Goal: Task Accomplishment & Management: Manage account settings

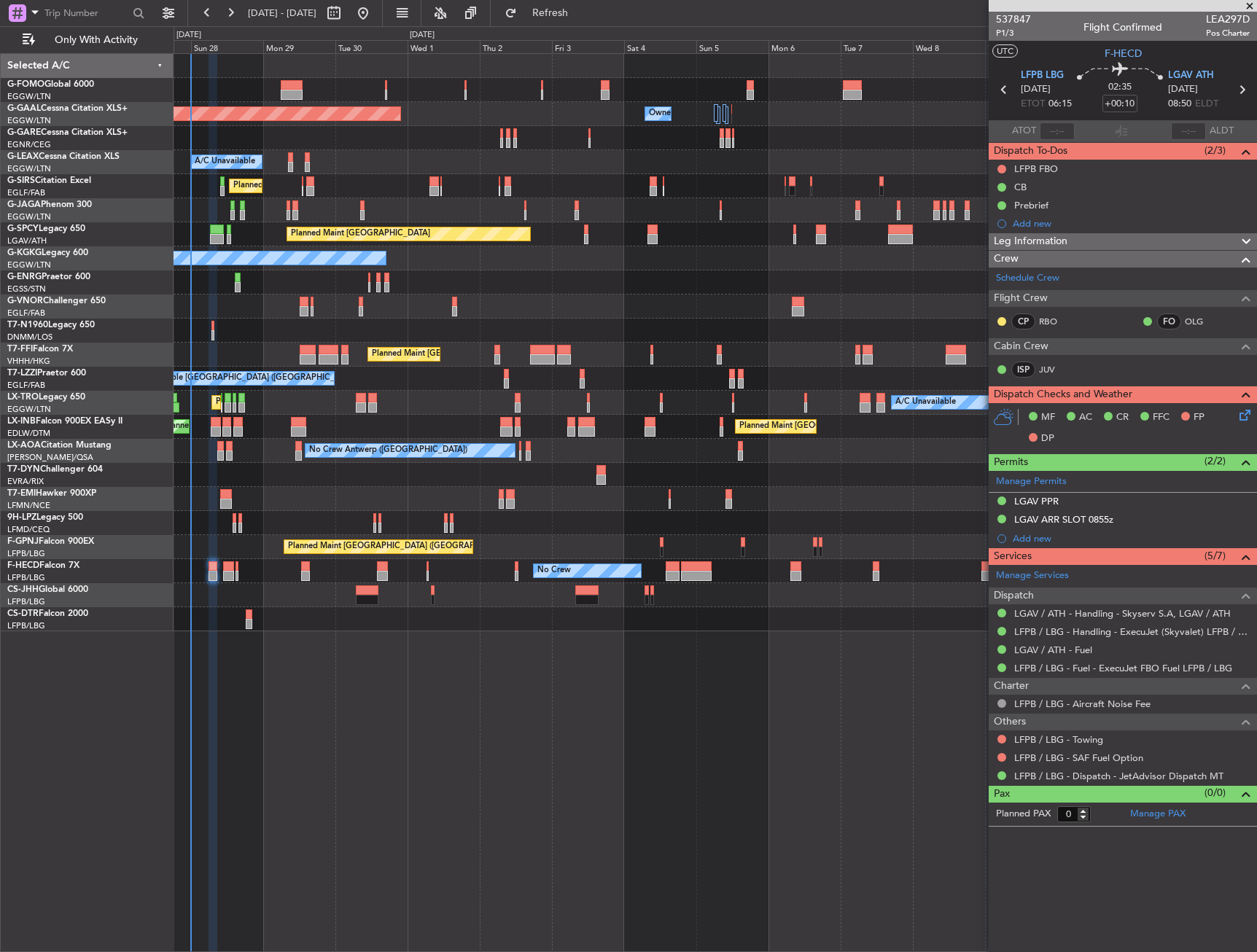
click at [484, 209] on div "Planned Maint [GEOGRAPHIC_DATA] ([GEOGRAPHIC_DATA])" at bounding box center [715, 210] width 1083 height 24
click at [298, 94] on div at bounding box center [291, 95] width 22 height 10
type input "+00:35"
type input "2"
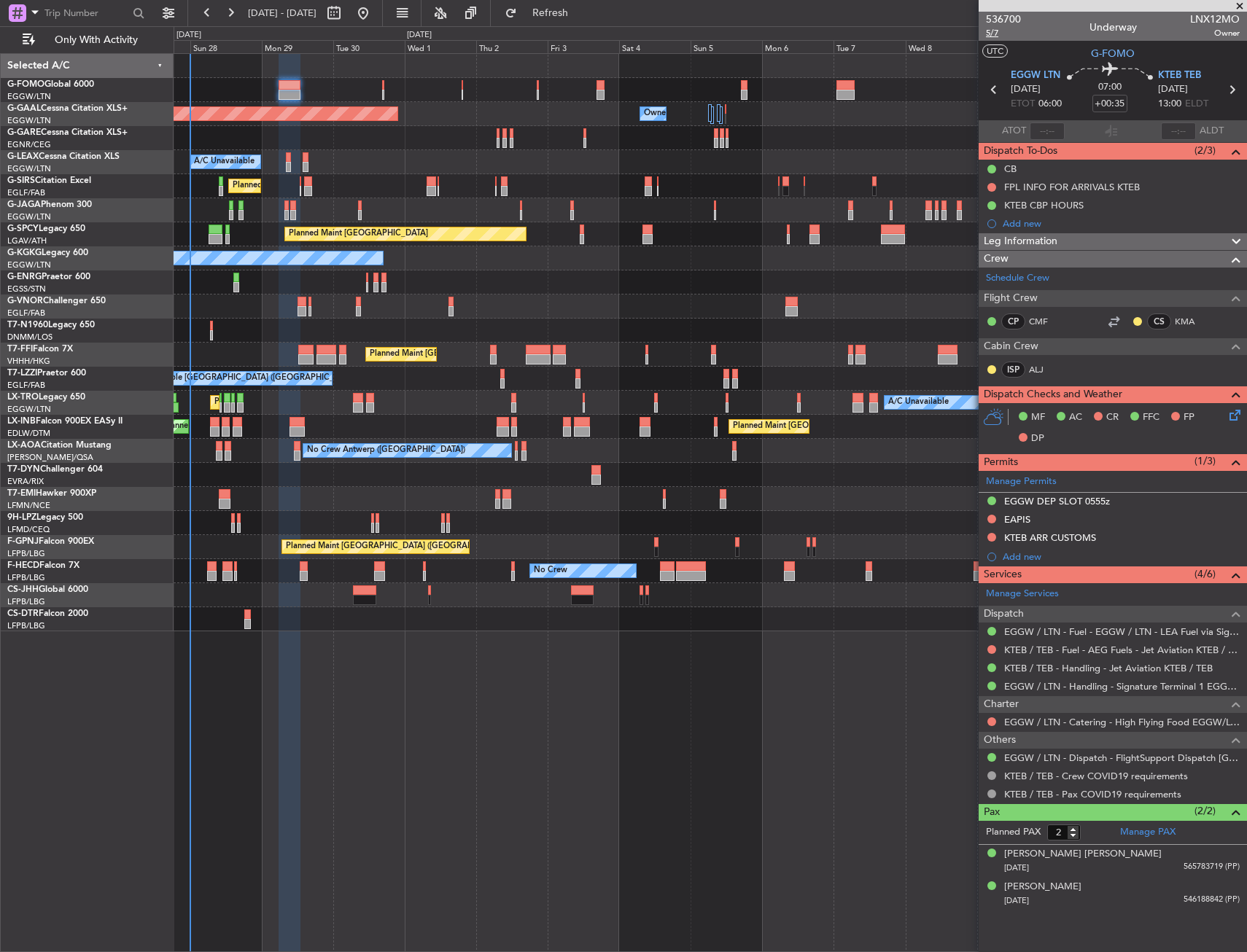
click at [993, 32] on span "5/7" at bounding box center [1004, 32] width 35 height 12
click at [1048, 520] on div "EAPIS" at bounding box center [1112, 520] width 268 height 18
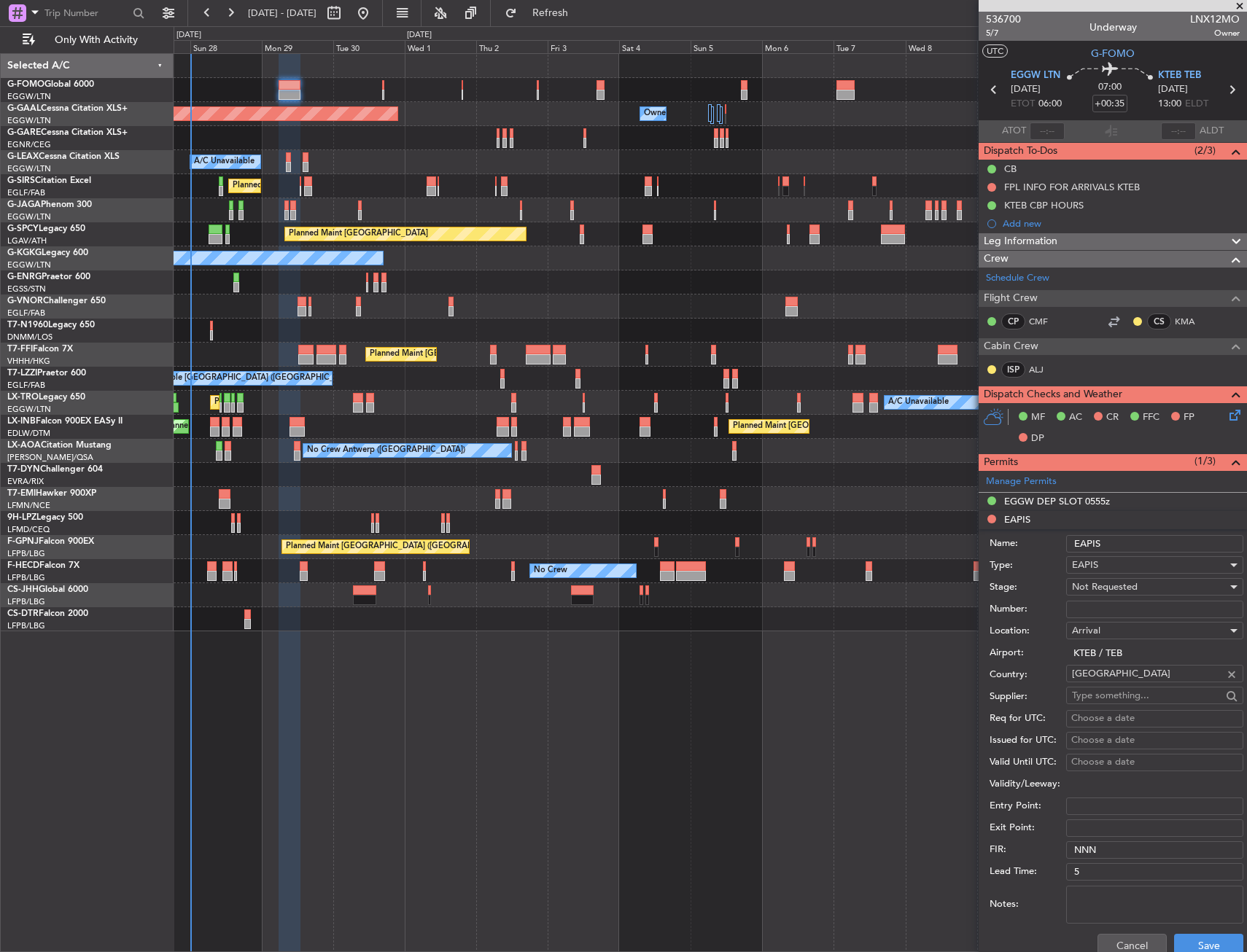
click at [1110, 603] on input "Number:" at bounding box center [1154, 609] width 177 height 17
paste input "EAPIS-17755267"
type input "EAPIS-17755267"
click at [1108, 586] on span "Not Requested" at bounding box center [1104, 587] width 66 height 13
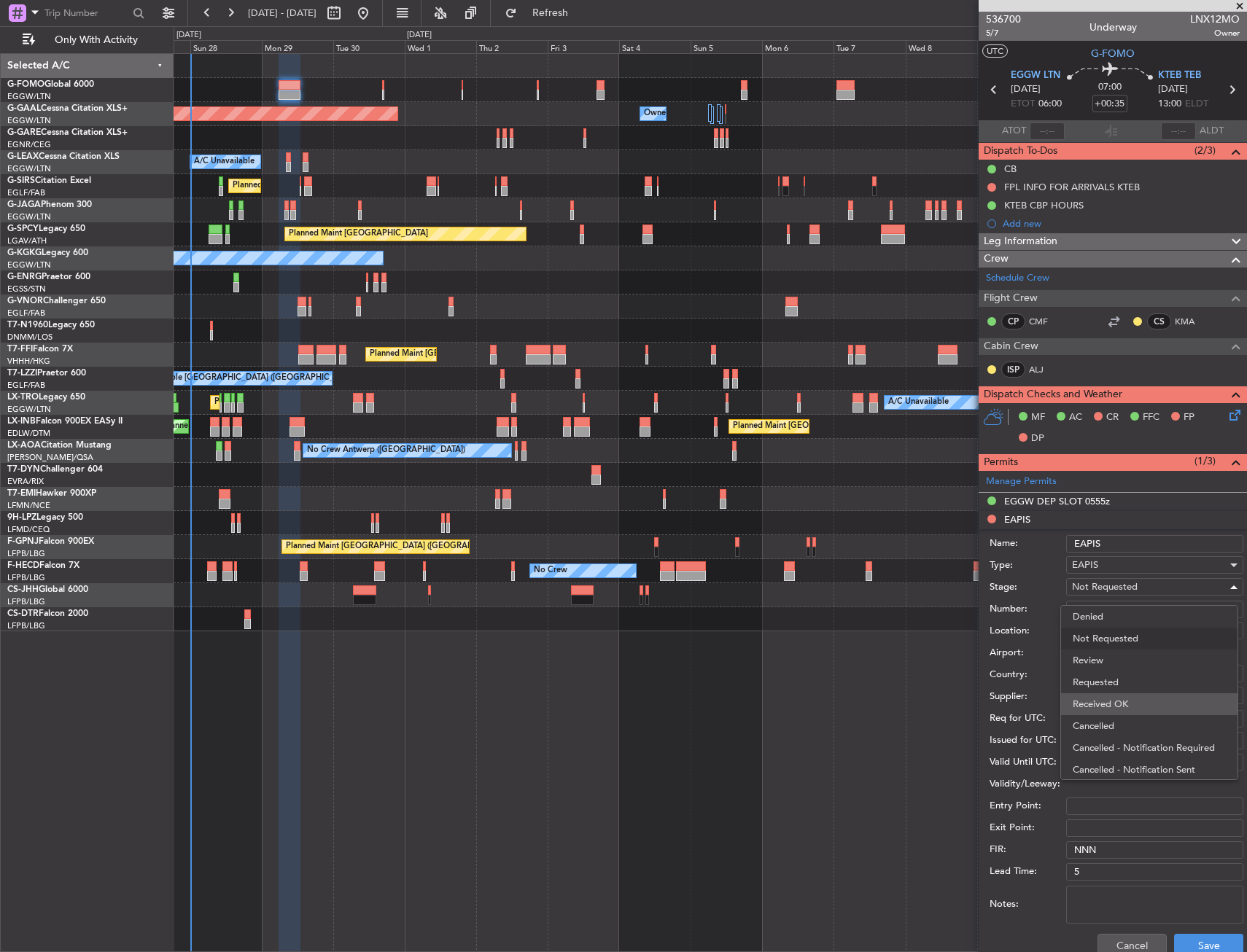
click at [1090, 695] on span "Received OK" at bounding box center [1149, 704] width 153 height 22
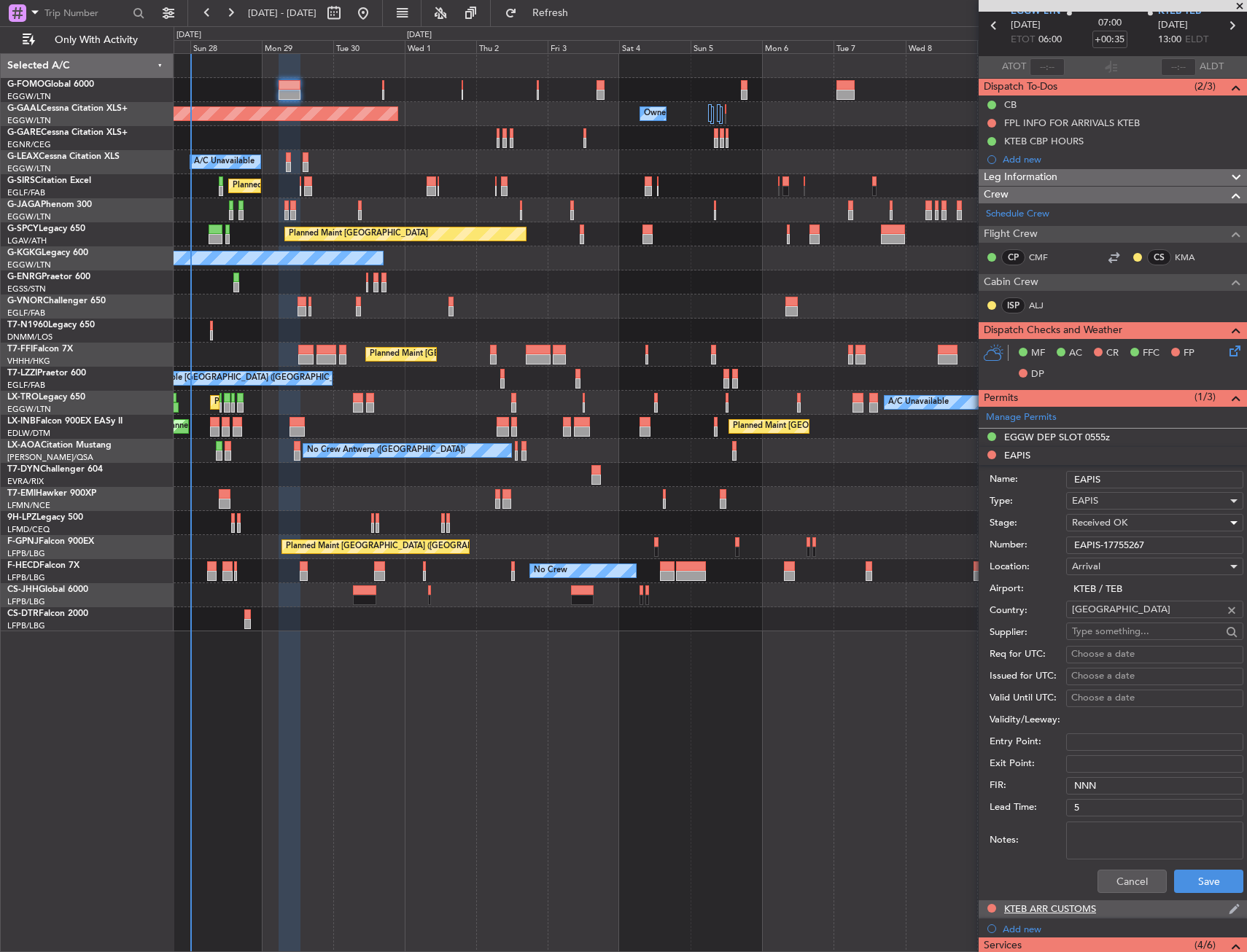
scroll to position [146, 0]
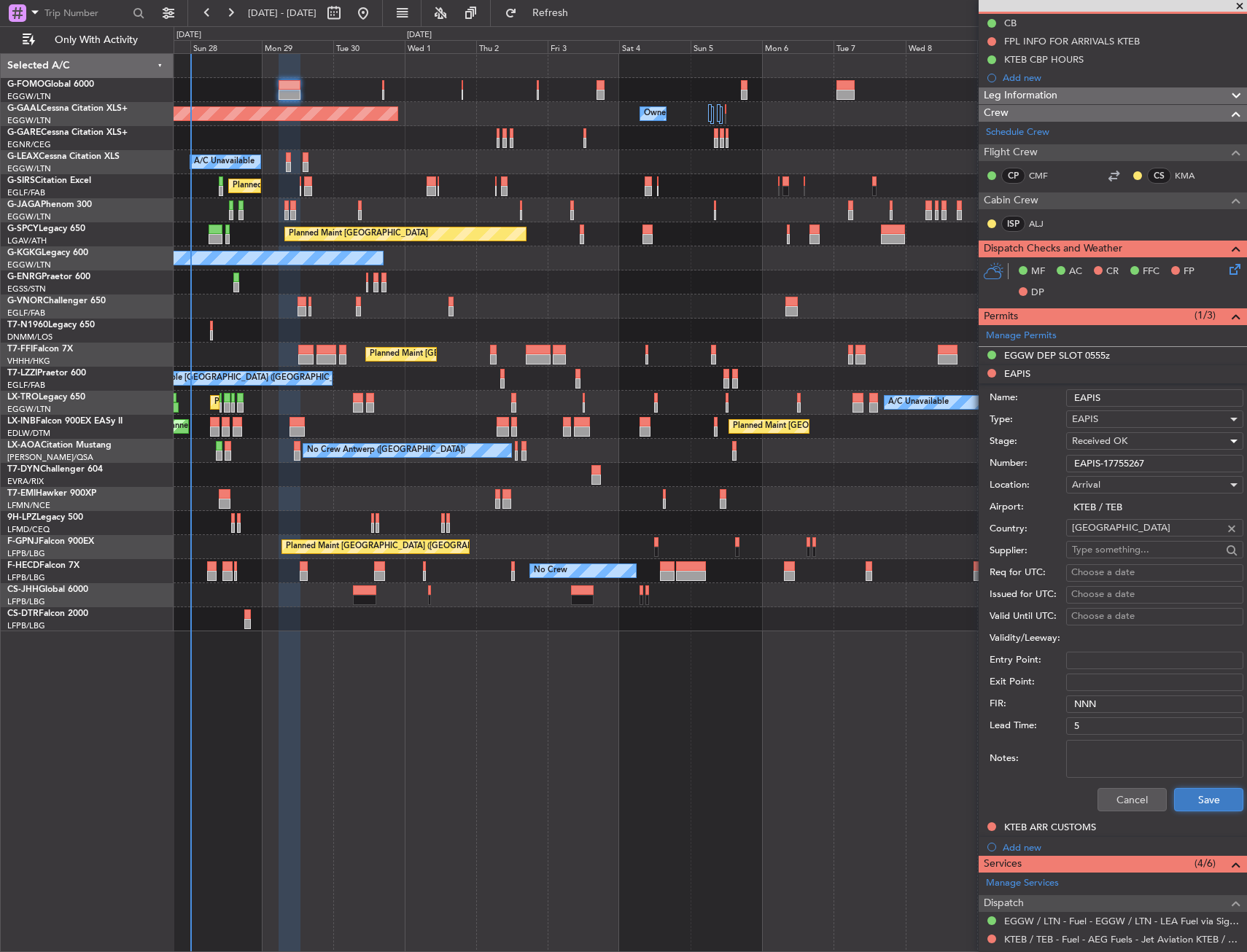
click at [1174, 788] on button "Save" at bounding box center [1208, 800] width 69 height 23
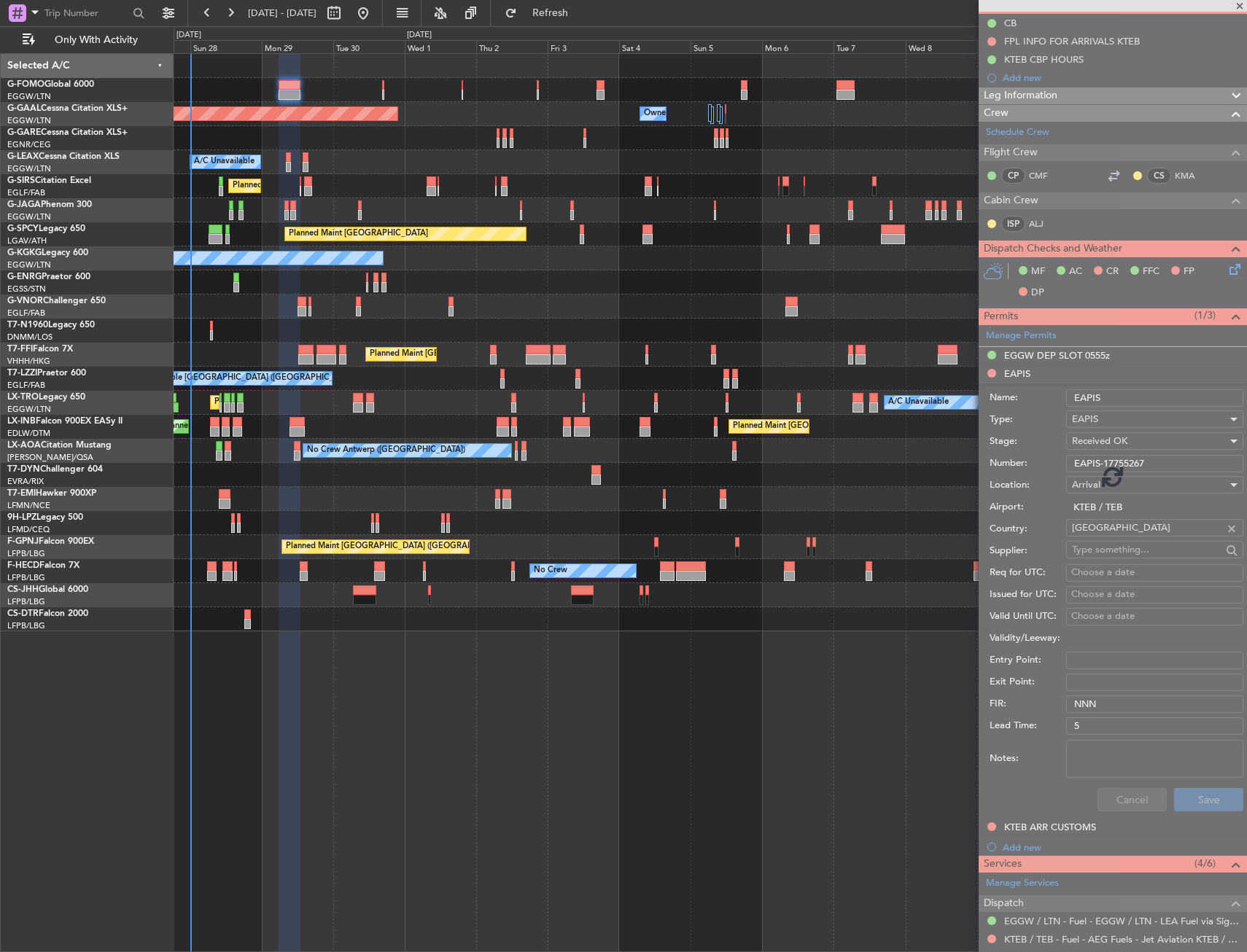
scroll to position [0, 0]
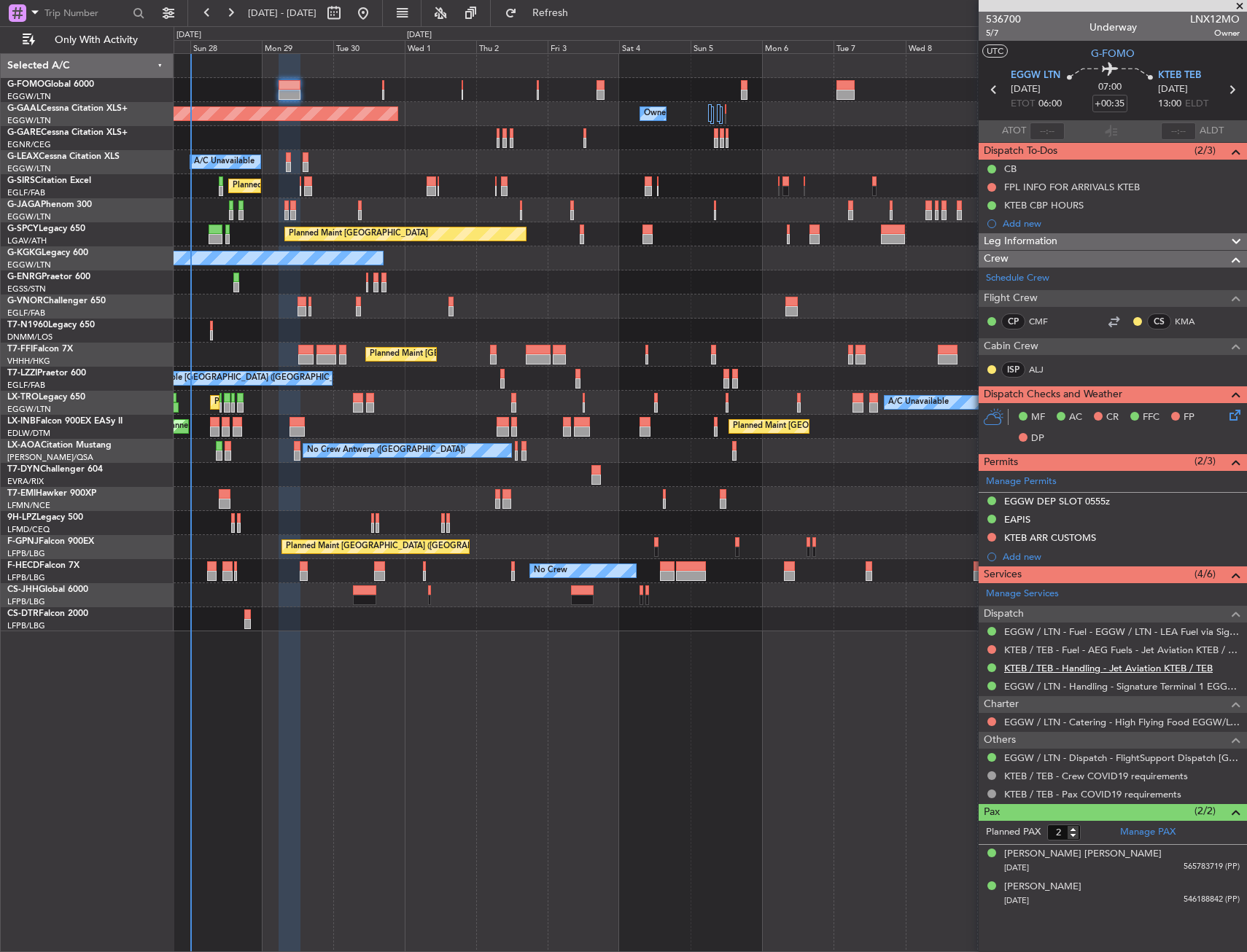
click at [1073, 669] on link "KTEB / TEB - Handling - Jet Aviation KTEB / TEB" at bounding box center [1108, 668] width 209 height 12
click at [987, 33] on span "5/7" at bounding box center [1004, 32] width 35 height 12
click at [1116, 537] on div "KTEB ARR CUSTOMS" at bounding box center [1112, 538] width 268 height 18
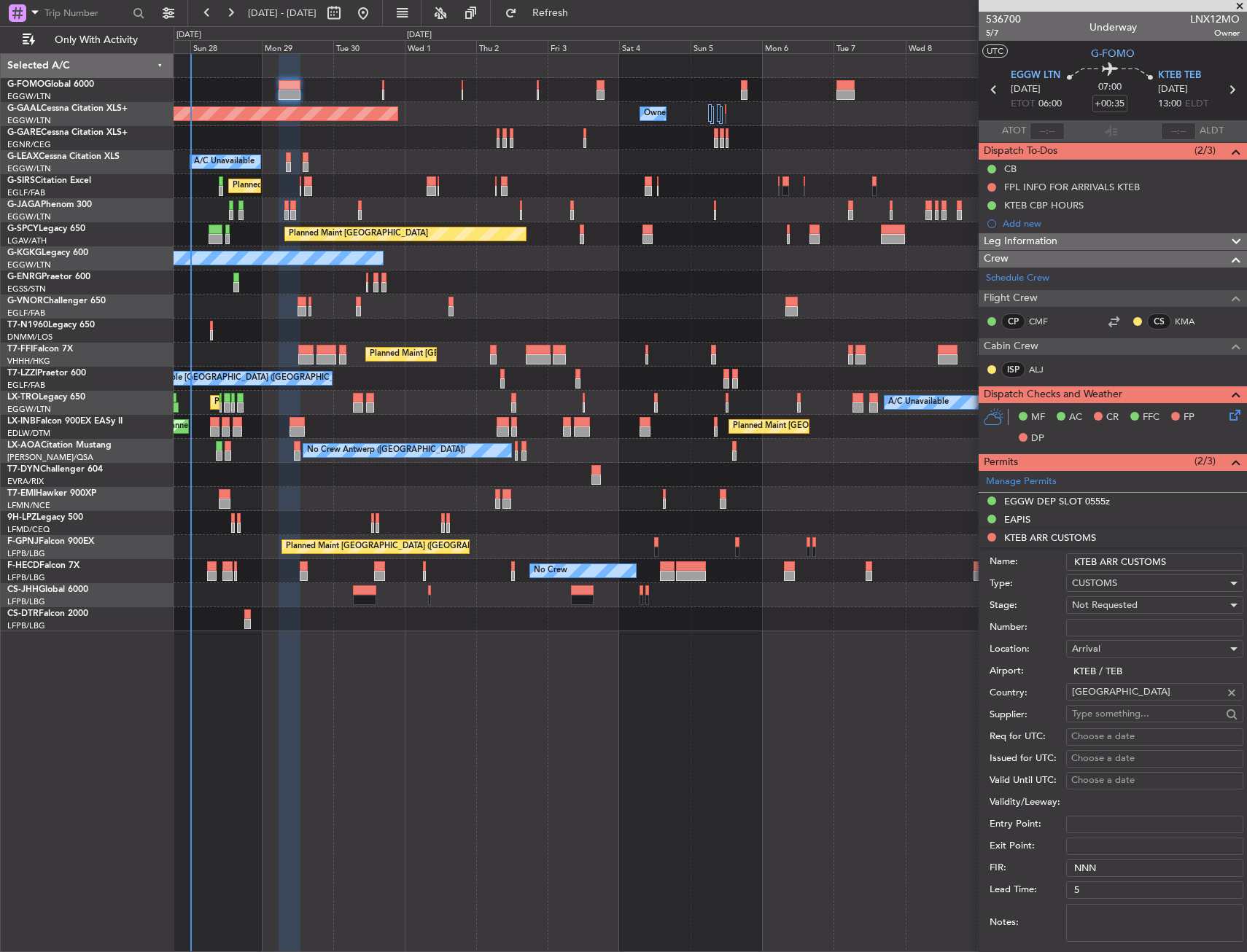
click at [1183, 557] on input "KTEB ARR CUSTOMS" at bounding box center [1154, 562] width 177 height 17
type input "KTEB ARR CUSTOMS 1300Z"
click at [1127, 609] on span "Not Requested" at bounding box center [1104, 606] width 66 height 13
click at [1121, 701] on span "Requested" at bounding box center [1149, 700] width 153 height 22
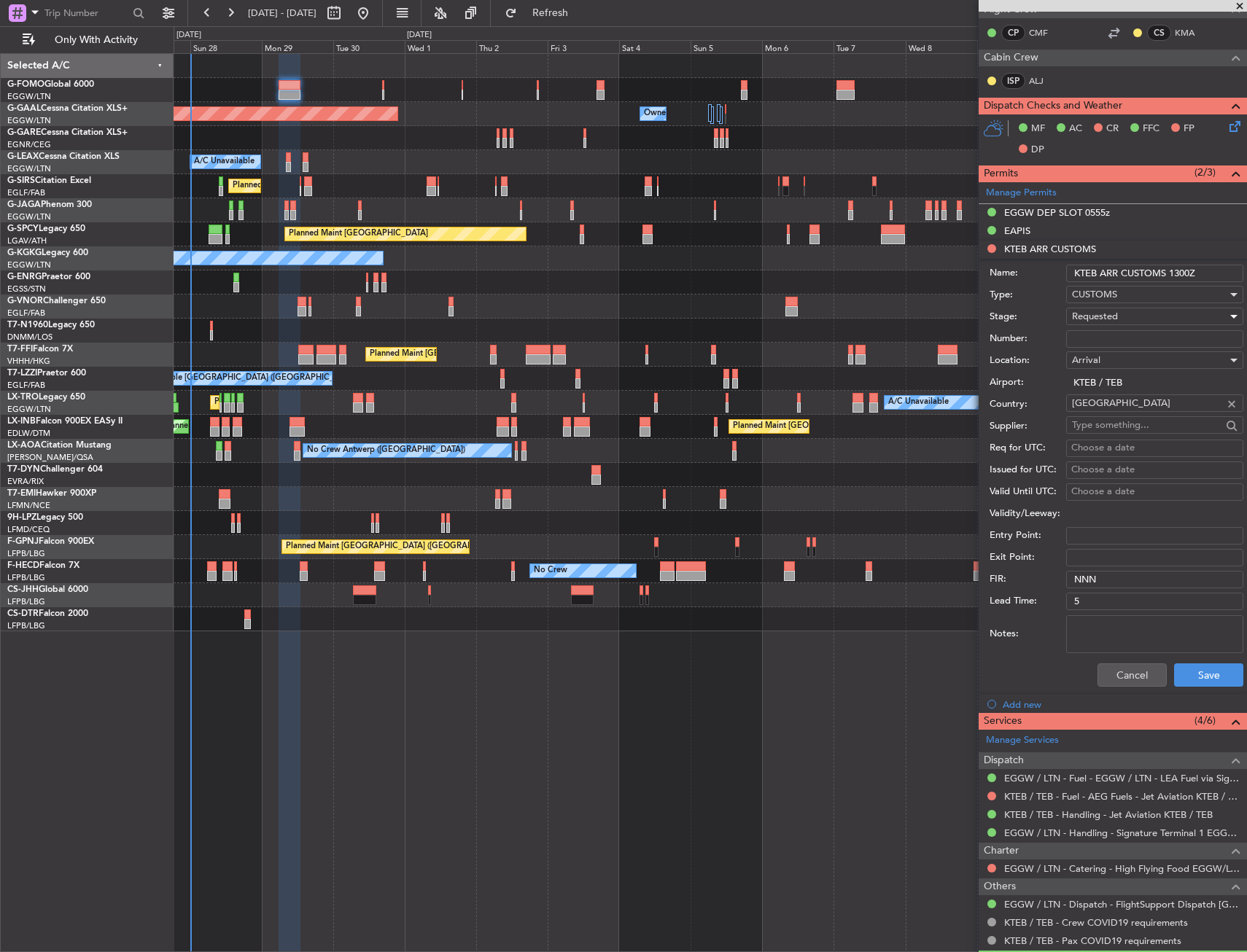
scroll to position [292, 0]
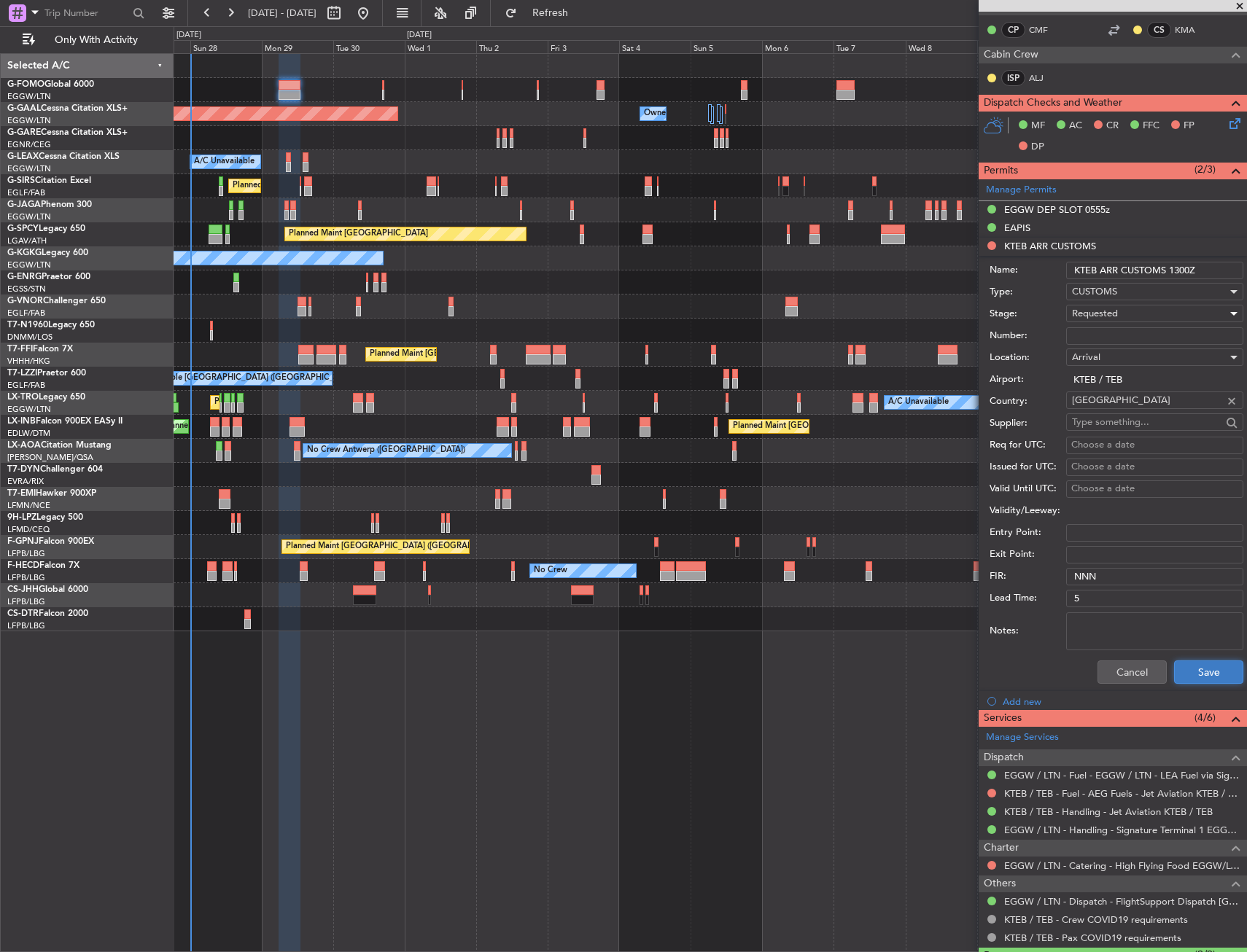
click at [1182, 668] on button "Save" at bounding box center [1208, 672] width 69 height 23
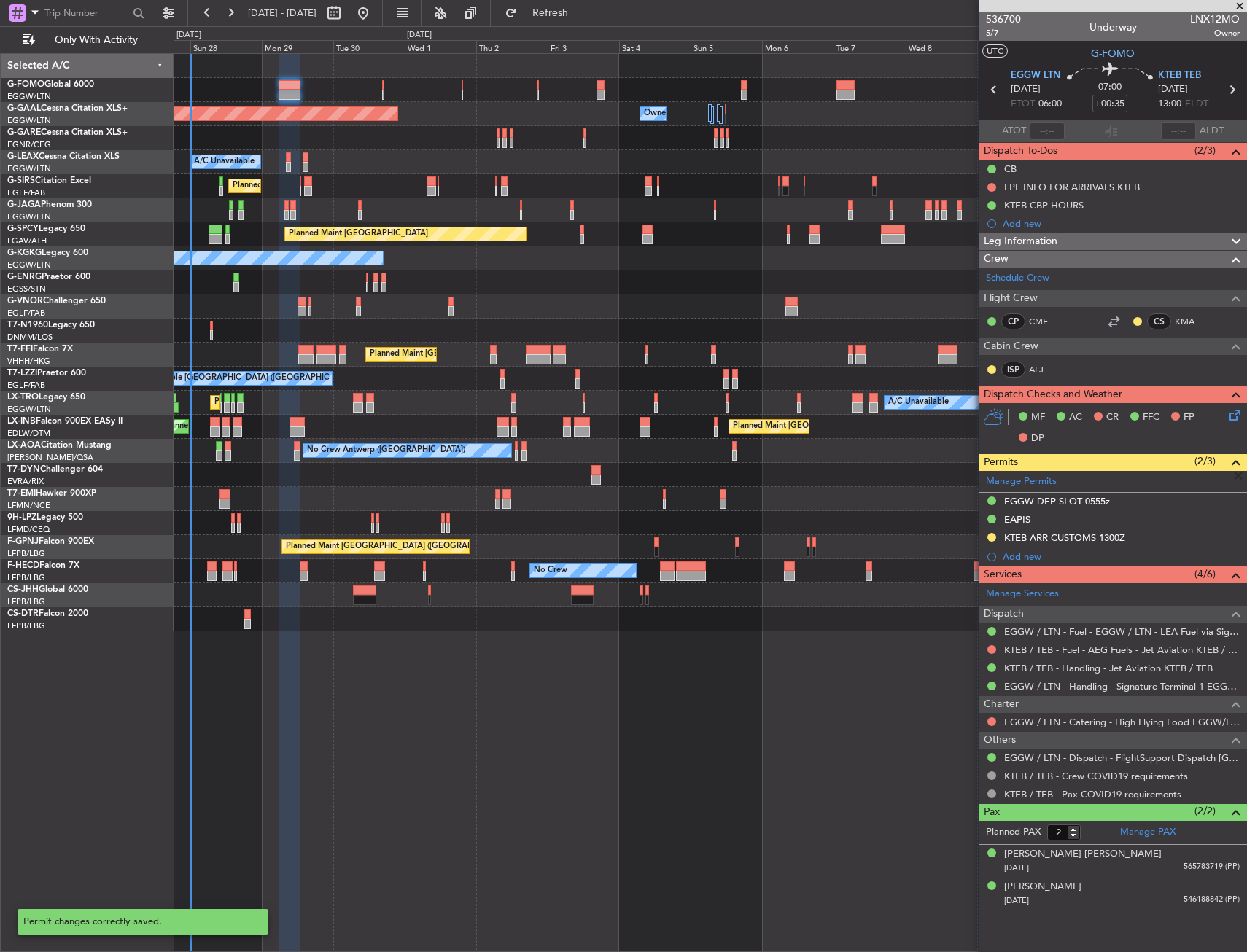
scroll to position [0, 0]
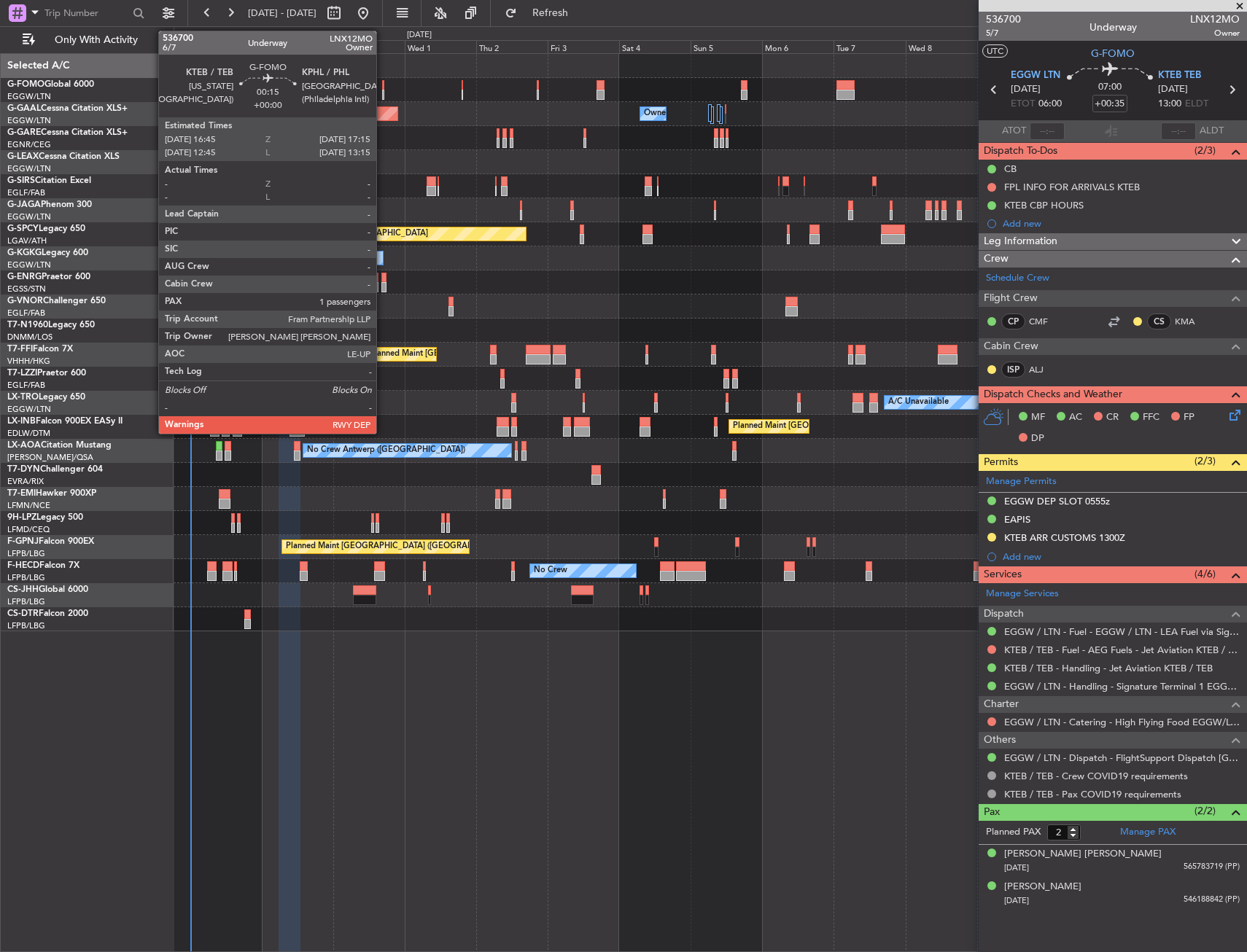
click at [383, 83] on div at bounding box center [383, 86] width 2 height 10
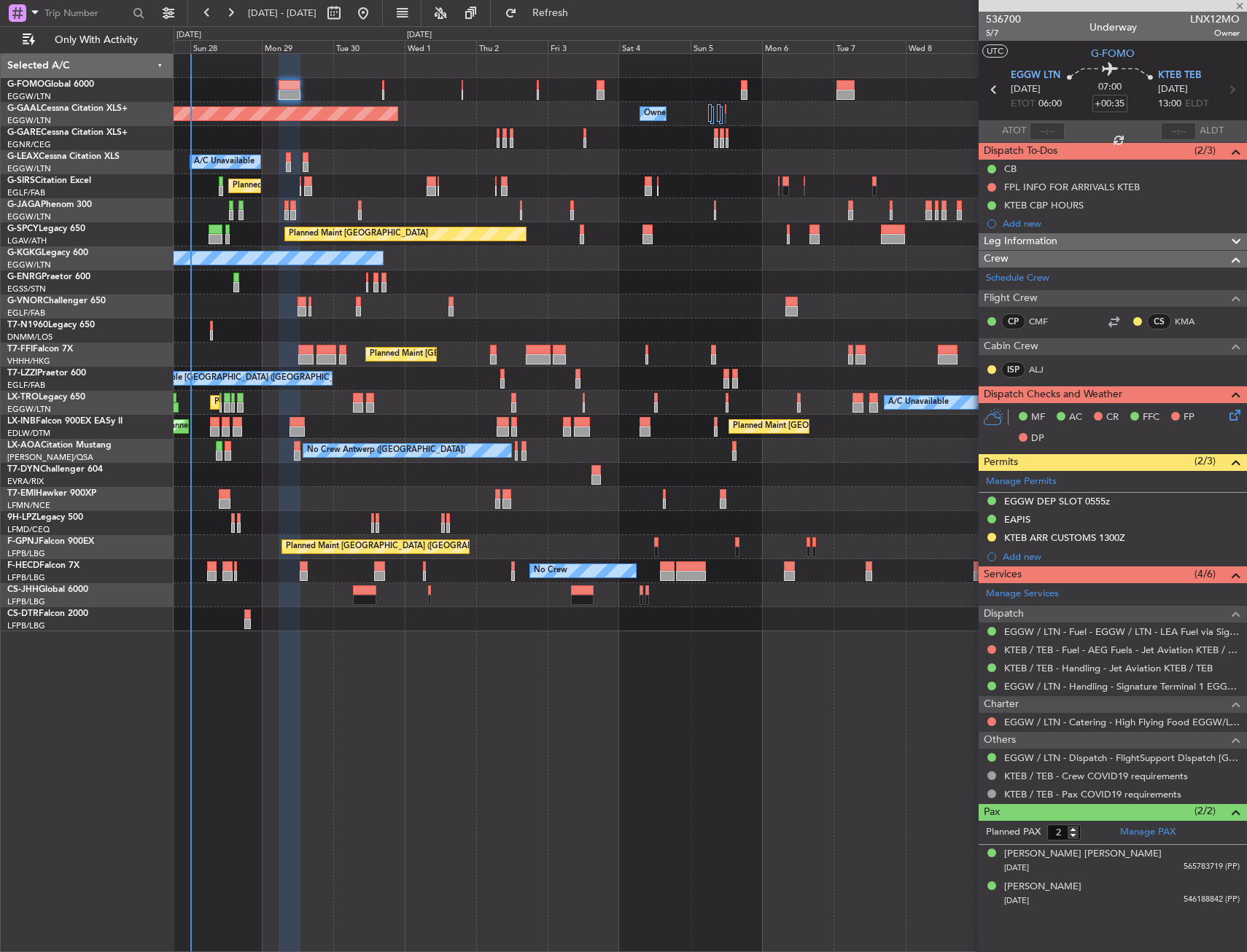
type input "1"
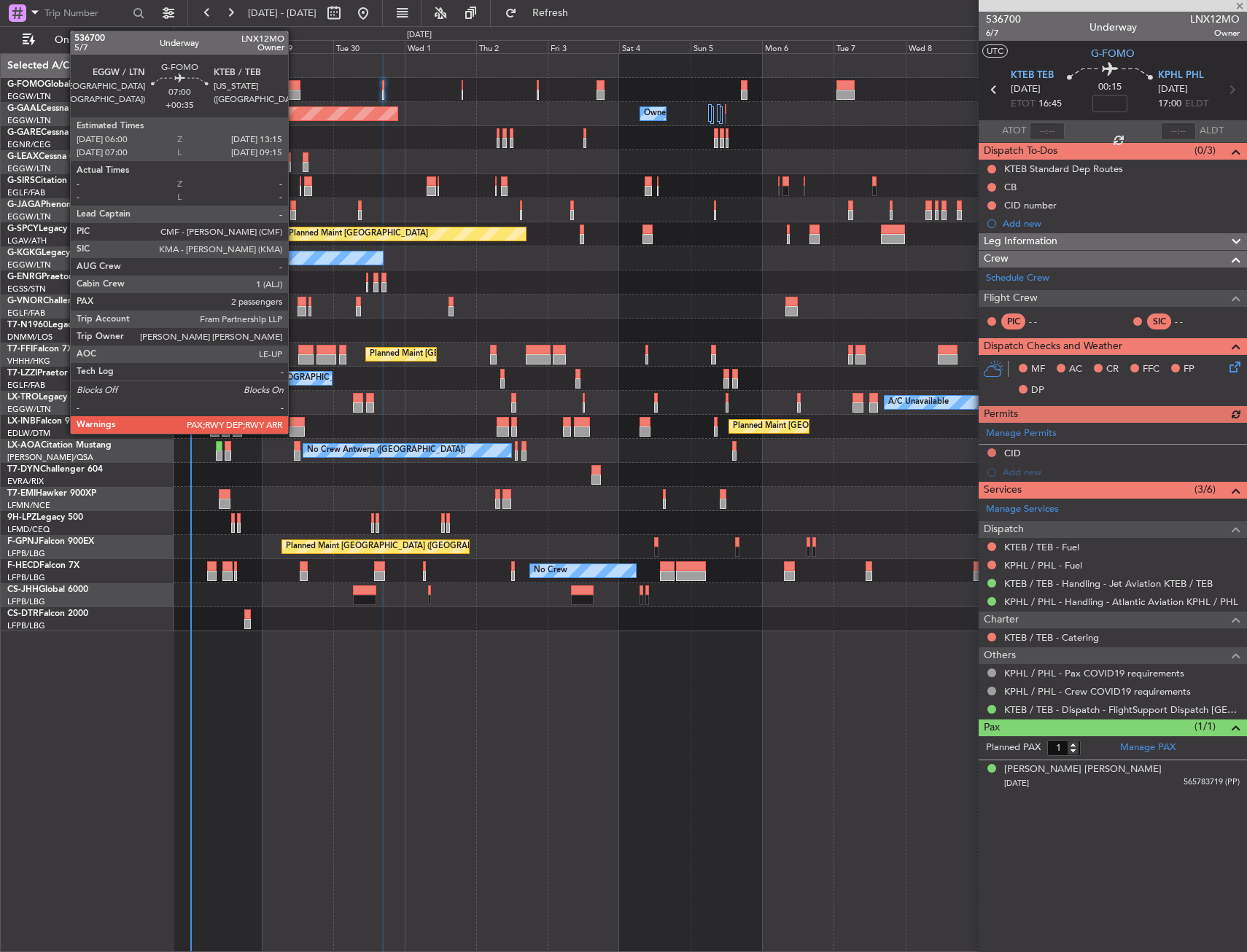
click at [295, 94] on div at bounding box center [289, 95] width 22 height 10
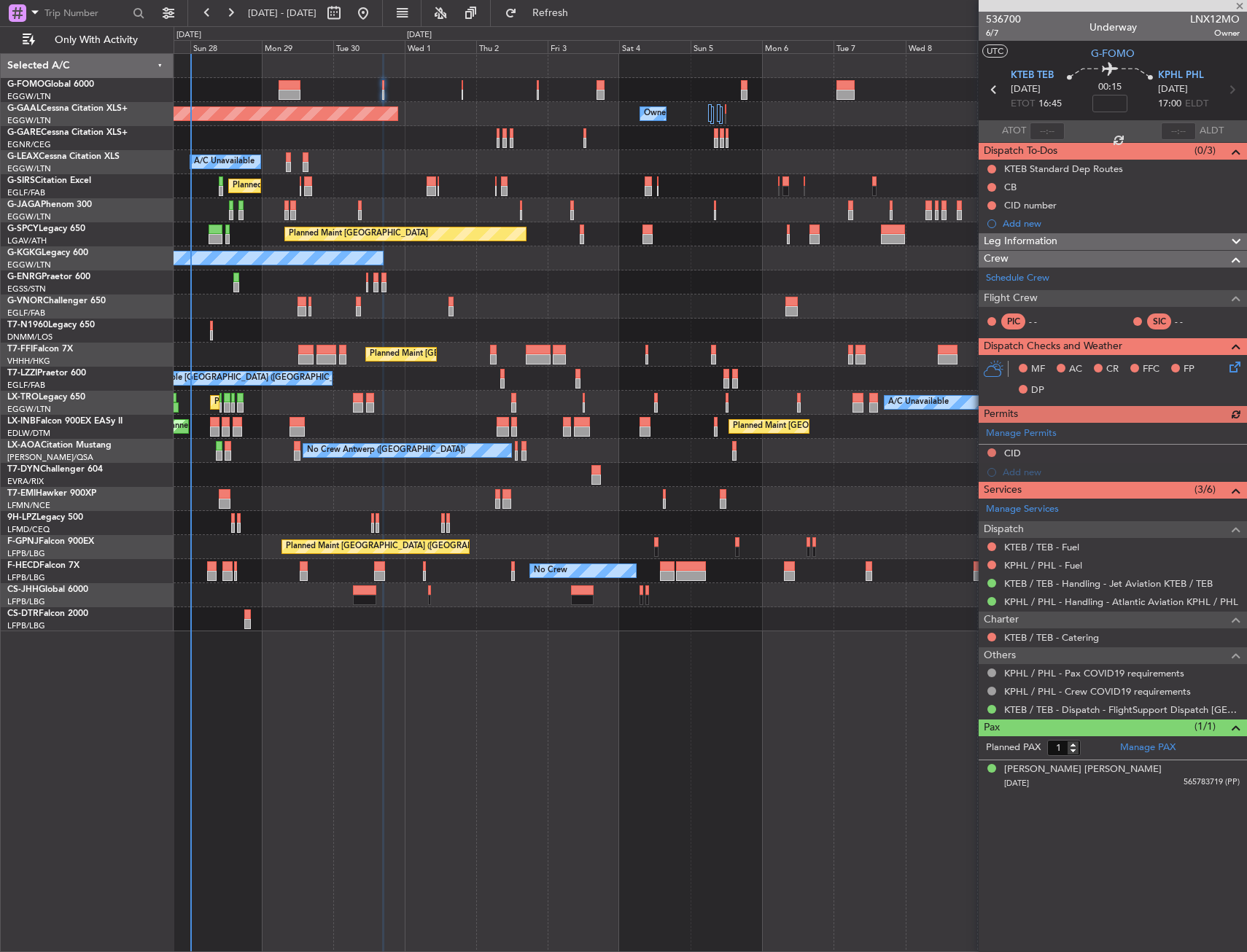
type input "+00:35"
type input "2"
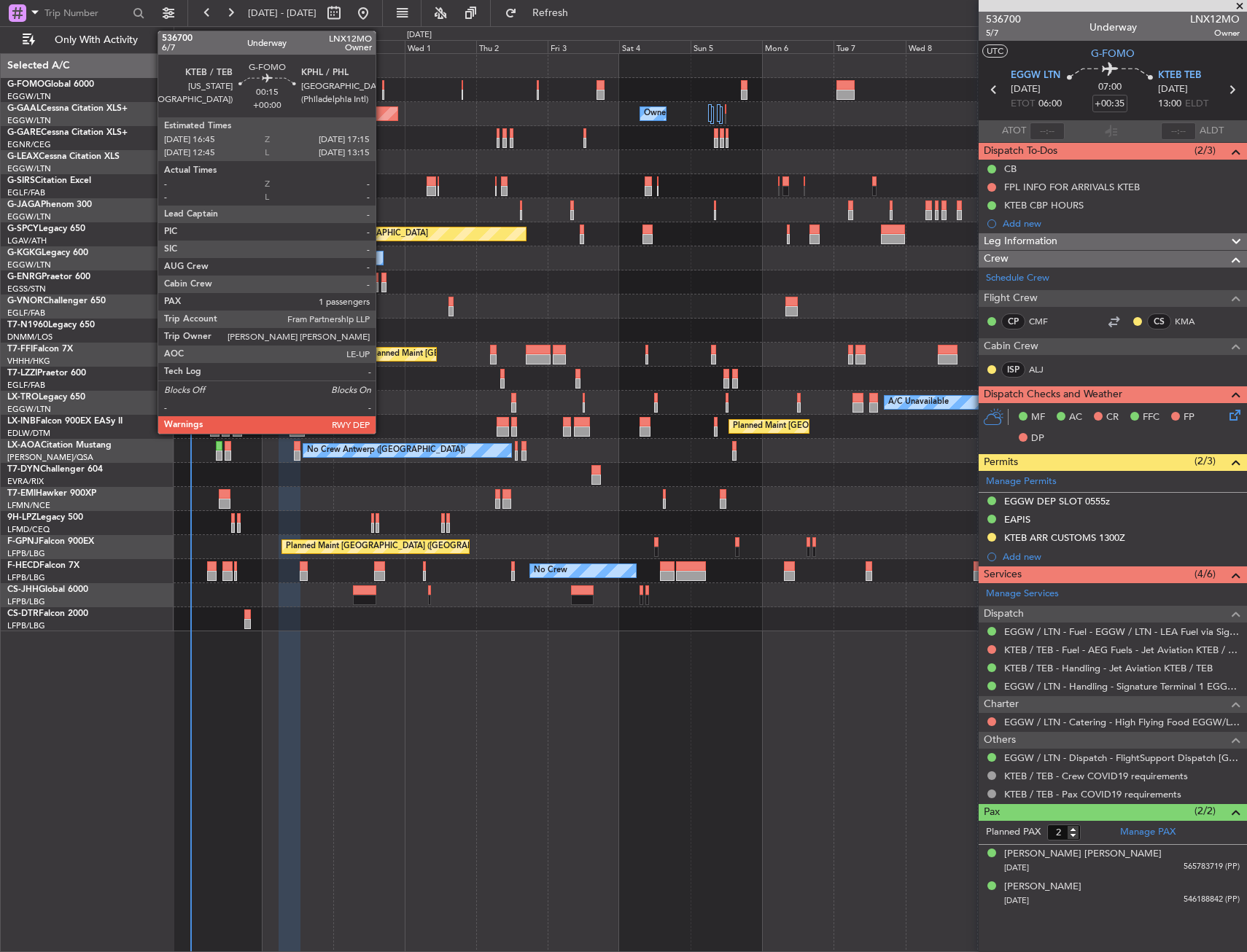
click at [382, 86] on div at bounding box center [383, 86] width 2 height 10
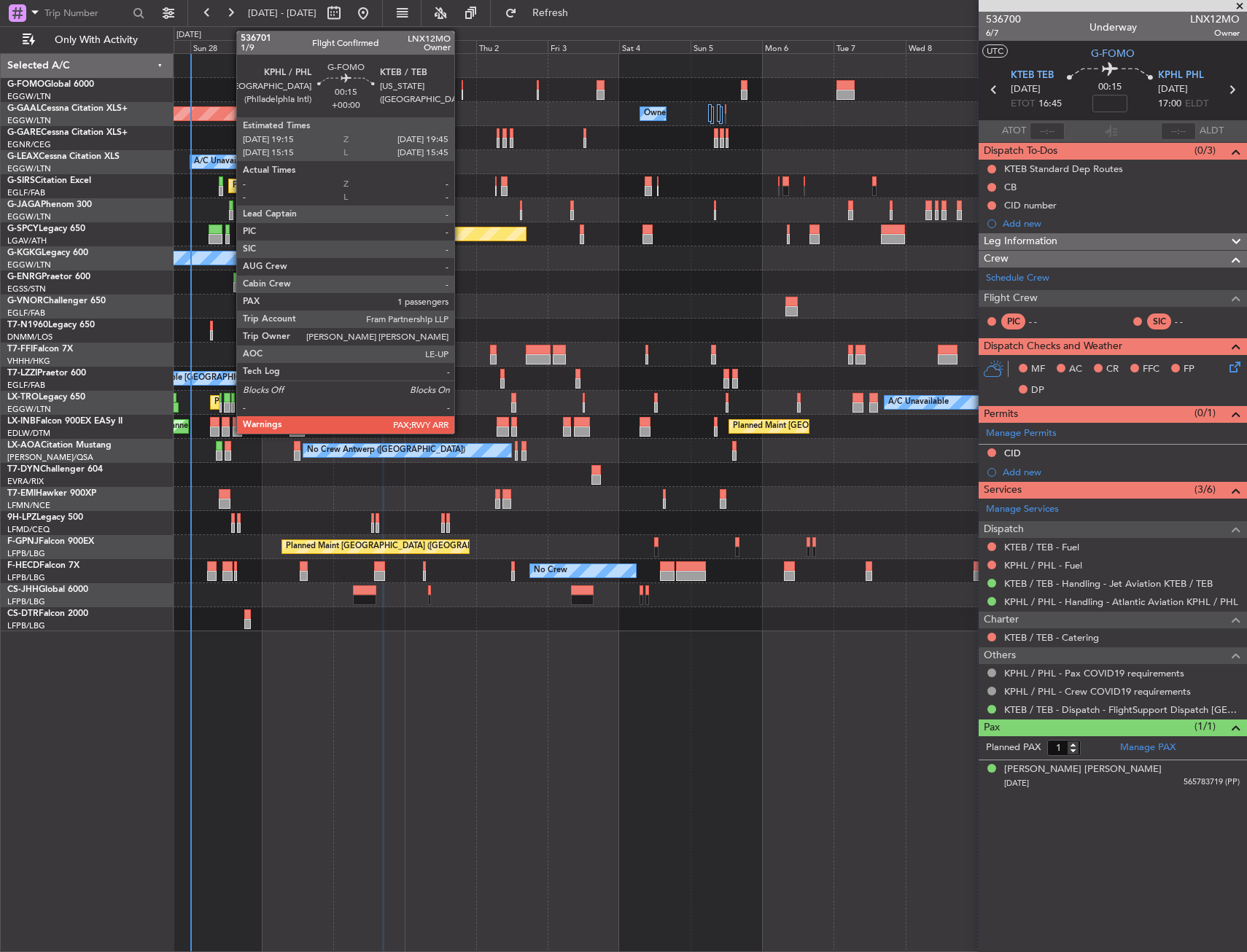
click at [462, 96] on div at bounding box center [463, 95] width 2 height 10
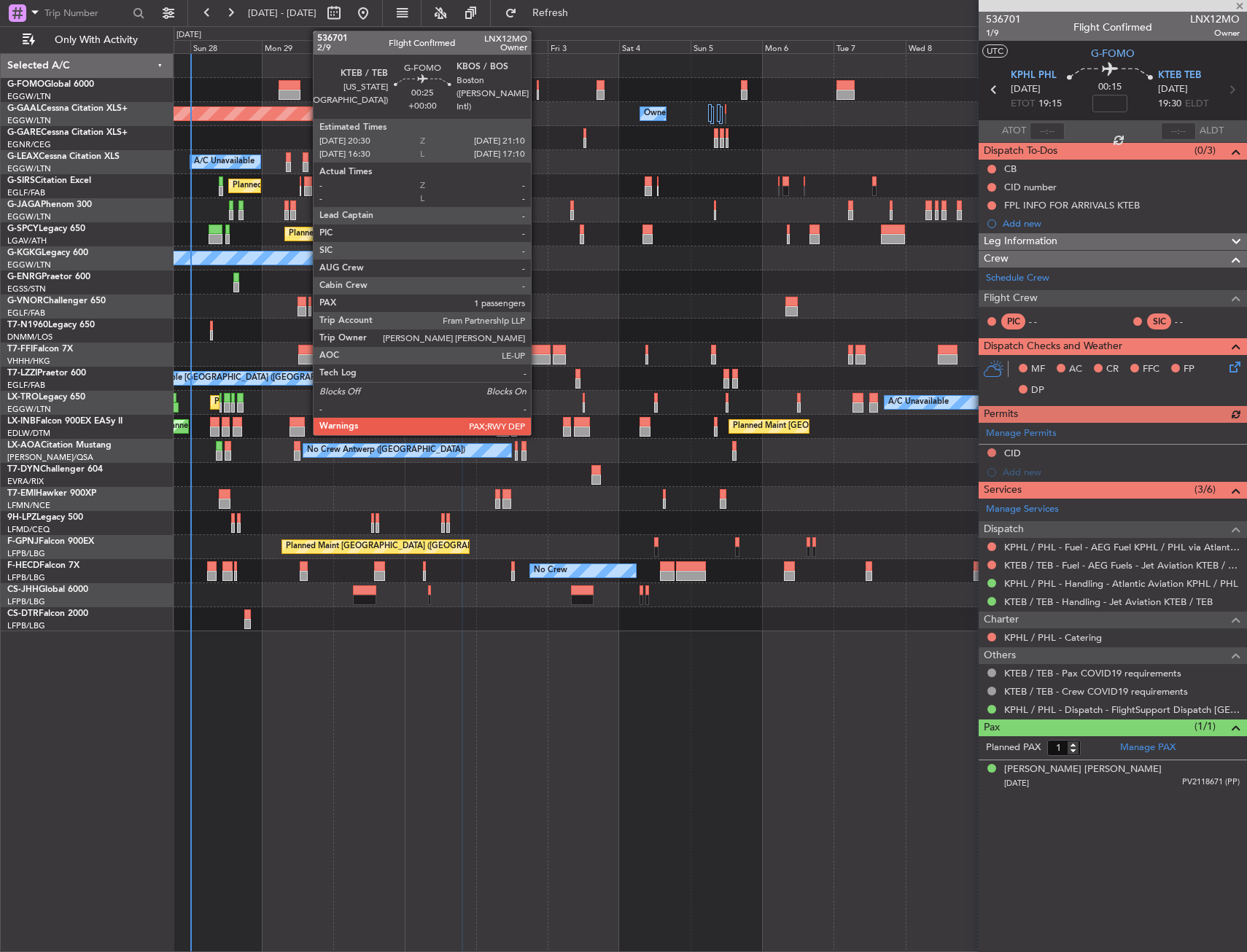
click at [538, 87] on div at bounding box center [538, 86] width 2 height 10
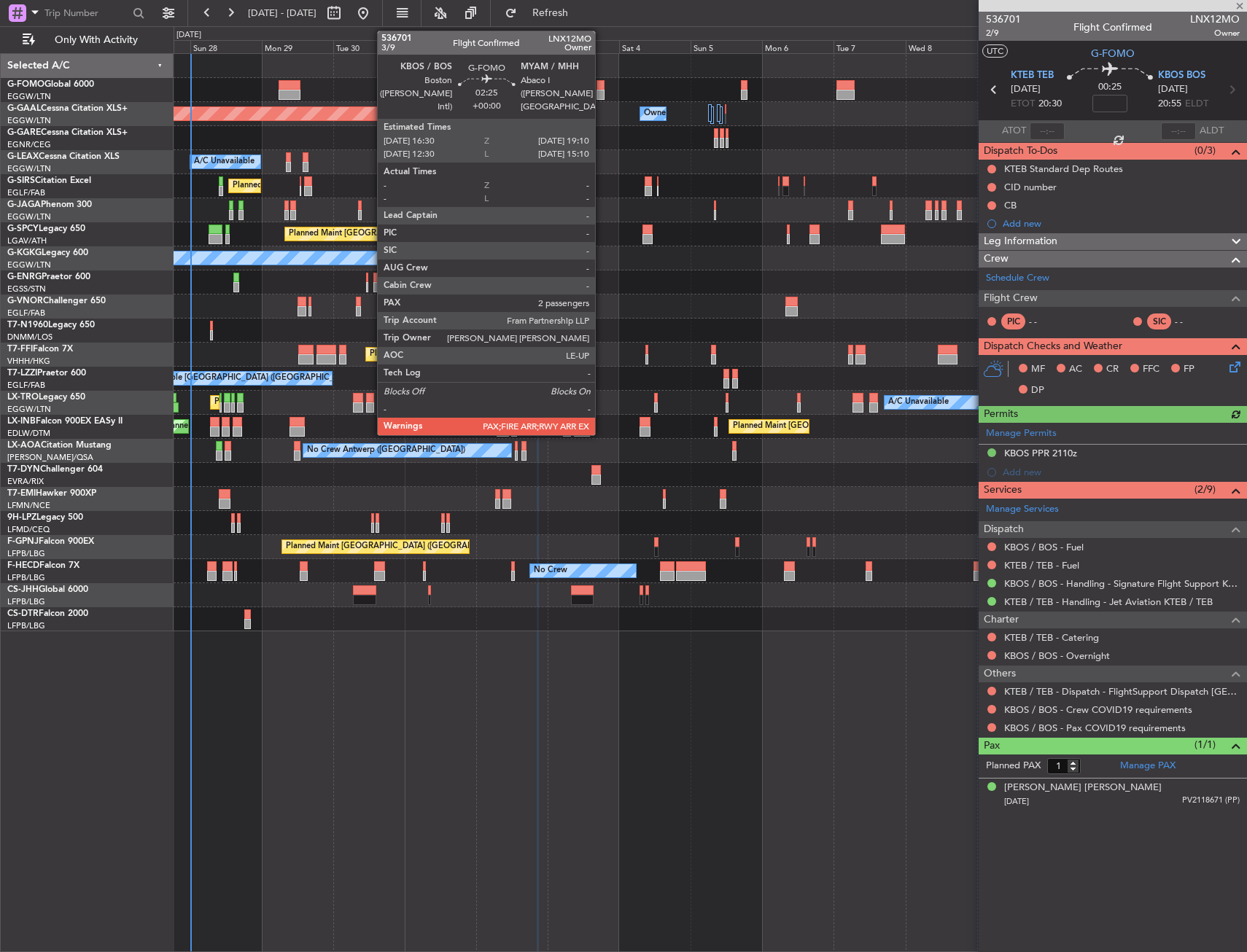
click at [601, 86] on div at bounding box center [601, 86] width 8 height 10
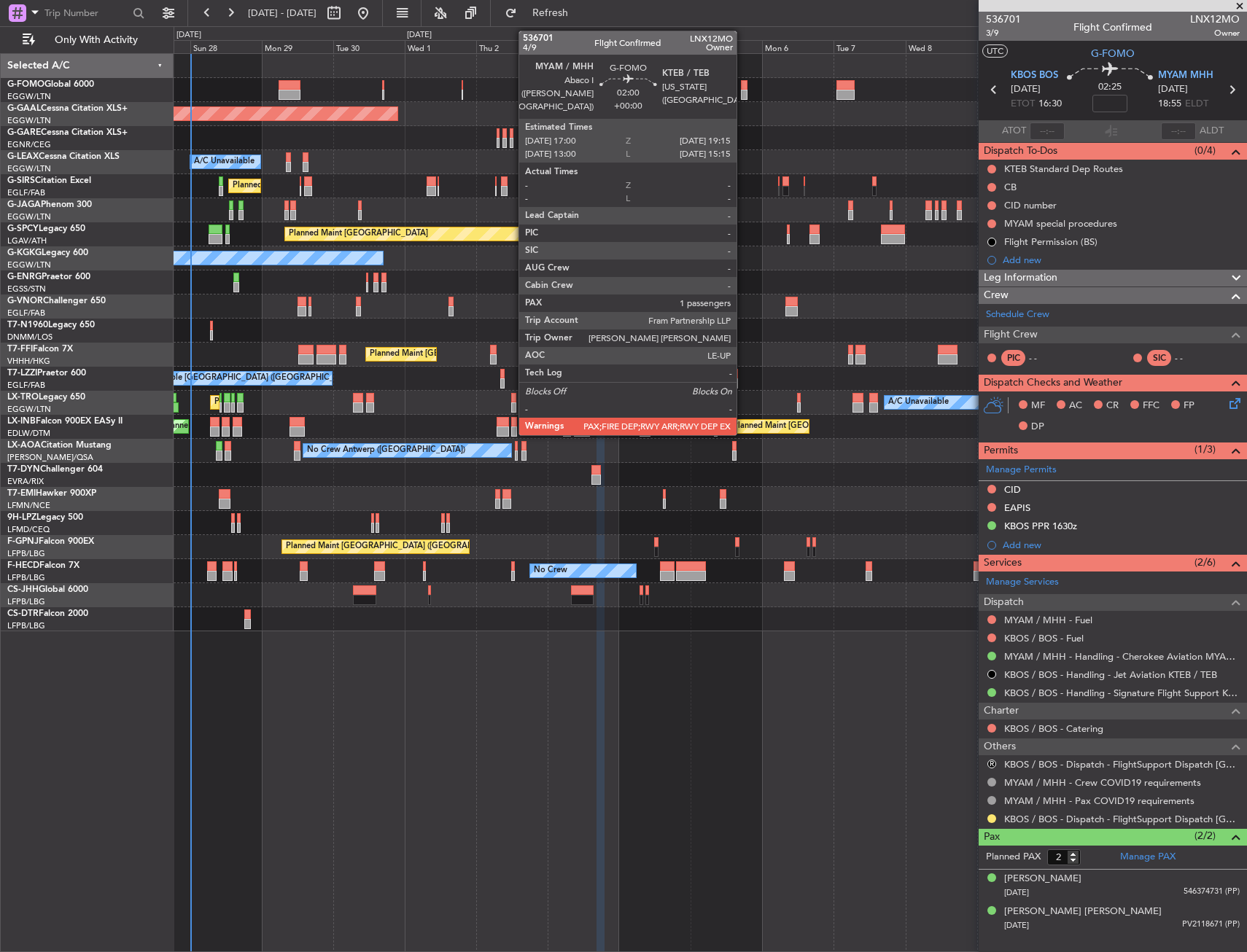
click at [744, 86] on div at bounding box center [744, 86] width 7 height 10
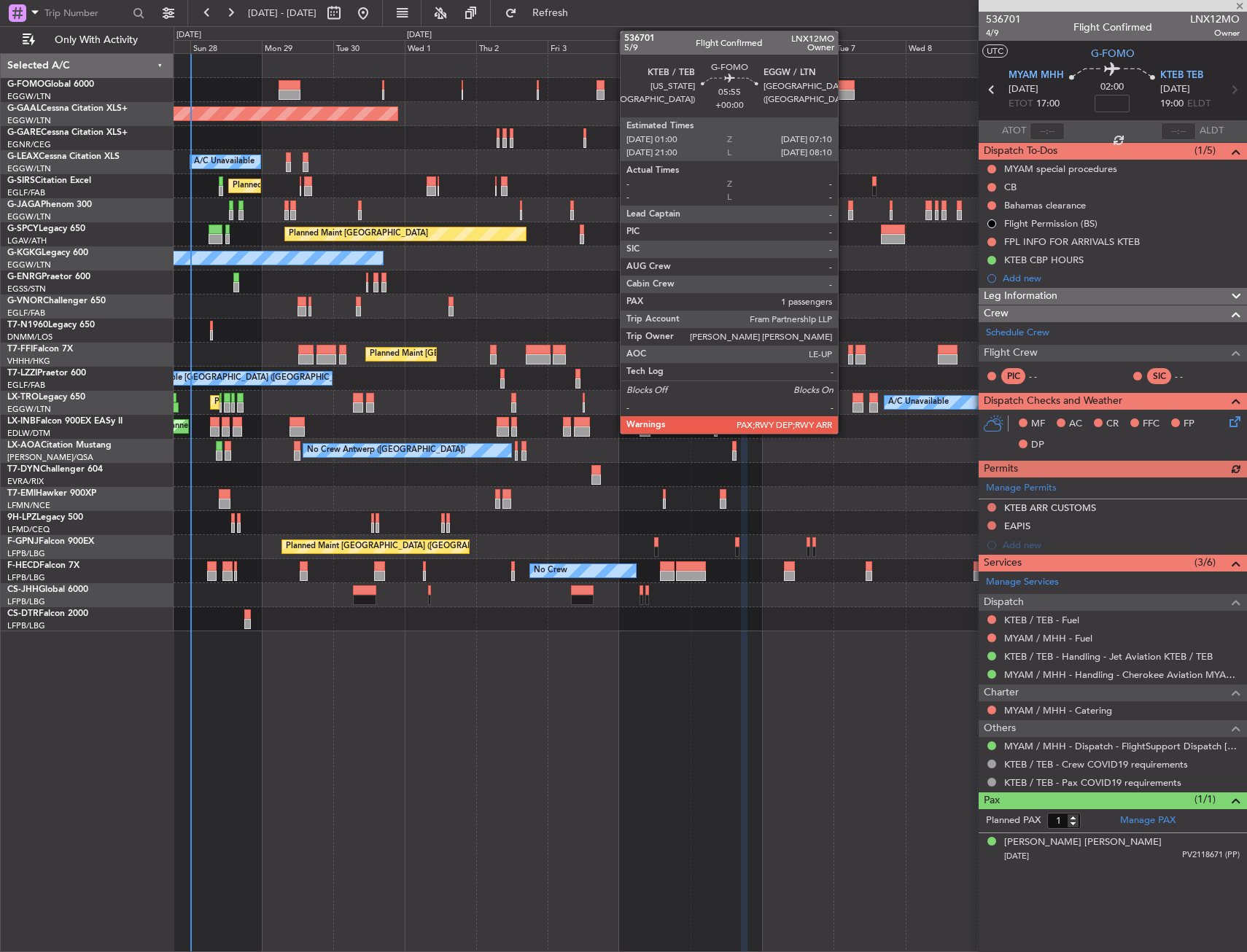
click at [845, 88] on div at bounding box center [846, 86] width 19 height 10
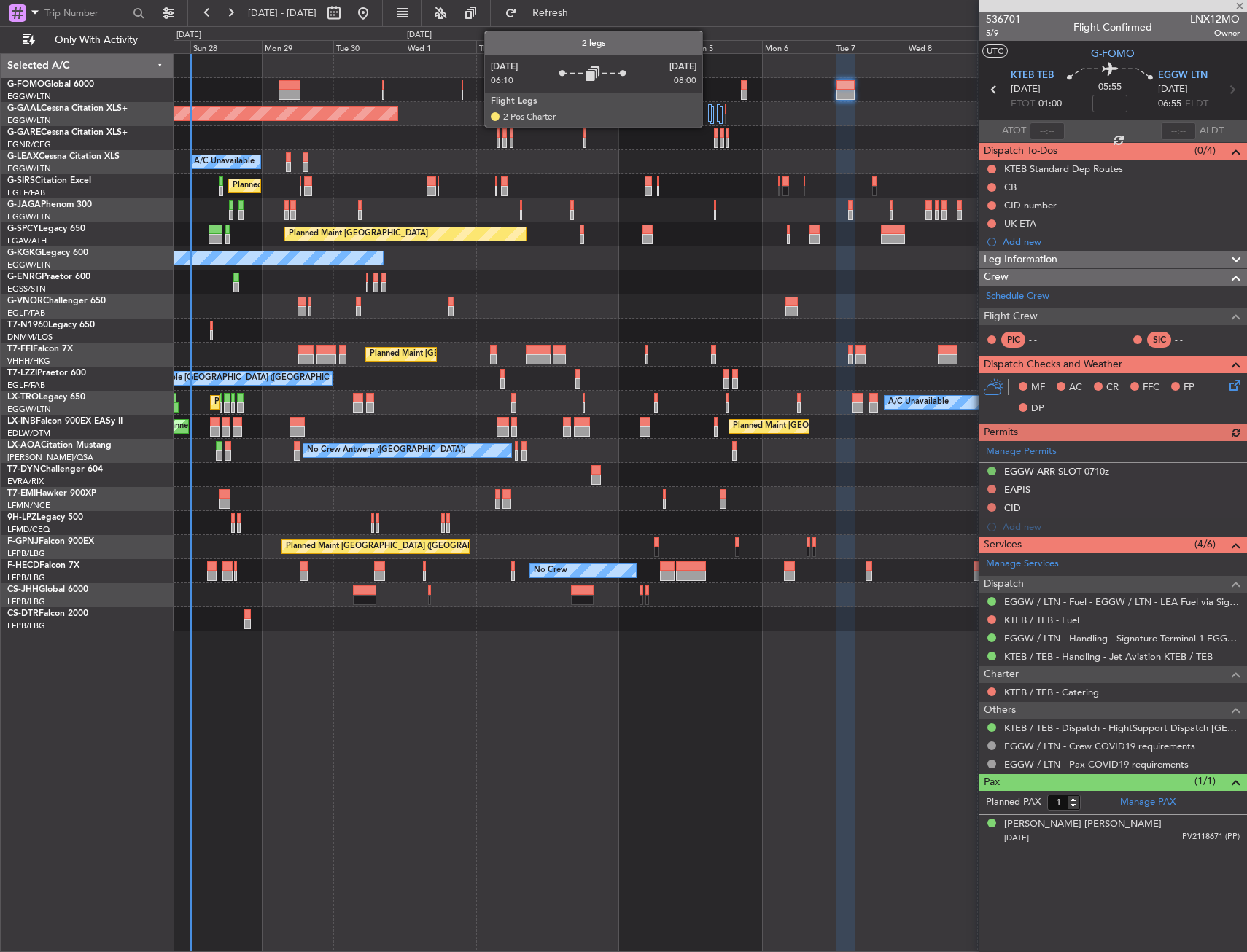
click at [709, 113] on div at bounding box center [709, 113] width 3 height 17
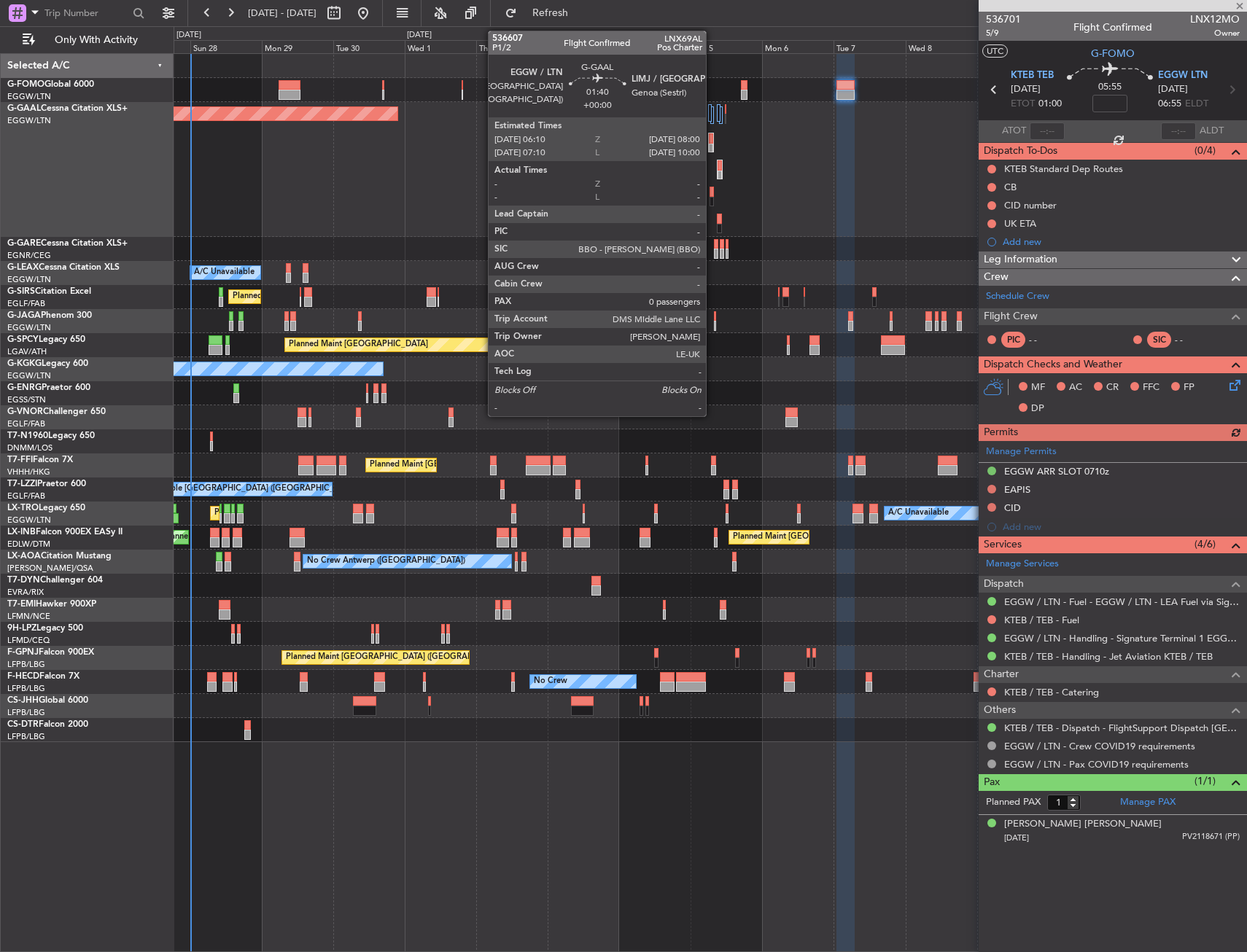
click at [712, 150] on div at bounding box center [710, 149] width 4 height 10
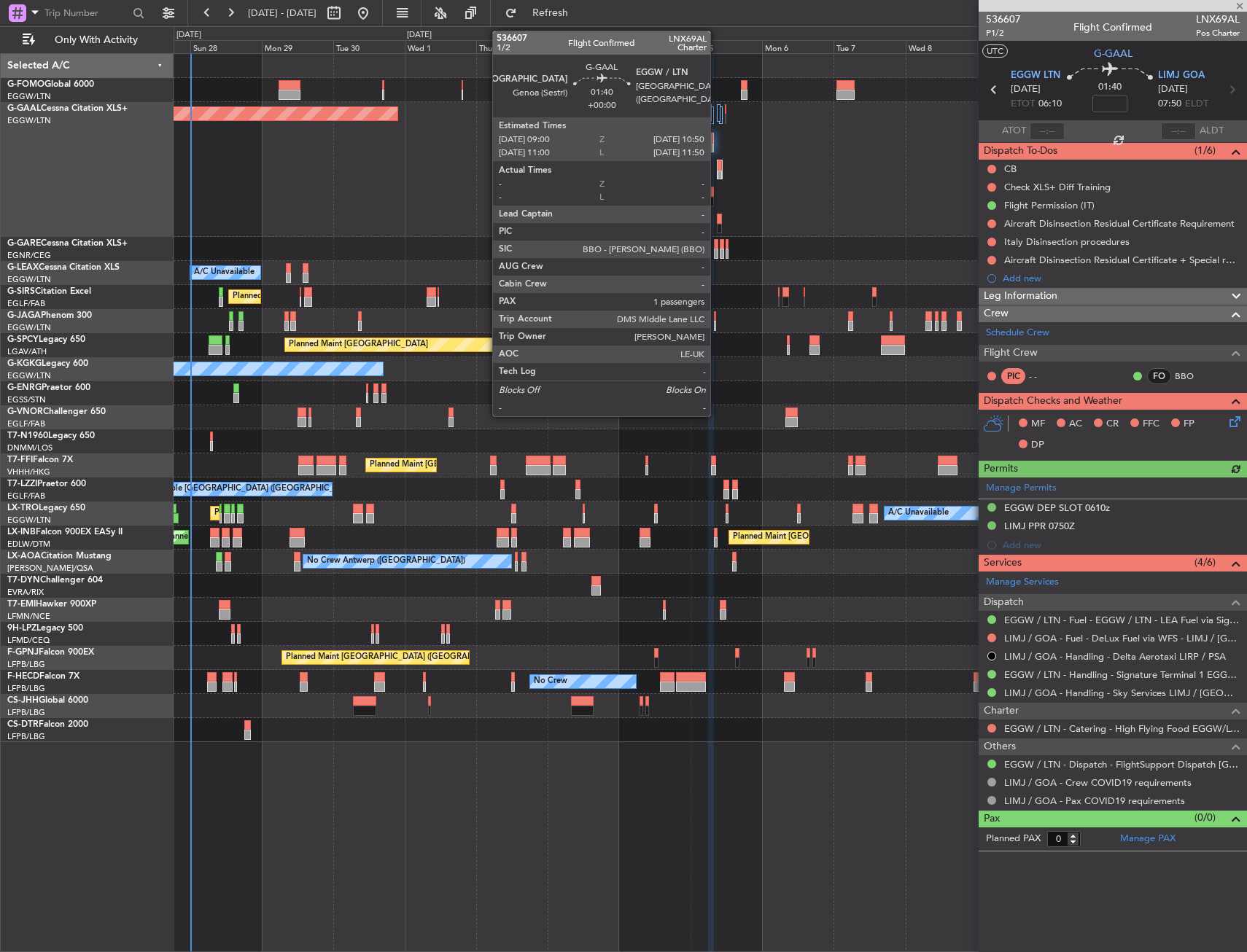
click at [717, 165] on div at bounding box center [719, 169] width 6 height 20
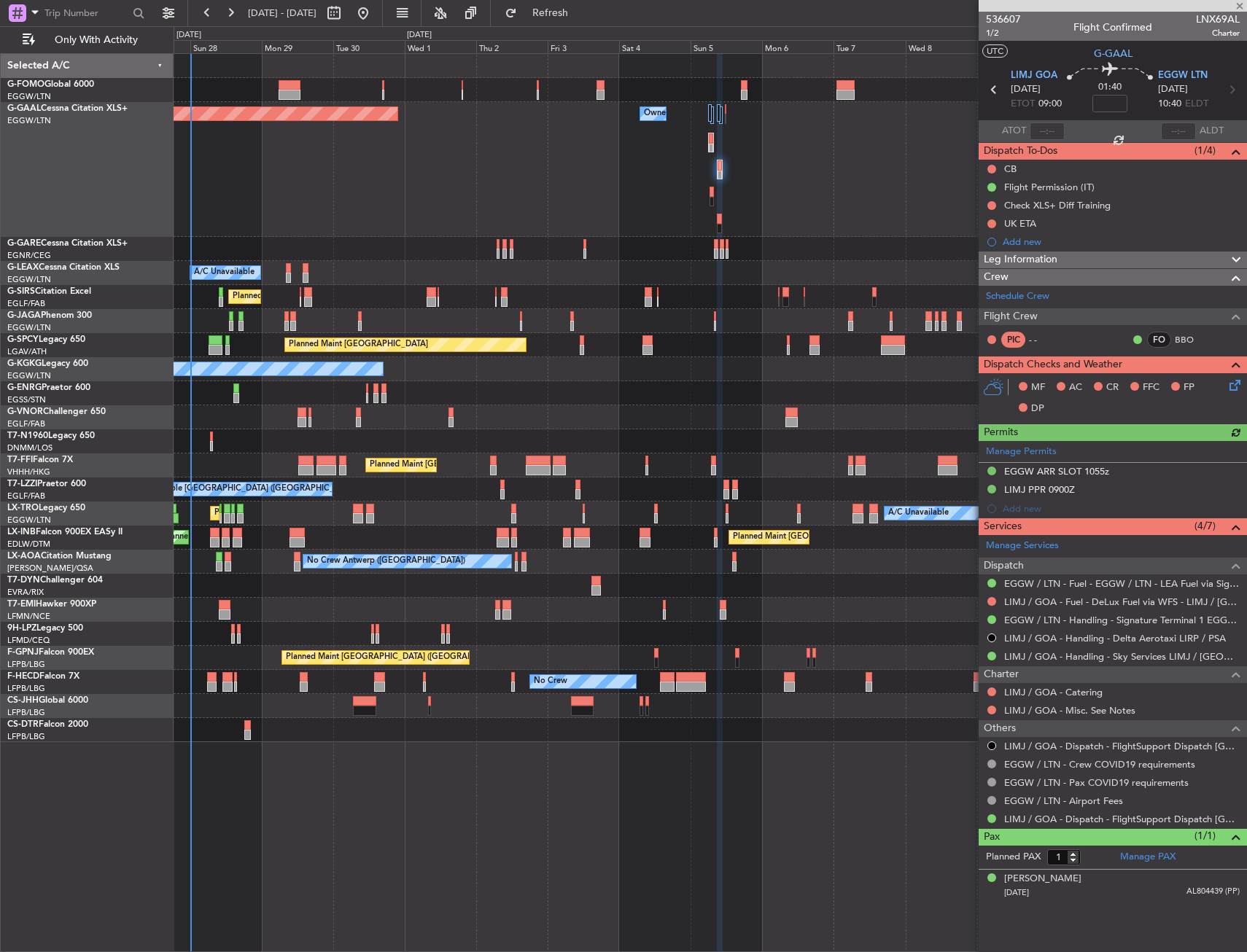
click at [716, 115] on div "Planned Maint Dusseldorf Owner Owner Owner Owner Owner No Crew" at bounding box center [709, 169] width 1073 height 135
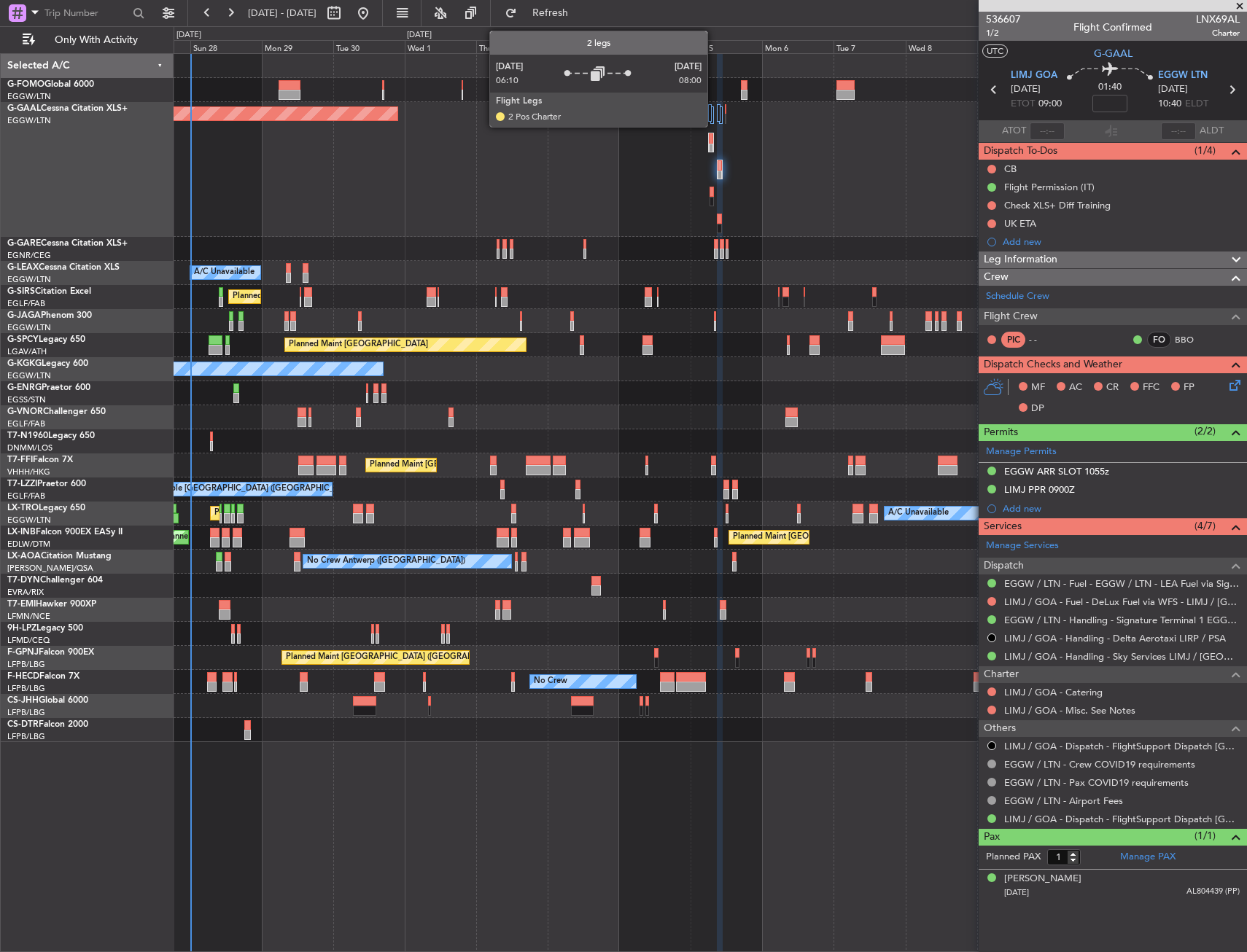
click at [714, 115] on div at bounding box center [712, 115] width 3 height 17
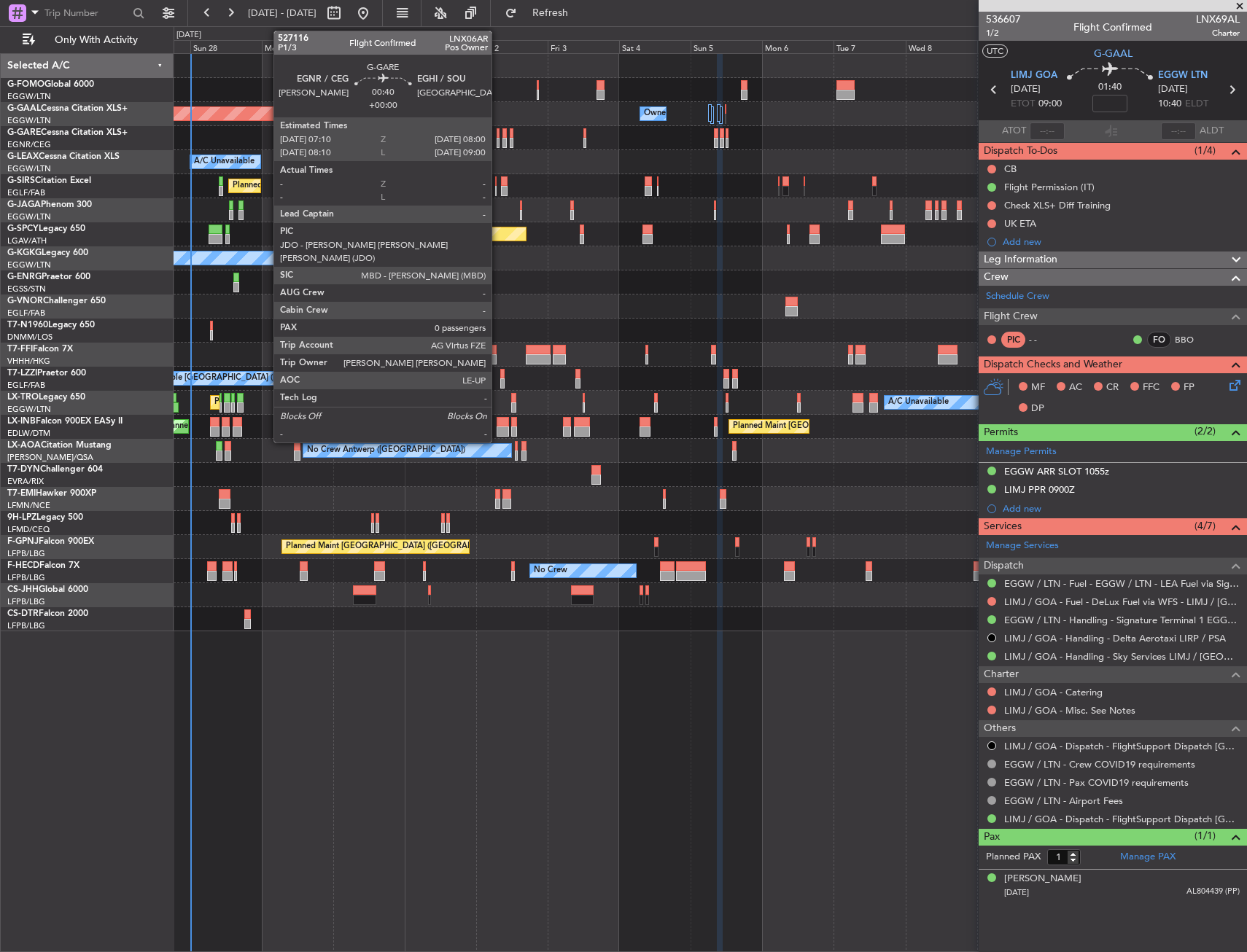
click at [498, 137] on div at bounding box center [498, 134] width 3 height 10
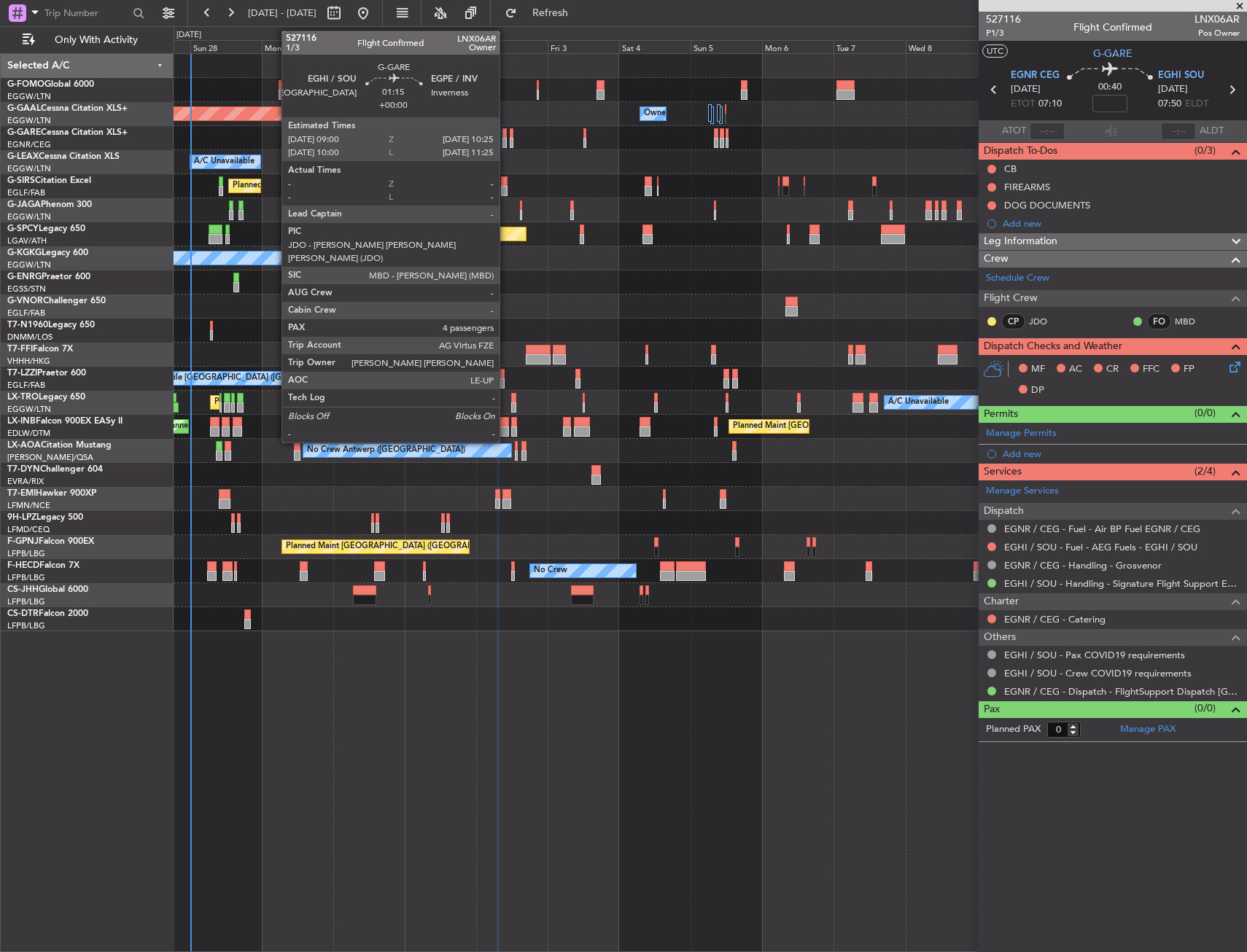
click at [506, 138] on div at bounding box center [504, 143] width 4 height 10
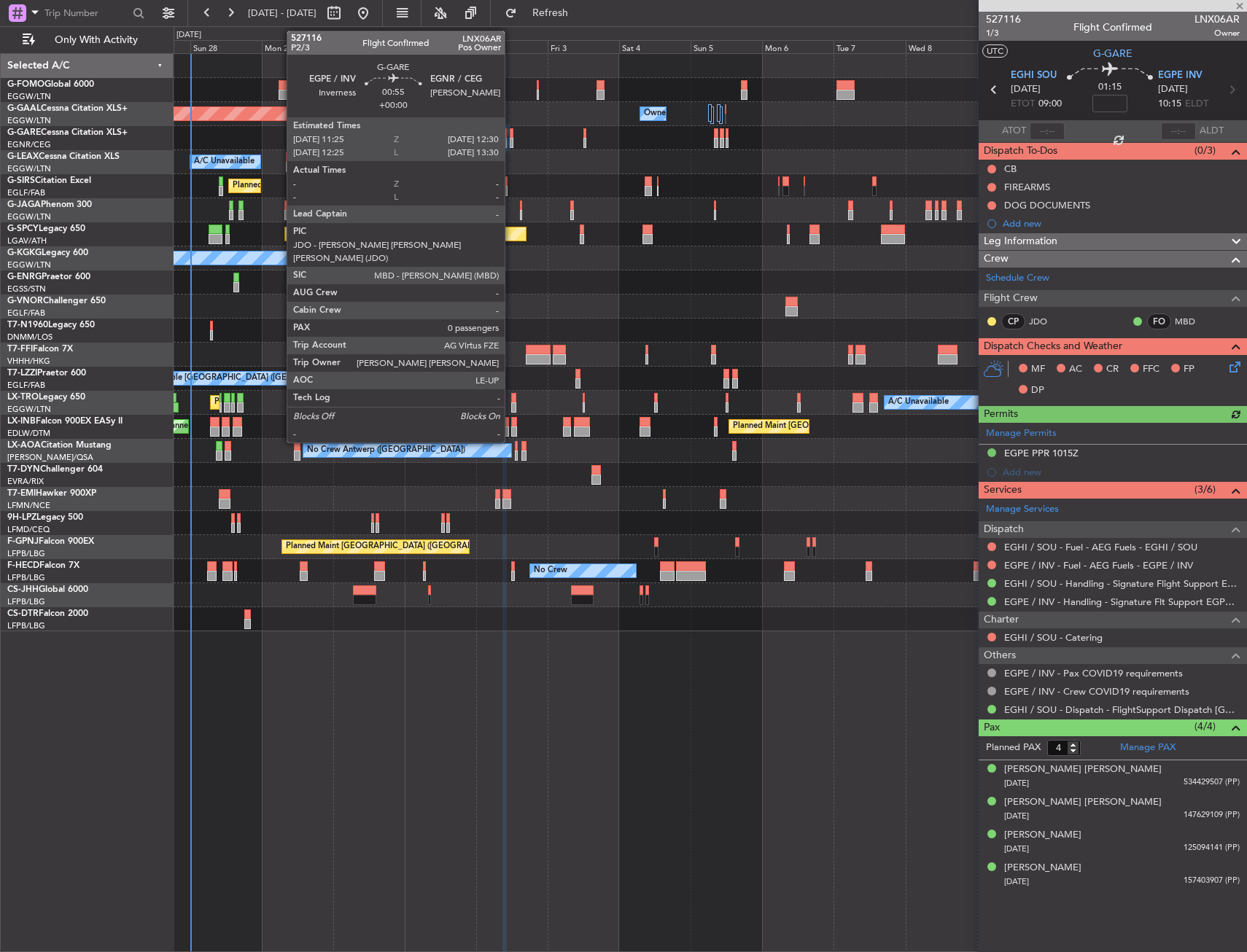
click at [511, 138] on div at bounding box center [512, 143] width 3 height 10
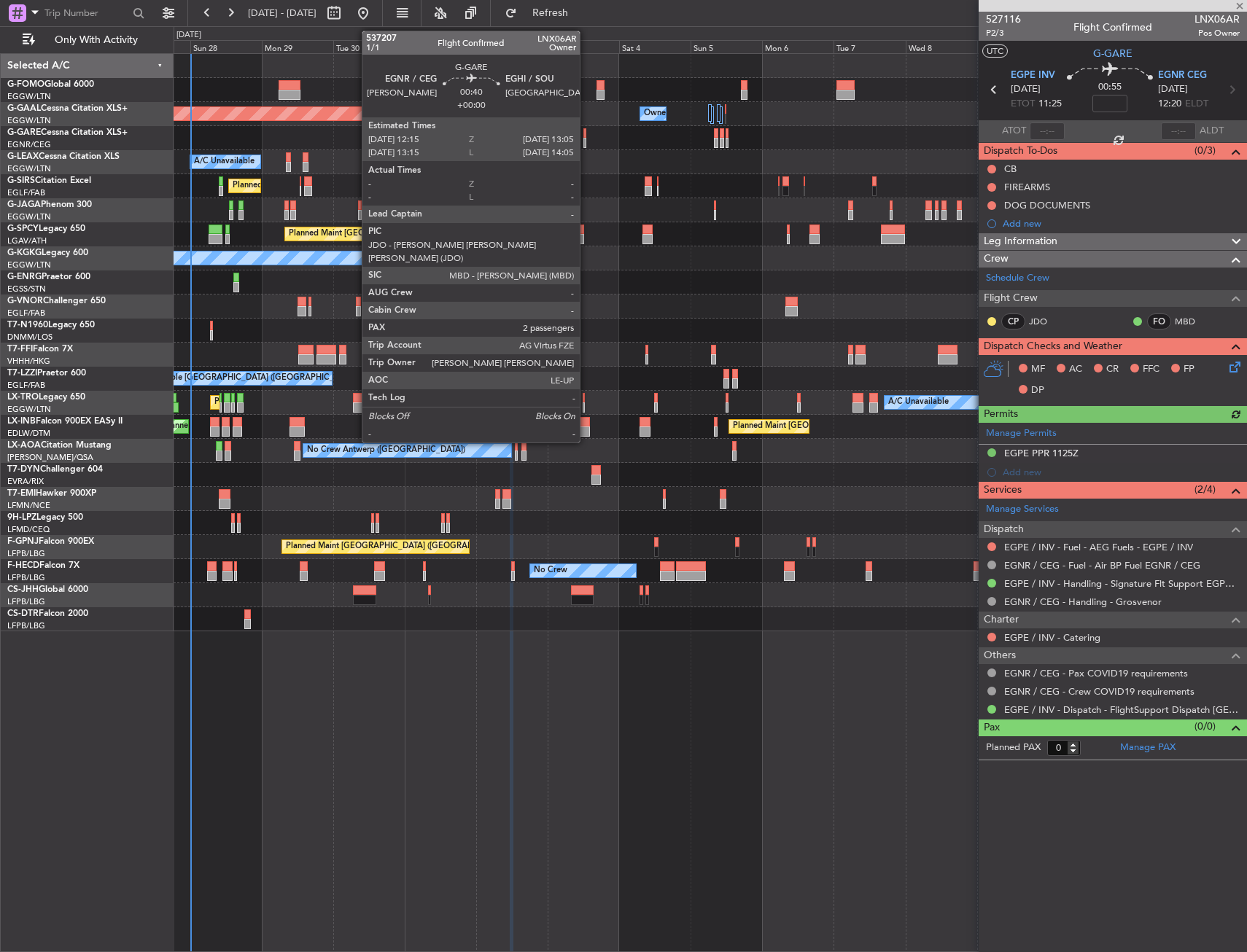
click at [587, 140] on div at bounding box center [585, 143] width 3 height 10
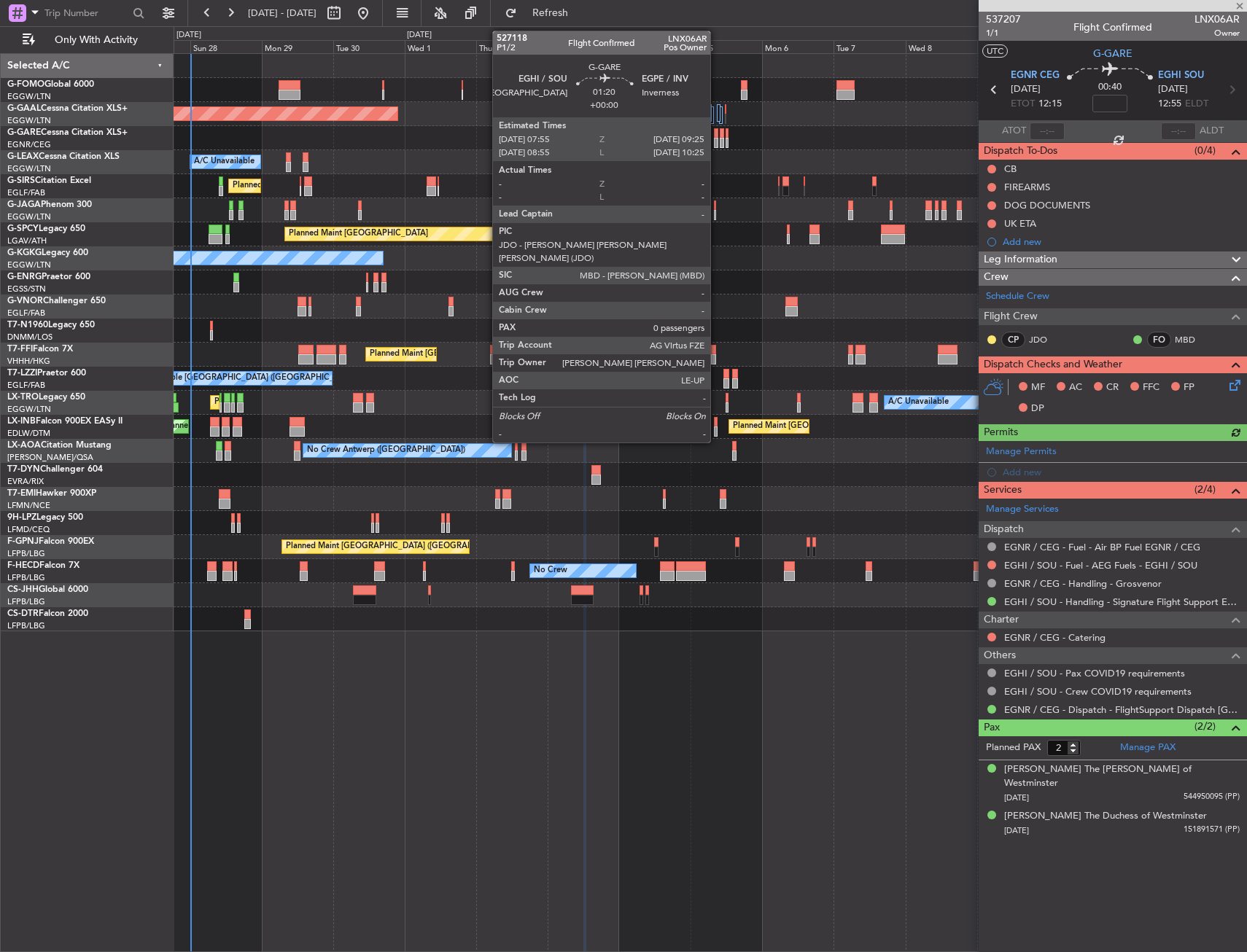
click at [717, 140] on div at bounding box center [716, 143] width 5 height 10
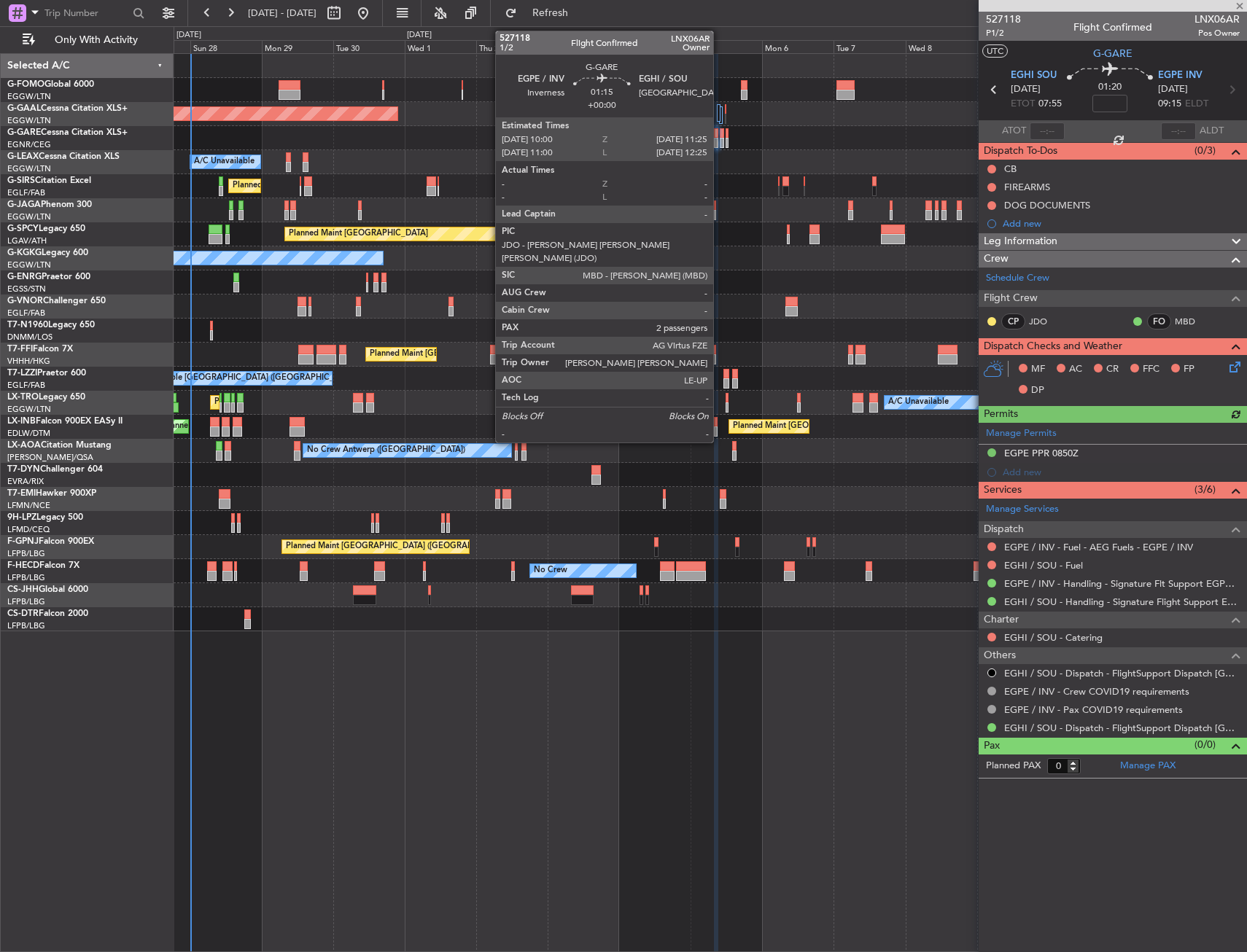
click at [719, 139] on div at bounding box center [721, 143] width 4 height 10
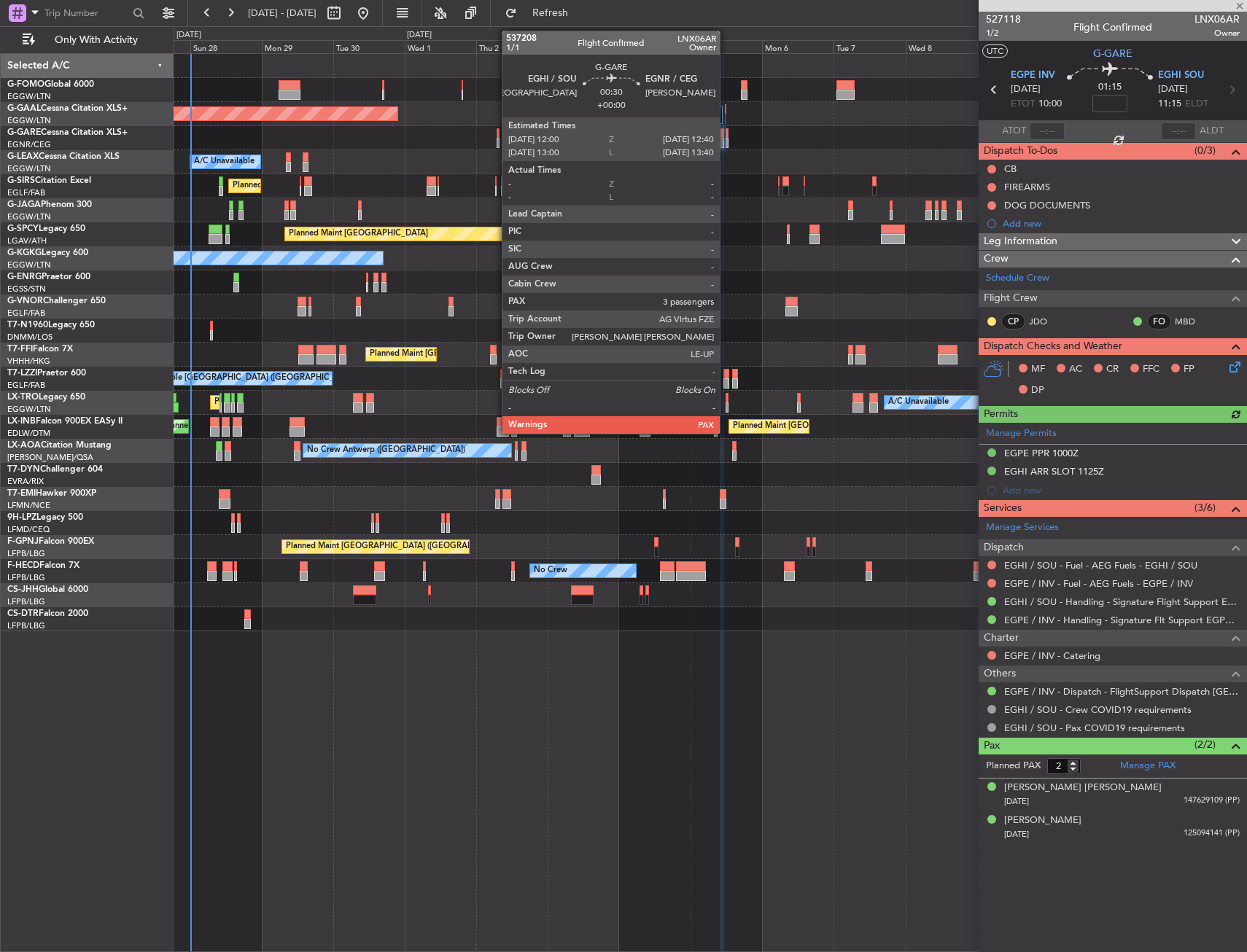
click at [726, 138] on div at bounding box center [726, 143] width 2 height 10
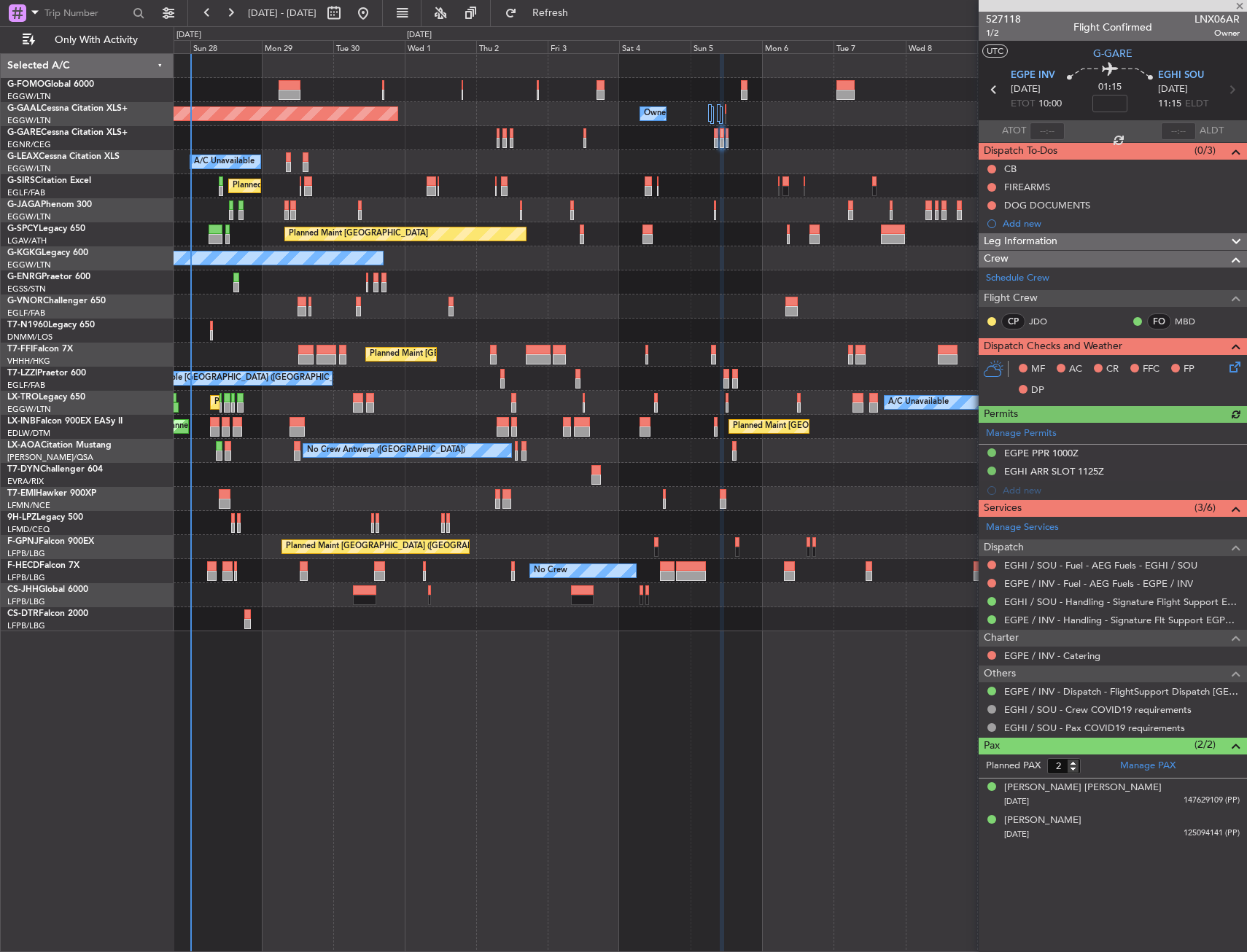
type input "3"
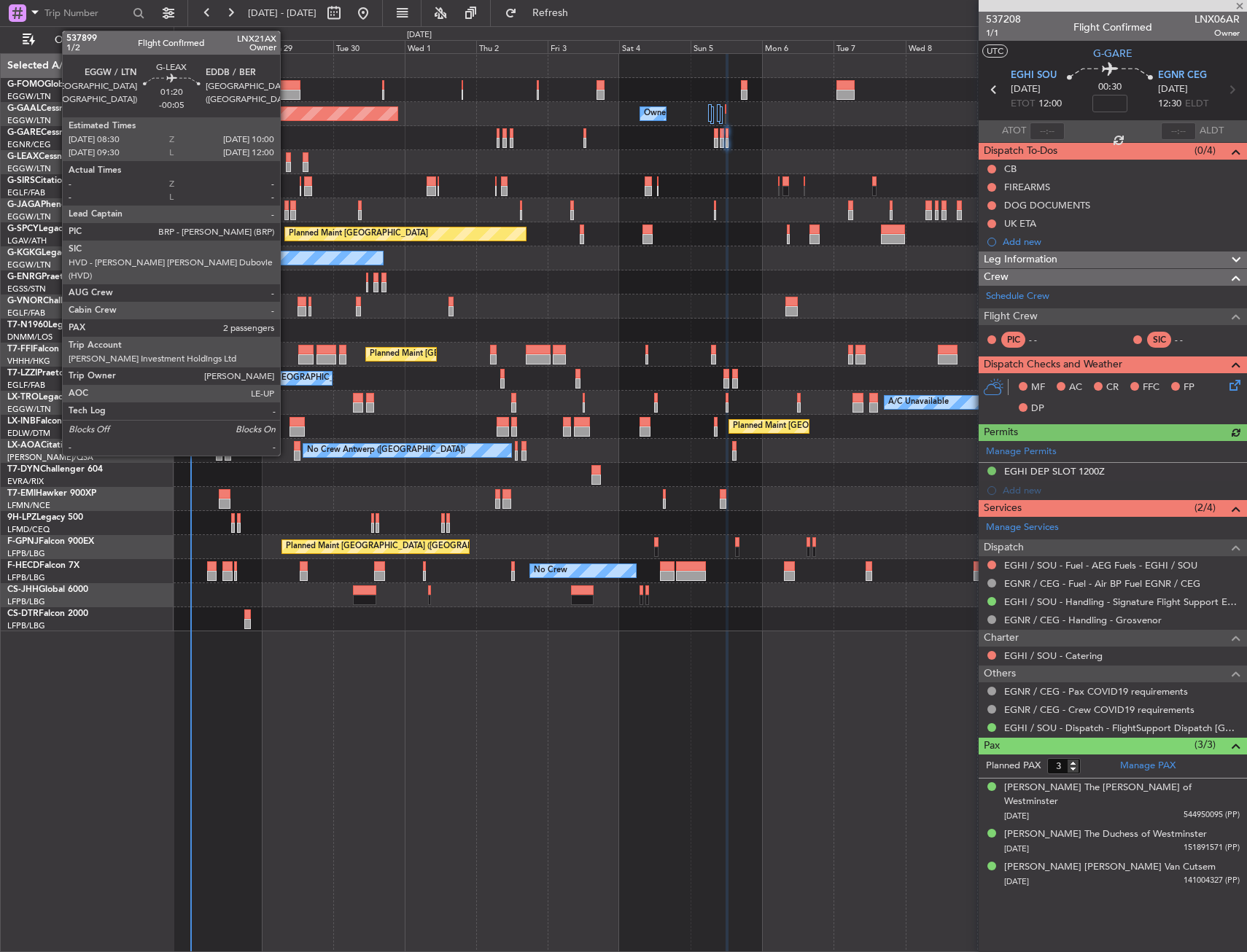
click at [287, 160] on div at bounding box center [288, 157] width 5 height 10
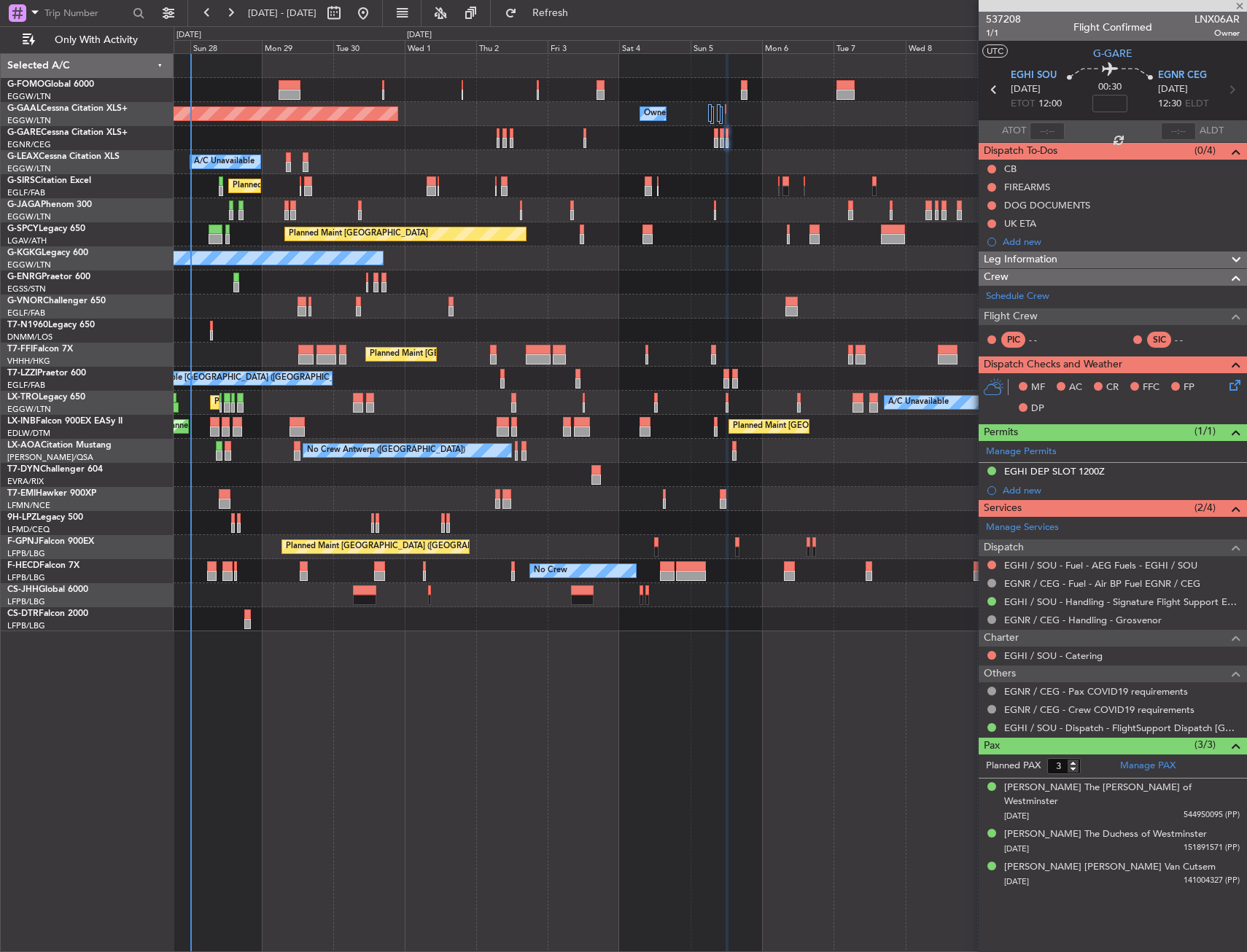
type input "-00:05"
type input "2"
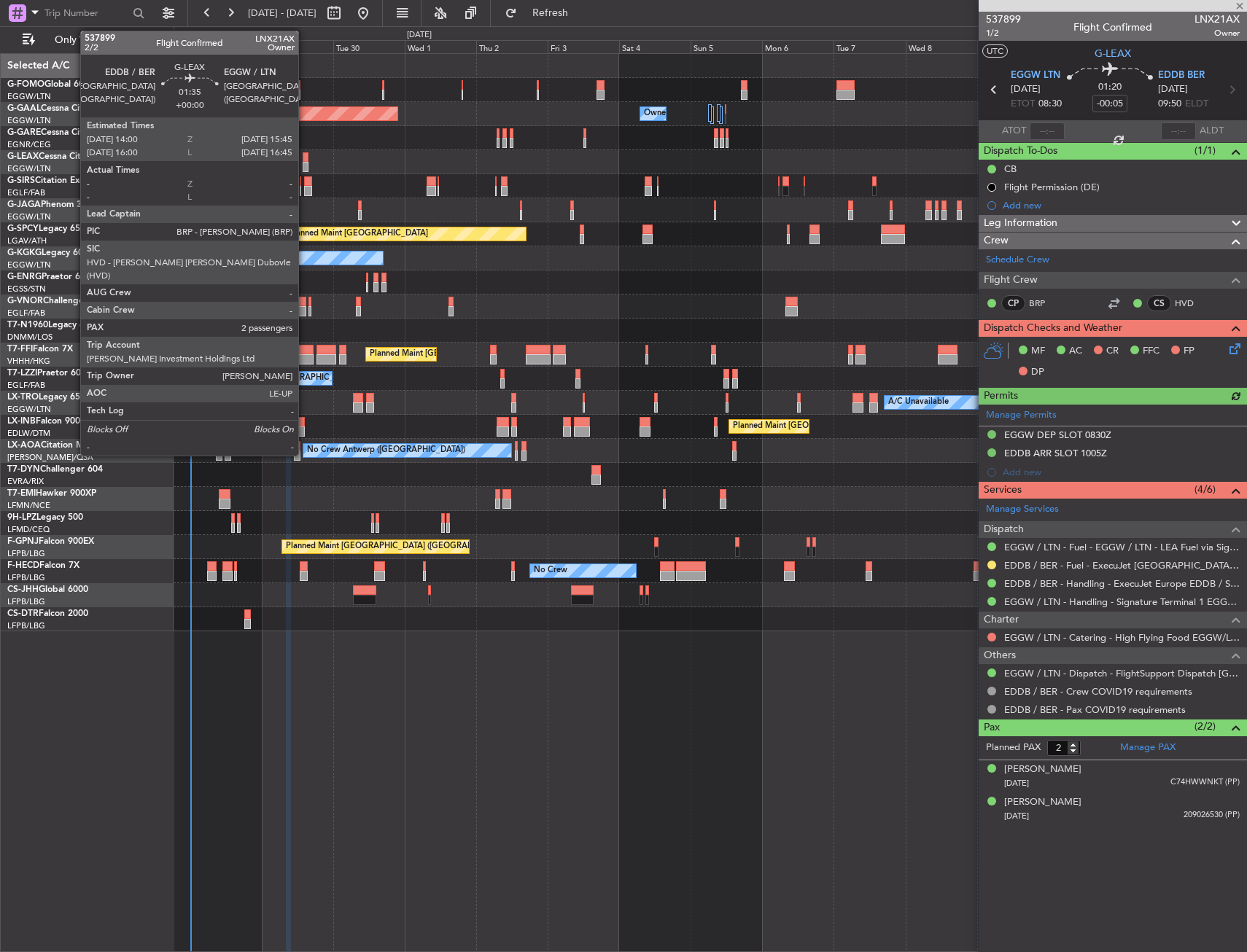
click at [305, 159] on div at bounding box center [305, 157] width 6 height 10
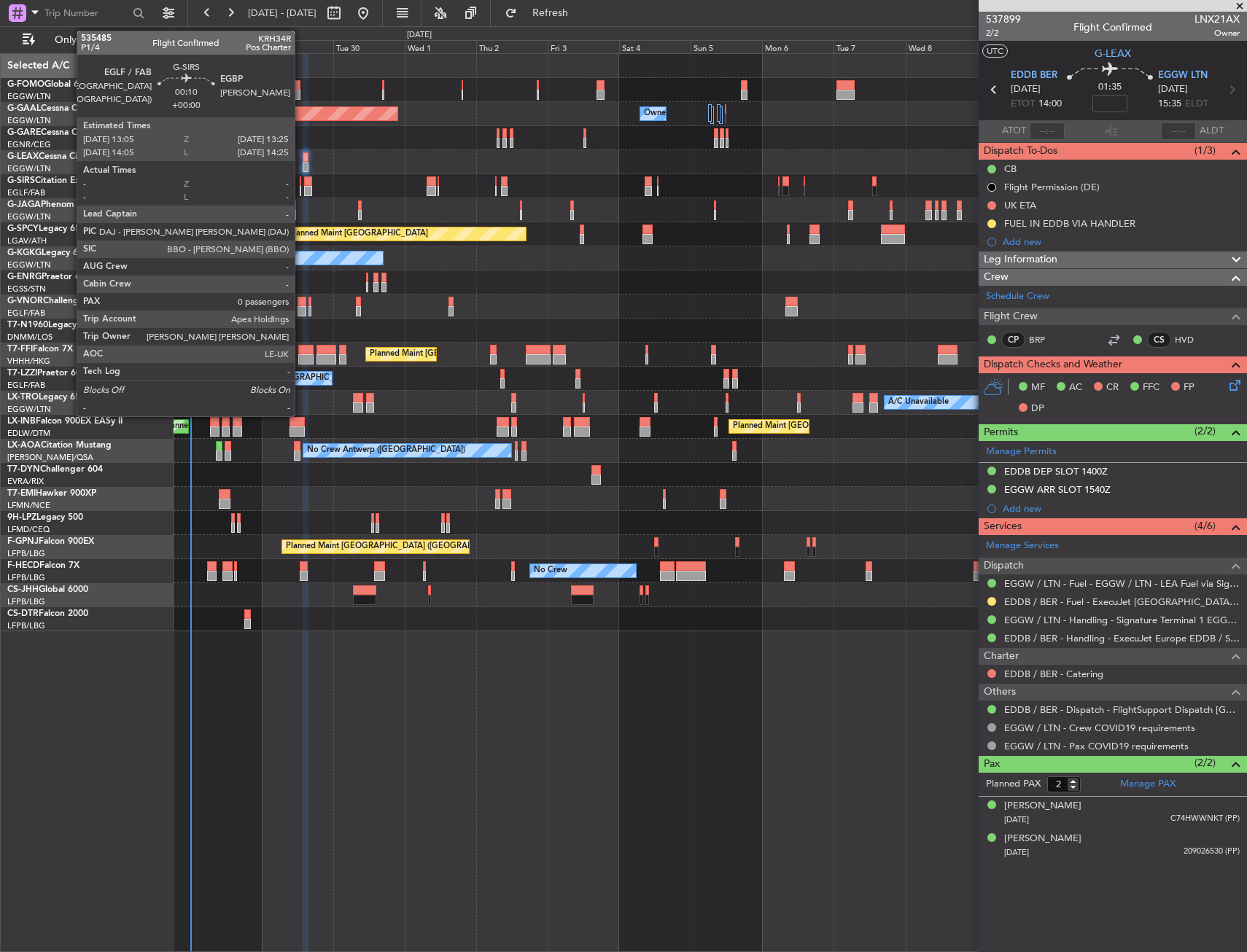
click at [302, 180] on div at bounding box center [301, 181] width 2 height 10
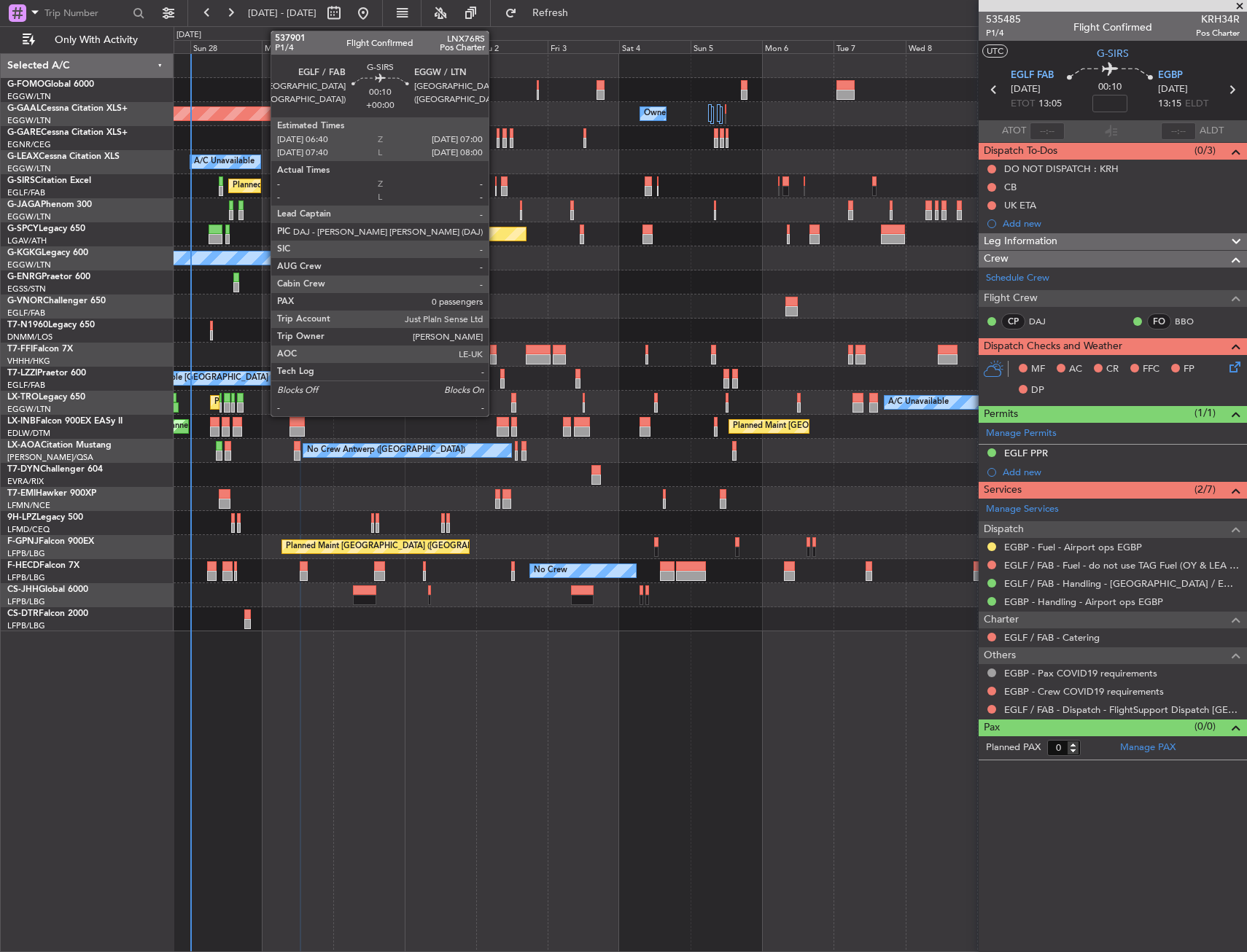
click at [495, 186] on div at bounding box center [496, 191] width 2 height 10
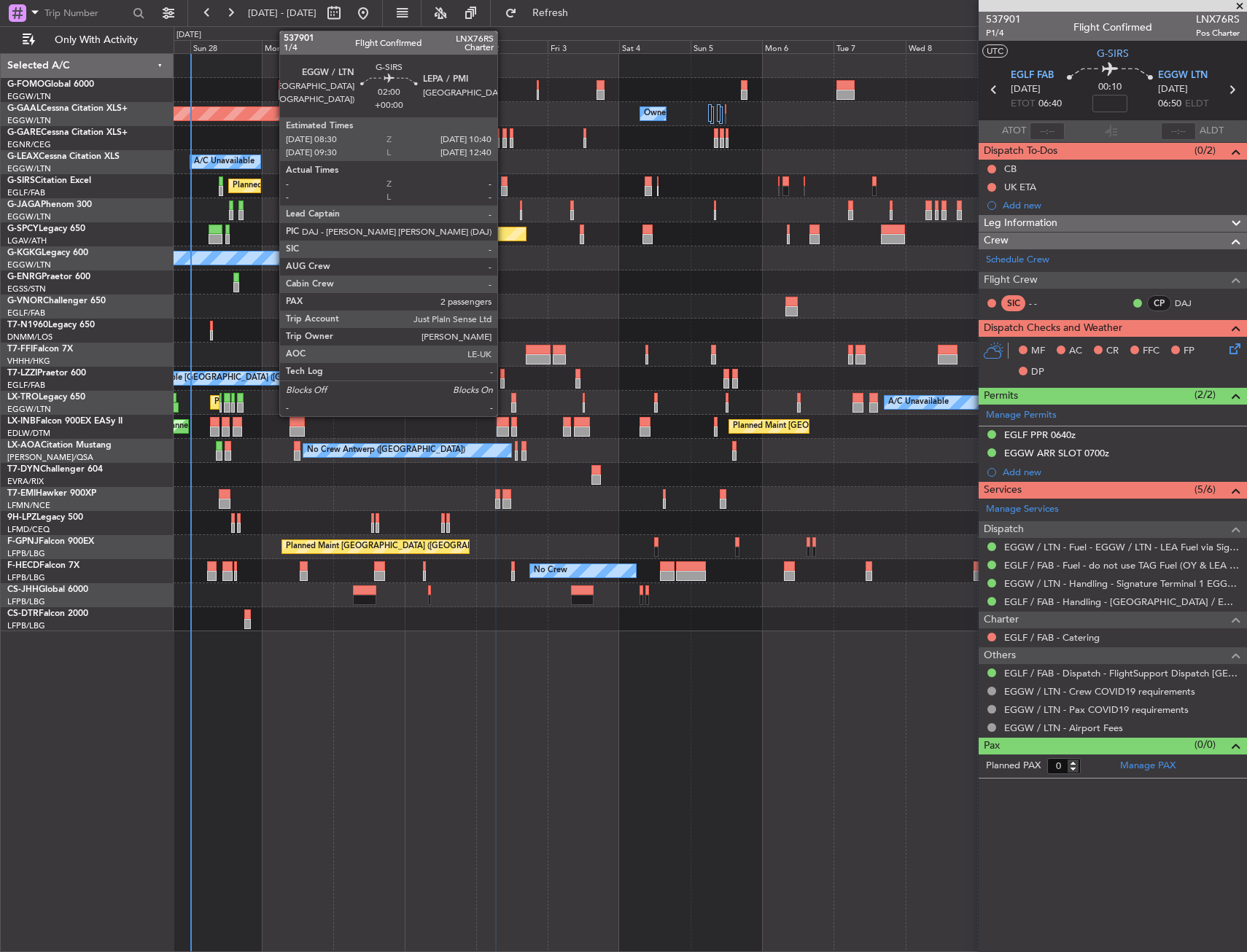
click at [504, 183] on div at bounding box center [504, 181] width 7 height 10
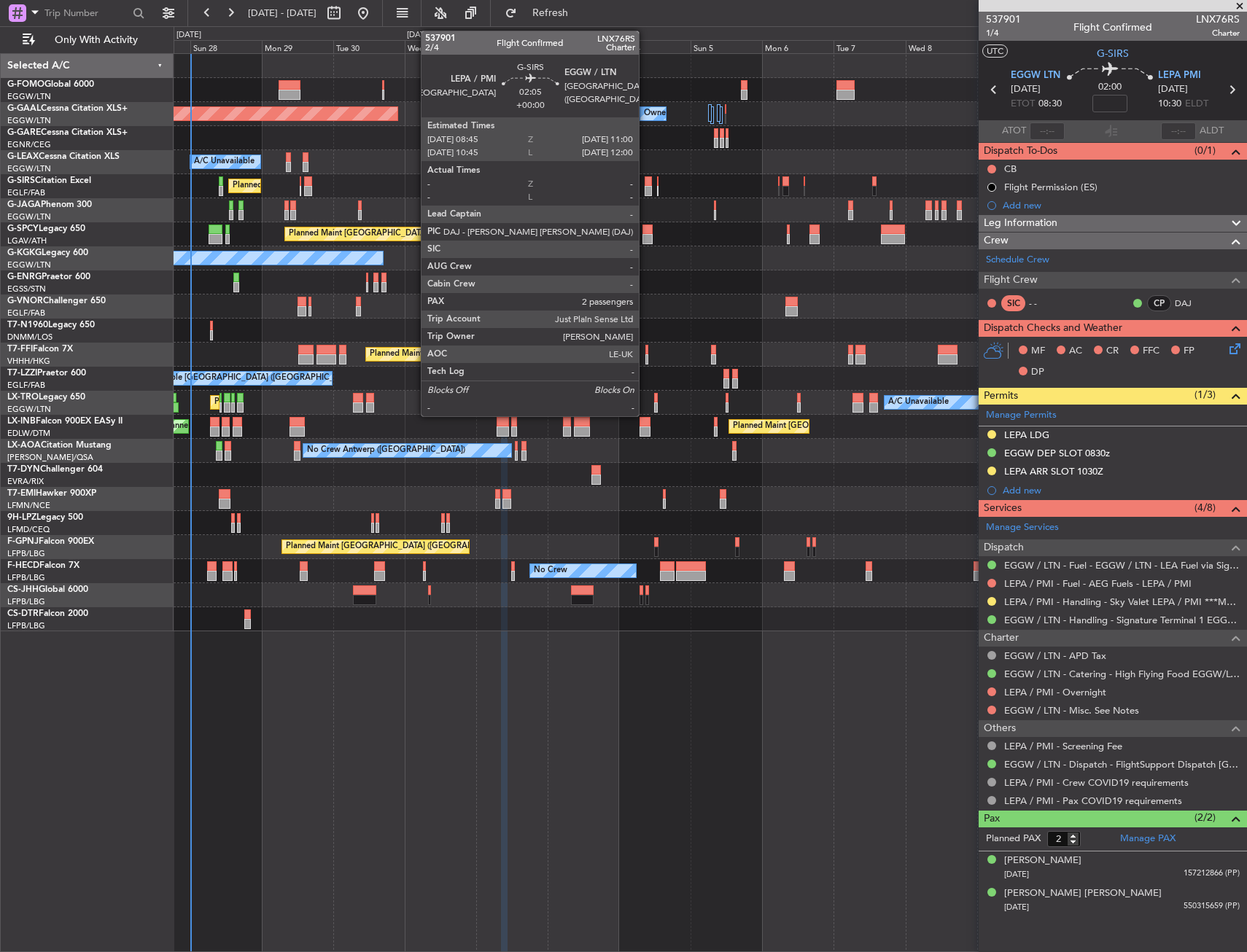
click at [646, 184] on div at bounding box center [648, 181] width 7 height 10
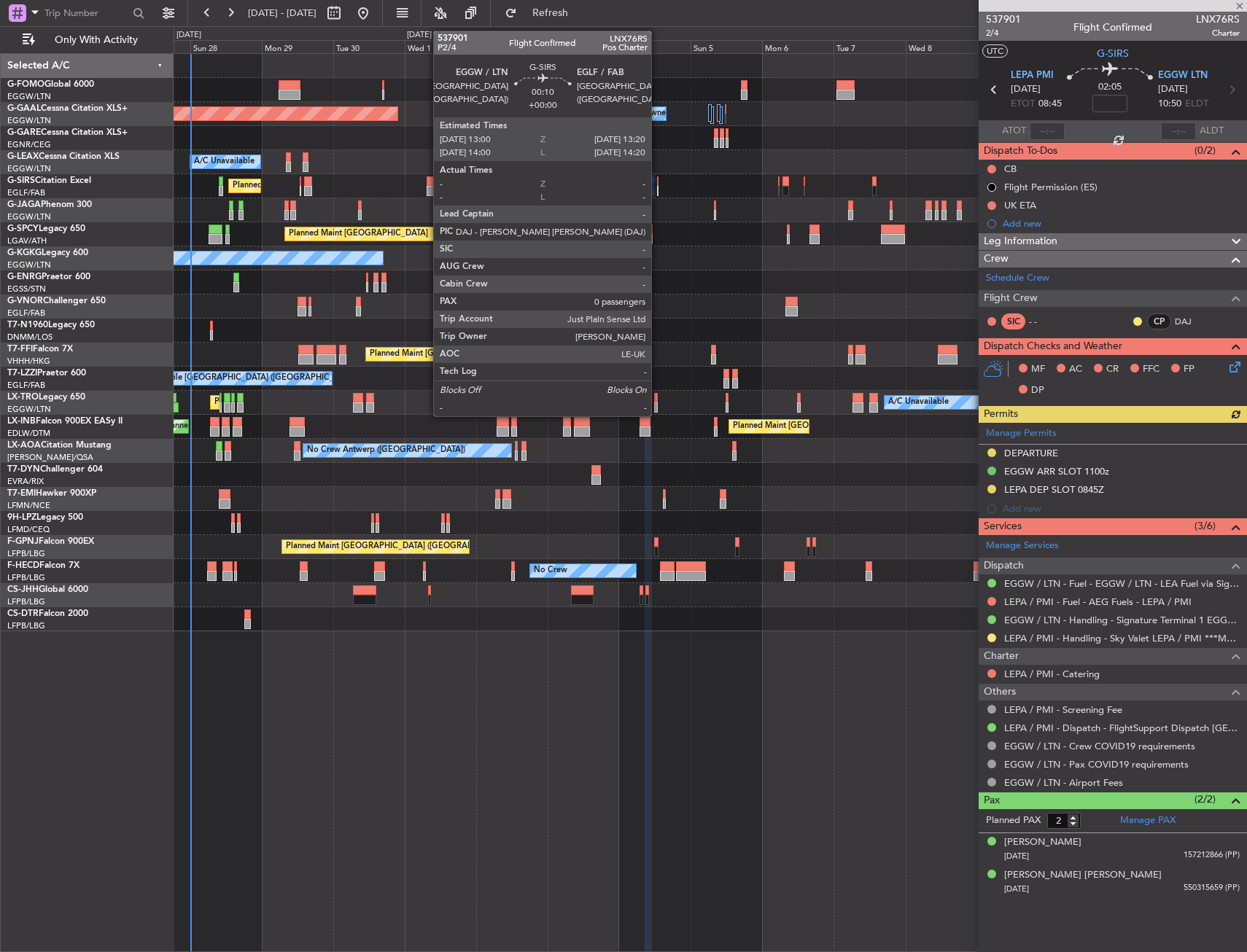
click at [658, 182] on div at bounding box center [658, 181] width 2 height 10
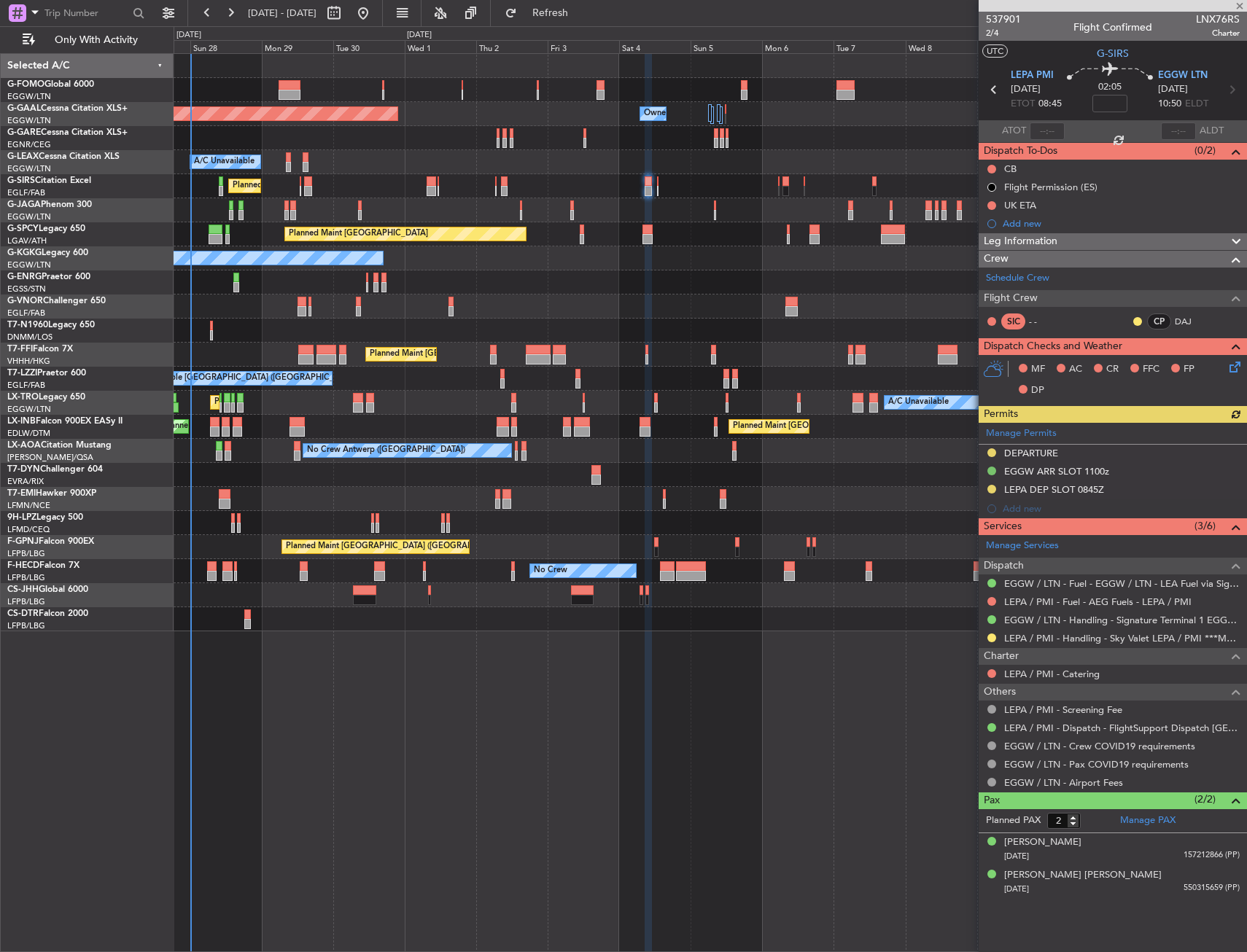
type input "0"
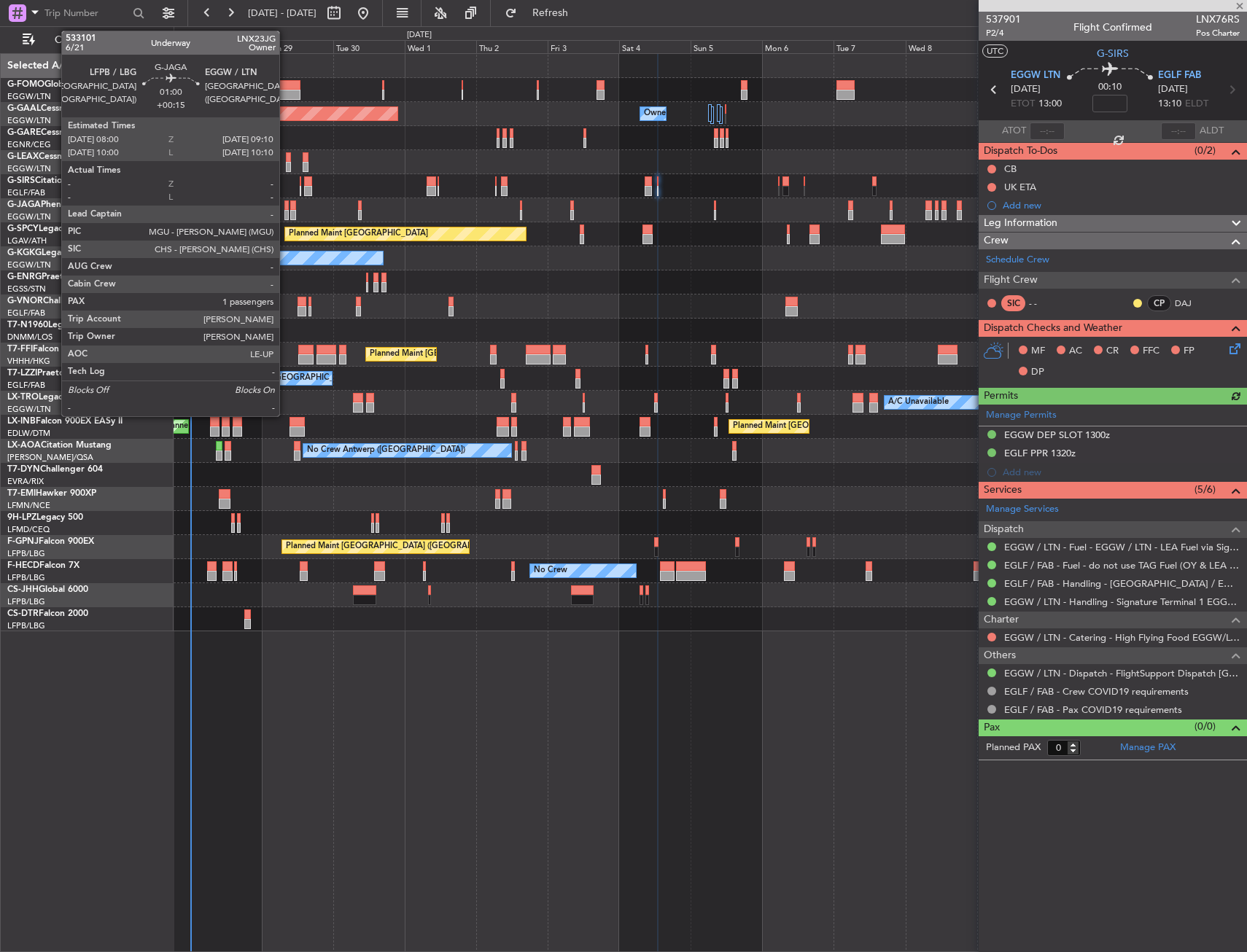
click at [286, 211] on div at bounding box center [286, 215] width 3 height 10
type input "+00:15"
type input "1"
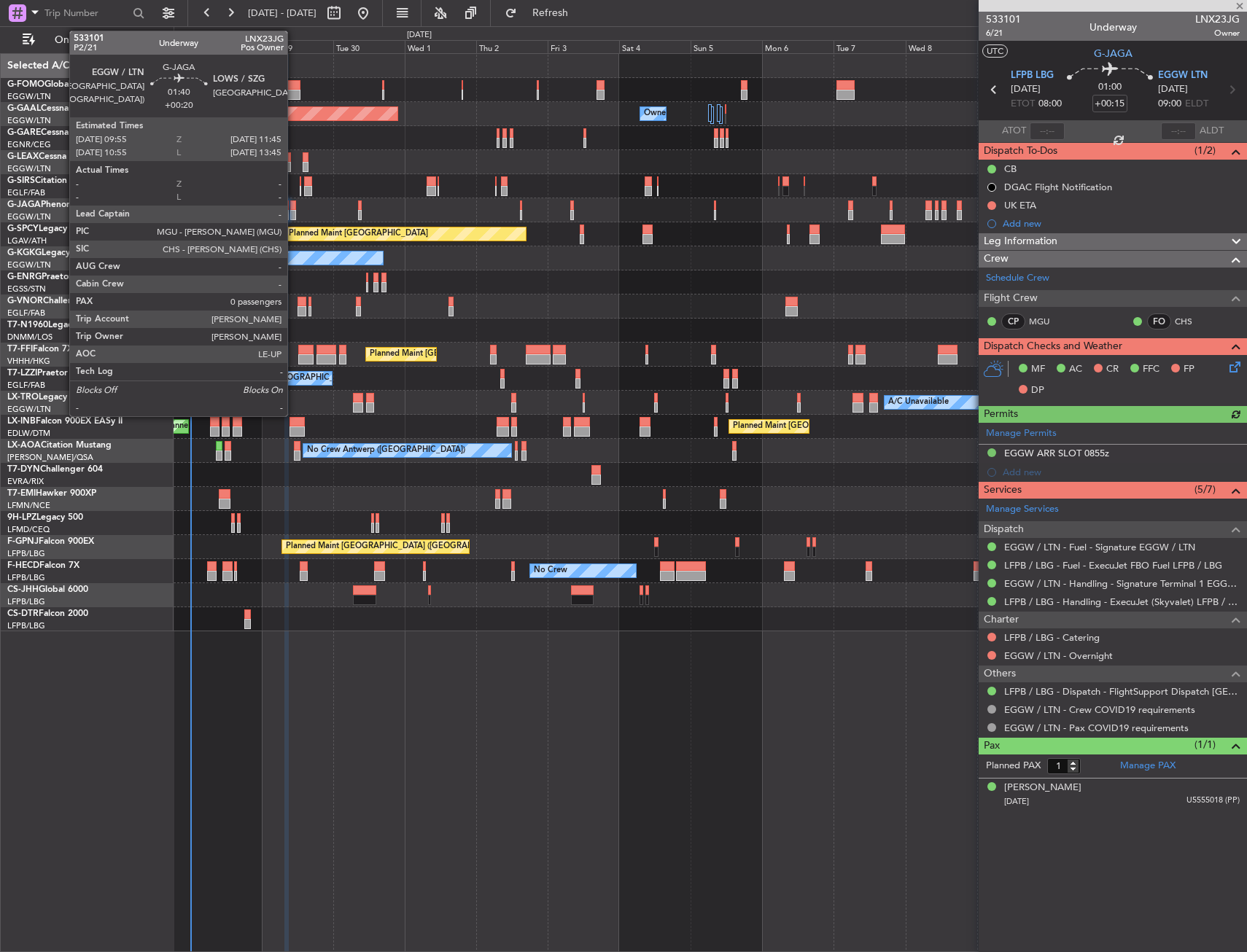
click at [294, 211] on div at bounding box center [292, 215] width 6 height 10
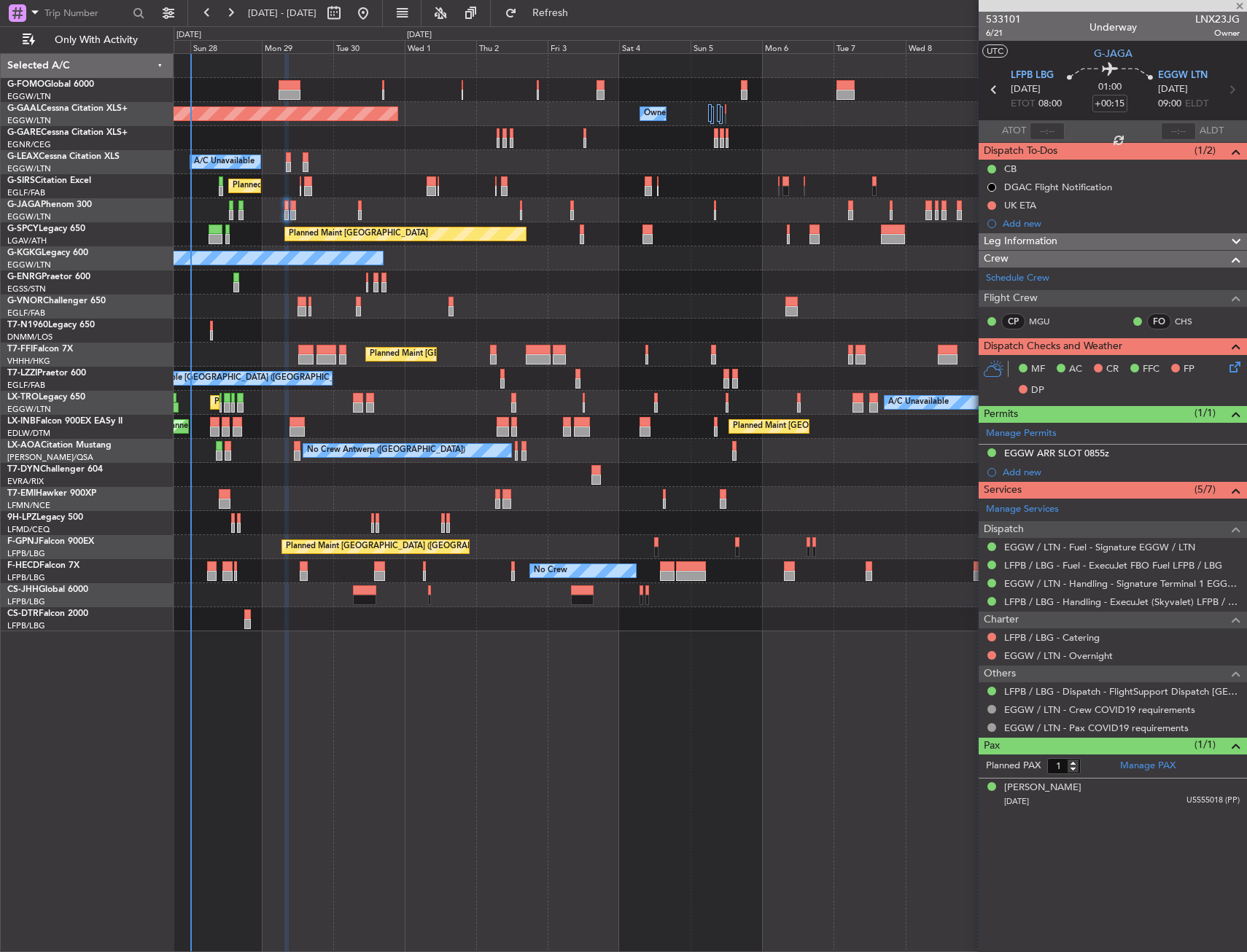
type input "+00:20"
type input "0"
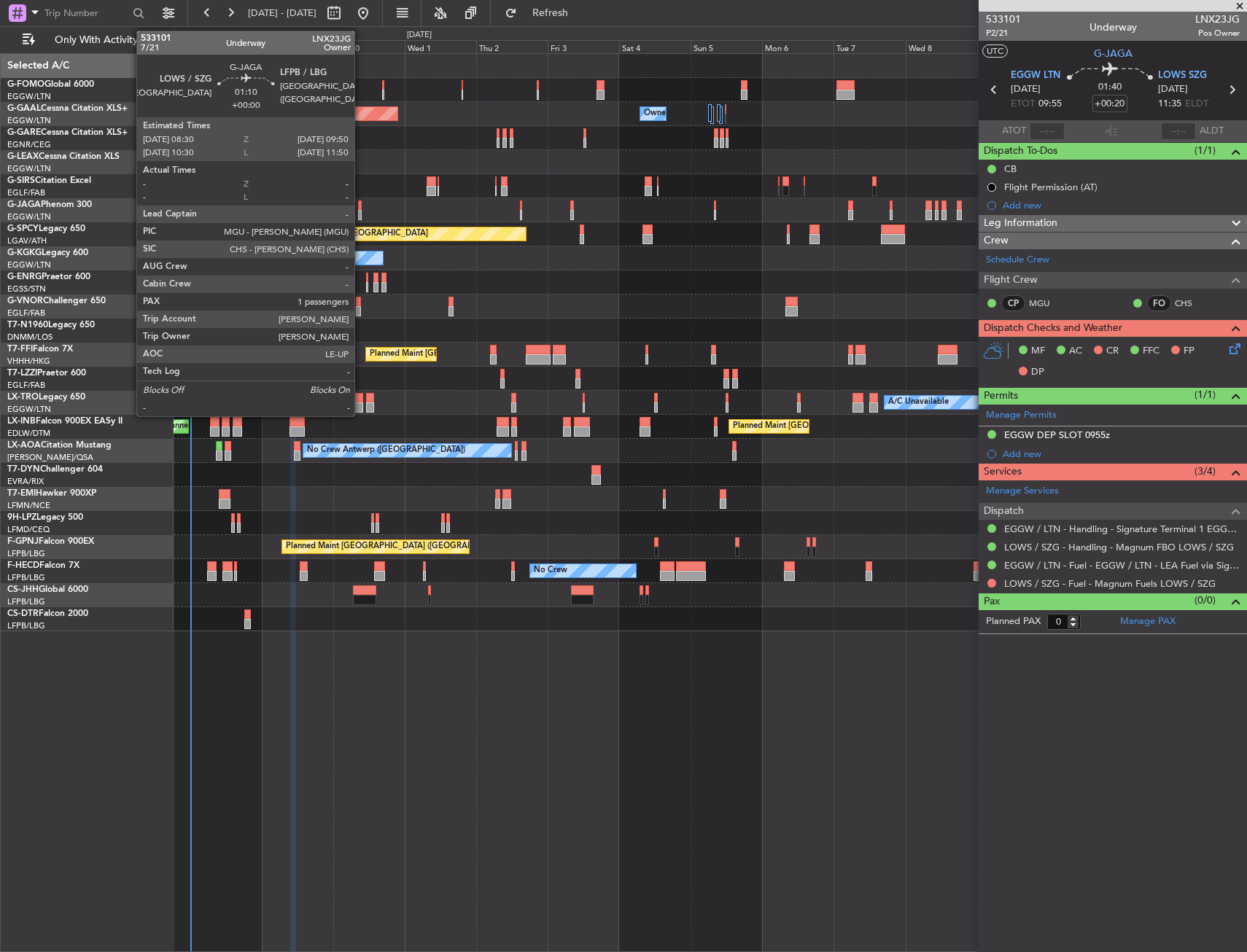
click at [361, 210] on div at bounding box center [360, 215] width 4 height 10
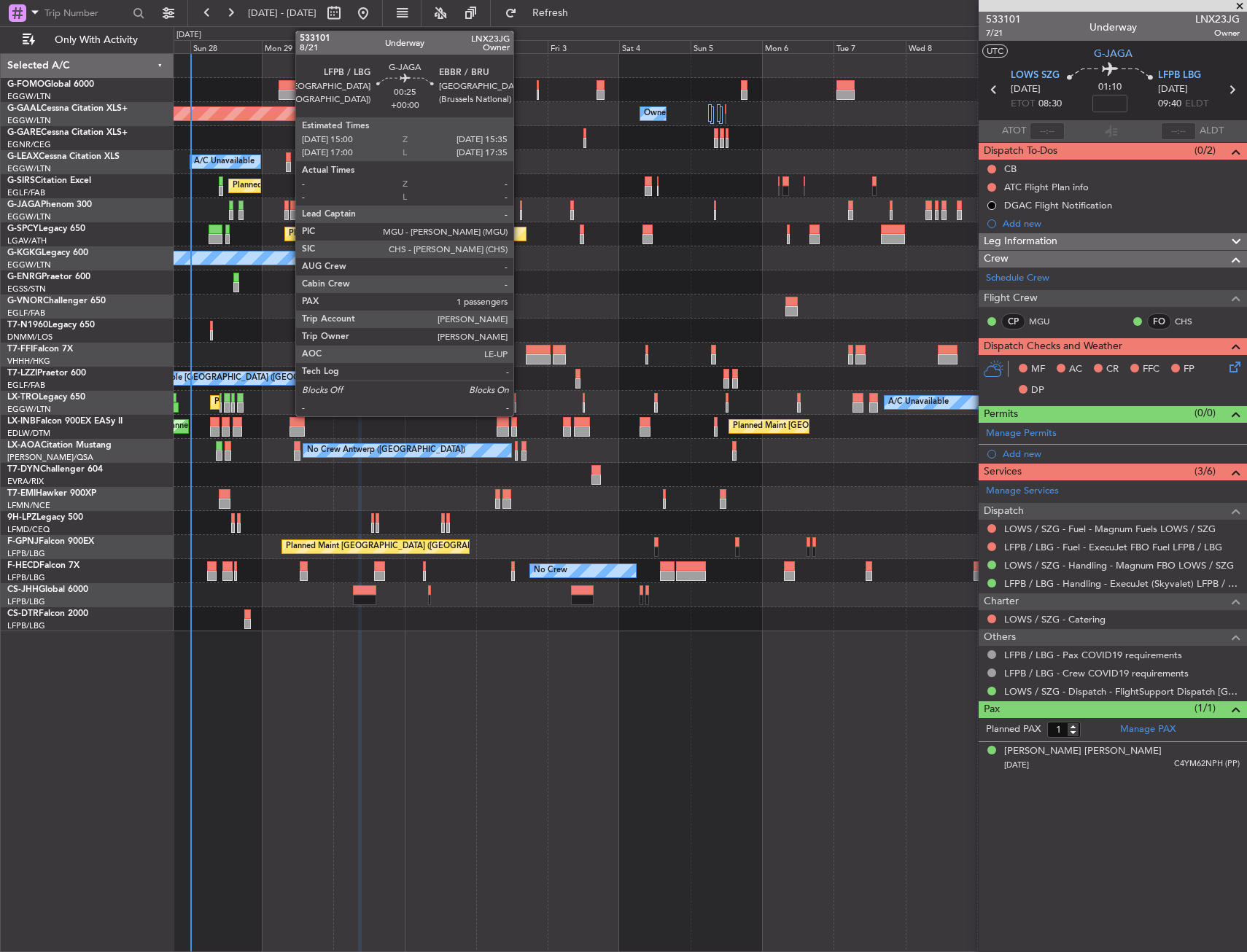
click at [520, 211] on div at bounding box center [521, 215] width 2 height 10
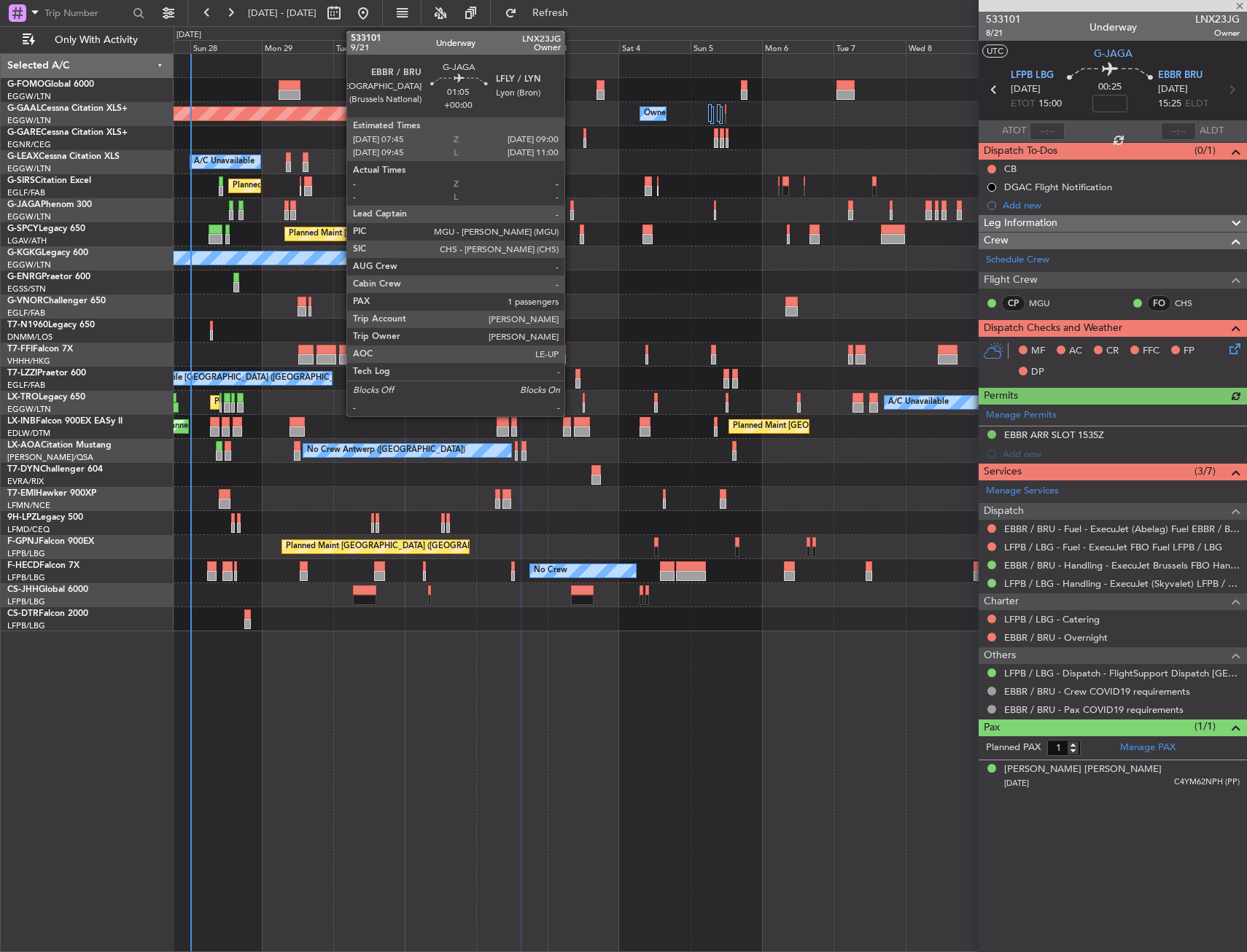
click at [571, 211] on div at bounding box center [572, 215] width 4 height 10
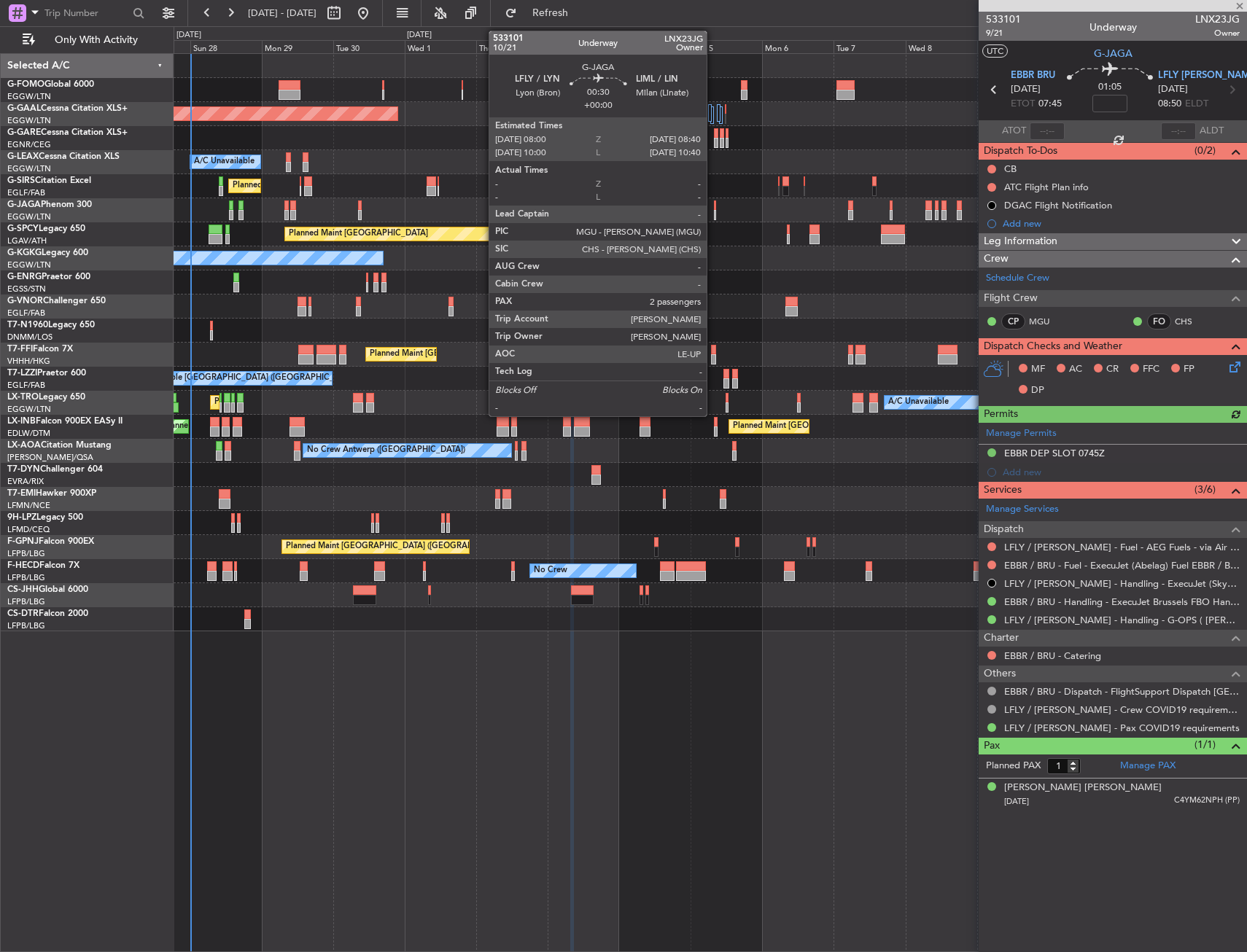
click at [714, 212] on div at bounding box center [714, 215] width 2 height 10
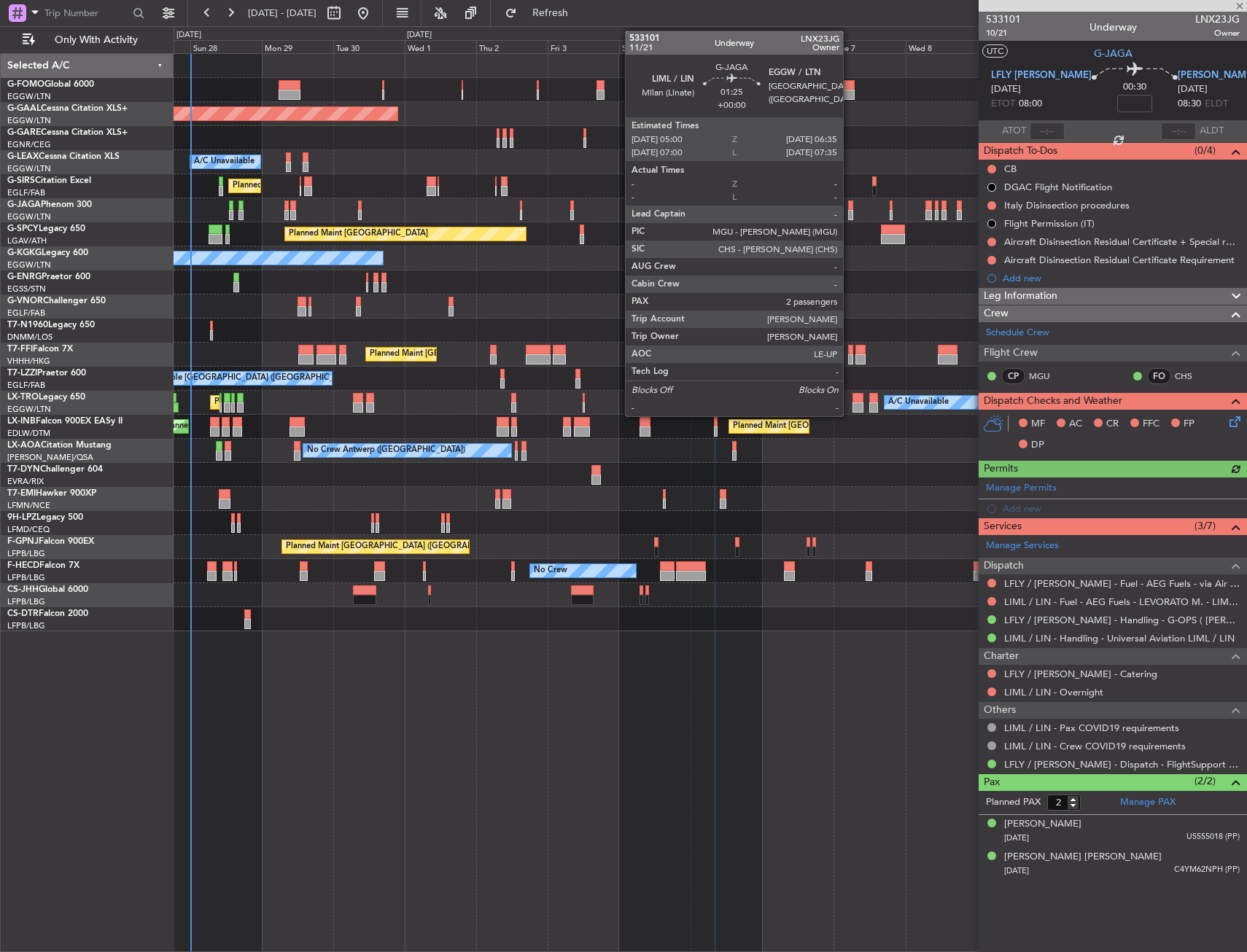
click at [850, 208] on div at bounding box center [851, 205] width 5 height 10
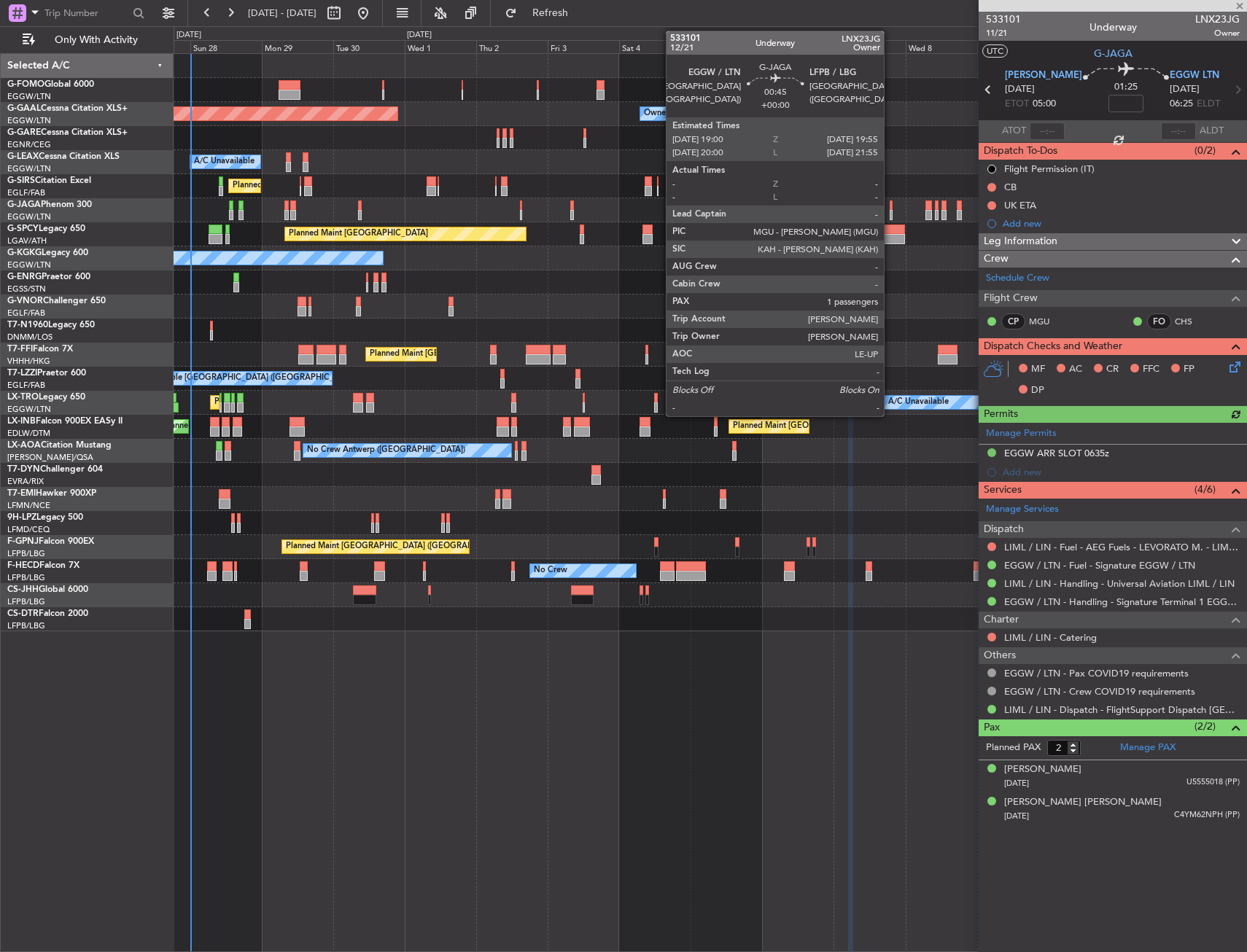
click at [891, 207] on div at bounding box center [891, 205] width 3 height 10
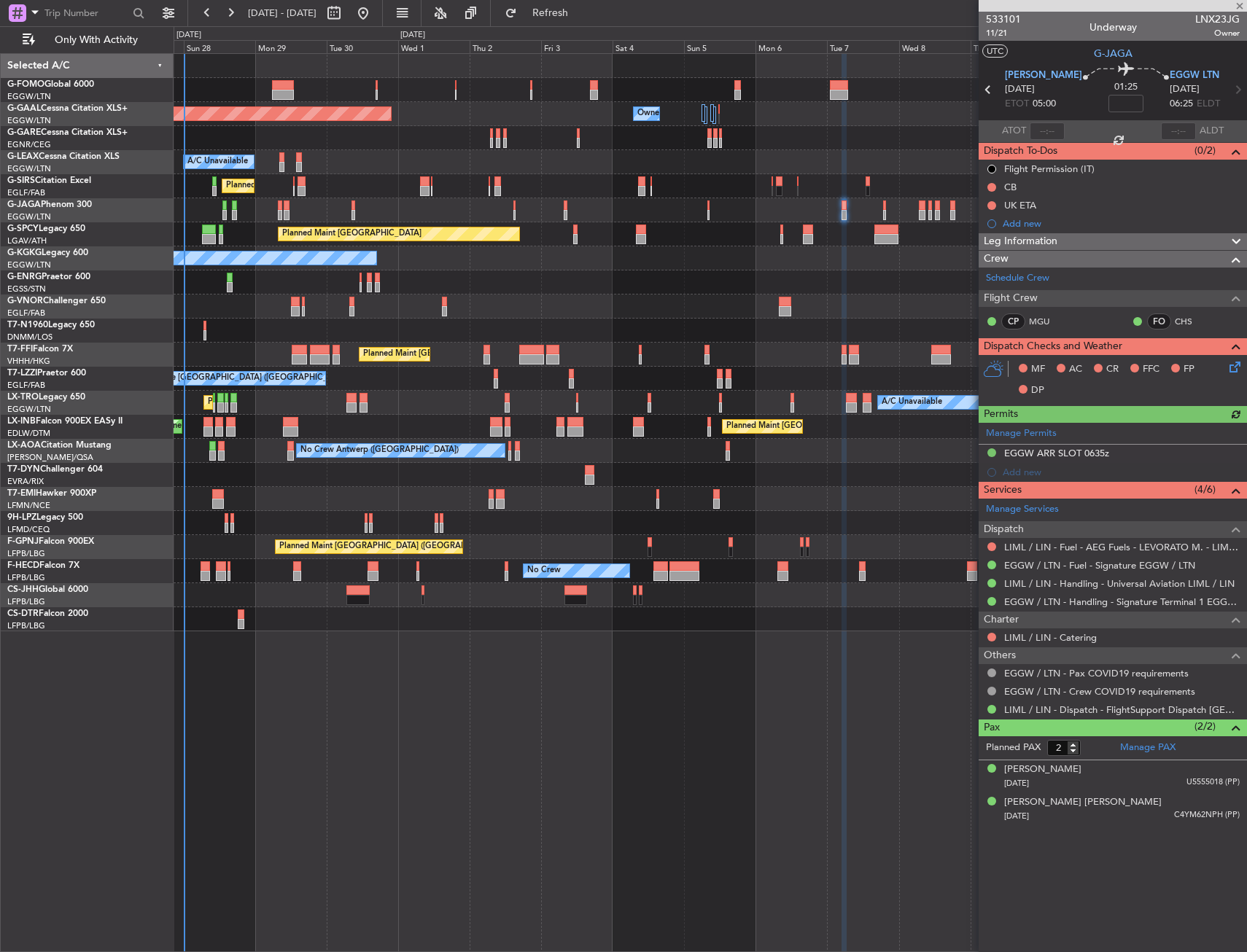
click at [907, 214] on div "Planned Maint [GEOGRAPHIC_DATA] ([GEOGRAPHIC_DATA])" at bounding box center [709, 210] width 1073 height 24
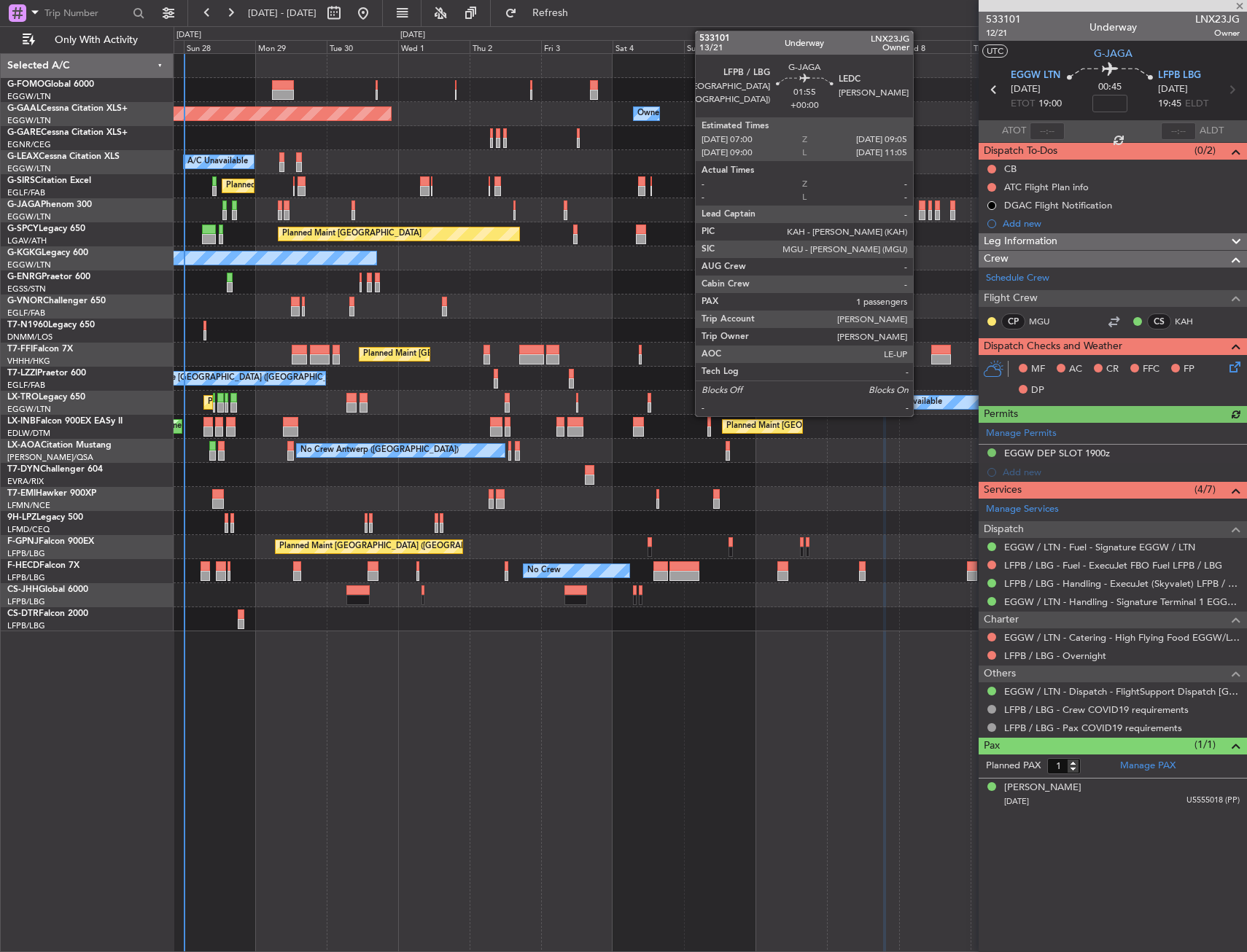
click at [920, 212] on div at bounding box center [922, 215] width 7 height 10
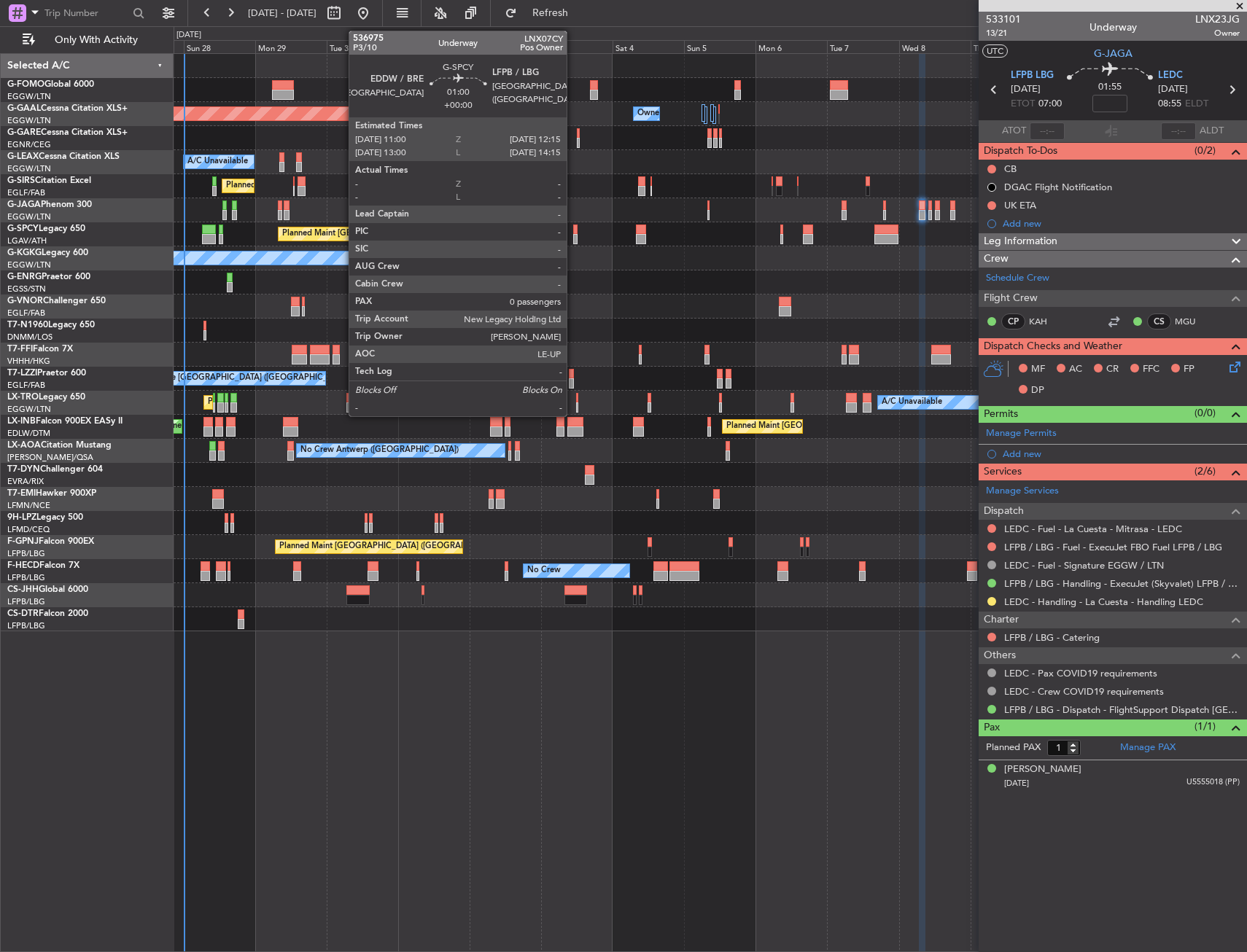
click at [573, 237] on div at bounding box center [575, 239] width 4 height 10
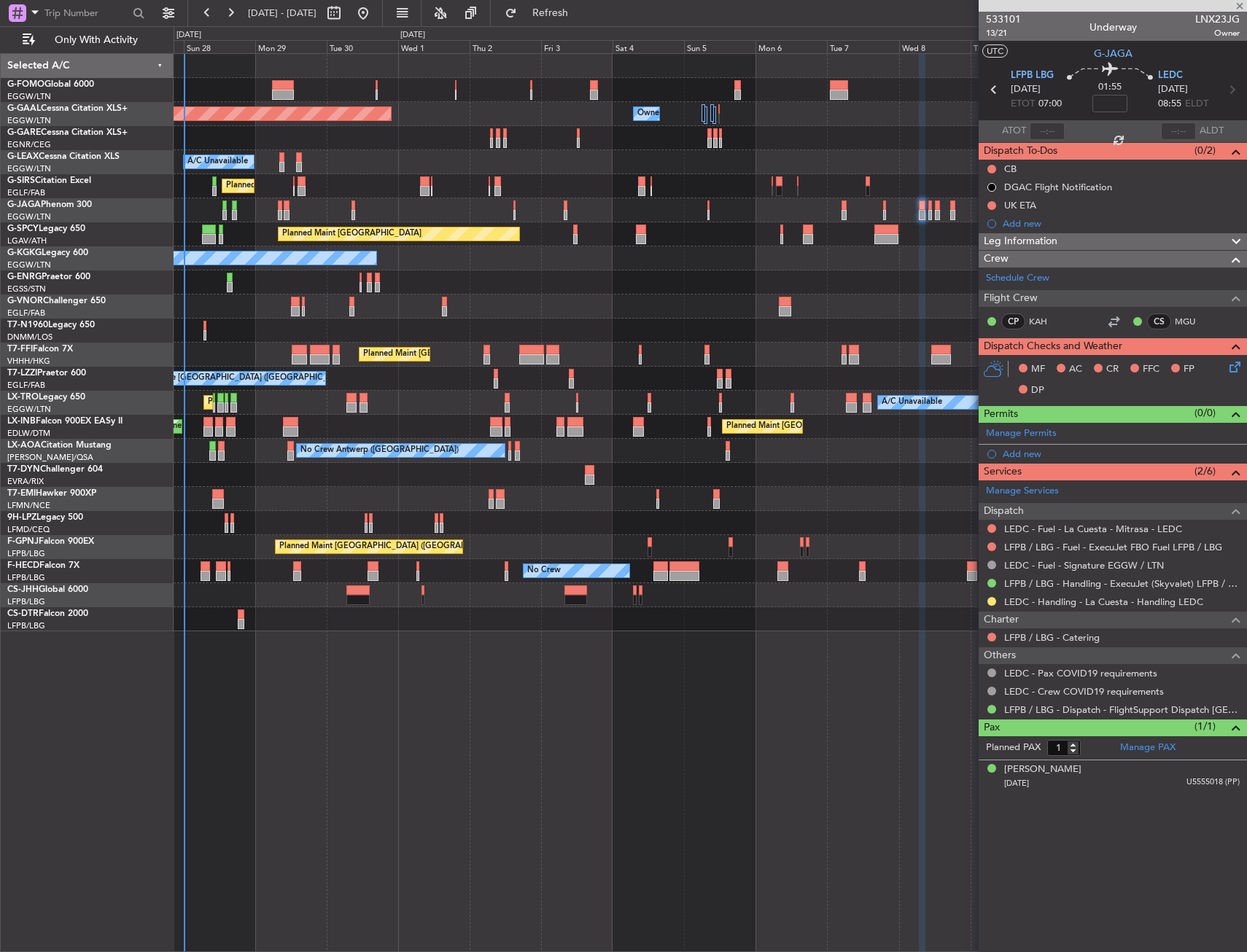
type input "0"
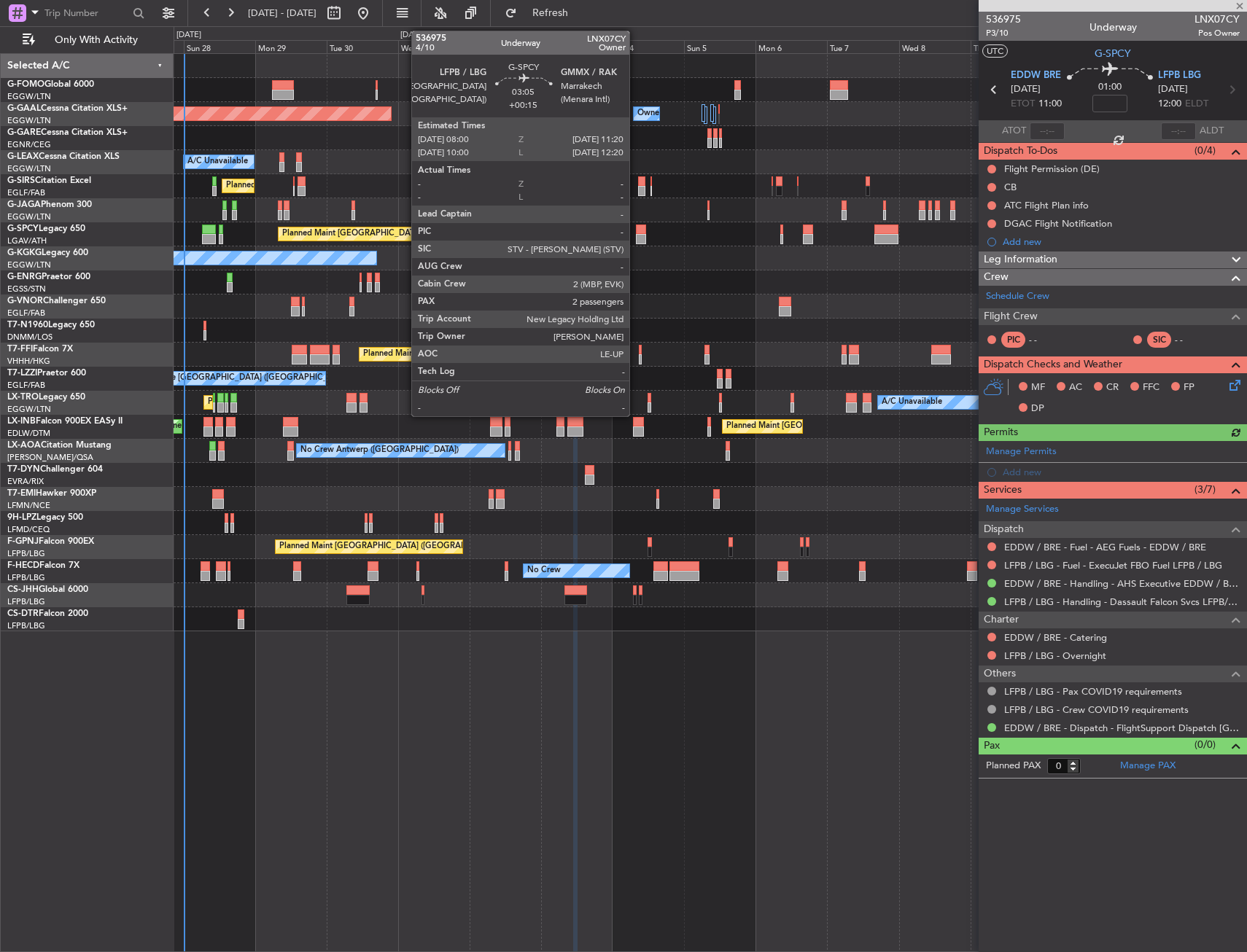
click at [636, 235] on div at bounding box center [641, 239] width 10 height 10
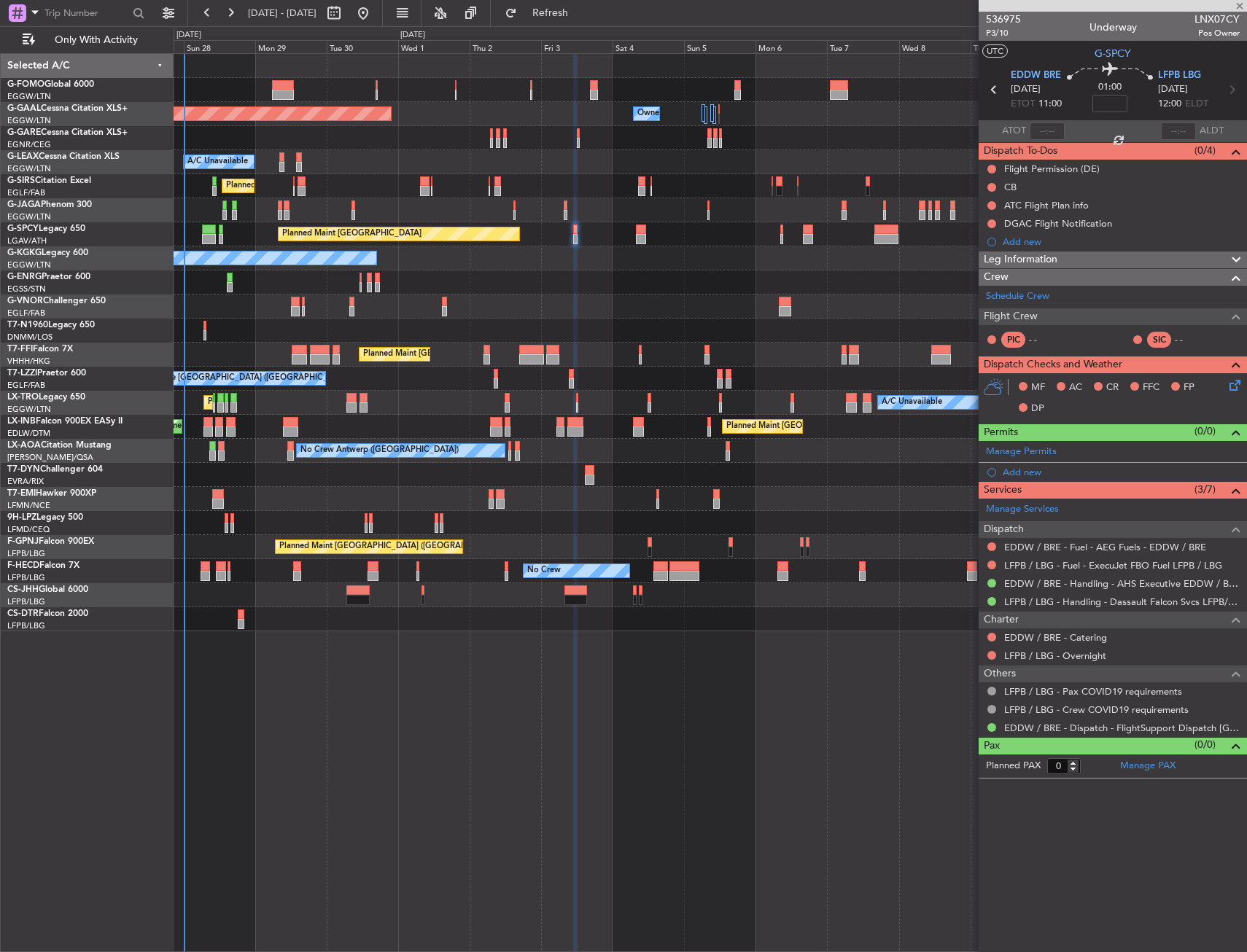
type input "+00:15"
type input "2"
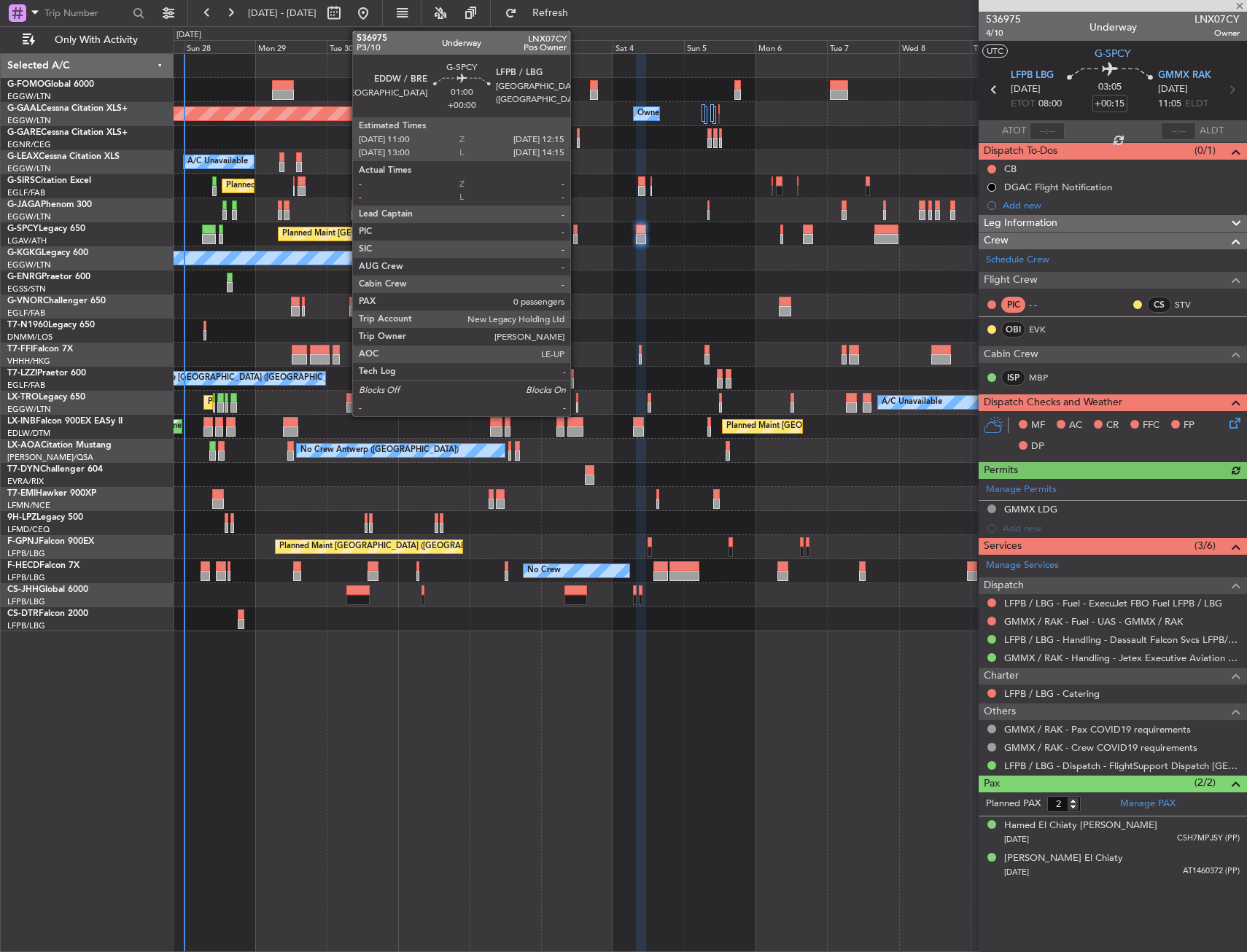
click at [577, 237] on div at bounding box center [575, 239] width 4 height 10
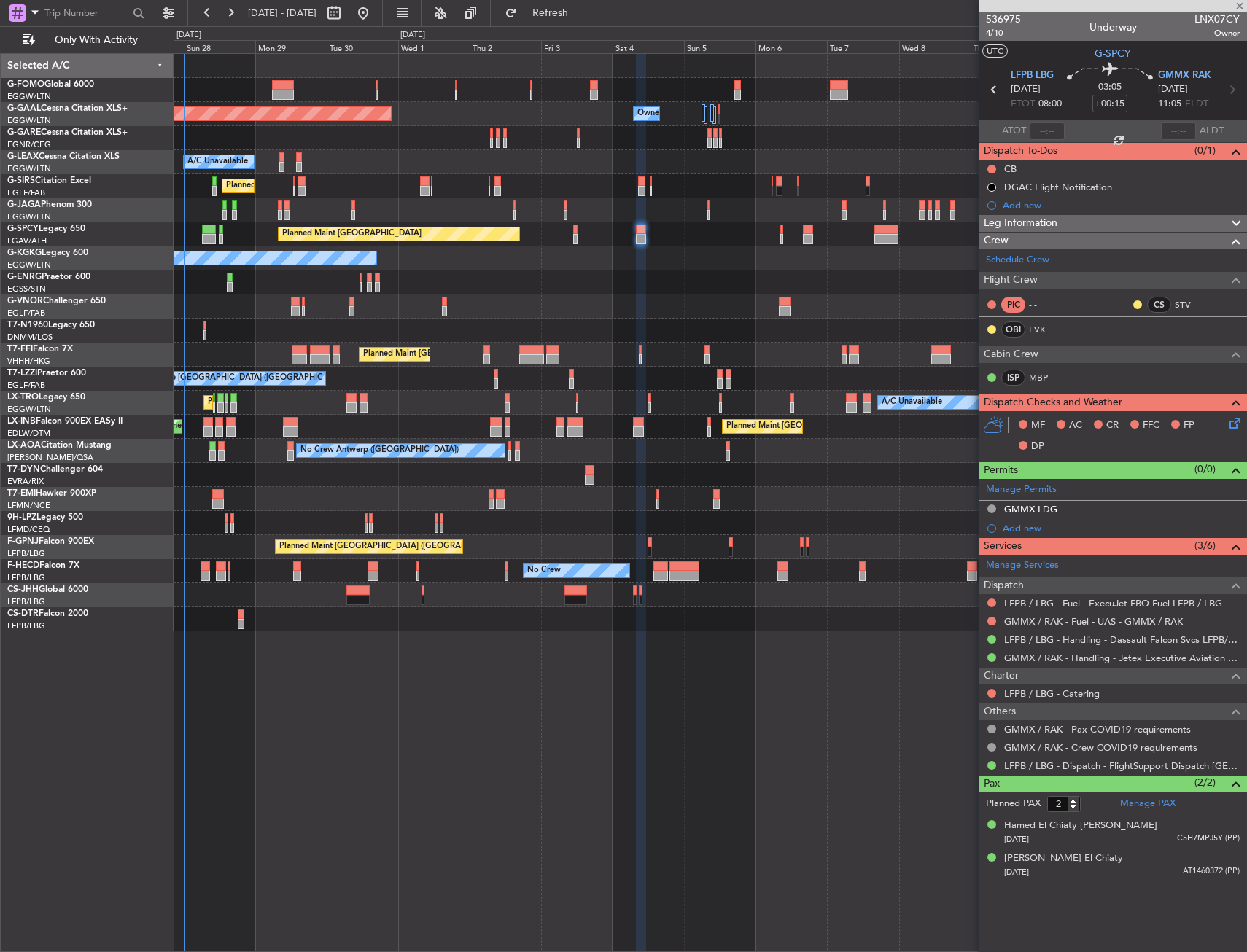
type input "0"
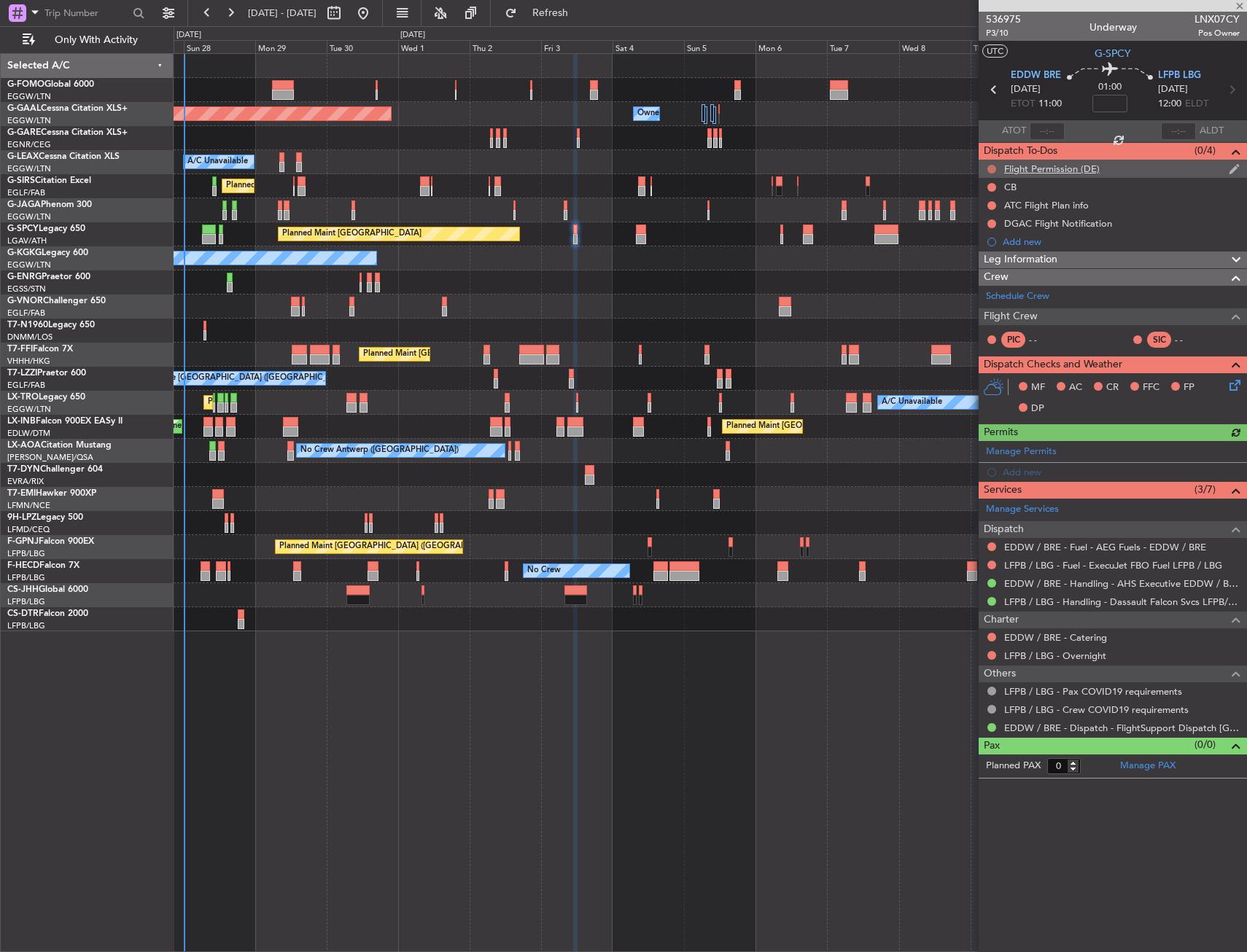
click at [994, 166] on button at bounding box center [992, 169] width 9 height 9
click at [987, 251] on span "Cancelled" at bounding box center [995, 255] width 42 height 15
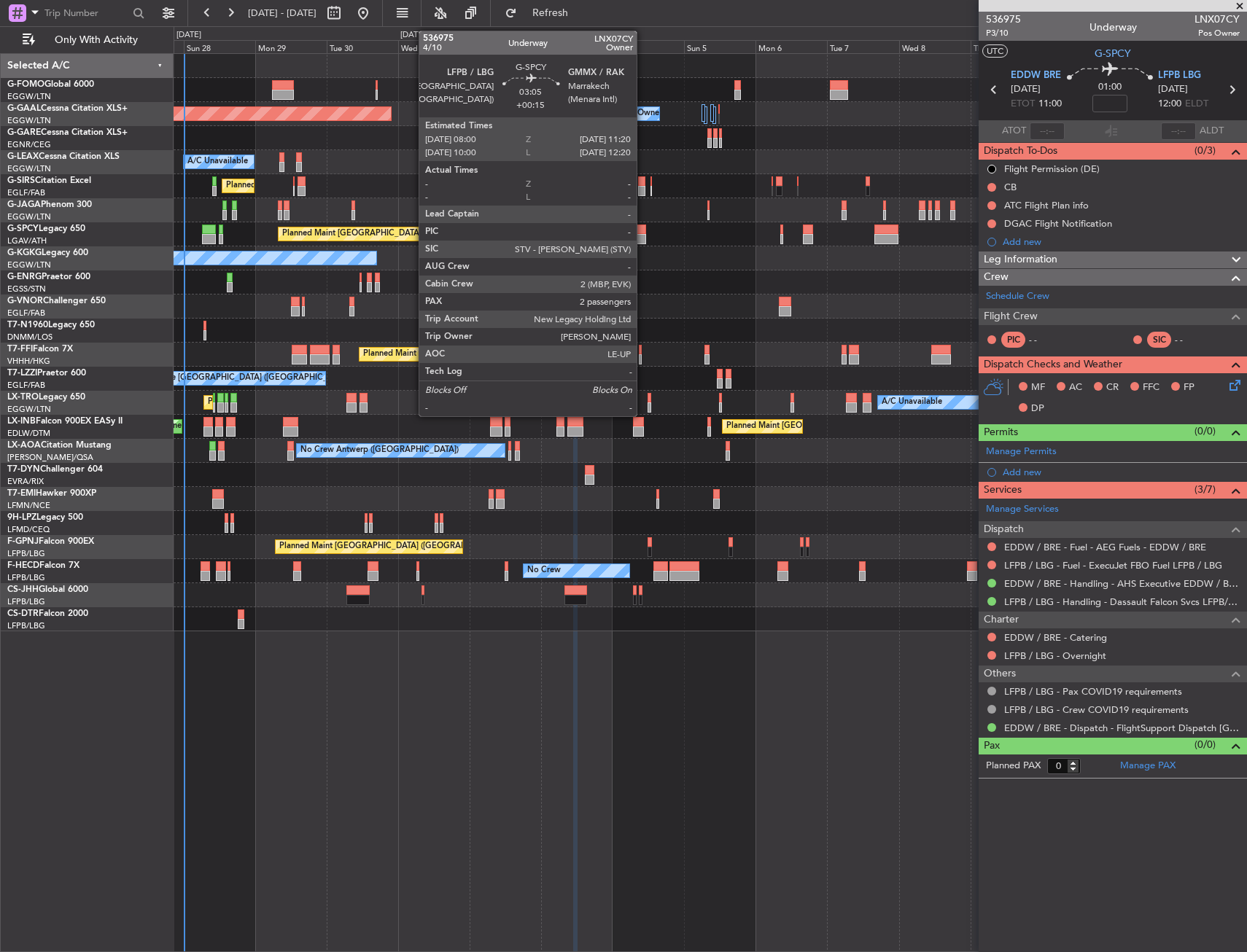
click at [643, 238] on div at bounding box center [641, 239] width 10 height 10
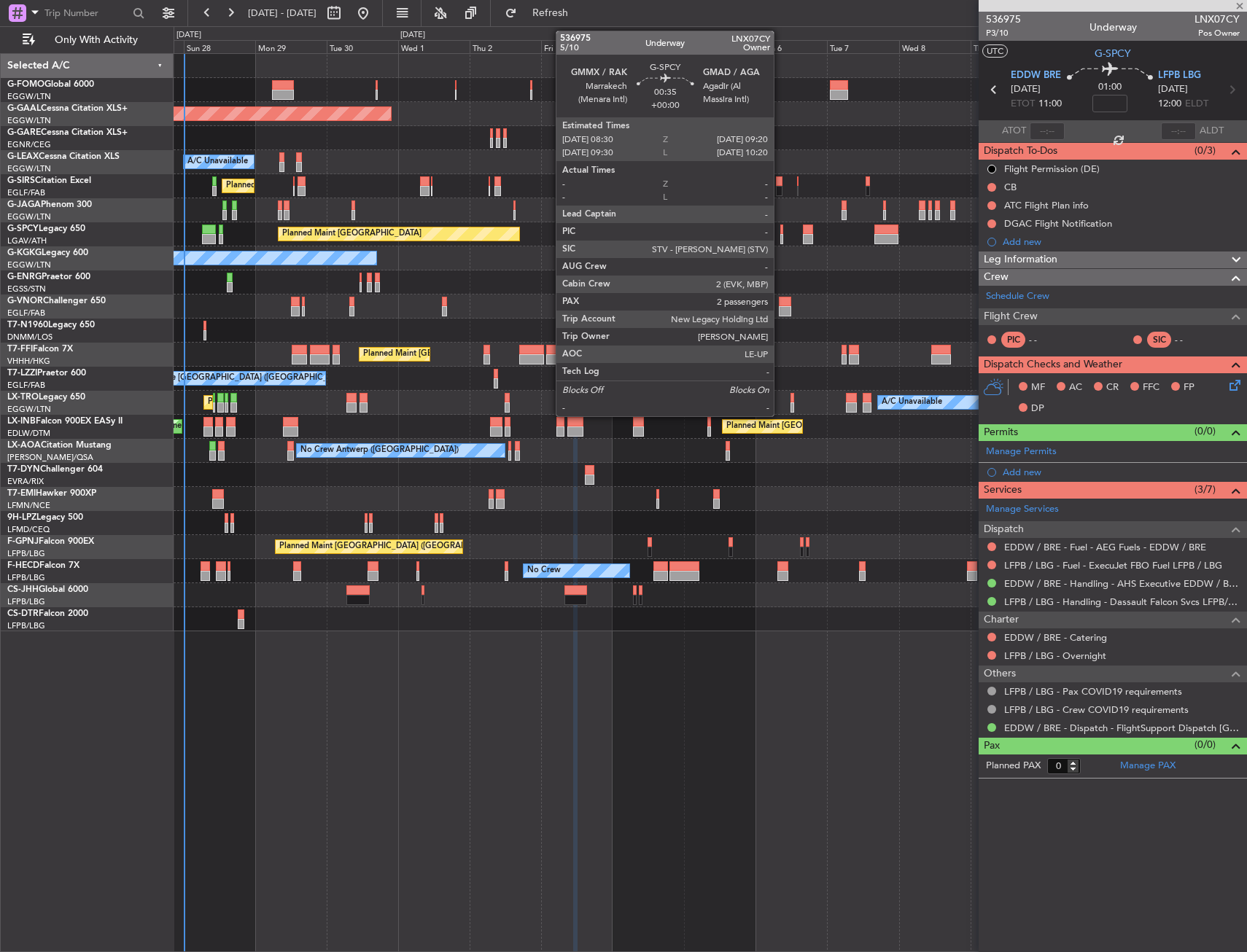
type input "+00:15"
type input "2"
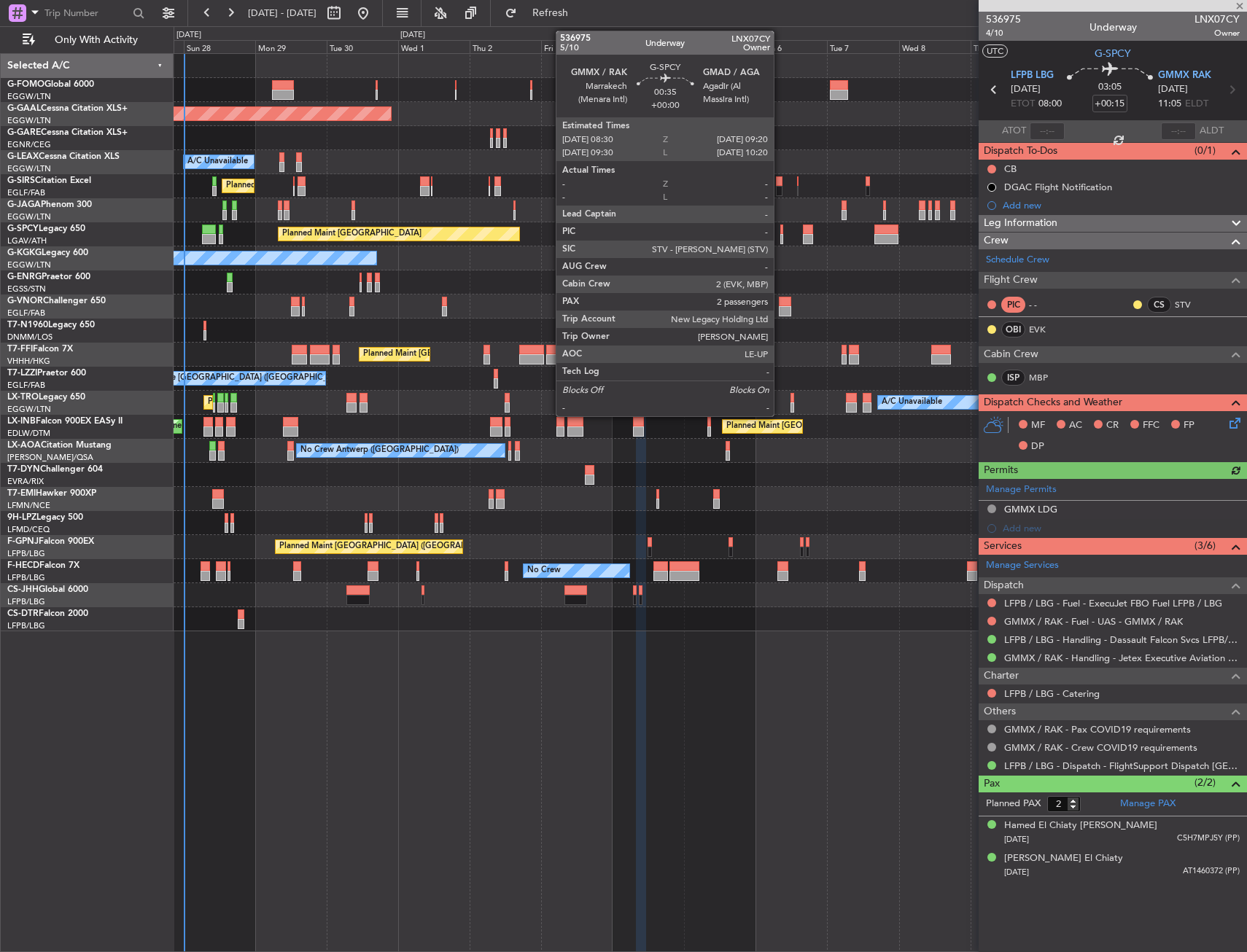
click at [780, 232] on div at bounding box center [782, 229] width 3 height 10
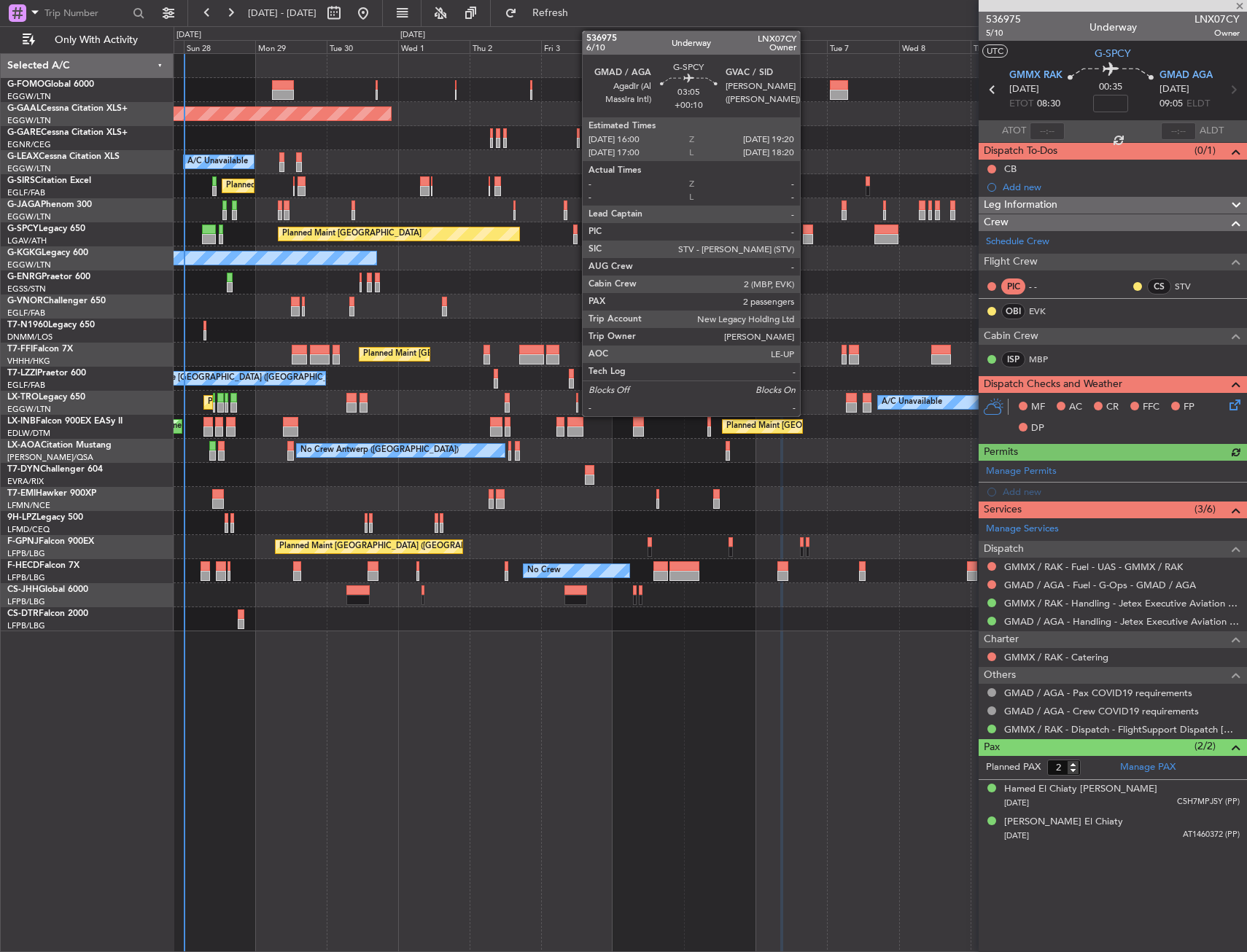
click at [807, 235] on div at bounding box center [808, 239] width 10 height 10
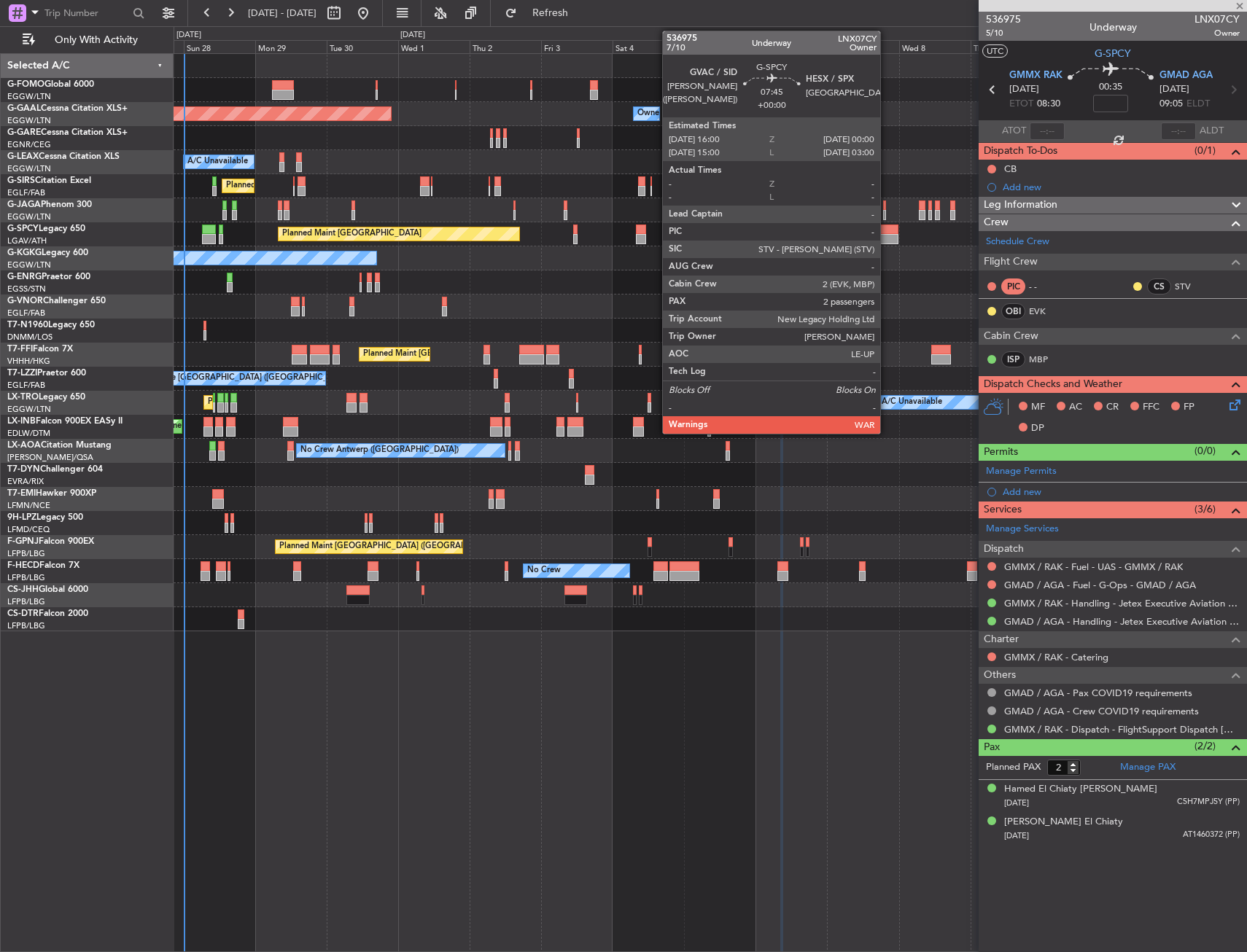
type input "+00:10"
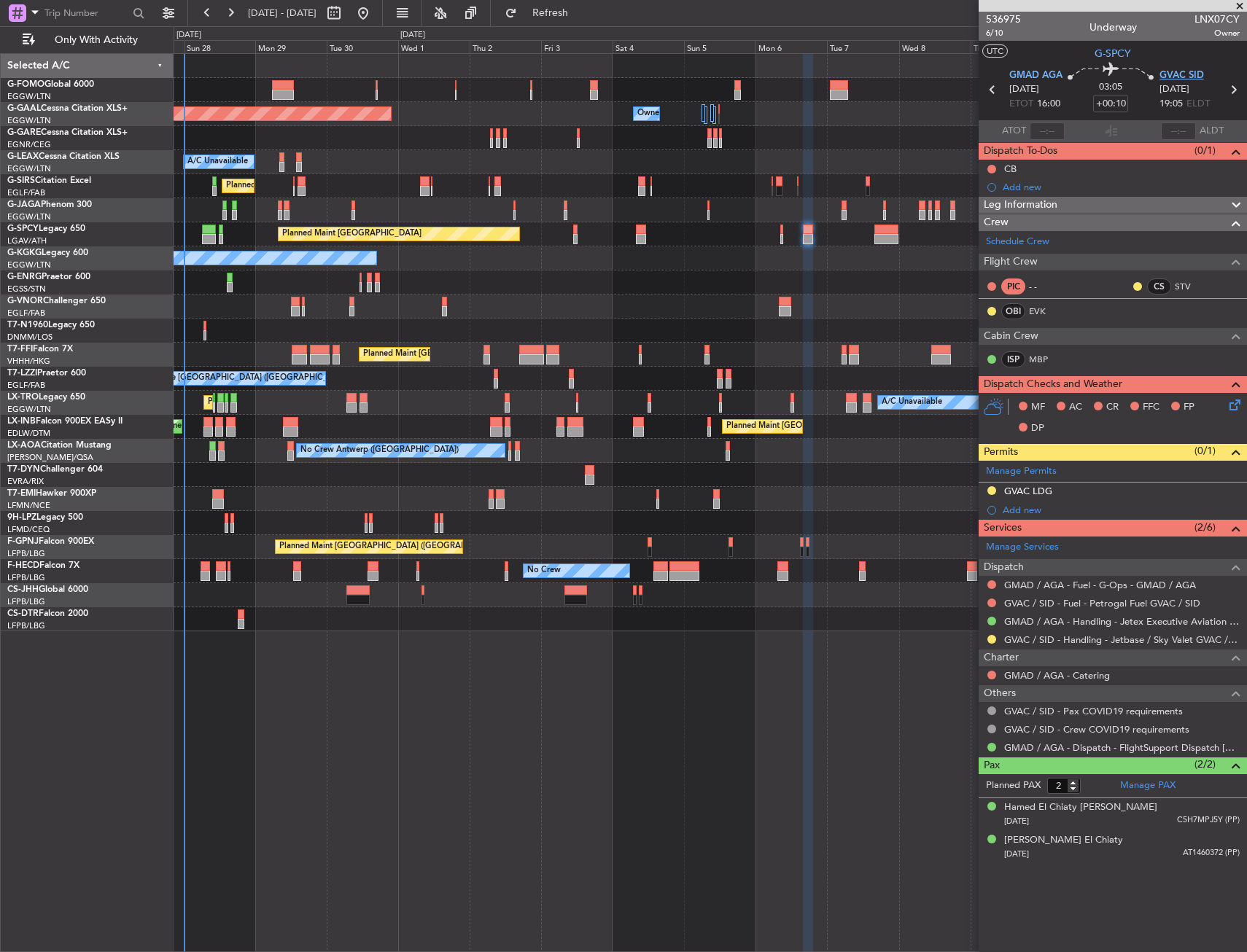
click at [1176, 70] on span "GVAC SID" at bounding box center [1182, 76] width 45 height 15
click at [1039, 644] on link "GVAC / SID - Handling - Jetbase / Sky Valet GVAC / [PERSON_NAME]" at bounding box center [1122, 640] width 236 height 12
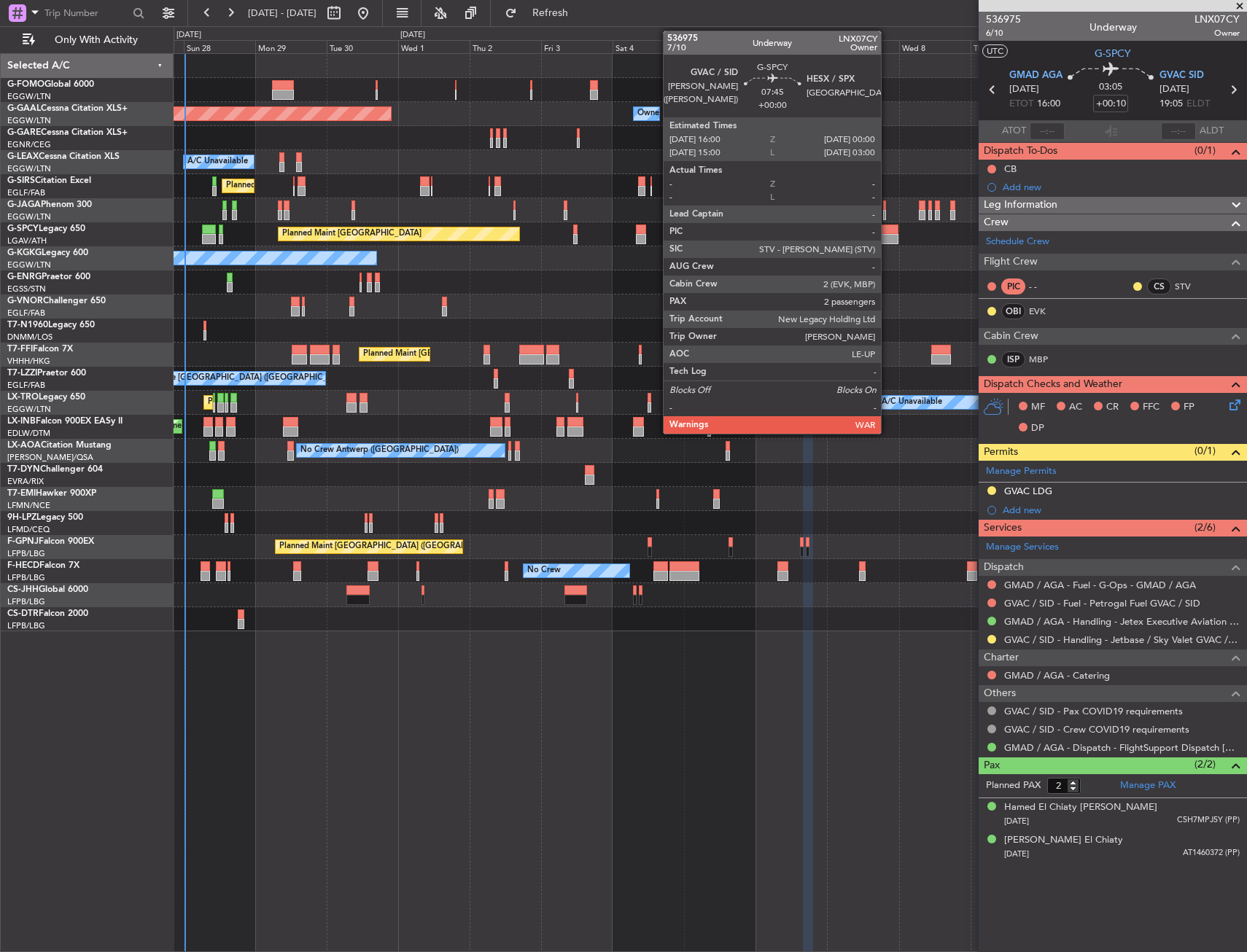
click at [887, 228] on div at bounding box center [886, 229] width 24 height 10
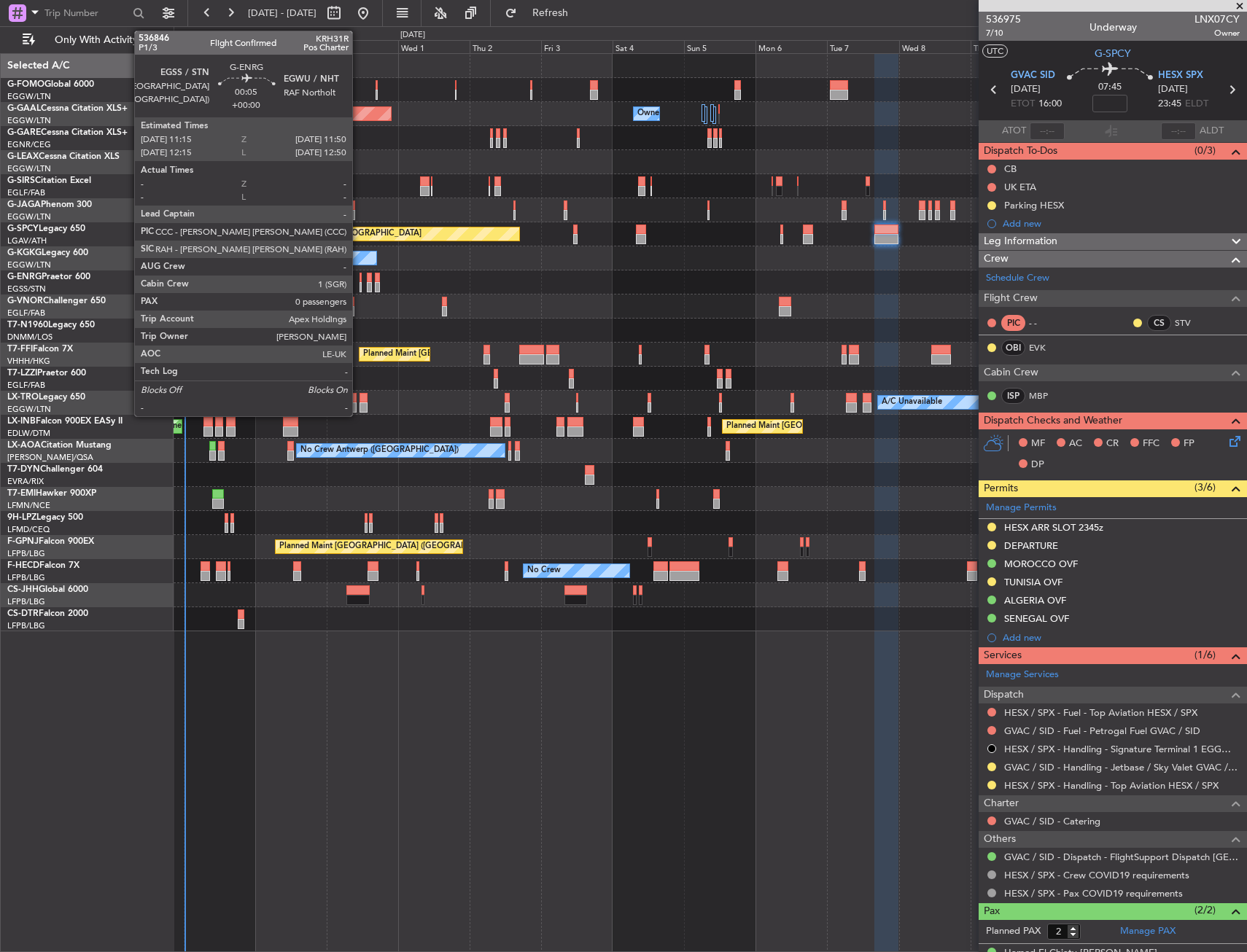
click at [360, 279] on div at bounding box center [361, 277] width 2 height 10
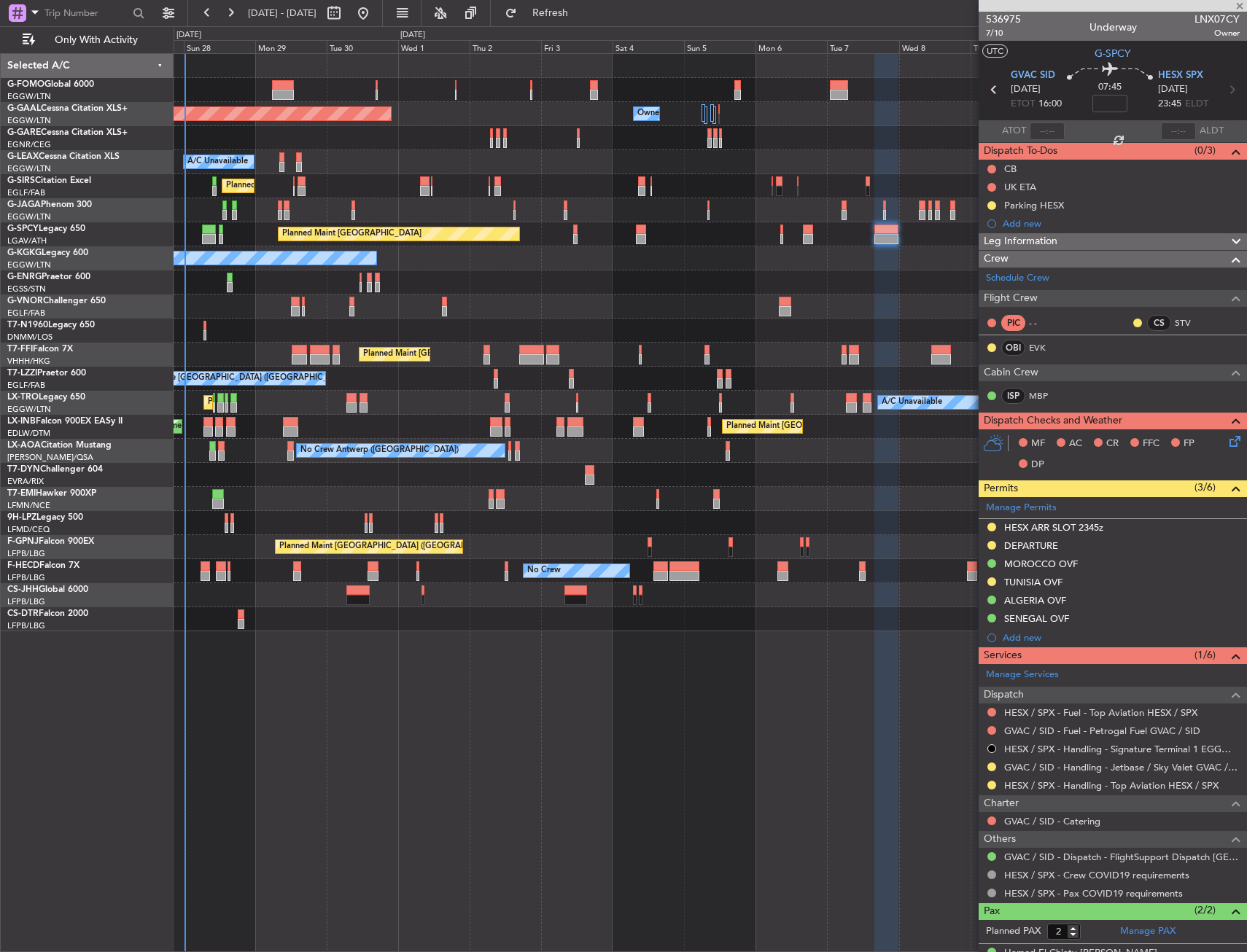
type input "0"
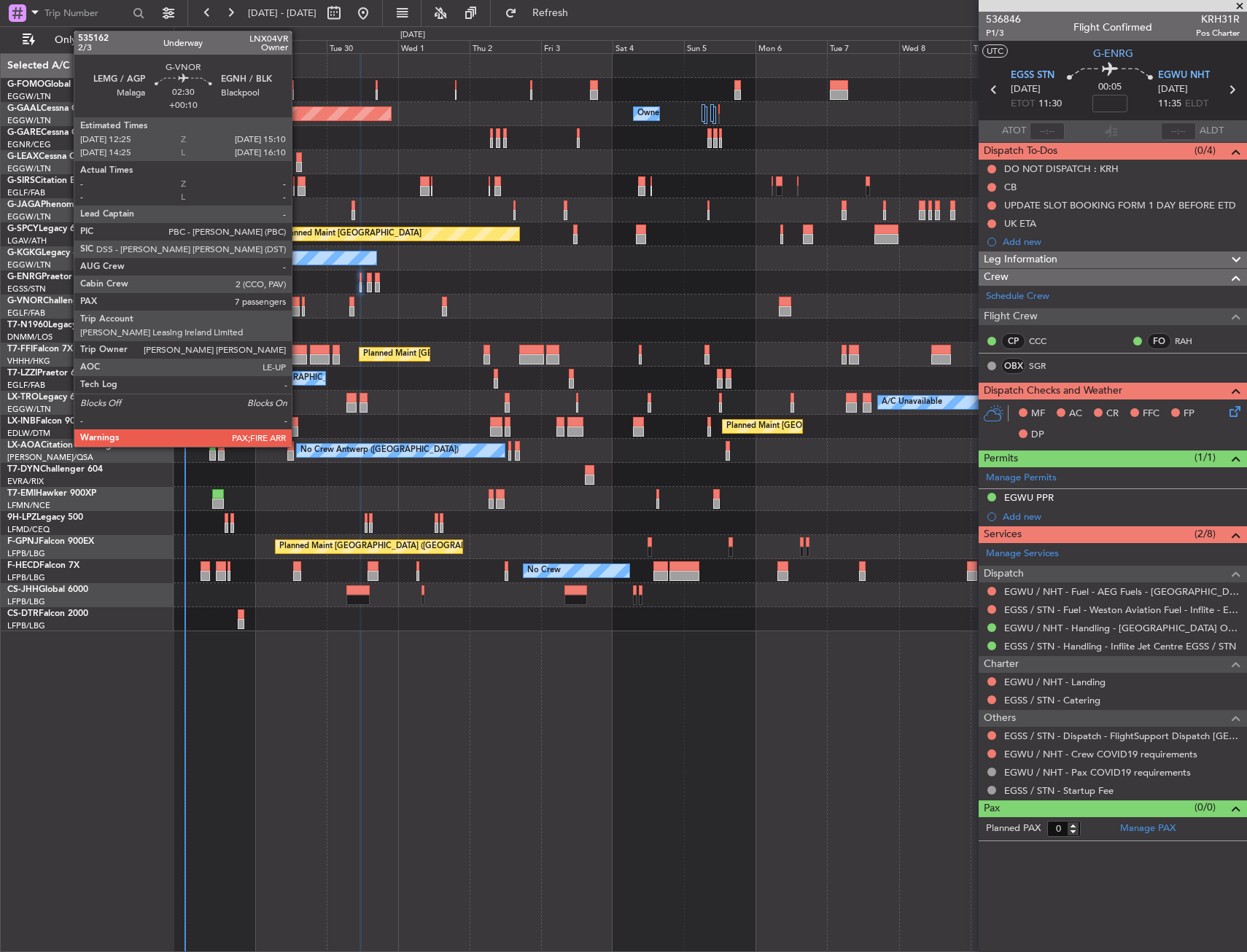
click at [298, 308] on div at bounding box center [295, 312] width 9 height 10
type input "+00:10"
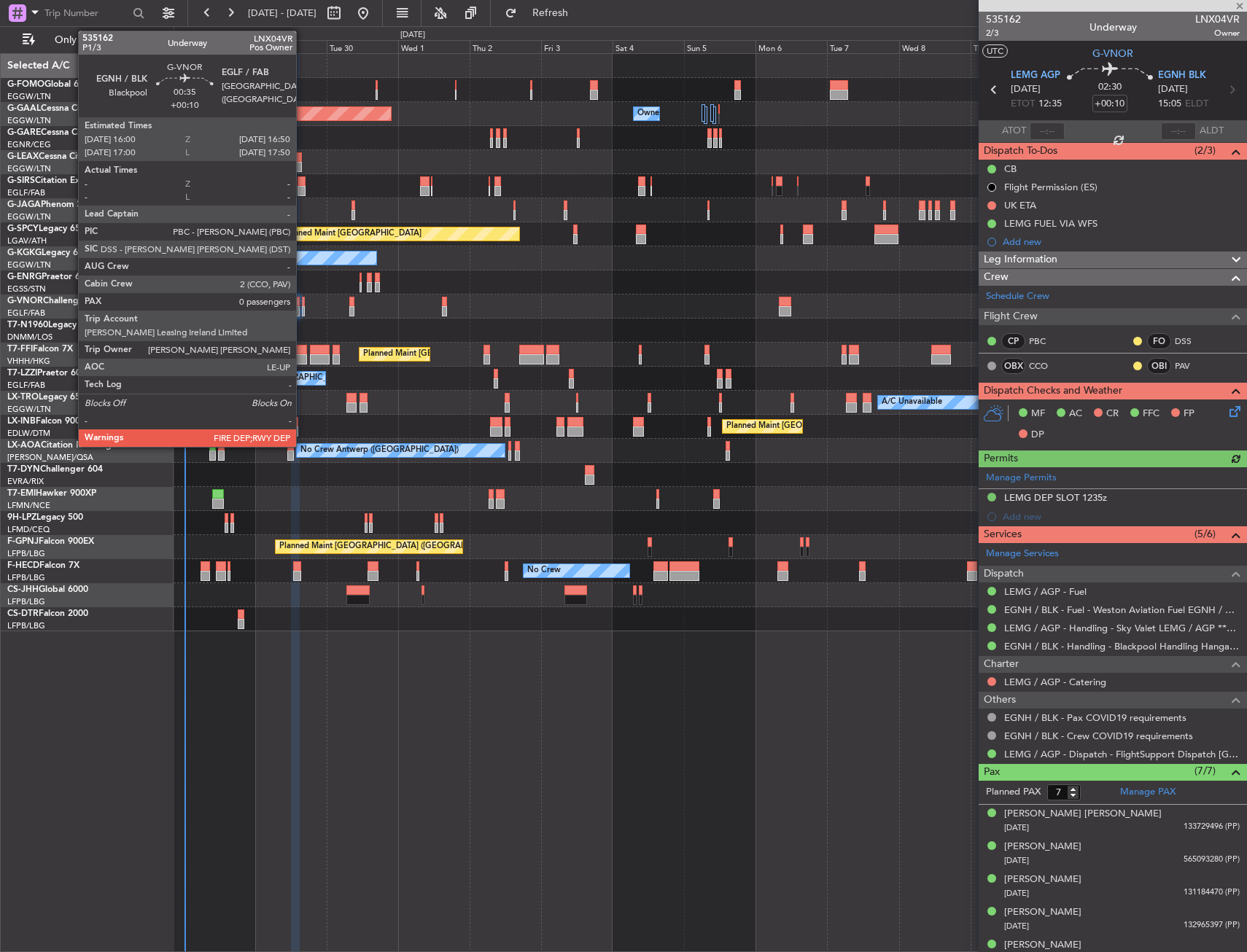
click at [302, 308] on div at bounding box center [303, 312] width 3 height 10
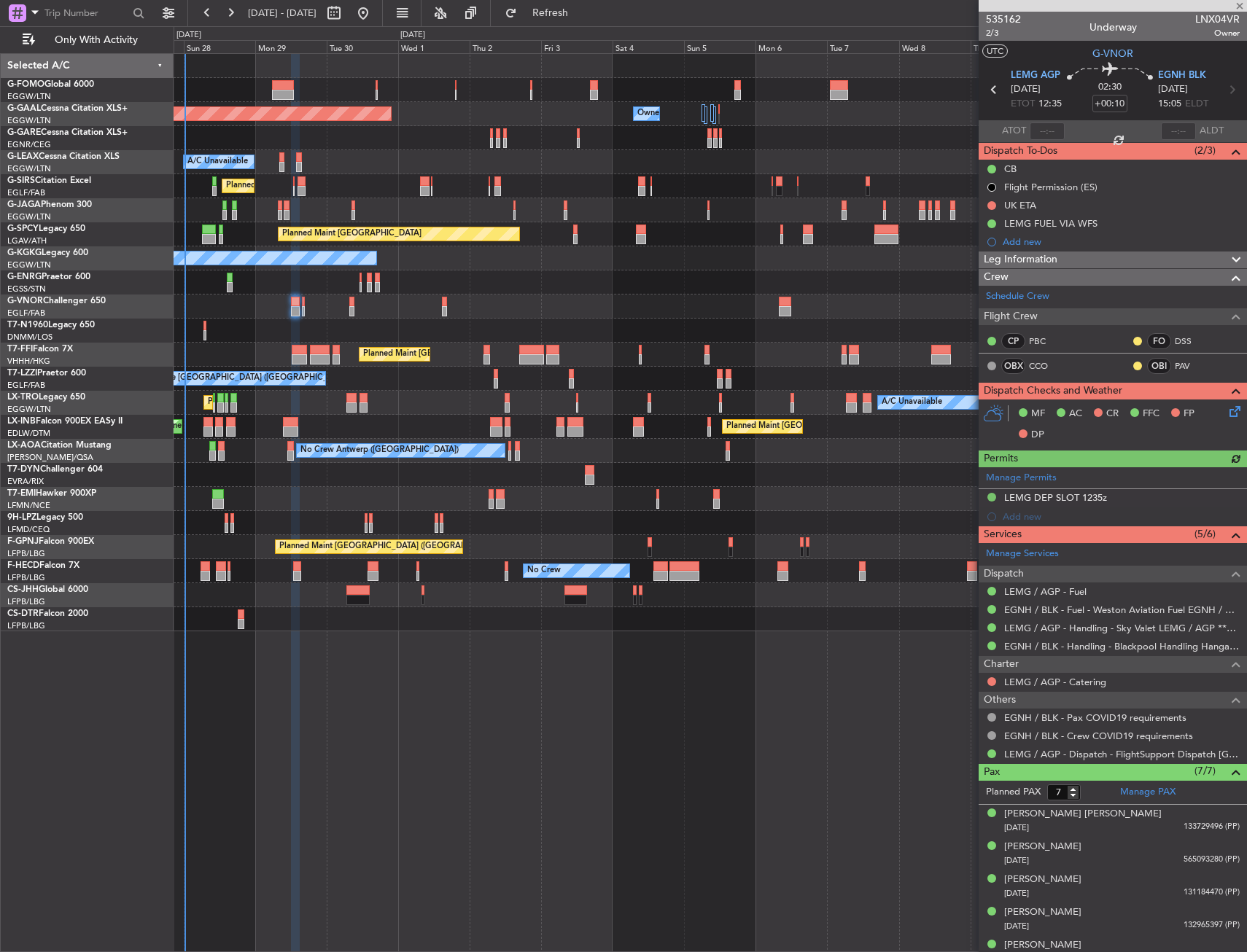
type input "0"
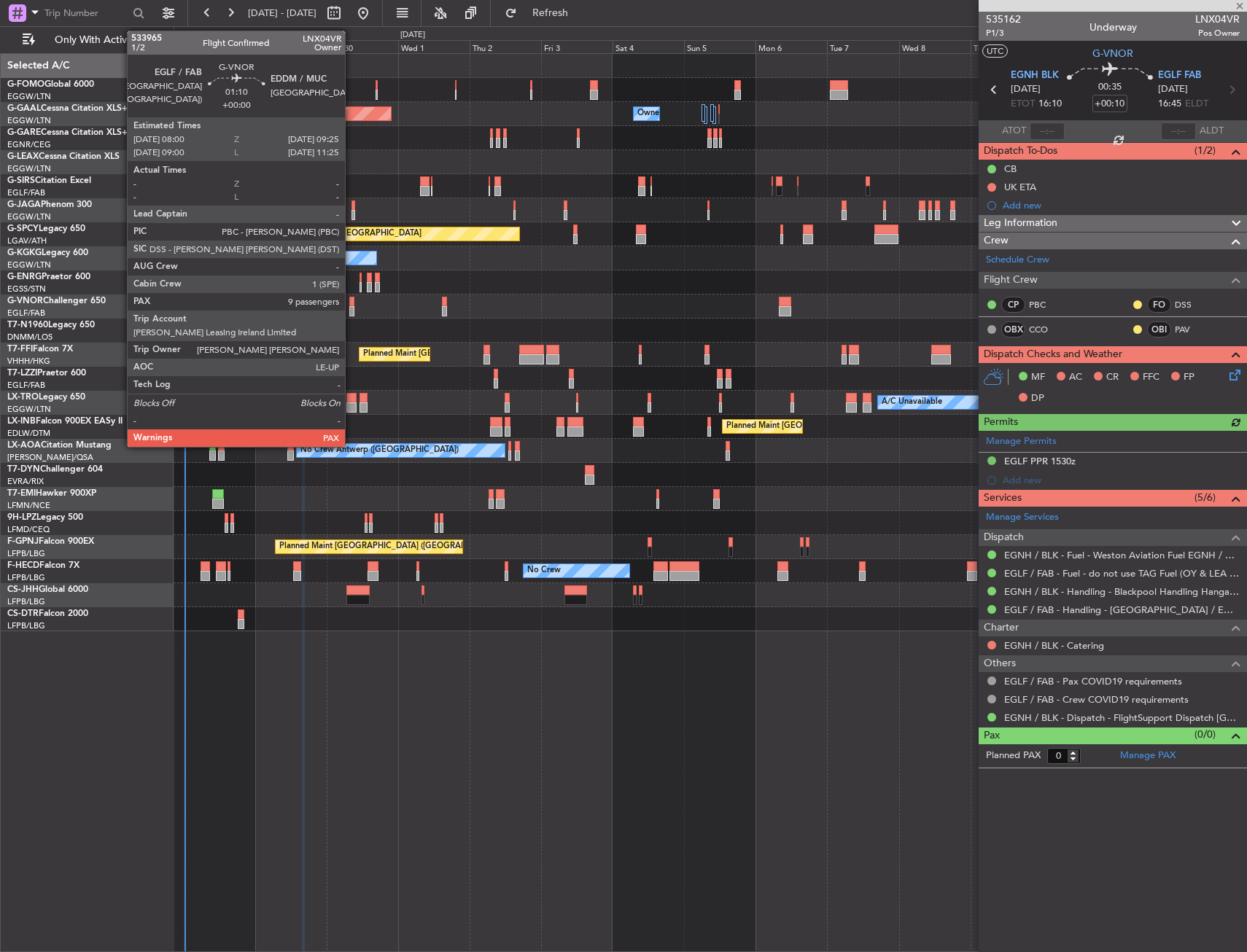
click at [351, 303] on div at bounding box center [351, 302] width 4 height 10
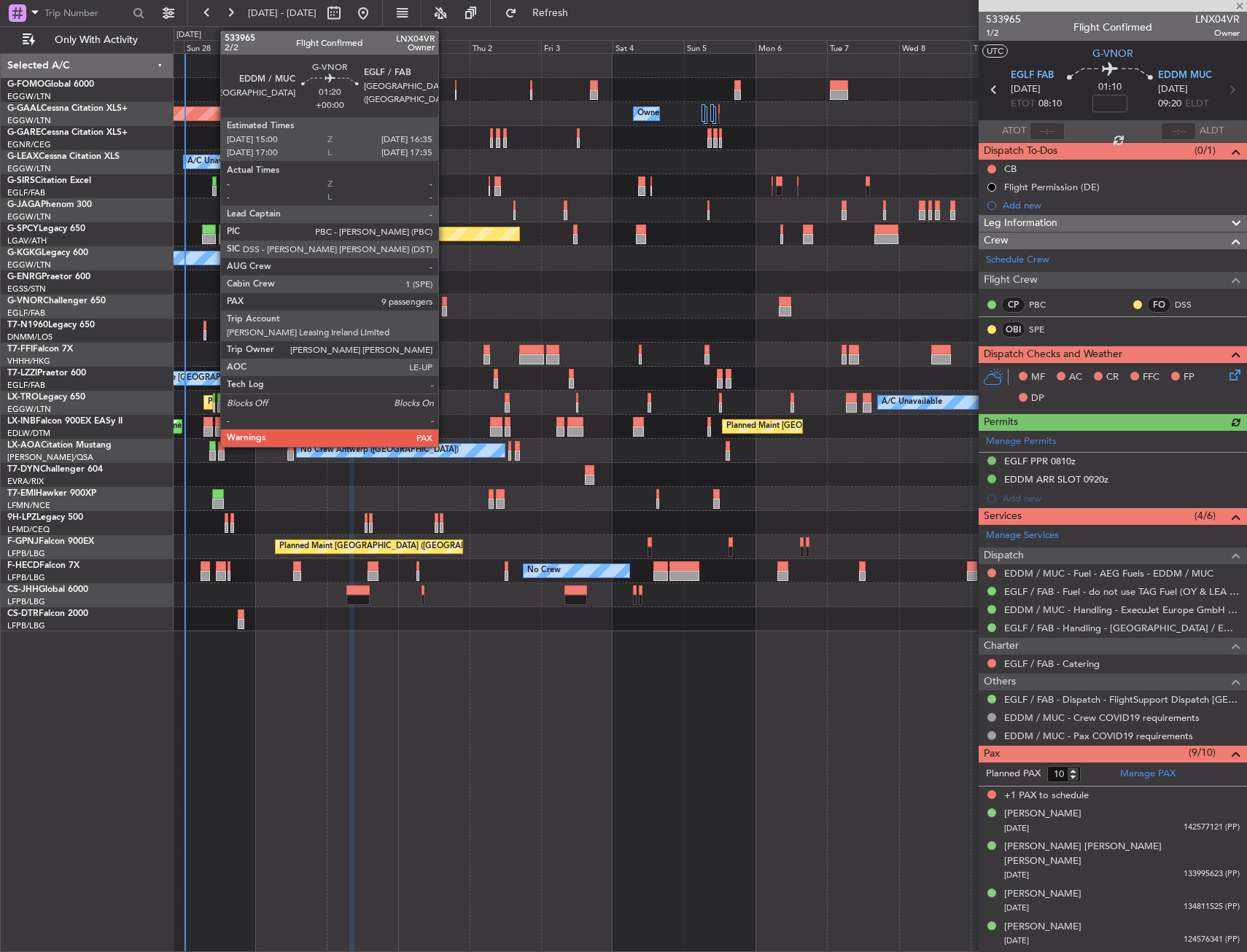
click at [444, 304] on div at bounding box center [444, 302] width 5 height 10
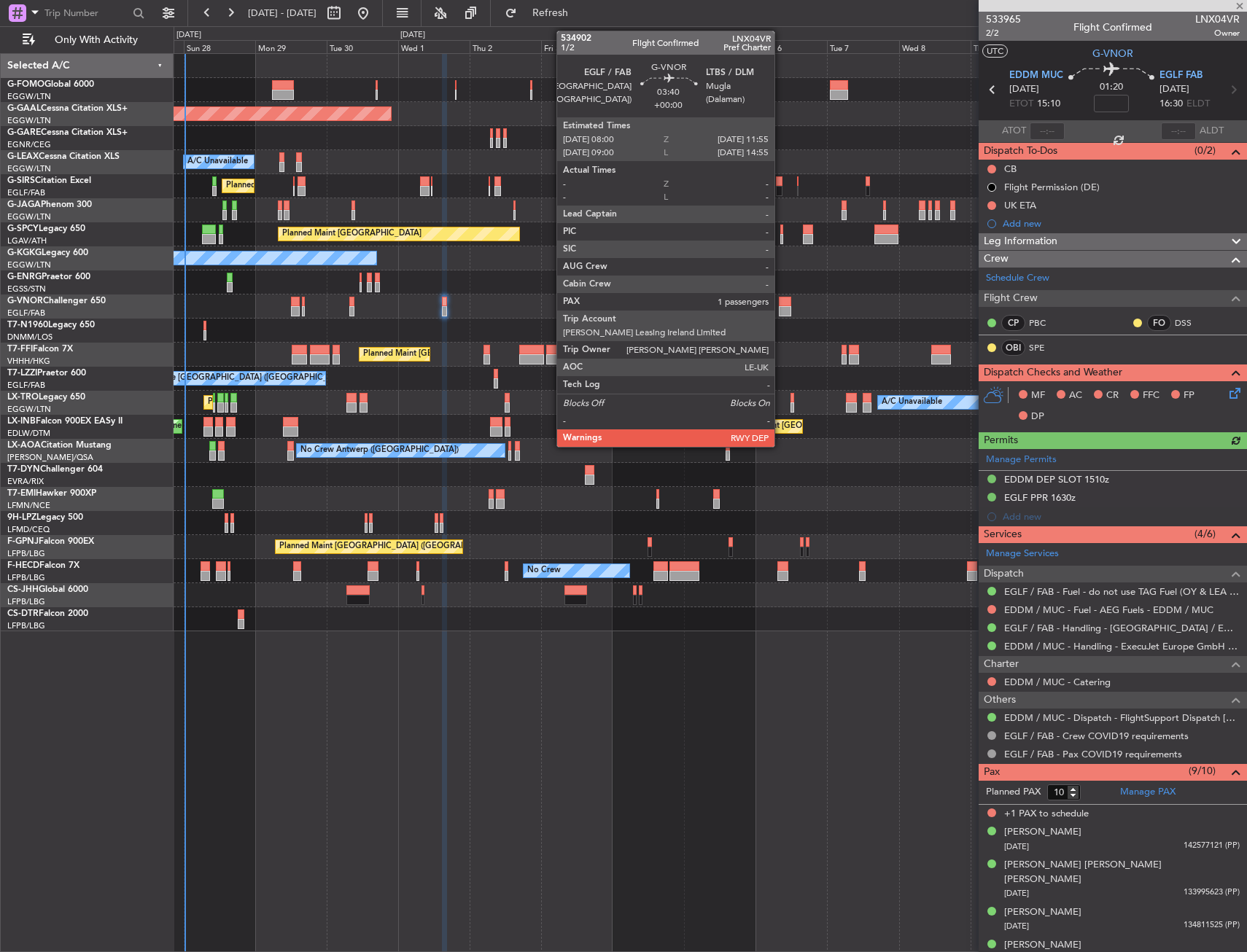
click at [781, 305] on div at bounding box center [785, 302] width 12 height 10
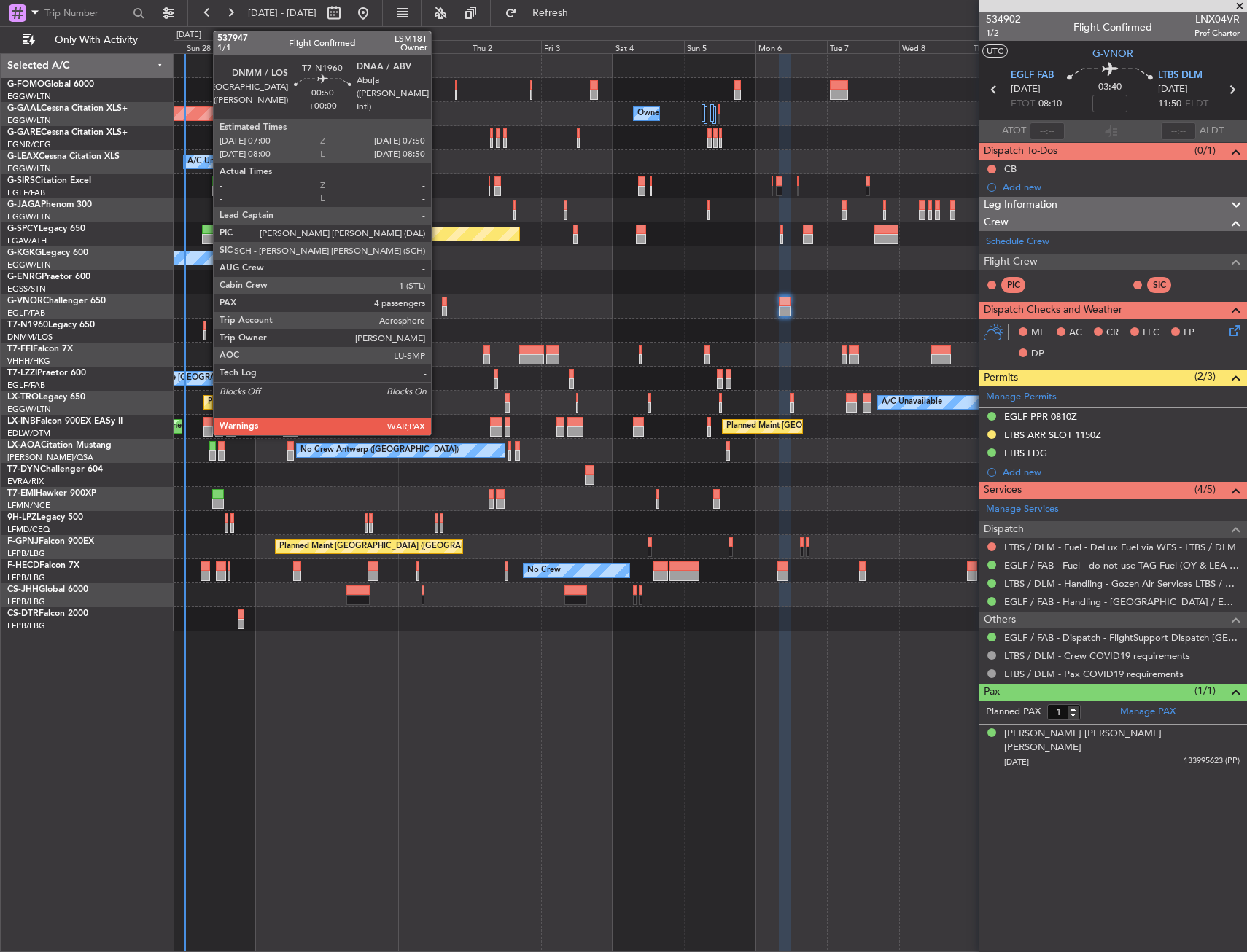
click at [206, 331] on div at bounding box center [205, 336] width 3 height 10
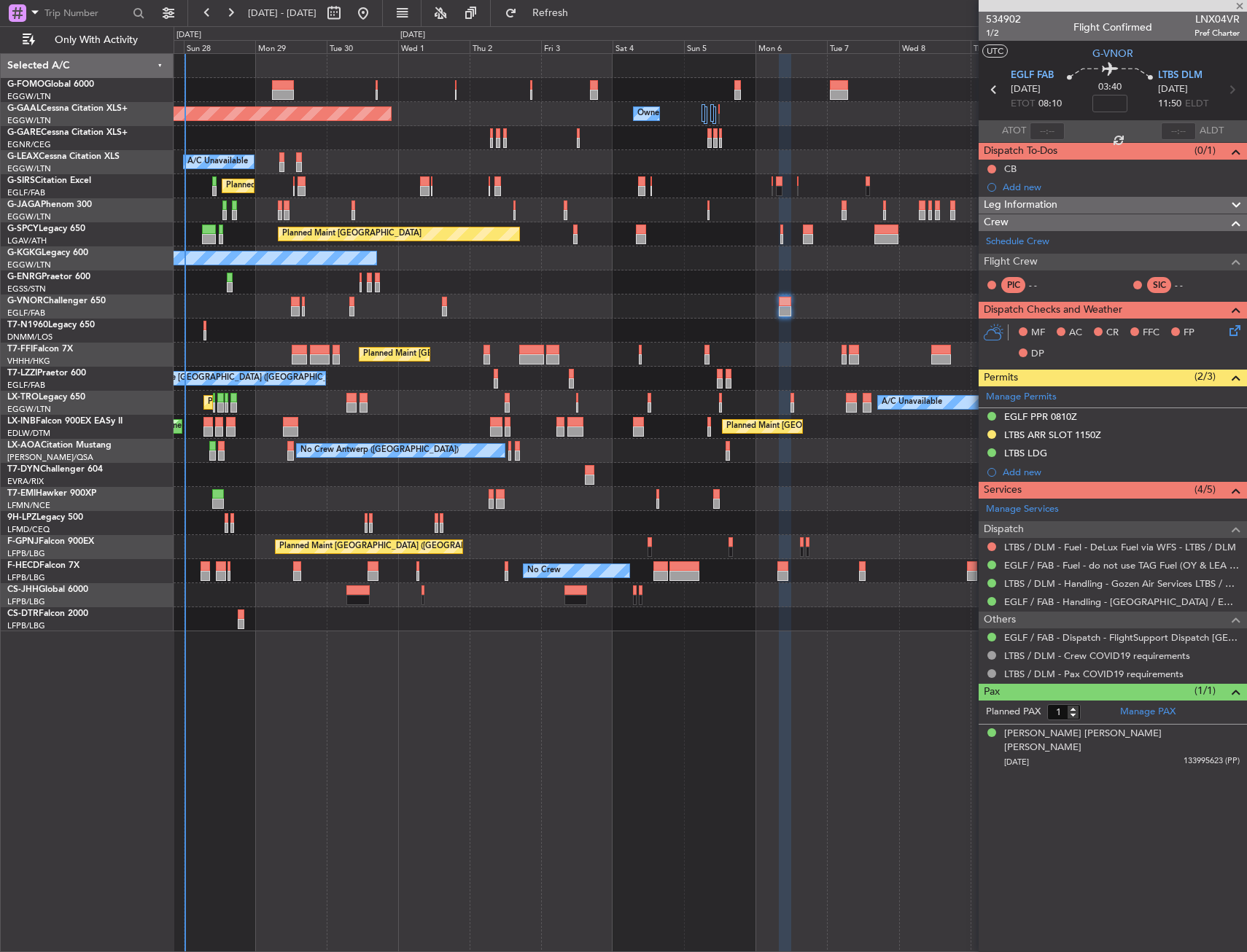
type input "4"
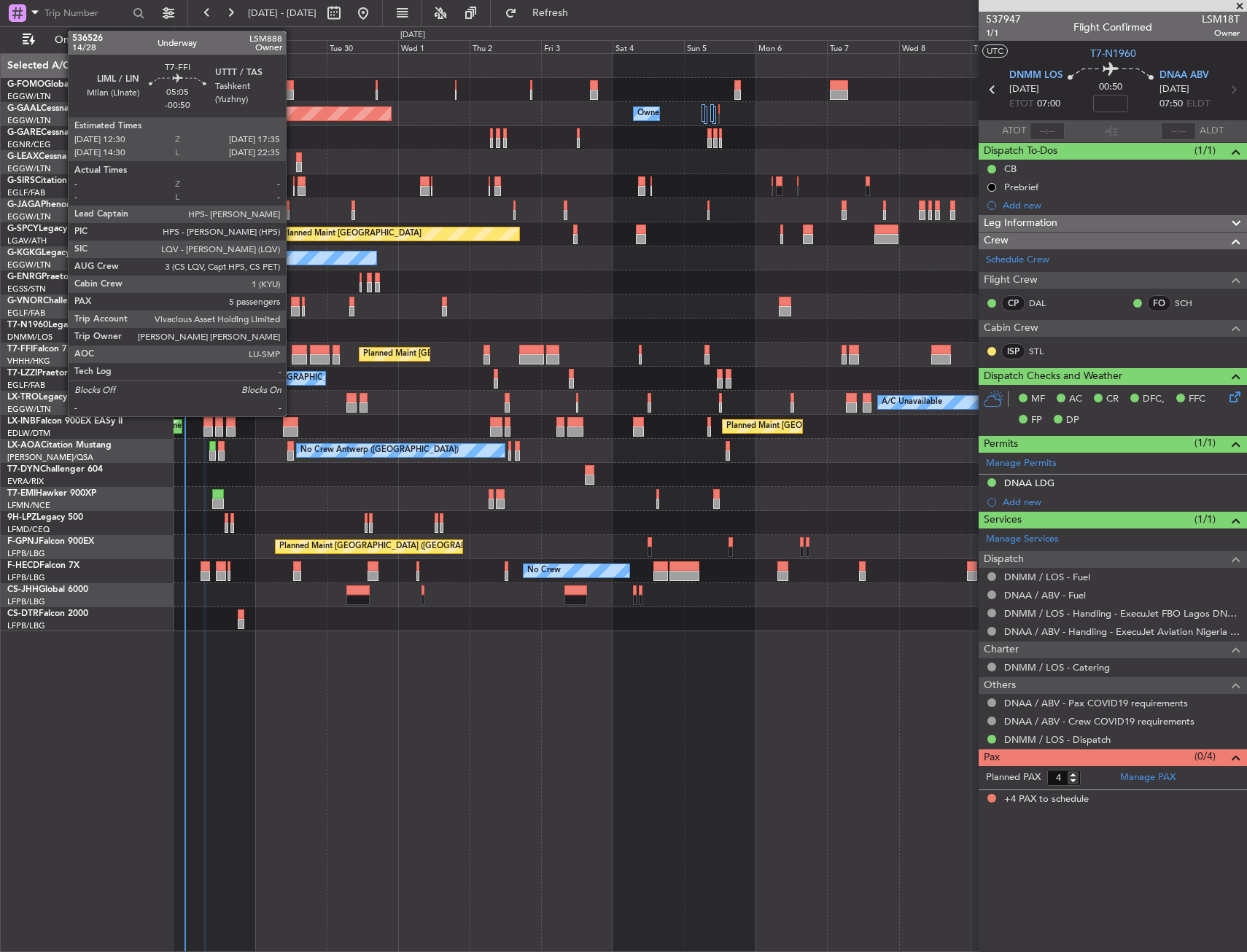
click at [292, 351] on div at bounding box center [299, 350] width 15 height 10
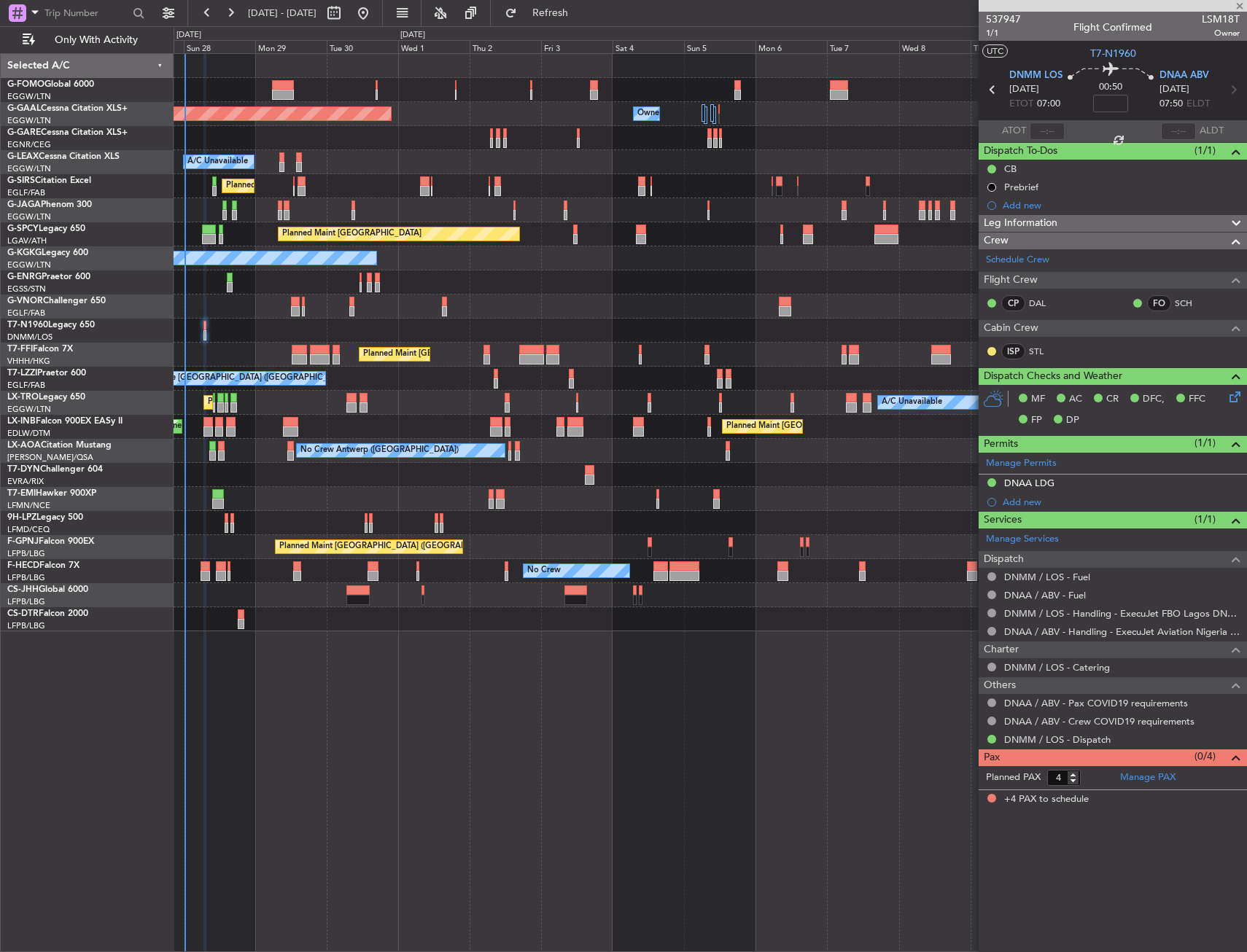
type input "-00:50"
type input "5"
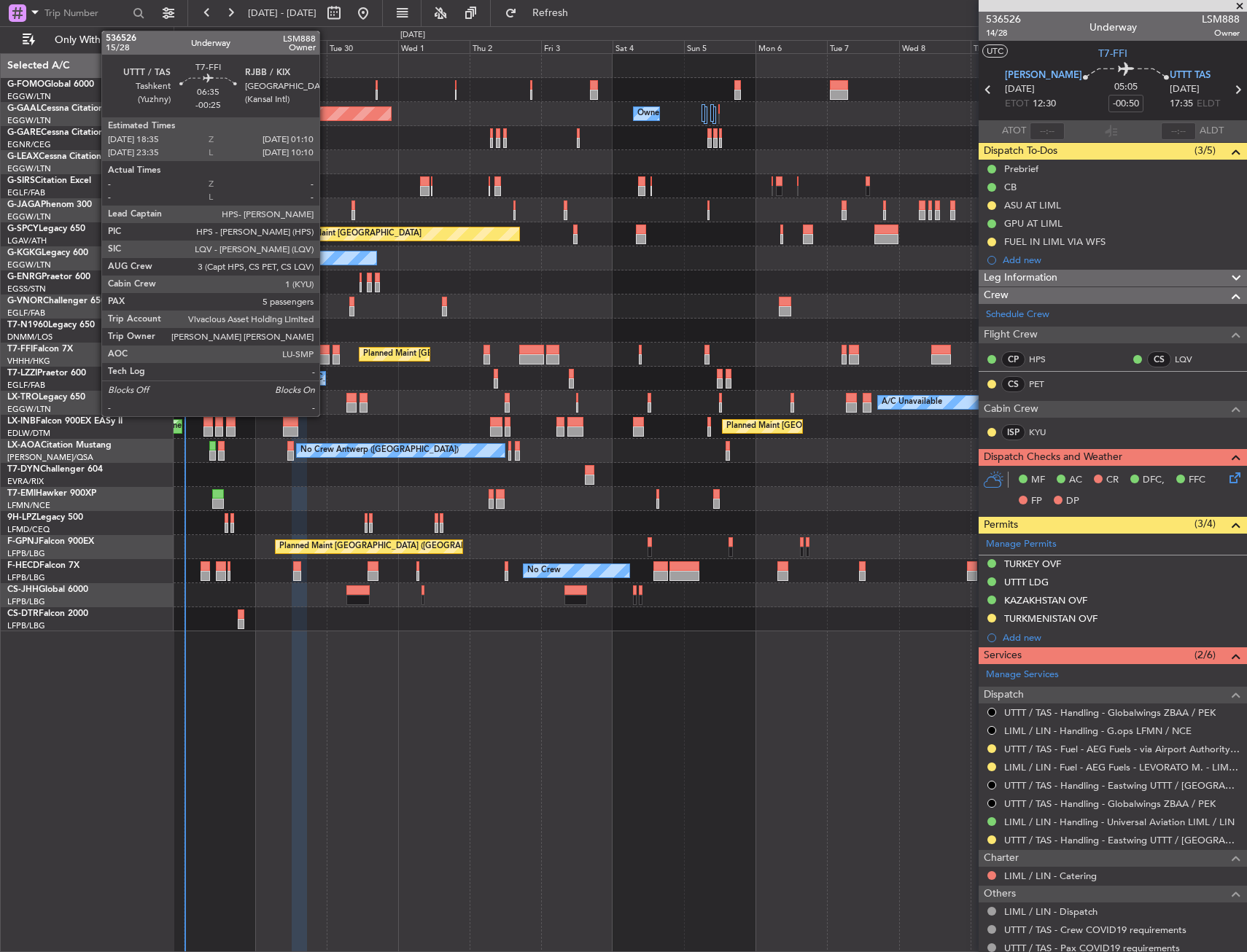
click at [326, 351] on div at bounding box center [320, 350] width 20 height 10
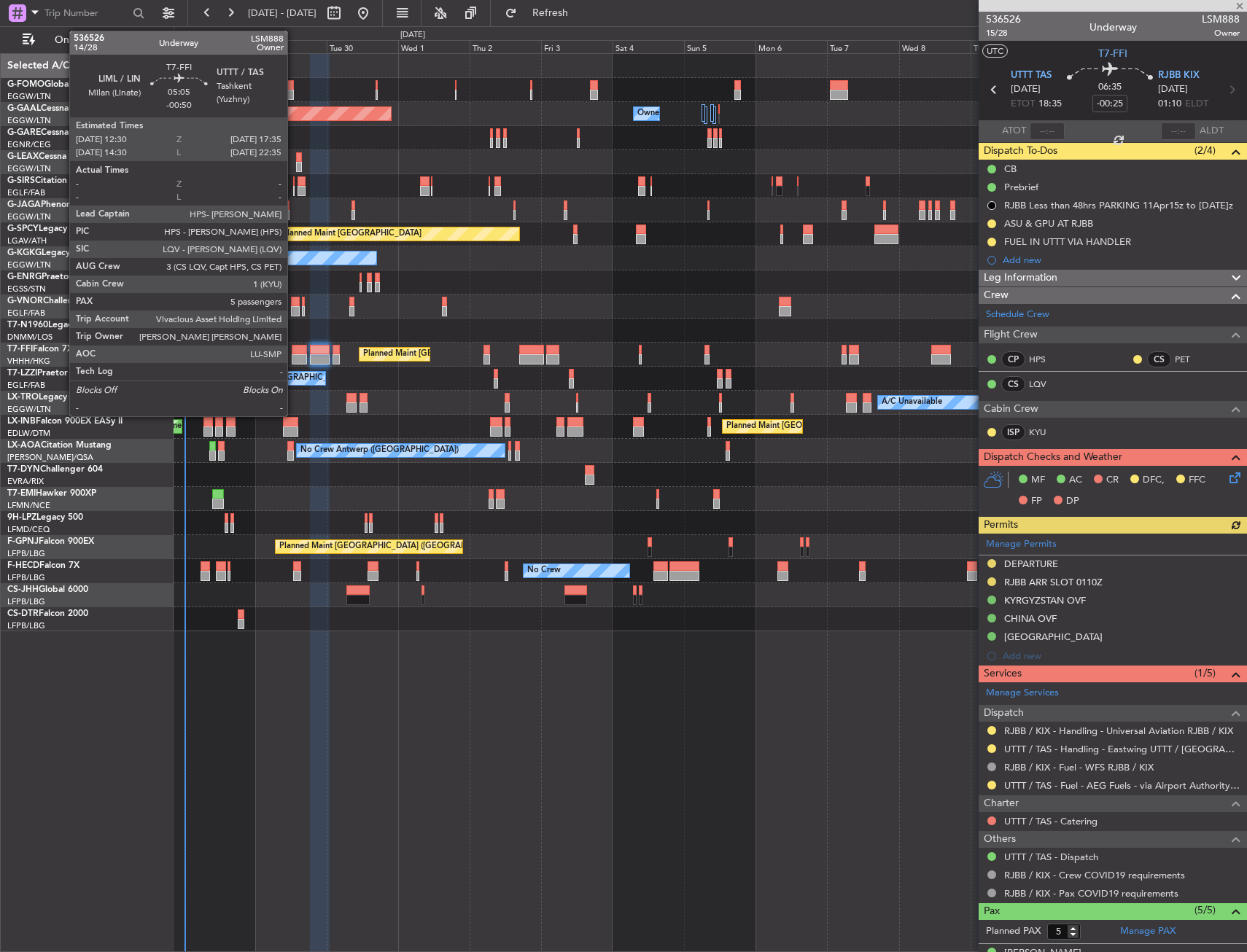
click at [294, 358] on div at bounding box center [299, 360] width 15 height 10
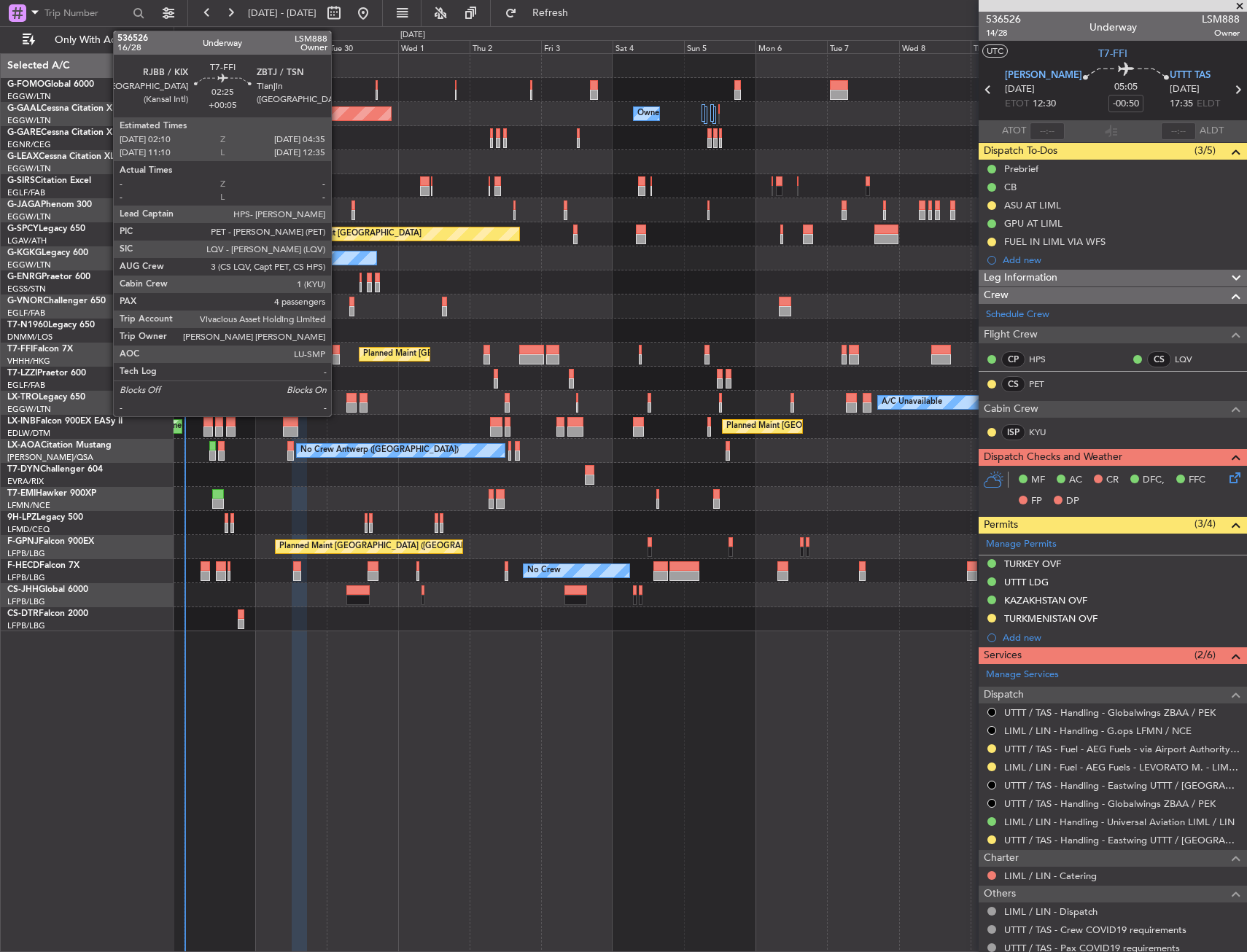
click at [337, 352] on div at bounding box center [336, 350] width 7 height 10
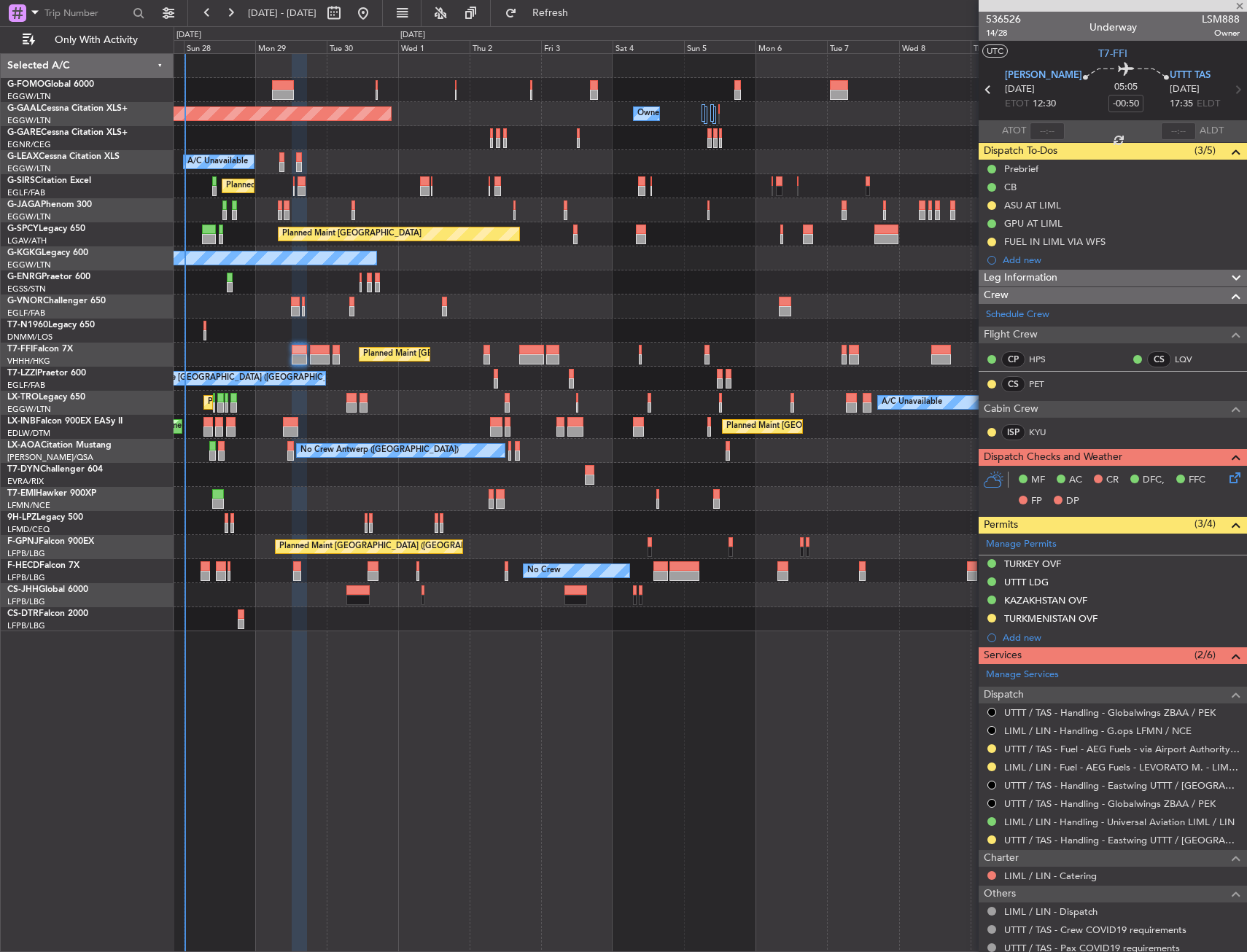
type input "+00:05"
type input "4"
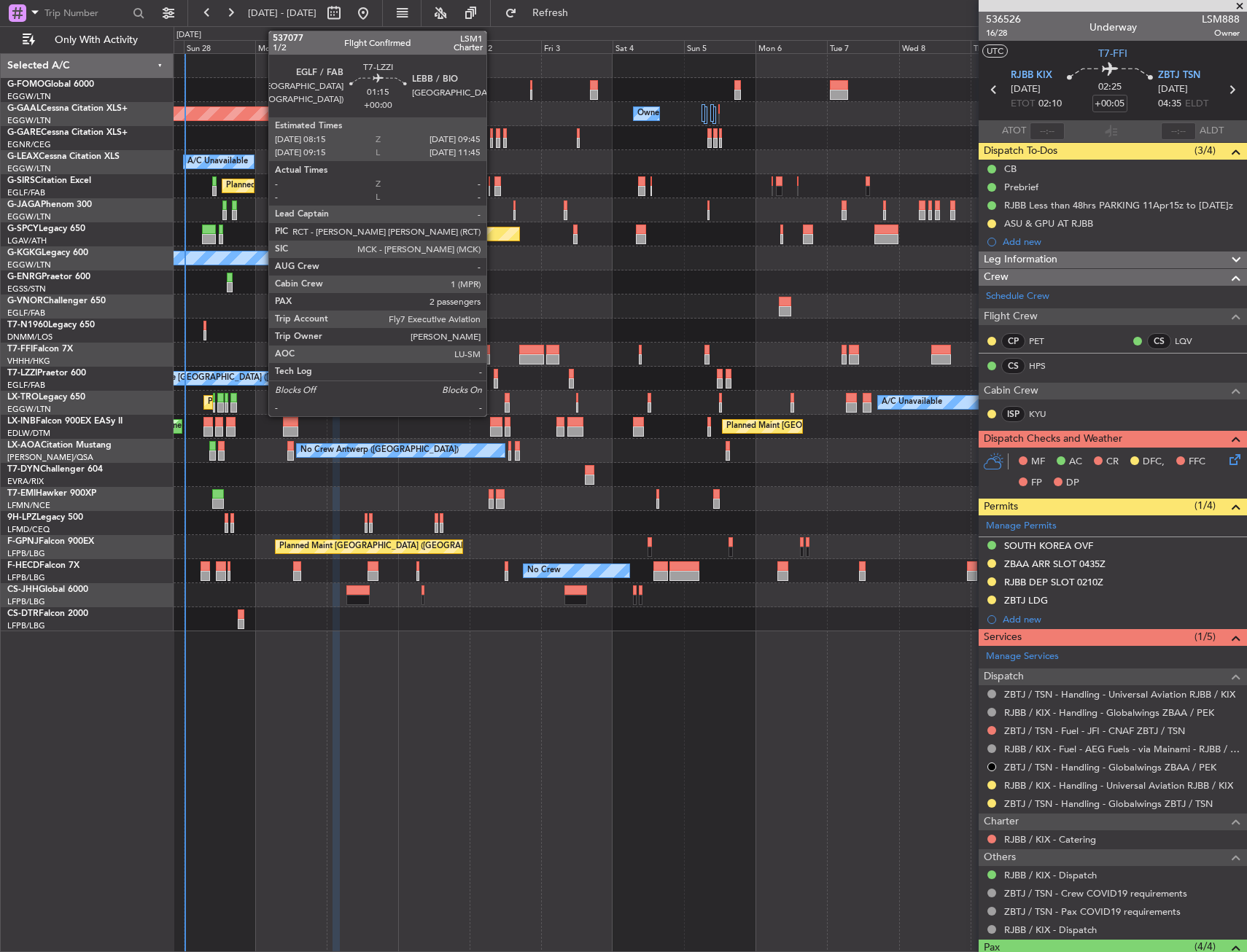
click at [493, 380] on div at bounding box center [496, 384] width 5 height 10
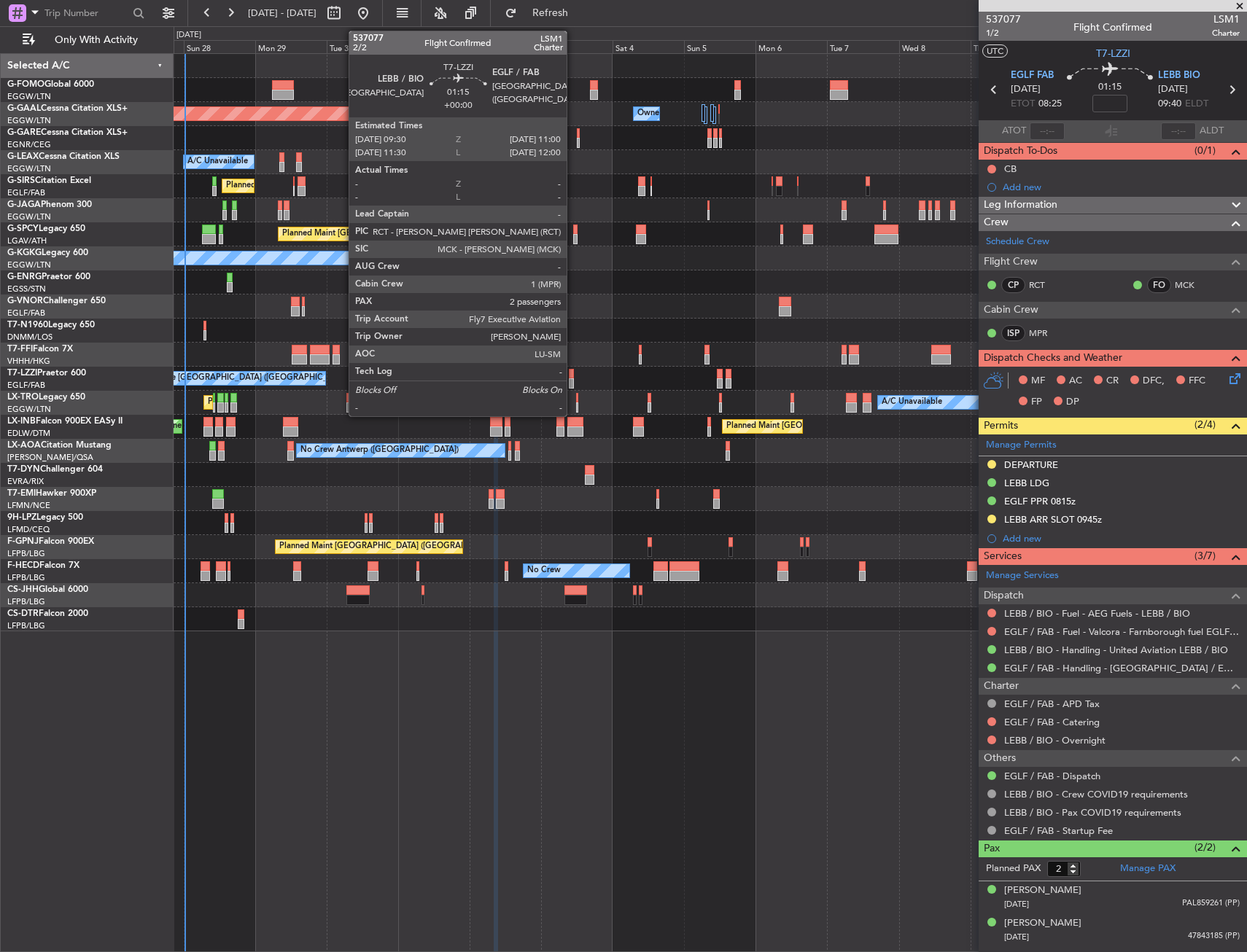
click at [573, 376] on div at bounding box center [572, 374] width 5 height 10
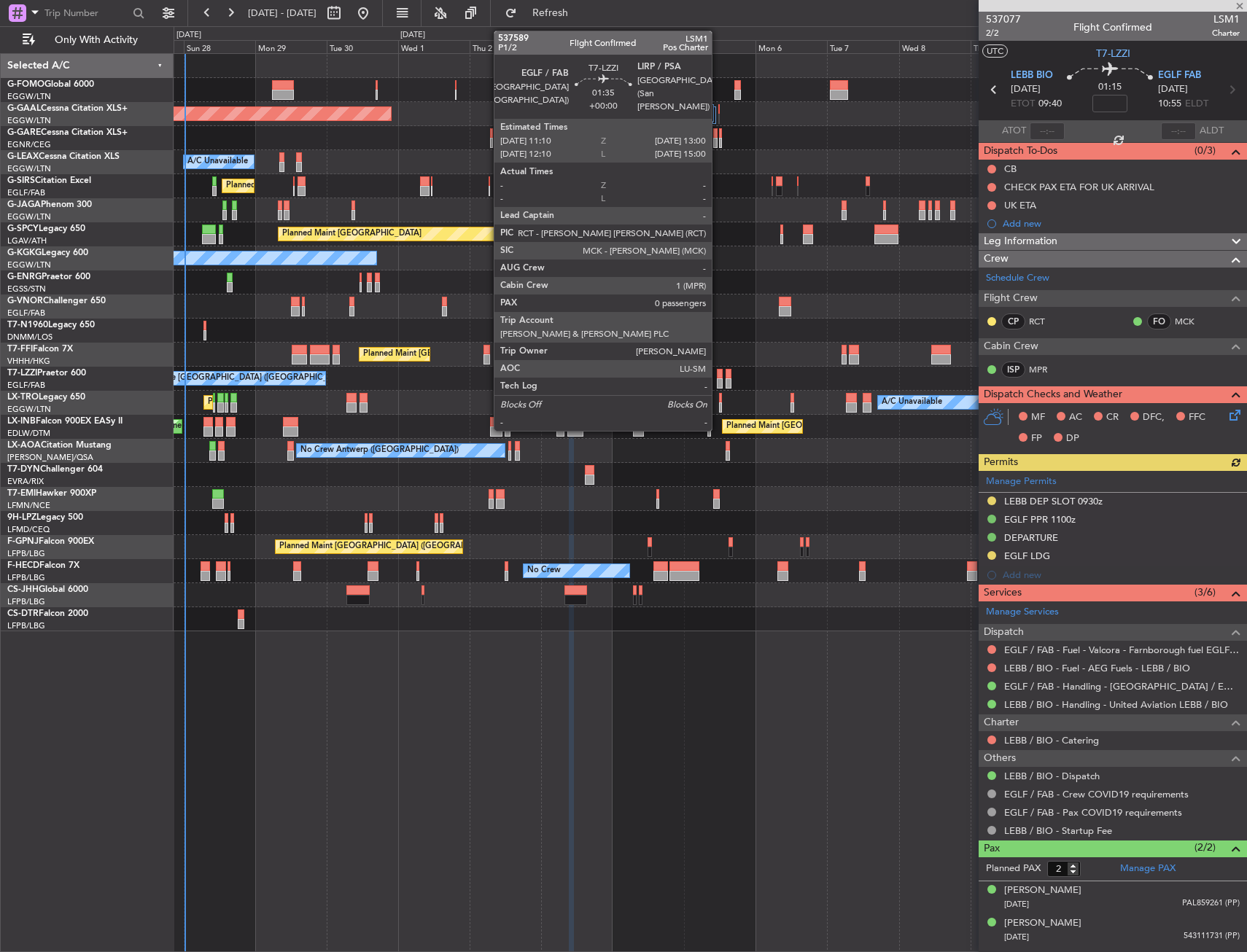
click at [719, 375] on div at bounding box center [719, 374] width 6 height 10
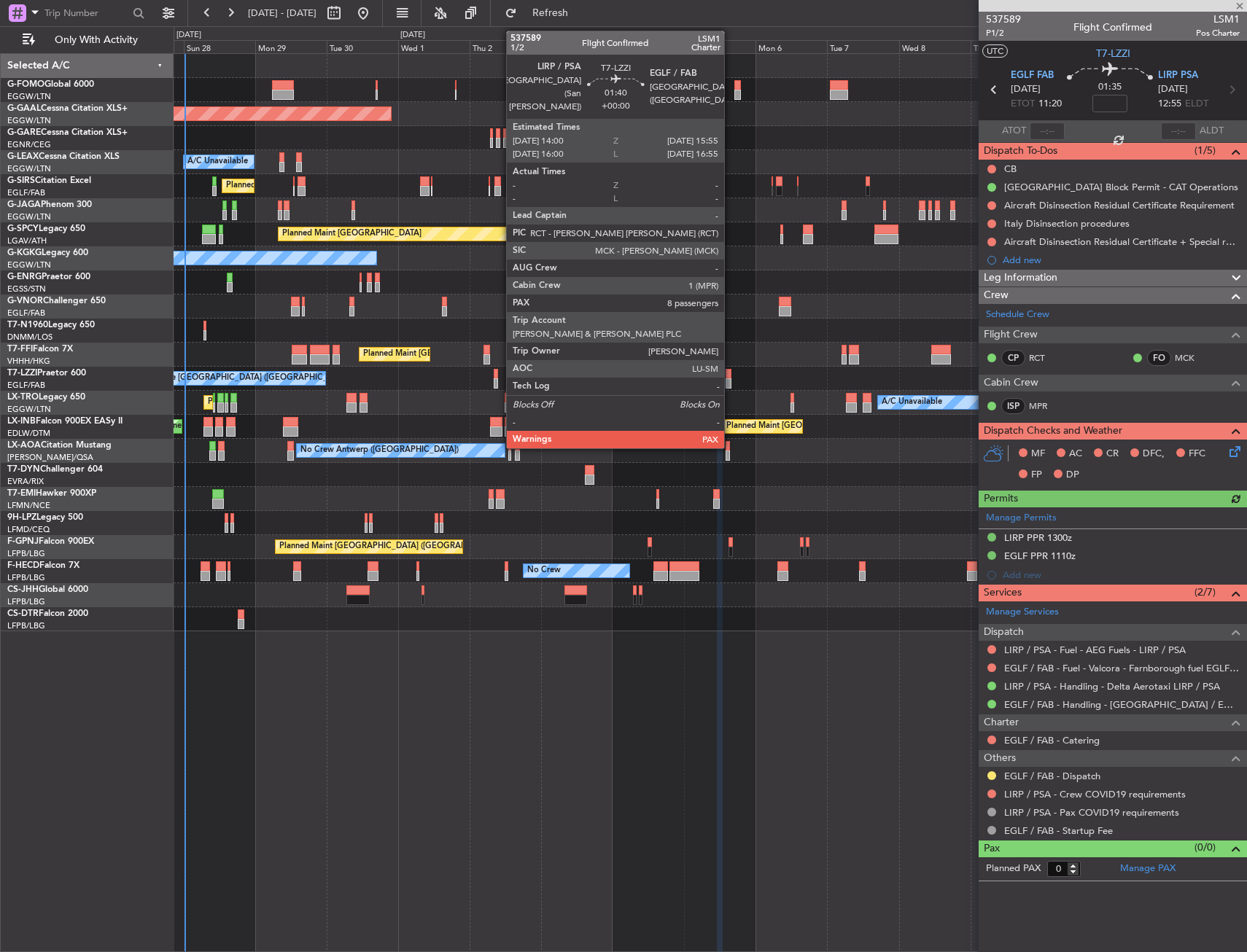
click at [731, 374] on div at bounding box center [728, 374] width 6 height 10
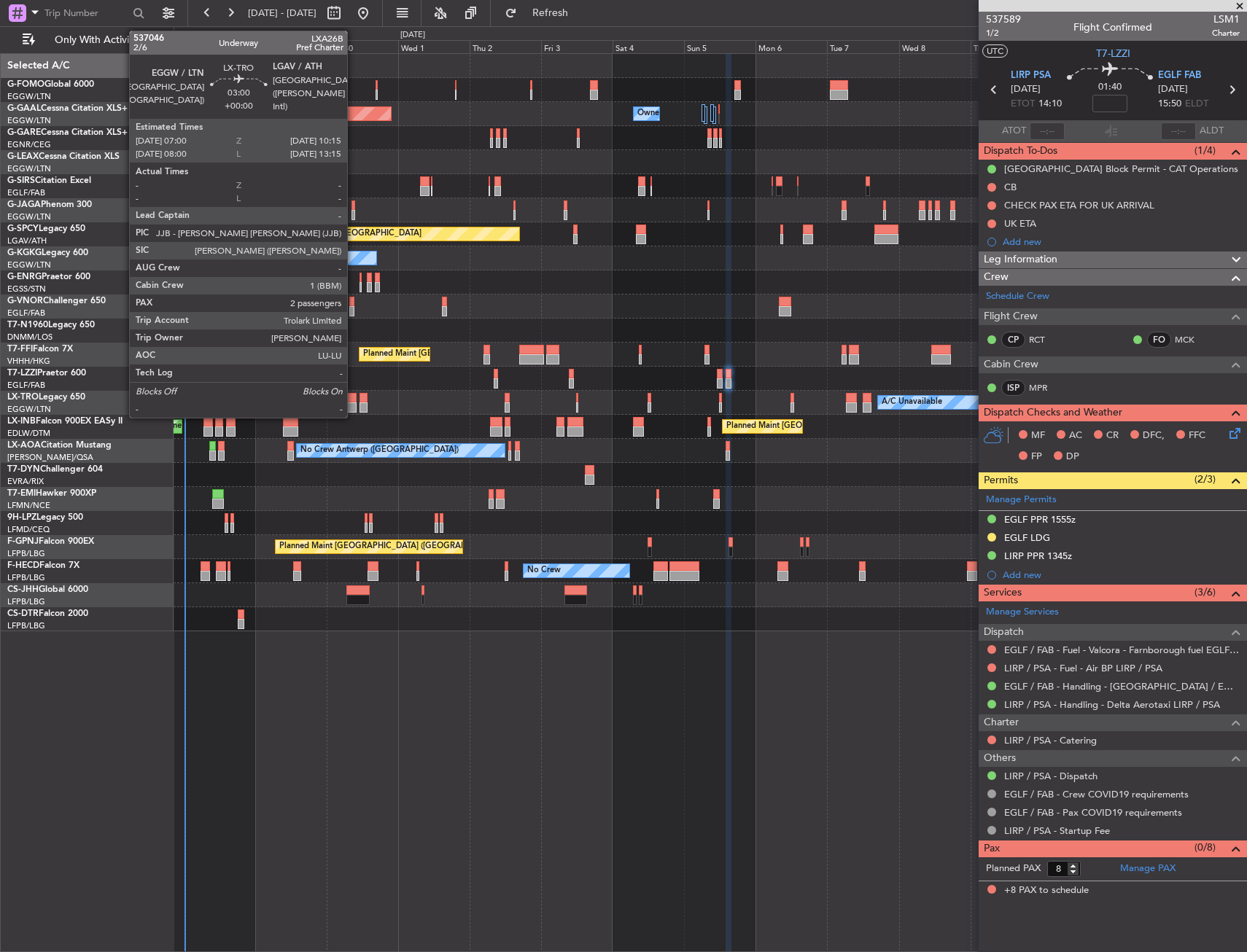
click at [354, 406] on div at bounding box center [351, 408] width 10 height 10
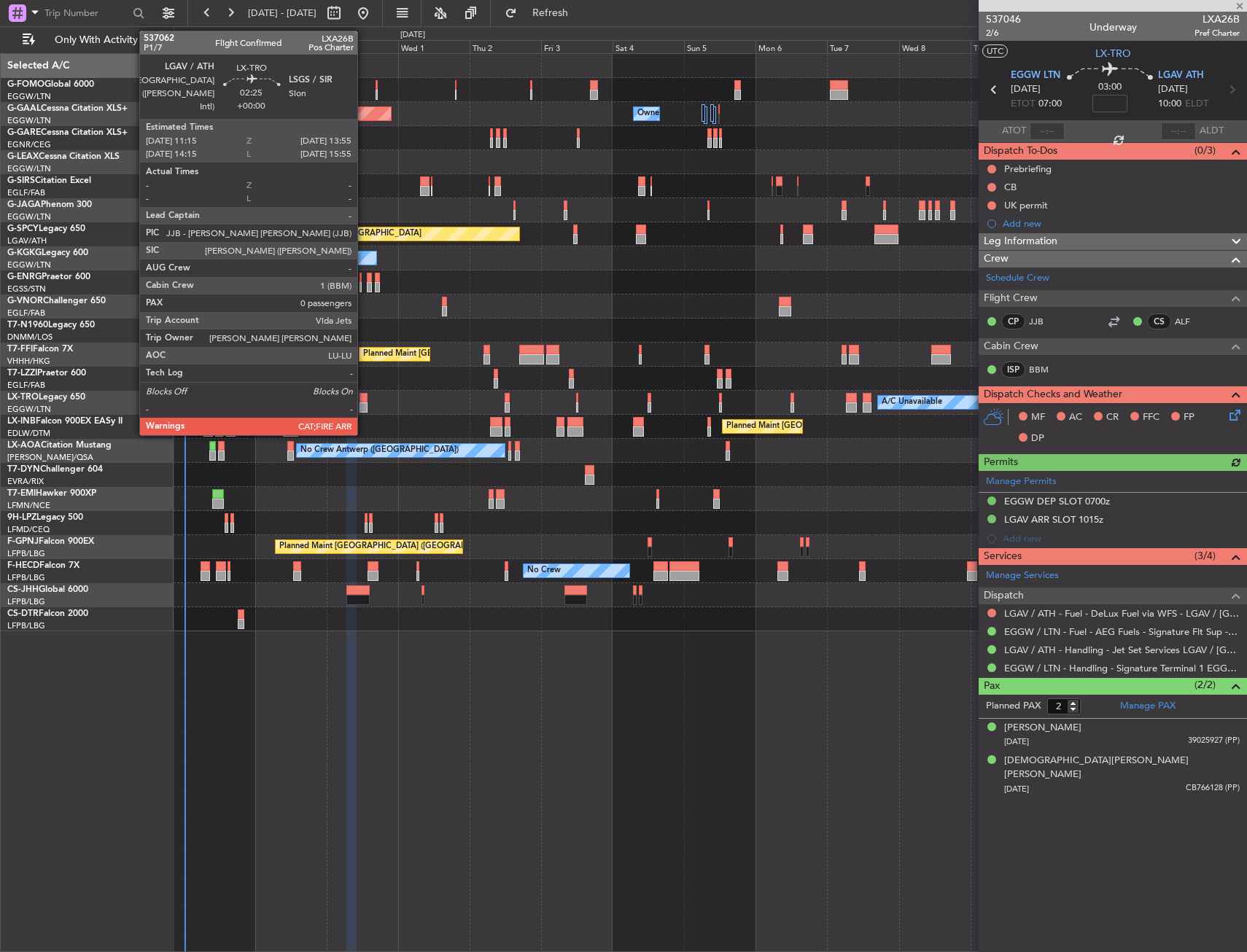
click at [365, 408] on div at bounding box center [364, 408] width 8 height 10
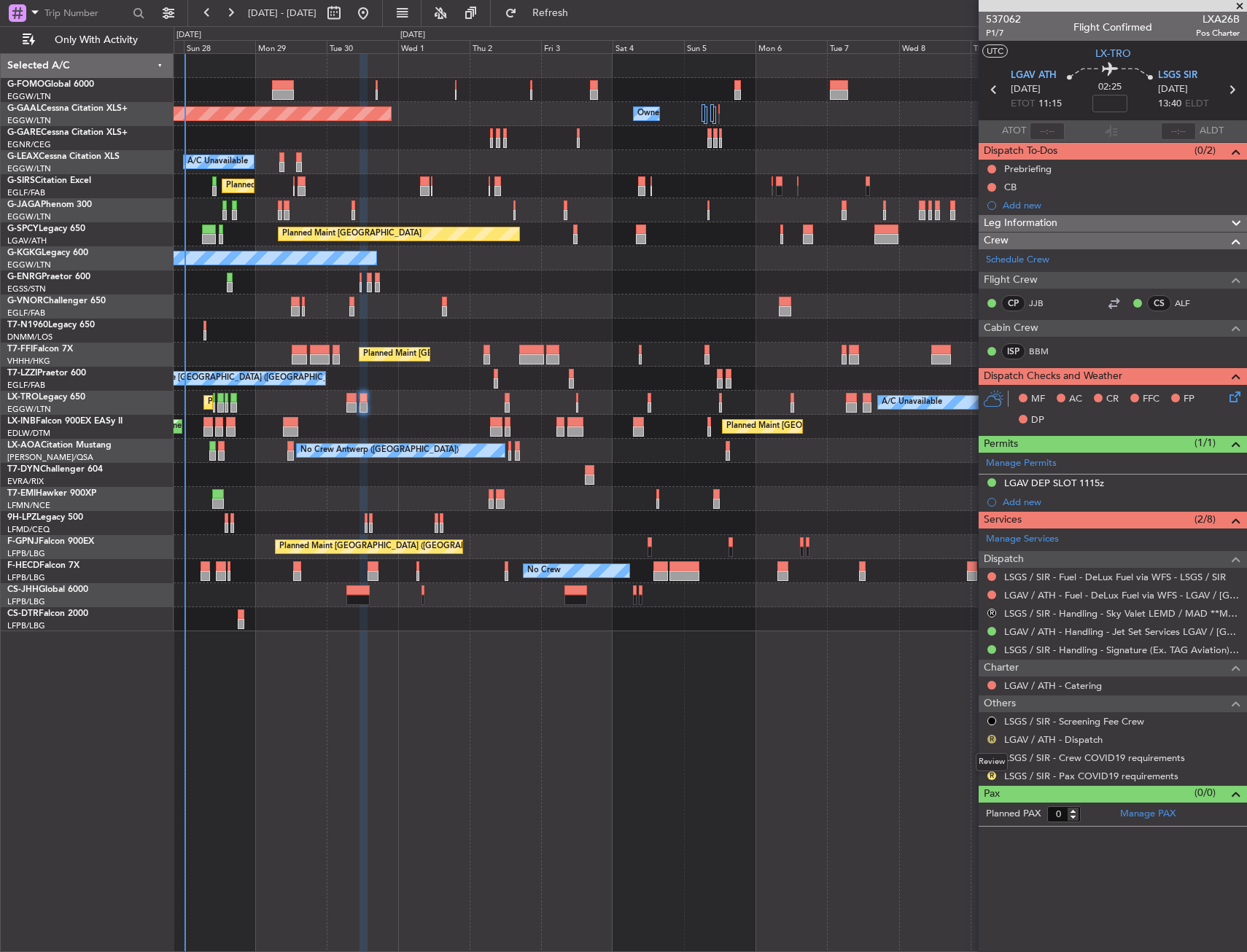
click at [989, 741] on button "R" at bounding box center [992, 739] width 9 height 9
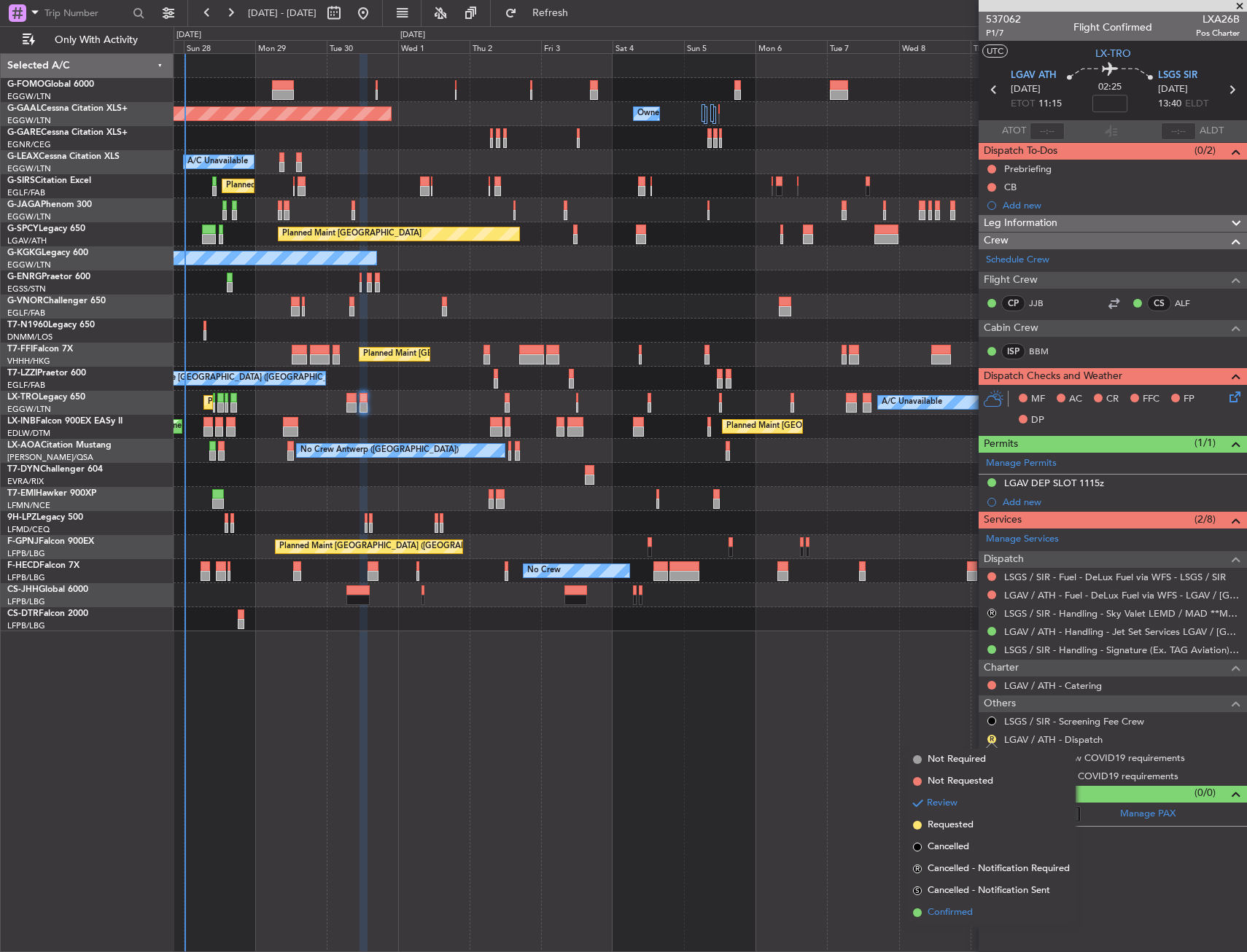
click at [957, 921] on li "Confirmed" at bounding box center [991, 913] width 169 height 22
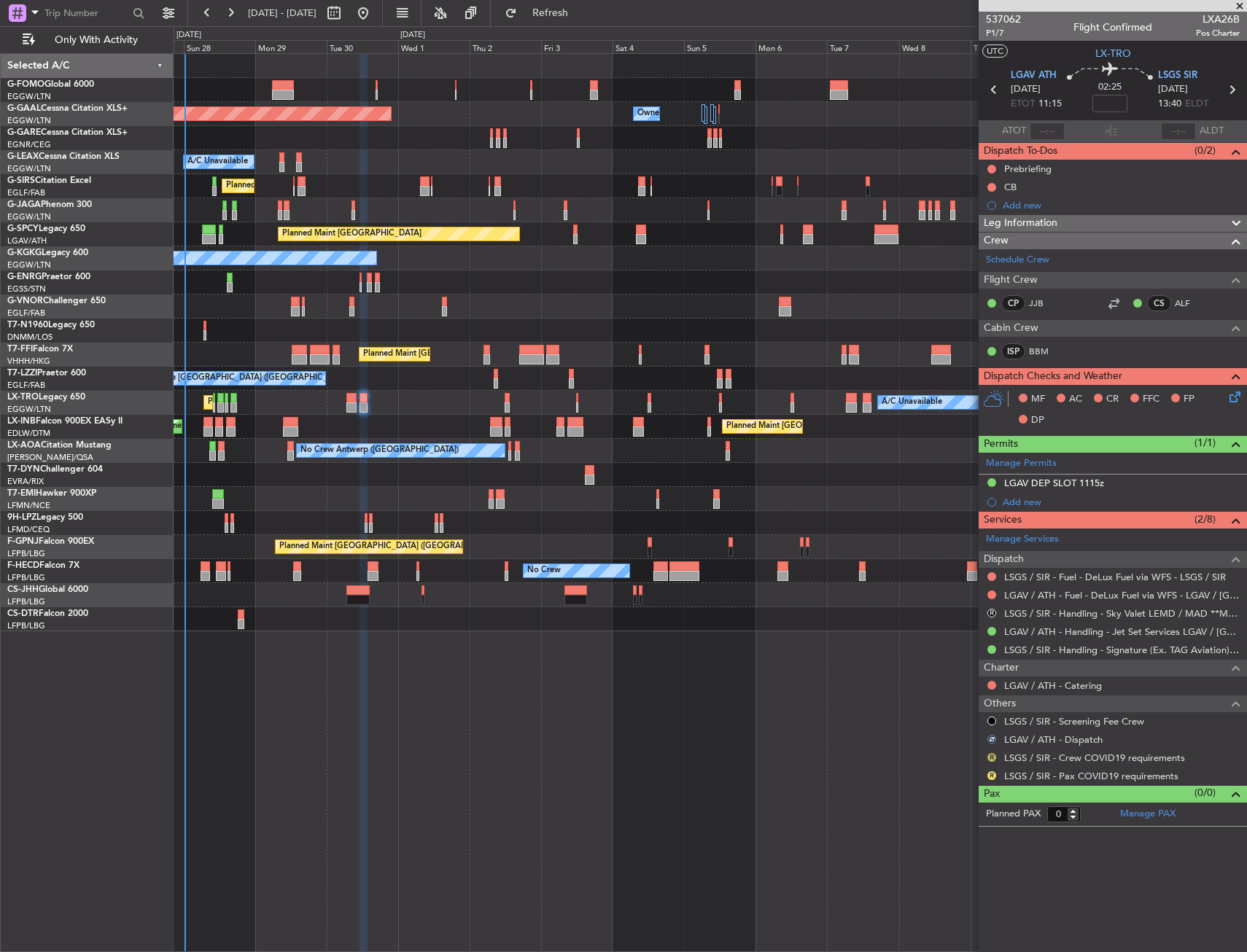
click at [993, 756] on button "R" at bounding box center [992, 758] width 9 height 9
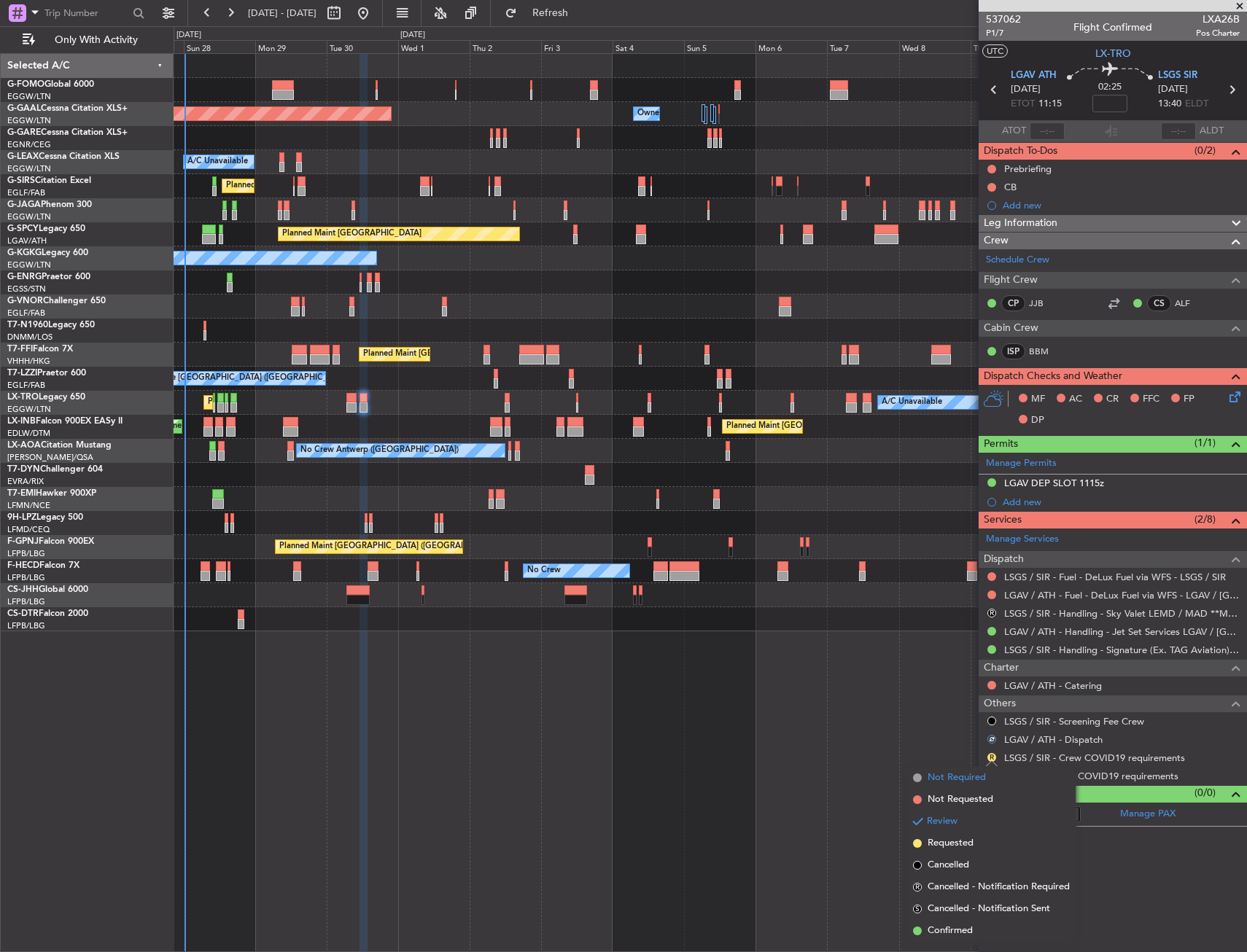
click at [953, 775] on span "Not Required" at bounding box center [957, 778] width 58 height 15
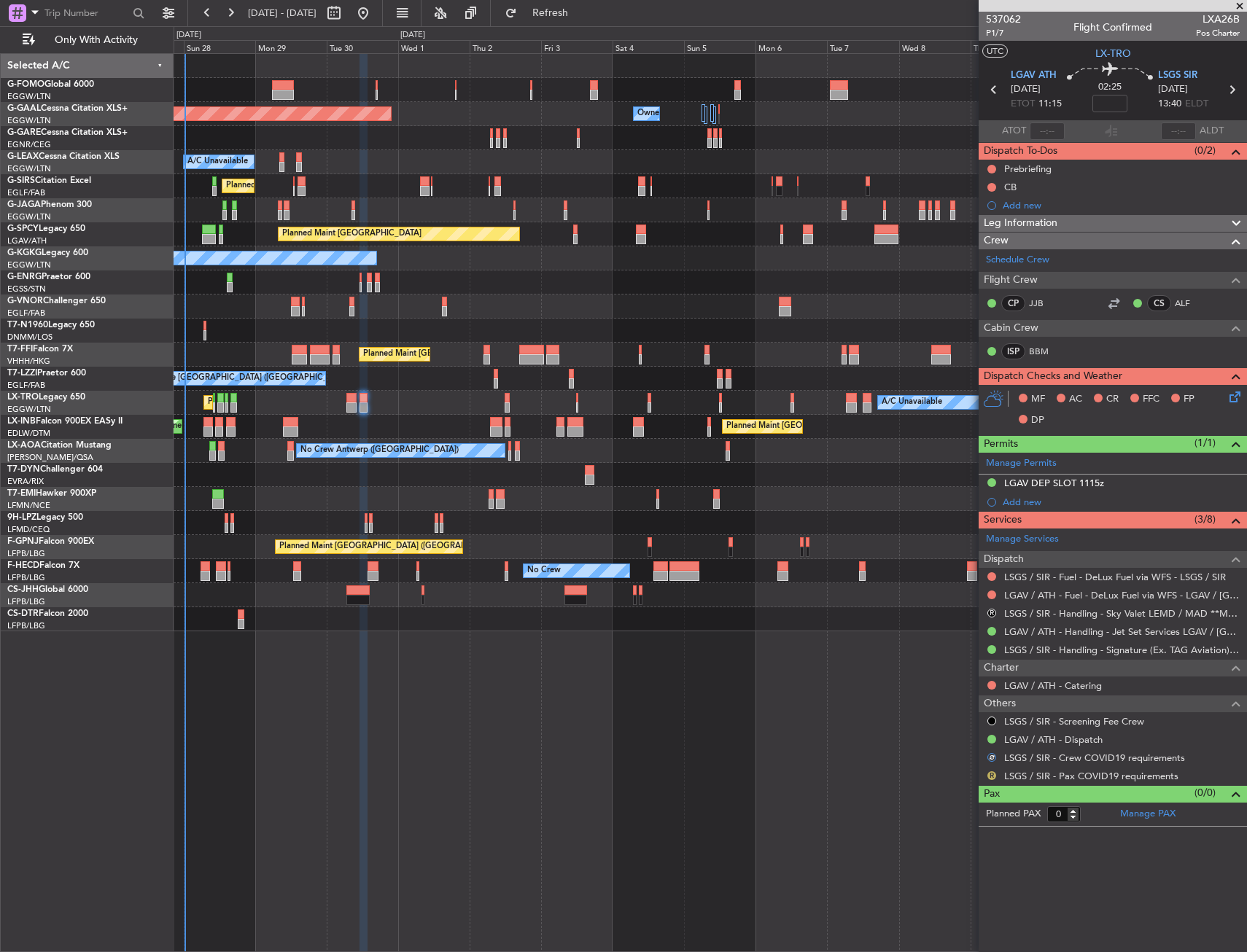
click at [993, 774] on button "R" at bounding box center [992, 776] width 9 height 9
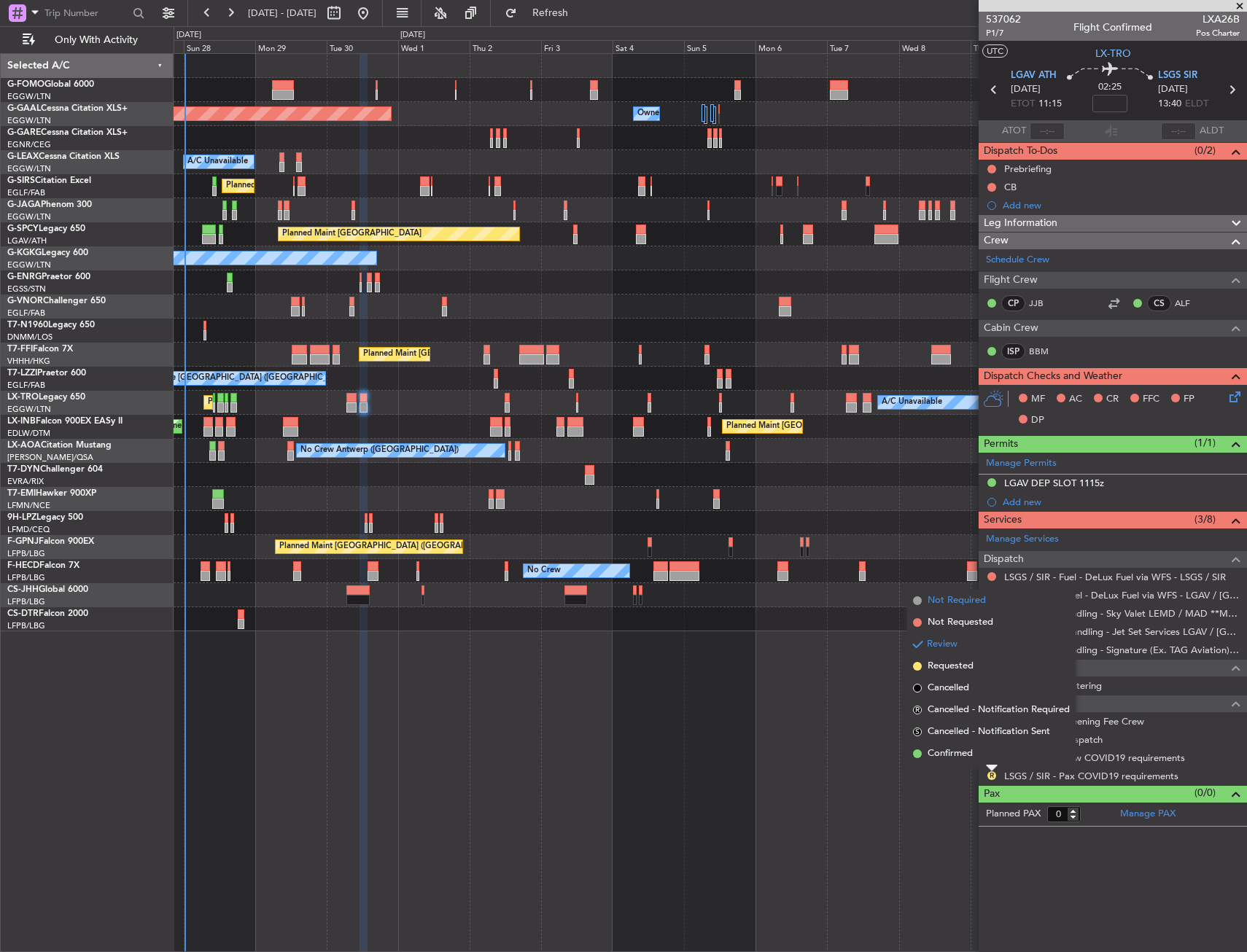
click at [932, 604] on span "Not Required" at bounding box center [957, 601] width 58 height 15
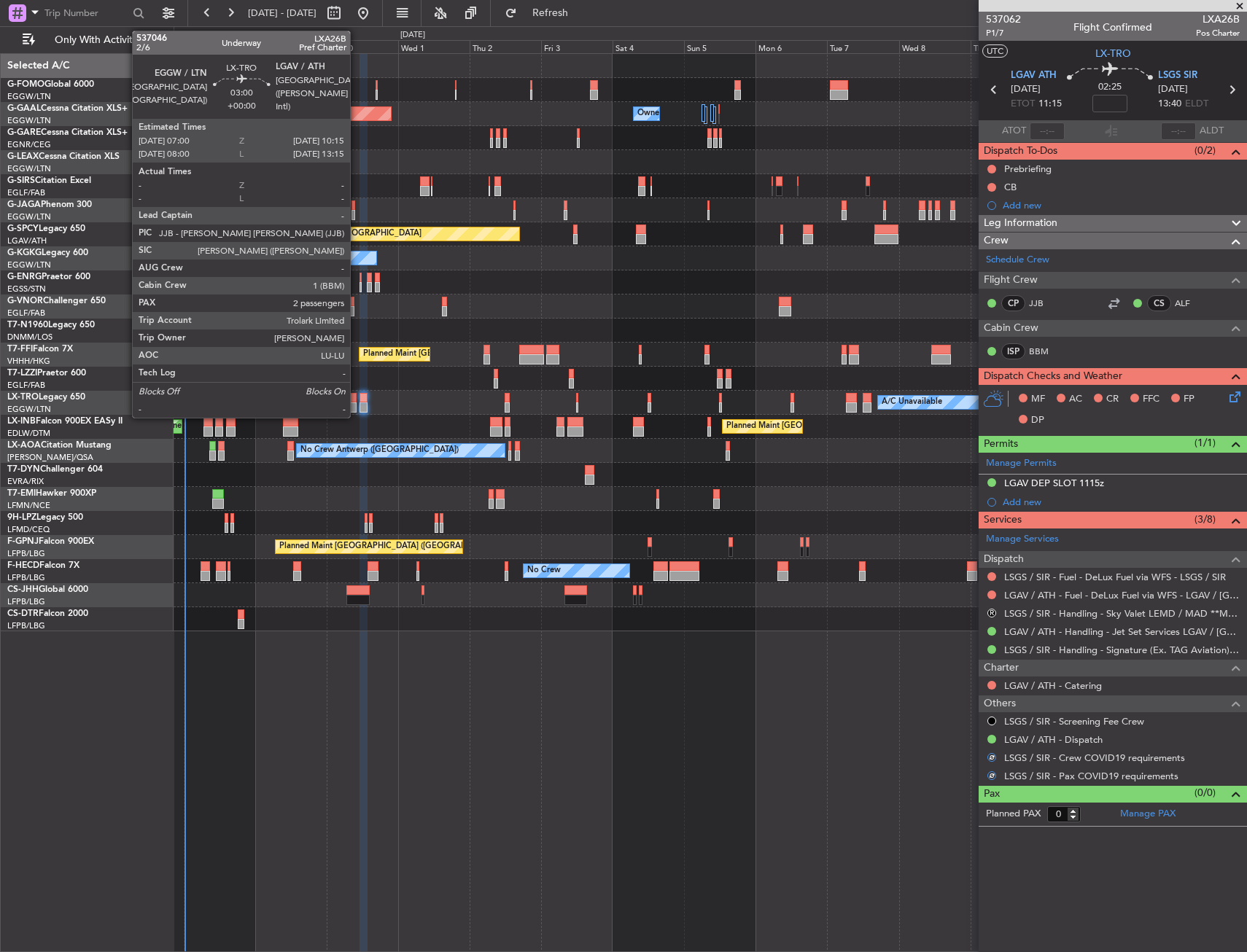
click at [356, 400] on div at bounding box center [351, 398] width 10 height 10
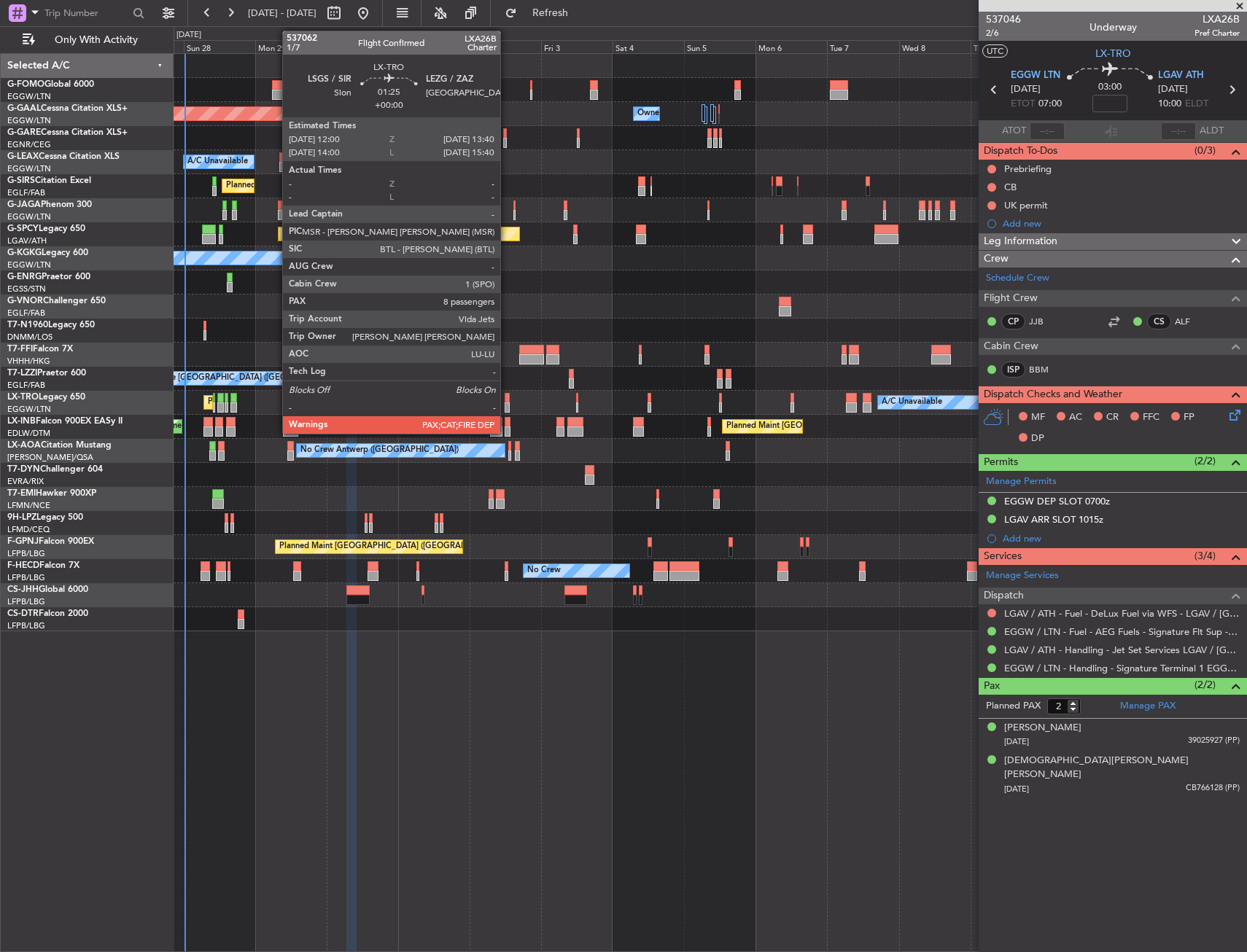
click at [507, 400] on div at bounding box center [507, 398] width 5 height 10
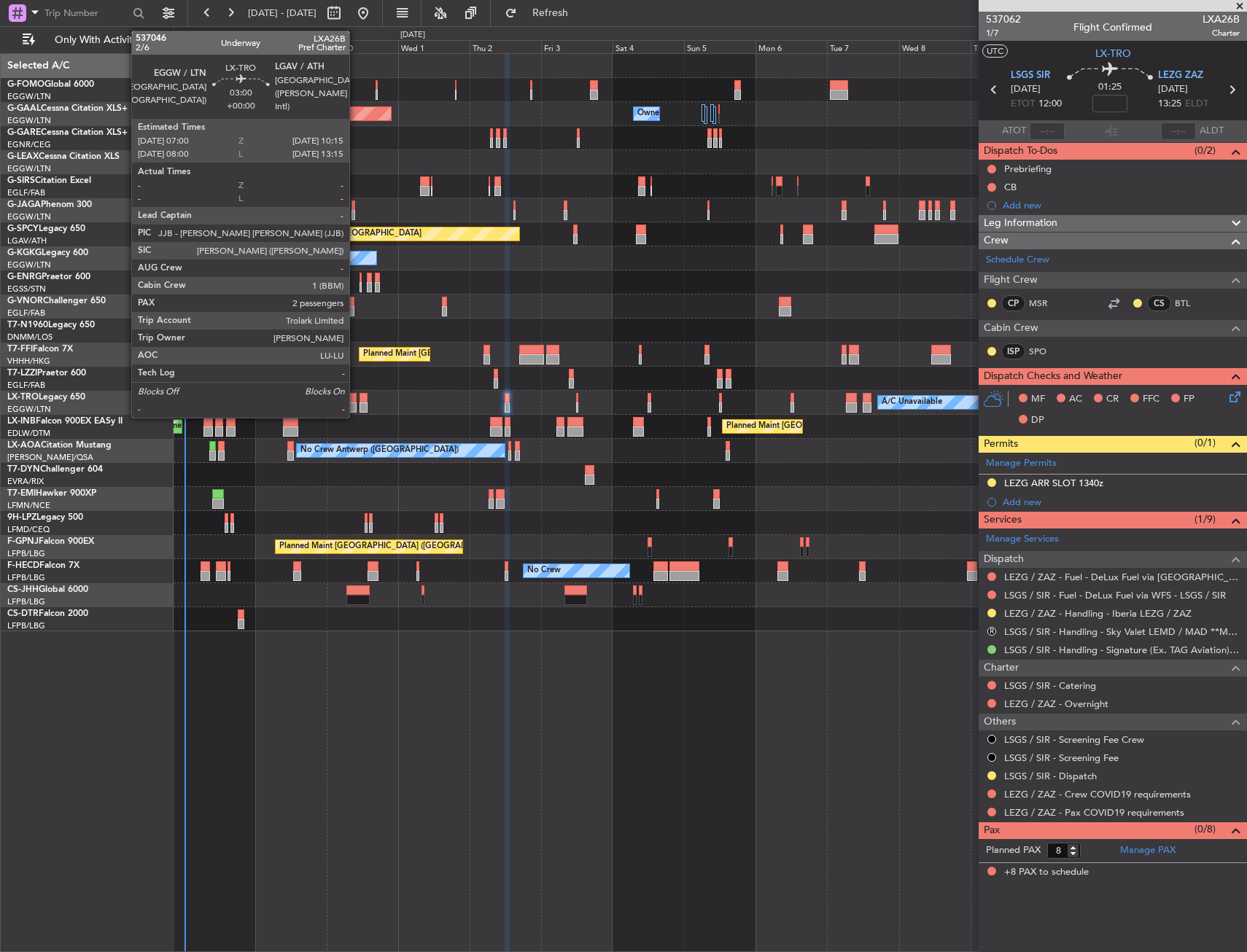
click at [356, 403] on div at bounding box center [351, 408] width 10 height 10
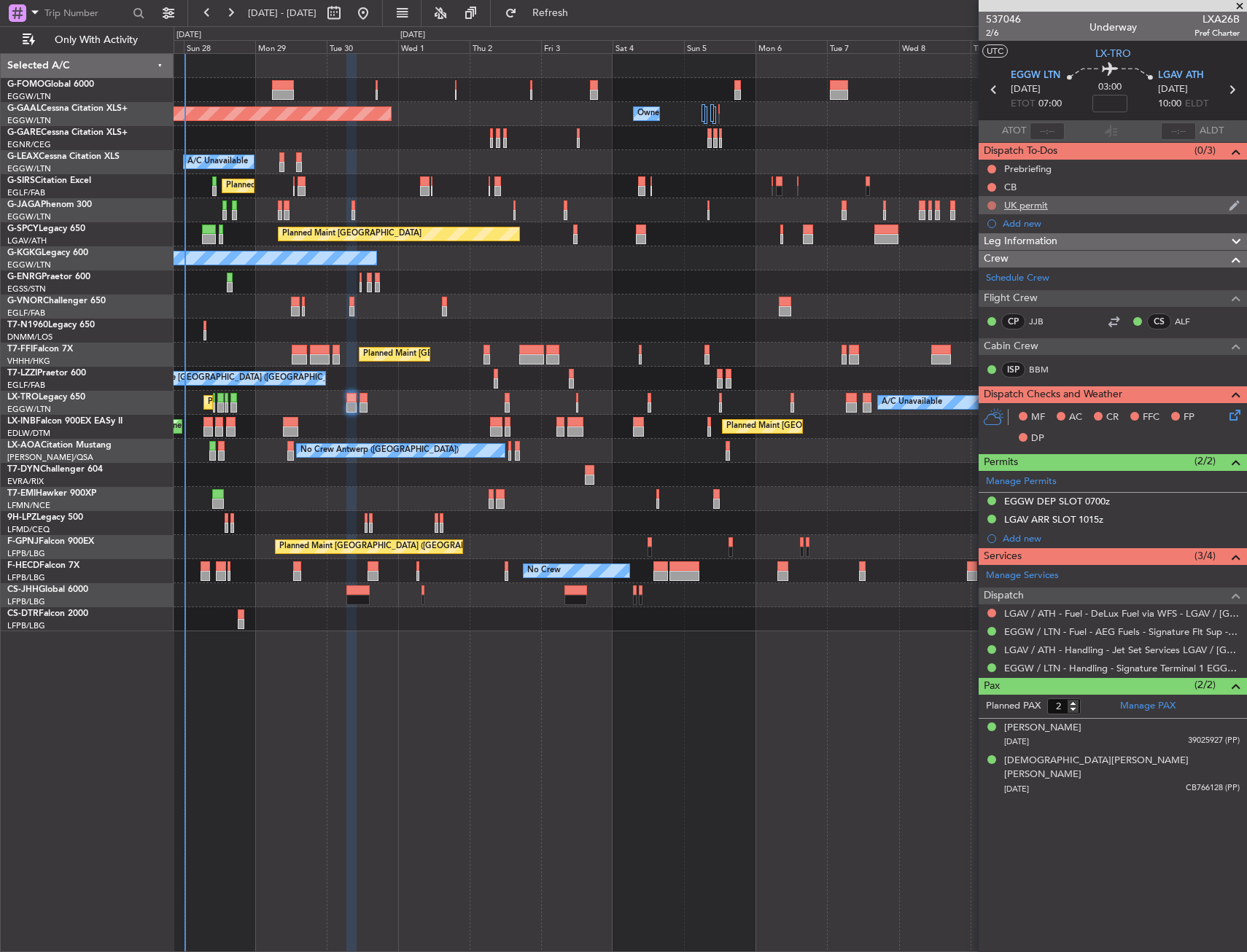
click at [989, 206] on button at bounding box center [992, 205] width 9 height 9
click at [975, 294] on span "Cancelled" at bounding box center [995, 292] width 42 height 15
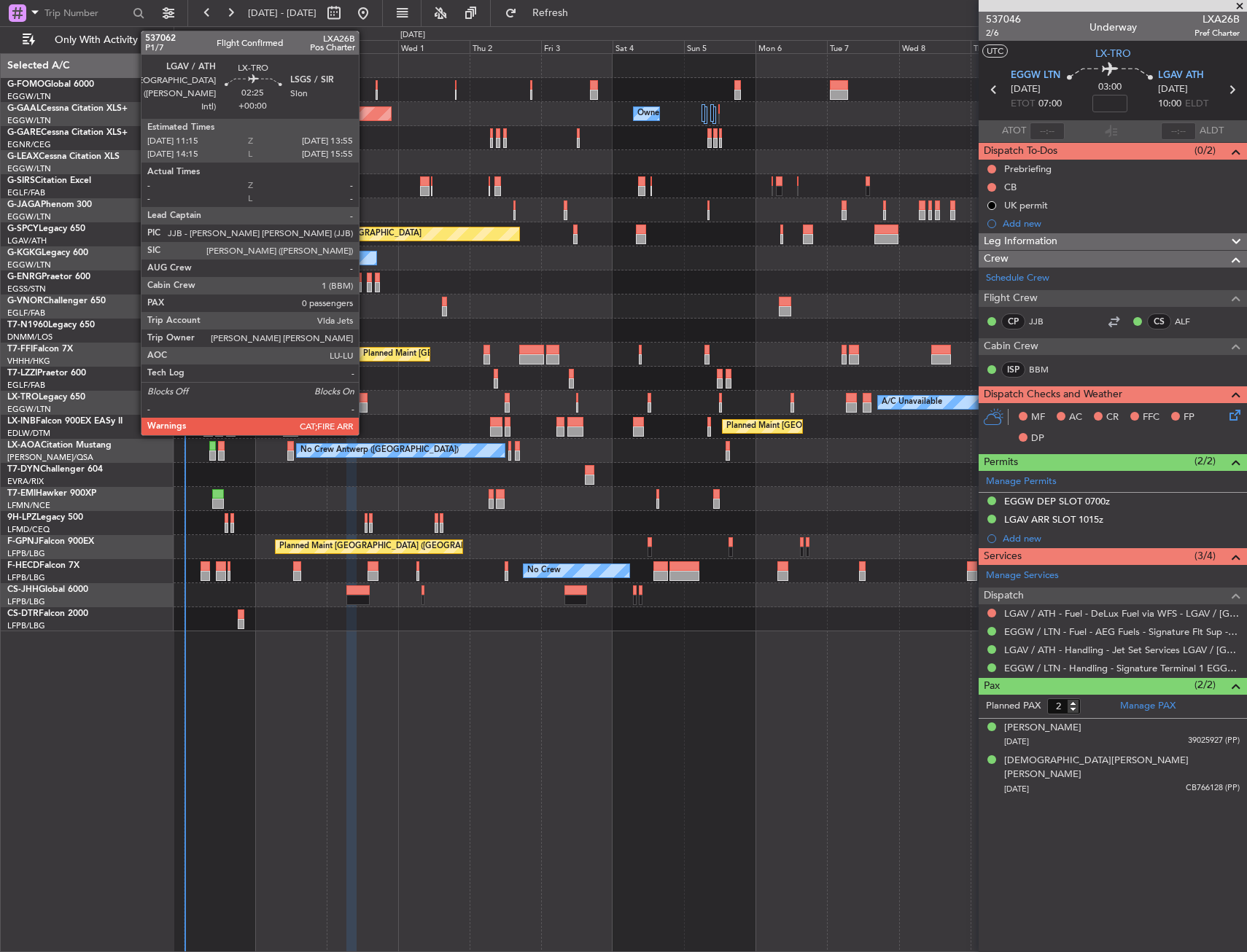
click at [366, 401] on div at bounding box center [364, 398] width 8 height 10
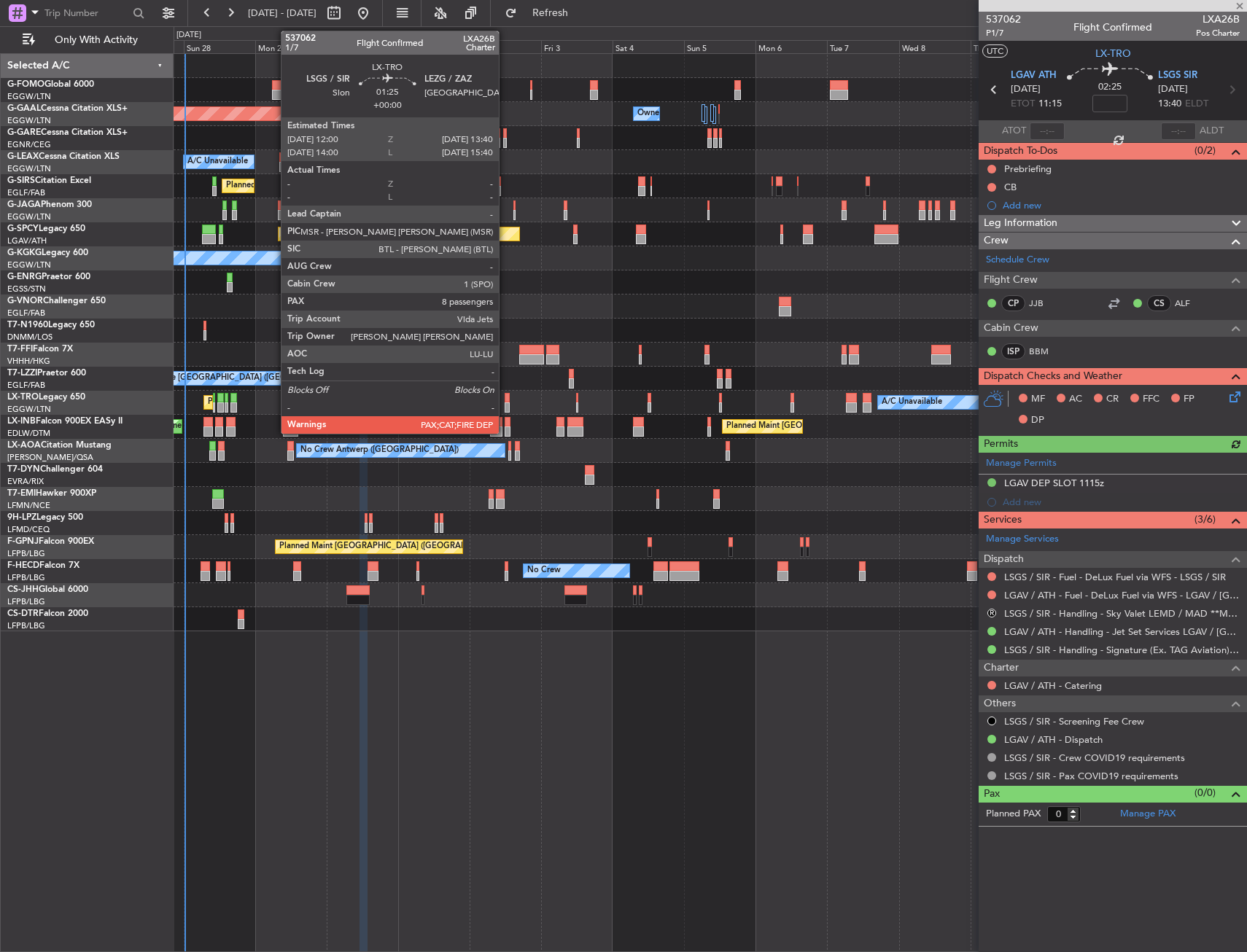
click at [505, 403] on div at bounding box center [507, 408] width 5 height 10
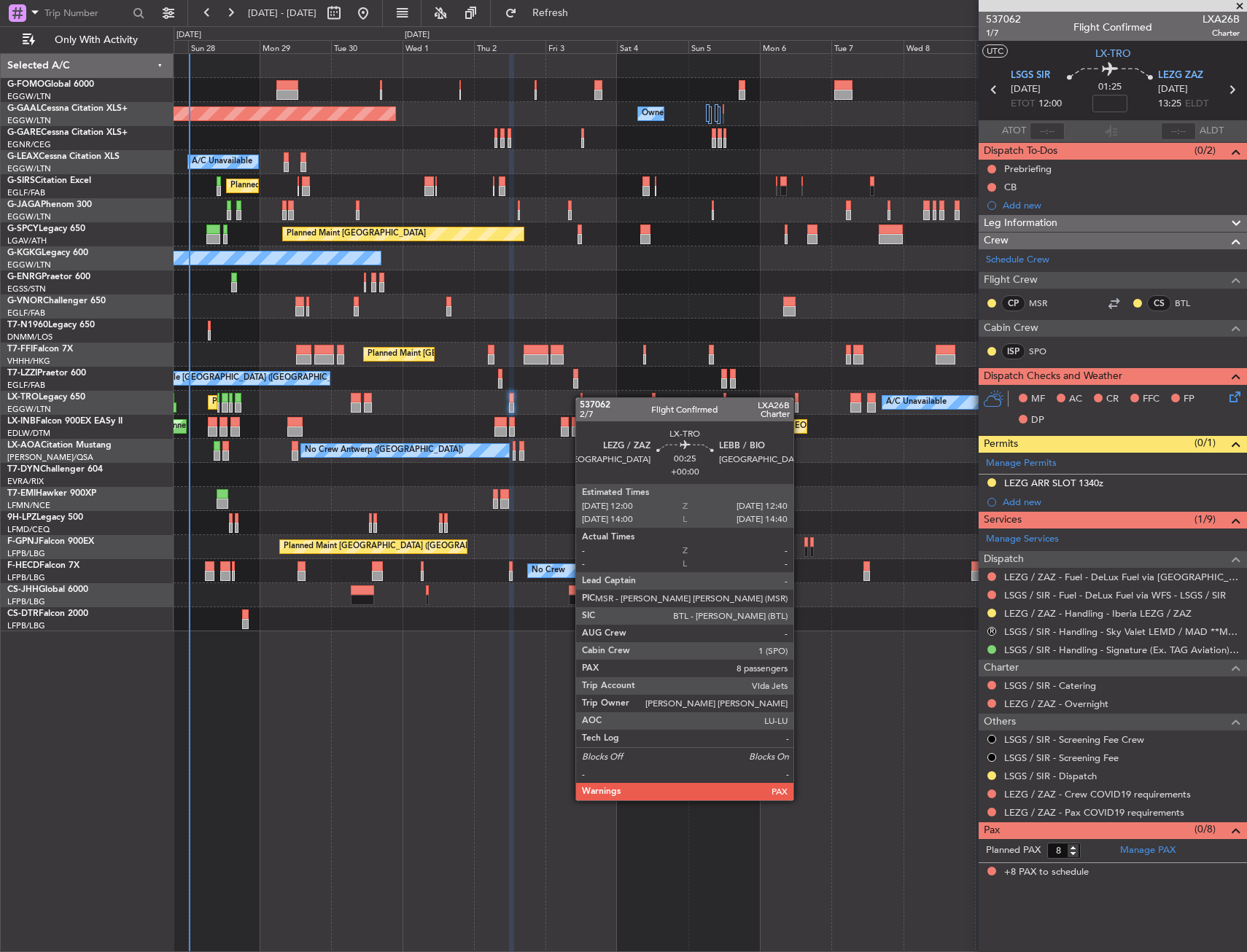
click at [582, 397] on div at bounding box center [582, 398] width 2 height 10
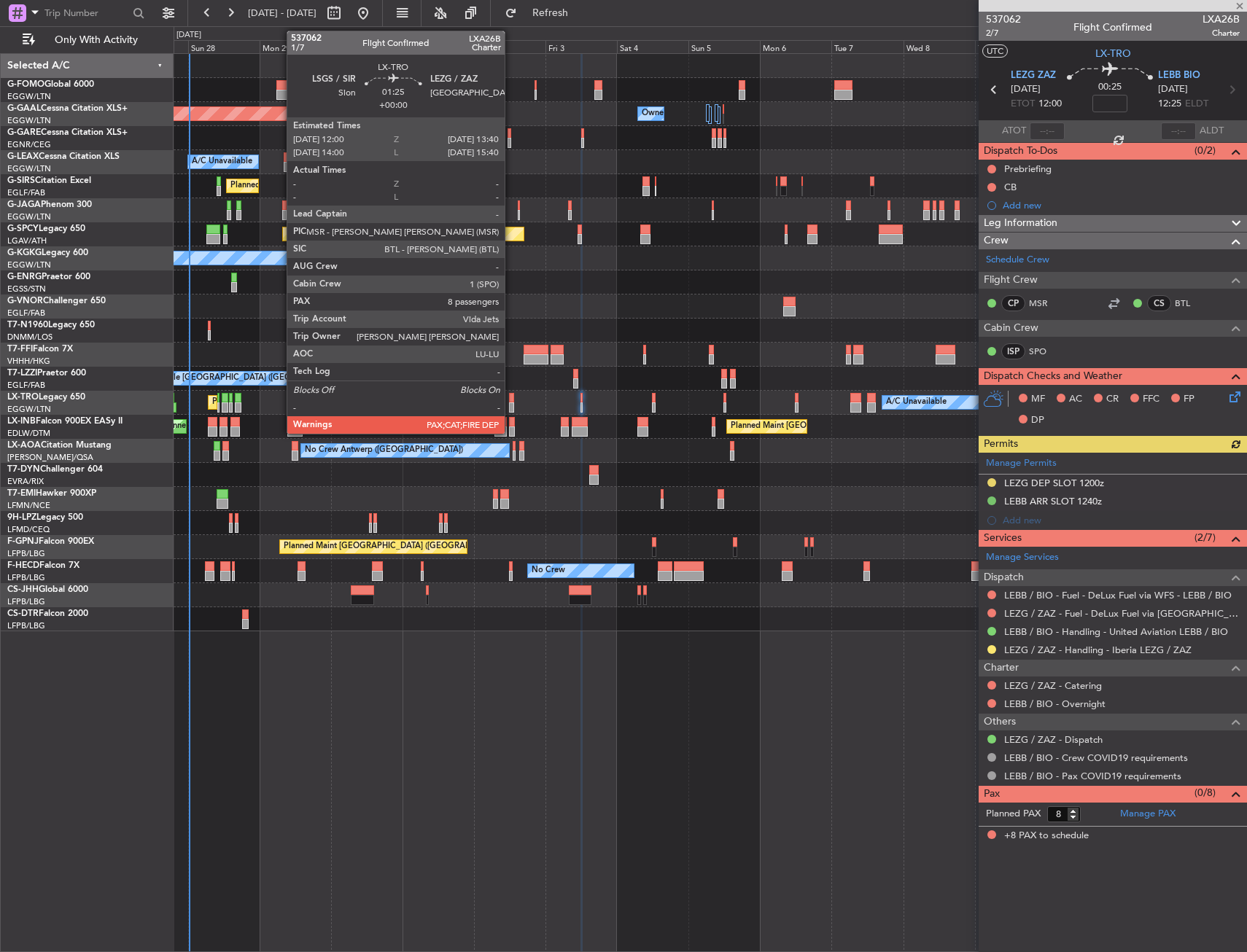
click at [511, 402] on div at bounding box center [512, 398] width 5 height 10
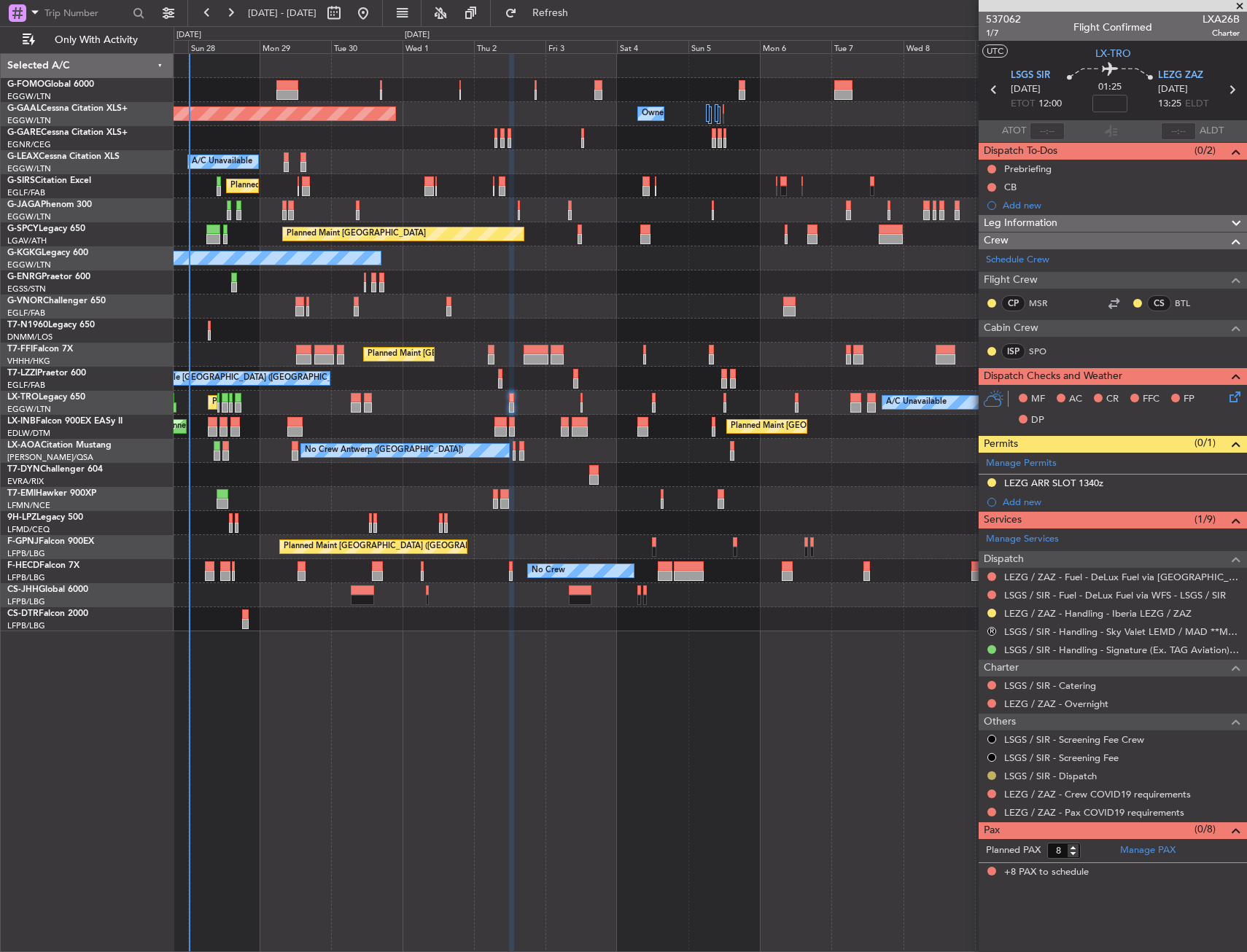
click at [989, 777] on button at bounding box center [992, 776] width 9 height 9
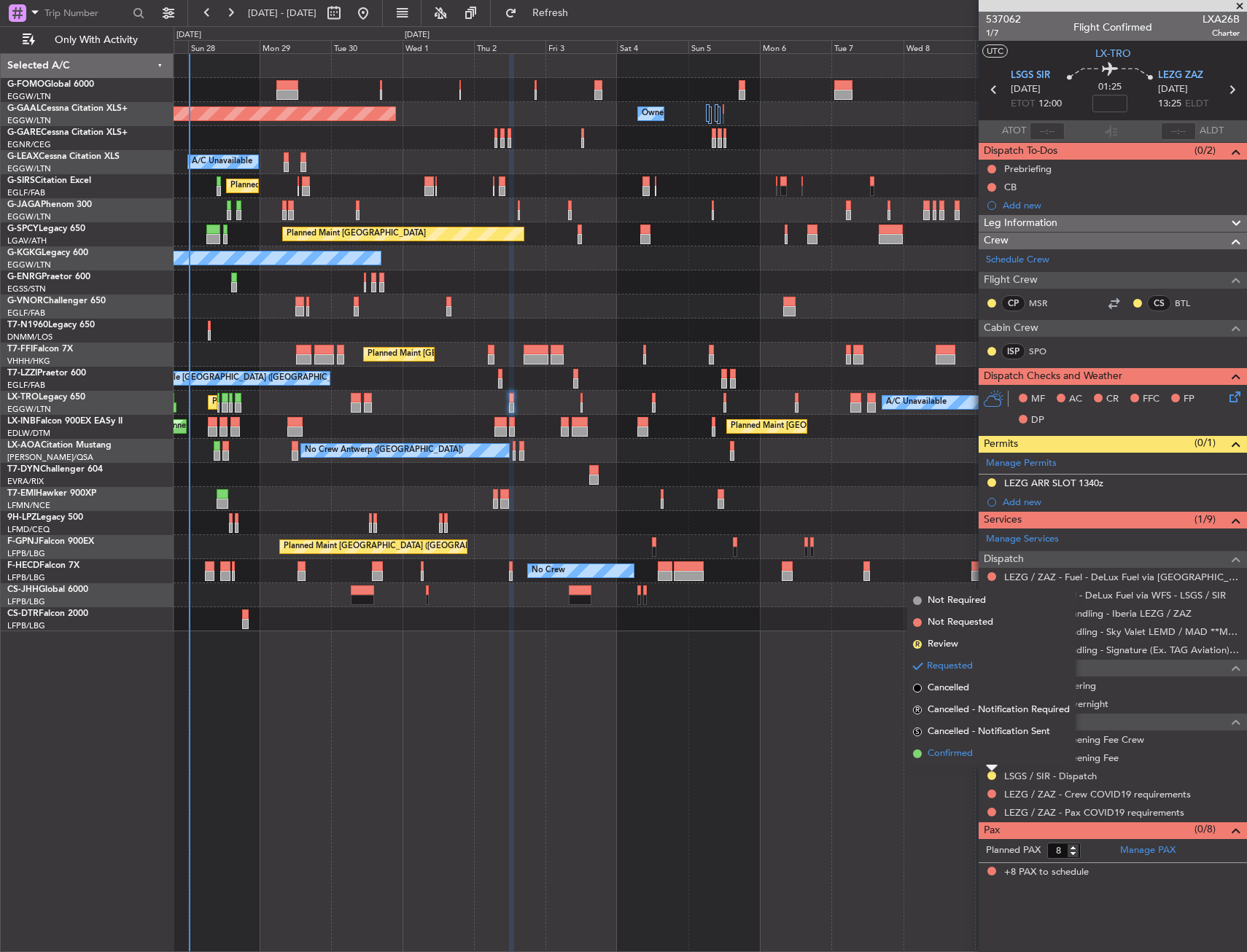
click at [940, 751] on span "Confirmed" at bounding box center [950, 754] width 45 height 15
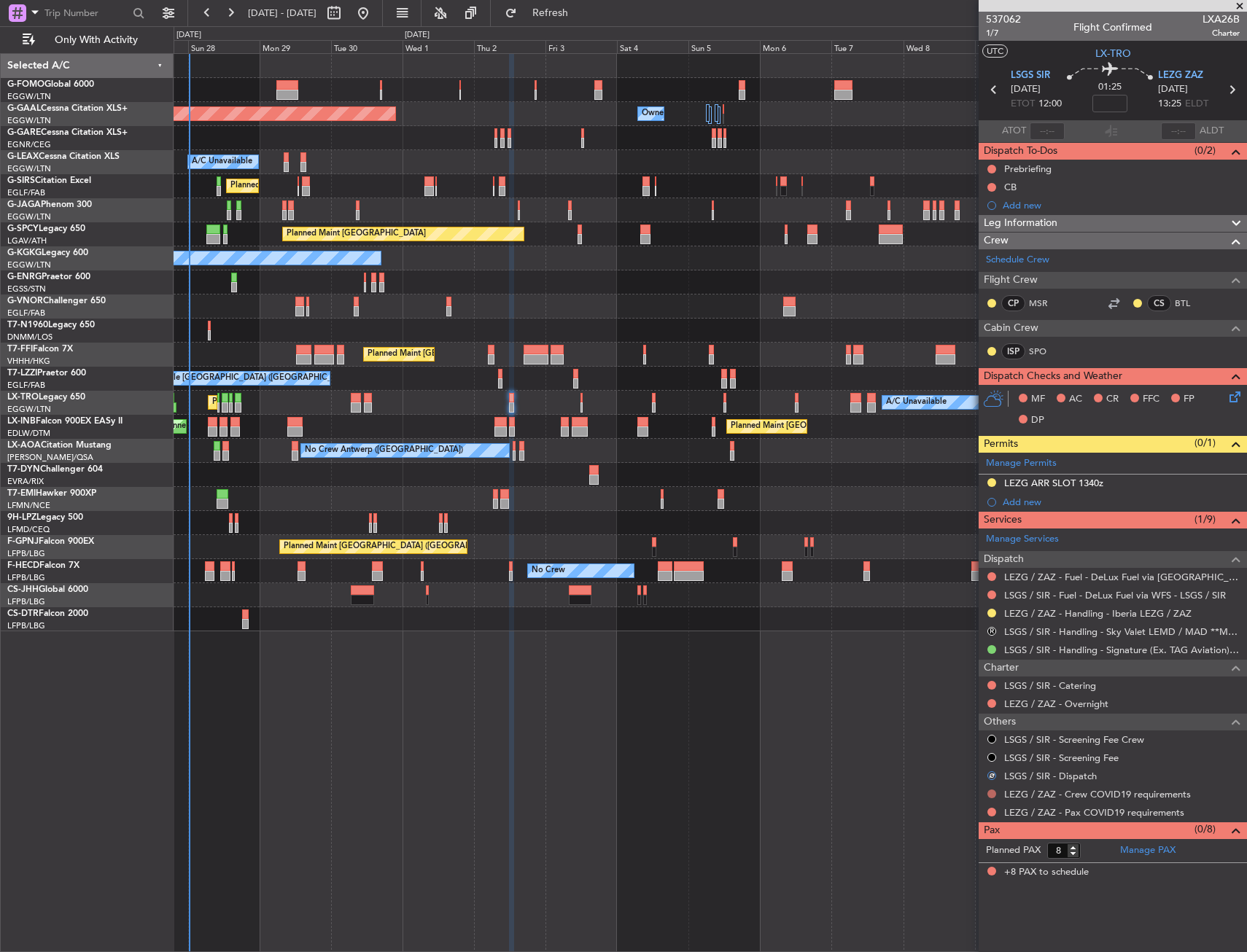
click at [993, 794] on button at bounding box center [992, 794] width 9 height 9
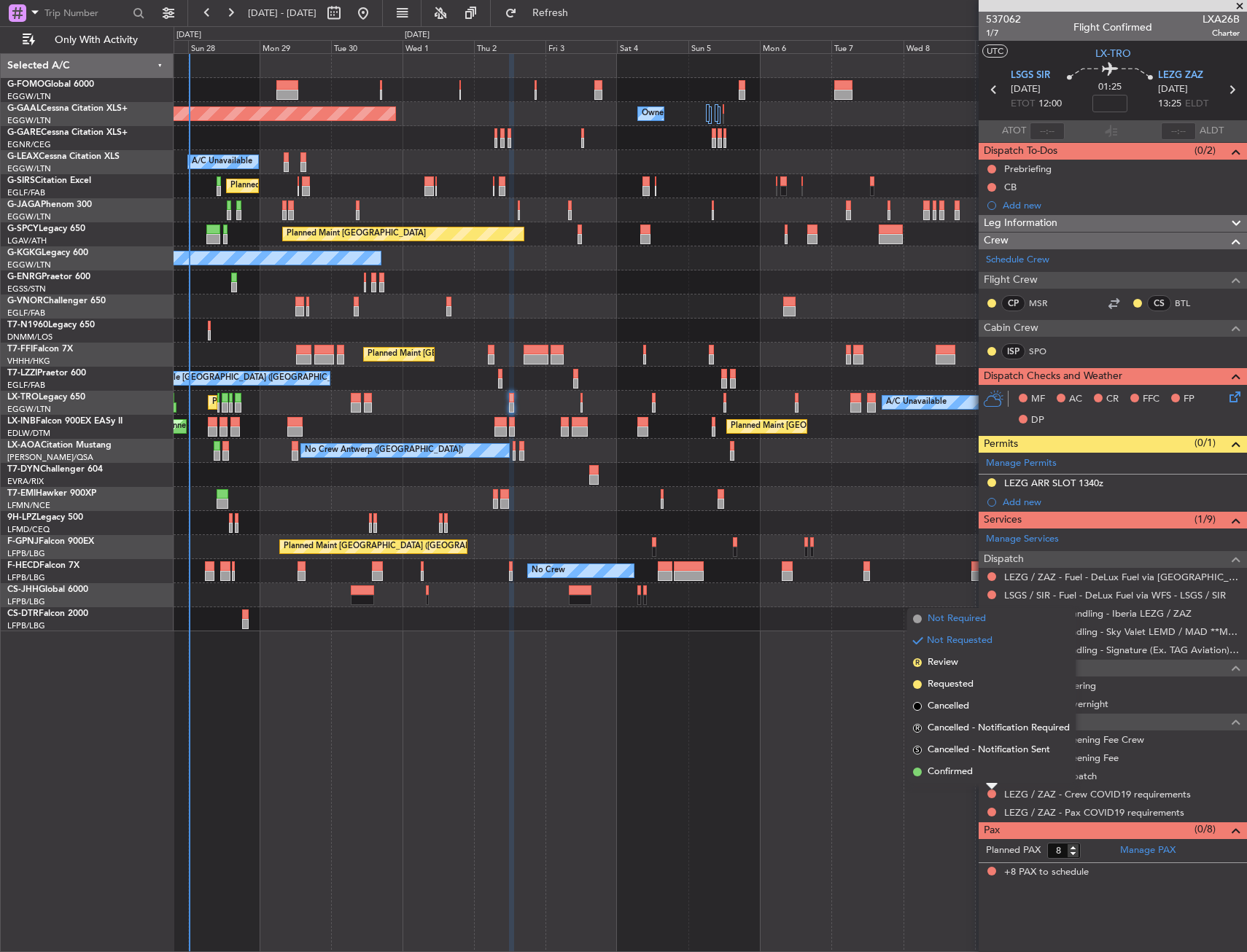
click at [950, 616] on span "Not Required" at bounding box center [957, 620] width 58 height 15
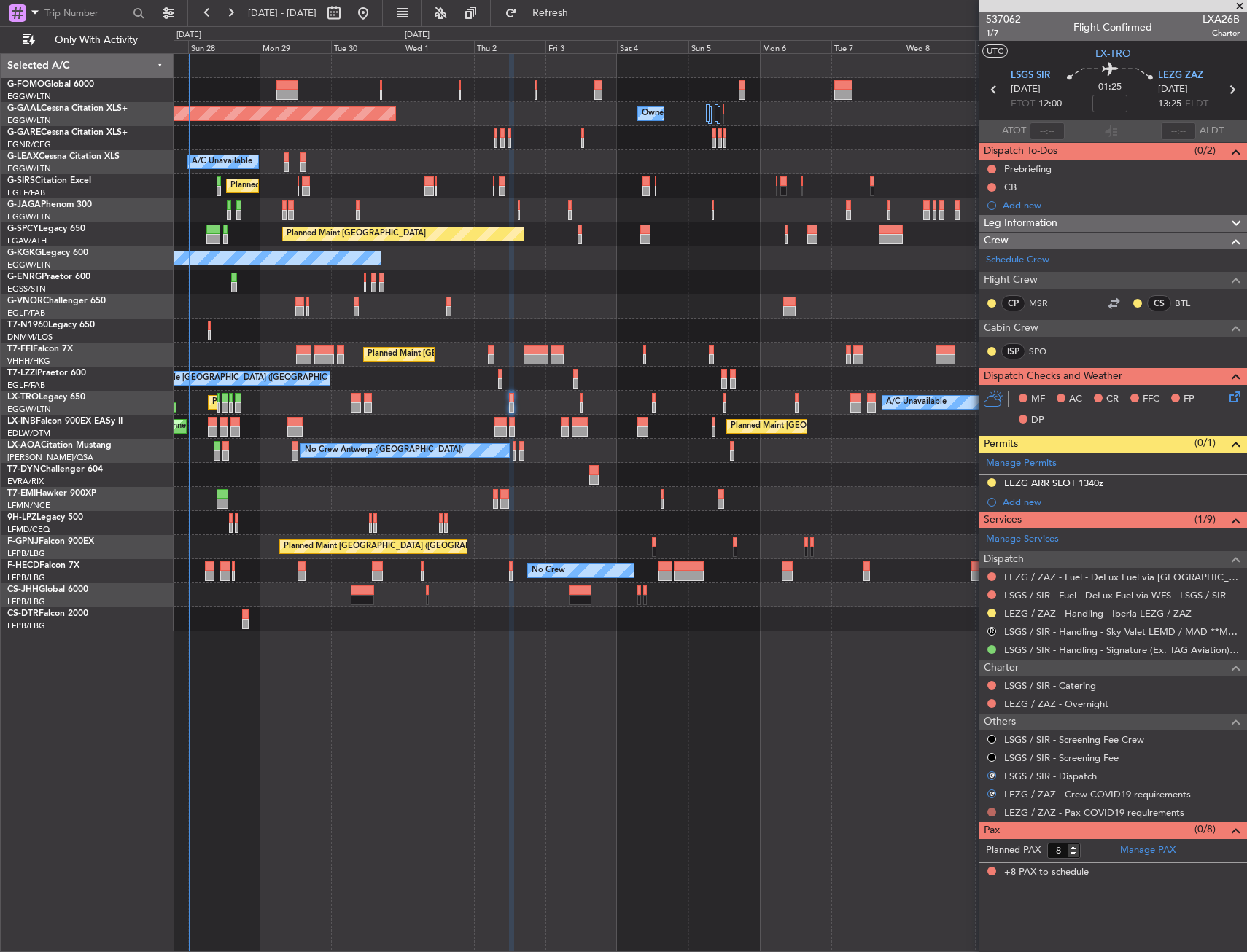
click at [994, 815] on button at bounding box center [992, 812] width 9 height 9
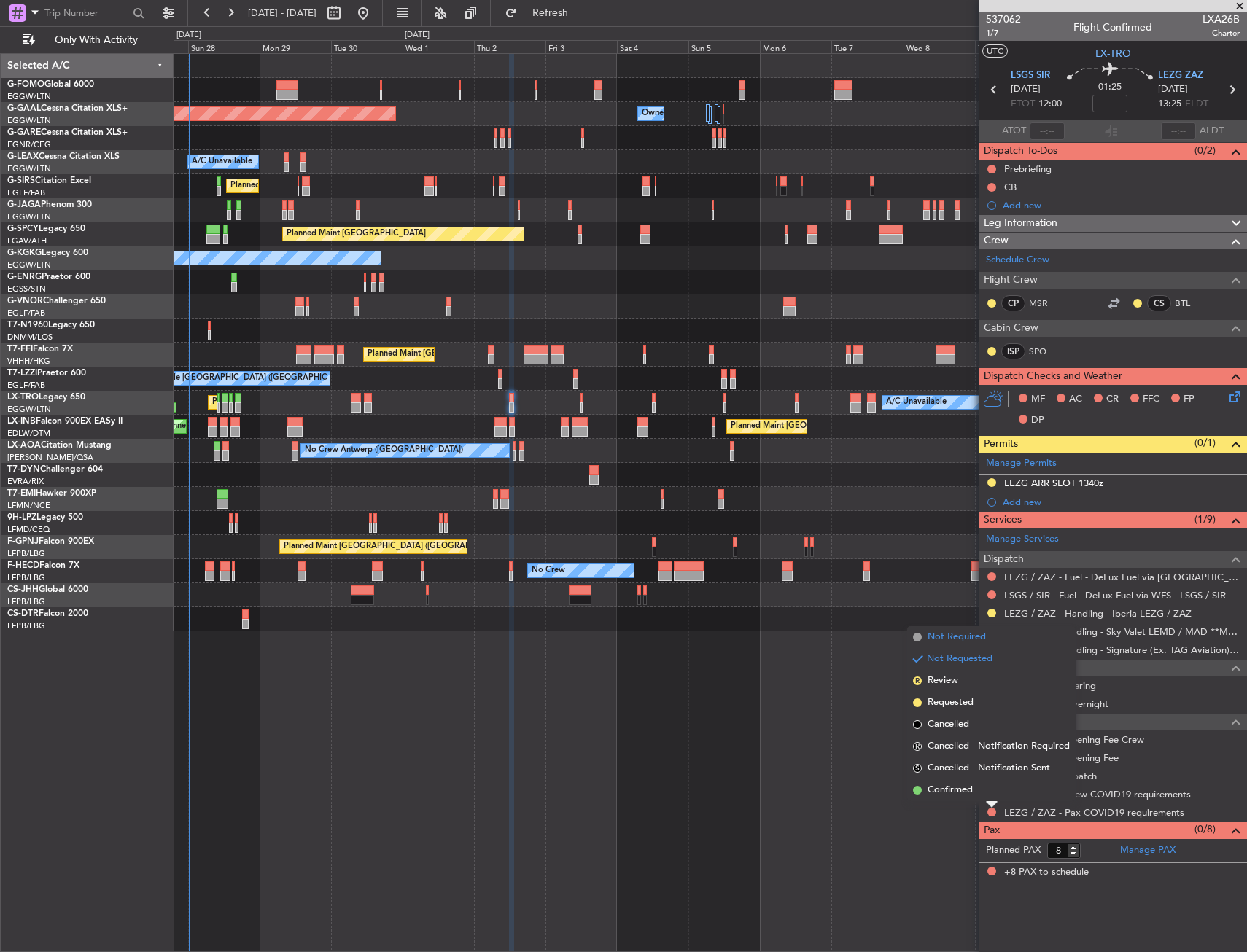
click at [930, 635] on span "Not Required" at bounding box center [957, 637] width 58 height 15
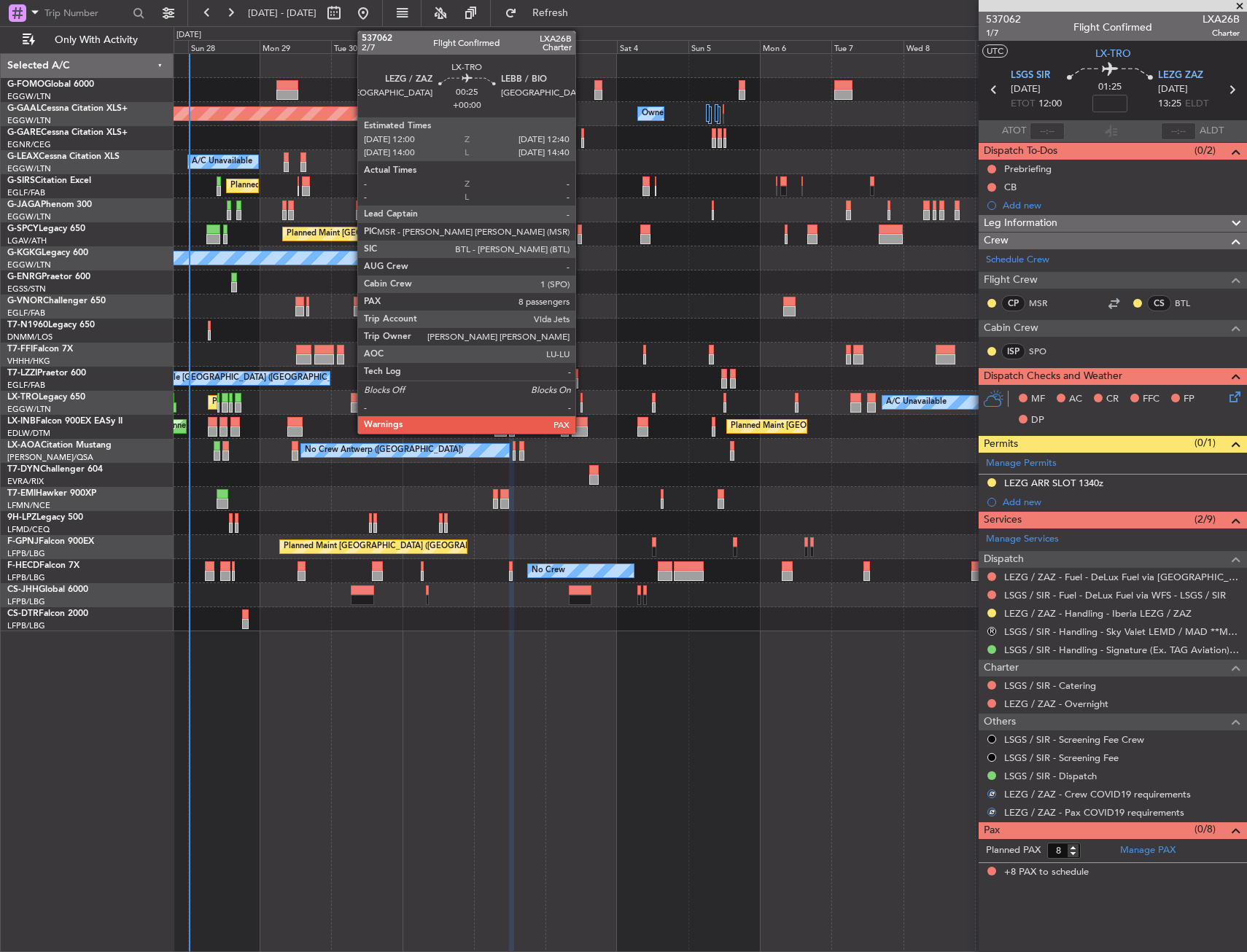
click at [582, 397] on div at bounding box center [582, 398] width 2 height 10
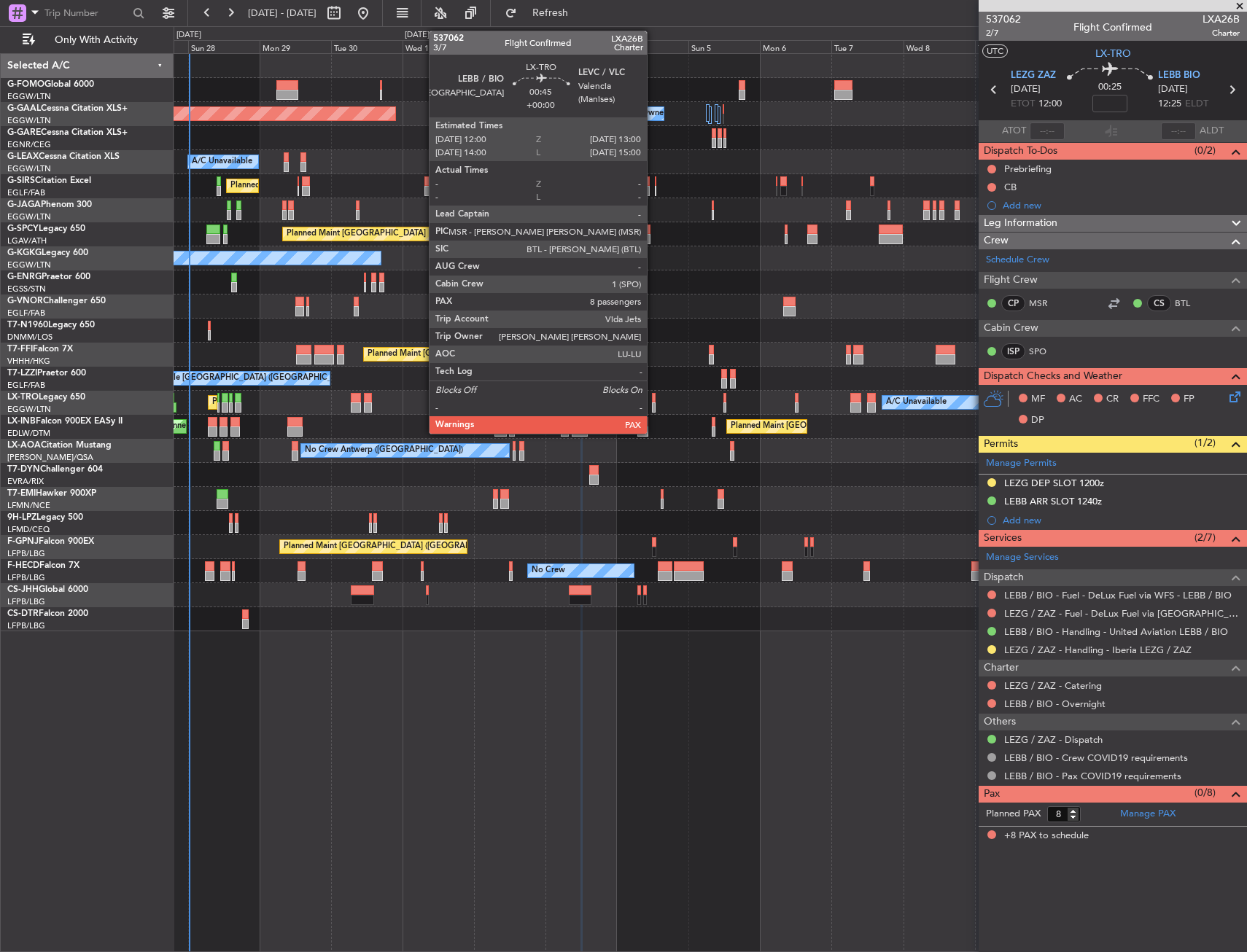
click at [654, 403] on div at bounding box center [654, 408] width 3 height 10
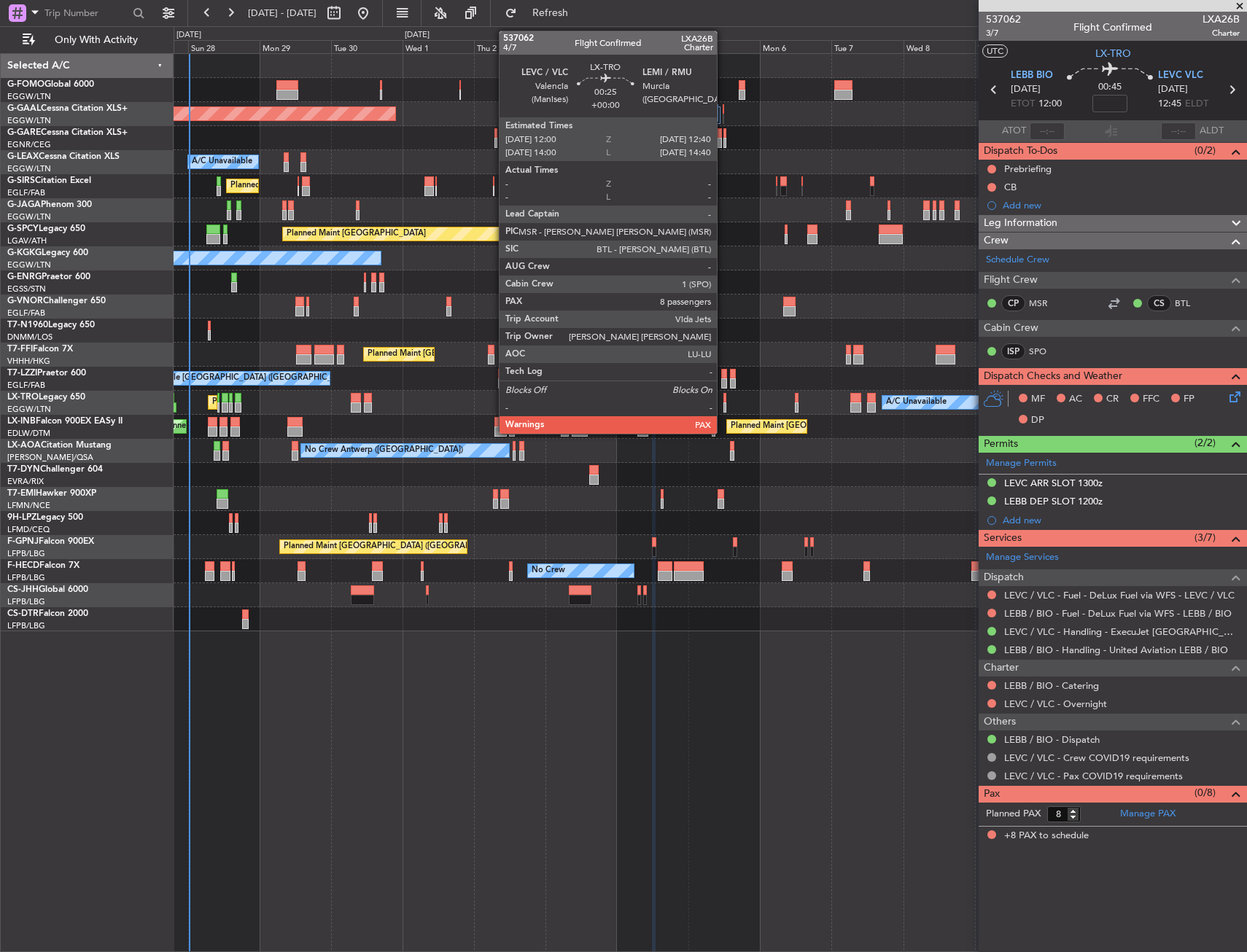
click at [724, 400] on div at bounding box center [724, 398] width 2 height 10
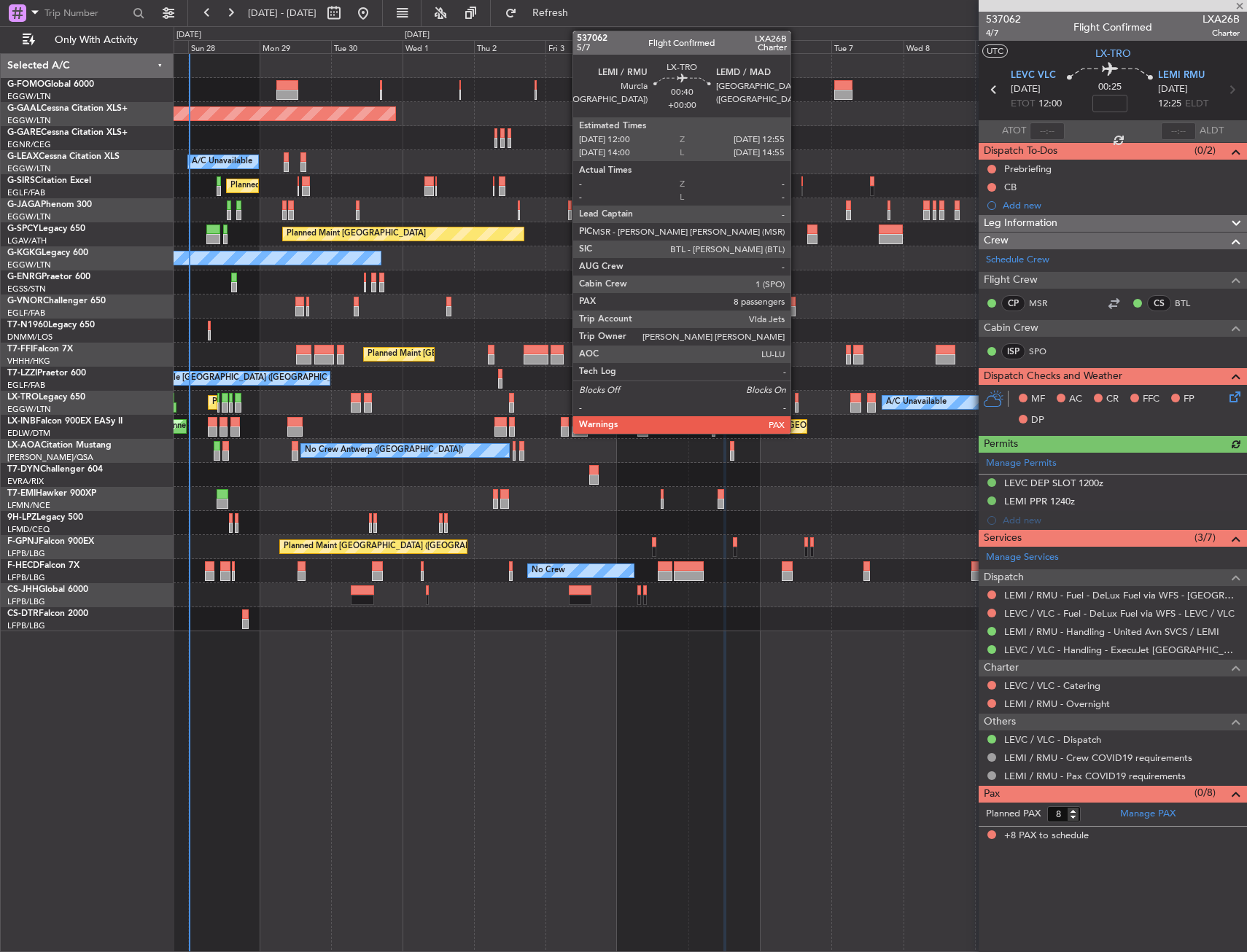
click at [797, 402] on div at bounding box center [797, 398] width 3 height 10
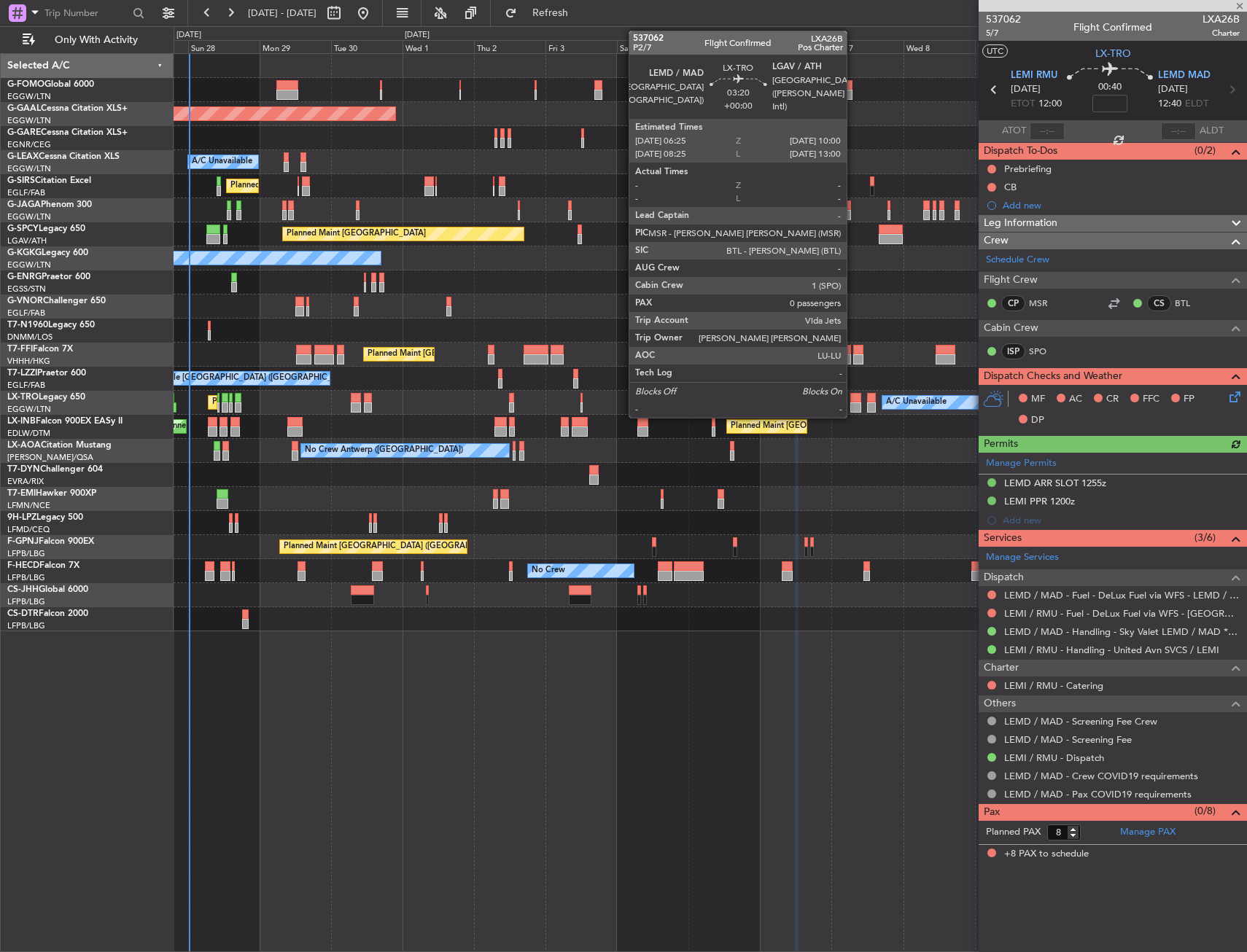
click at [853, 402] on div at bounding box center [856, 398] width 11 height 10
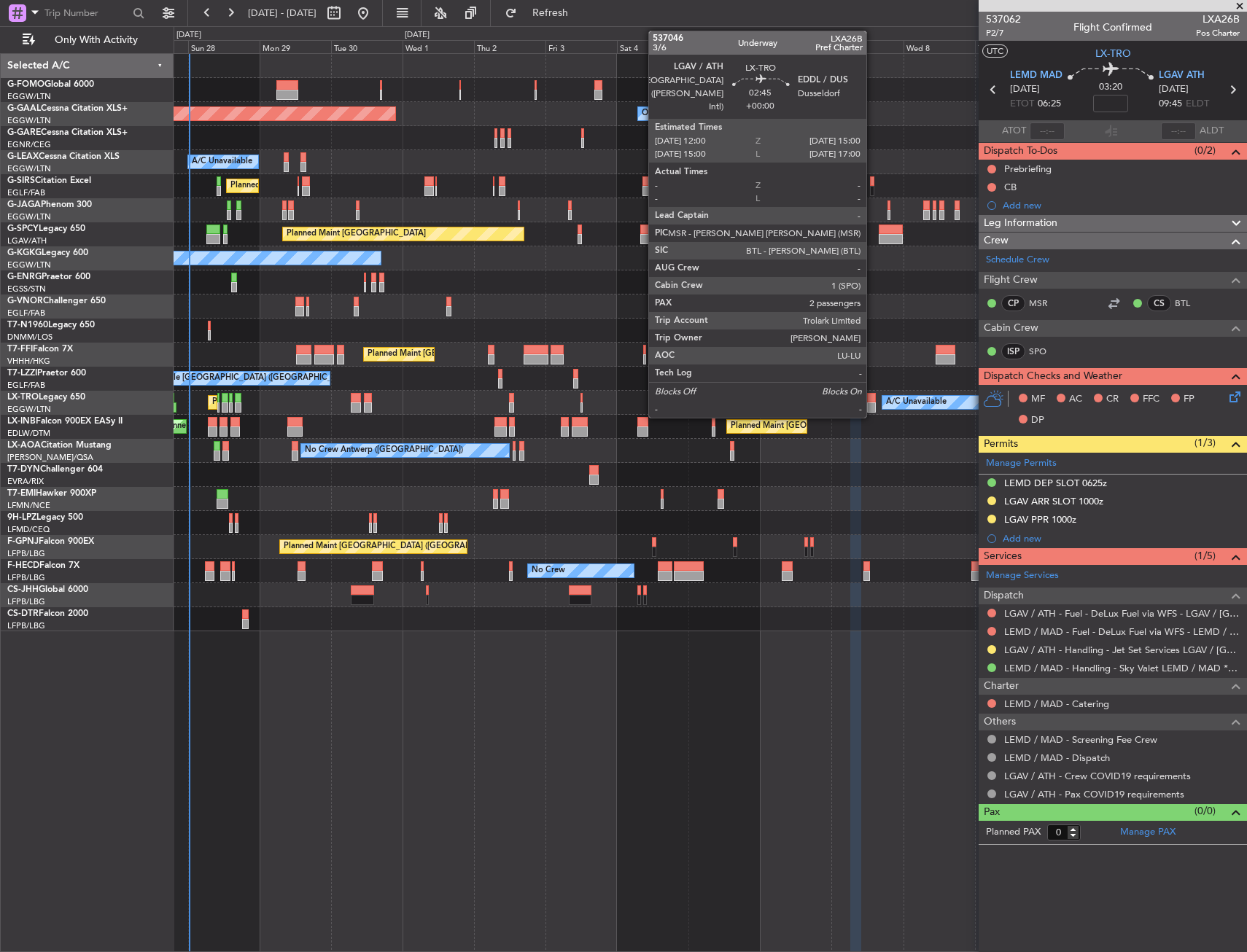
click at [873, 402] on div at bounding box center [871, 398] width 9 height 10
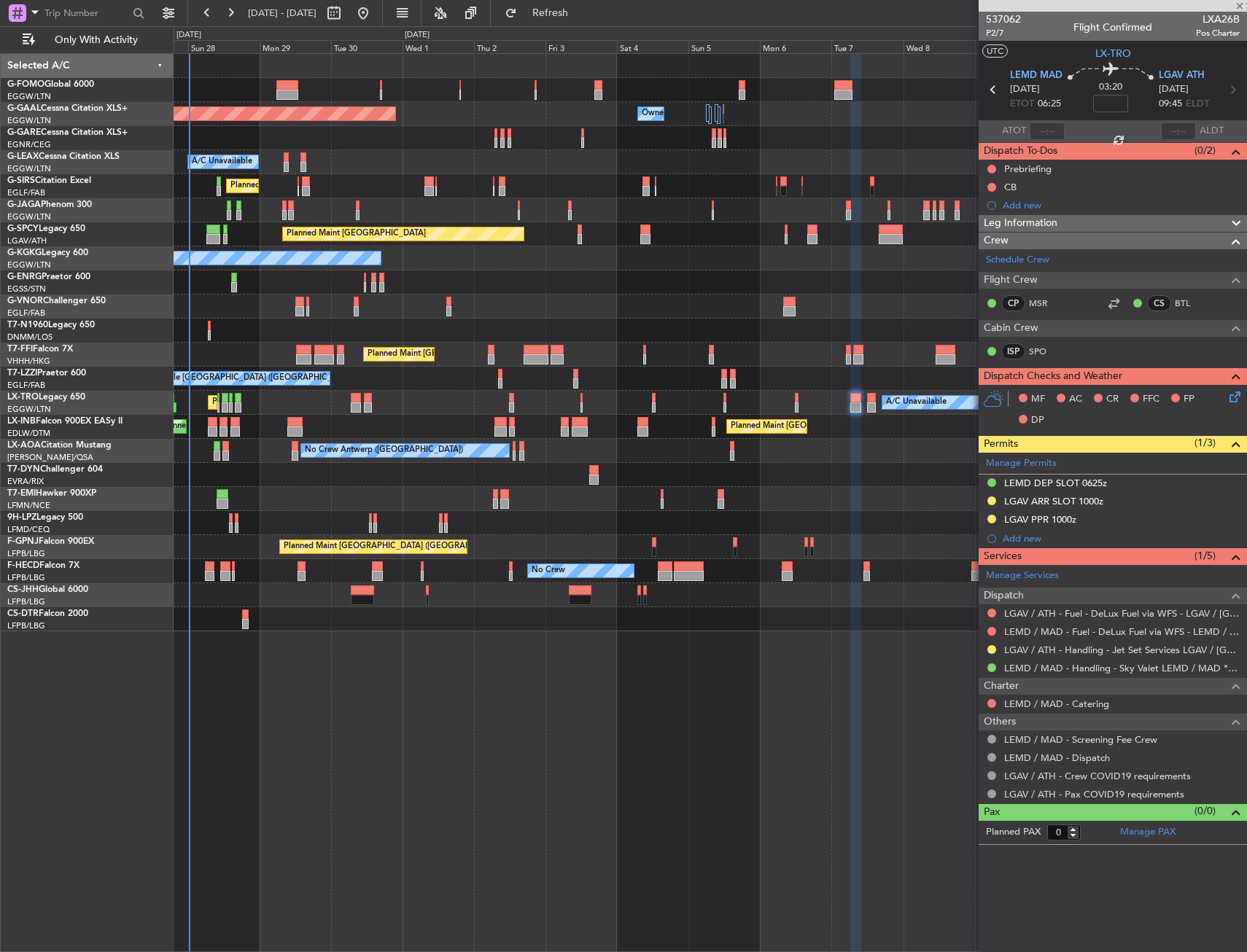
type input "2"
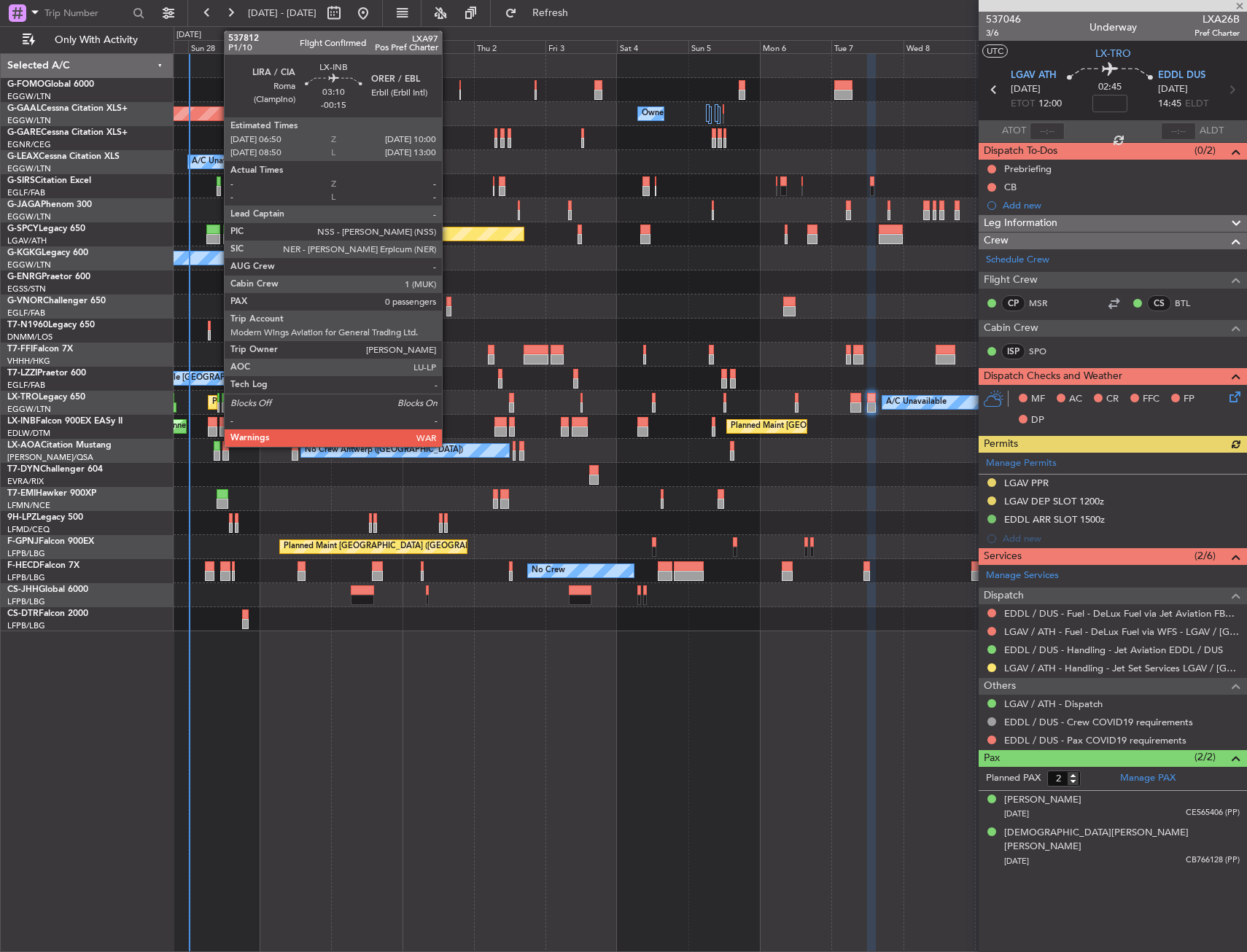
click at [217, 426] on div at bounding box center [212, 422] width 9 height 10
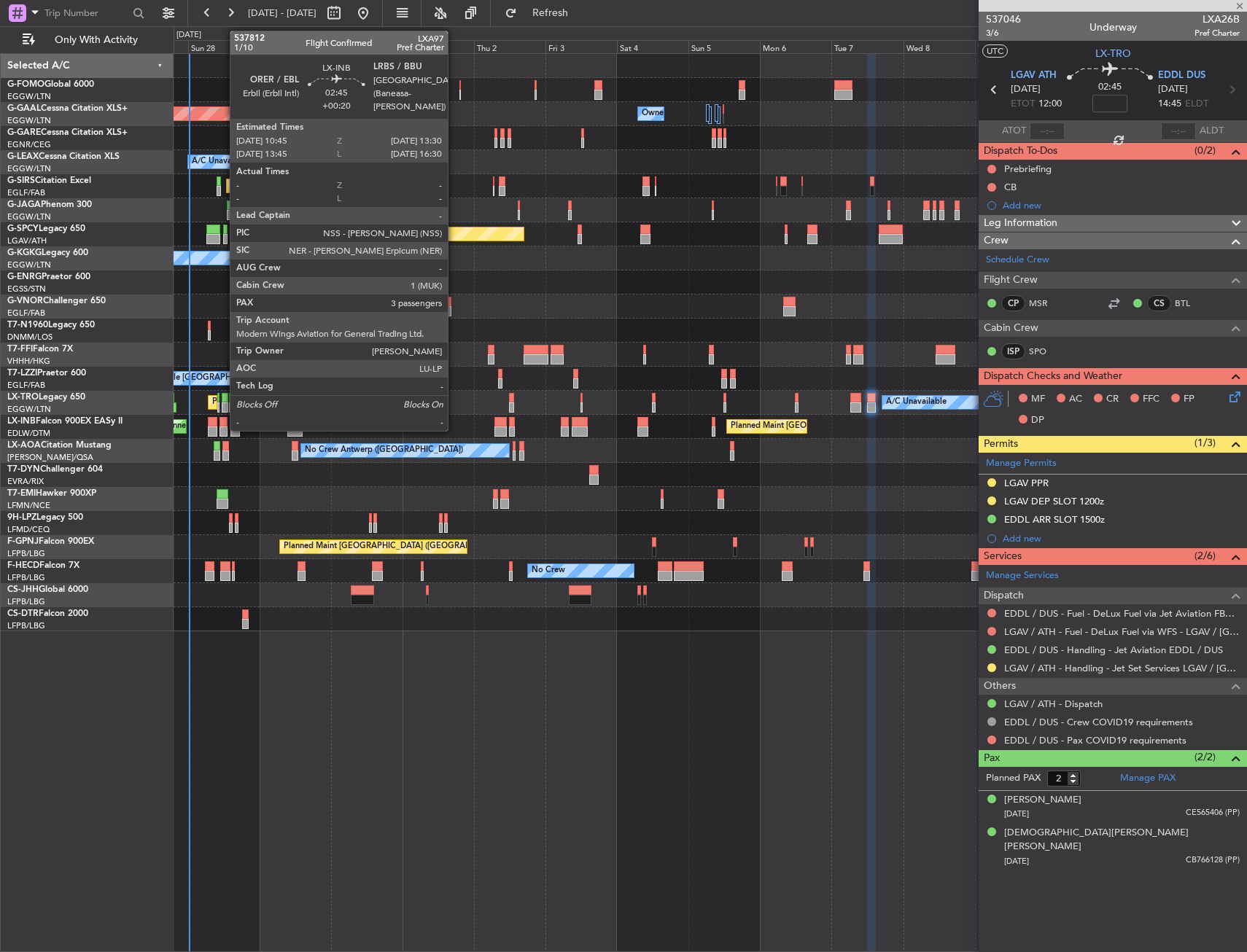
type input "-00:15"
type input "0"
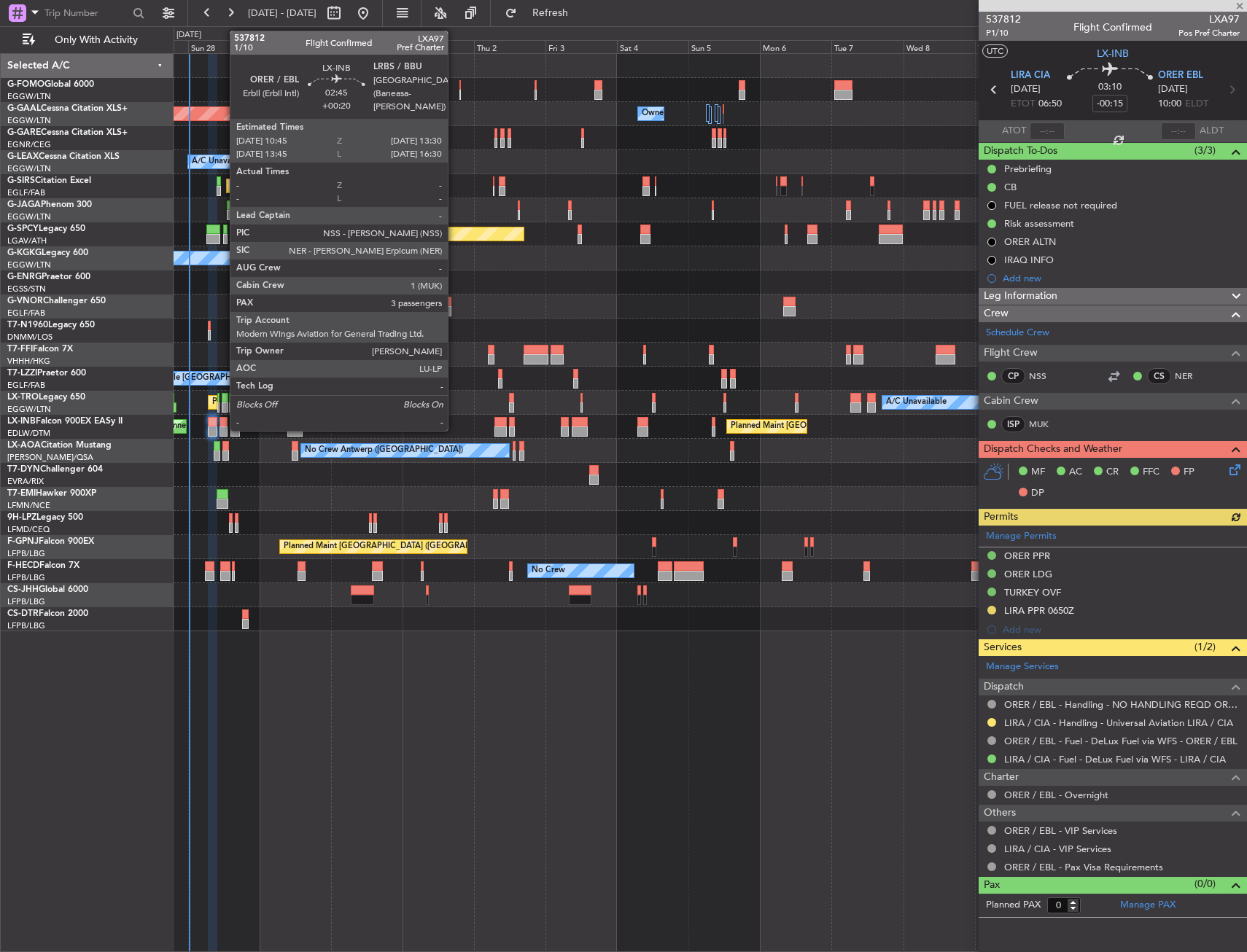
click at [223, 427] on div at bounding box center [223, 432] width 9 height 10
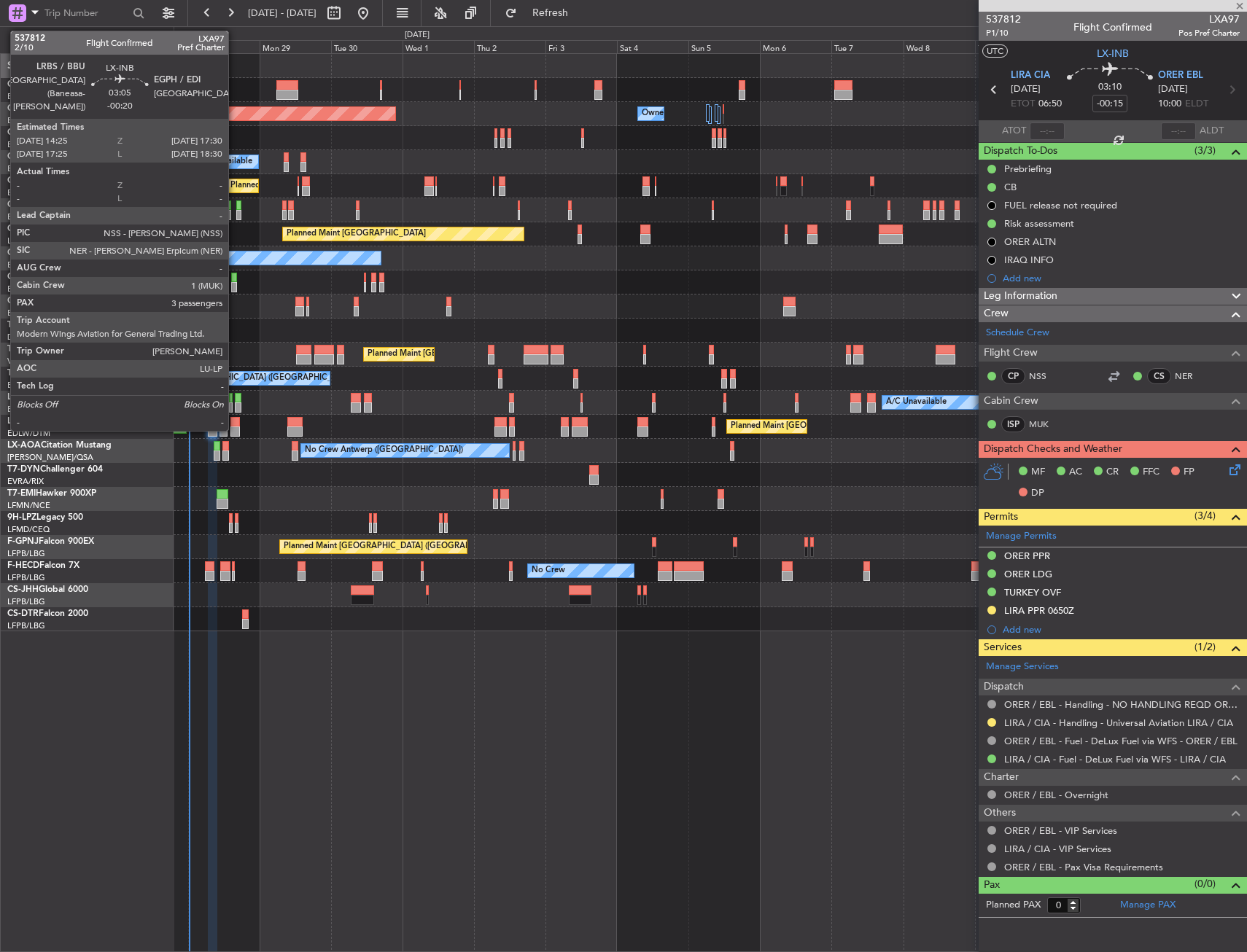
type input "+00:20"
type input "3"
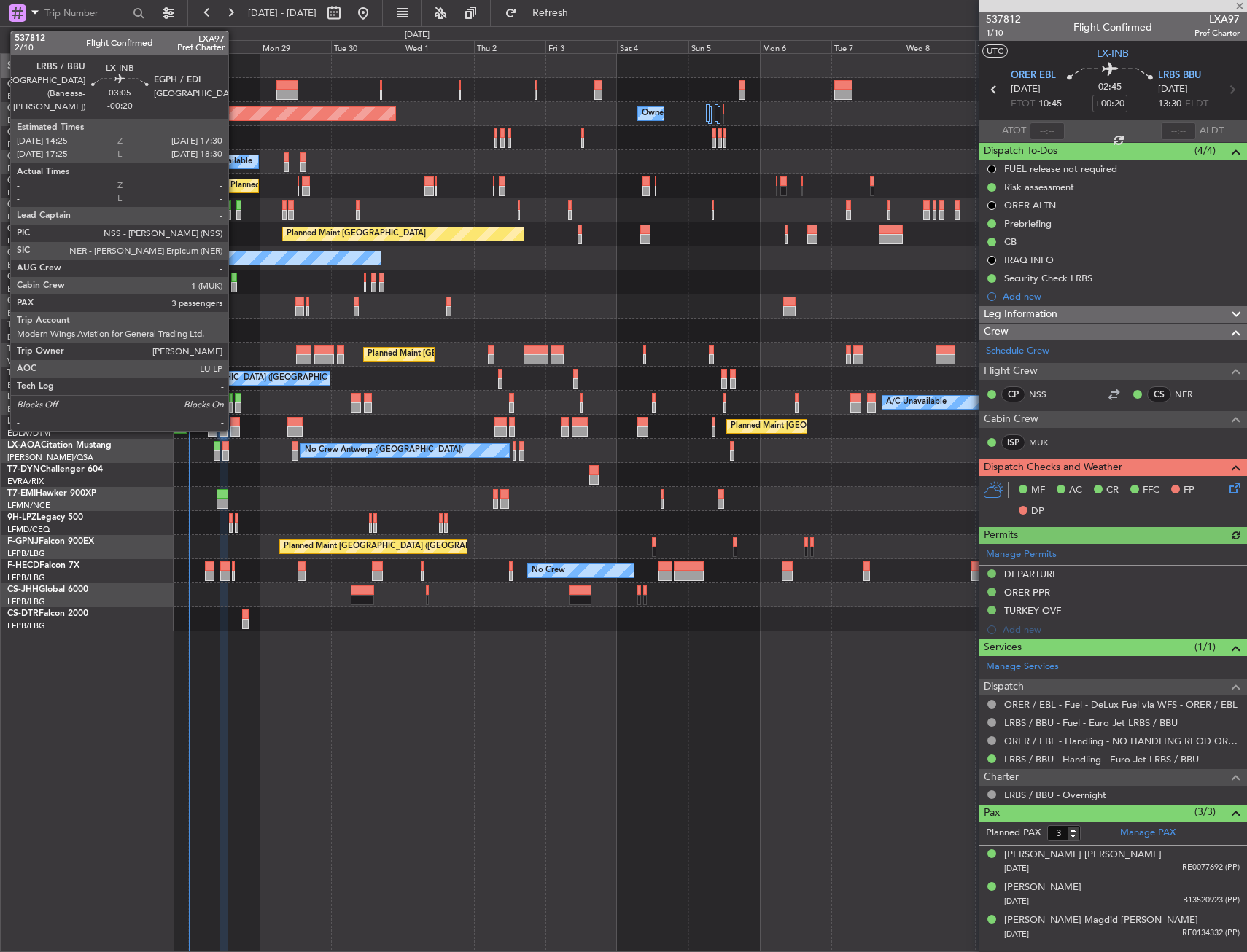
click at [235, 428] on div at bounding box center [234, 432] width 9 height 10
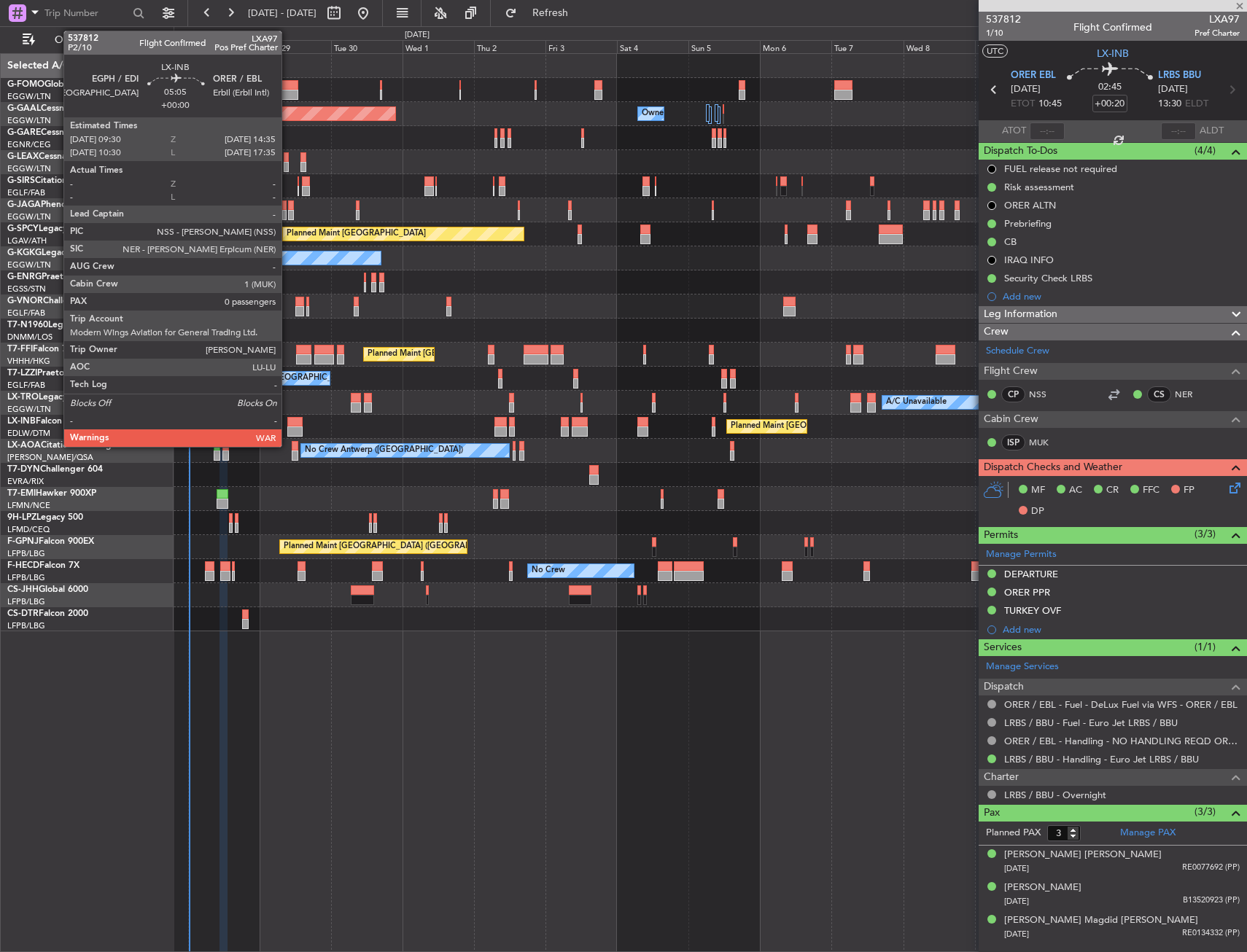
type input "-00:20"
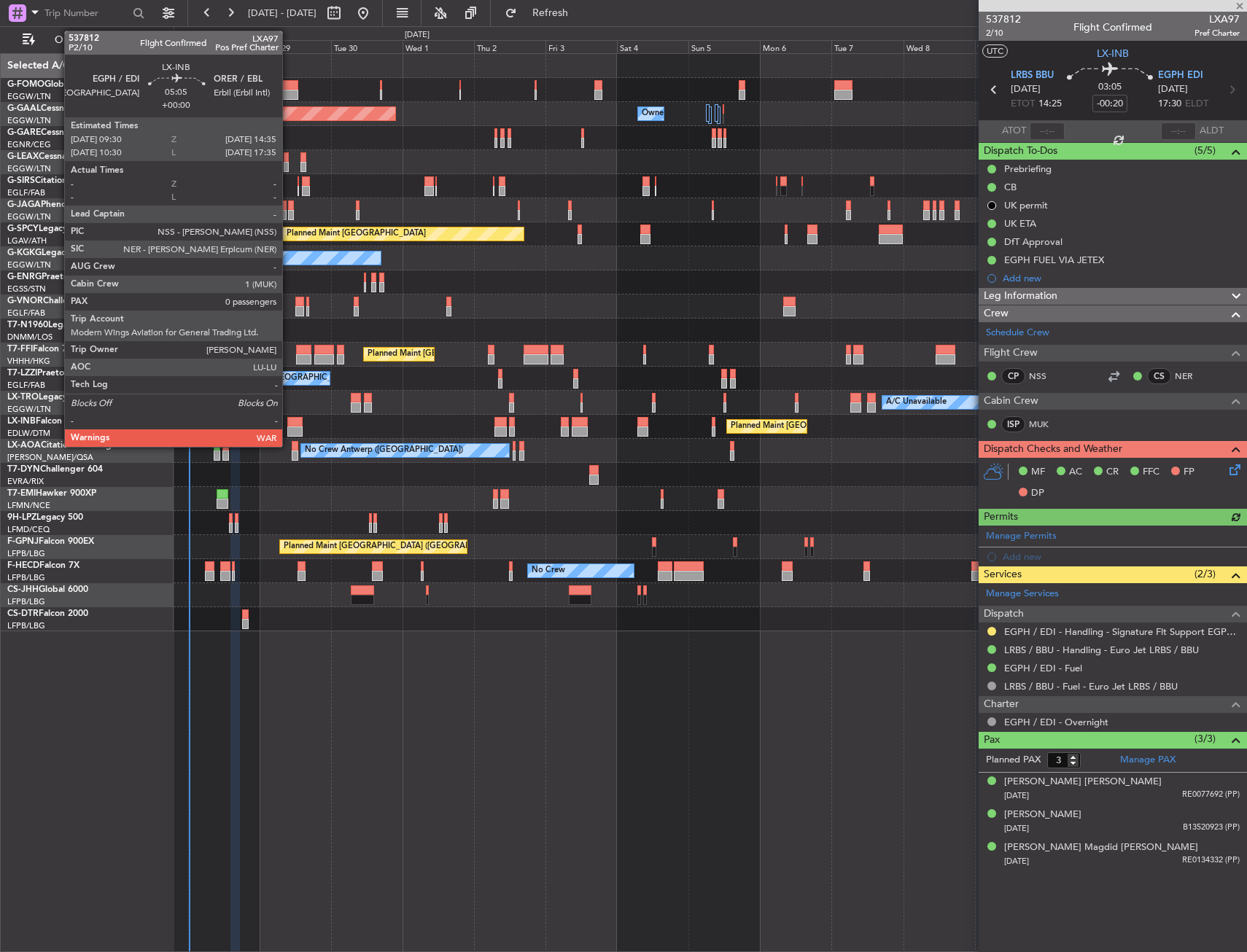
click at [289, 430] on div at bounding box center [295, 432] width 15 height 10
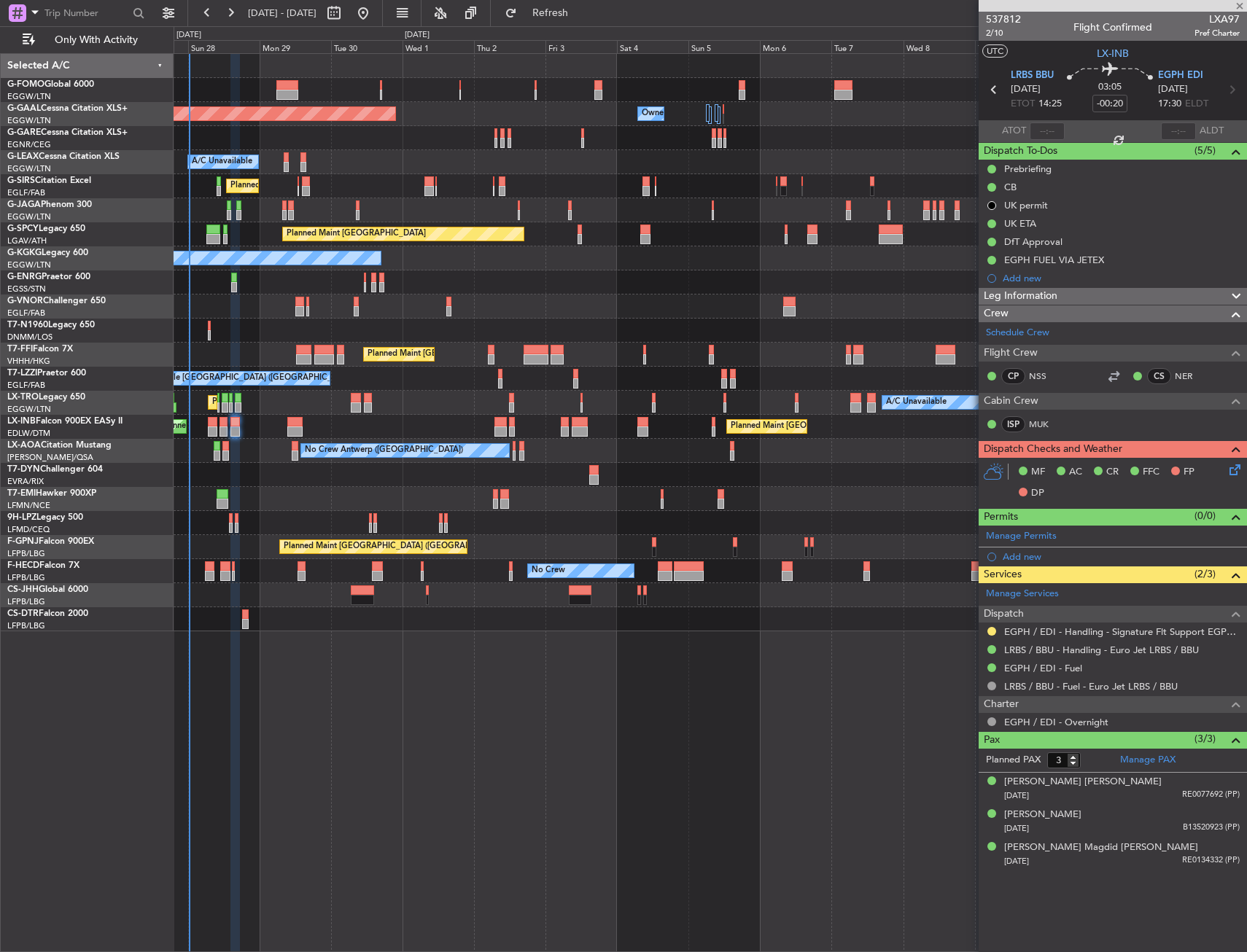
type input "0"
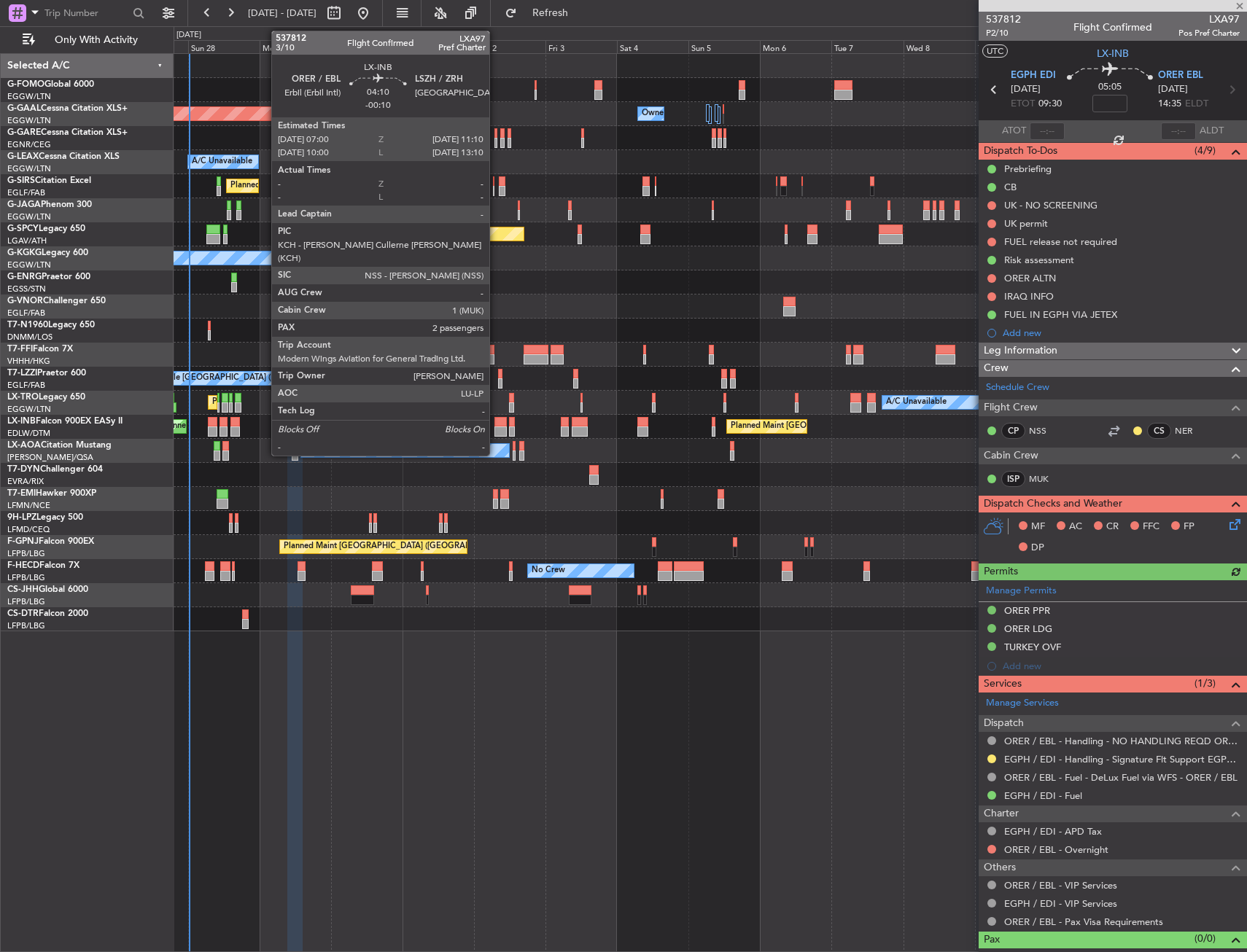
click at [496, 427] on div at bounding box center [501, 432] width 13 height 10
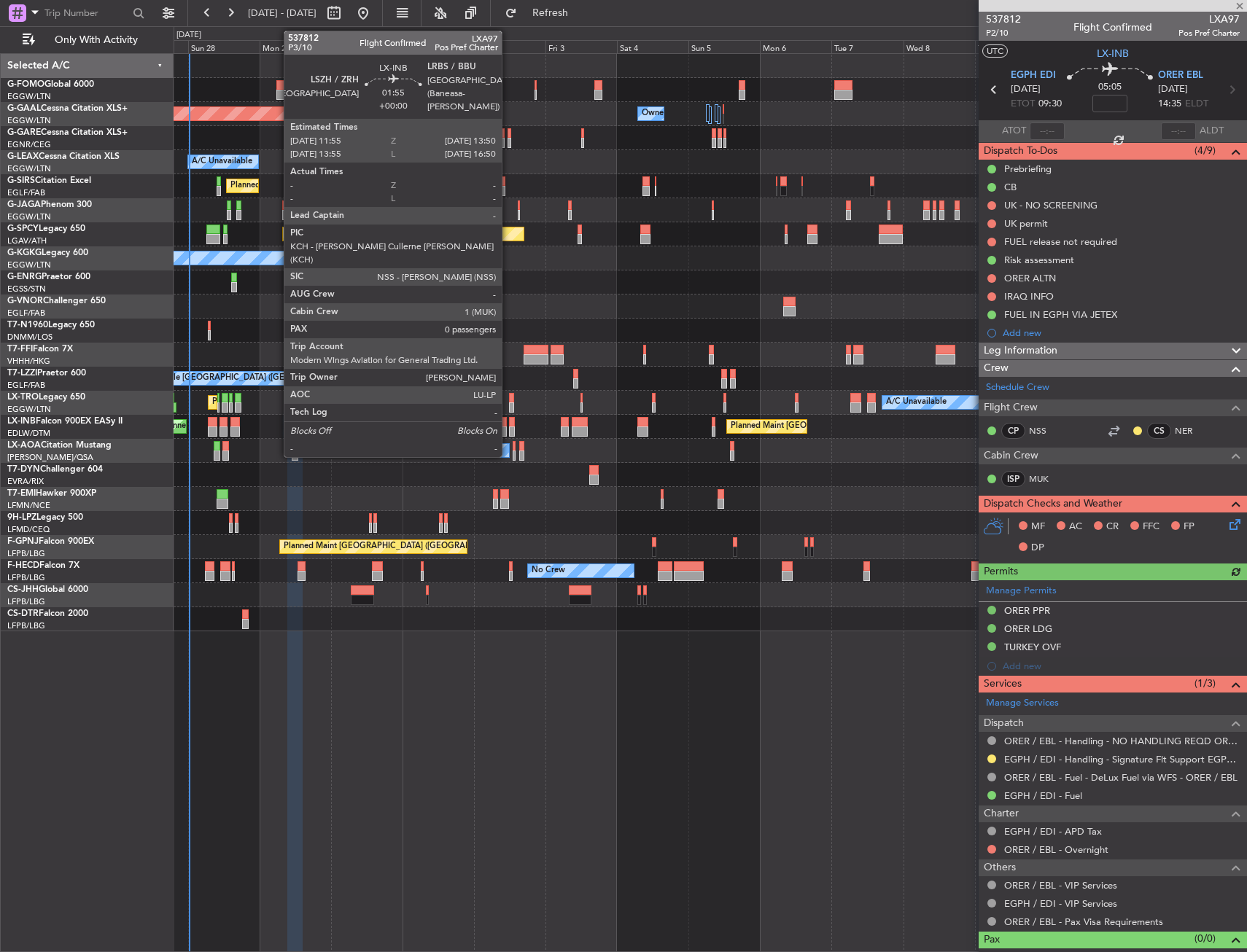
type input "-00:10"
type input "2"
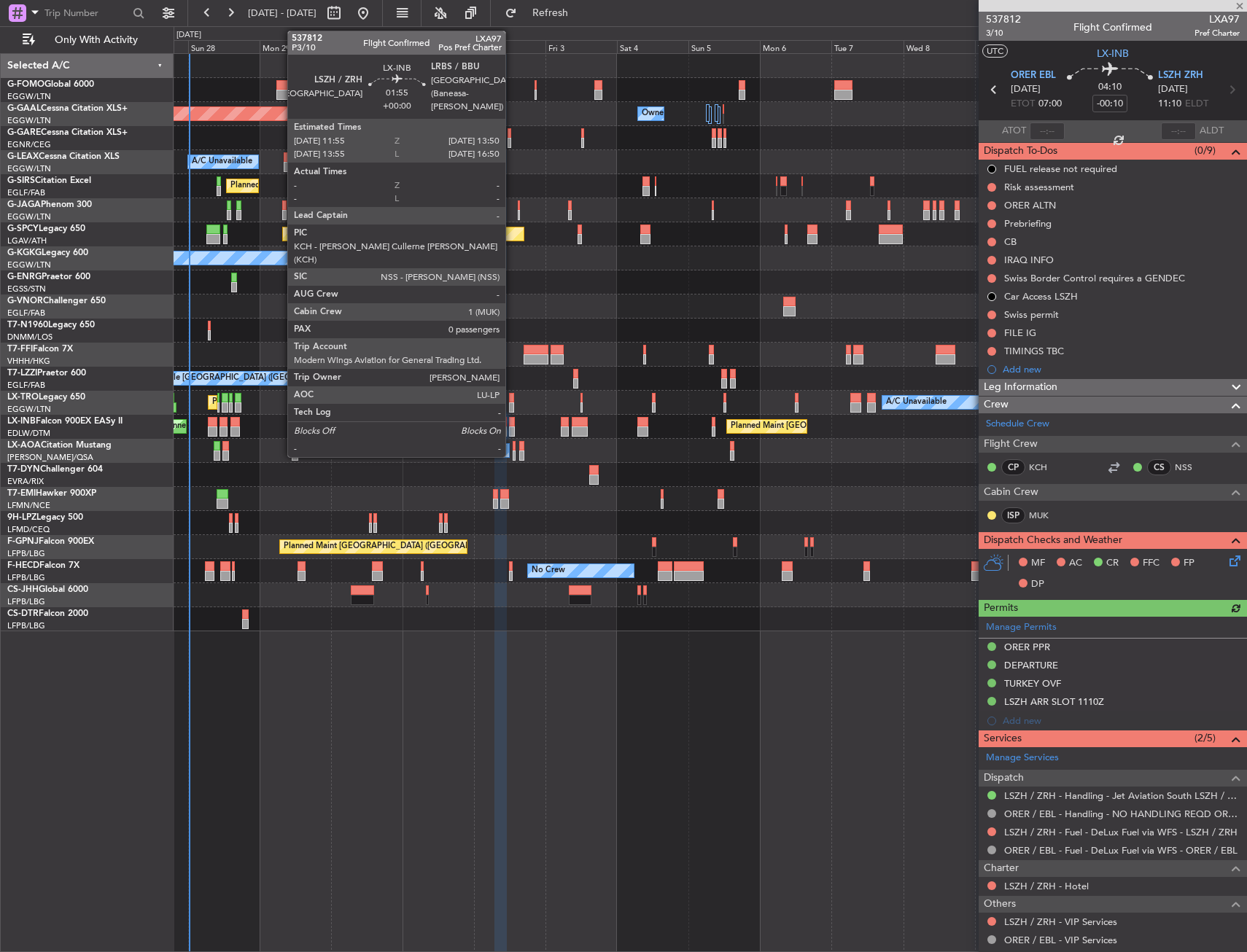
click at [512, 425] on div at bounding box center [512, 422] width 6 height 10
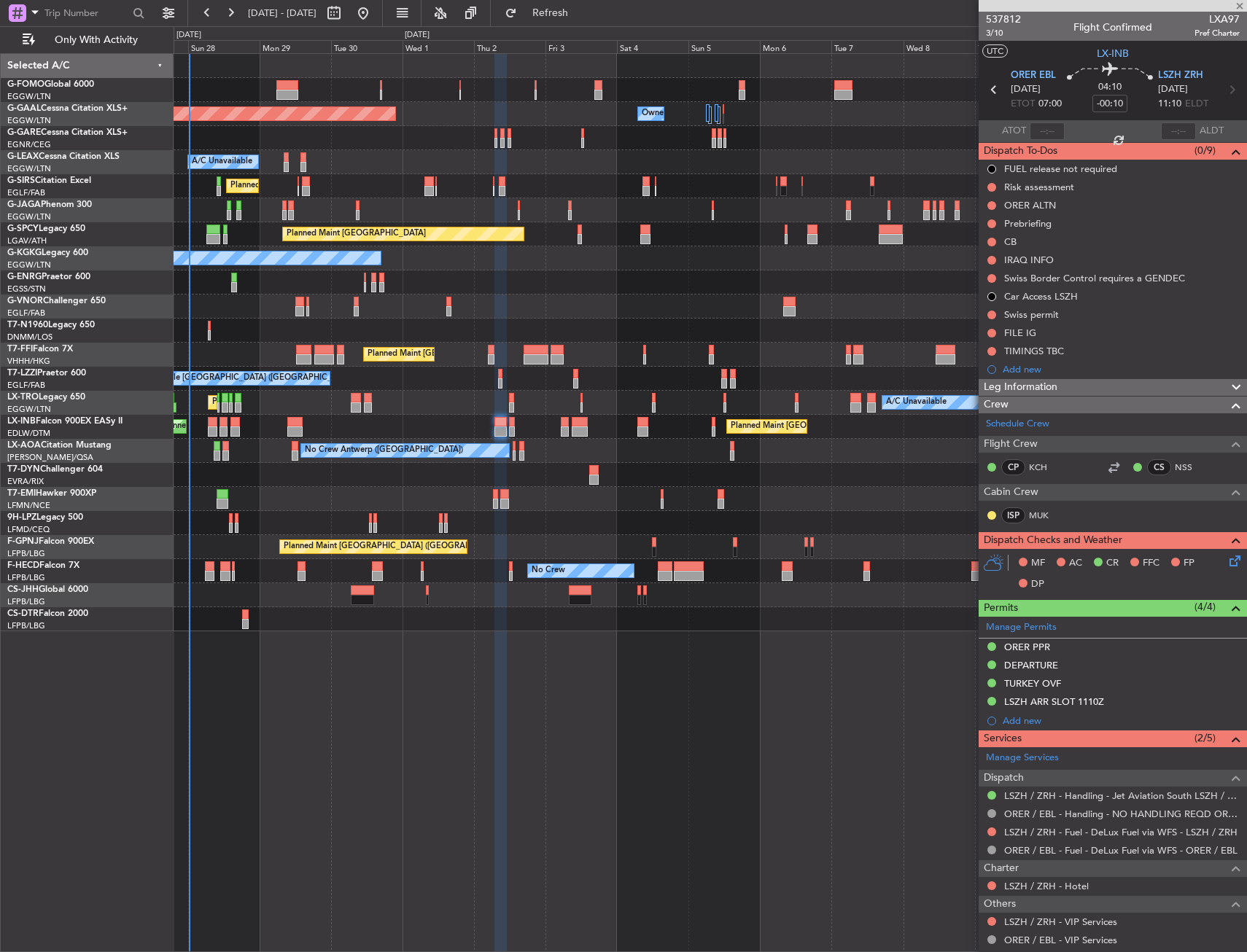
type input "0"
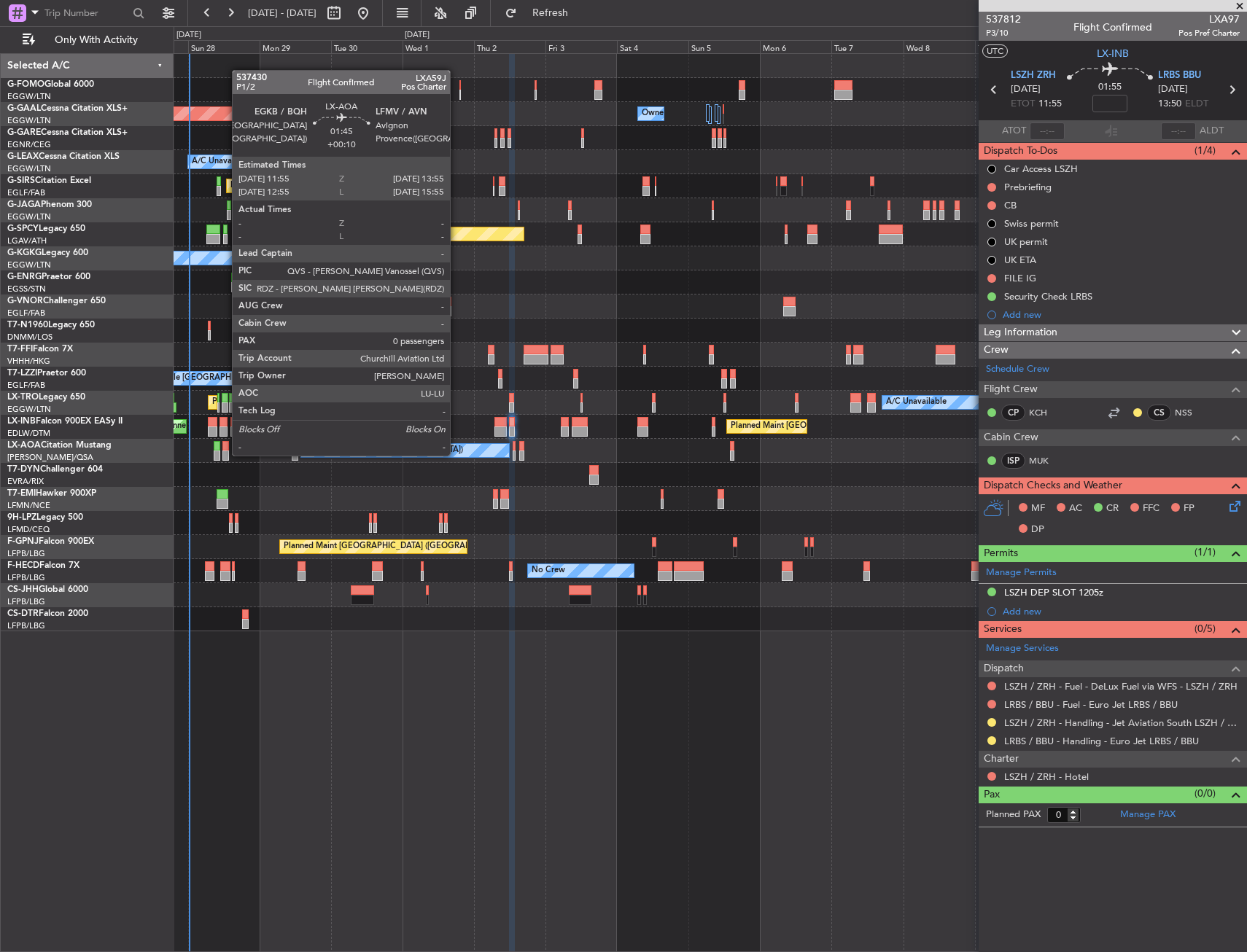
click at [224, 454] on div at bounding box center [226, 456] width 7 height 10
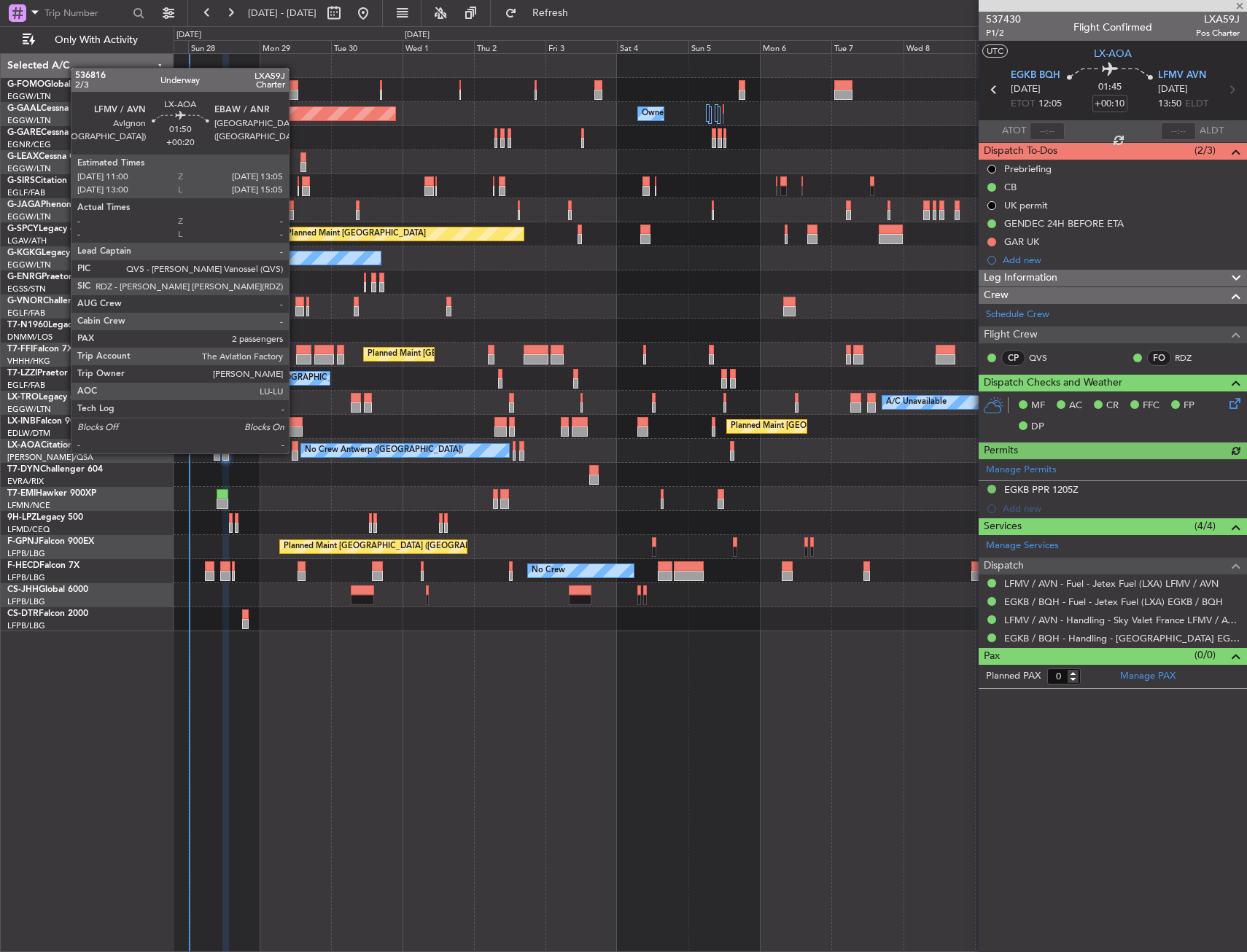
click at [296, 452] on div at bounding box center [295, 456] width 7 height 10
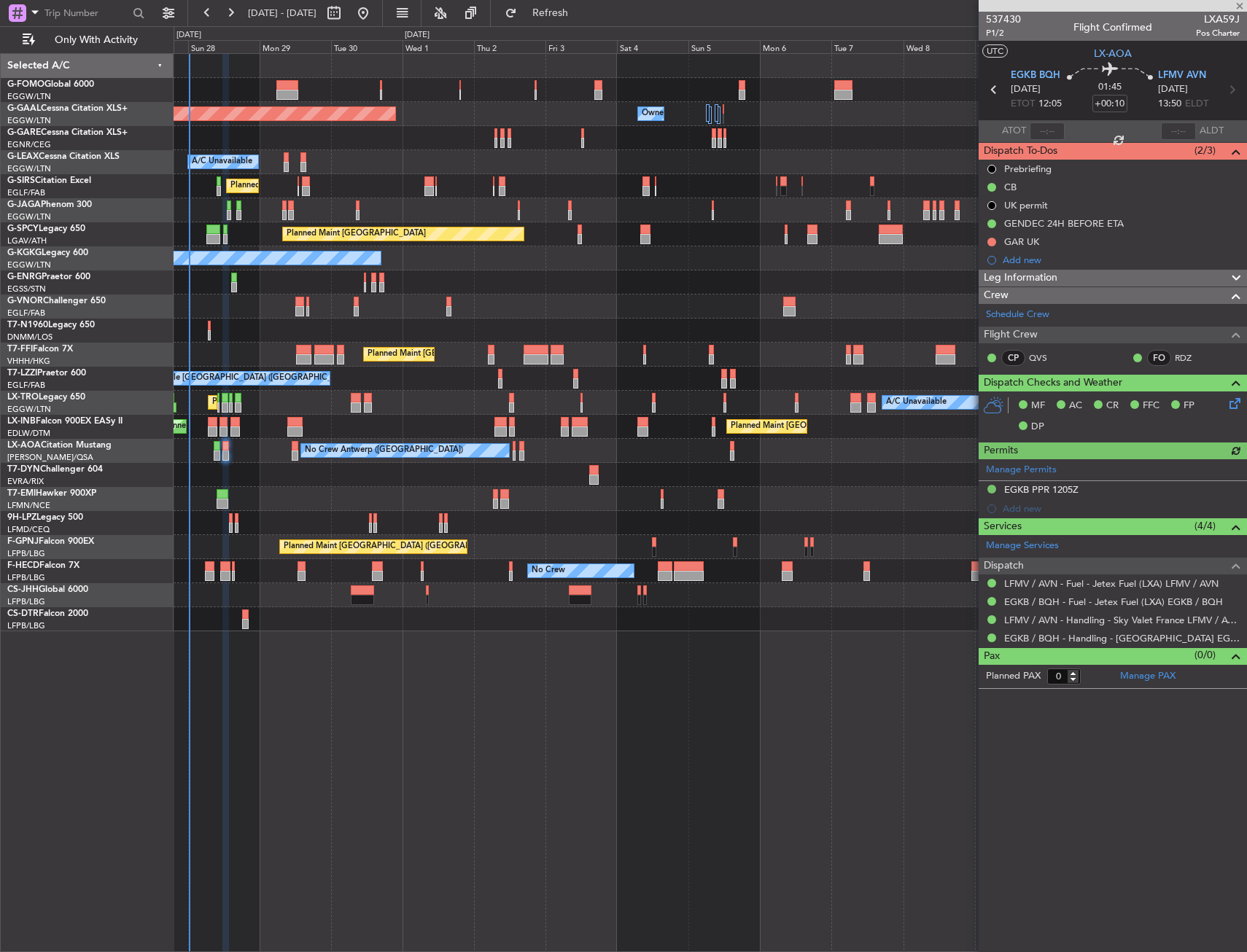
type input "+00:20"
type input "2"
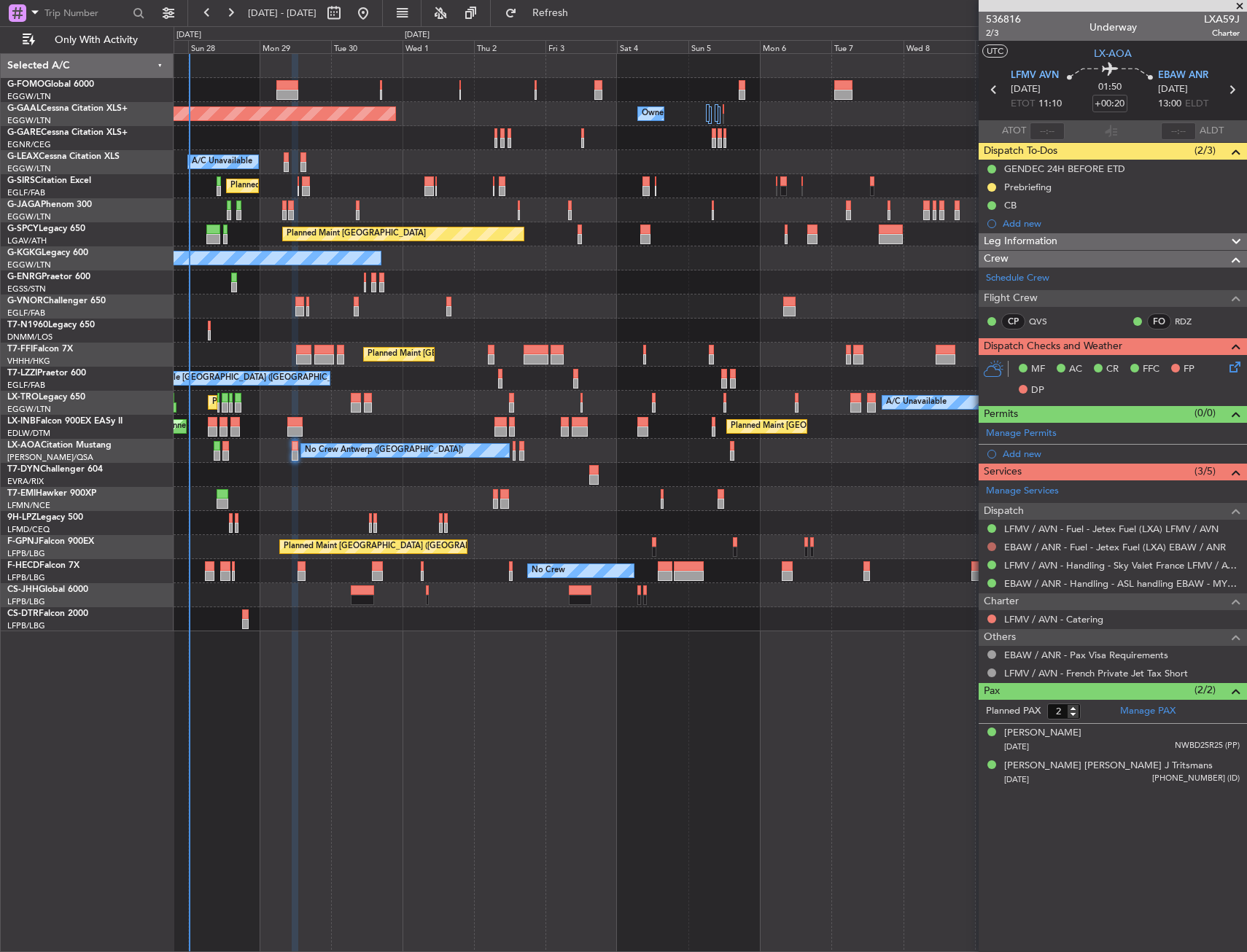
click at [990, 546] on button at bounding box center [992, 547] width 9 height 9
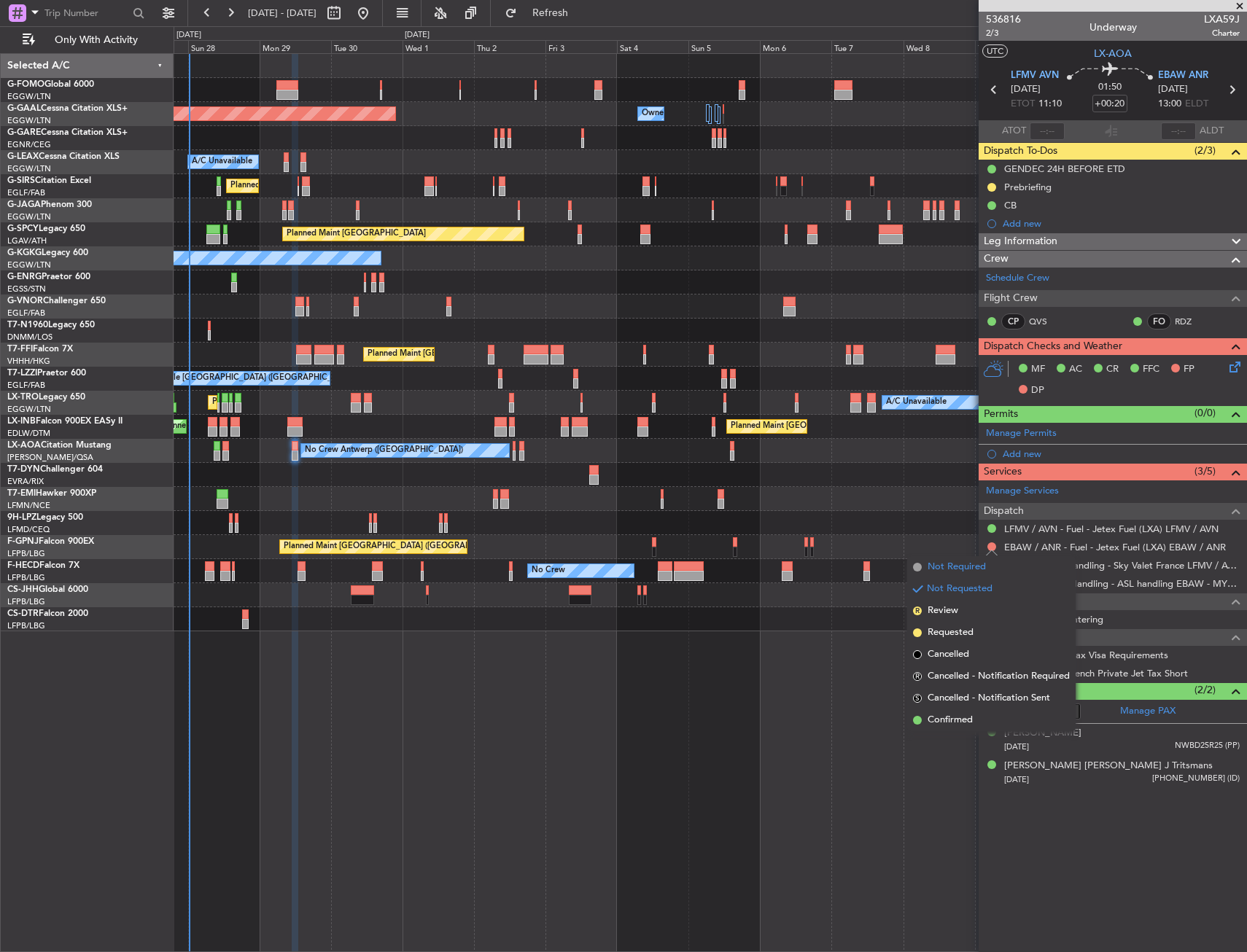
click at [958, 567] on span "Not Required" at bounding box center [957, 567] width 58 height 15
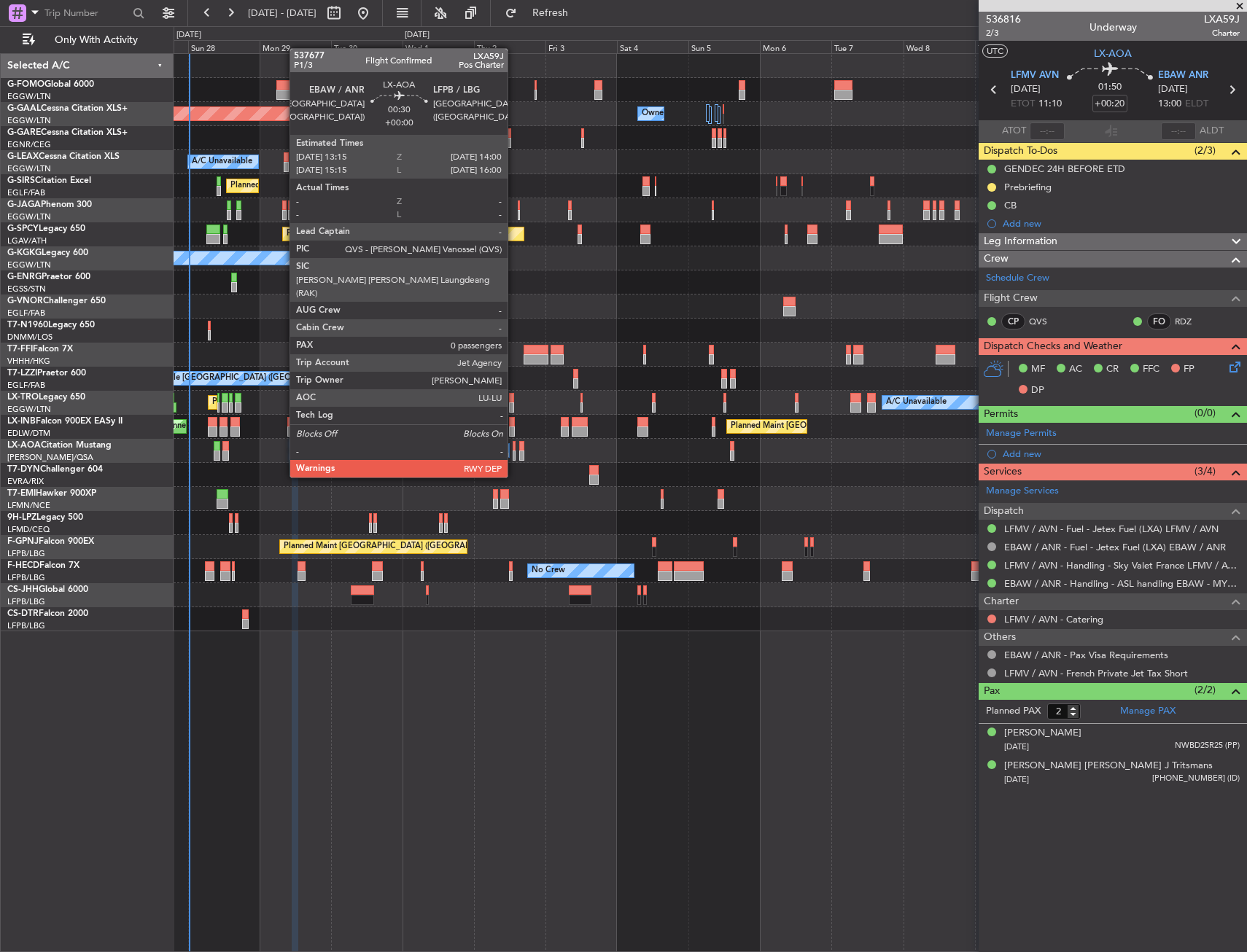
click at [514, 450] on div at bounding box center [514, 446] width 3 height 10
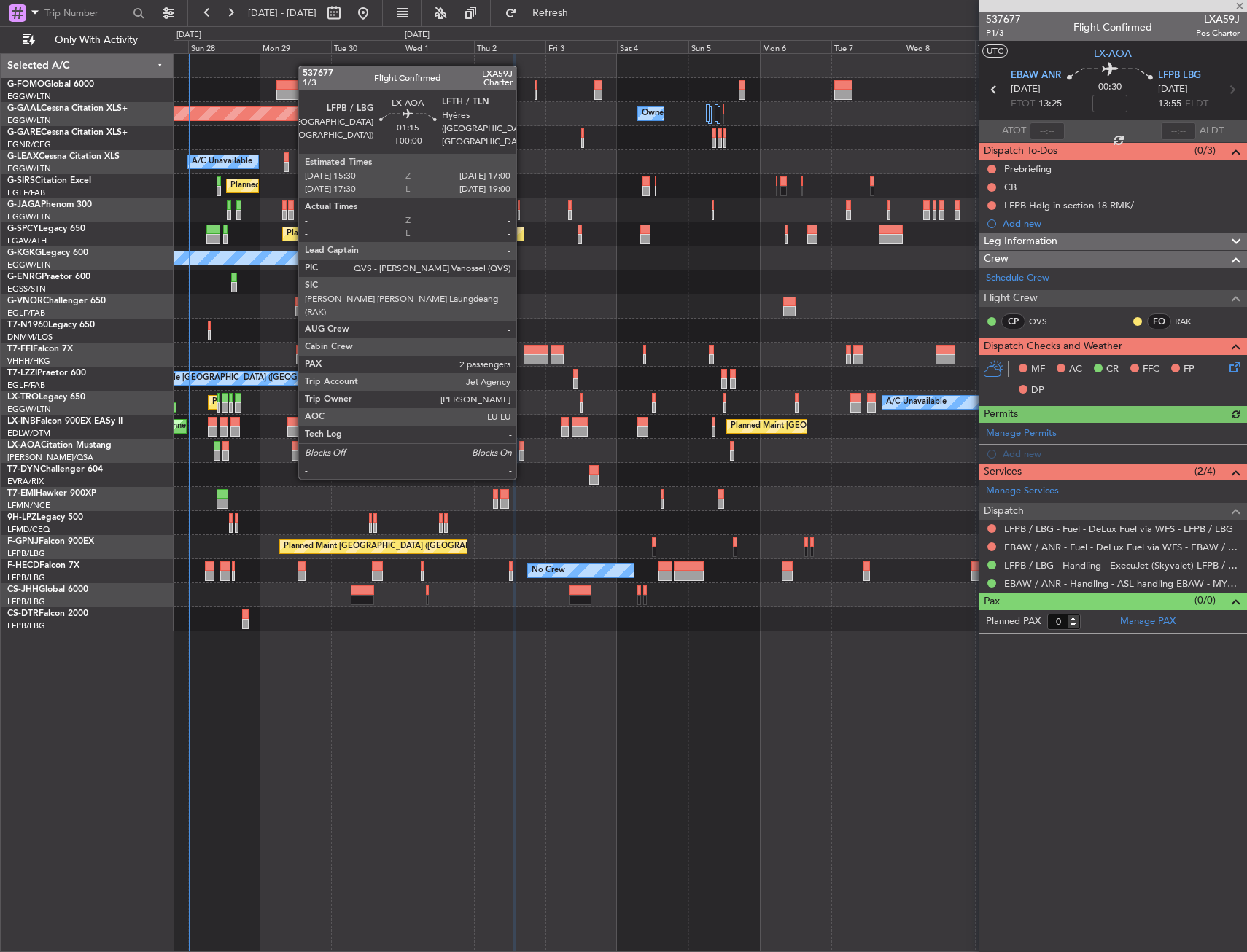
click at [523, 450] on div at bounding box center [522, 446] width 5 height 10
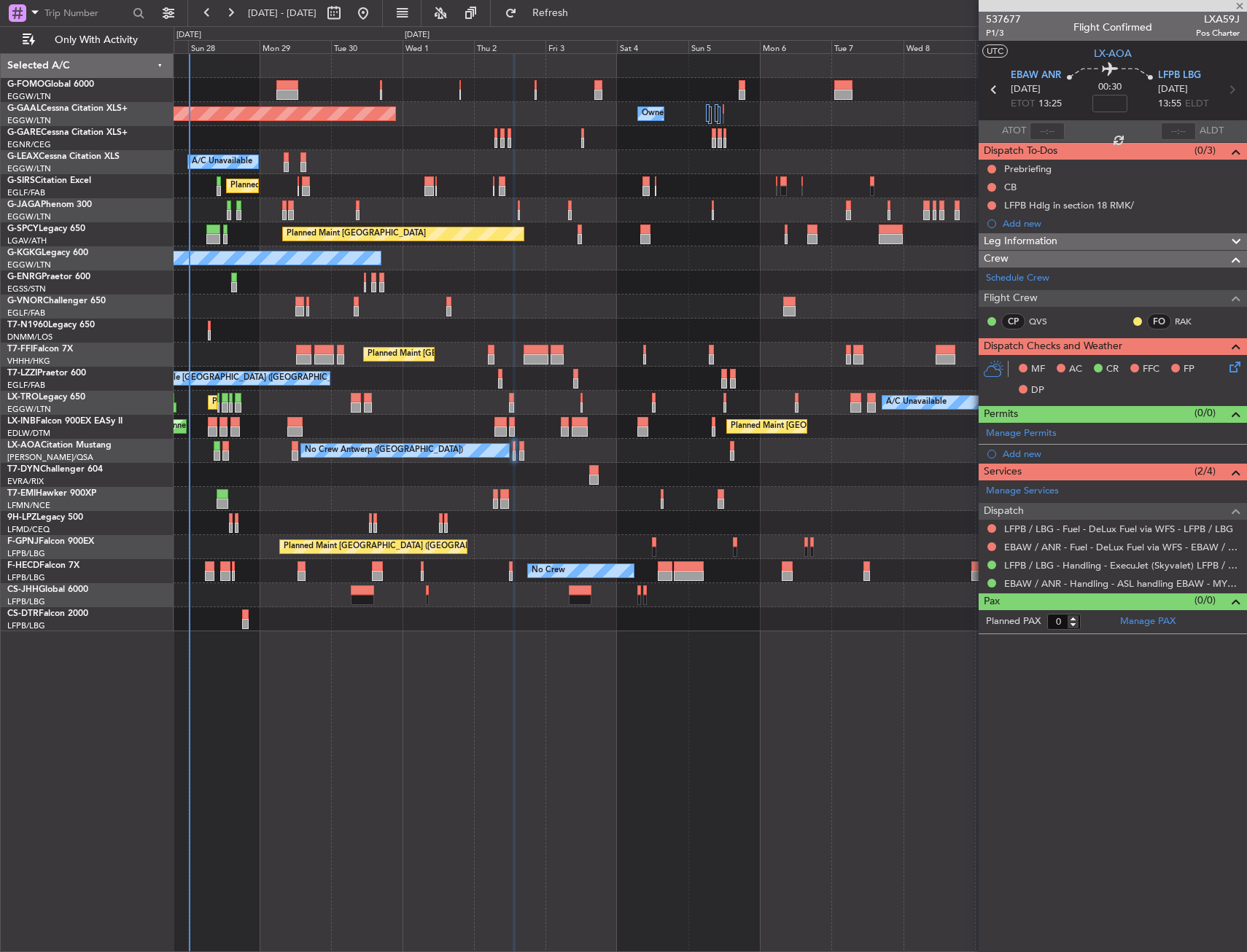
type input "2"
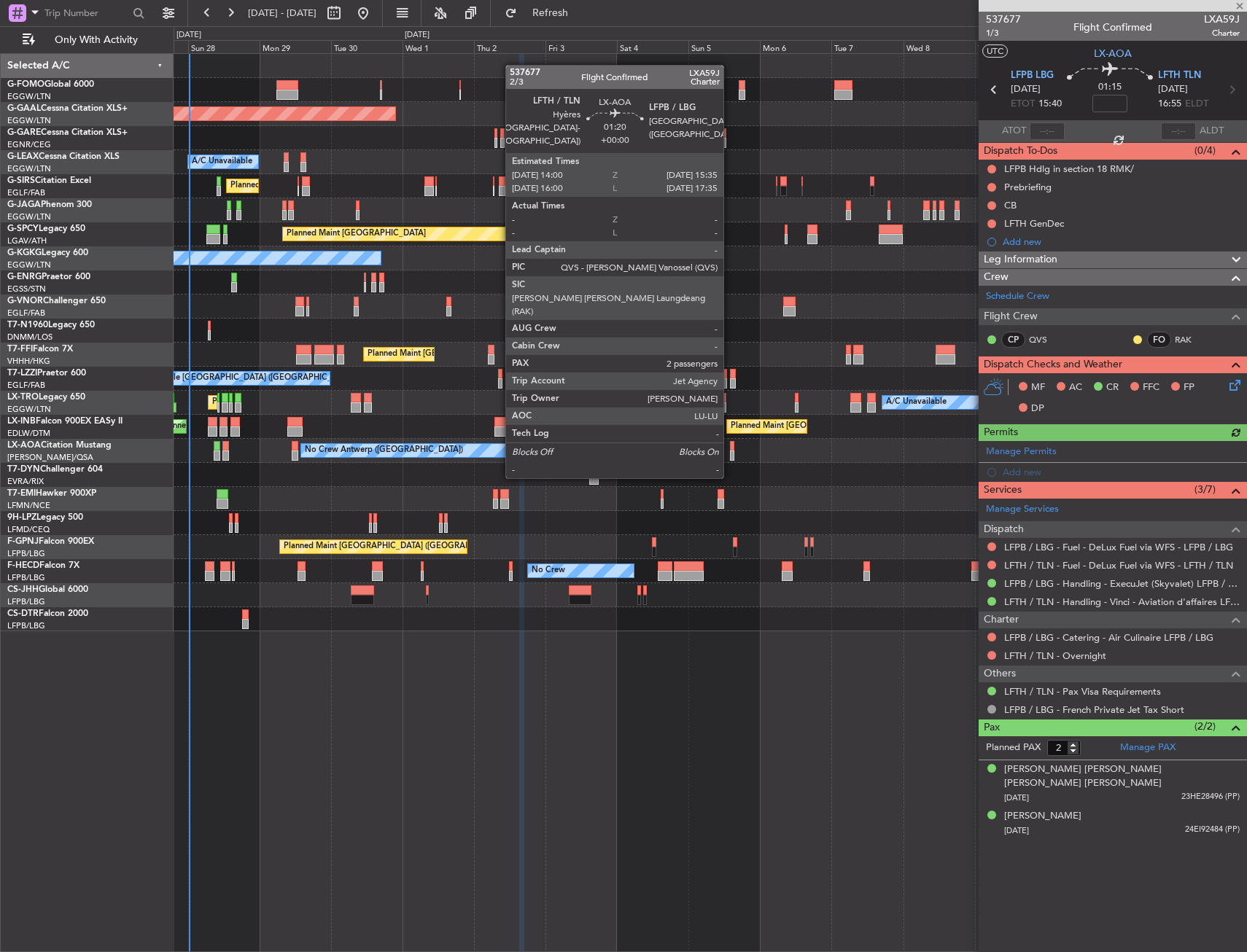
click at [730, 449] on div at bounding box center [733, 446] width 5 height 10
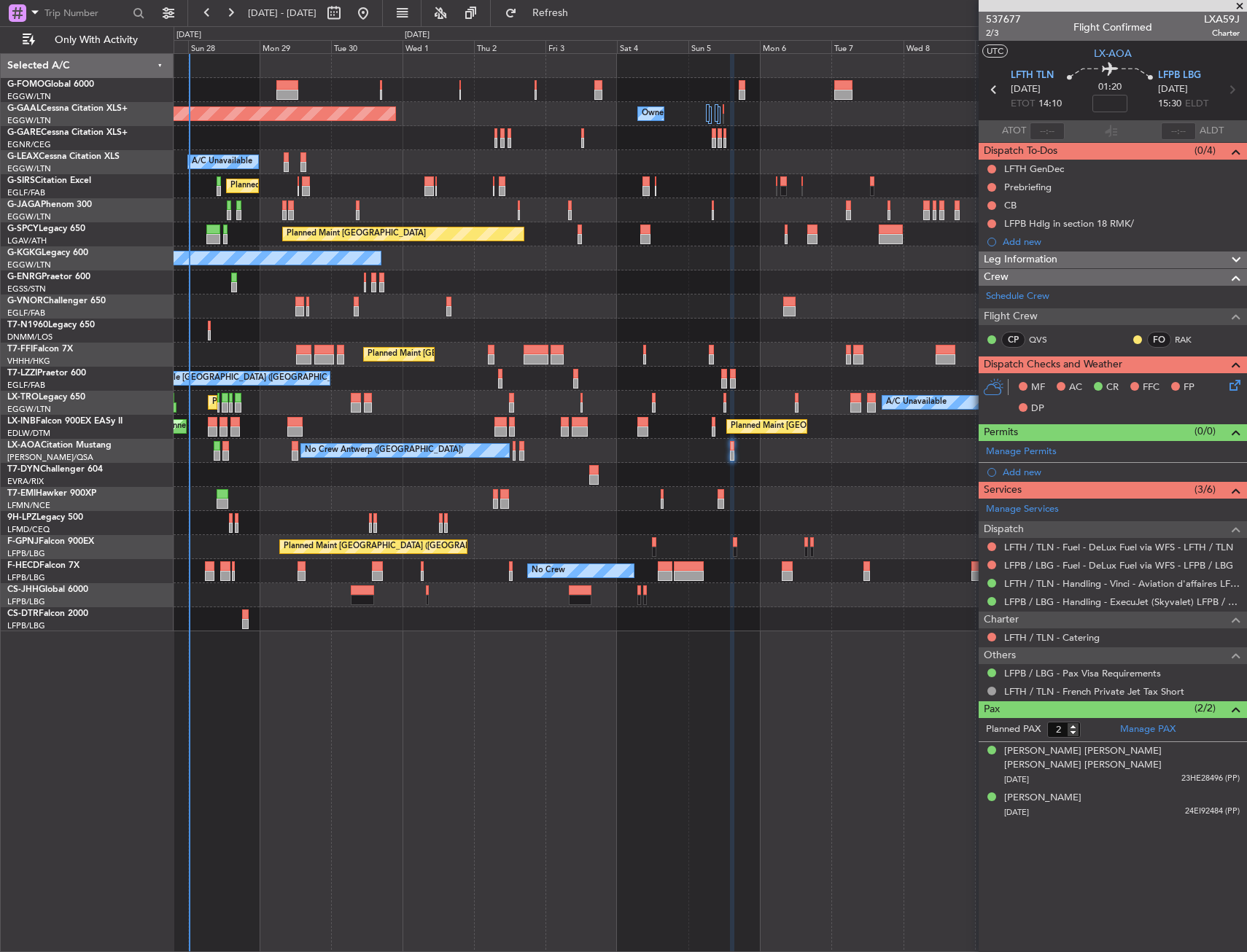
click at [588, 474] on div at bounding box center [709, 474] width 1073 height 24
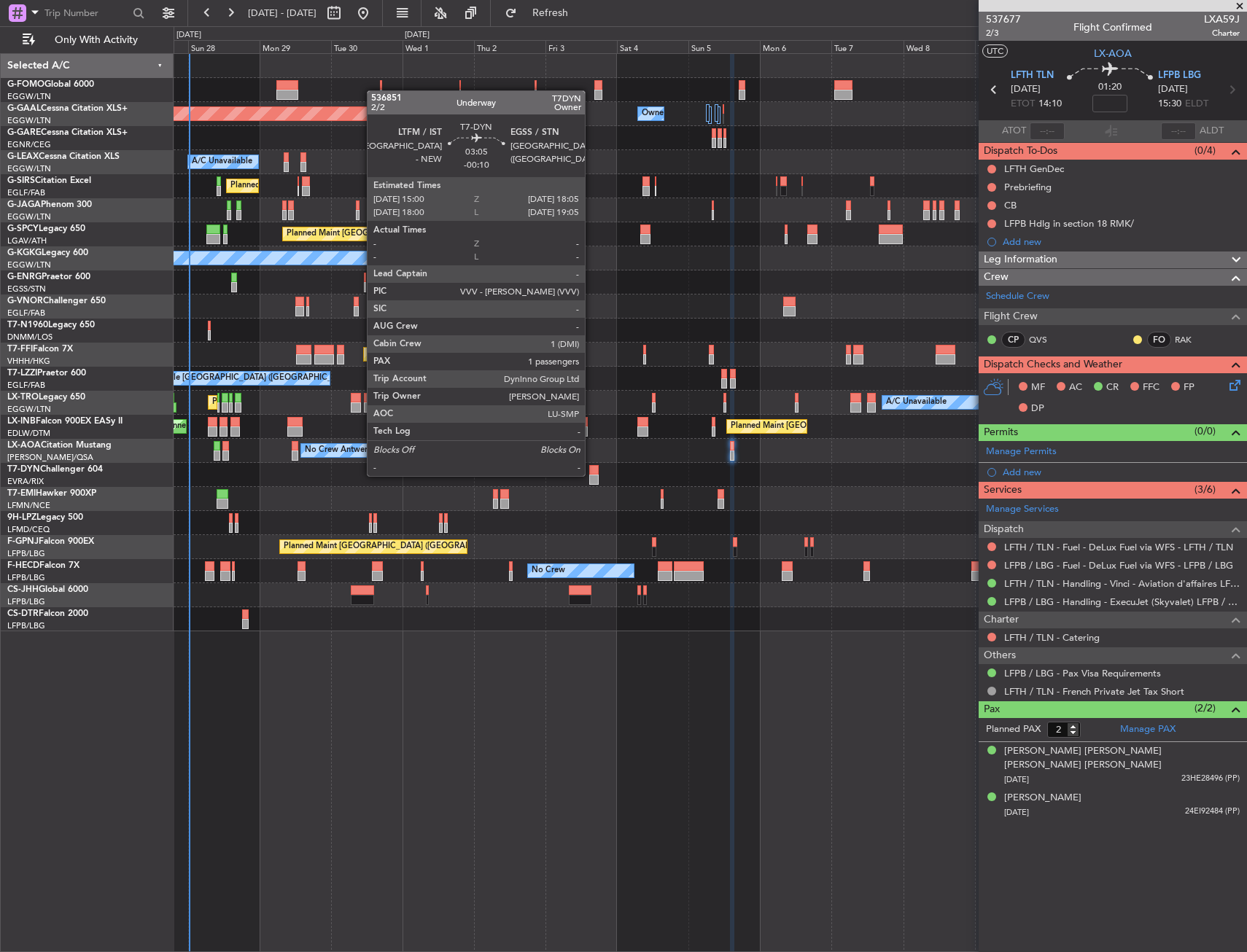
click at [592, 474] on div at bounding box center [593, 479] width 9 height 10
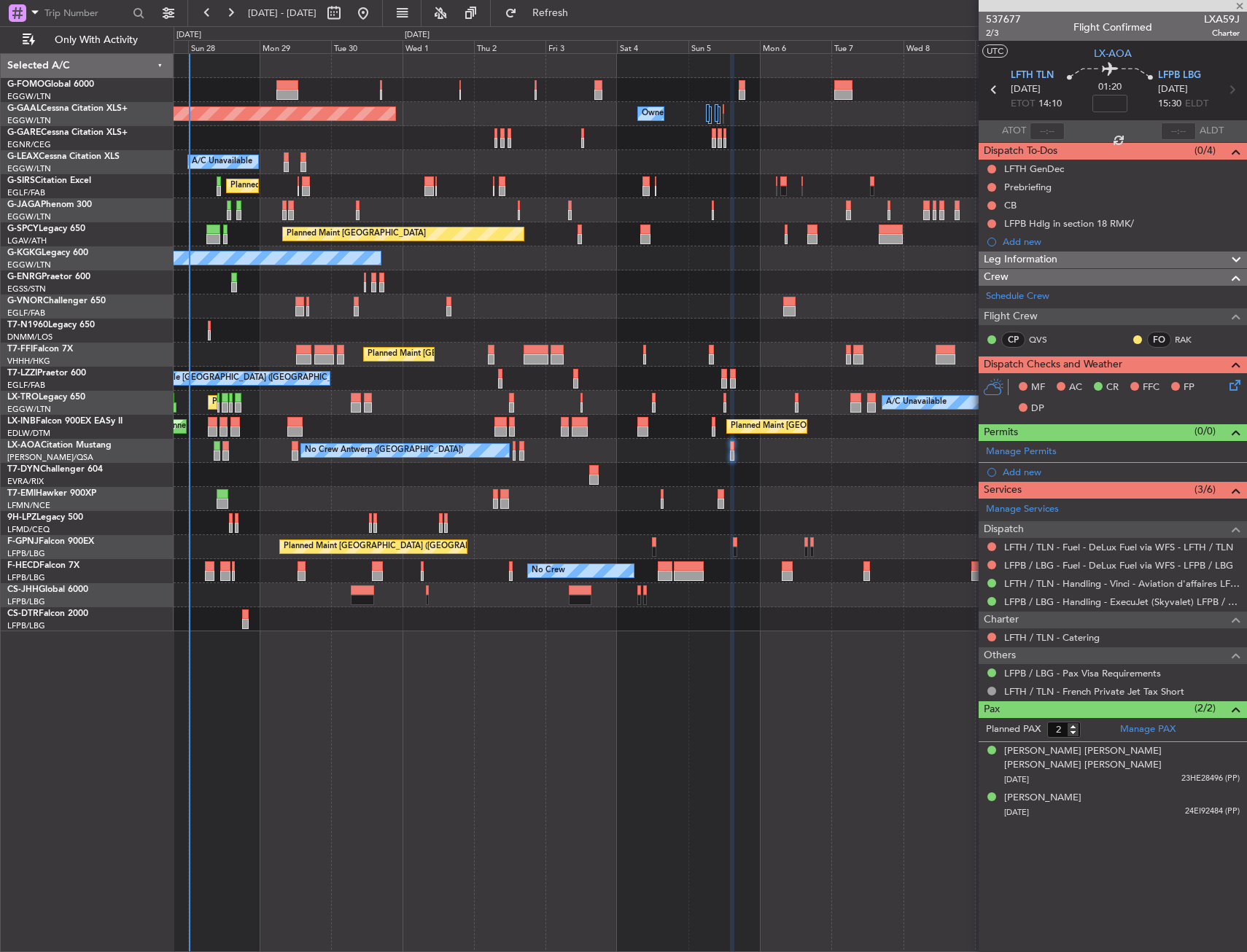
type input "-00:10"
type input "1"
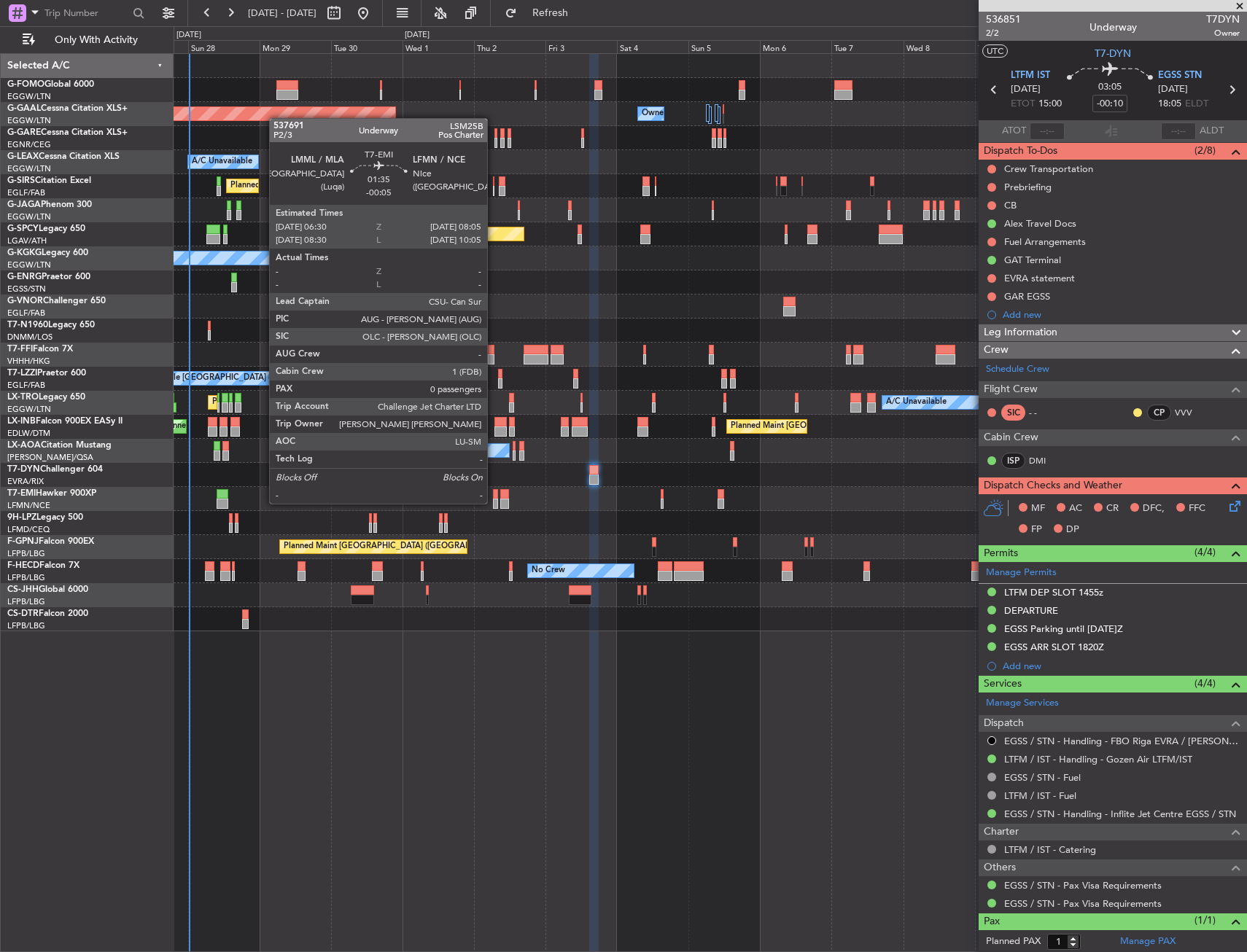
click at [493, 503] on div at bounding box center [495, 503] width 5 height 10
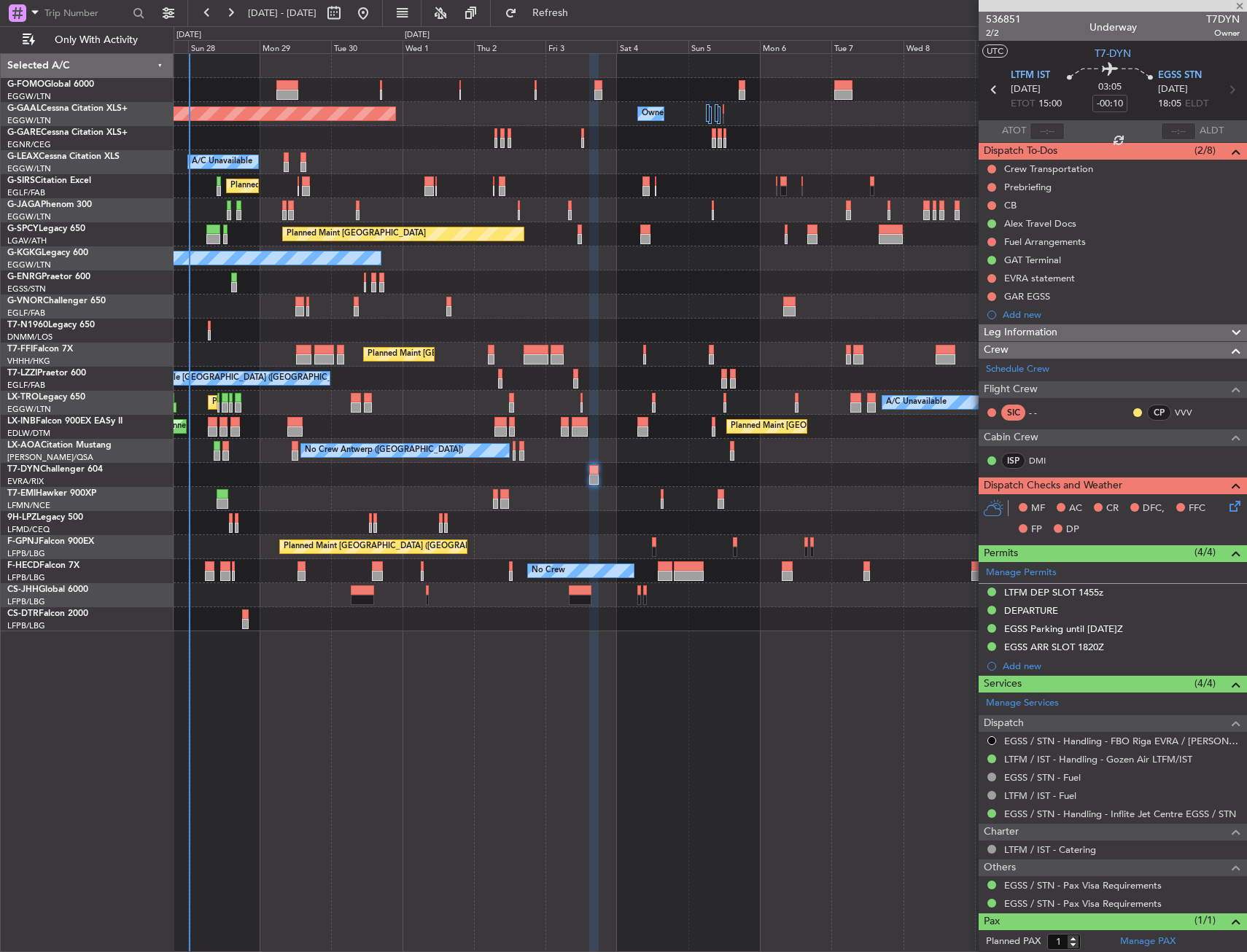
type input "-00:05"
type input "0"
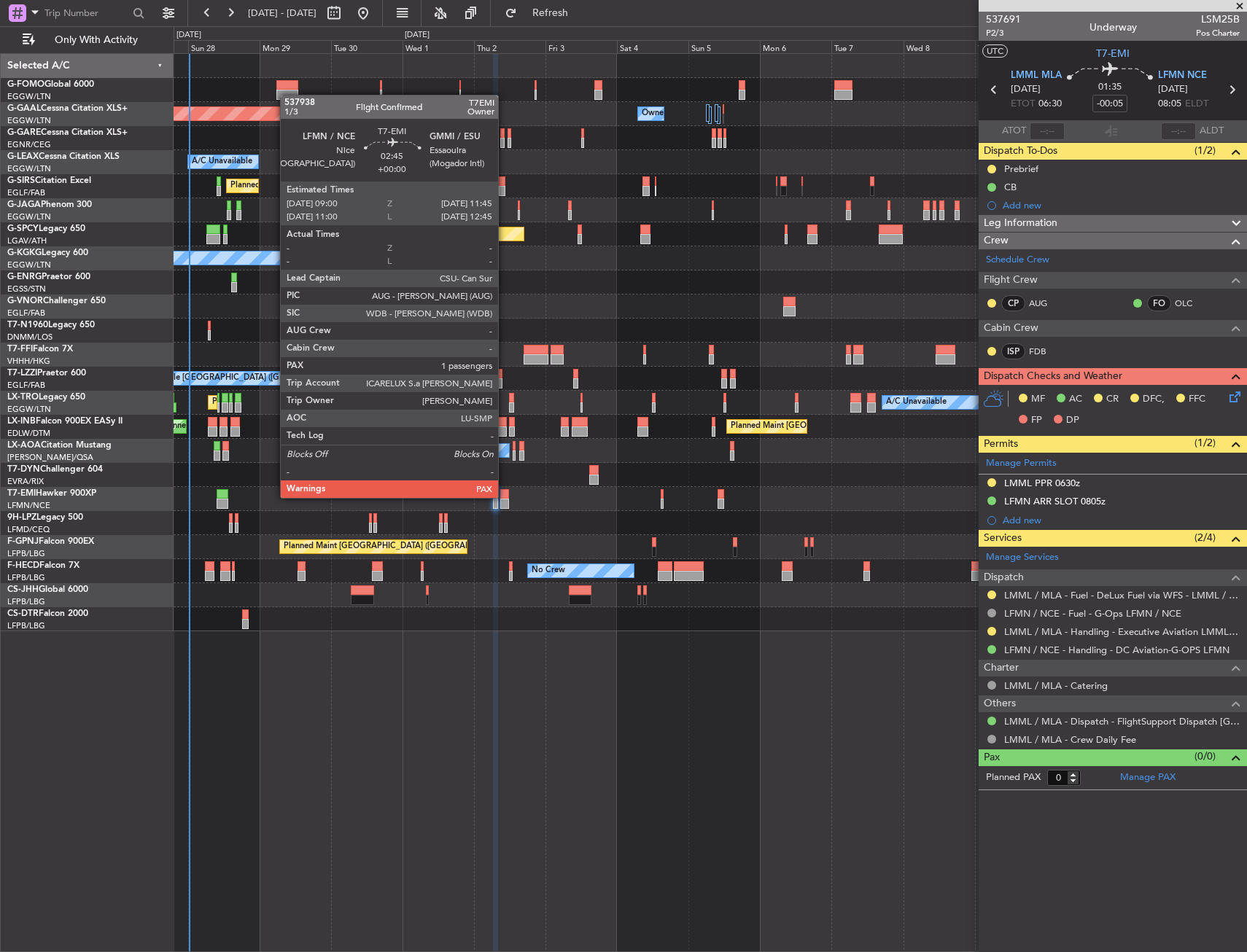
click at [504, 497] on div at bounding box center [504, 494] width 9 height 10
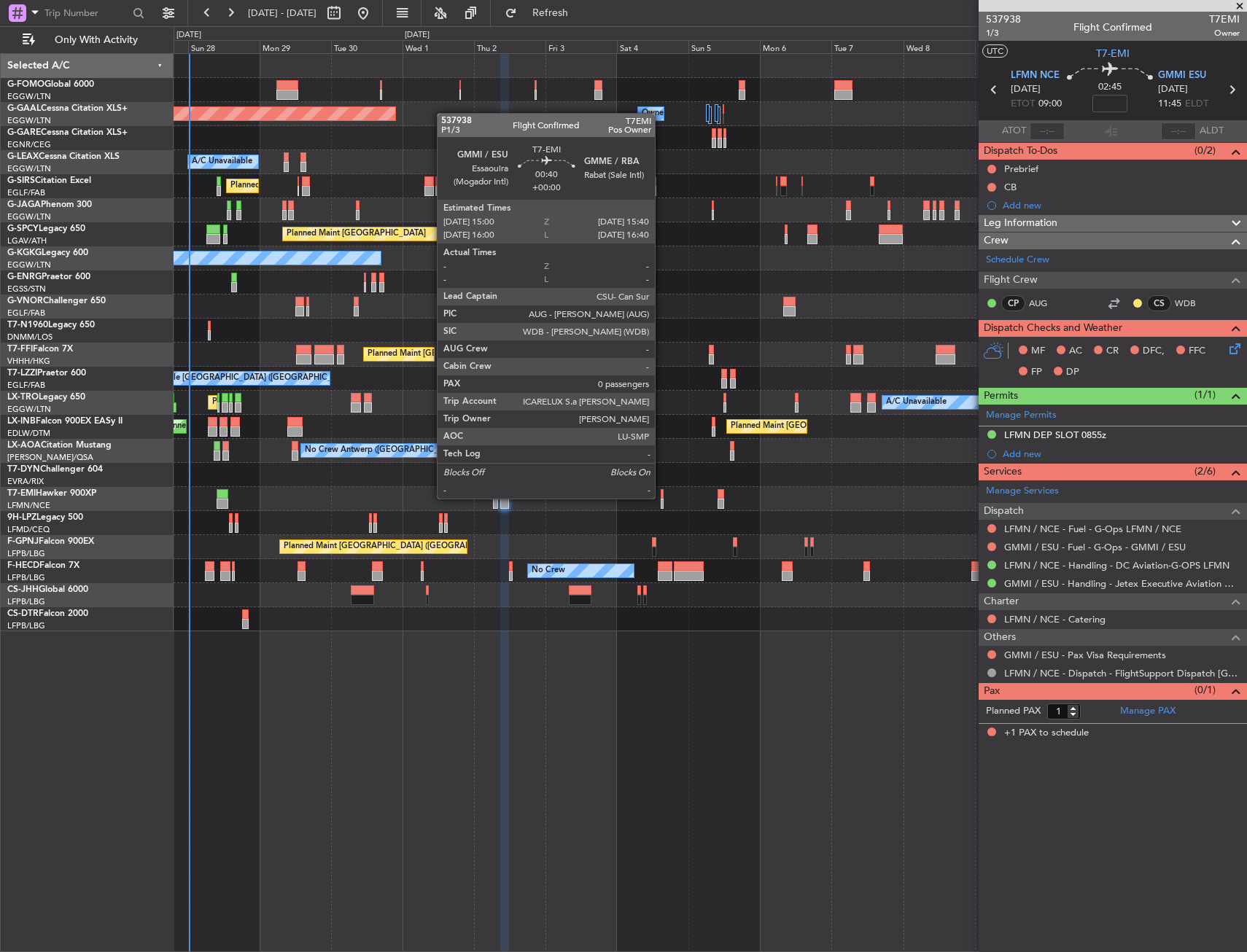
click at [661, 498] on div at bounding box center [661, 494] width 2 height 10
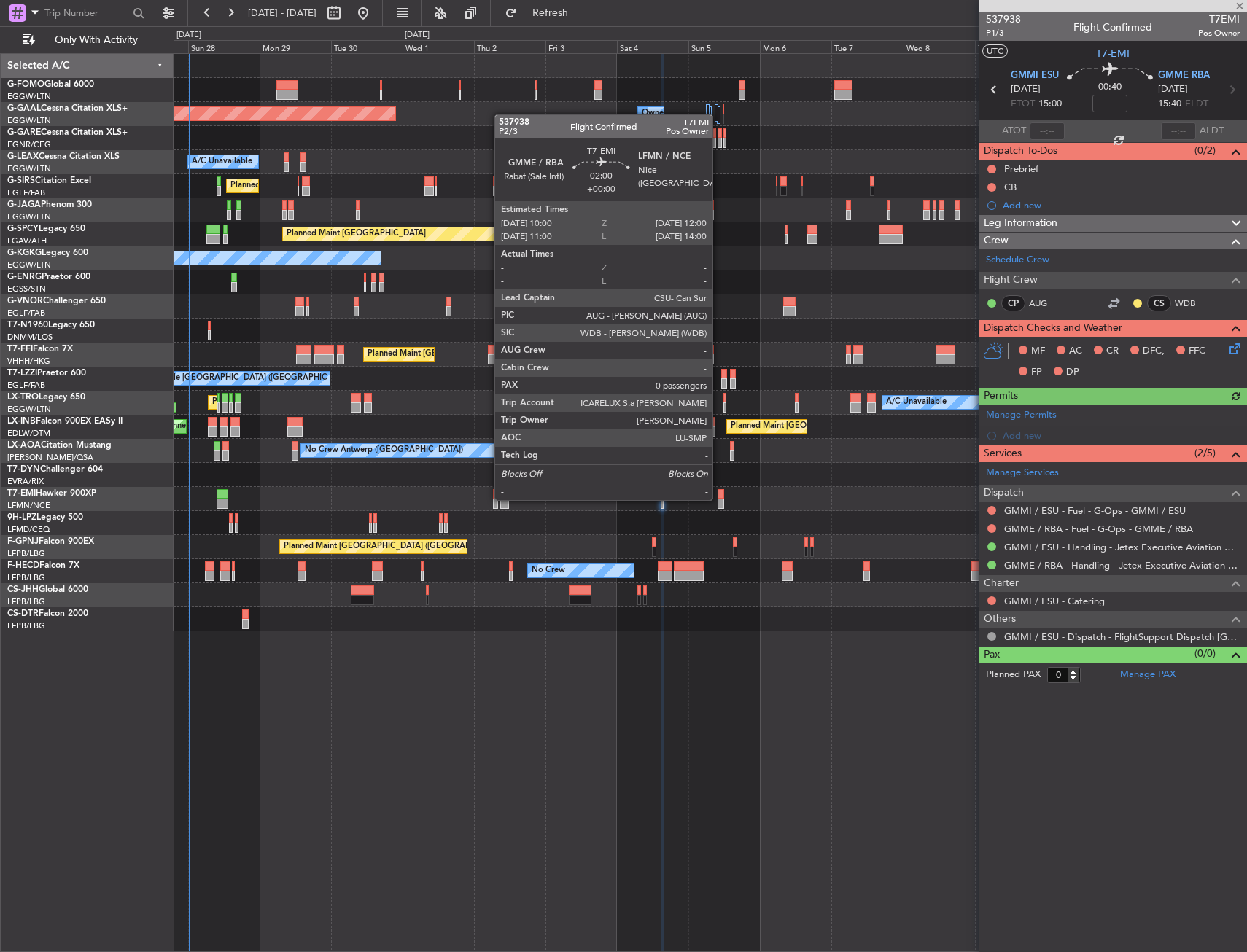
click at [719, 498] on div at bounding box center [721, 503] width 7 height 10
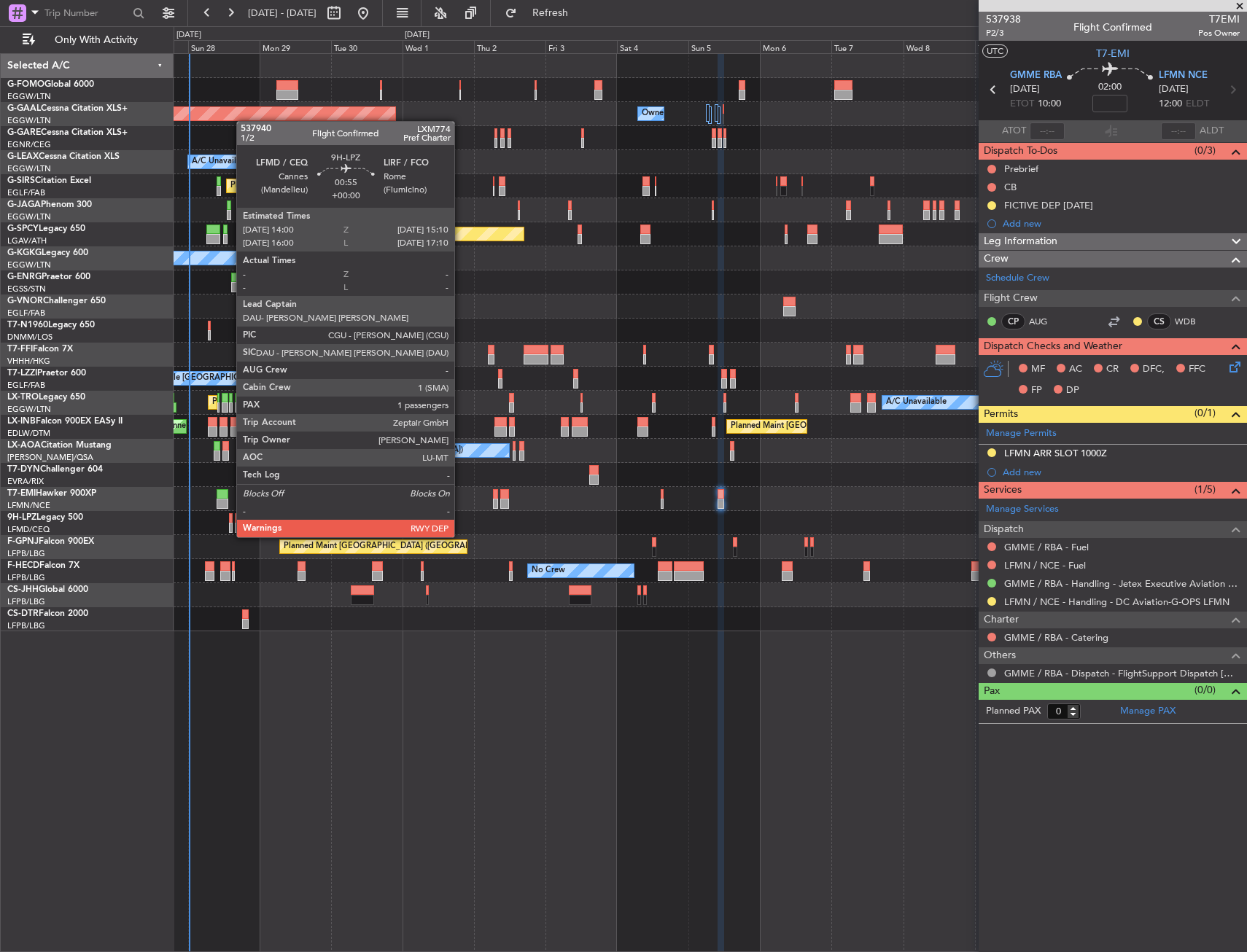
click at [229, 523] on div at bounding box center [231, 528] width 3 height 10
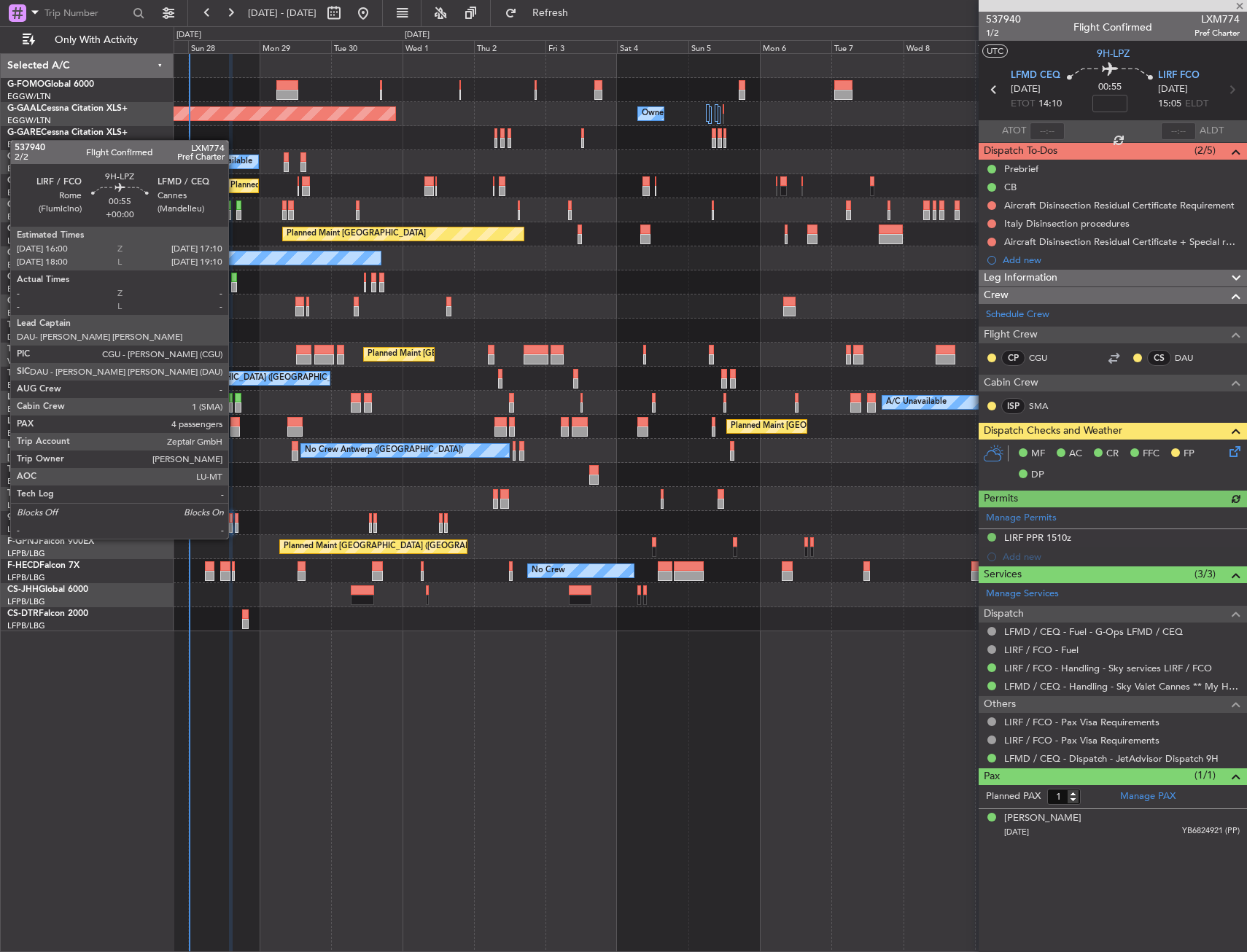
click at [235, 524] on div at bounding box center [237, 528] width 3 height 10
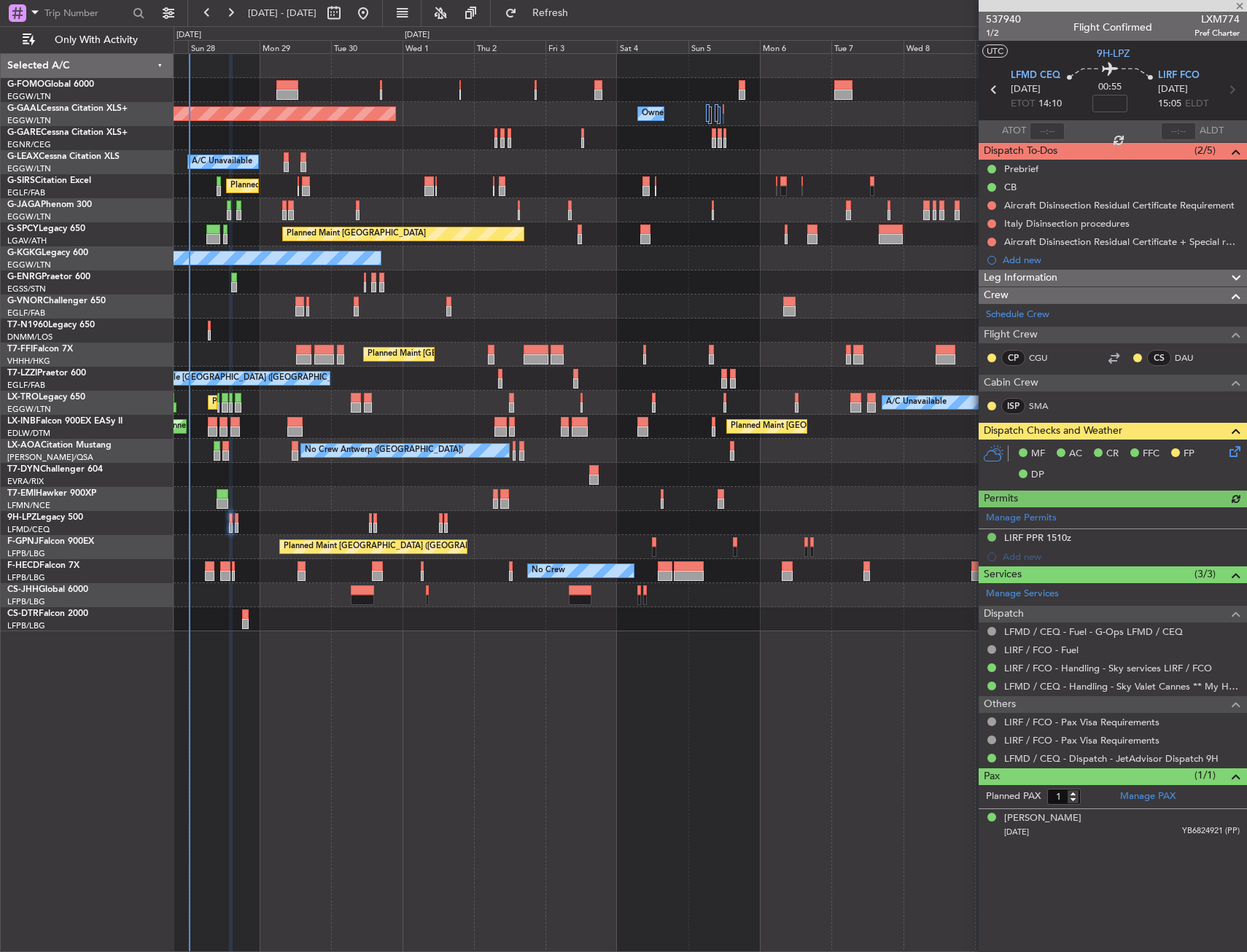
type input "4"
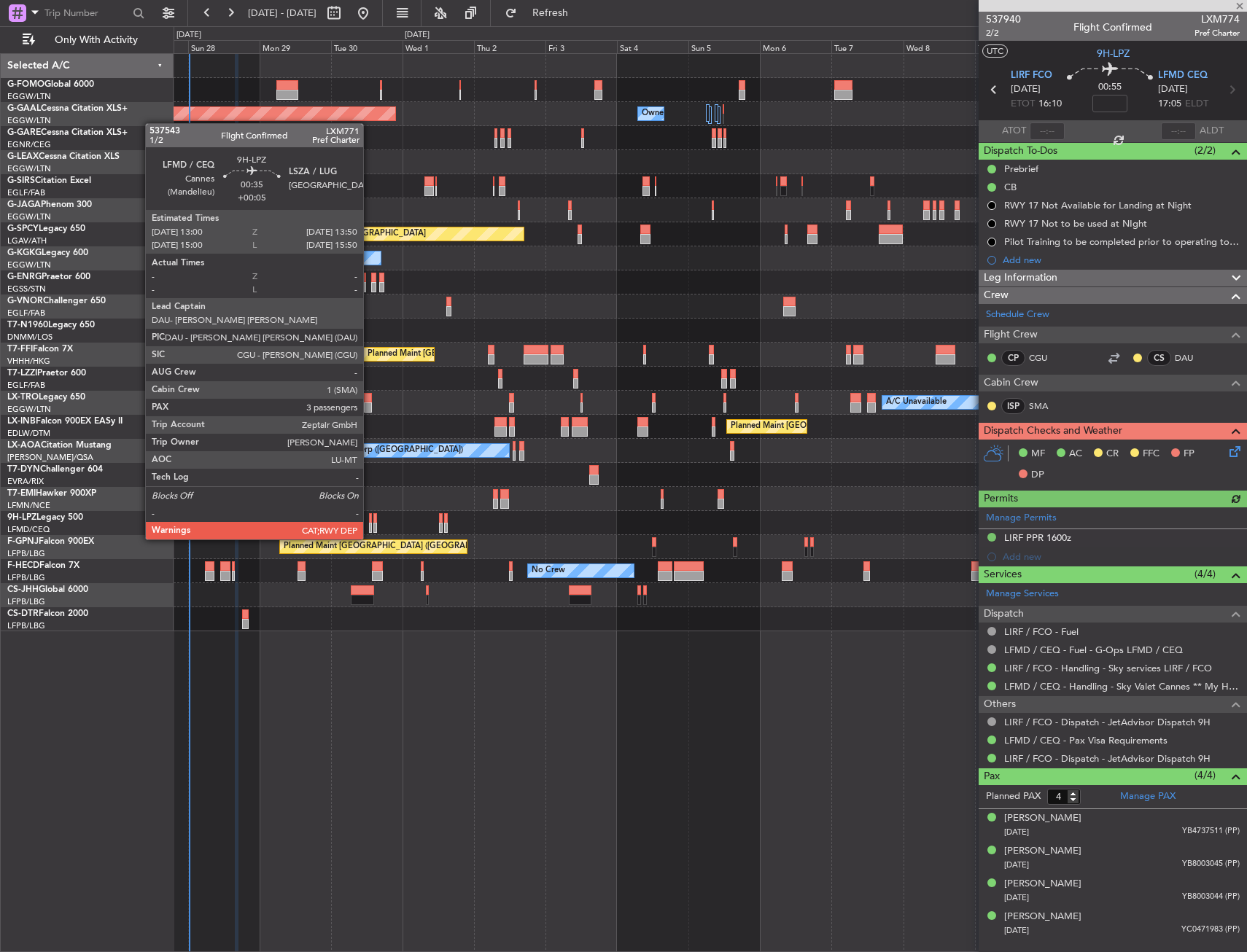
click at [370, 525] on div at bounding box center [371, 528] width 3 height 10
type input "+00:05"
type input "3"
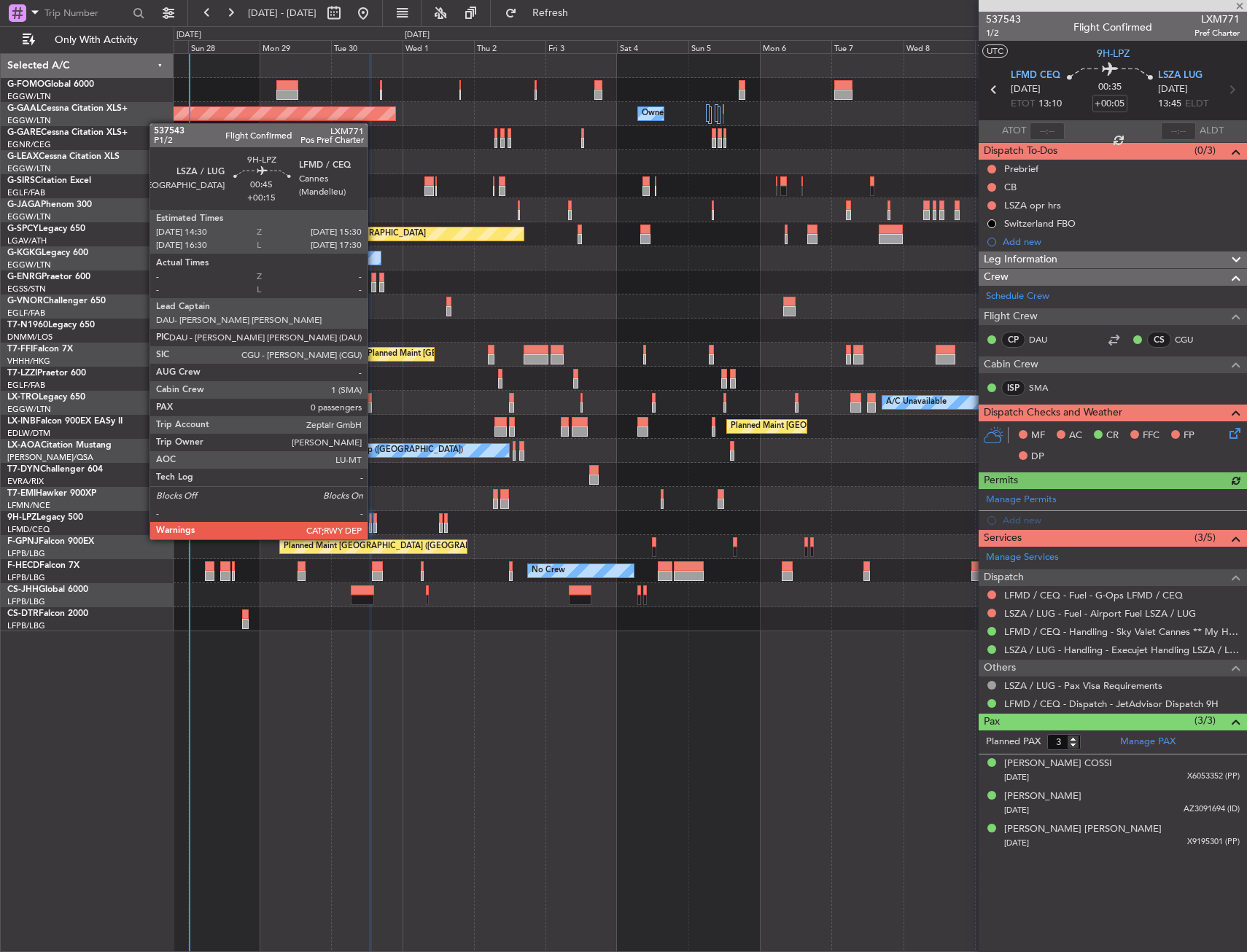
click at [374, 525] on div at bounding box center [375, 528] width 3 height 10
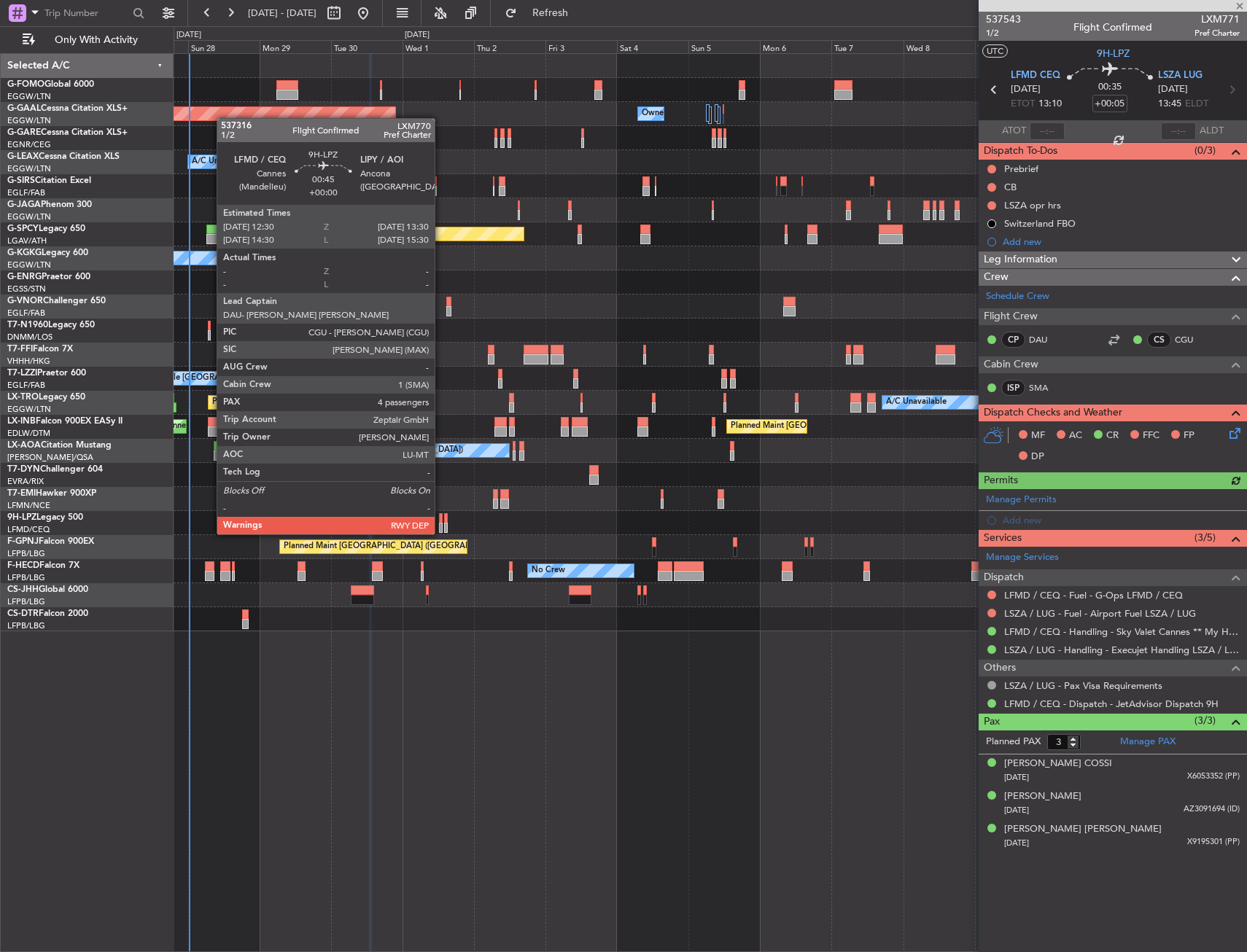
type input "+00:15"
type input "0"
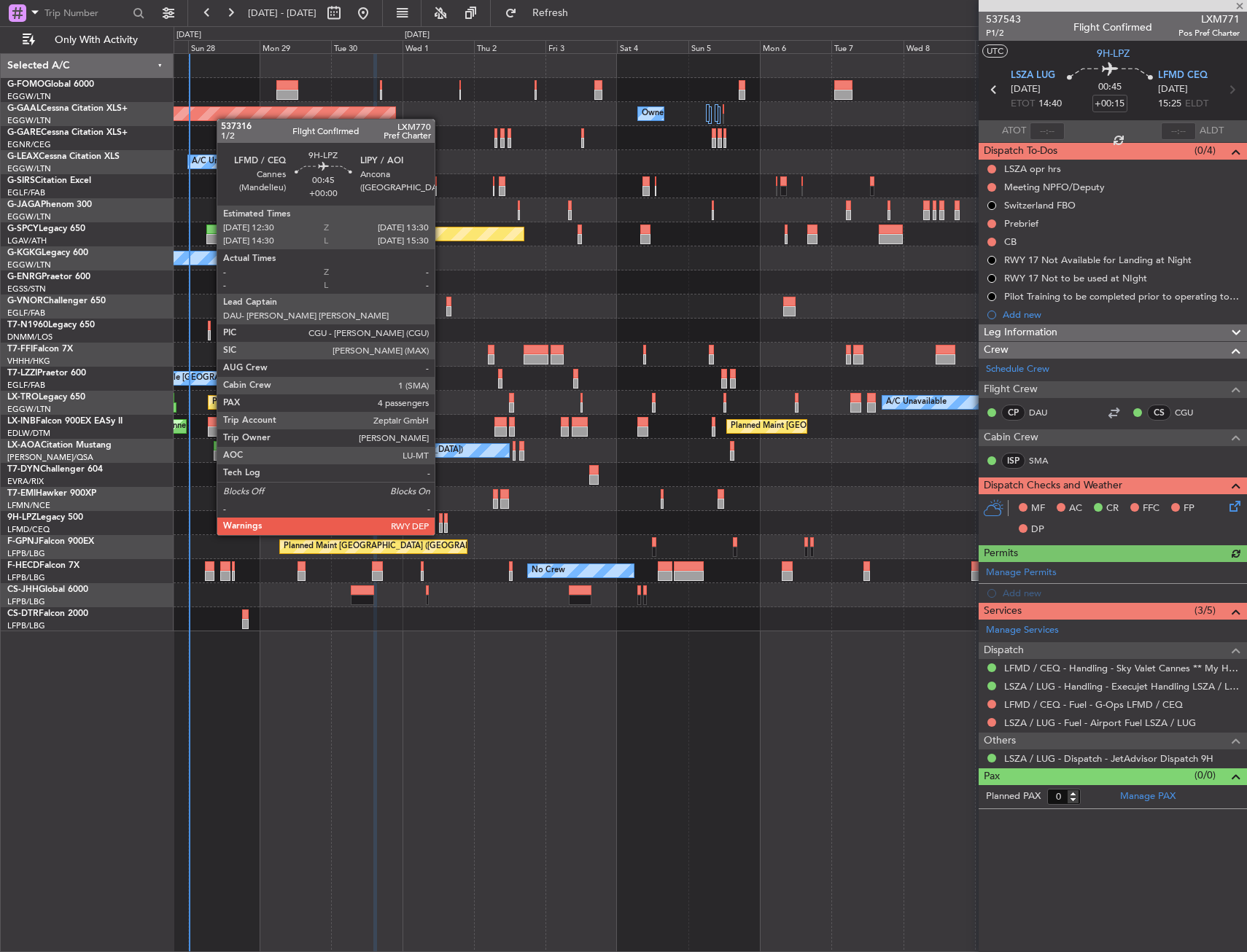
click at [441, 521] on div at bounding box center [440, 518] width 3 height 10
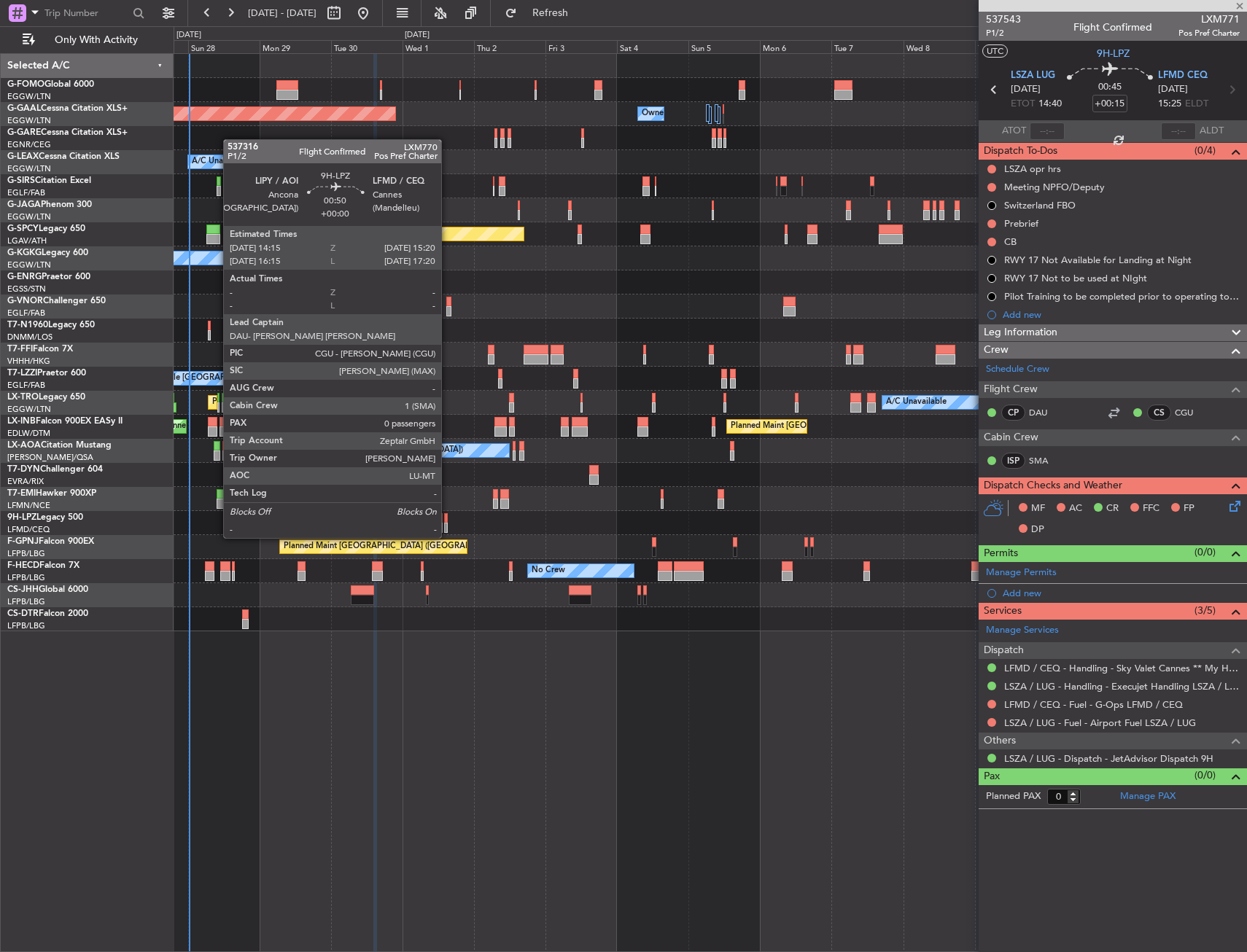
type input "4"
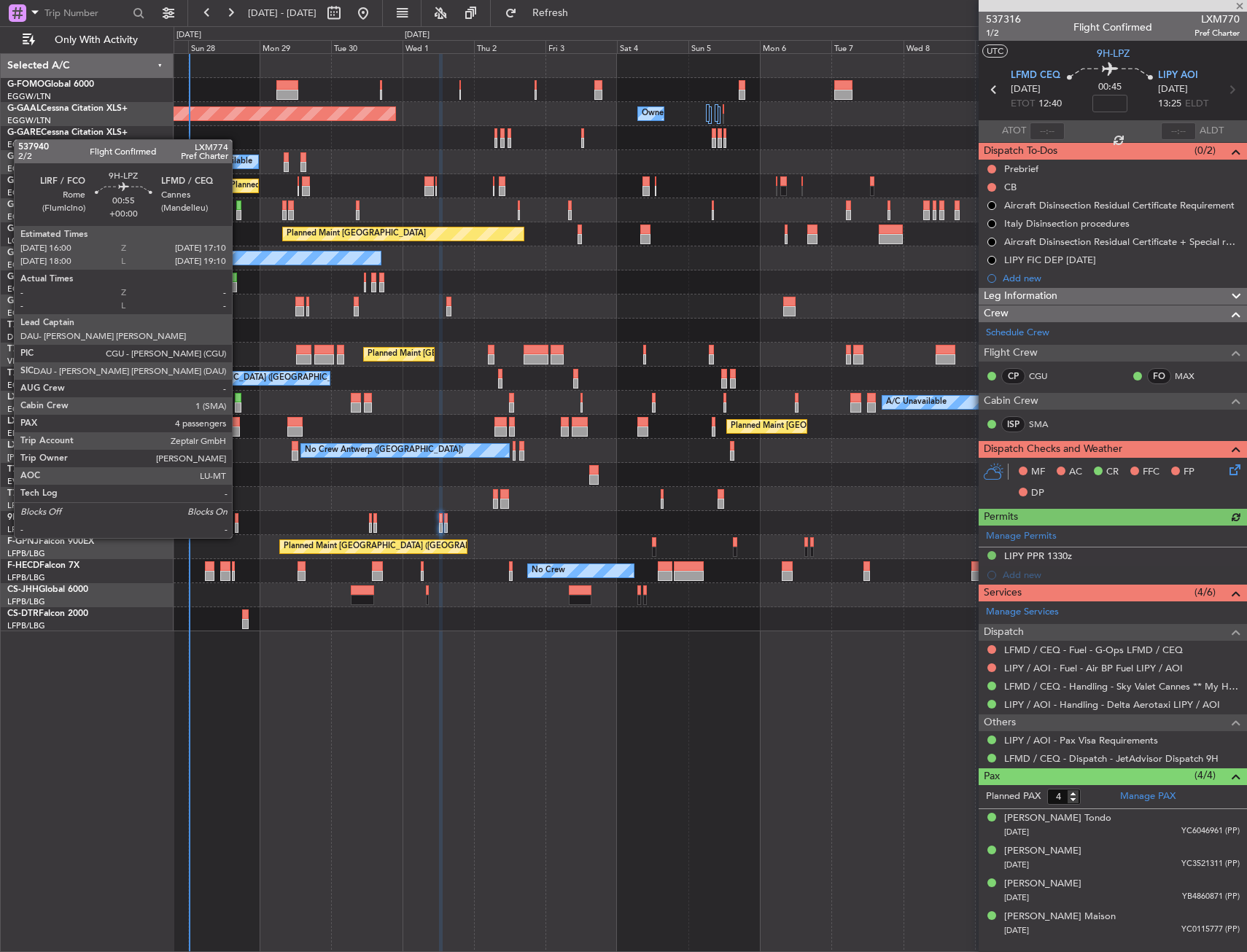
click at [238, 523] on div at bounding box center [237, 528] width 3 height 10
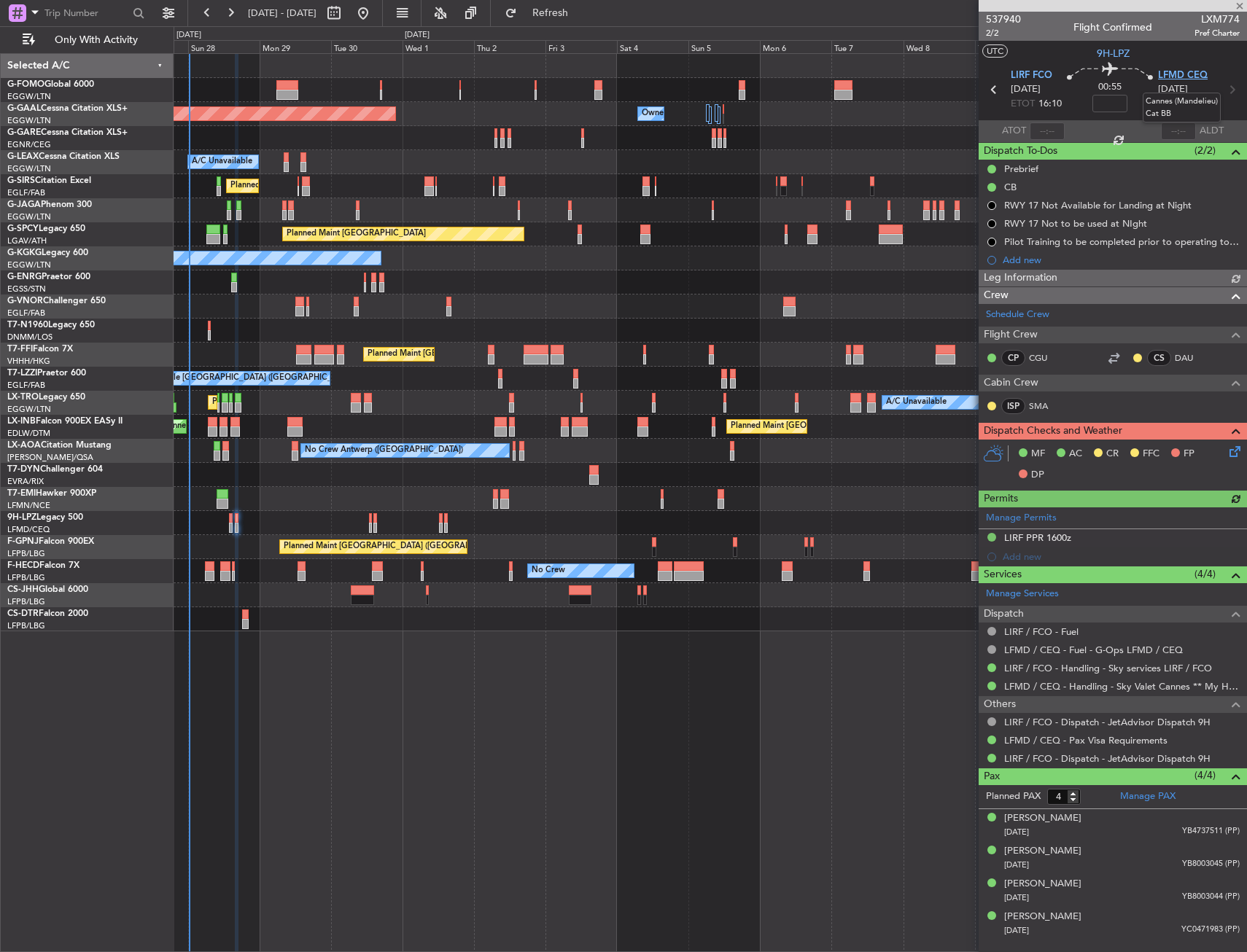
click at [1174, 69] on span "LFMD CEQ" at bounding box center [1183, 76] width 50 height 15
click at [1042, 70] on span "LIRF FCO" at bounding box center [1032, 76] width 42 height 15
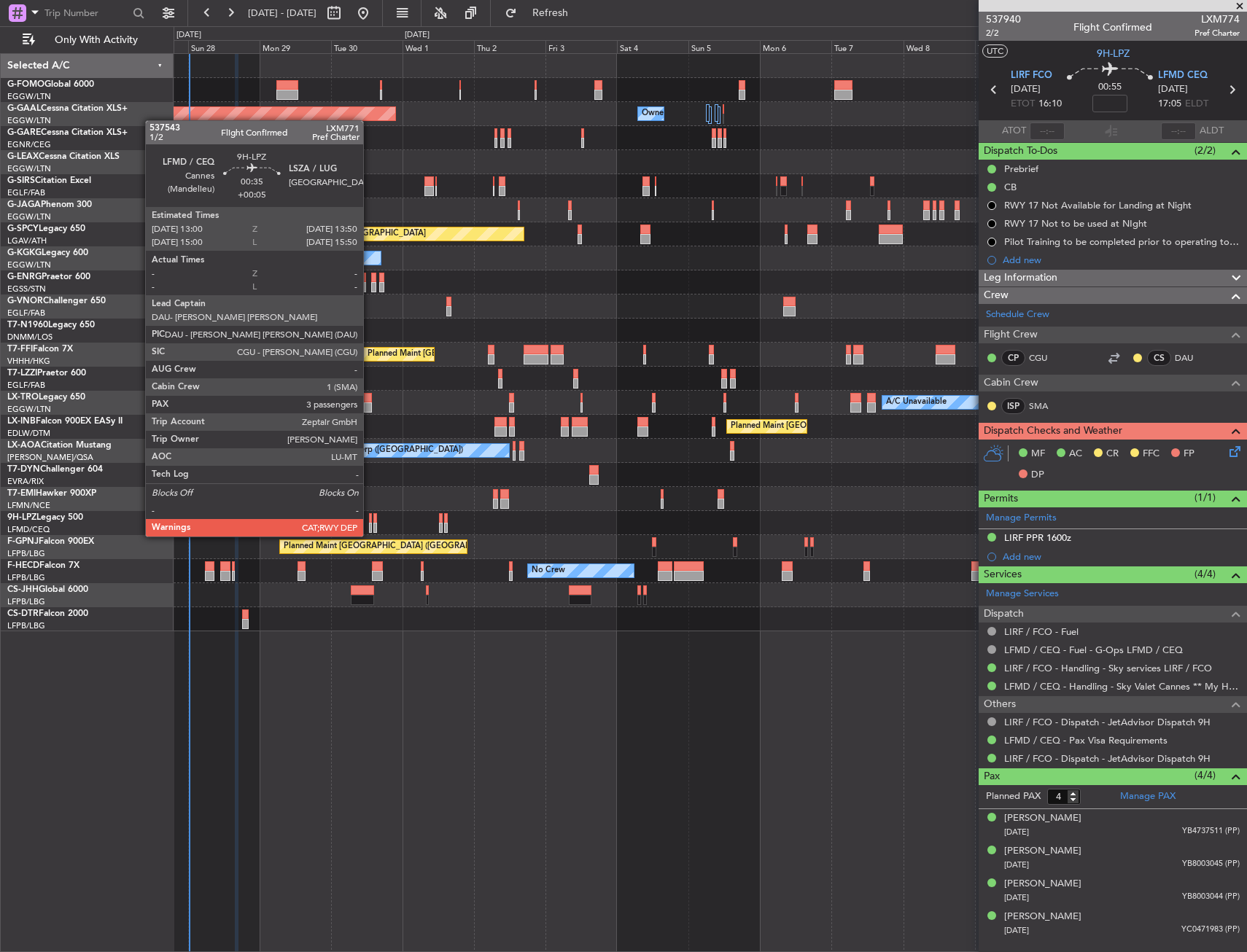
click at [370, 523] on div at bounding box center [371, 518] width 3 height 10
type input "+00:05"
type input "3"
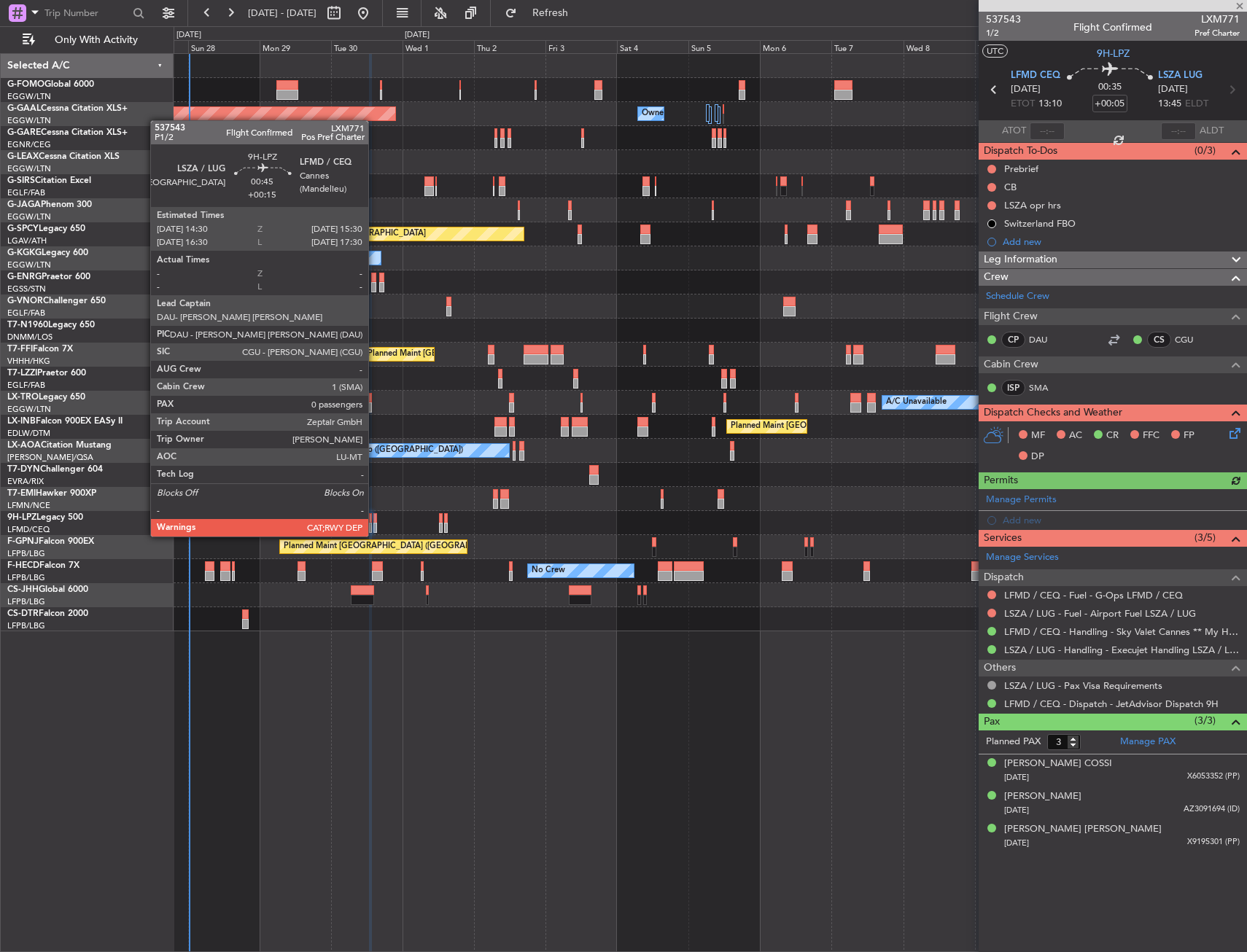
click at [375, 523] on div at bounding box center [375, 518] width 3 height 10
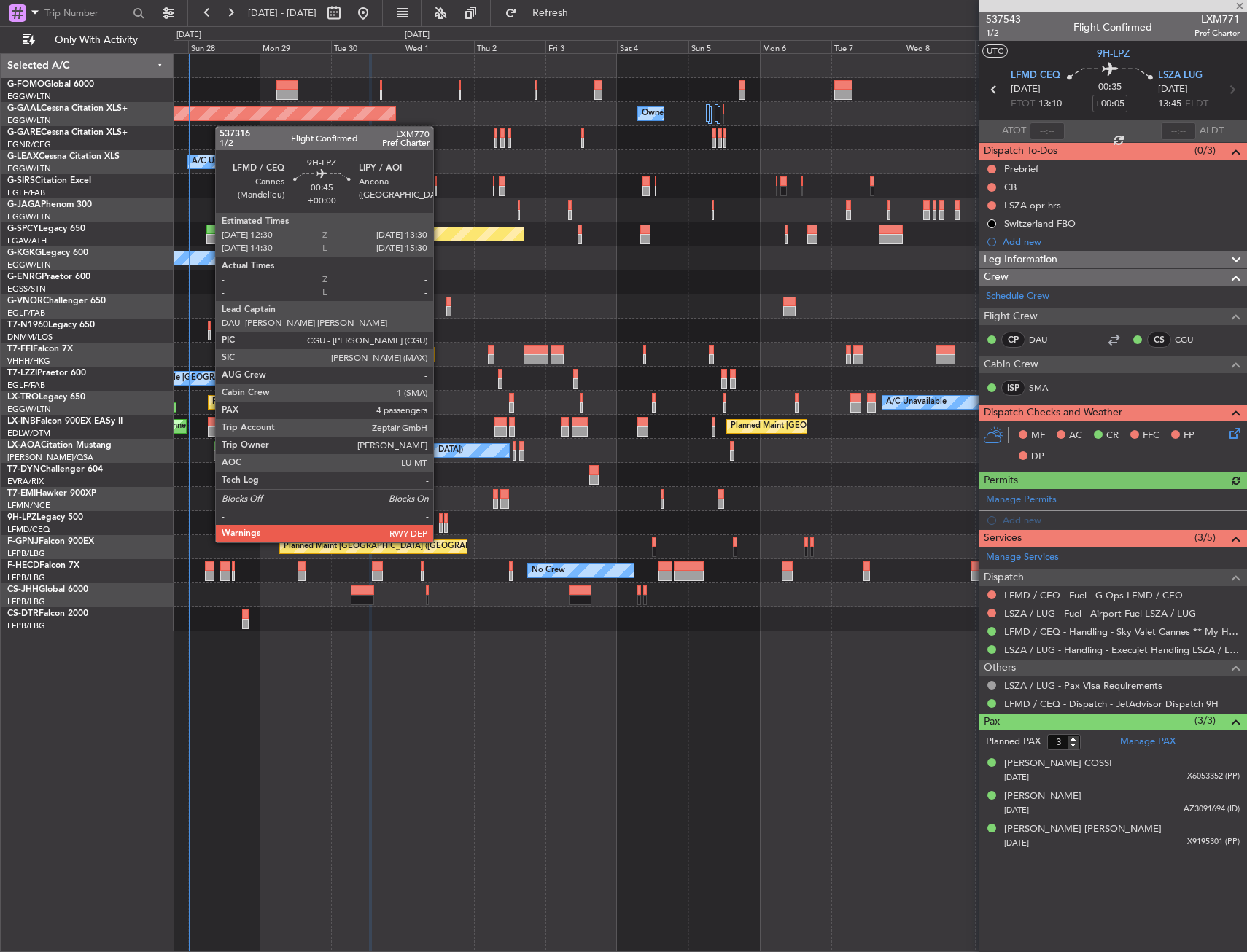
type input "+00:15"
type input "0"
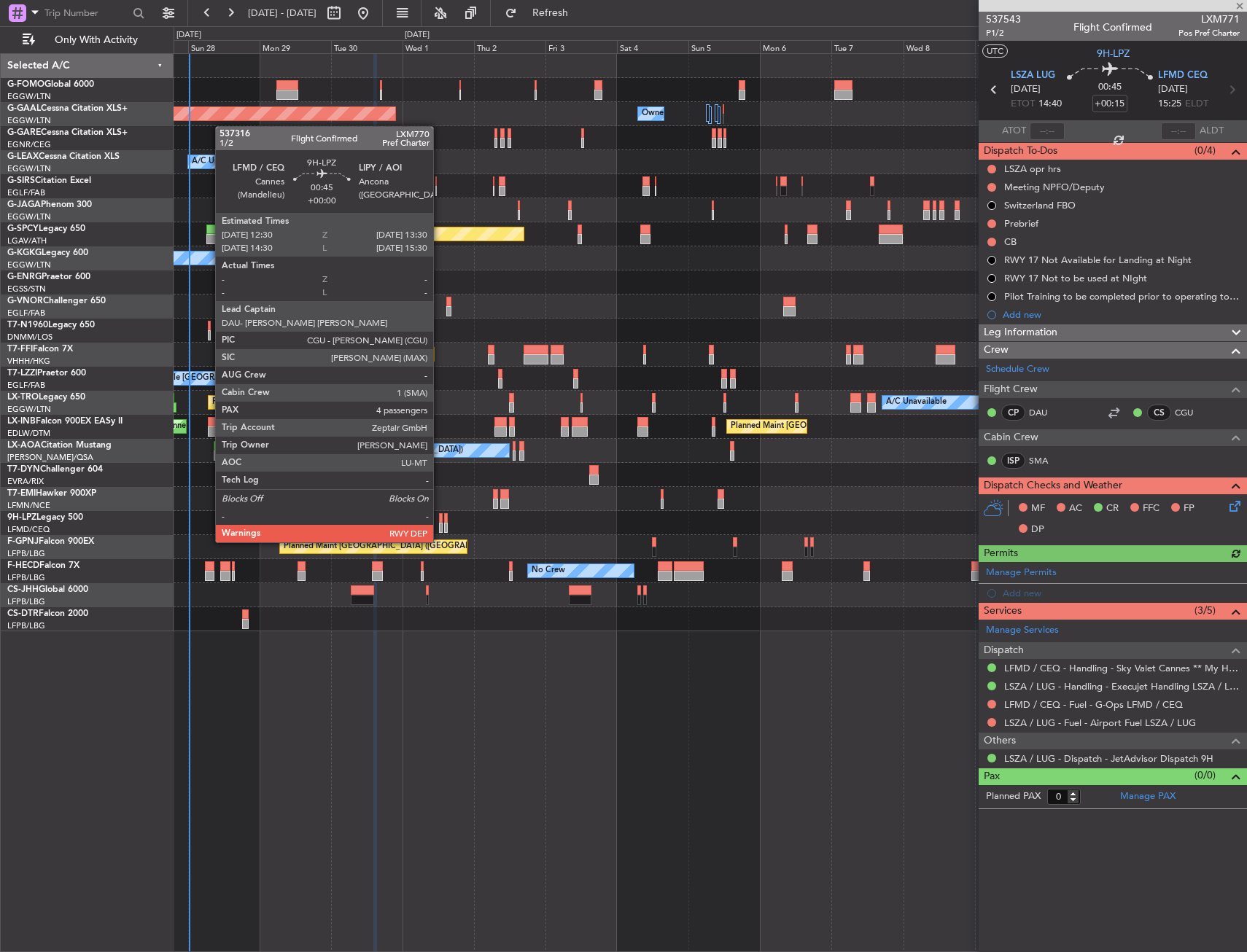
click at [439, 528] on div at bounding box center [440, 528] width 3 height 10
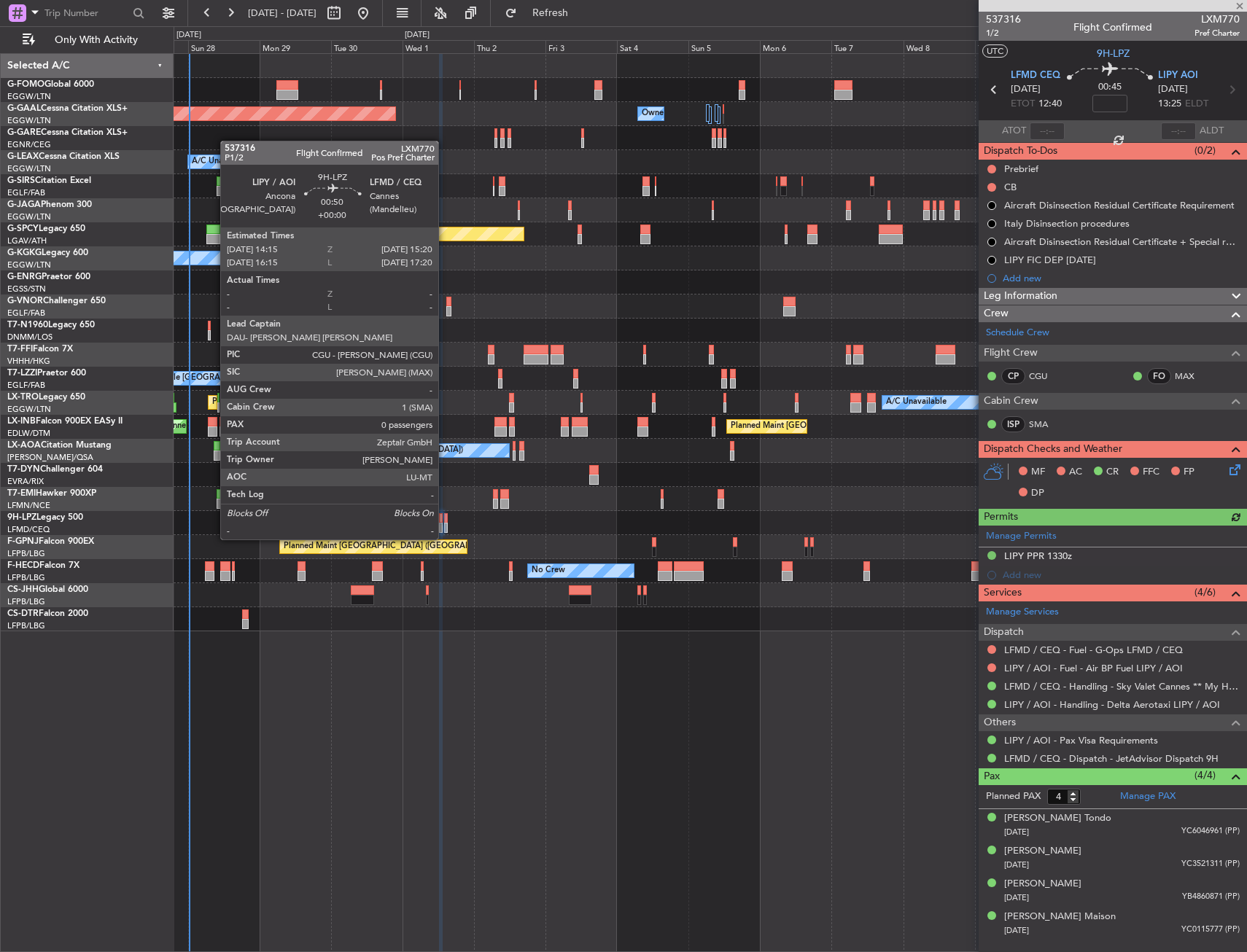
click at [444, 525] on div at bounding box center [446, 528] width 3 height 10
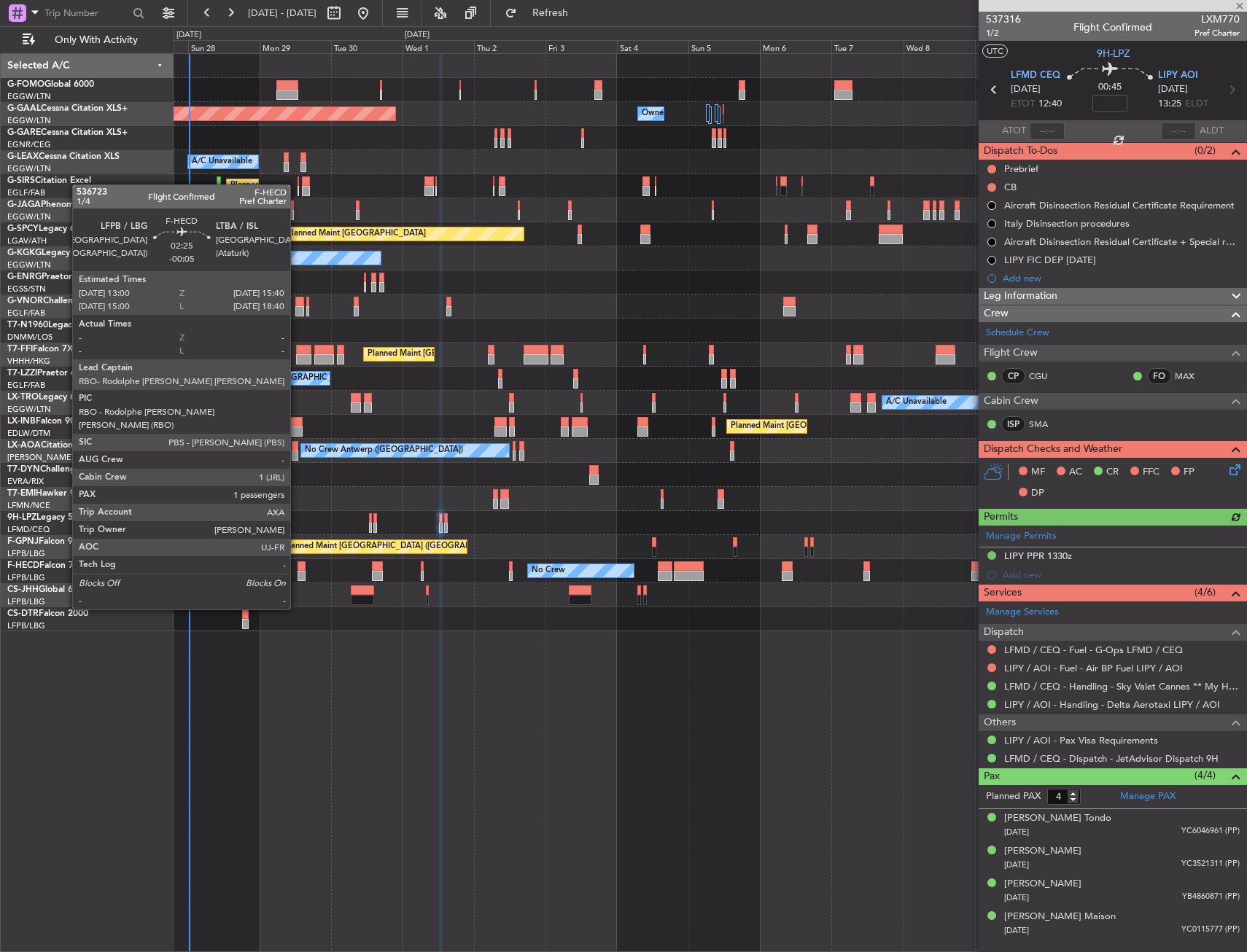
type input "0"
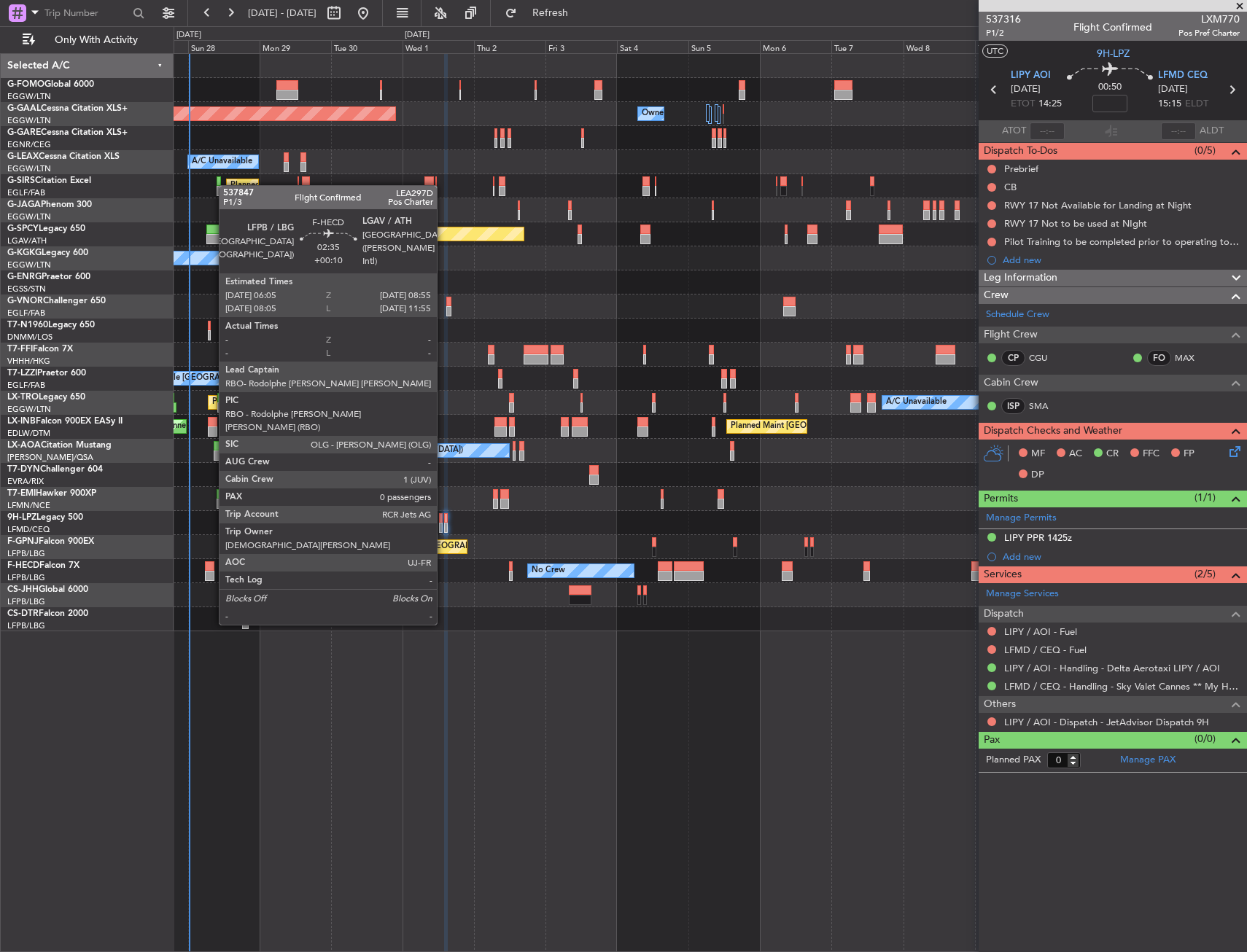
click at [212, 571] on div at bounding box center [209, 576] width 9 height 10
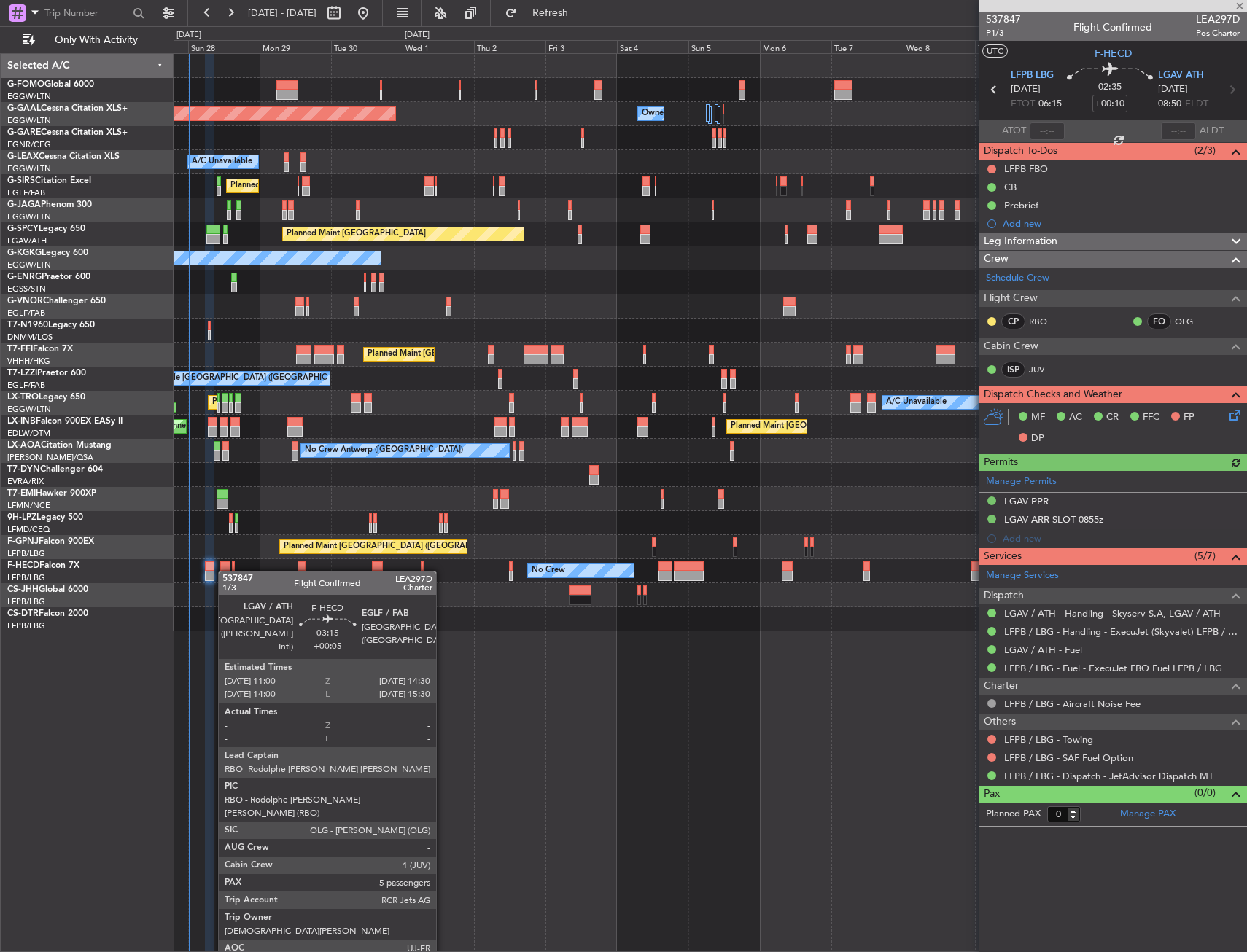
click at [225, 571] on div at bounding box center [225, 576] width 11 height 10
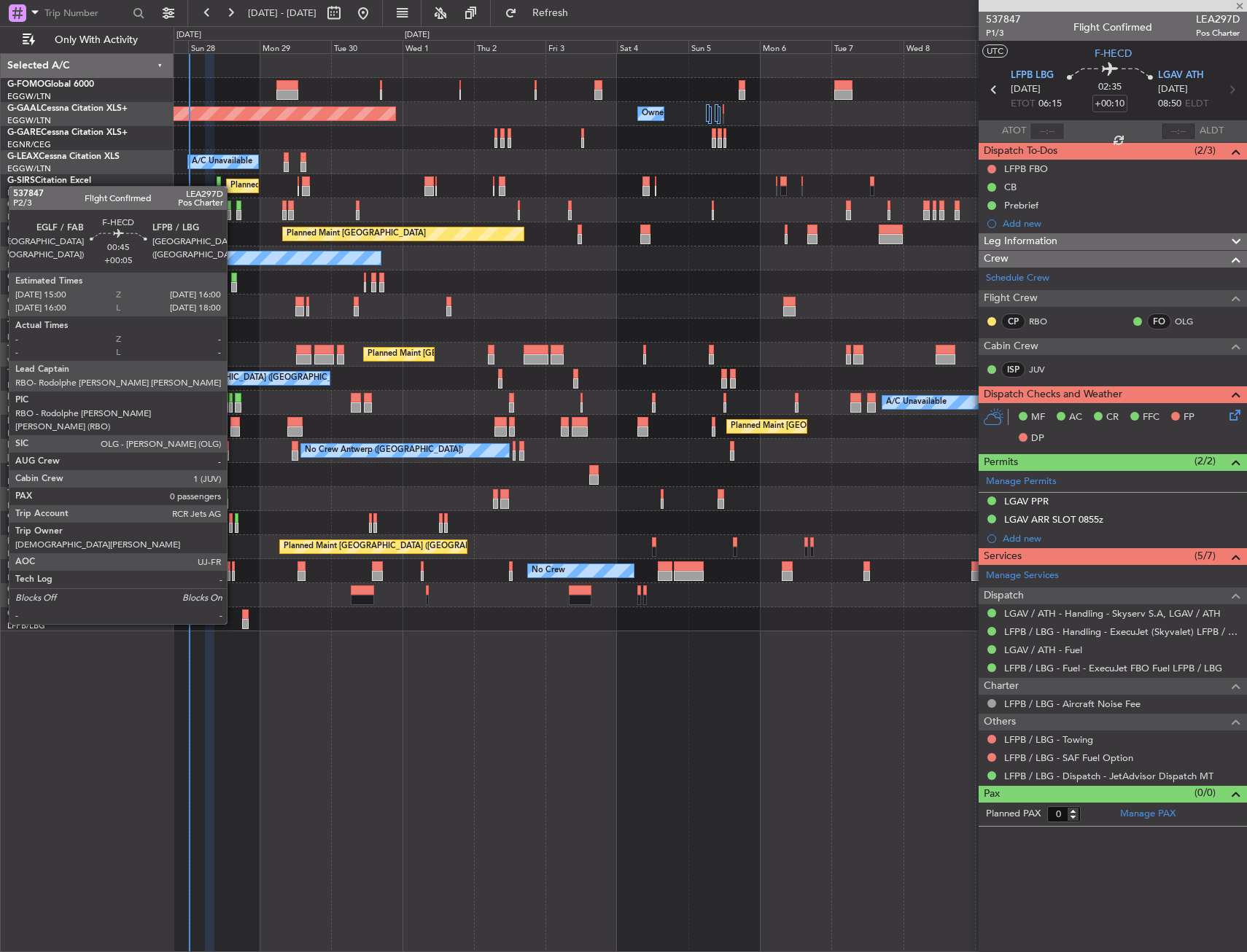
type input "+00:05"
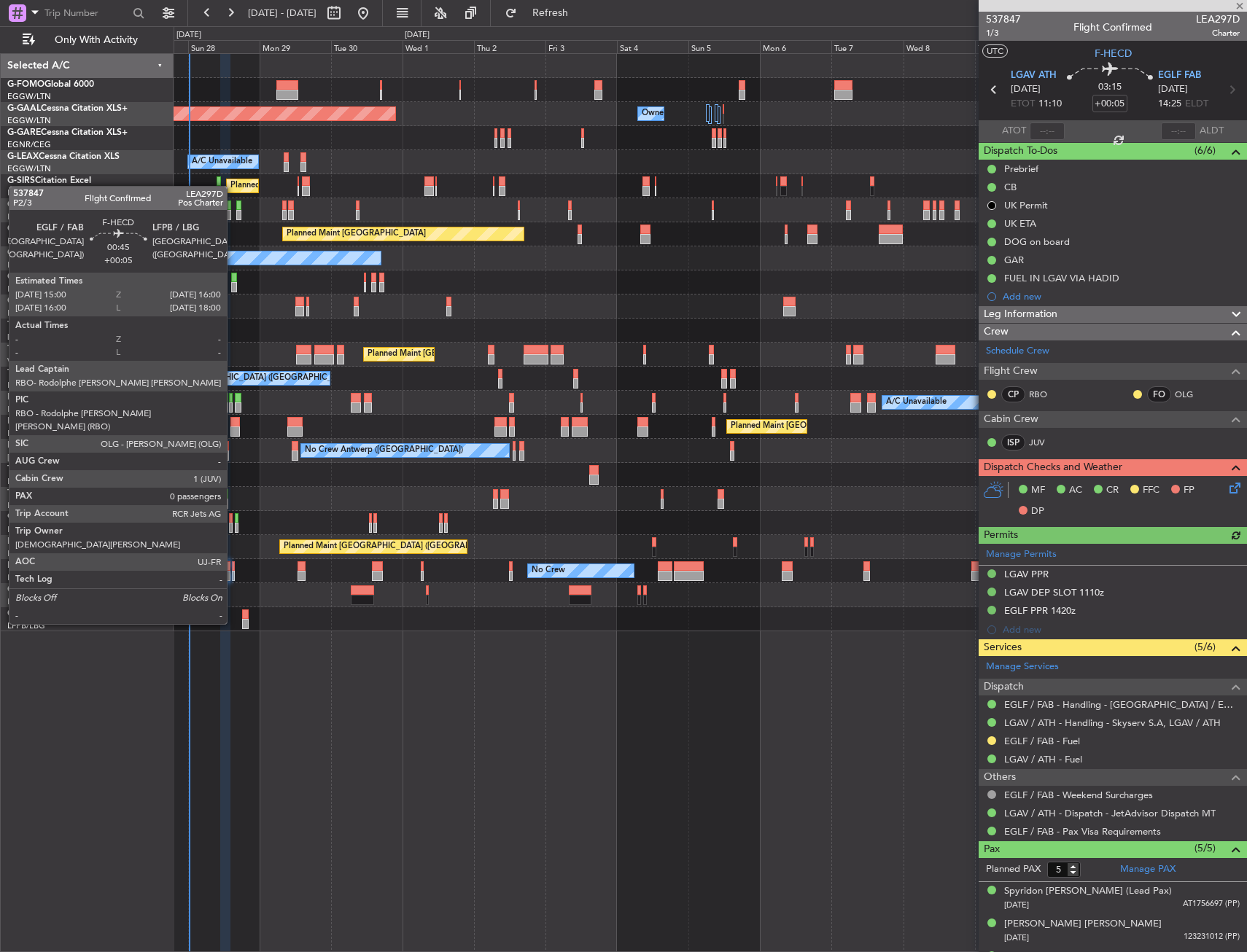
click at [233, 570] on div at bounding box center [233, 567] width 3 height 10
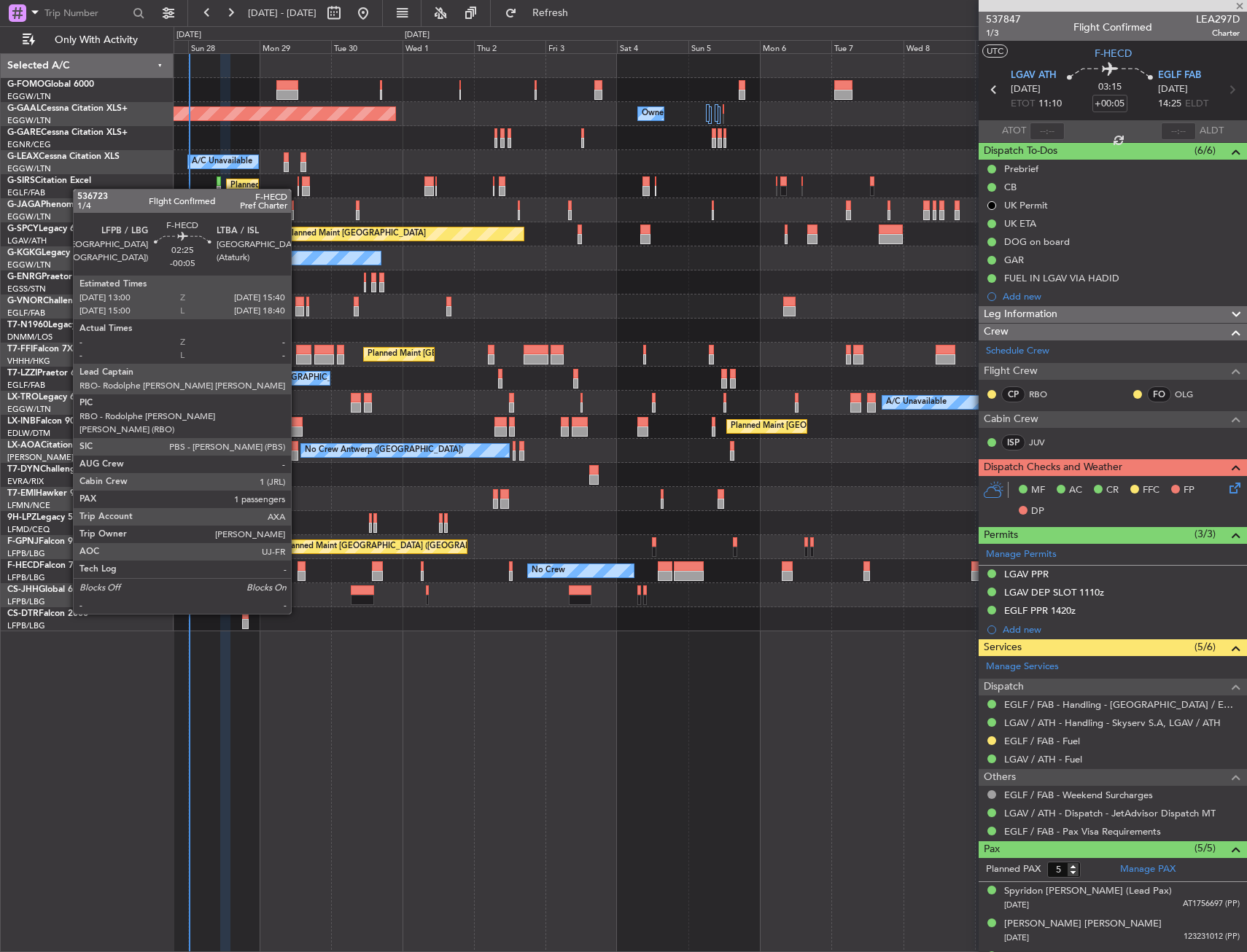
type input "0"
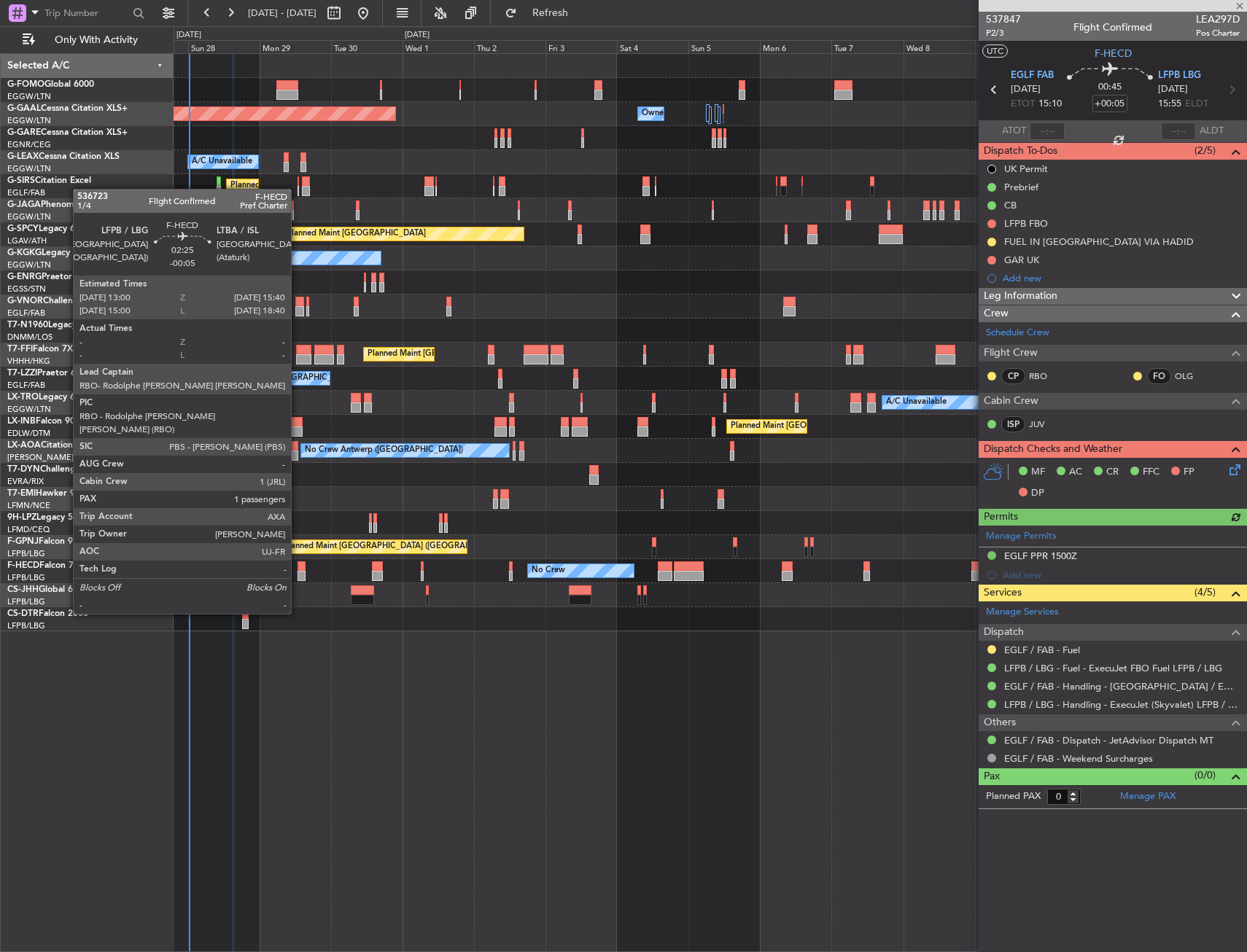
click at [297, 573] on div at bounding box center [302, 576] width 8 height 10
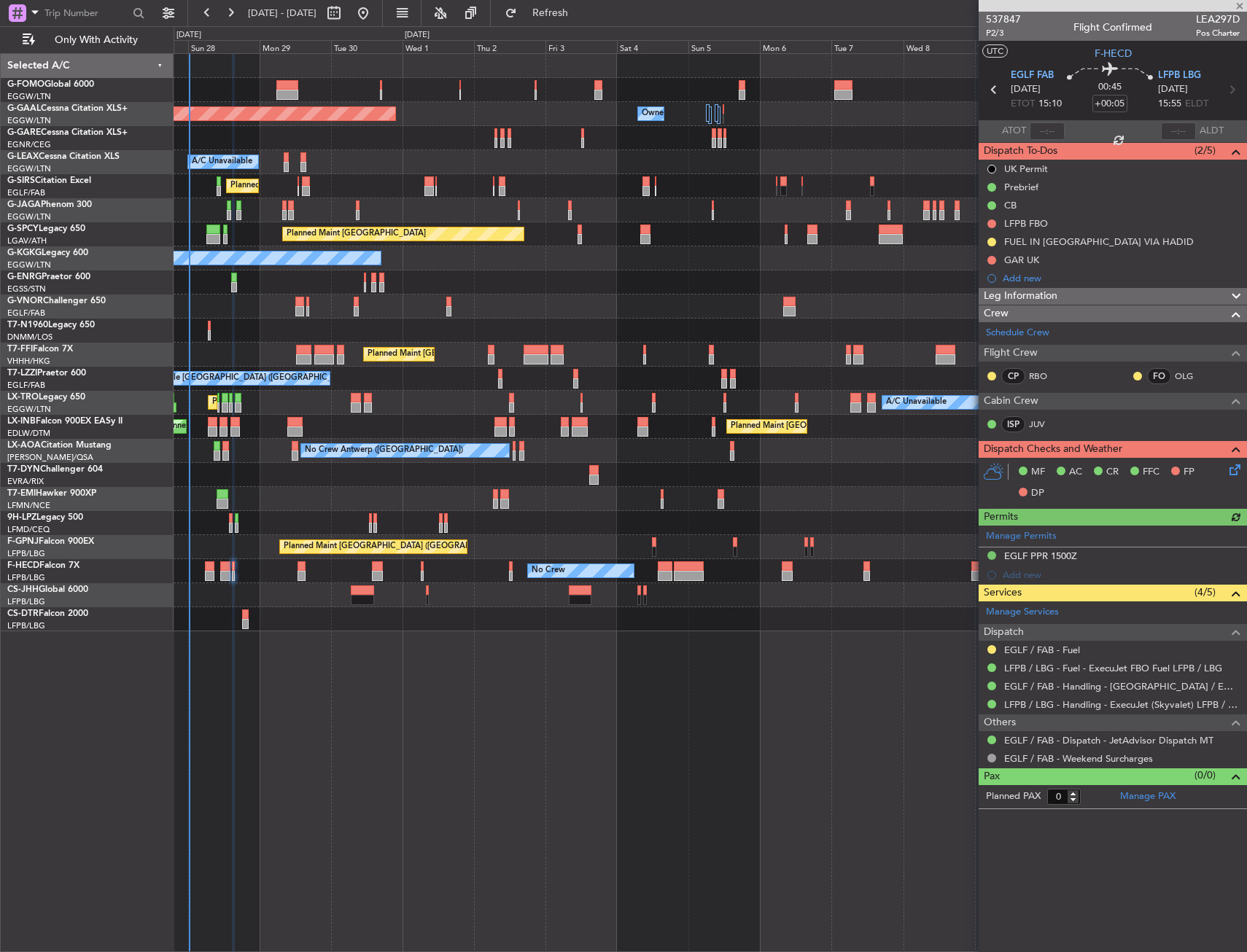
type input "-00:05"
type input "1"
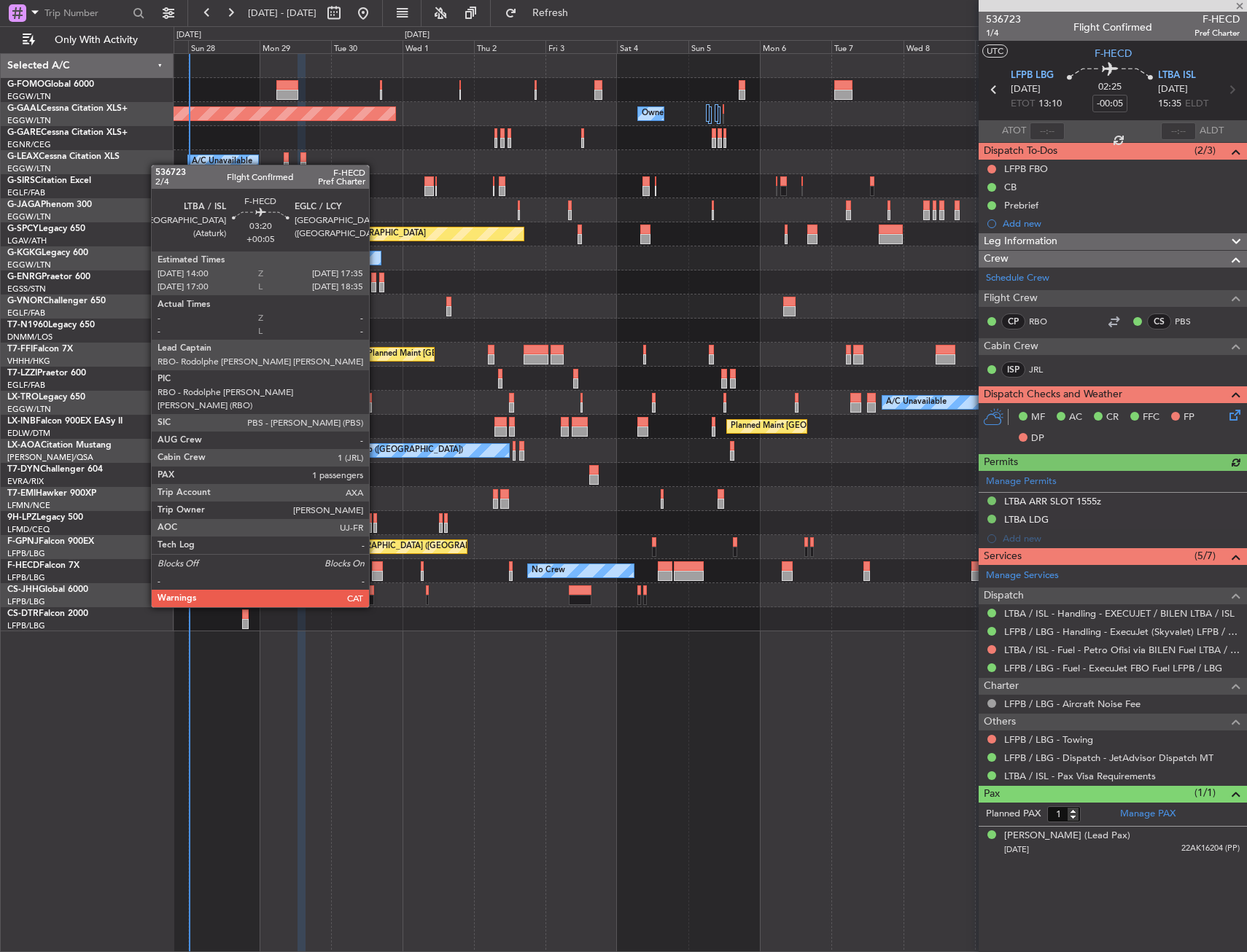
click at [376, 567] on div at bounding box center [377, 567] width 11 height 10
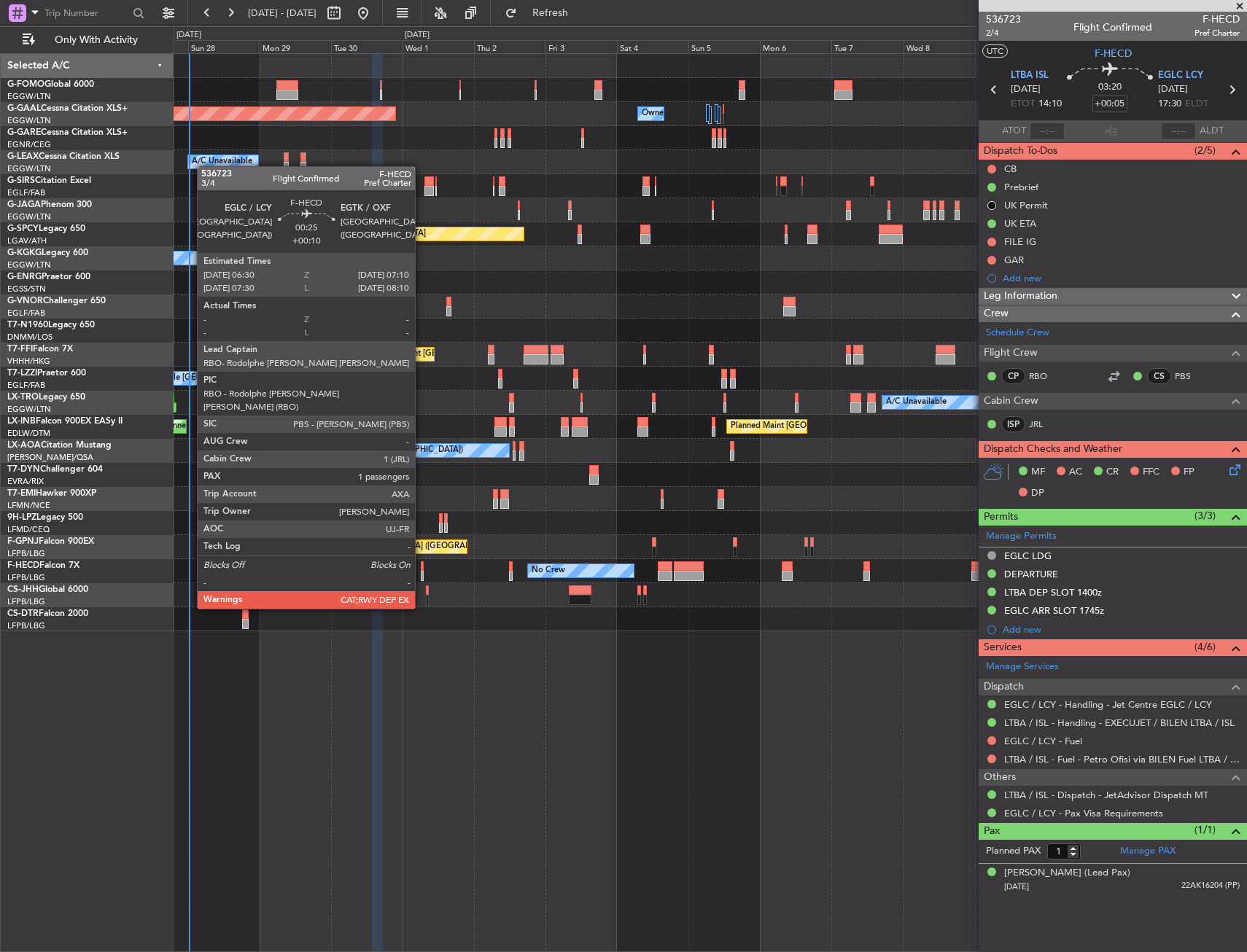
click at [421, 568] on div at bounding box center [422, 567] width 2 height 10
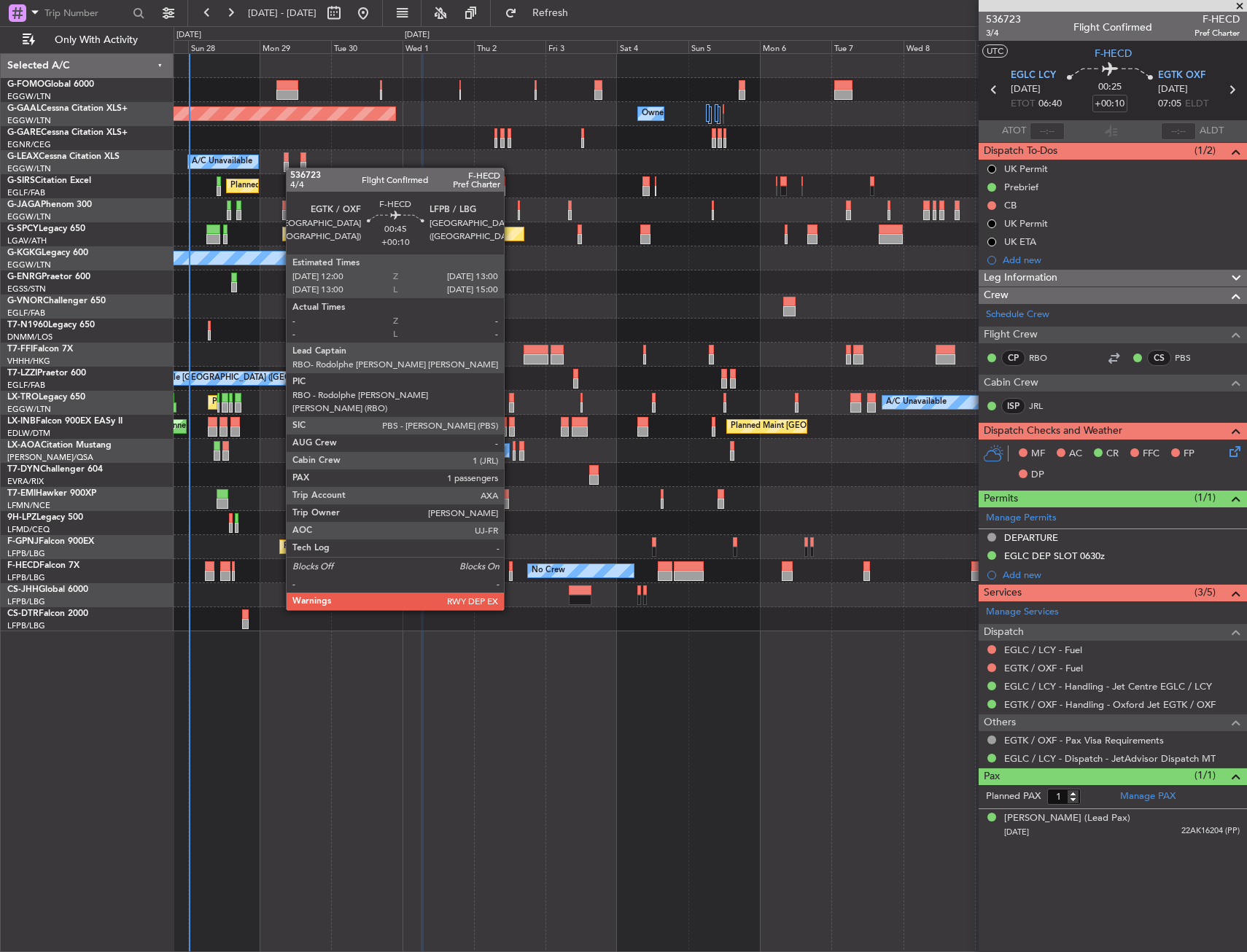
click at [510, 570] on div at bounding box center [511, 567] width 3 height 10
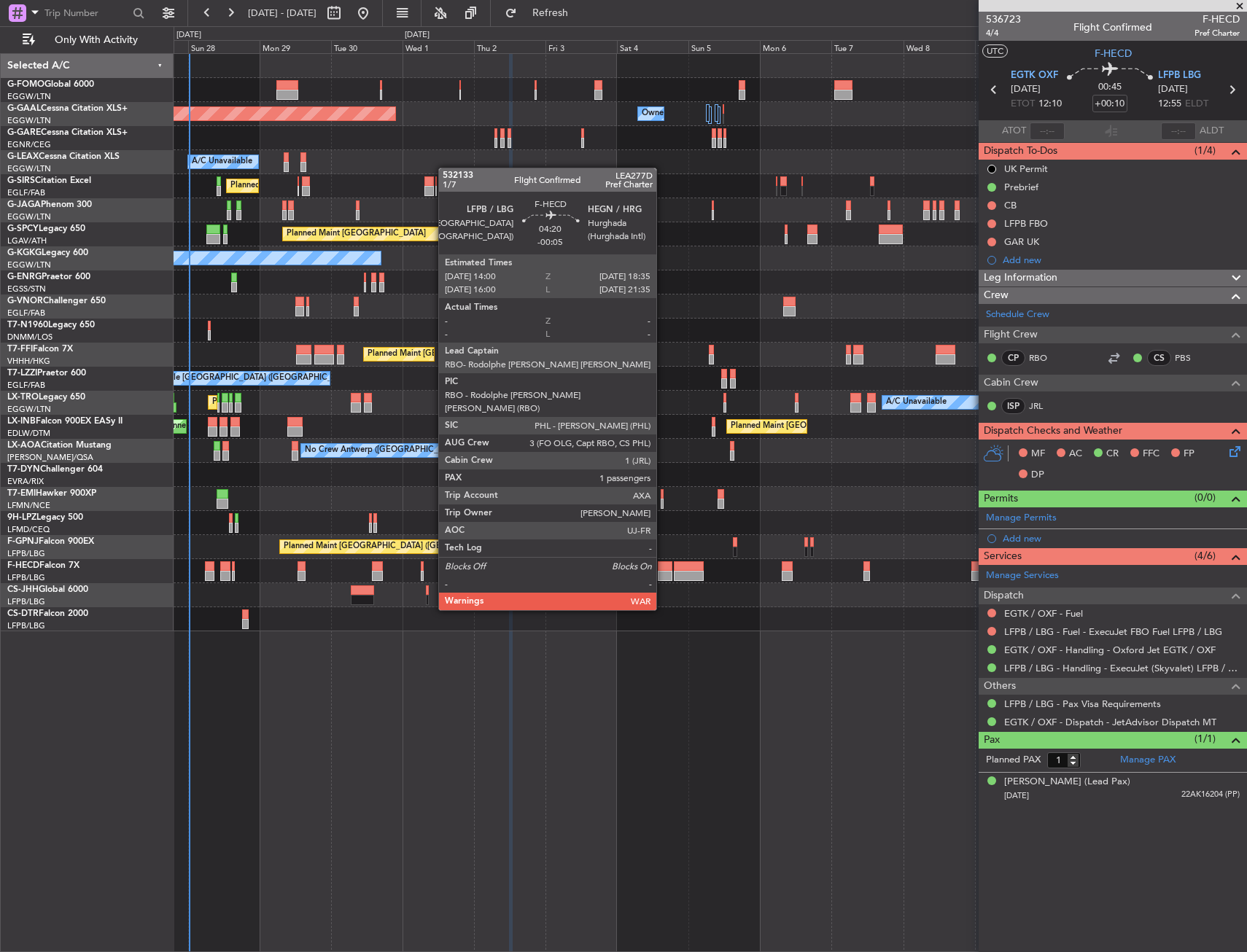
click at [663, 570] on div at bounding box center [665, 567] width 14 height 10
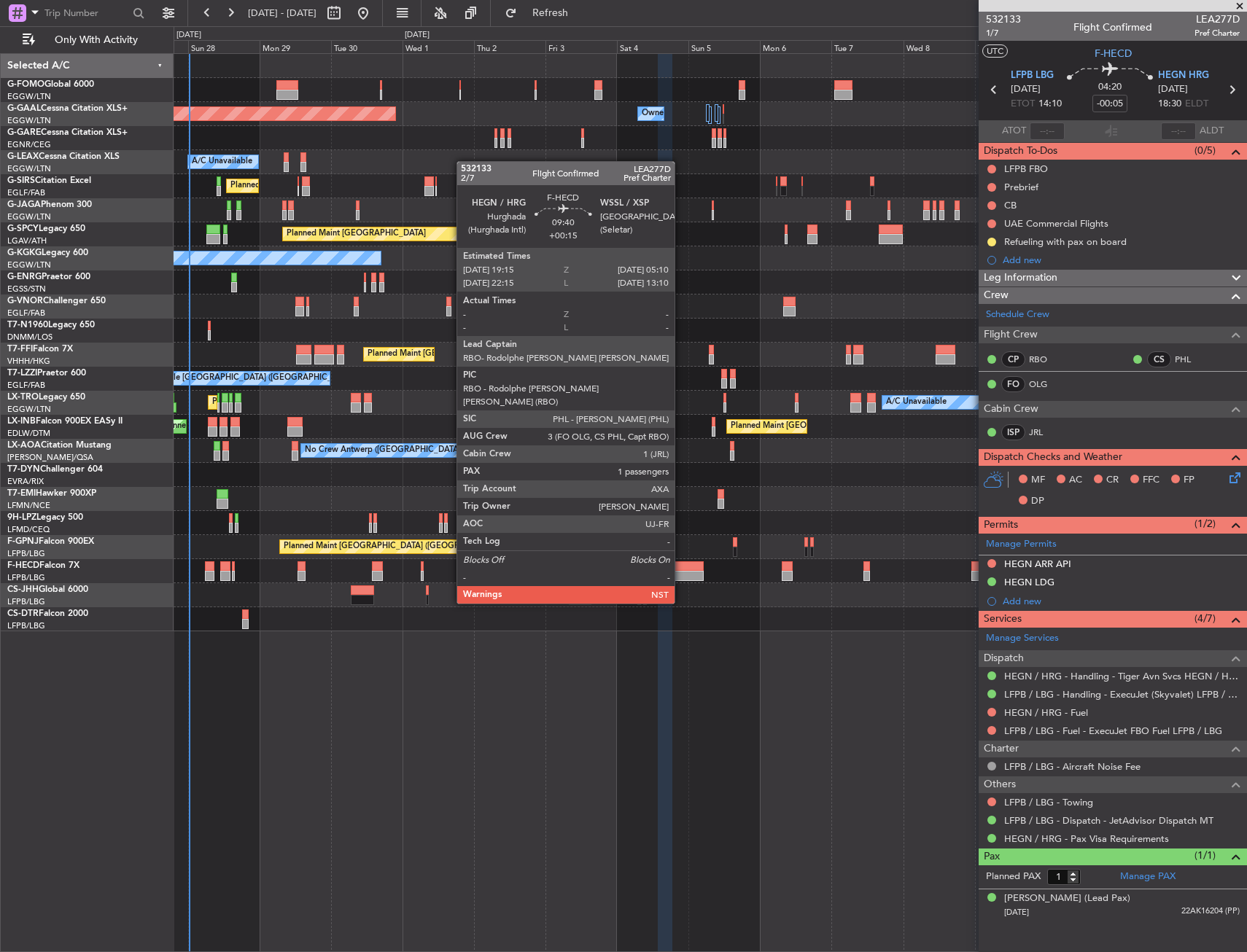
click at [681, 563] on div at bounding box center [689, 567] width 30 height 10
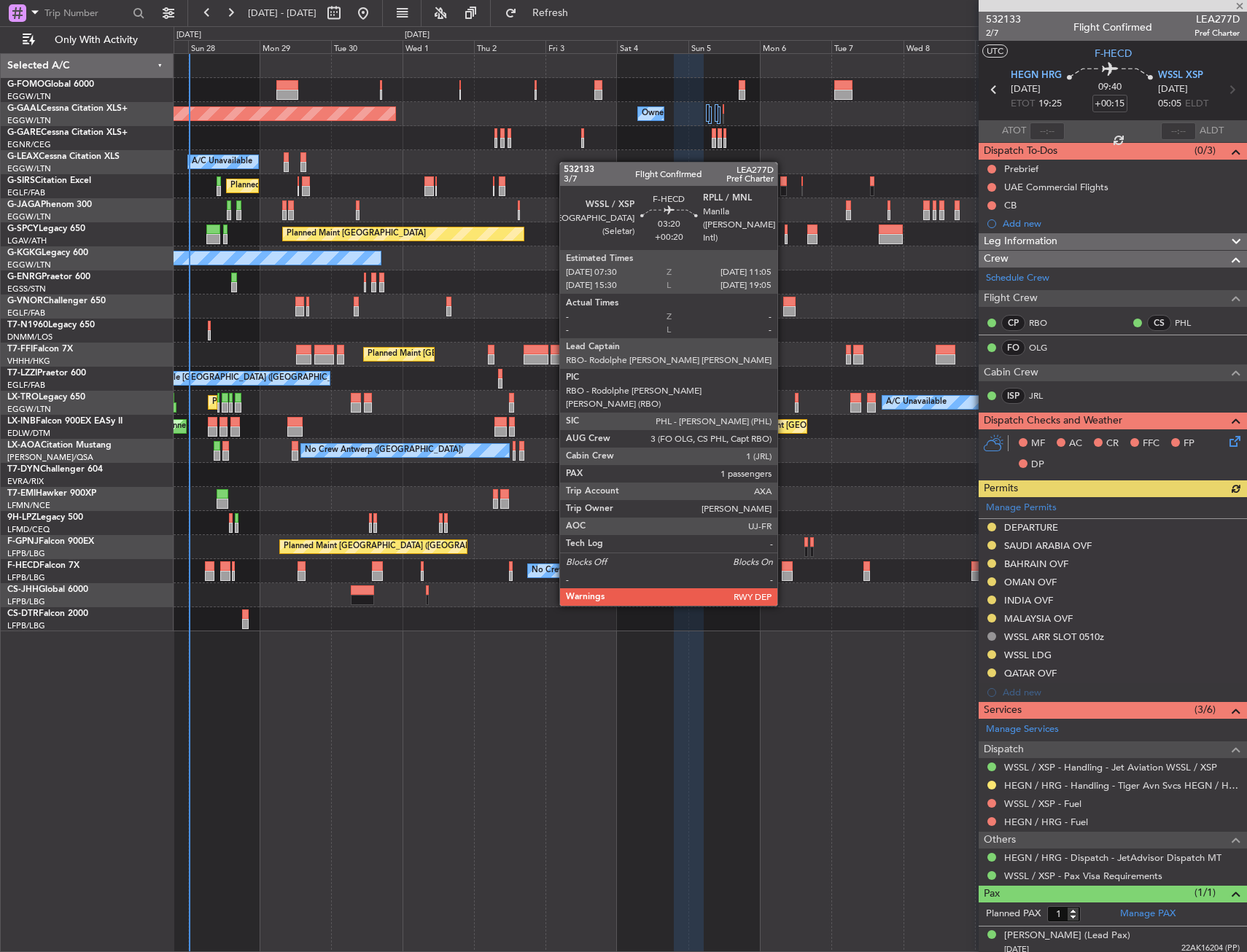
click at [784, 564] on div at bounding box center [787, 567] width 11 height 10
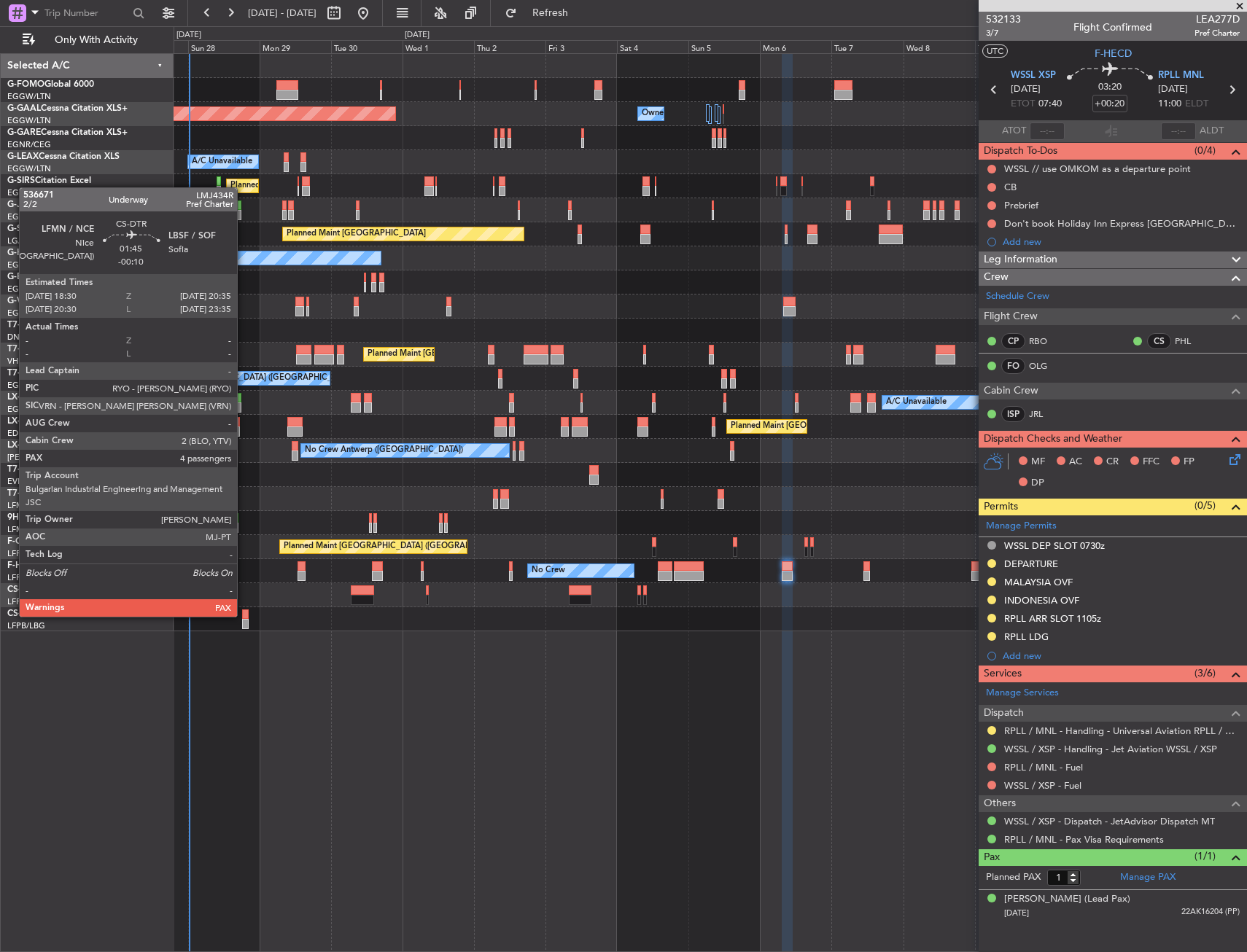
click at [243, 616] on div at bounding box center [245, 615] width 7 height 10
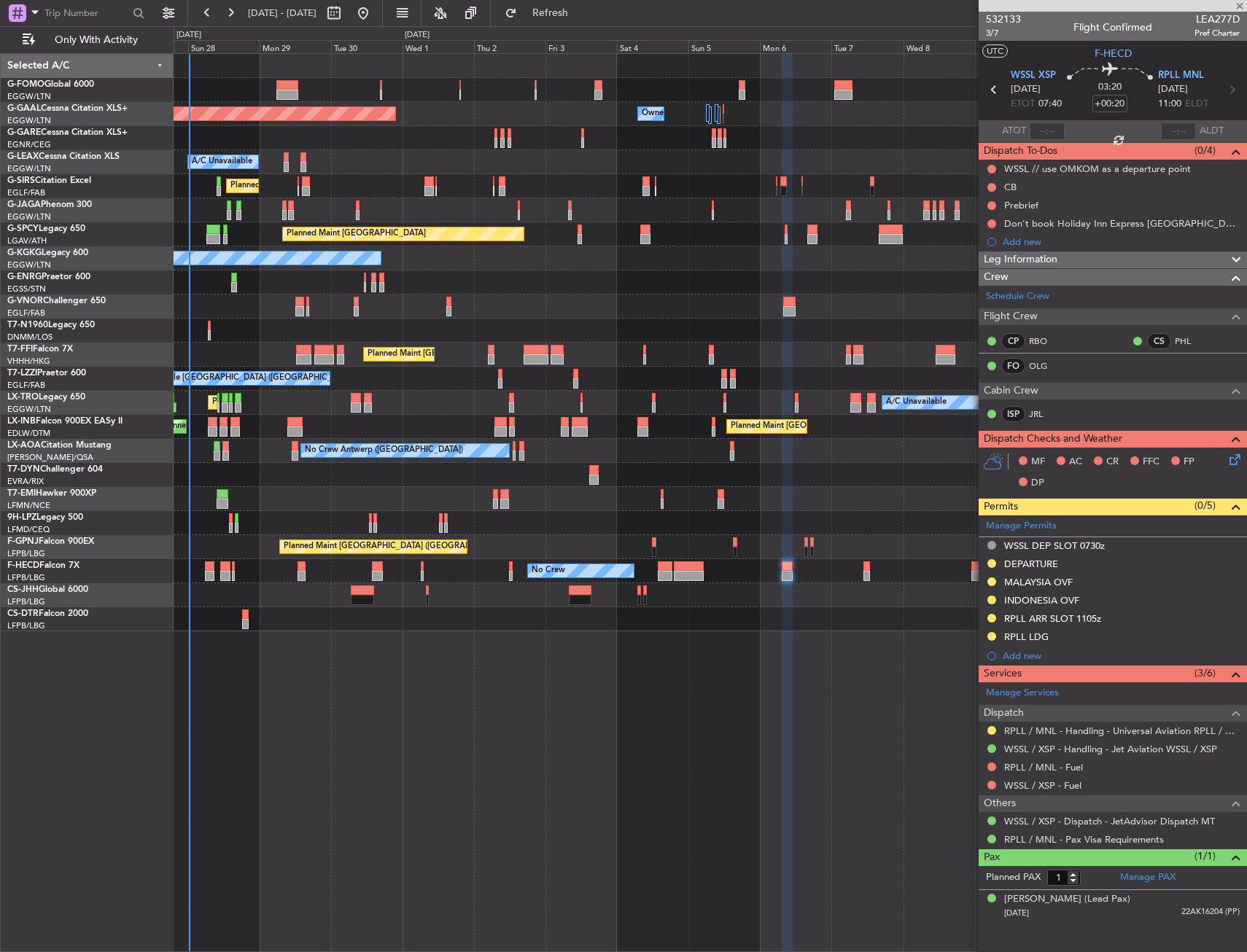
type input "-00:10"
type input "4"
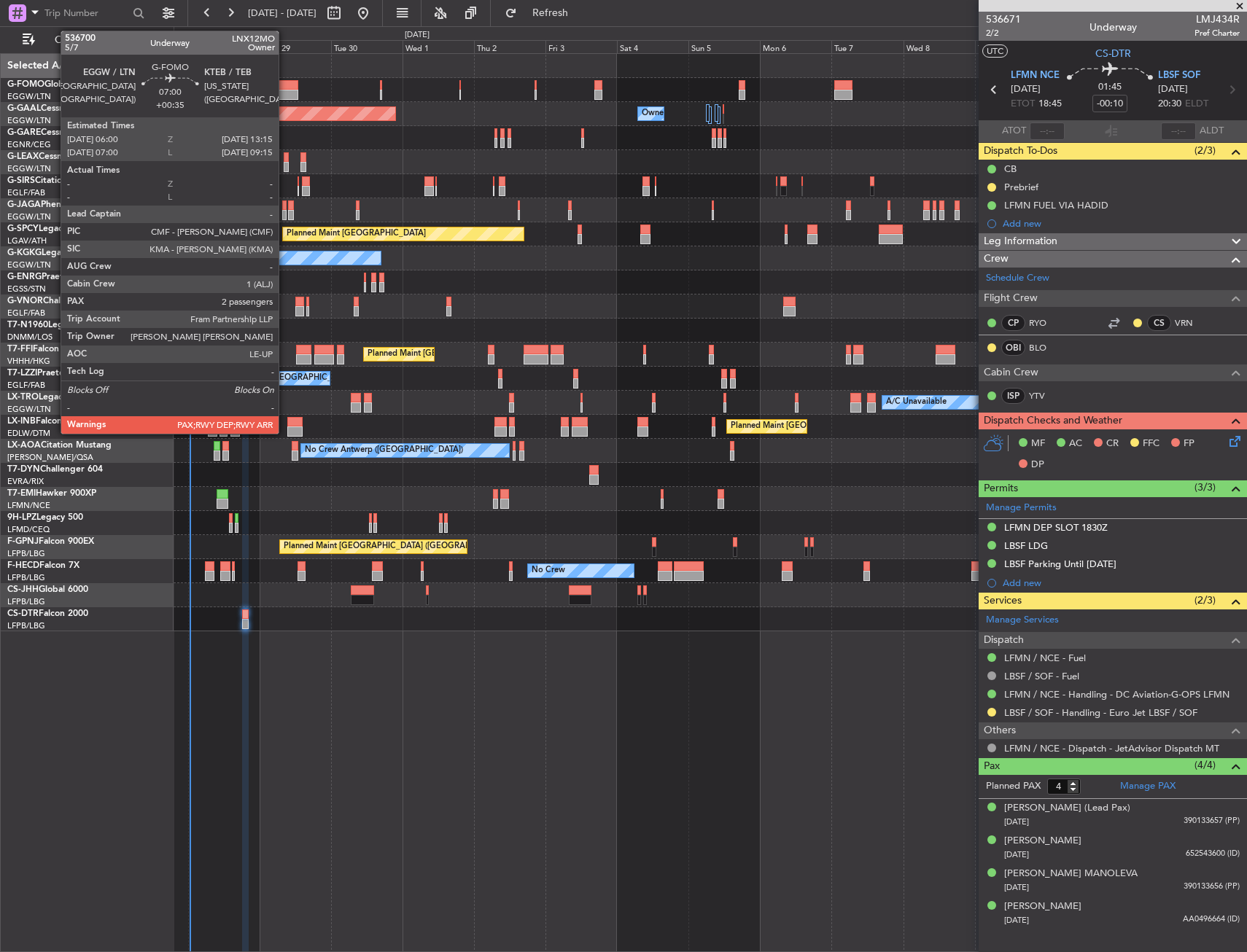
click at [285, 87] on div at bounding box center [287, 86] width 22 height 10
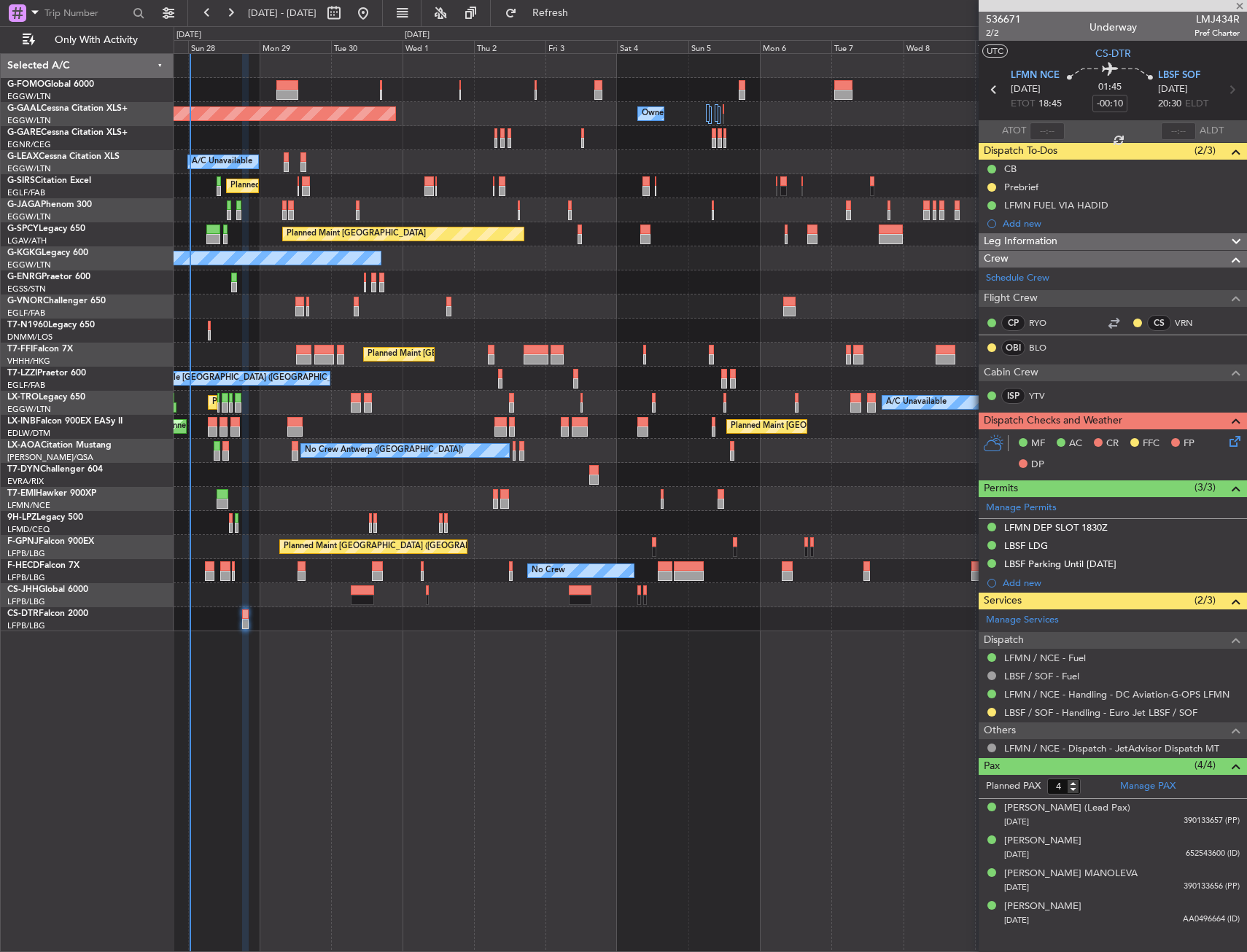
type input "+00:35"
type input "2"
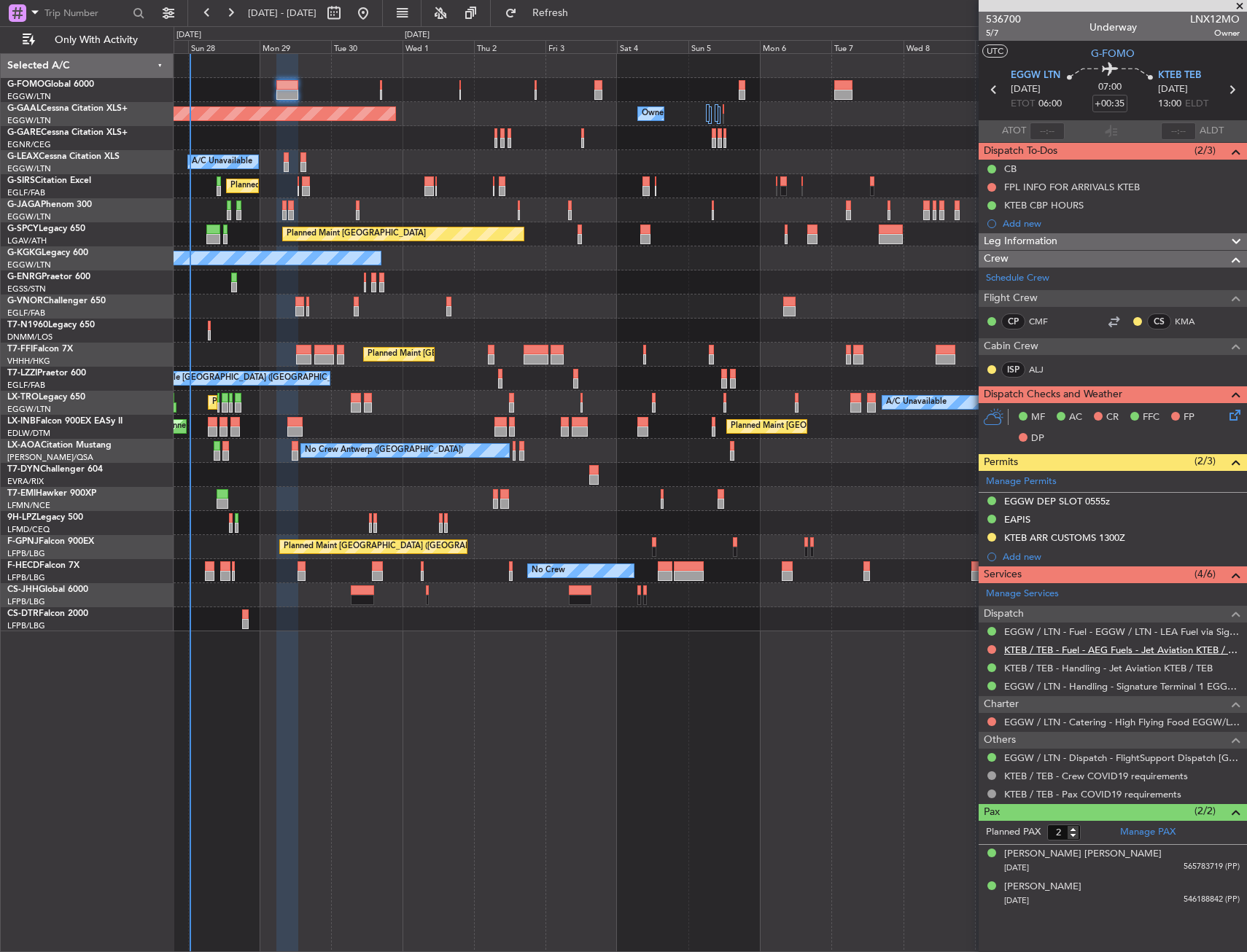
click at [1058, 651] on link "KTEB / TEB - Fuel - AEG Fuels - Jet Aviation KTEB / TEB" at bounding box center [1122, 650] width 236 height 12
click at [1030, 227] on div "Add new" at bounding box center [1115, 223] width 224 height 12
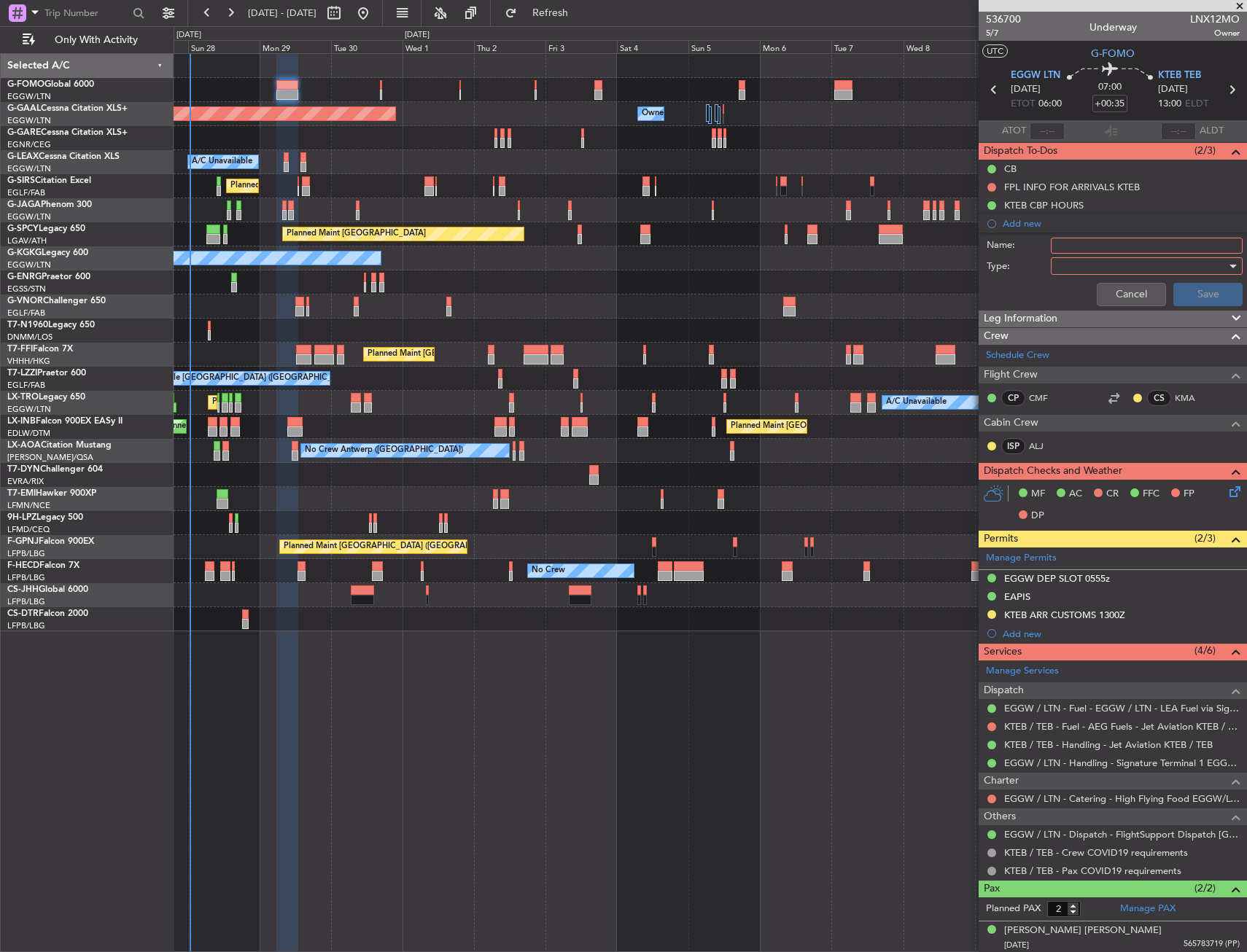
click at [1059, 242] on input "Name:" at bounding box center [1146, 245] width 192 height 16
type input "KTEB FUEL VIA HANDLER"
click at [1101, 258] on div at bounding box center [1141, 266] width 170 height 22
click at [1088, 301] on span "Generic" at bounding box center [1139, 296] width 170 height 22
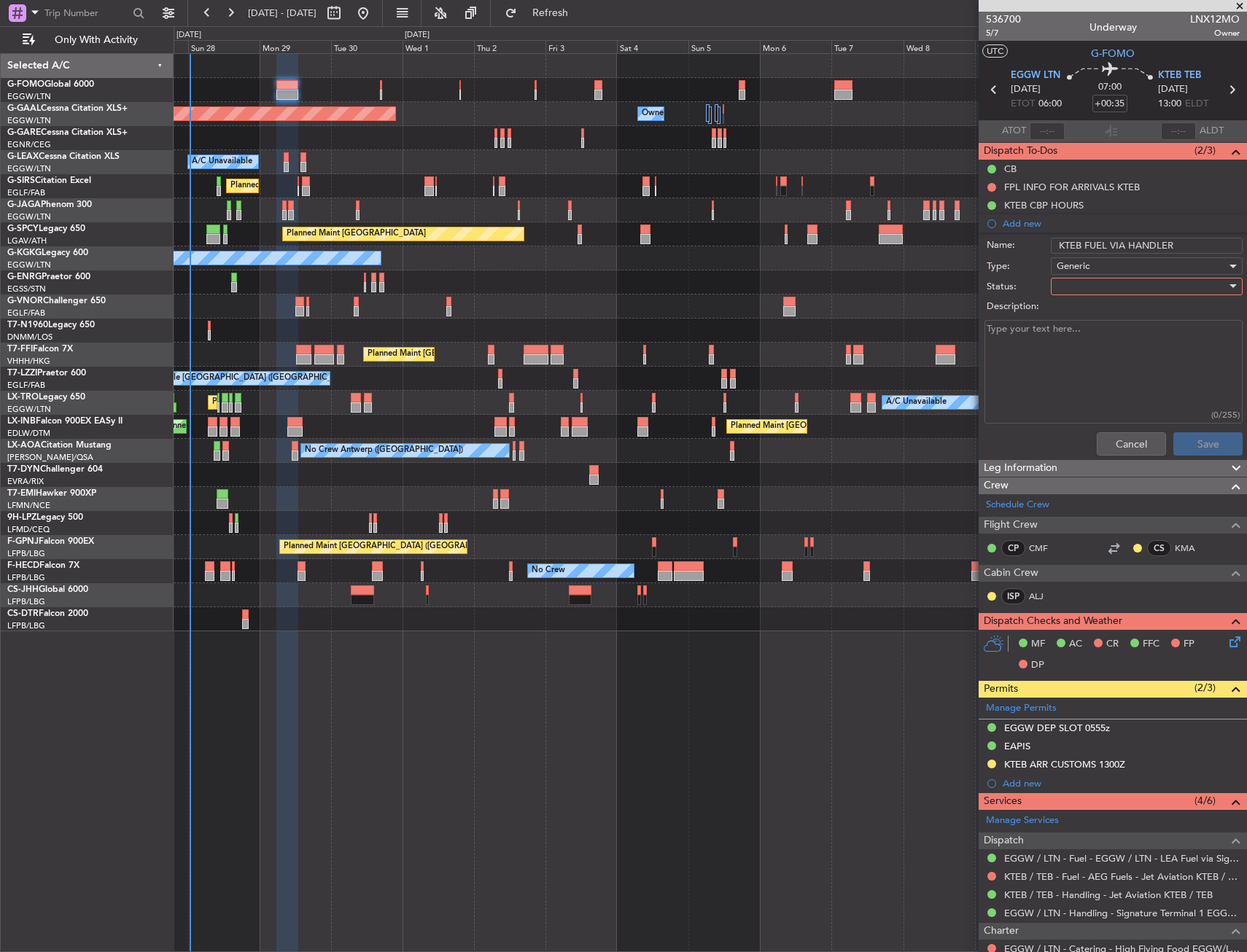
click at [1087, 297] on div "Description:" at bounding box center [1112, 307] width 283 height 21
click at [1086, 290] on div at bounding box center [1141, 287] width 170 height 22
click at [1092, 361] on span "Completed" at bounding box center [1139, 360] width 170 height 22
click at [1193, 444] on button "Save" at bounding box center [1207, 444] width 69 height 23
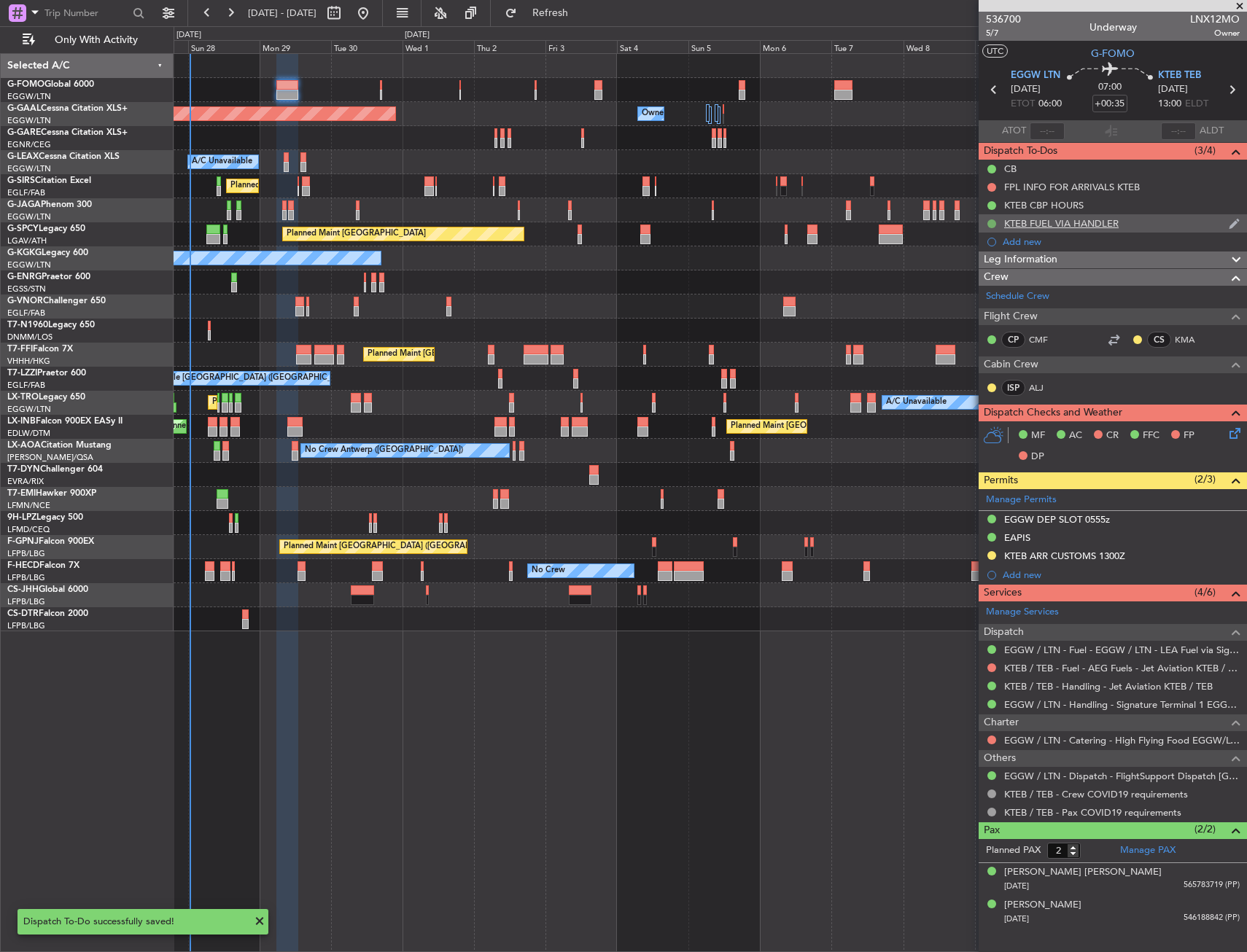
click at [990, 223] on button at bounding box center [992, 223] width 9 height 9
click at [980, 269] on span "In Progress" at bounding box center [999, 267] width 50 height 15
click at [382, 93] on div "Planned Maint [GEOGRAPHIC_DATA] ([GEOGRAPHIC_DATA])" at bounding box center [709, 90] width 1073 height 24
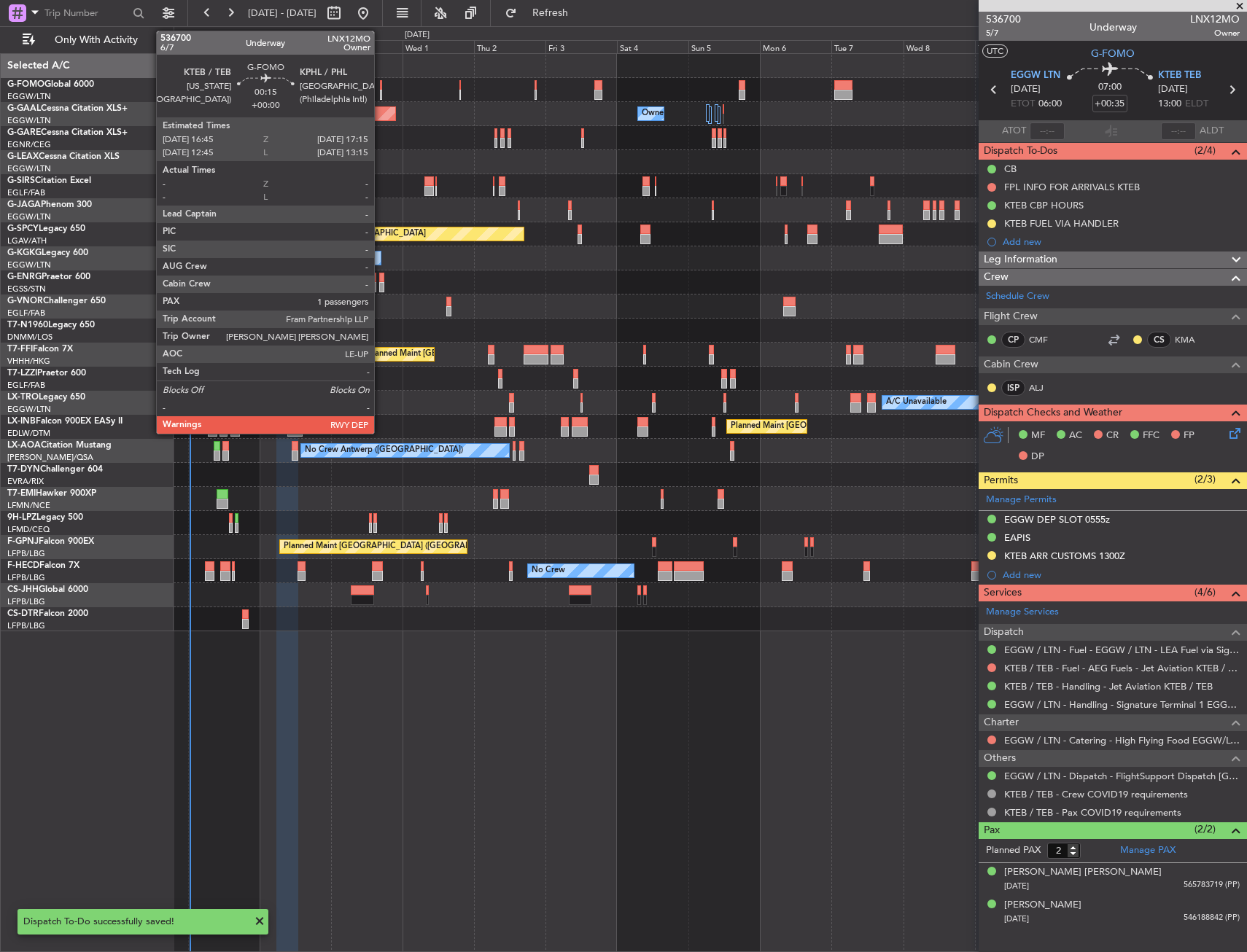
click at [380, 93] on div at bounding box center [380, 95] width 2 height 10
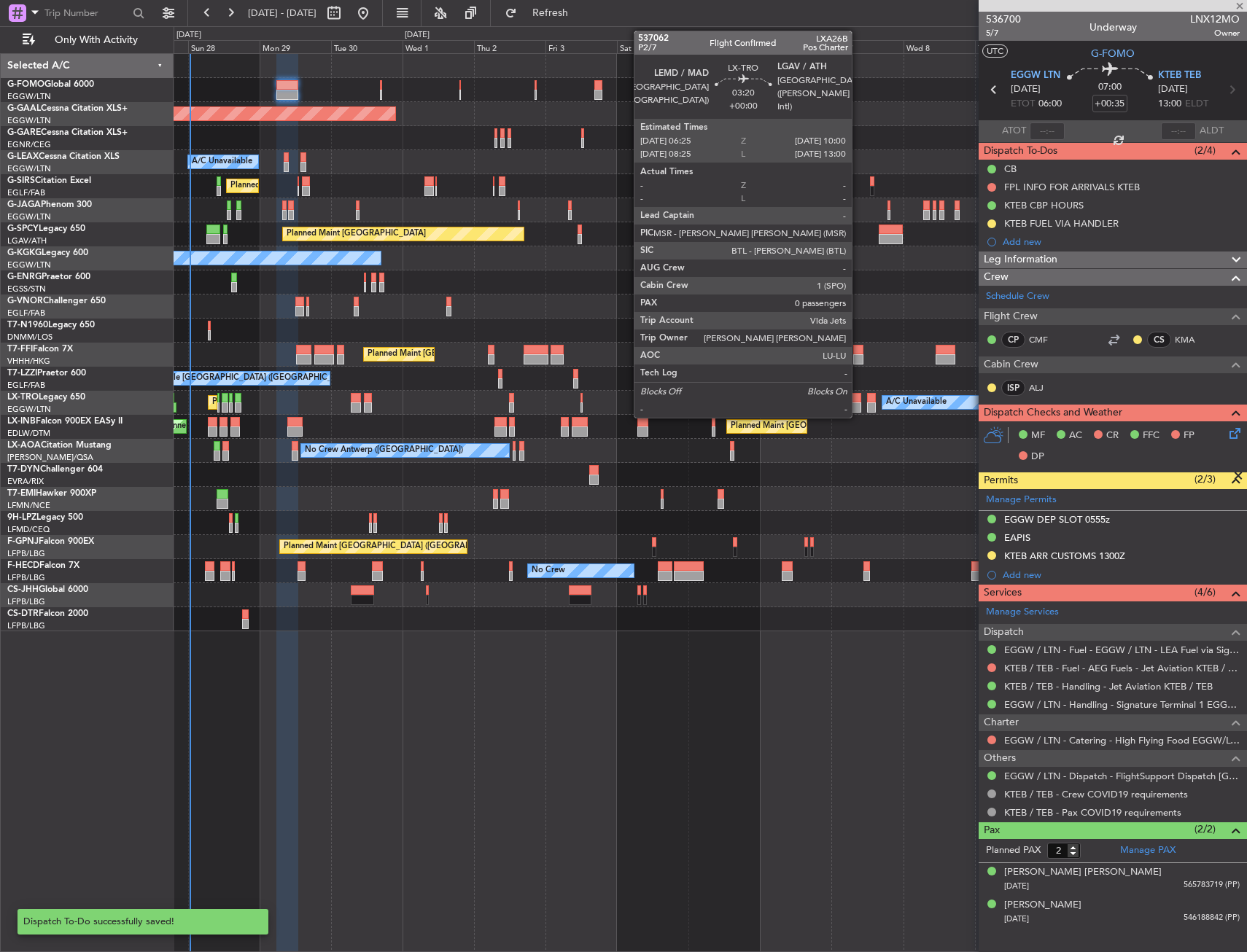
type input "1"
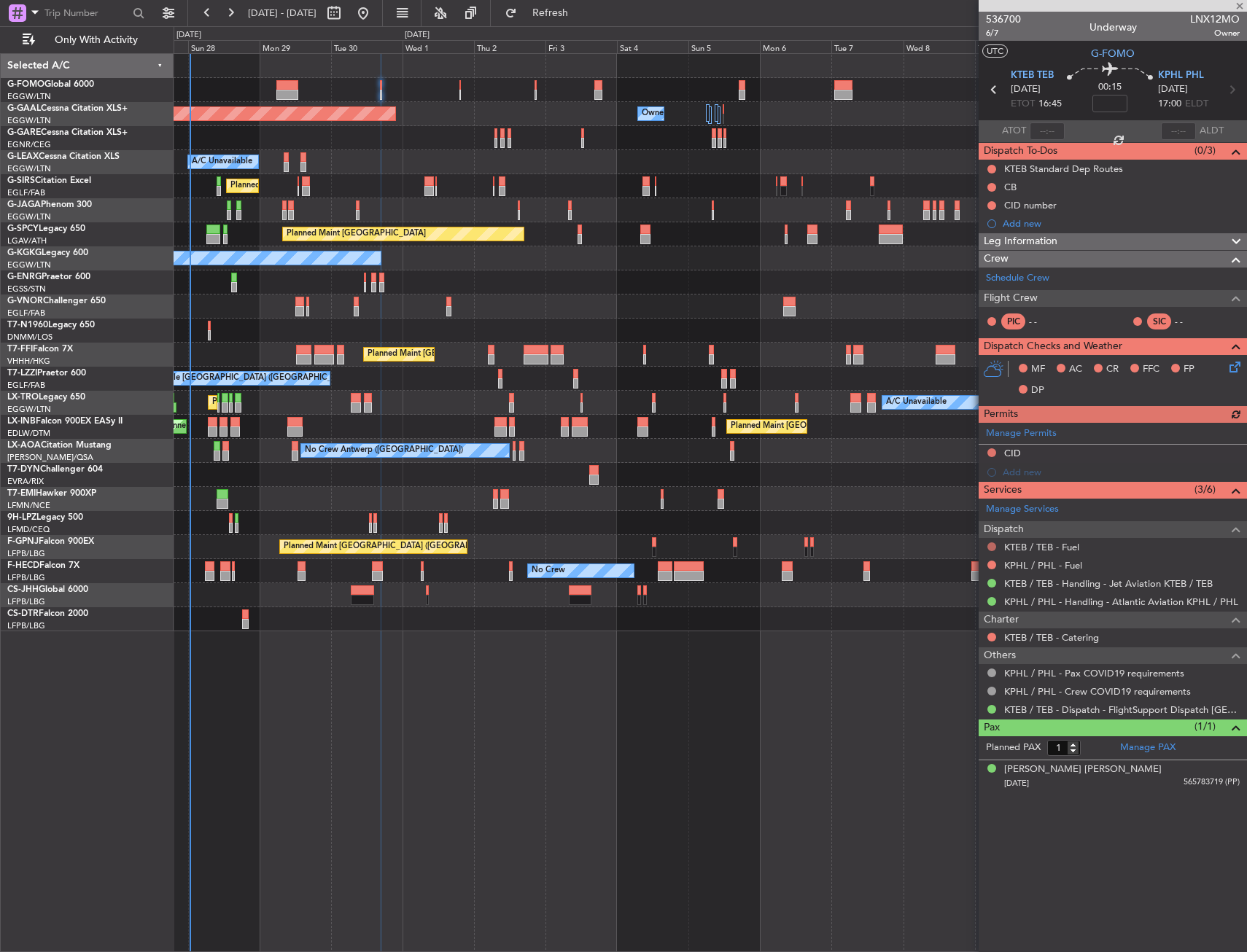
click at [991, 547] on button at bounding box center [992, 547] width 9 height 9
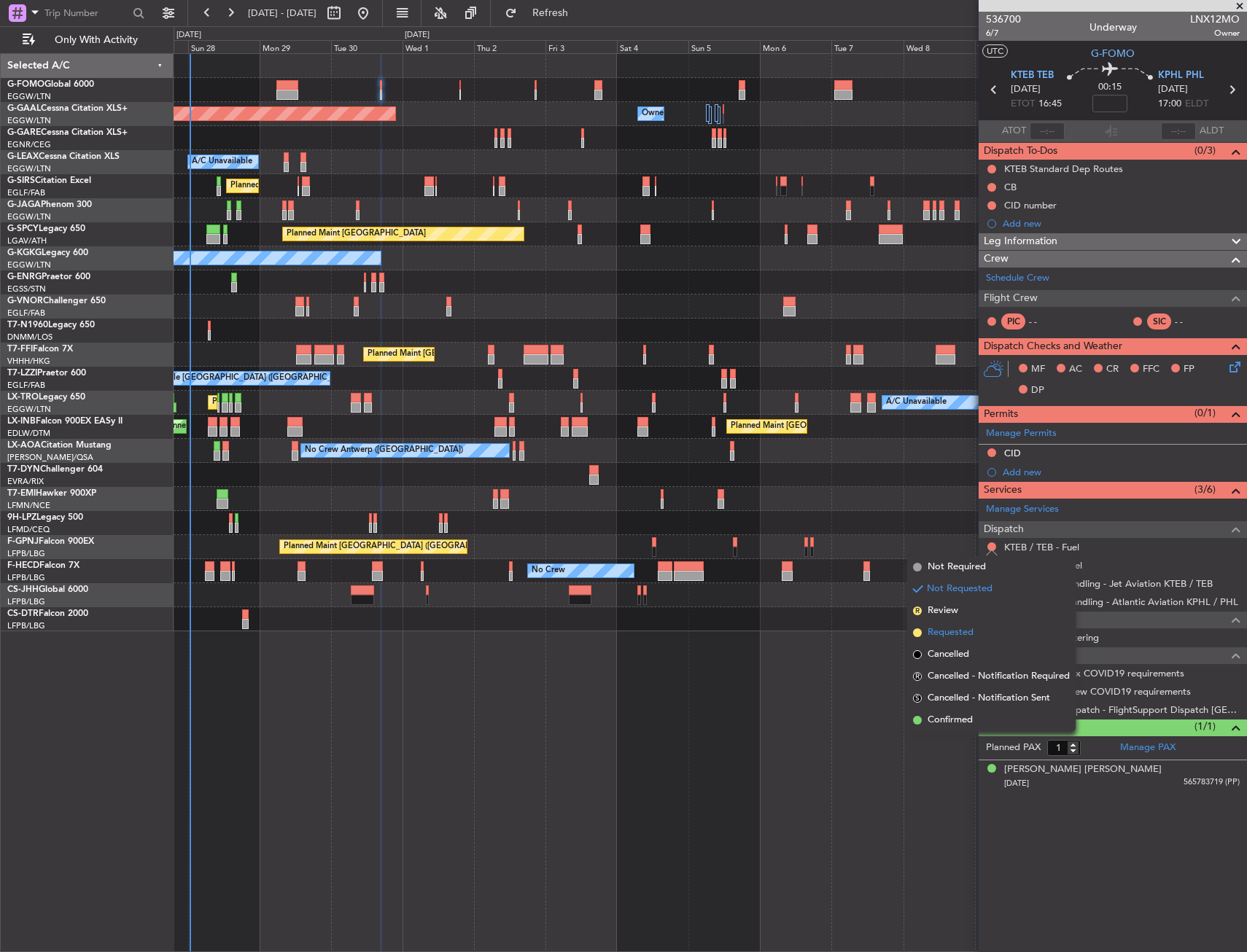
click at [943, 631] on span "Requested" at bounding box center [950, 633] width 46 height 15
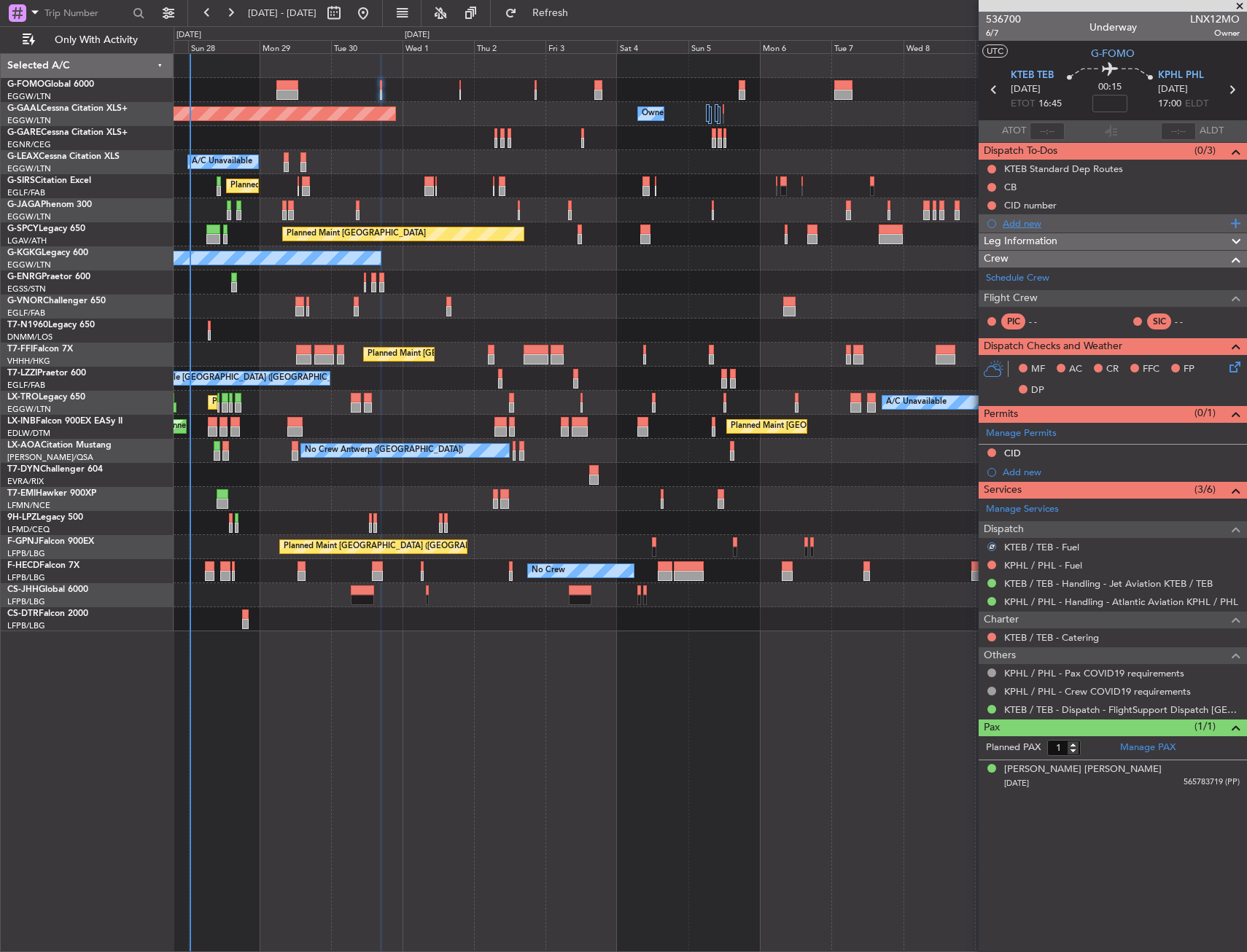
click at [1020, 227] on div "Add new" at bounding box center [1115, 223] width 224 height 12
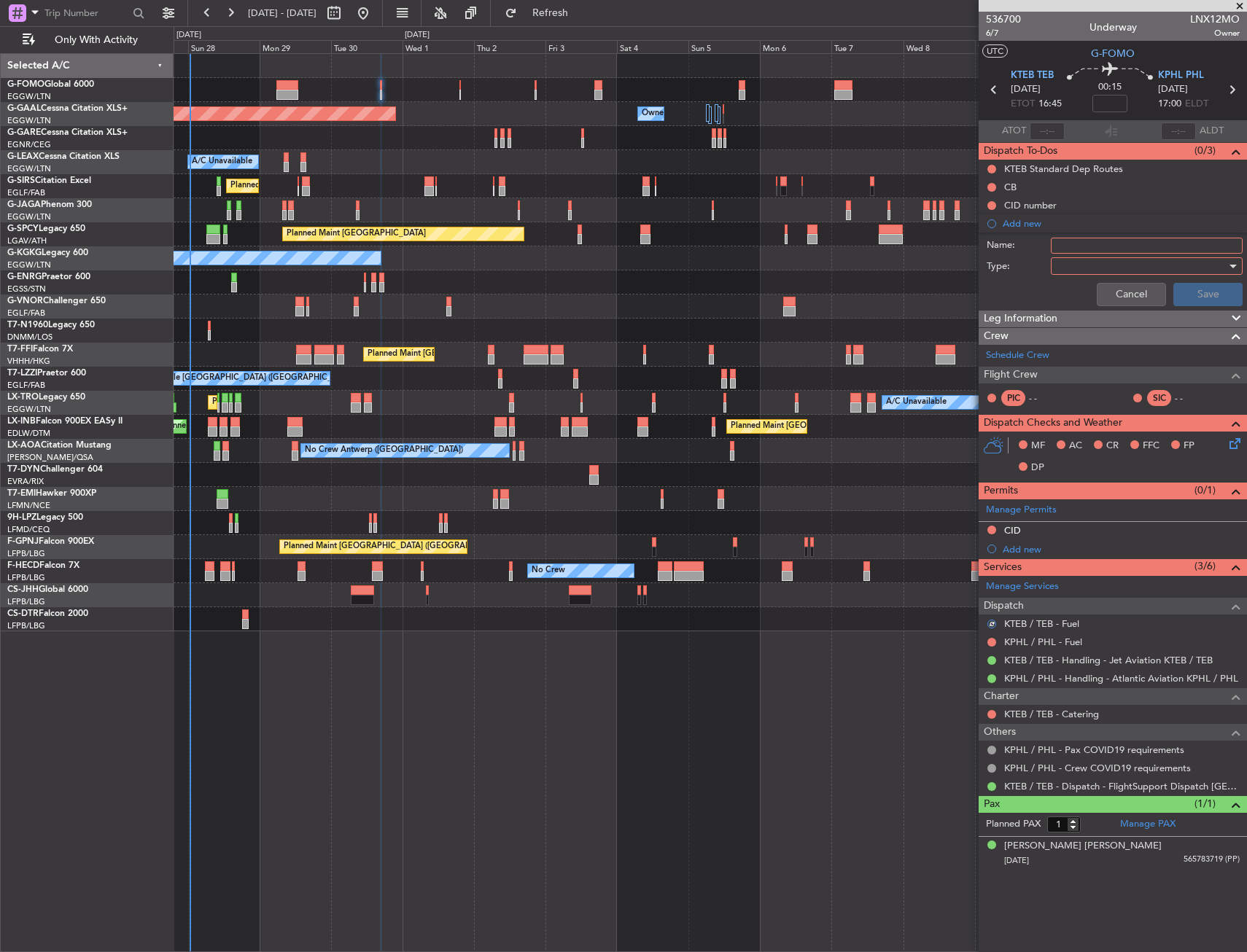
click at [1077, 250] on input "Name:" at bounding box center [1146, 245] width 192 height 16
type input "KTEB FUEL VIA HANDLER"
click at [1078, 258] on div at bounding box center [1141, 266] width 170 height 22
click at [1078, 304] on span "Generic" at bounding box center [1139, 296] width 179 height 22
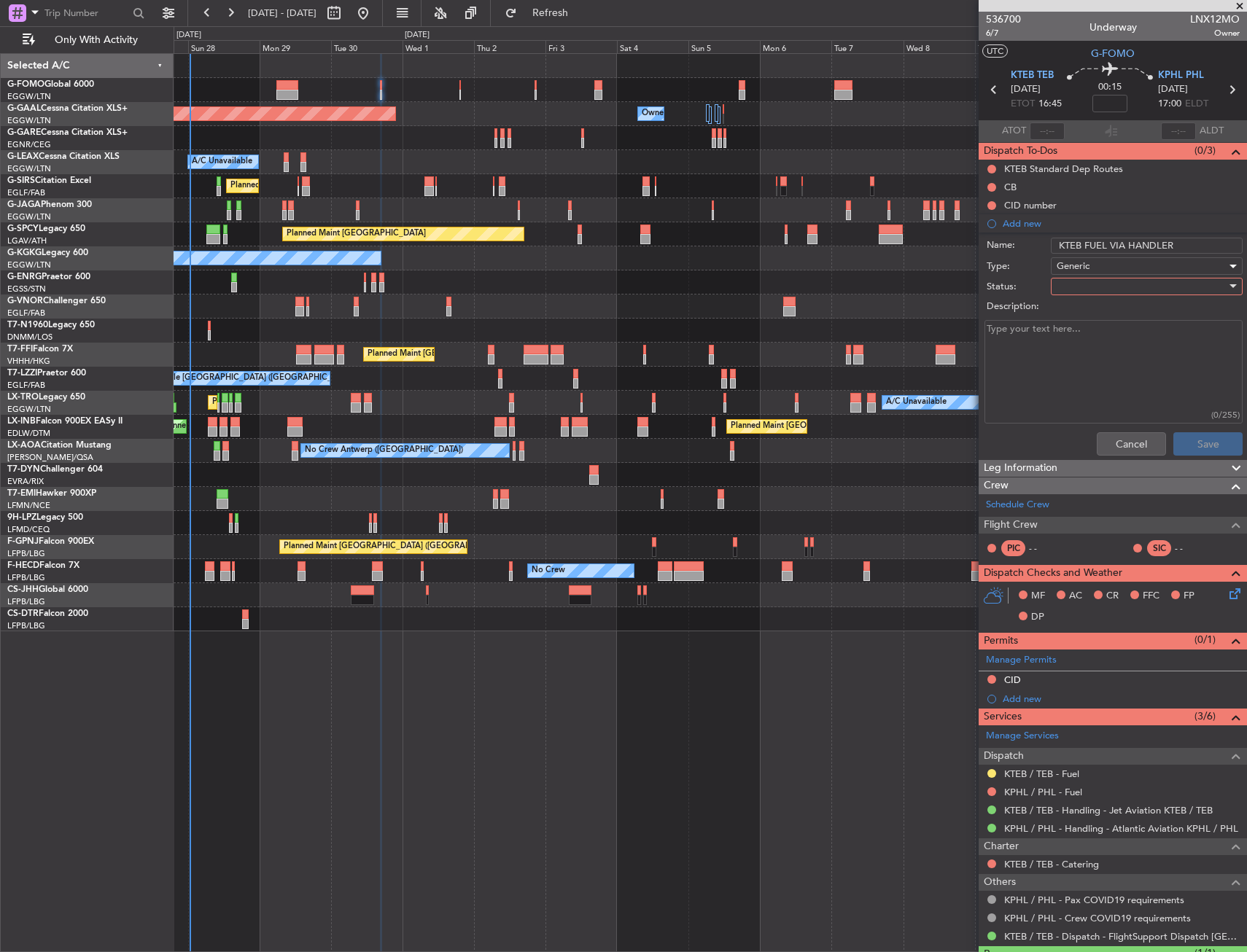
click at [1078, 304] on label "Description:" at bounding box center [1121, 307] width 268 height 15
click at [1078, 320] on textarea "Description:" at bounding box center [1113, 372] width 258 height 105
click at [1078, 287] on div at bounding box center [1141, 287] width 170 height 22
click at [1083, 331] on span "In Progress" at bounding box center [1139, 337] width 170 height 22
click at [1176, 444] on button "Save" at bounding box center [1207, 444] width 69 height 23
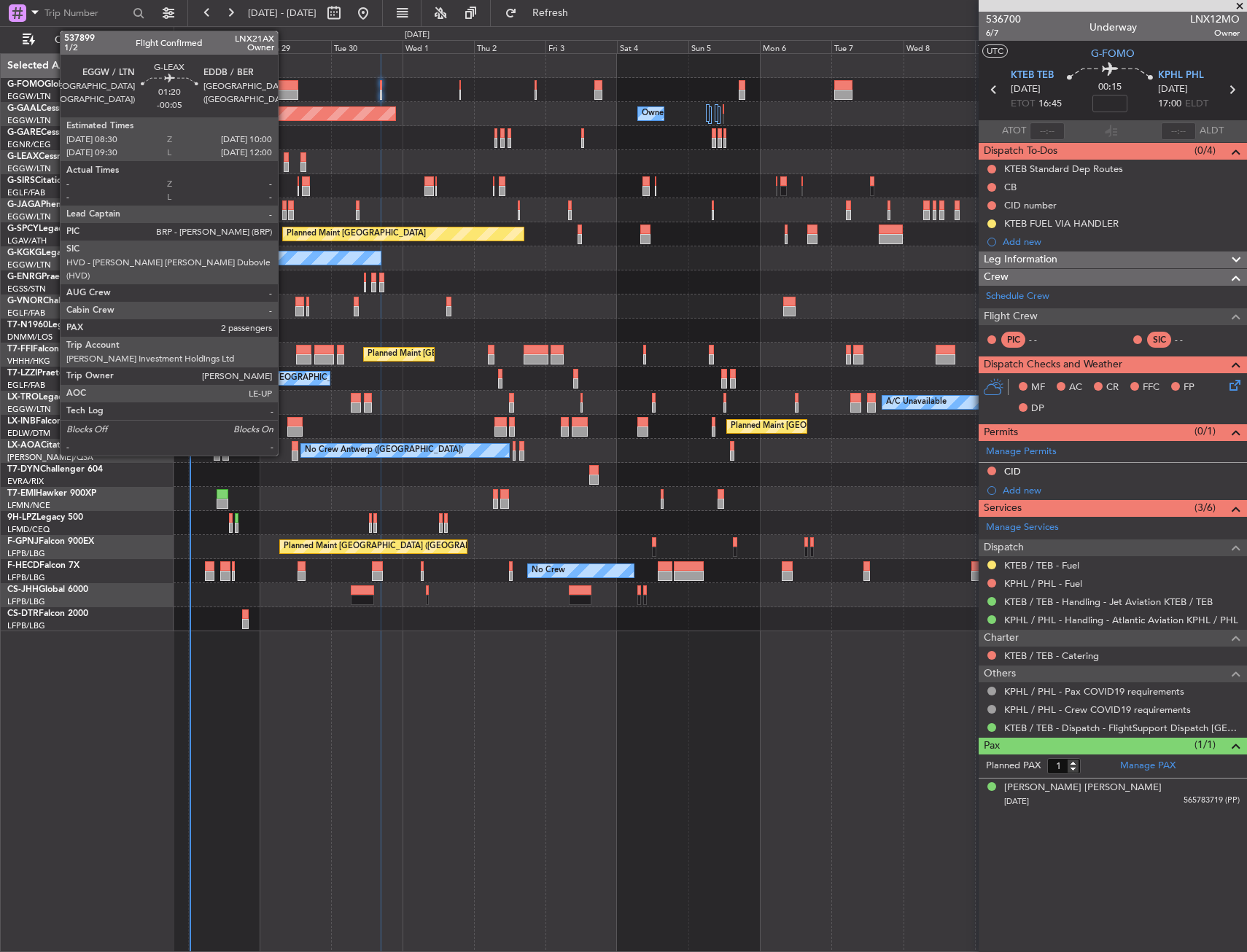
click at [284, 159] on div at bounding box center [286, 157] width 5 height 10
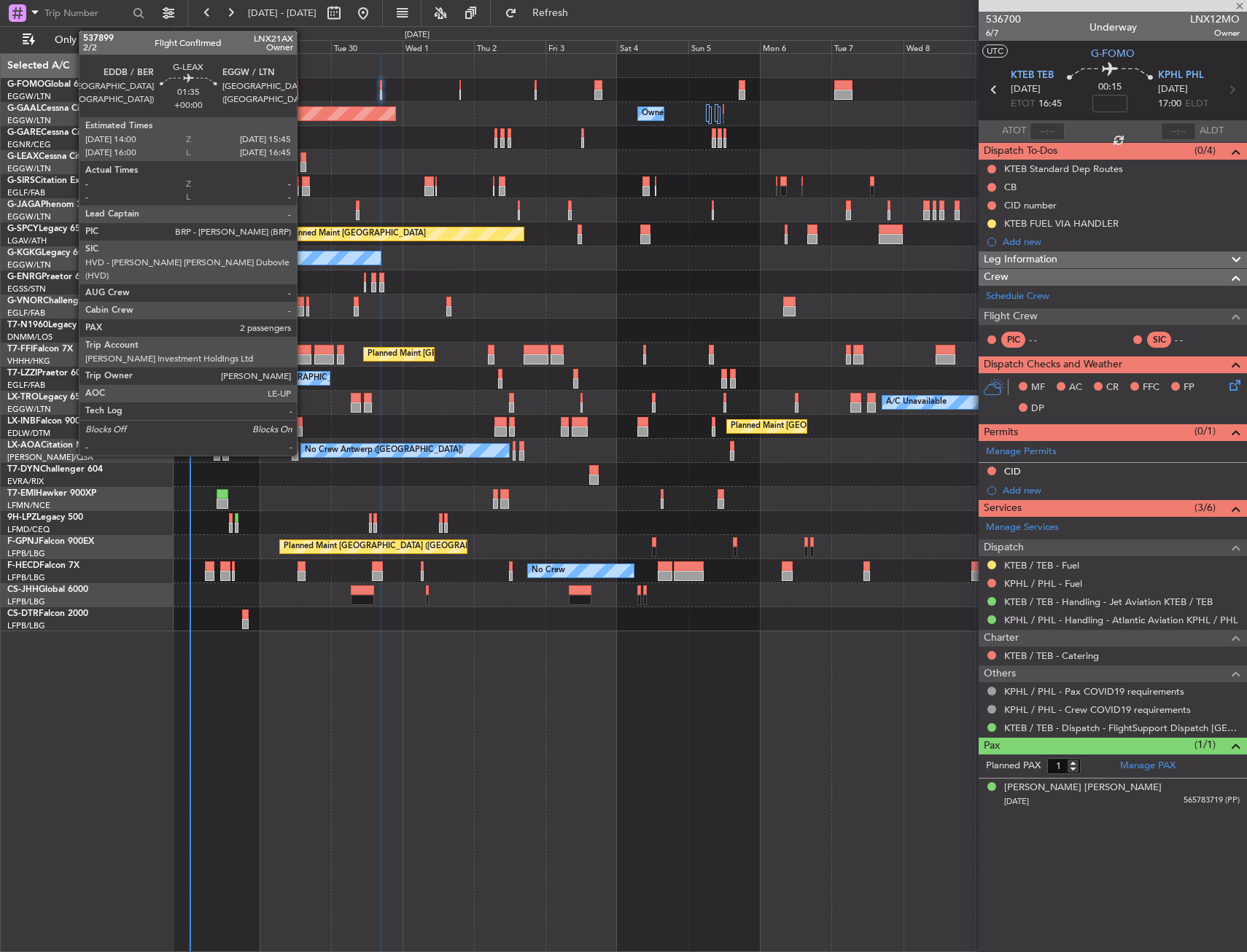
type input "-00:05"
type input "2"
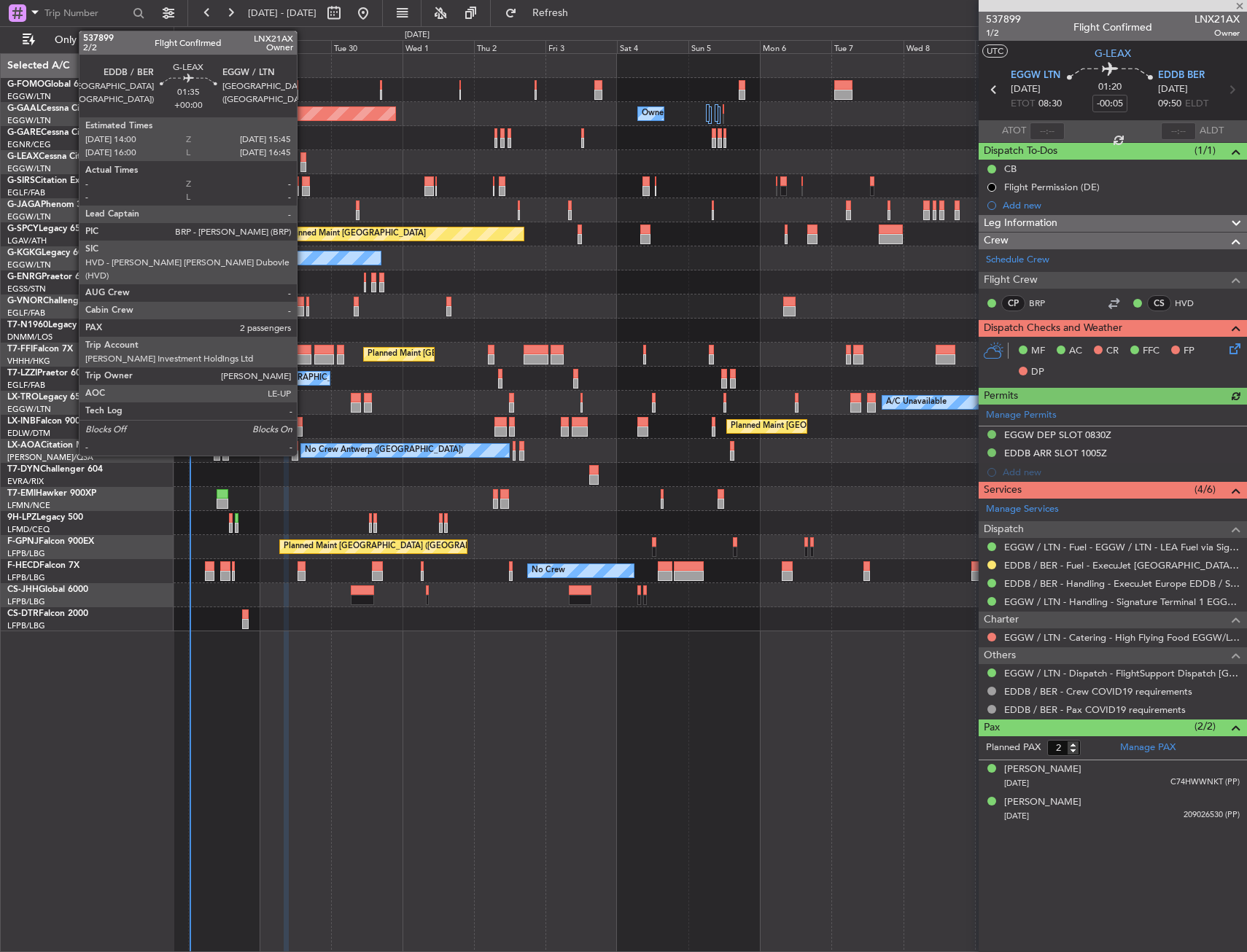
click at [303, 159] on div at bounding box center [303, 157] width 6 height 10
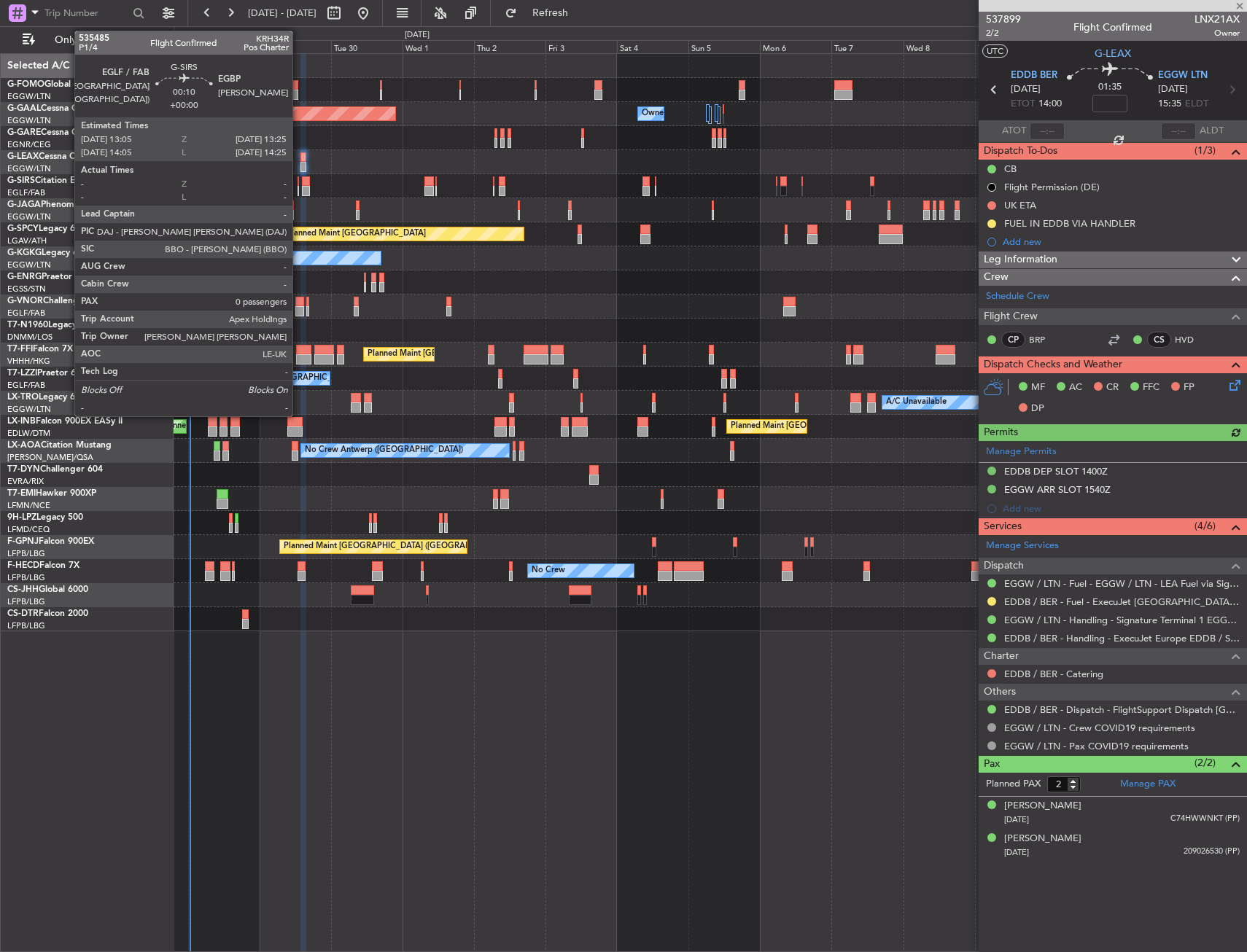
click at [299, 185] on div at bounding box center [298, 181] width 2 height 10
type input "0"
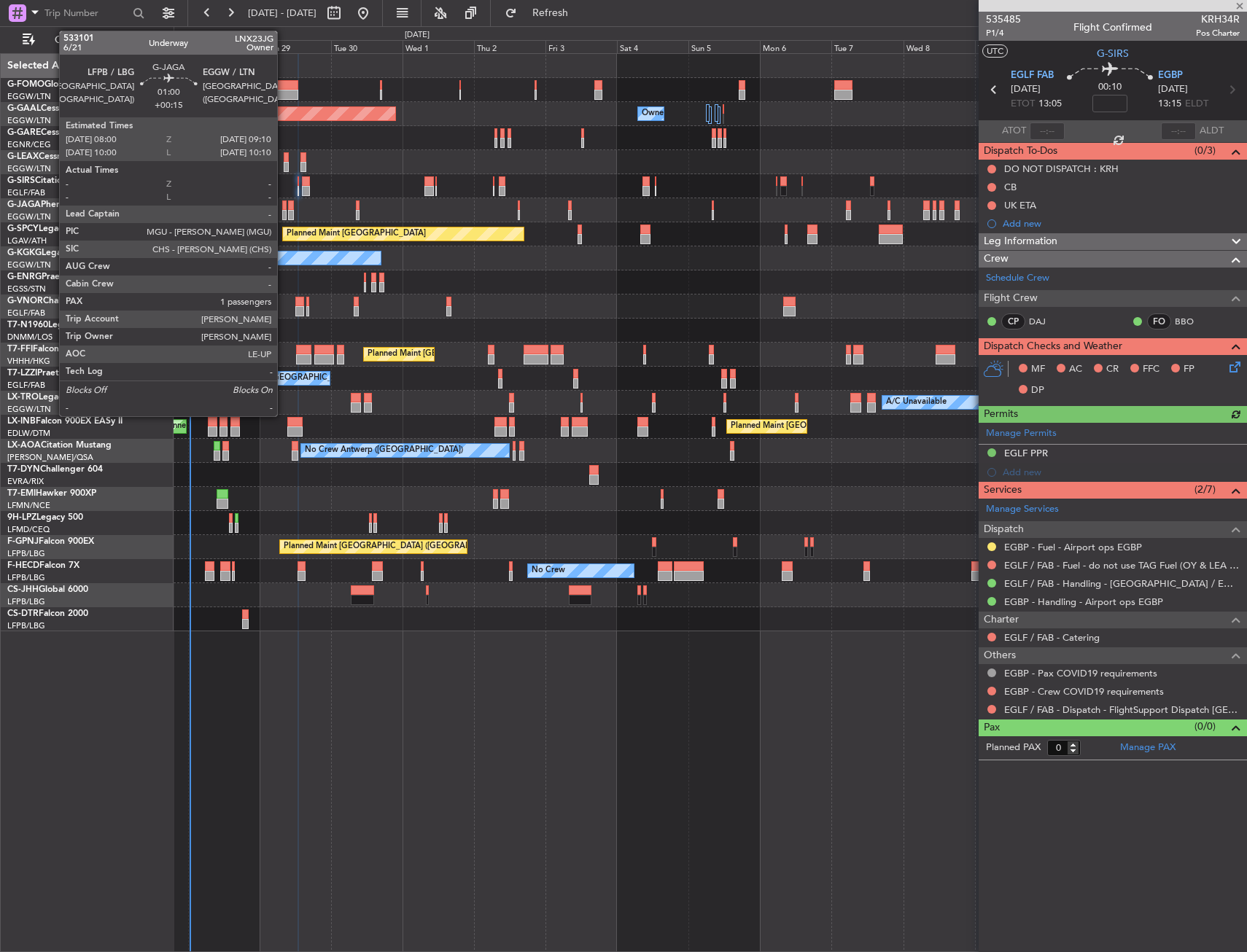
click at [283, 209] on div at bounding box center [284, 205] width 3 height 10
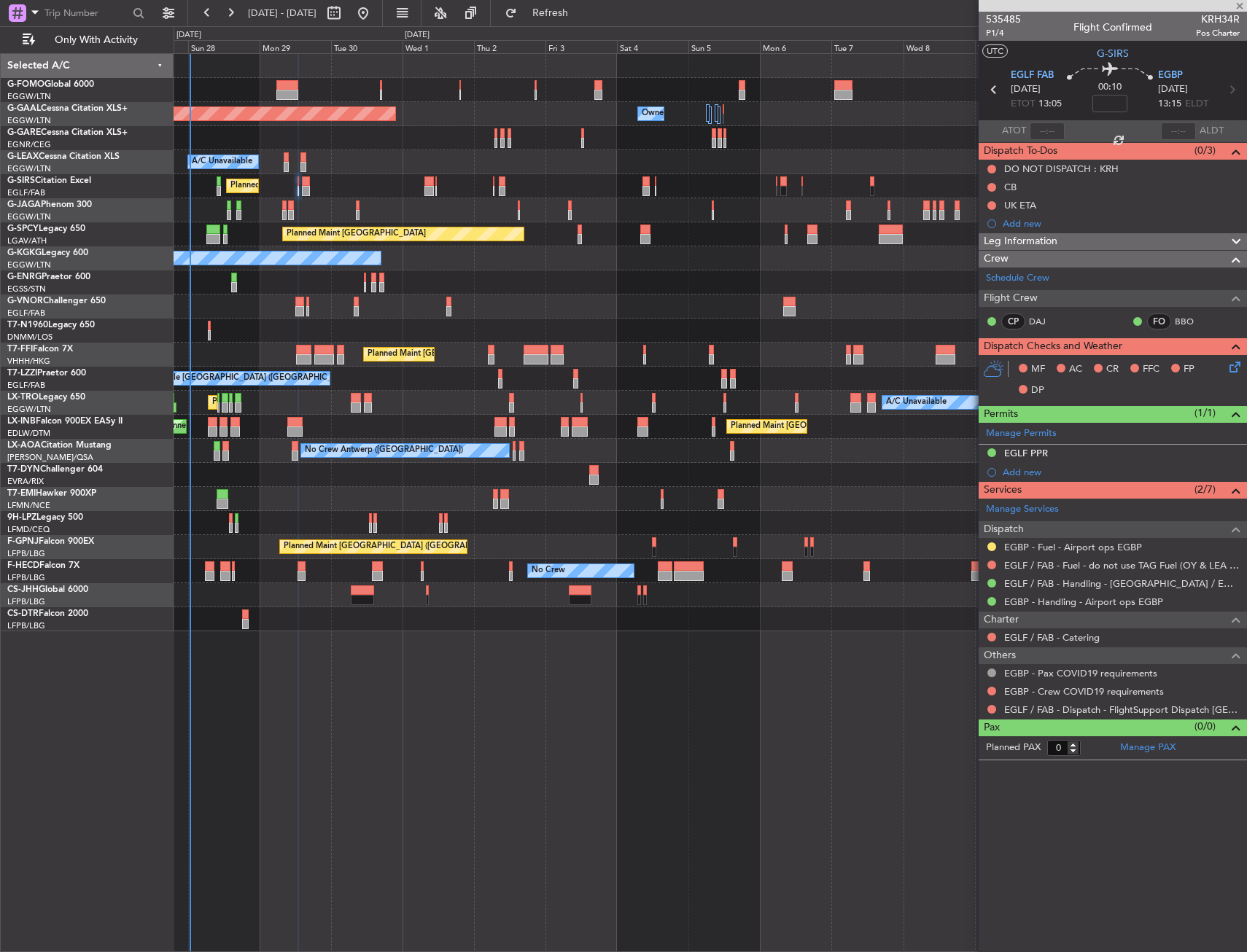
type input "+00:15"
type input "1"
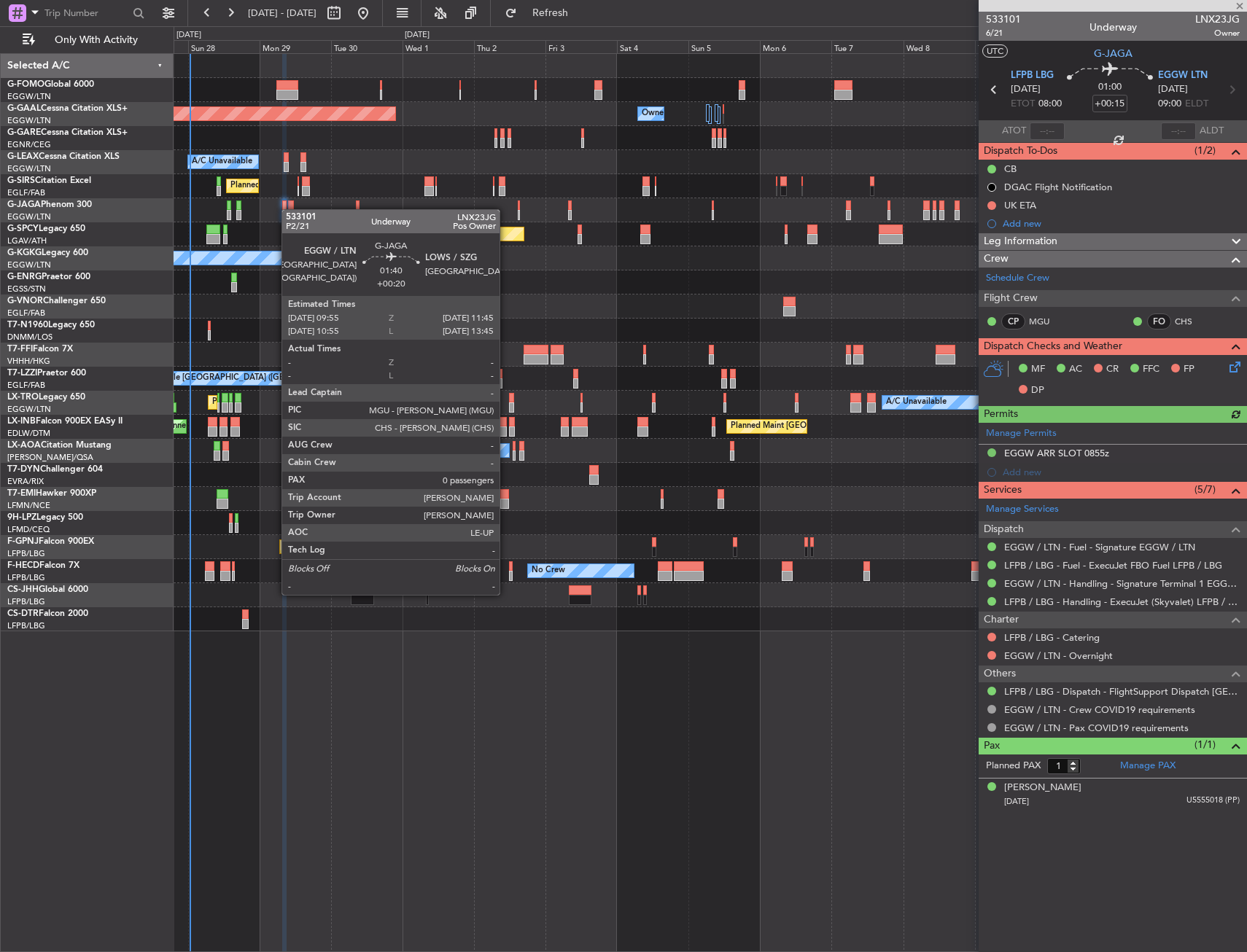
click at [289, 209] on div at bounding box center [291, 205] width 6 height 10
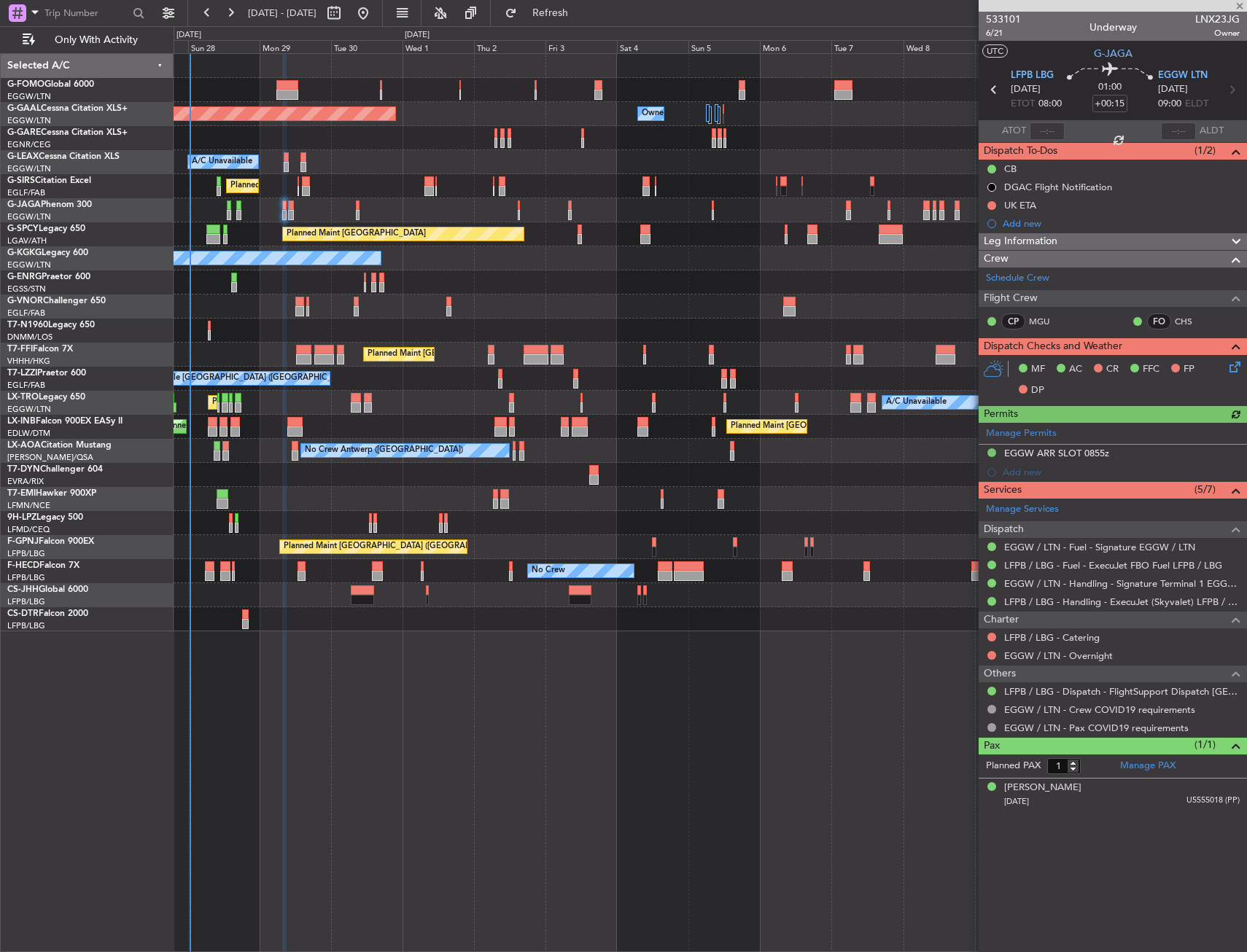
type input "+00:20"
type input "0"
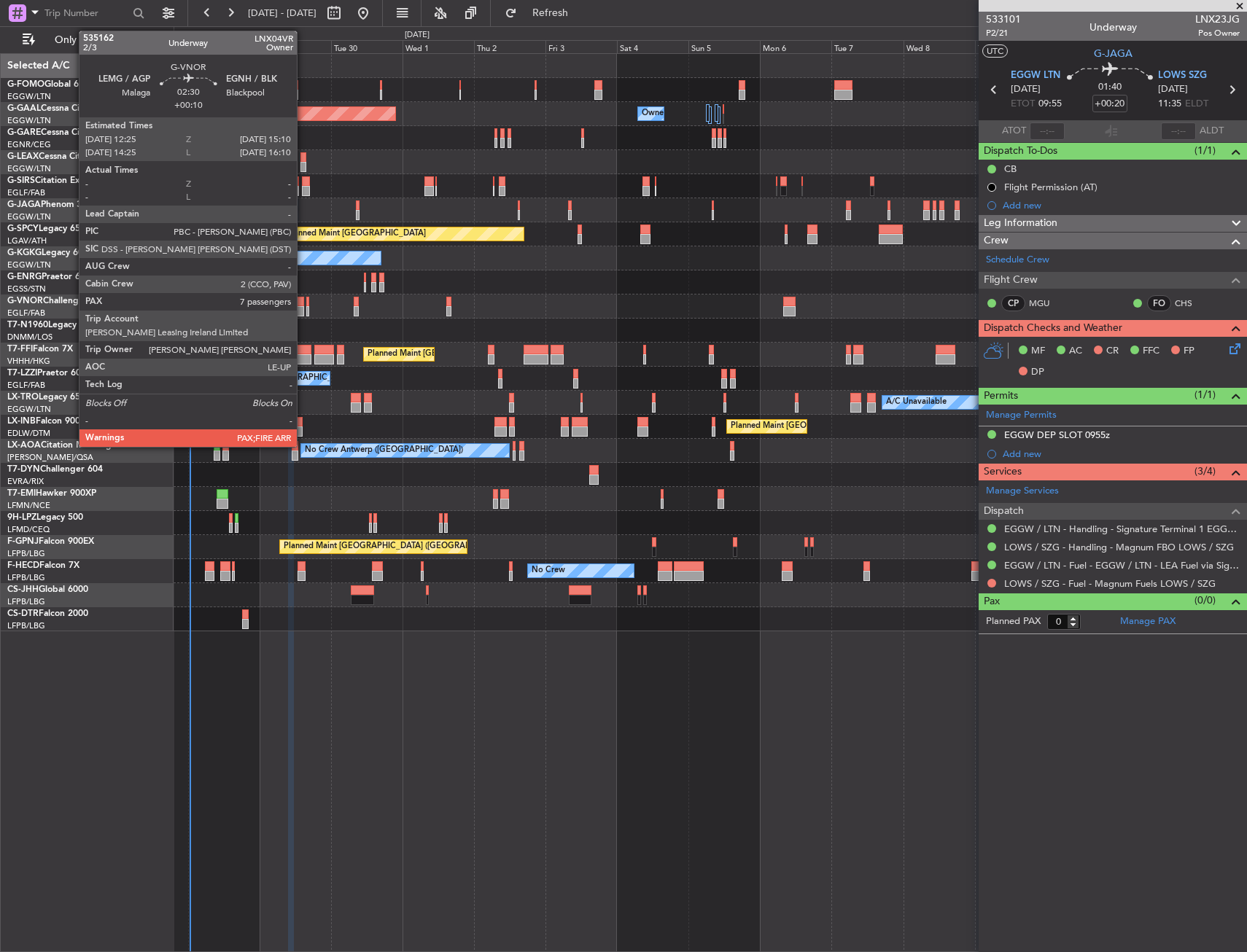
click at [303, 304] on div at bounding box center [300, 302] width 9 height 10
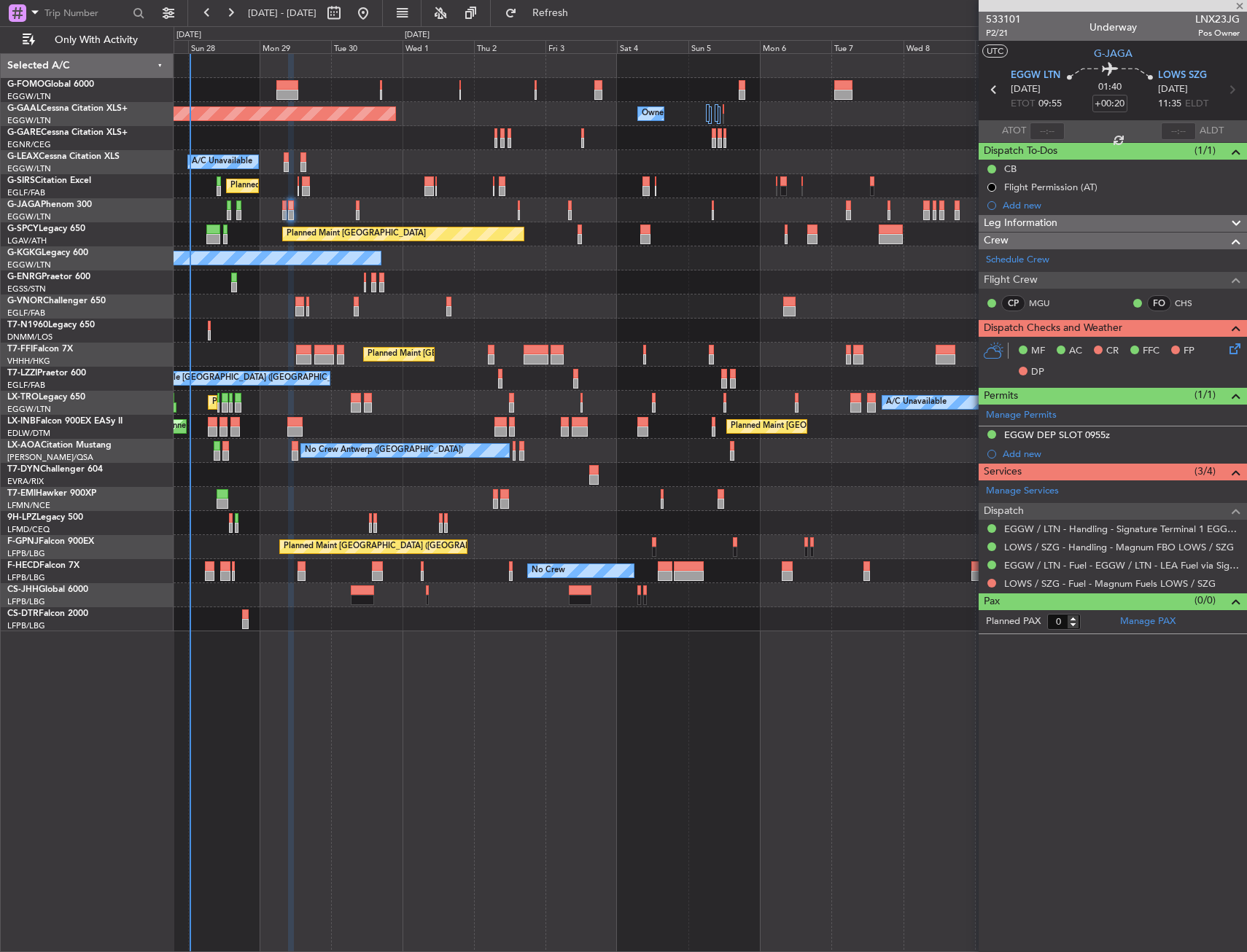
type input "+00:10"
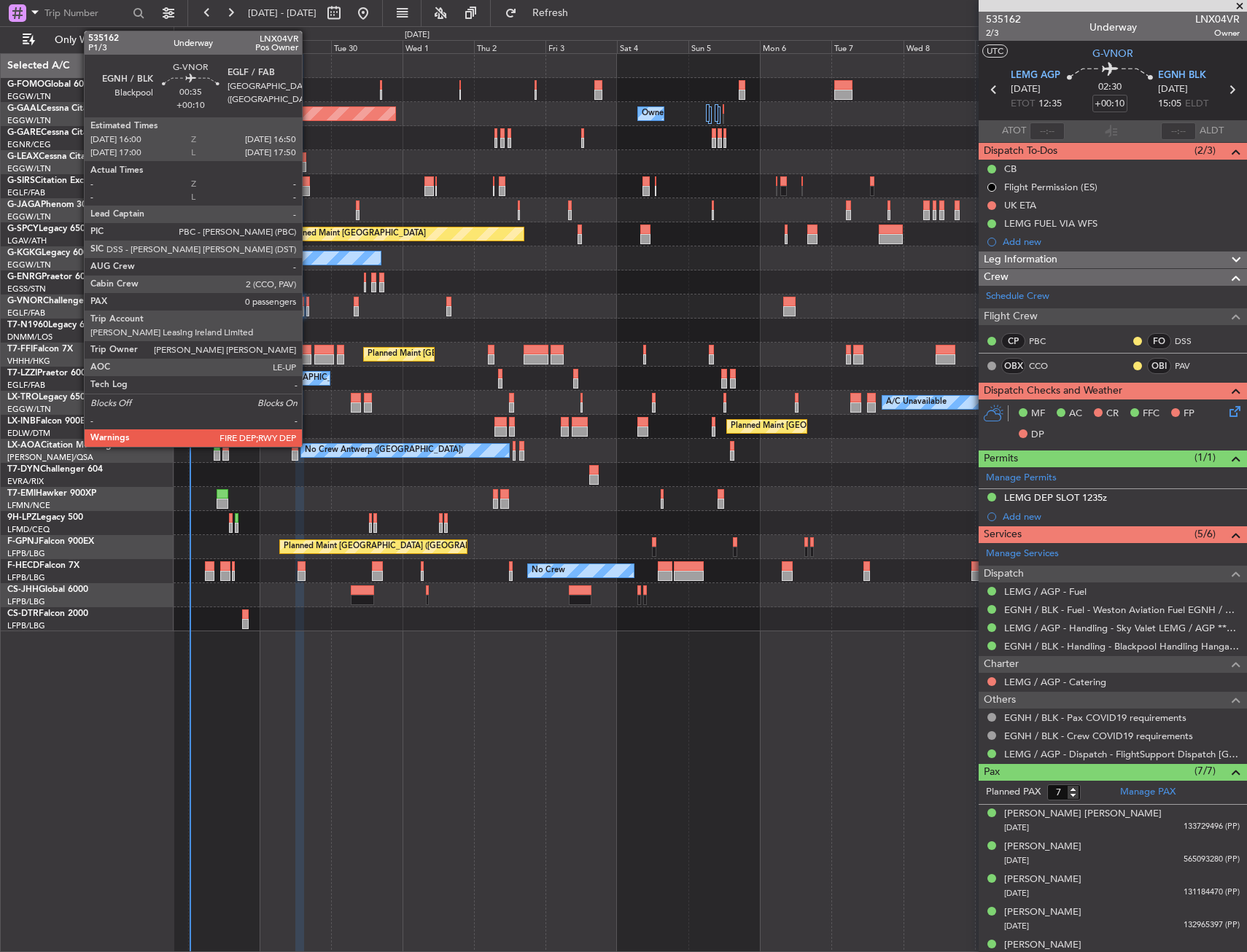
click at [308, 303] on div at bounding box center [308, 302] width 3 height 10
type input "0"
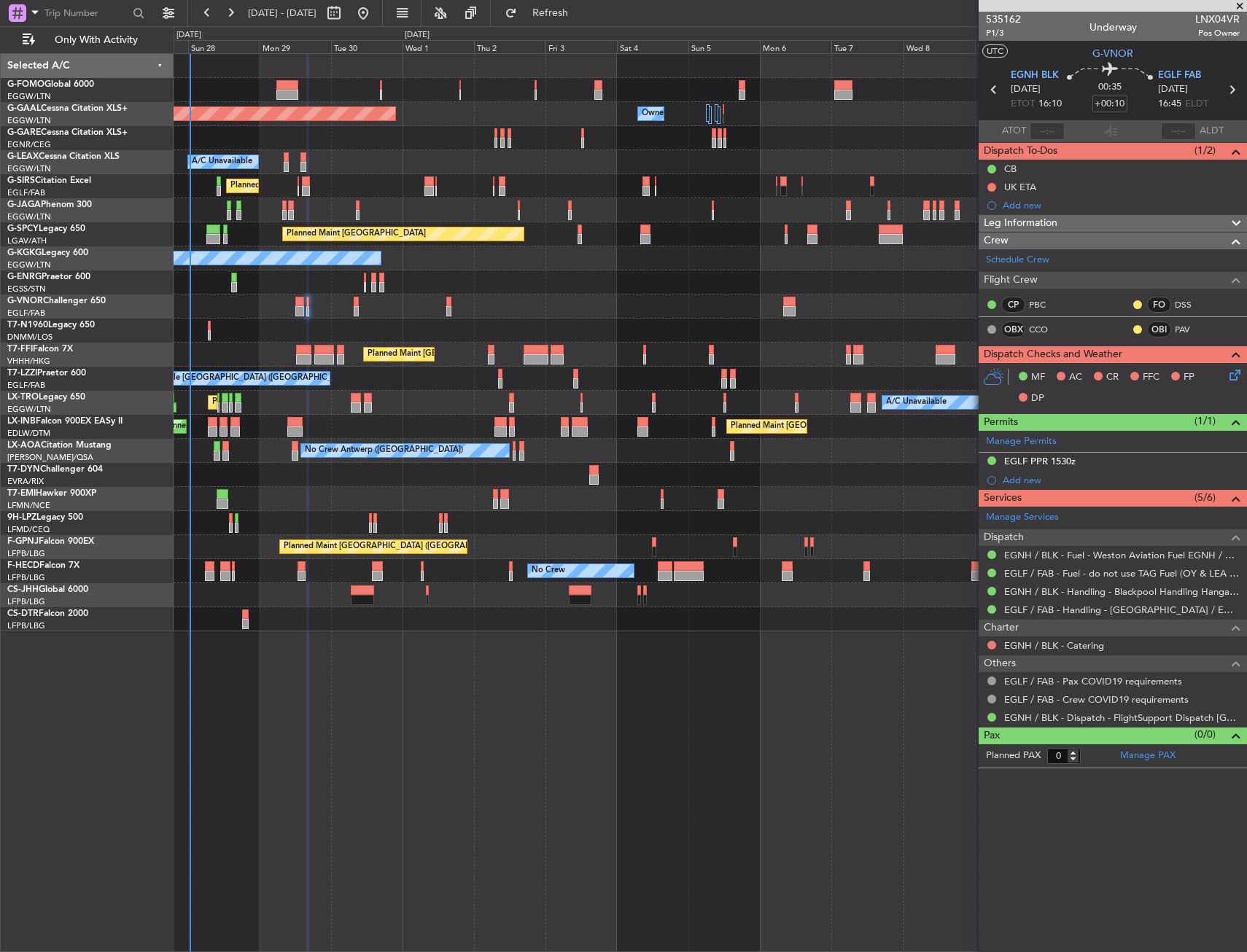
click at [359, 298] on div "Planned Maint [GEOGRAPHIC_DATA] ([GEOGRAPHIC_DATA])" at bounding box center [709, 307] width 1073 height 24
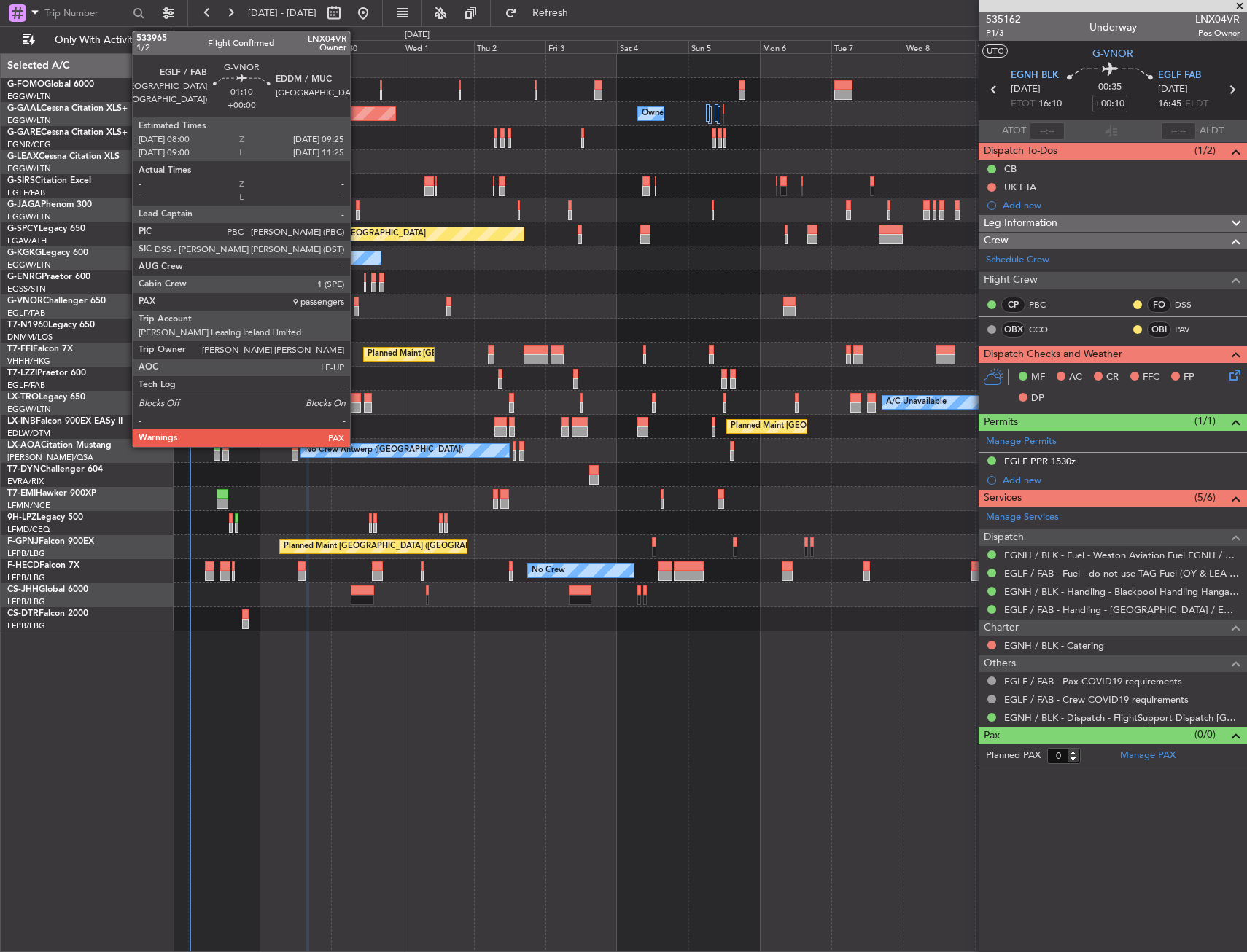
click at [356, 301] on div at bounding box center [356, 302] width 4 height 10
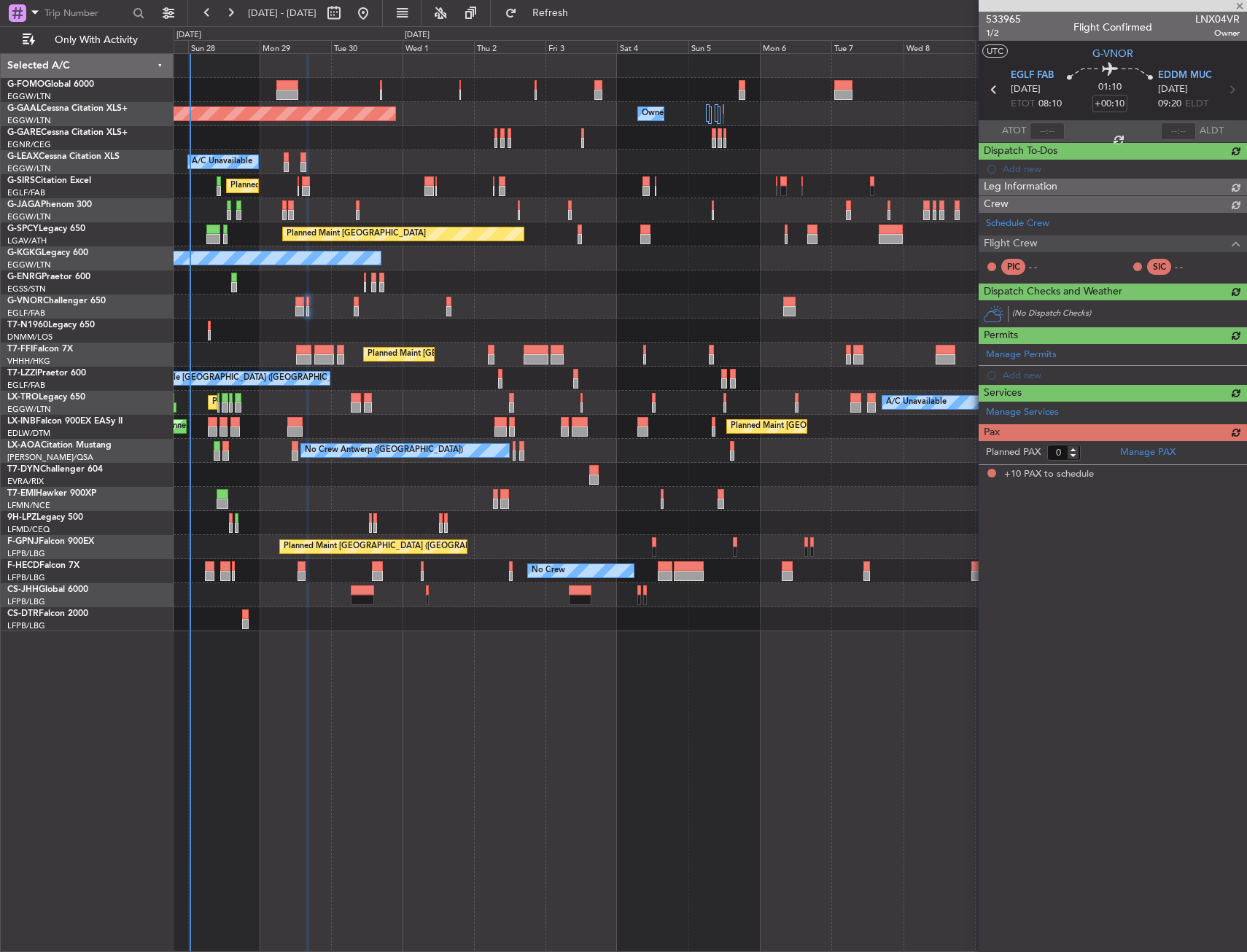
type input "10"
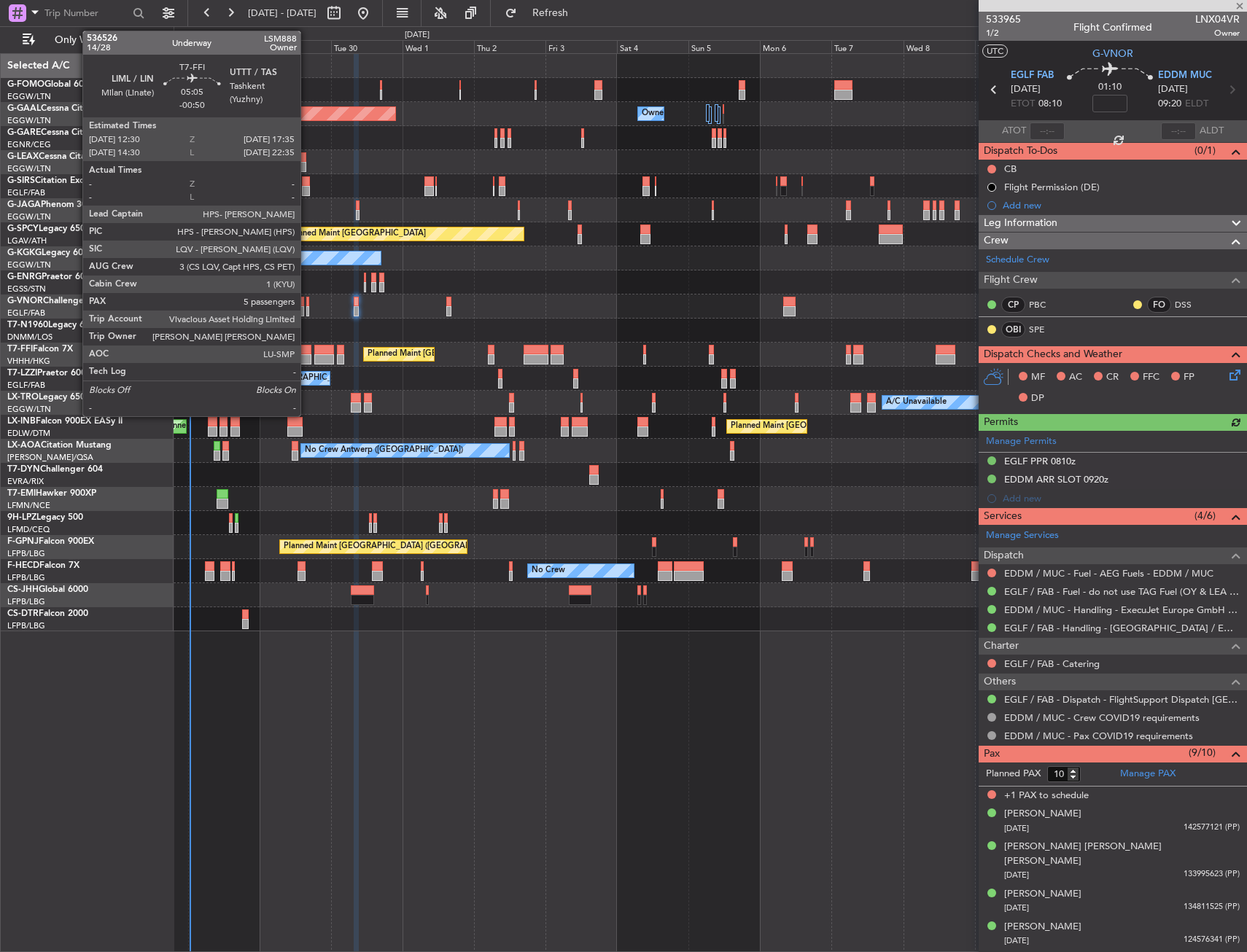
click at [307, 354] on div at bounding box center [303, 350] width 15 height 10
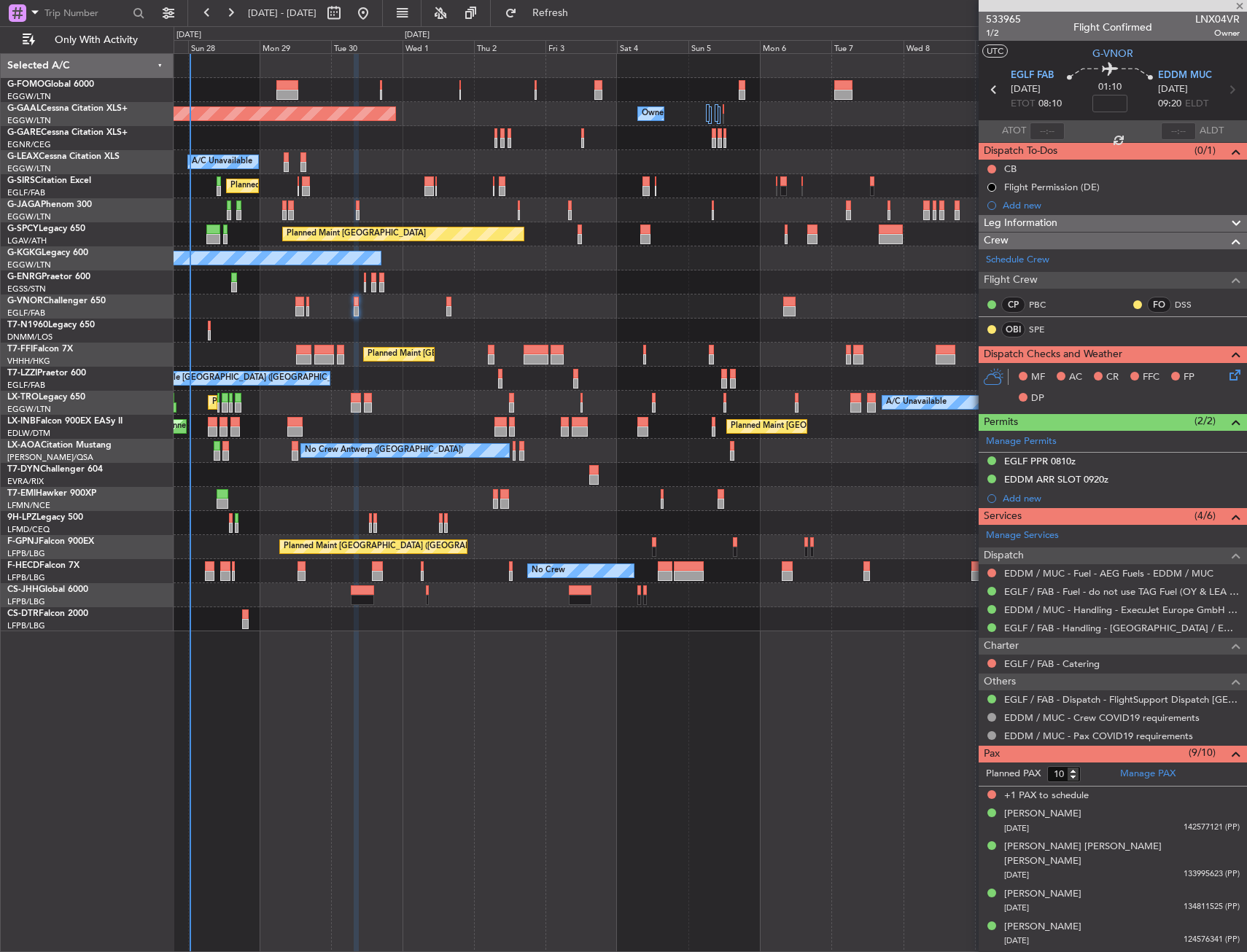
type input "-00:50"
type input "5"
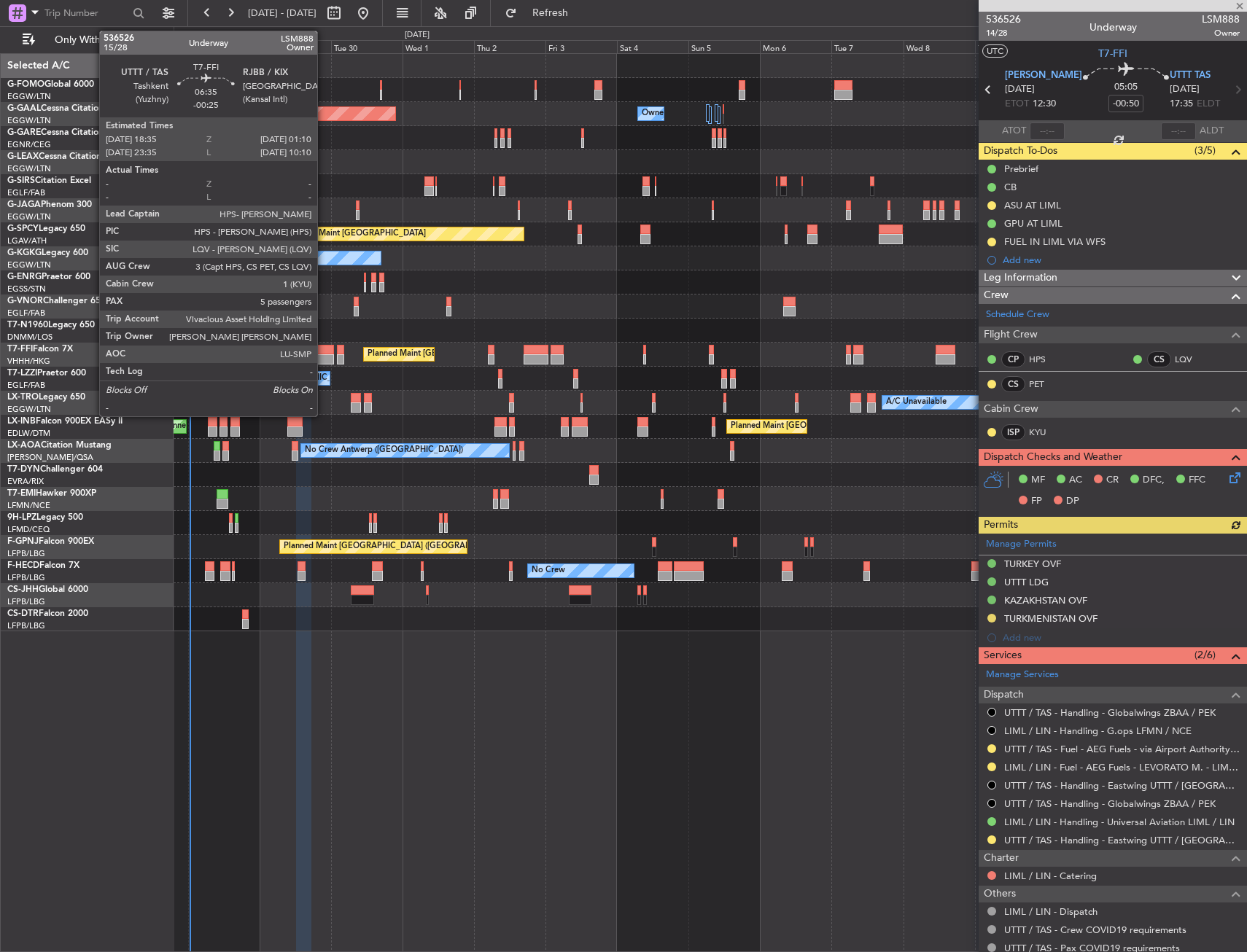
click at [324, 356] on div at bounding box center [324, 360] width 20 height 10
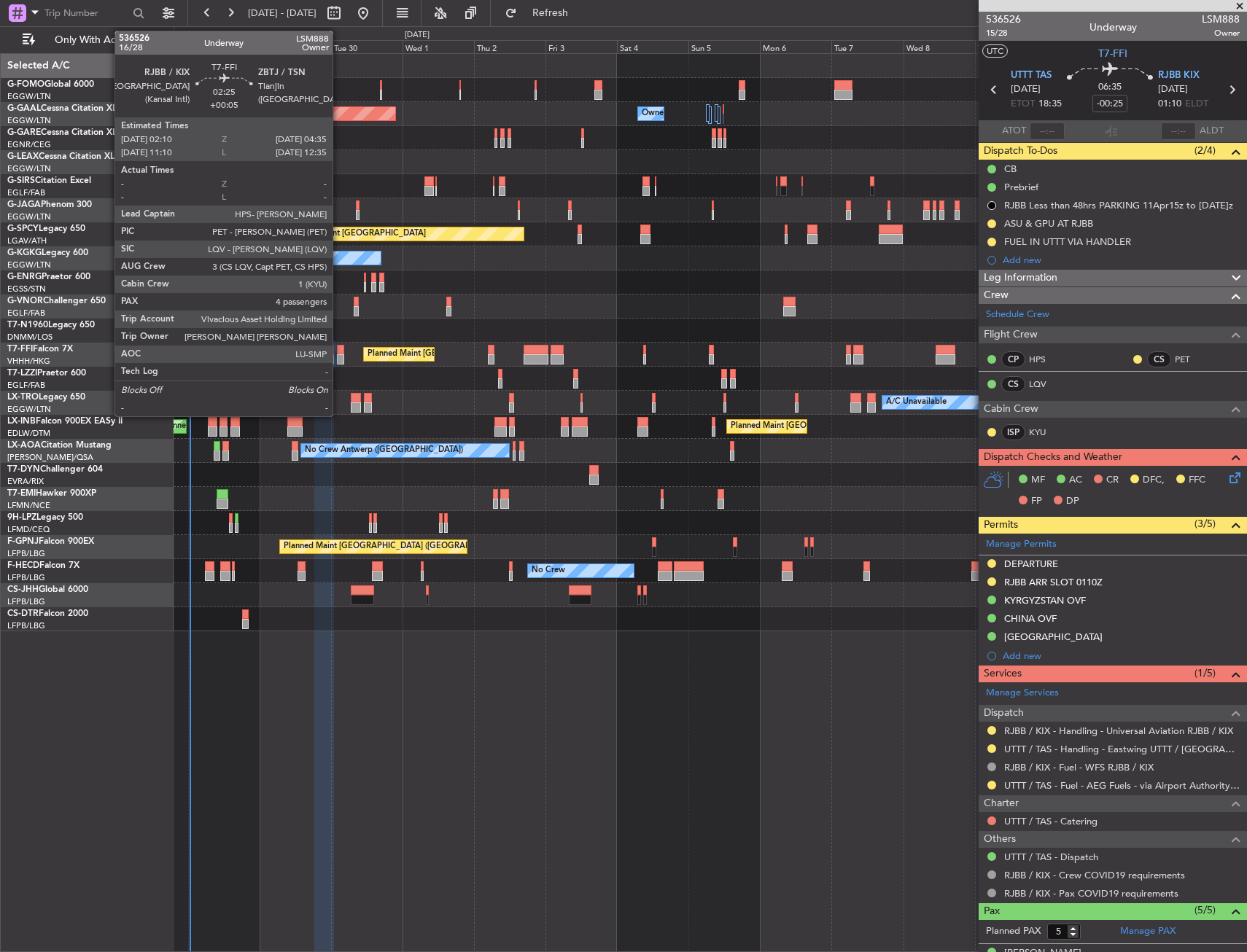
click at [339, 356] on div at bounding box center [341, 360] width 7 height 10
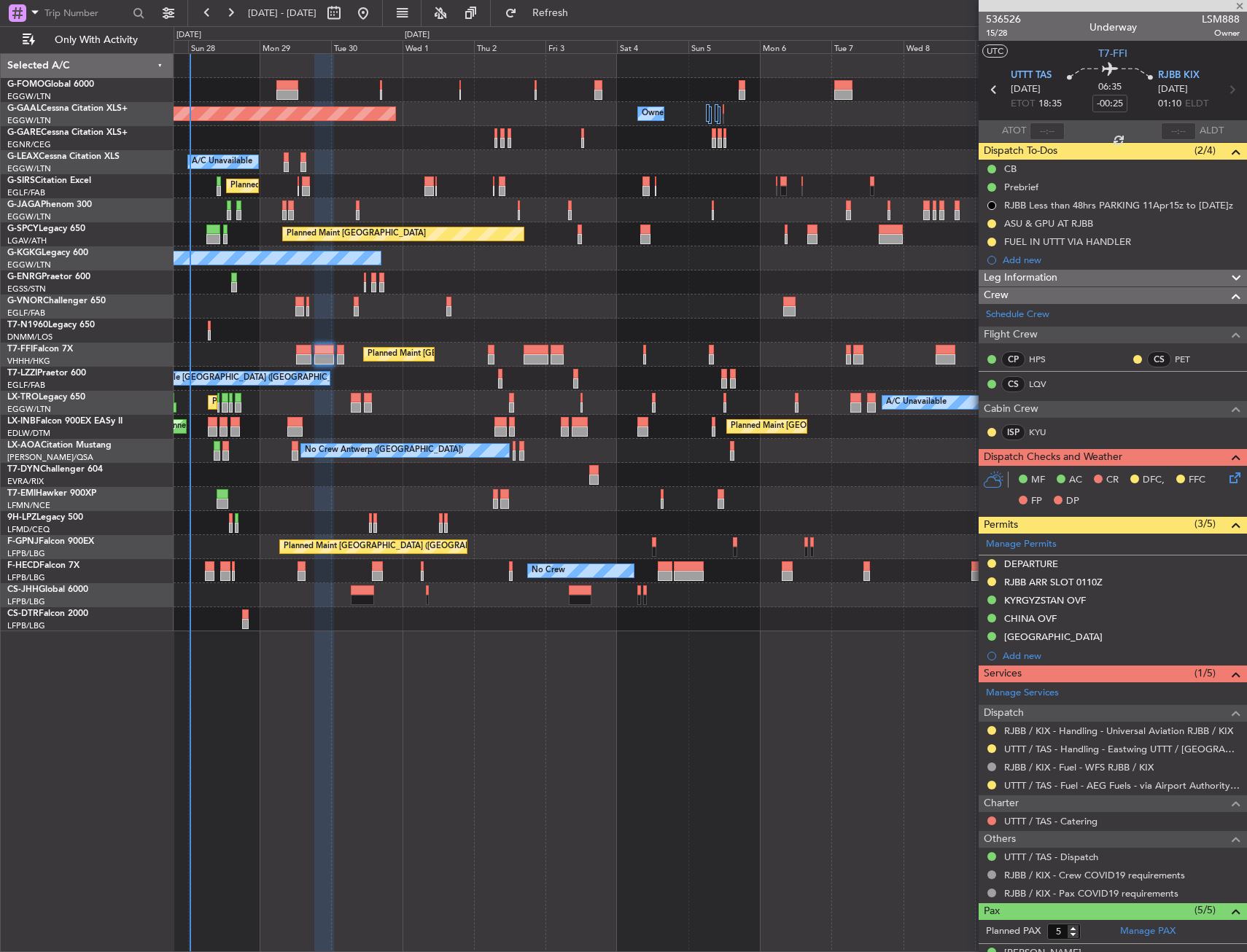
type input "+00:05"
type input "4"
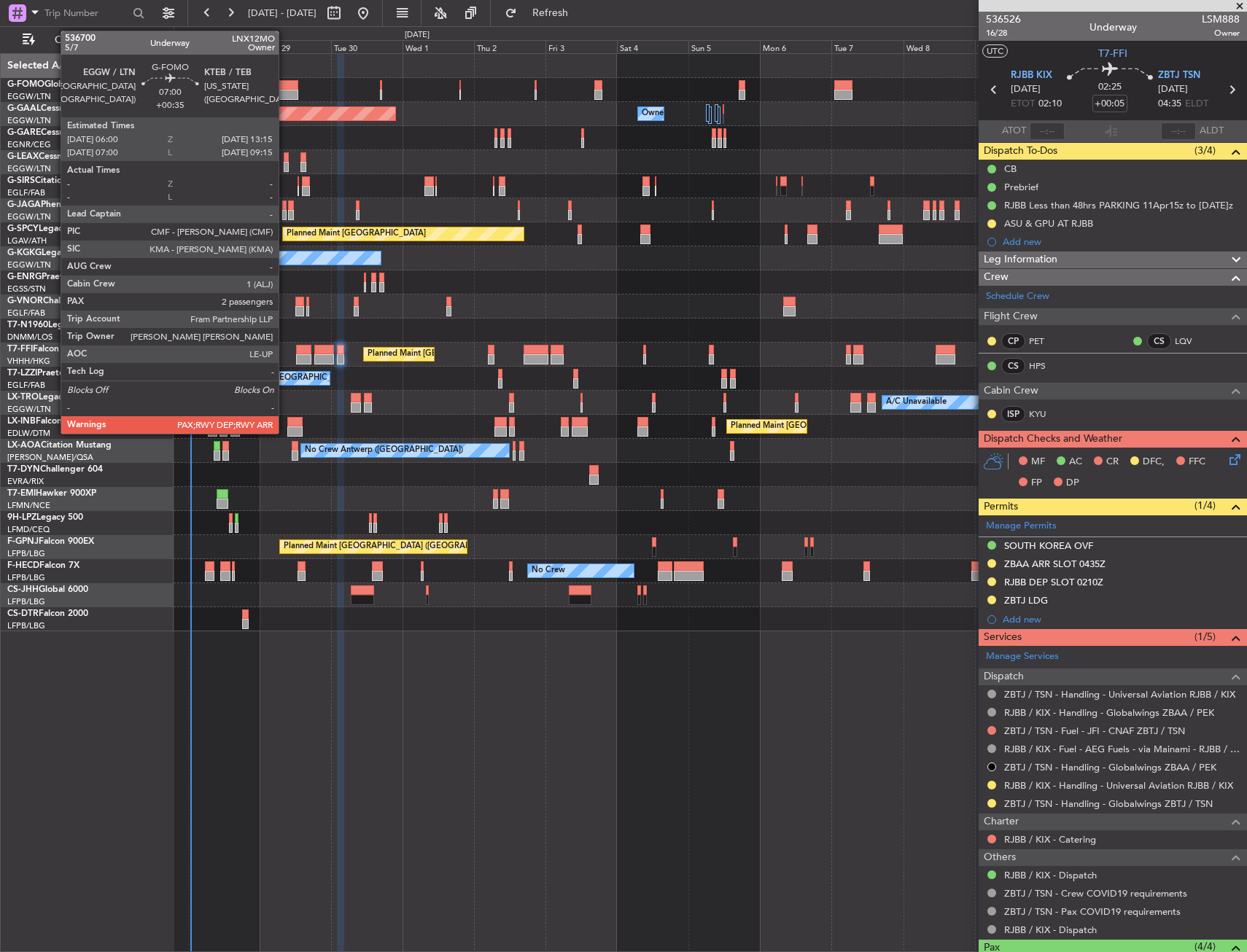
click at [285, 89] on div at bounding box center [287, 86] width 22 height 10
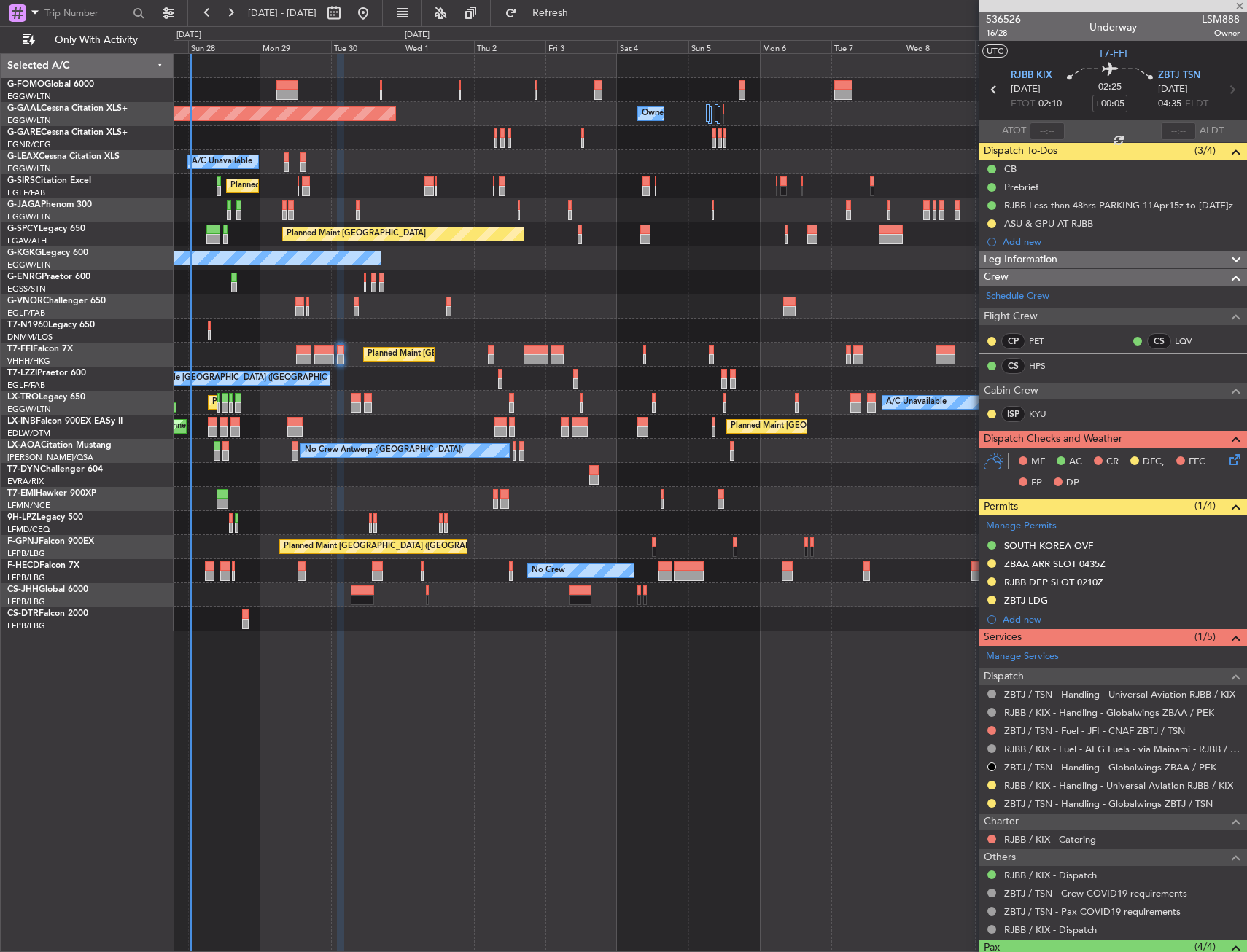
type input "+00:35"
type input "2"
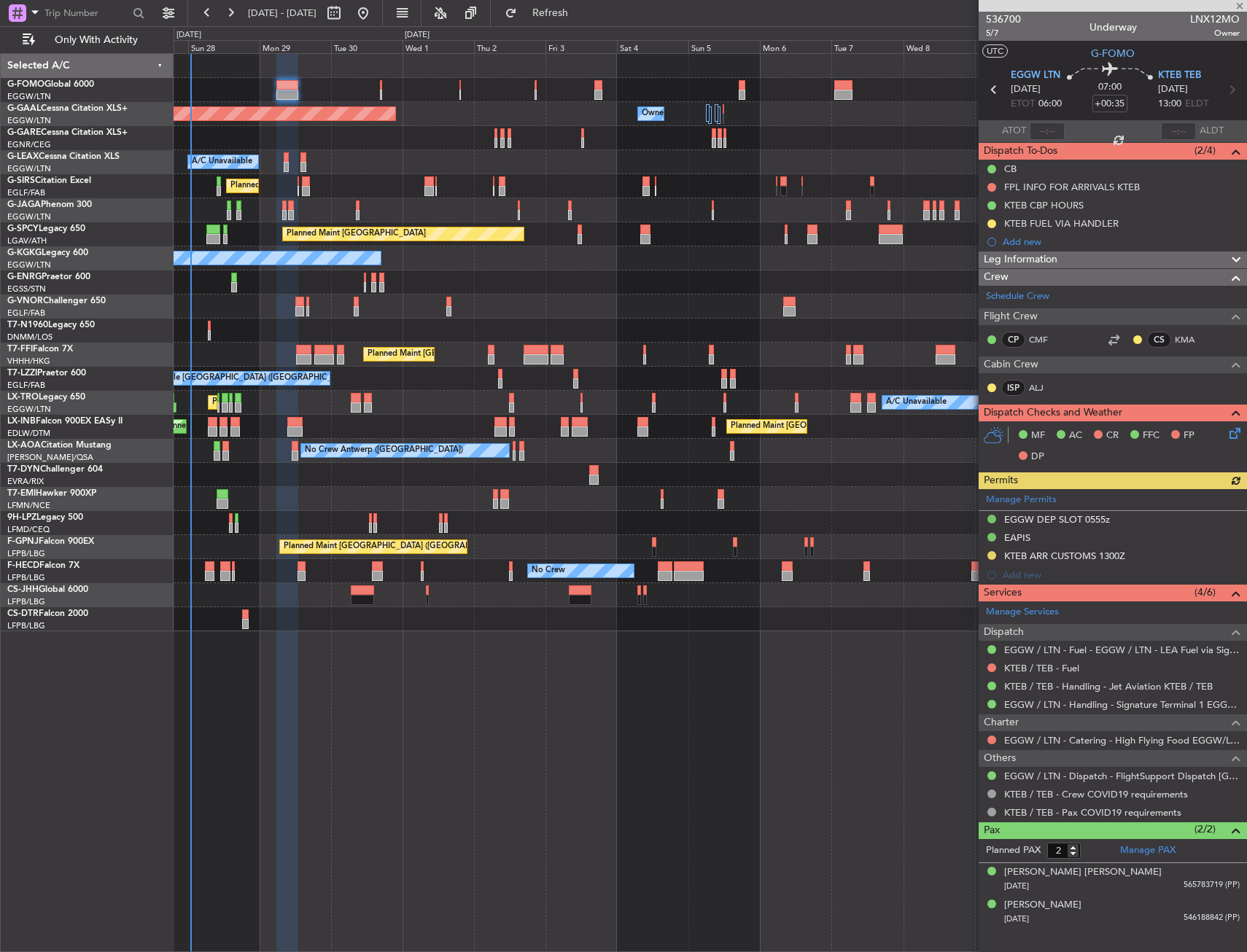
click at [989, 556] on div "Manage Permits EGGW DEP SLOT 0555z EAPIS KTEB ARR CUSTOMS 1300Z Add new" at bounding box center [1112, 537] width 268 height 96
click at [994, 553] on div "Manage Permits EGGW DEP SLOT 0555z EAPIS KTEB ARR CUSTOMS 1300Z Add new" at bounding box center [1112, 537] width 268 height 96
click at [996, 552] on div at bounding box center [992, 556] width 12 height 12
click at [994, 555] on button at bounding box center [992, 556] width 9 height 9
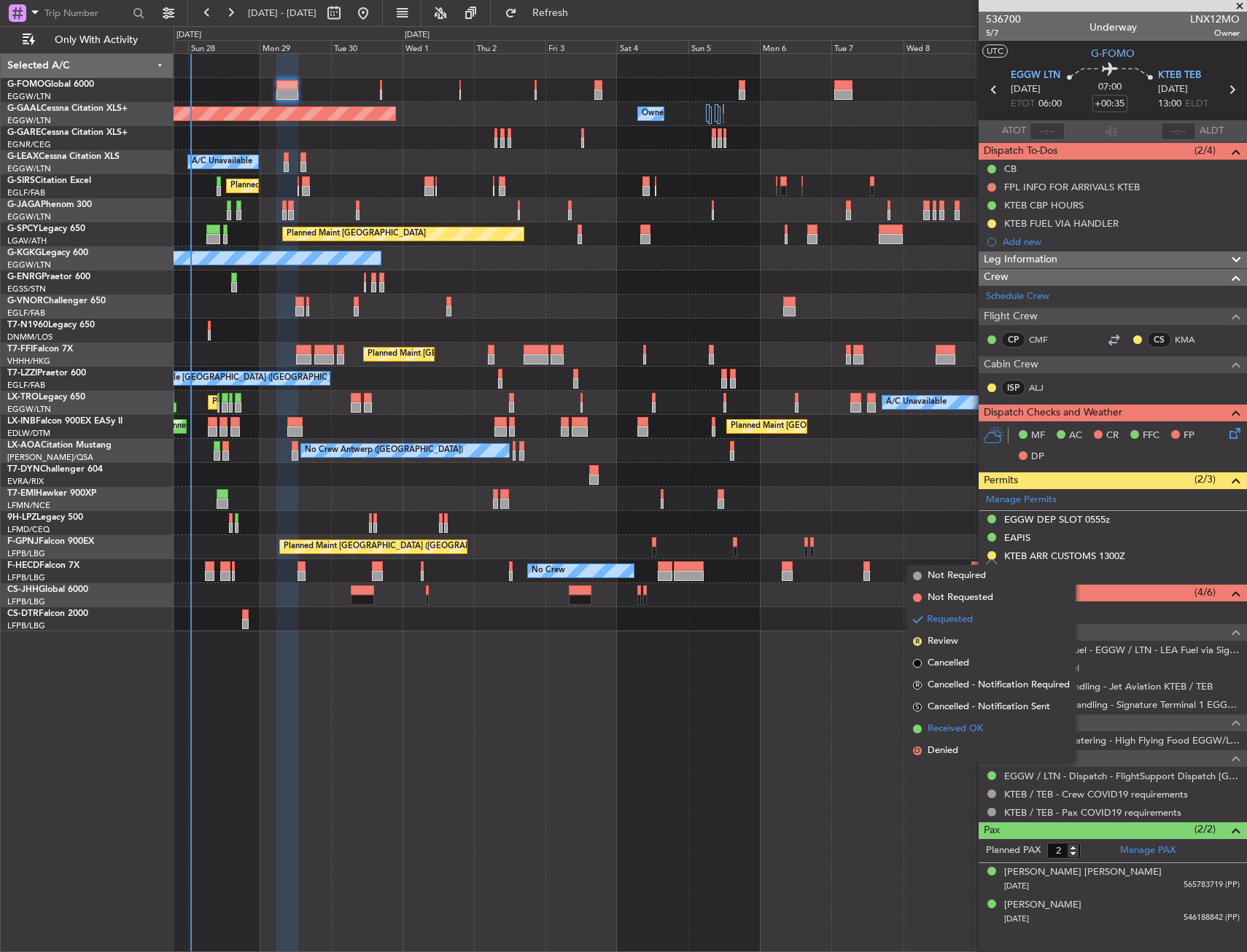
click at [969, 727] on span "Received OK" at bounding box center [955, 729] width 56 height 15
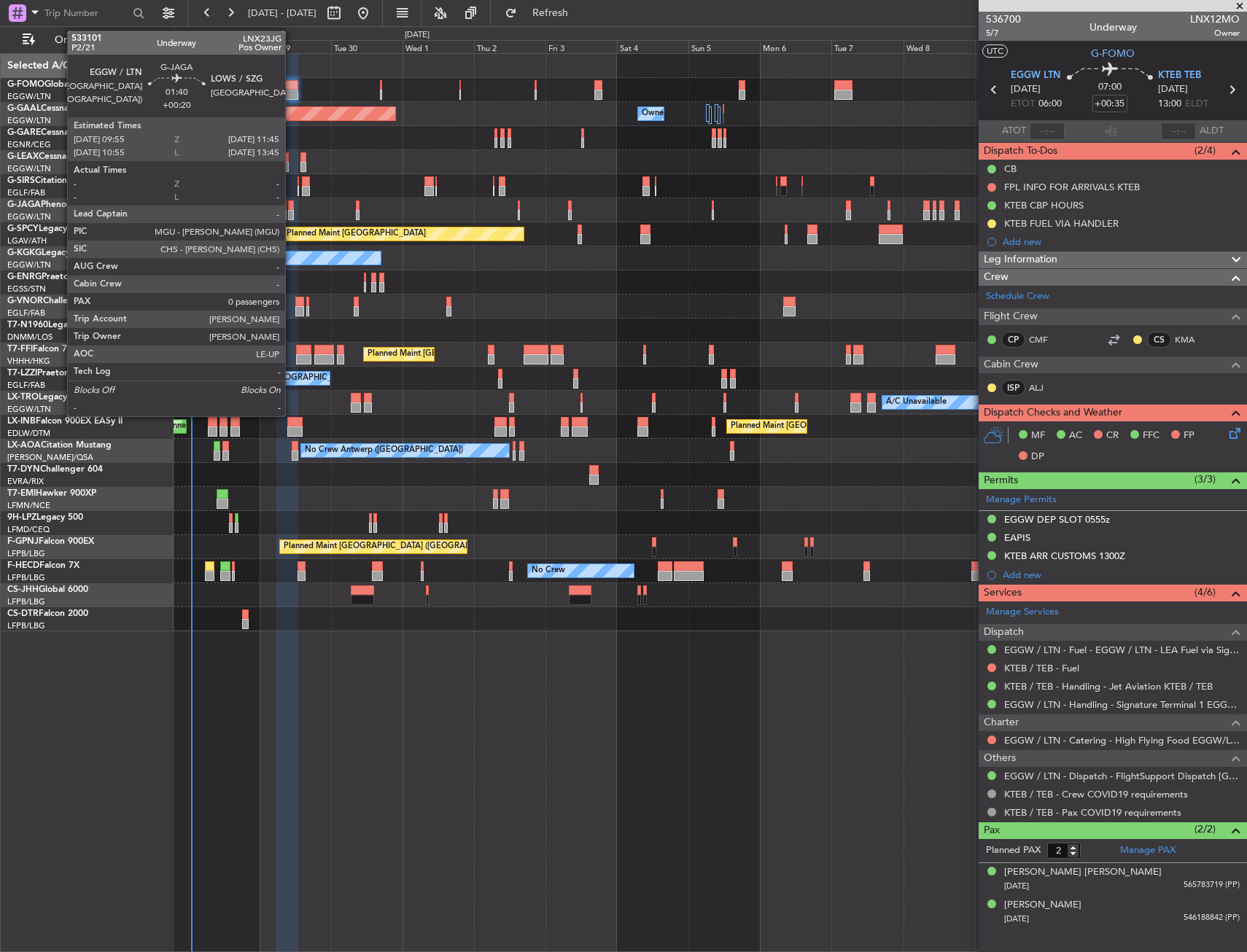
click at [292, 209] on div at bounding box center [291, 205] width 6 height 10
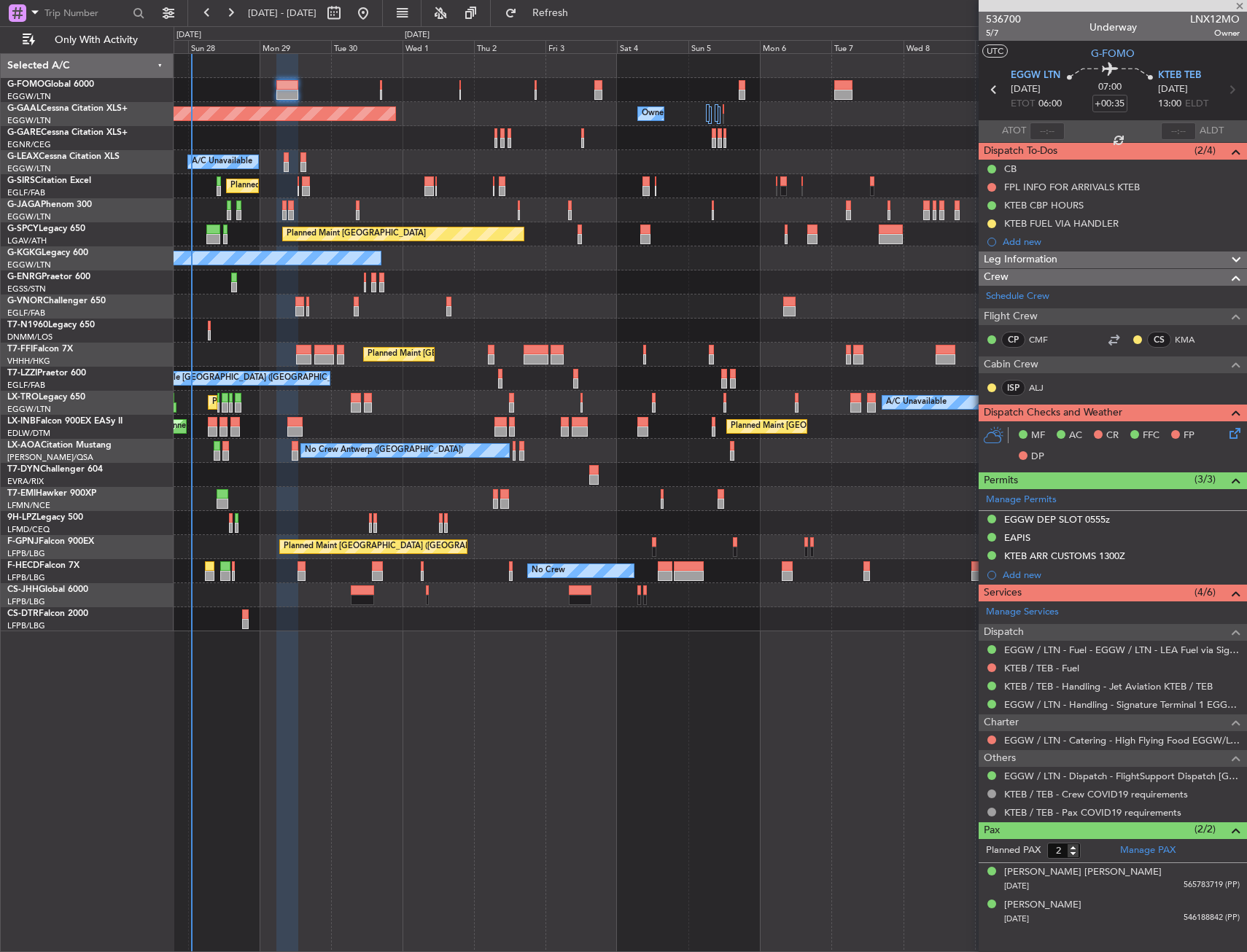
type input "+00:20"
type input "0"
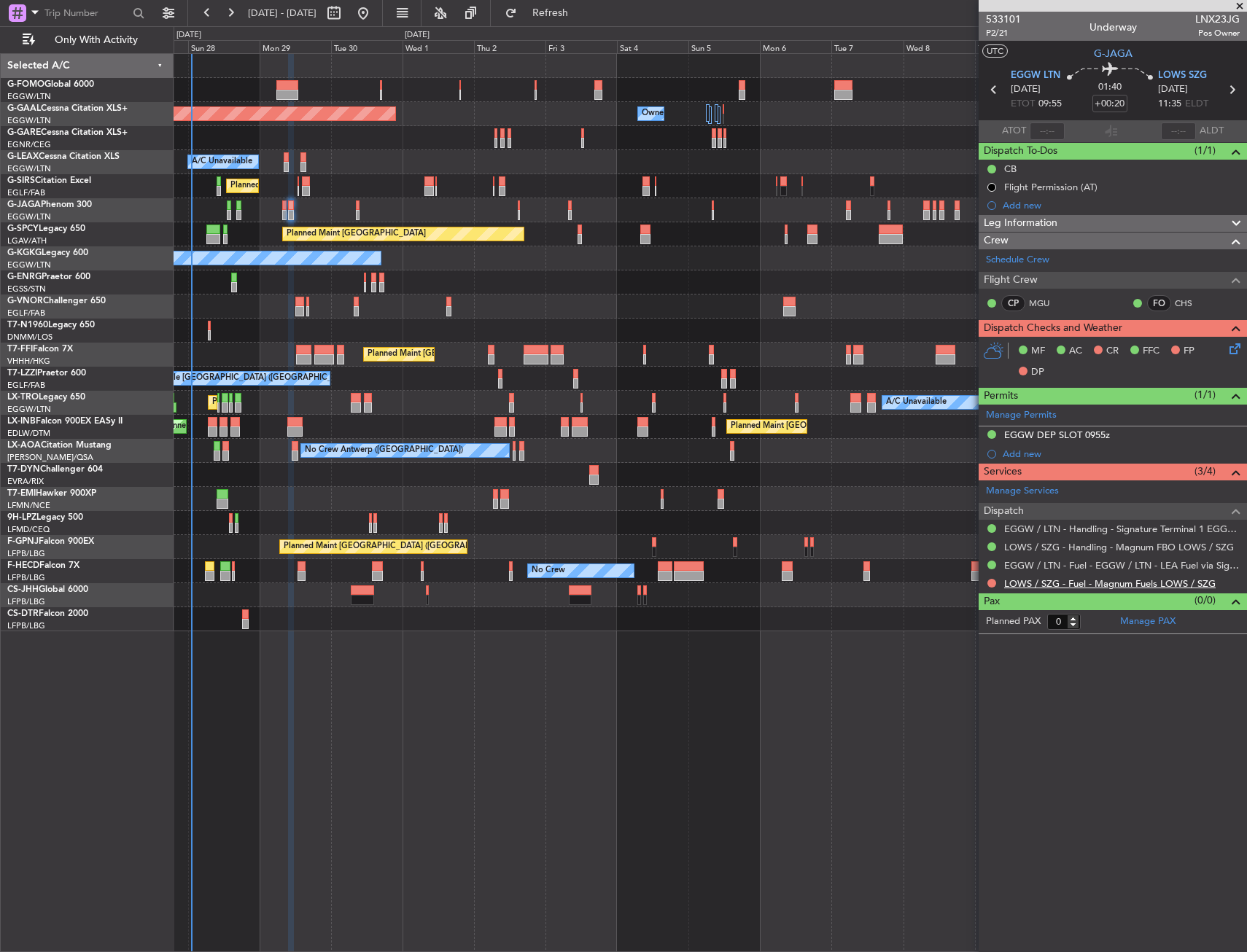
click at [1063, 577] on link "LOWS / SZG - Fuel - Magnum Fuels LOWS / SZG" at bounding box center [1110, 583] width 212 height 12
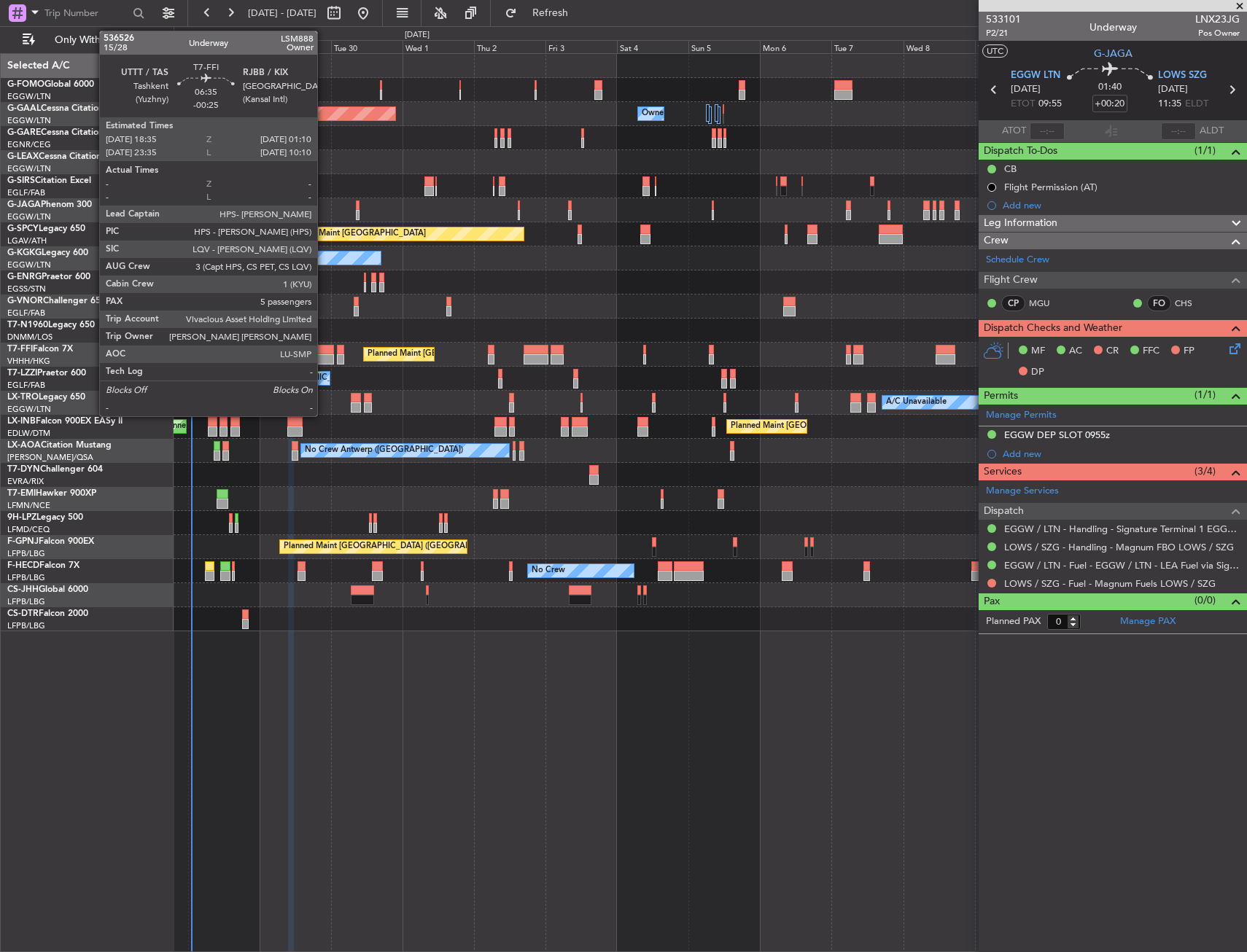
click at [324, 356] on div at bounding box center [324, 360] width 20 height 10
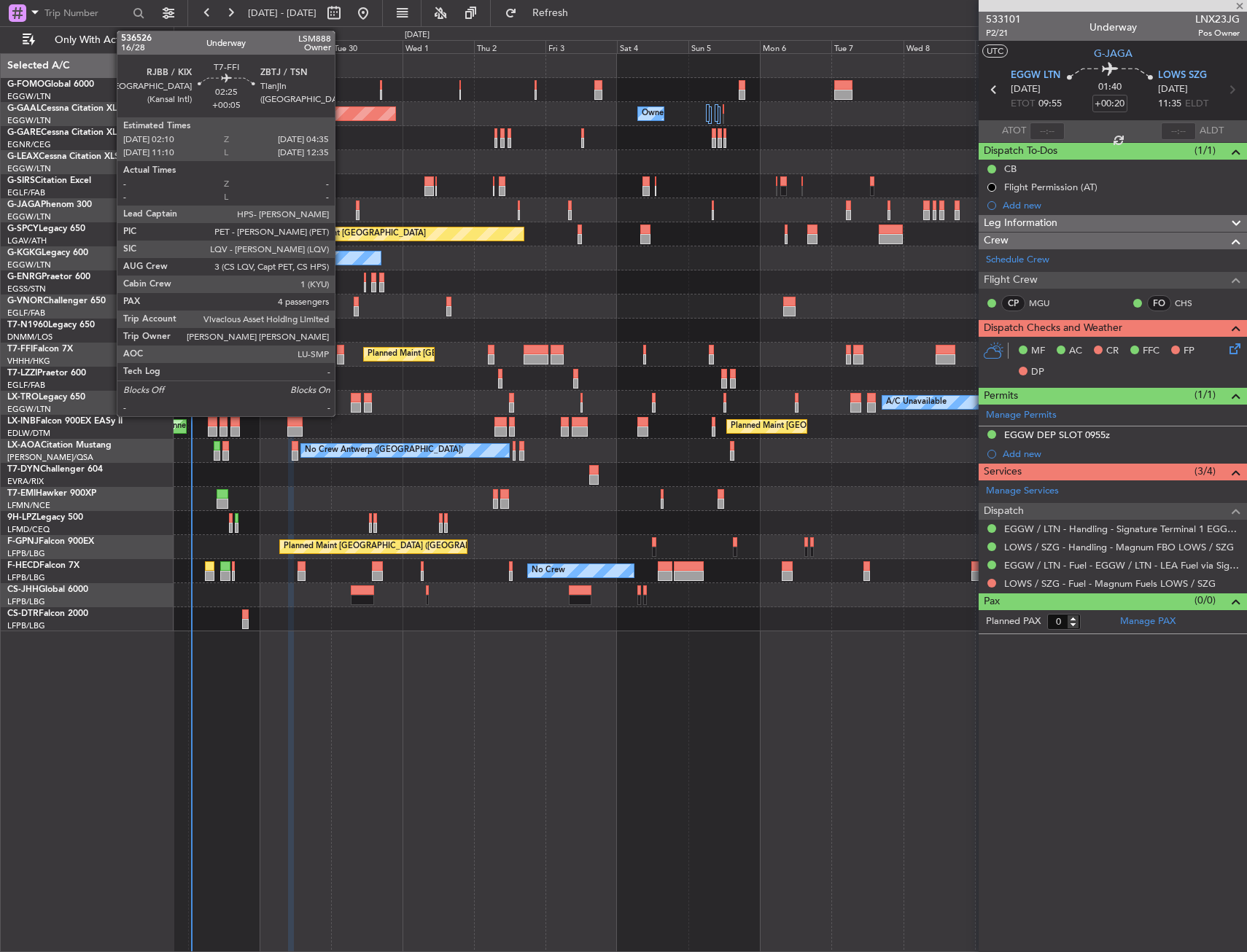
type input "-00:25"
type input "5"
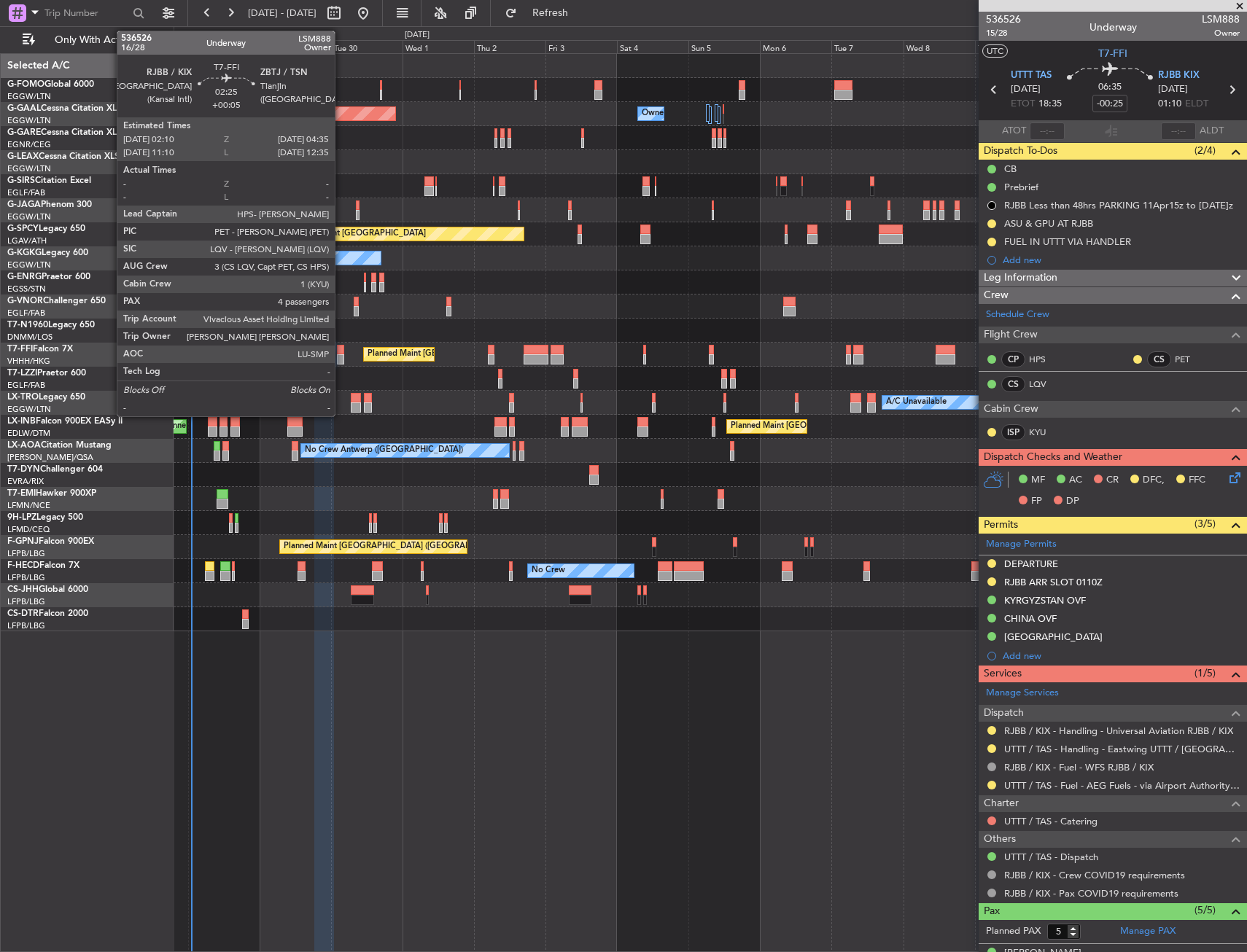
click at [341, 356] on div at bounding box center [341, 360] width 7 height 10
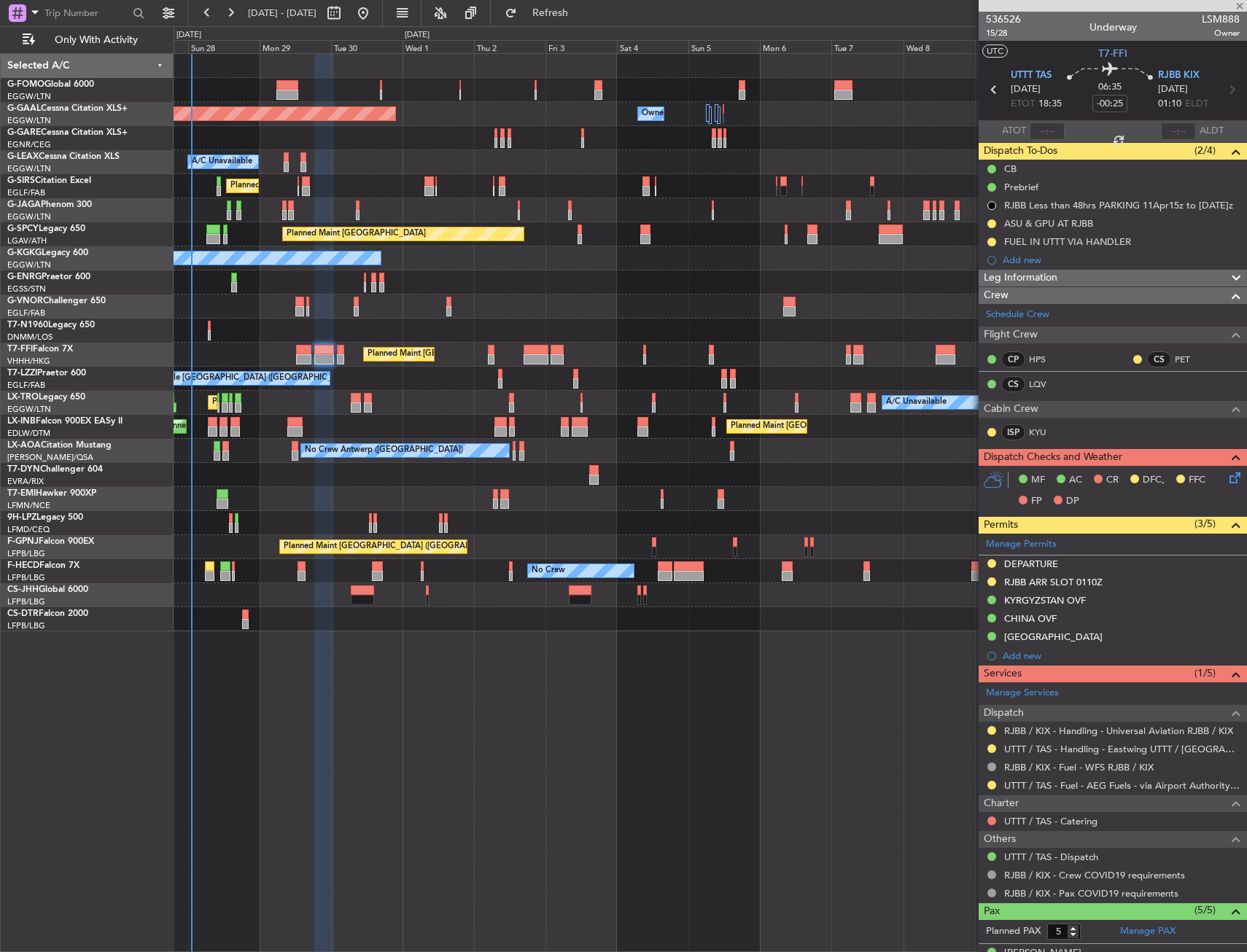
type input "+00:05"
type input "4"
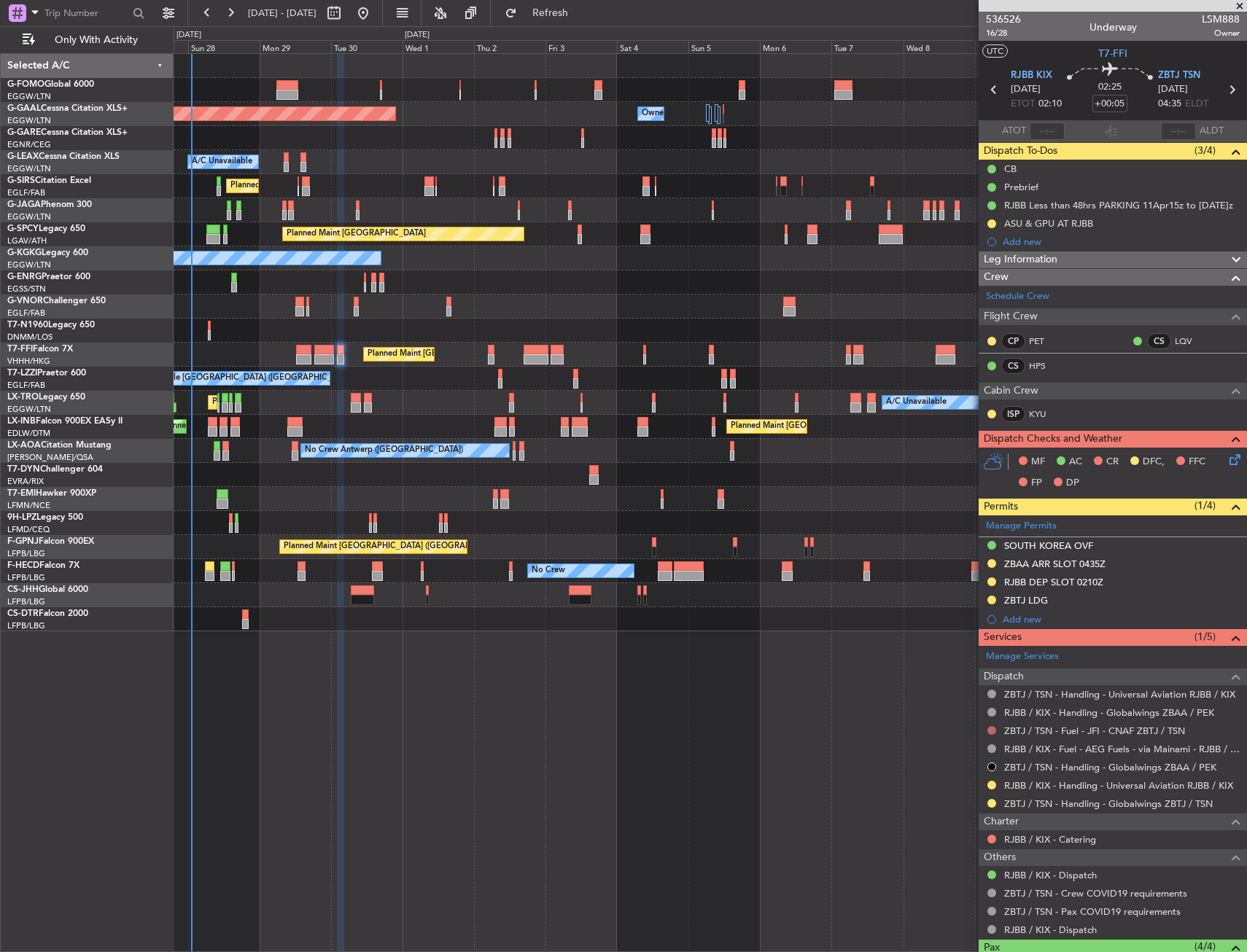
click at [994, 730] on button at bounding box center [992, 730] width 9 height 9
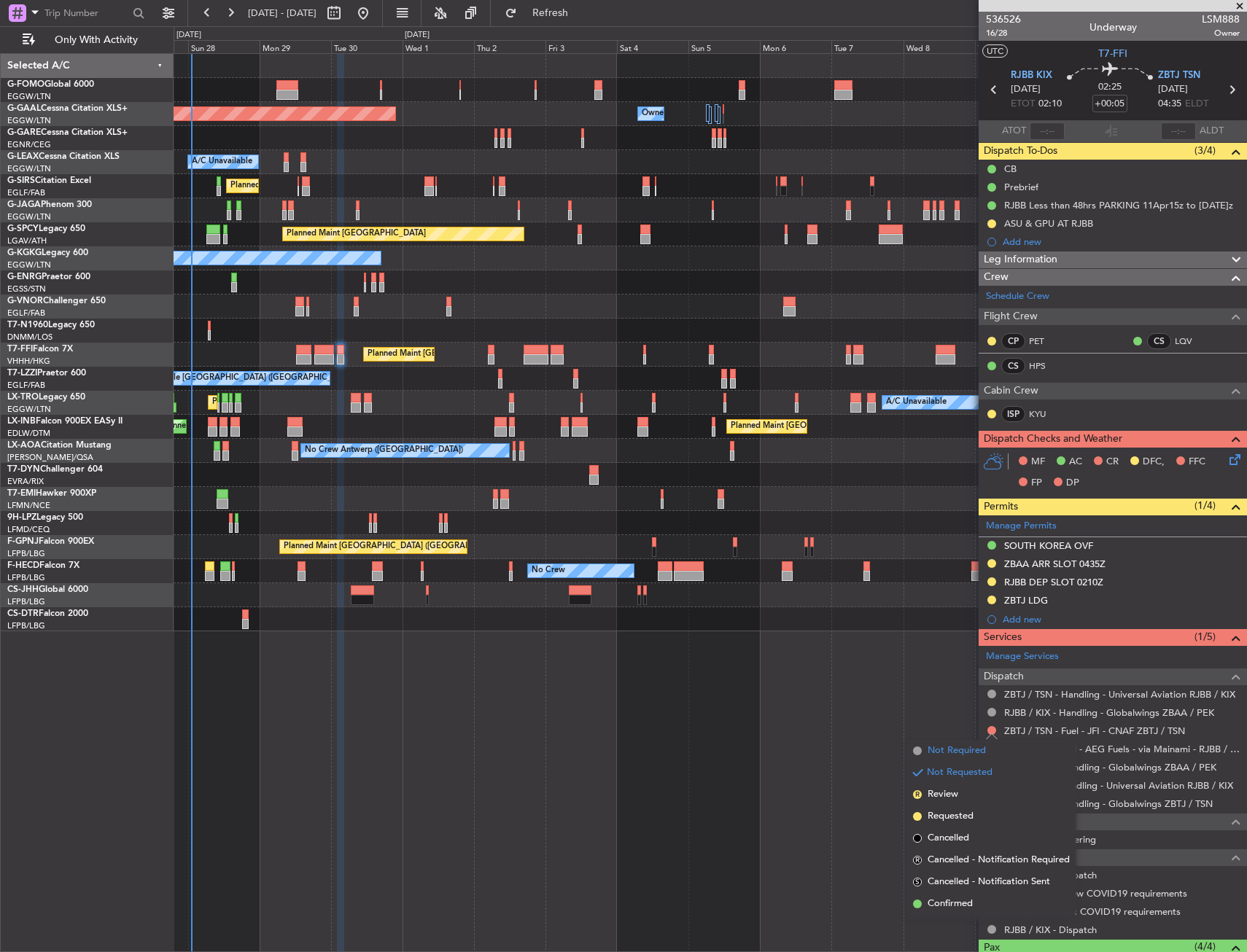
click at [939, 750] on span "Not Required" at bounding box center [957, 751] width 58 height 15
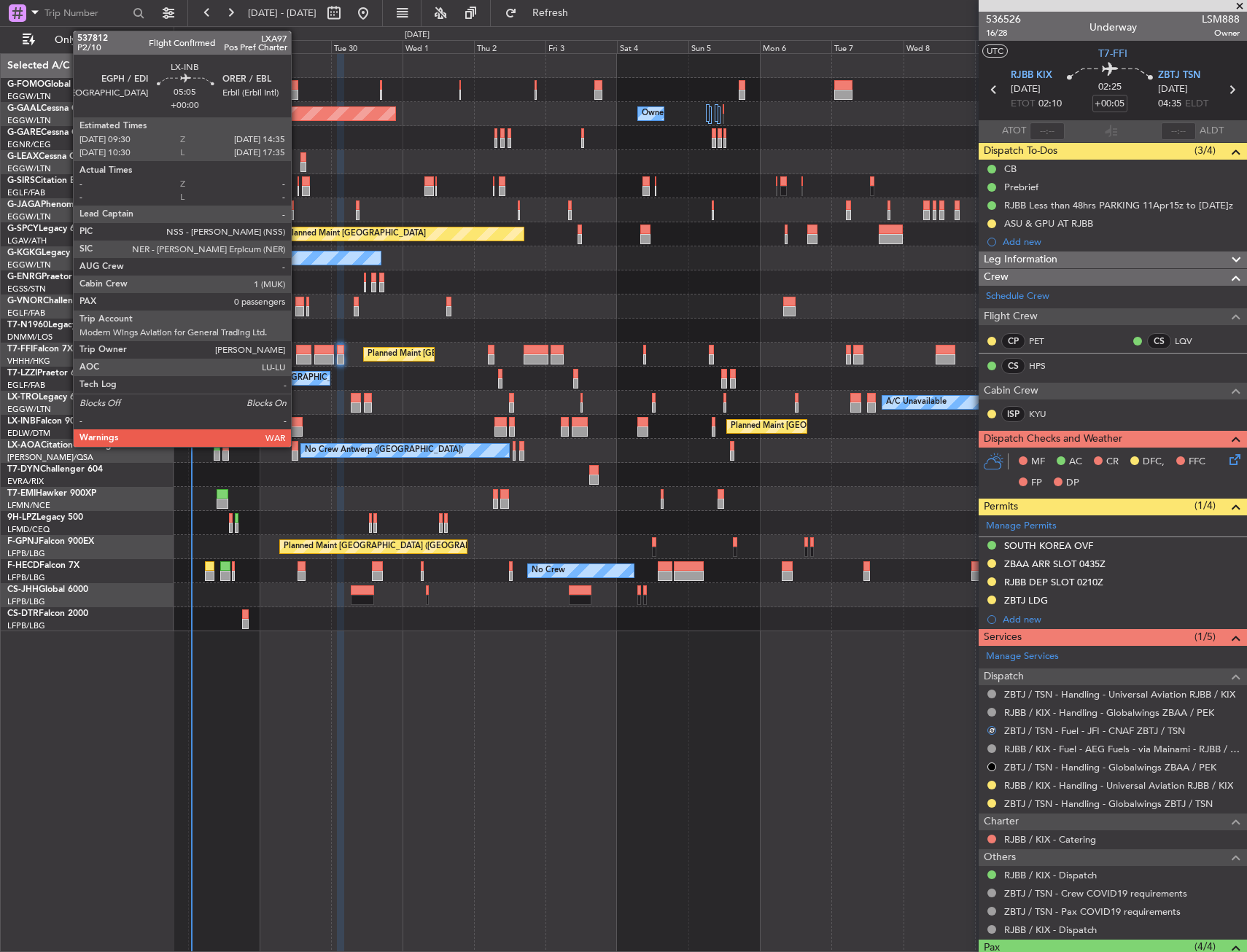
click at [297, 421] on div at bounding box center [295, 422] width 15 height 10
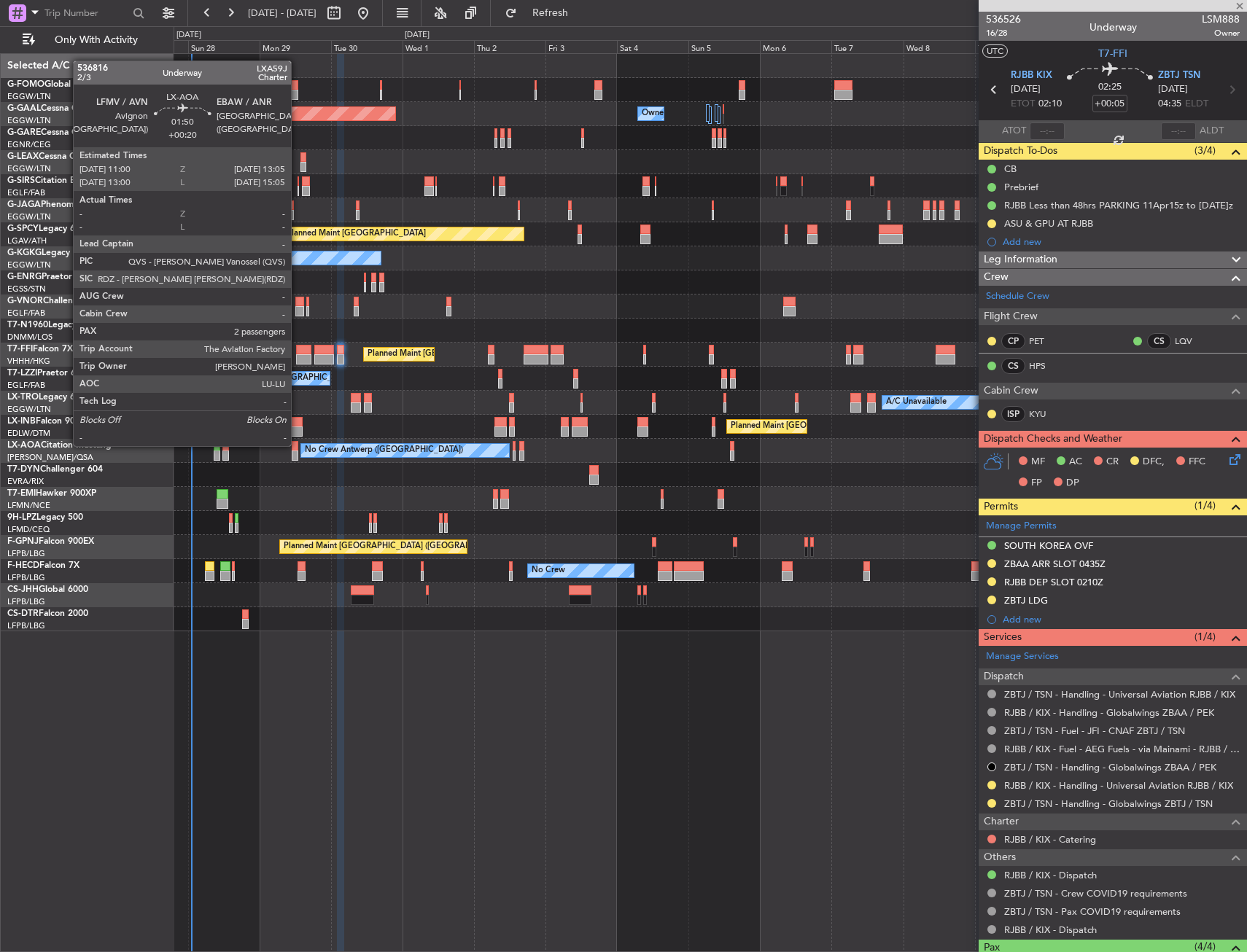
type input "0"
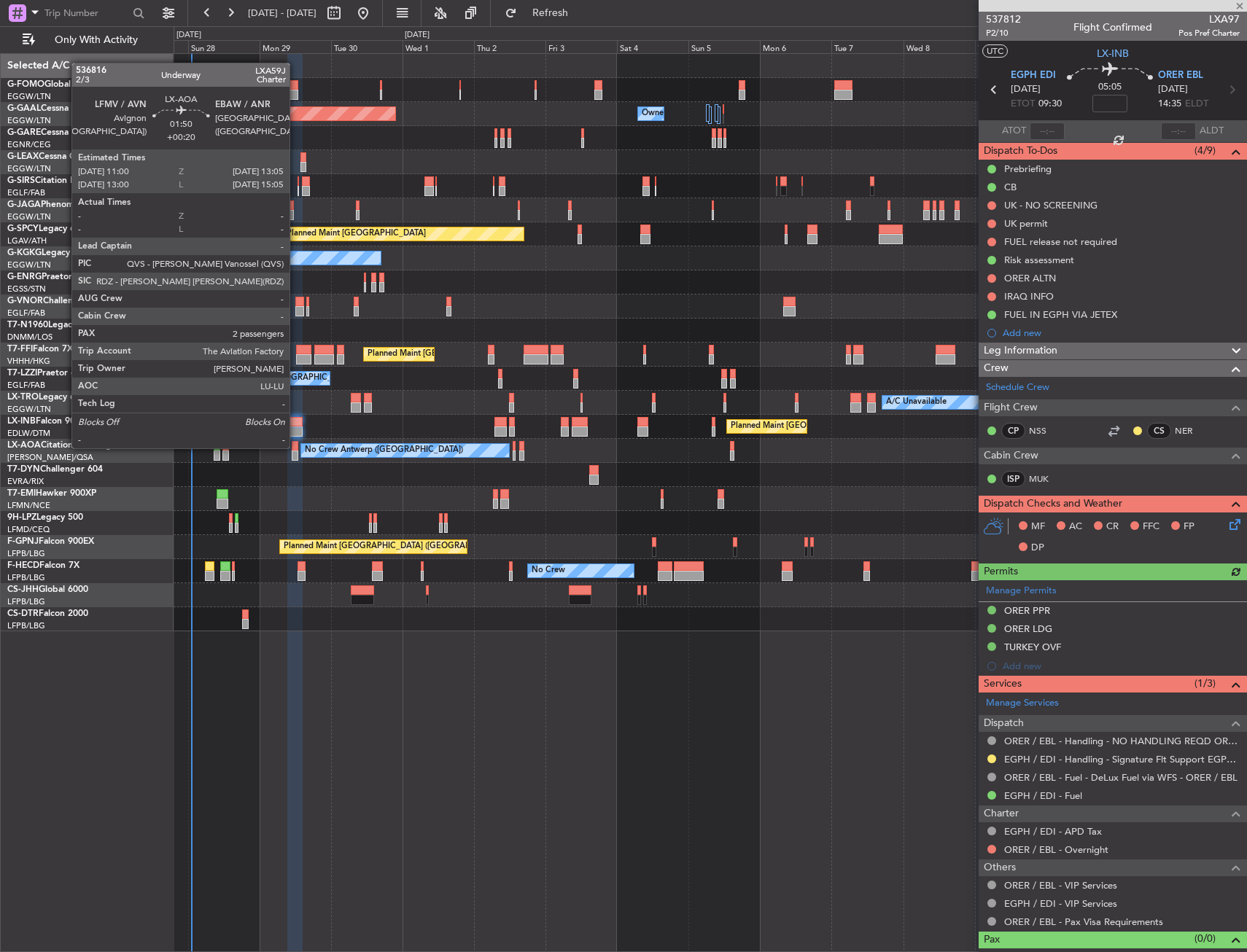
click at [296, 447] on div at bounding box center [295, 446] width 7 height 10
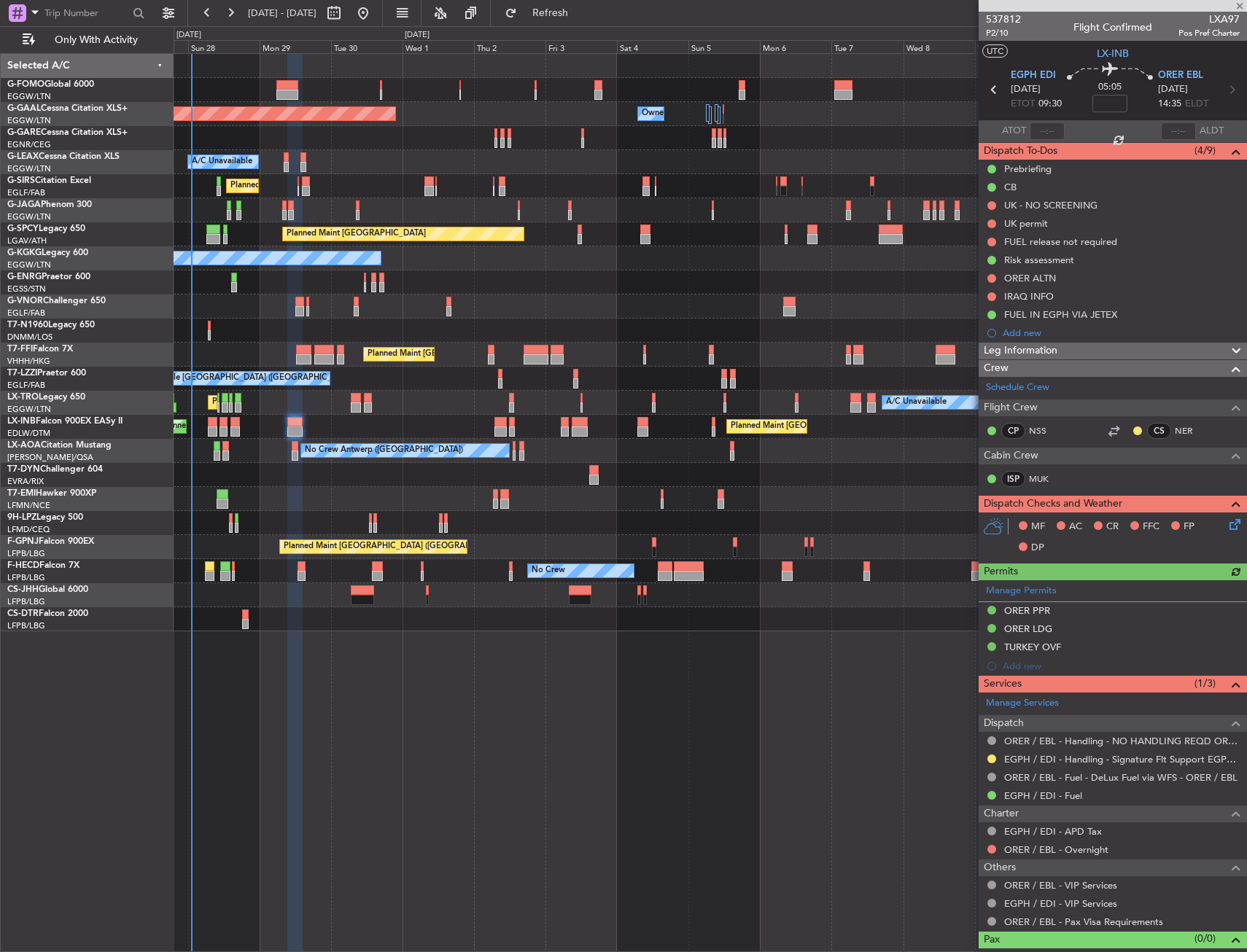
type input "+00:20"
type input "2"
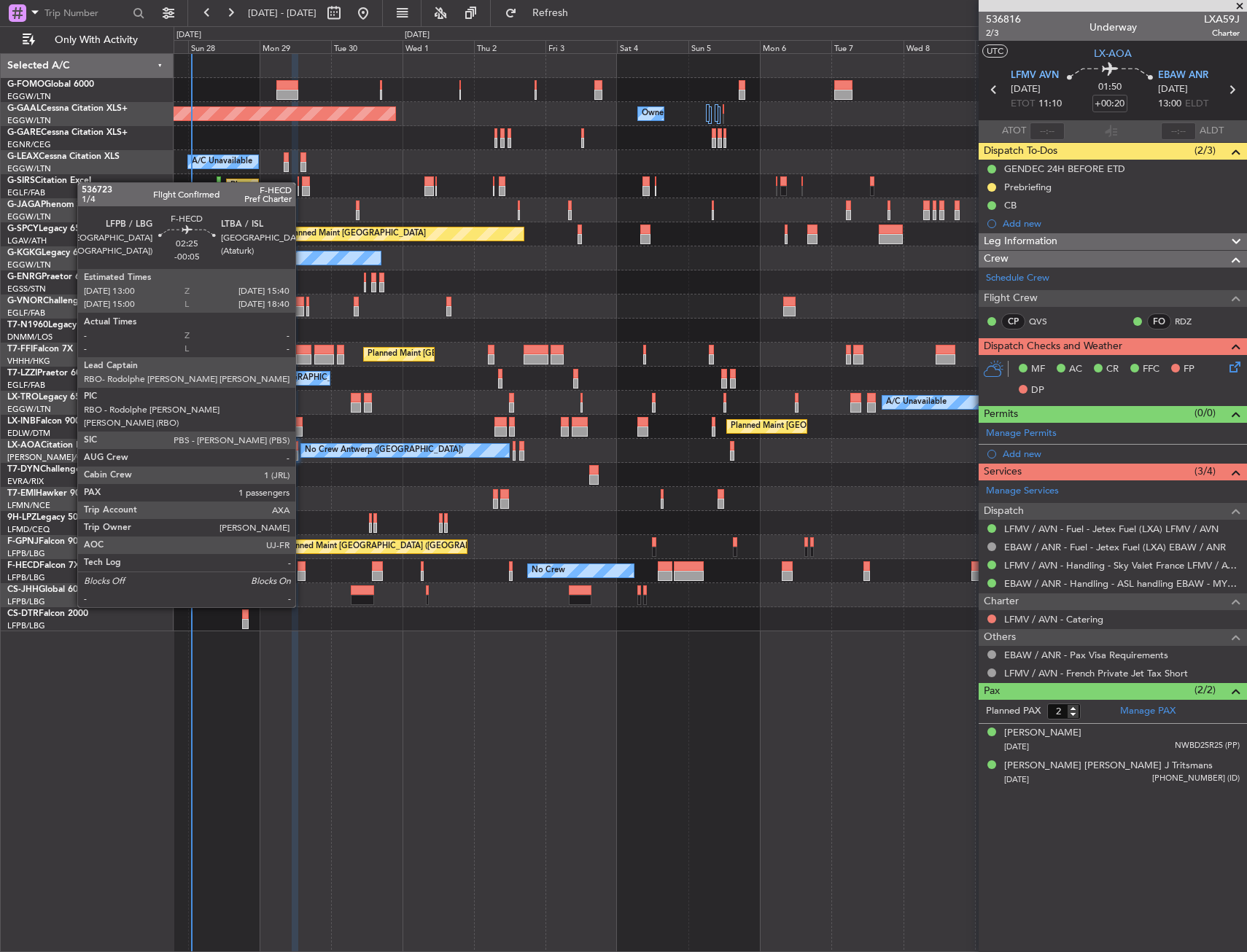
click at [302, 567] on div at bounding box center [302, 567] width 8 height 10
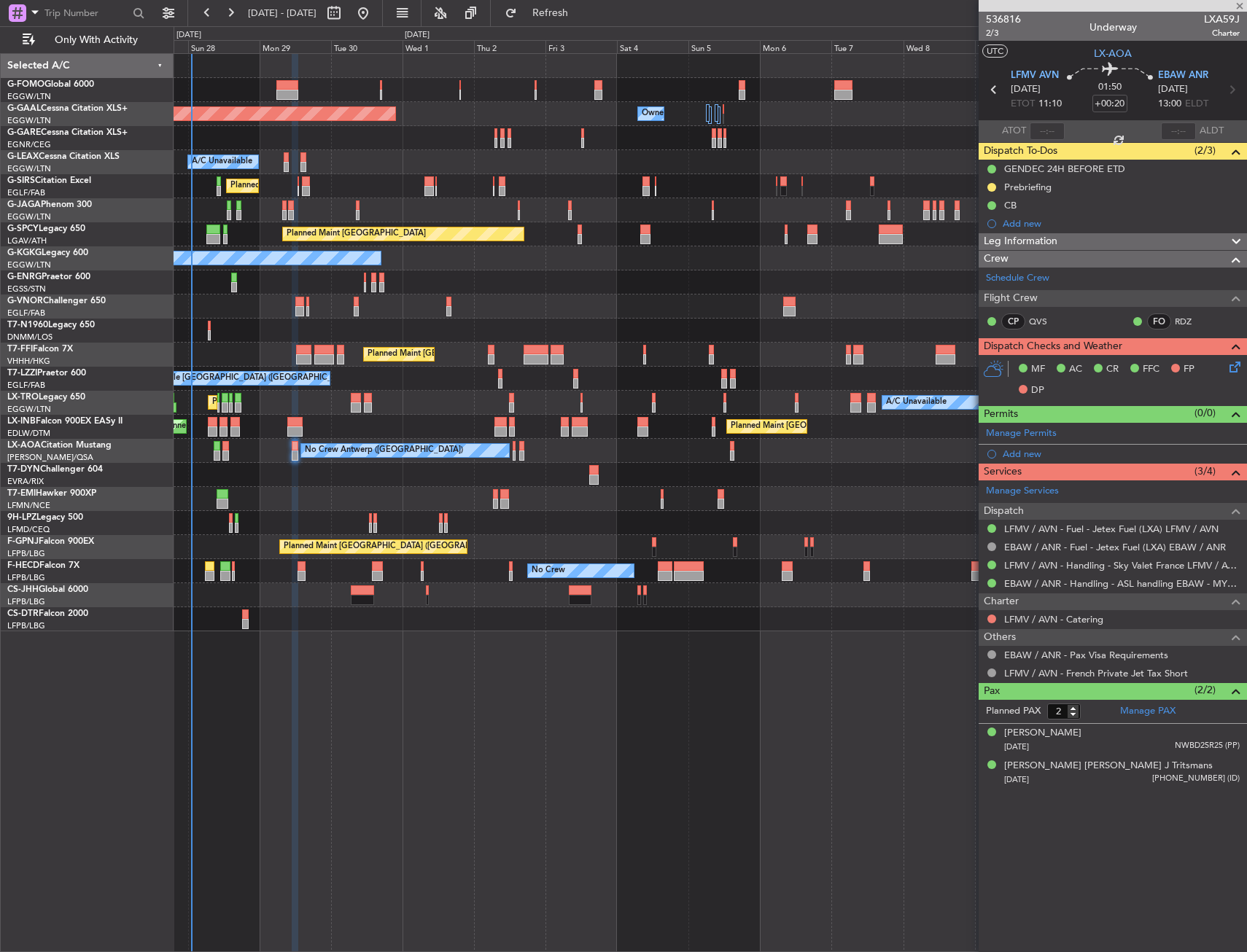
type input "-00:05"
type input "1"
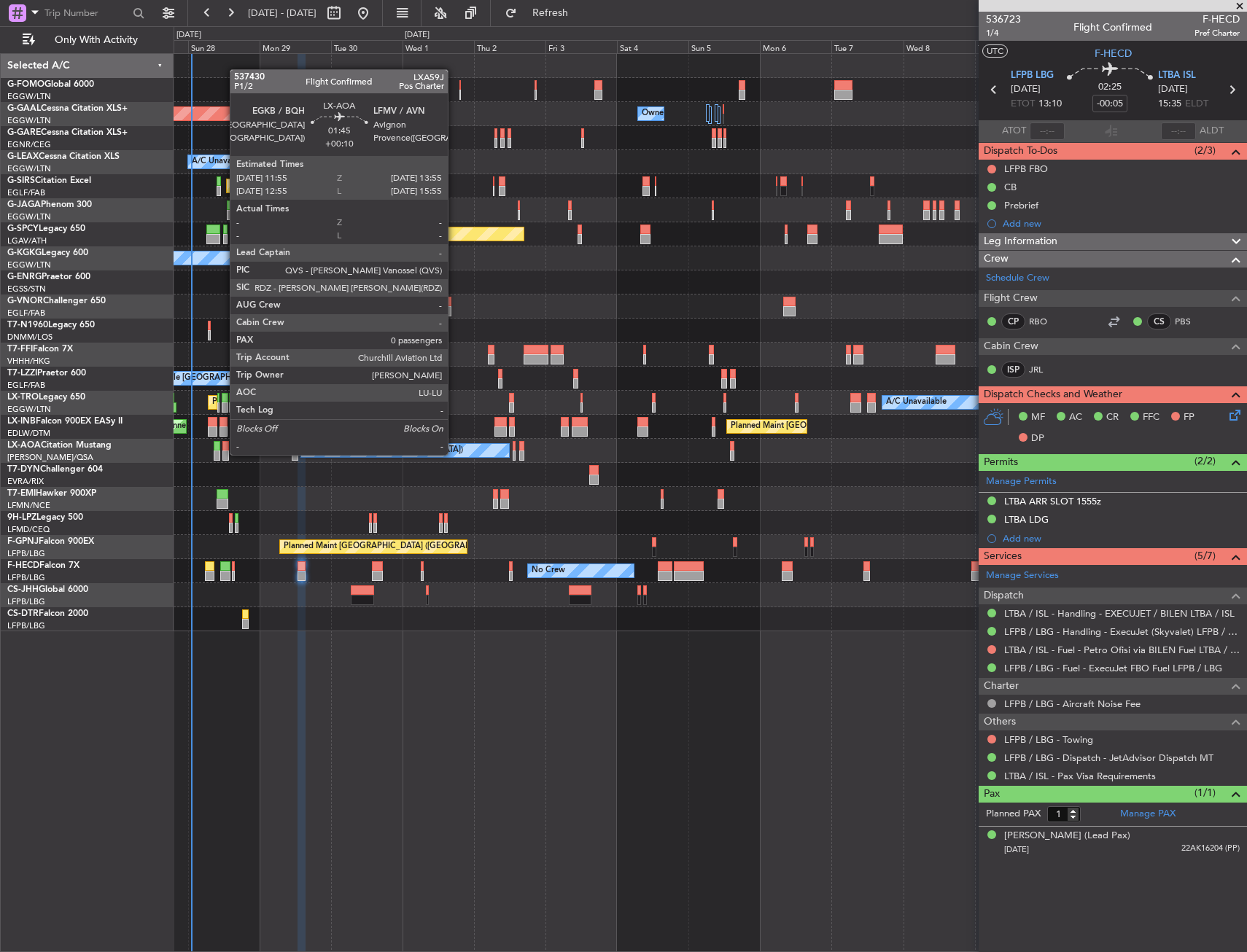
click at [223, 454] on div at bounding box center [226, 456] width 7 height 10
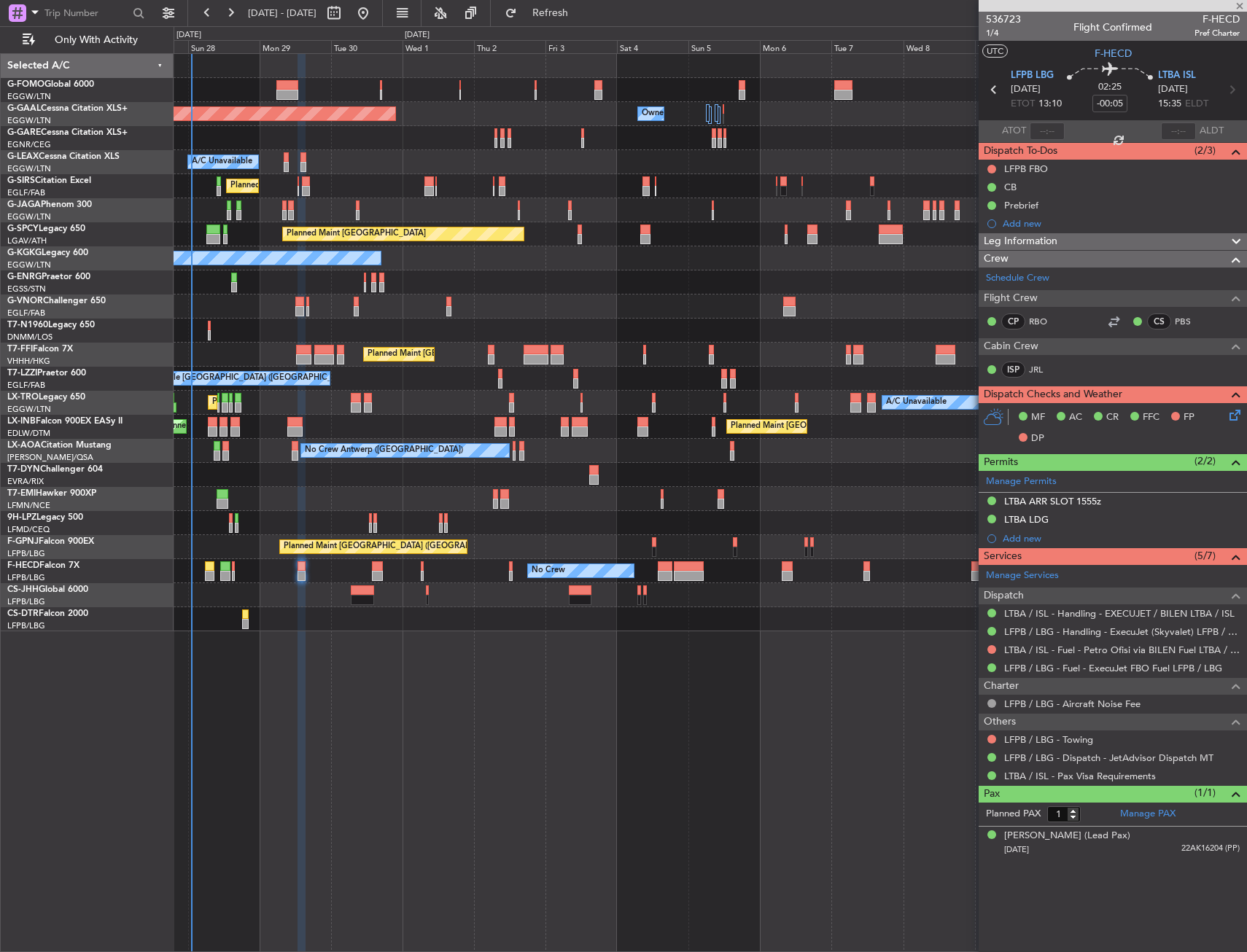
type input "+00:10"
type input "0"
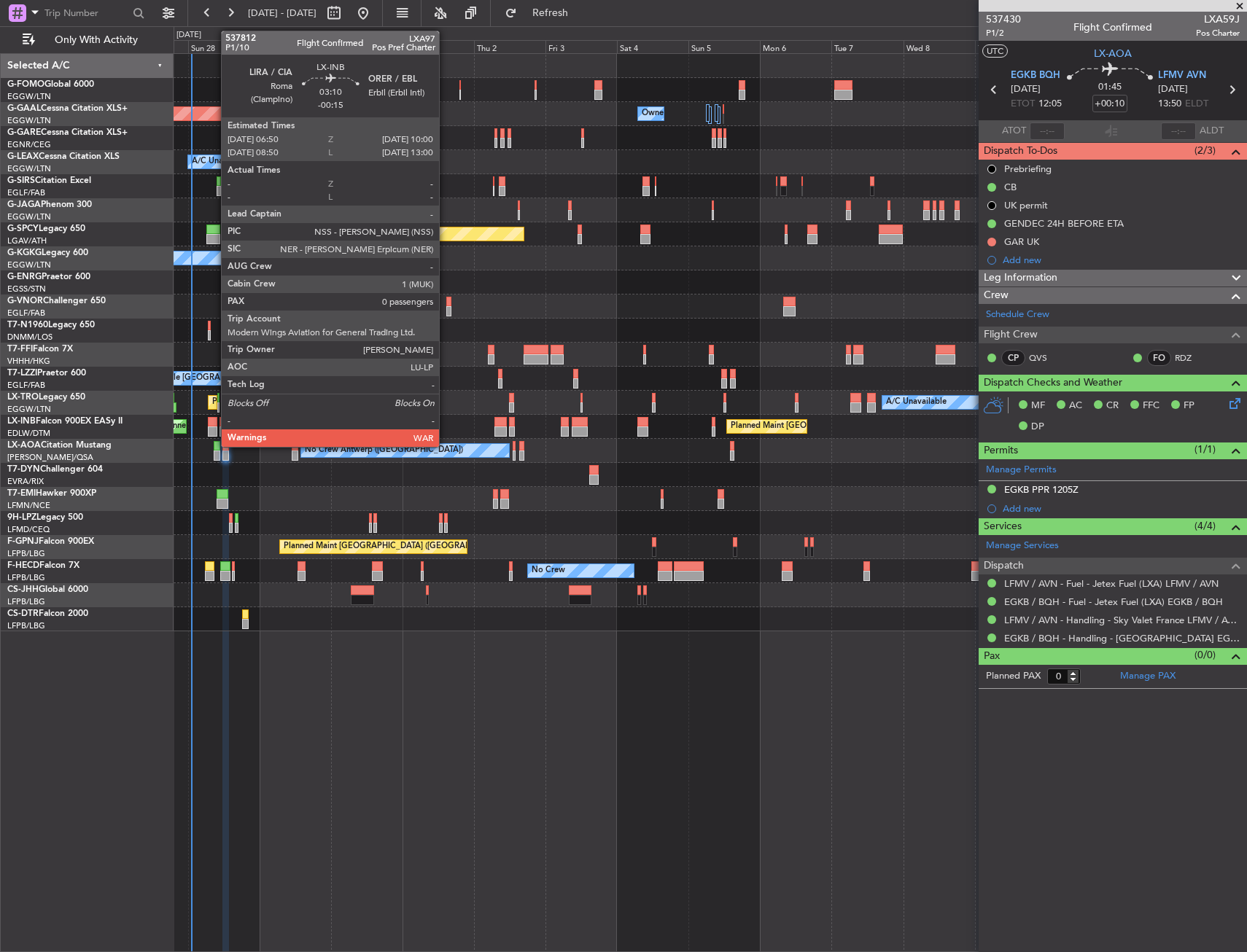
click at [214, 429] on div at bounding box center [212, 432] width 9 height 10
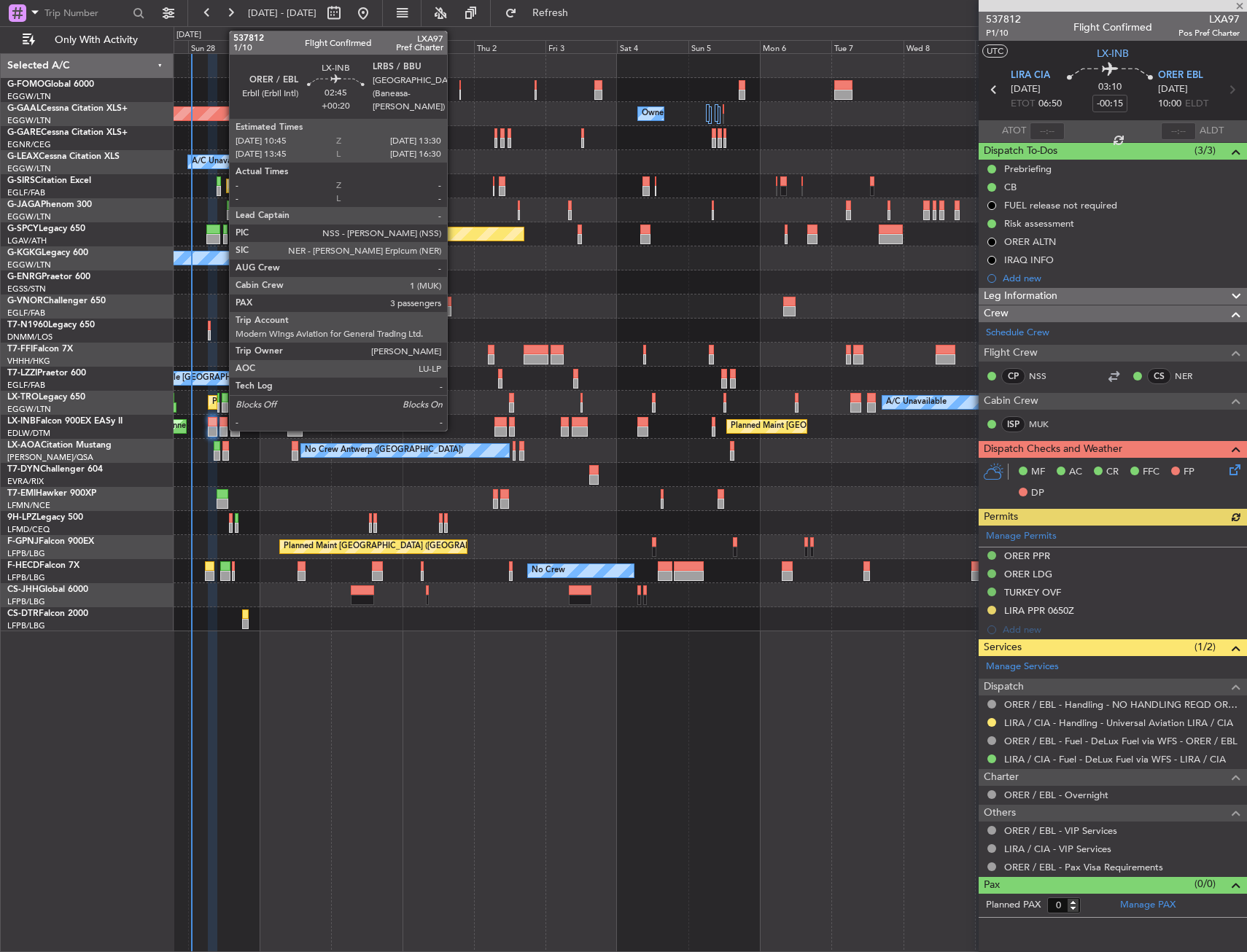
click at [222, 423] on div at bounding box center [223, 422] width 9 height 10
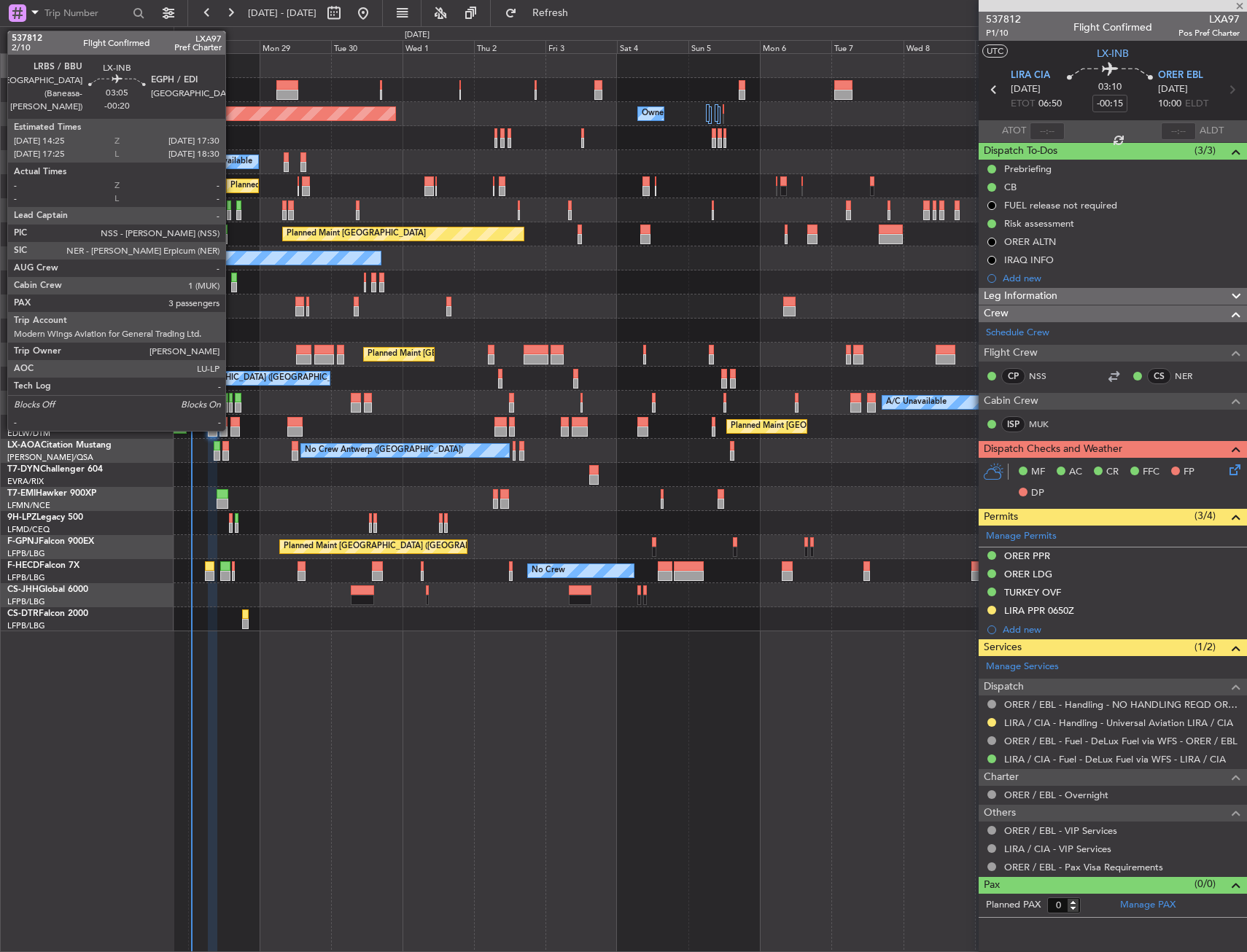
type input "+00:20"
type input "3"
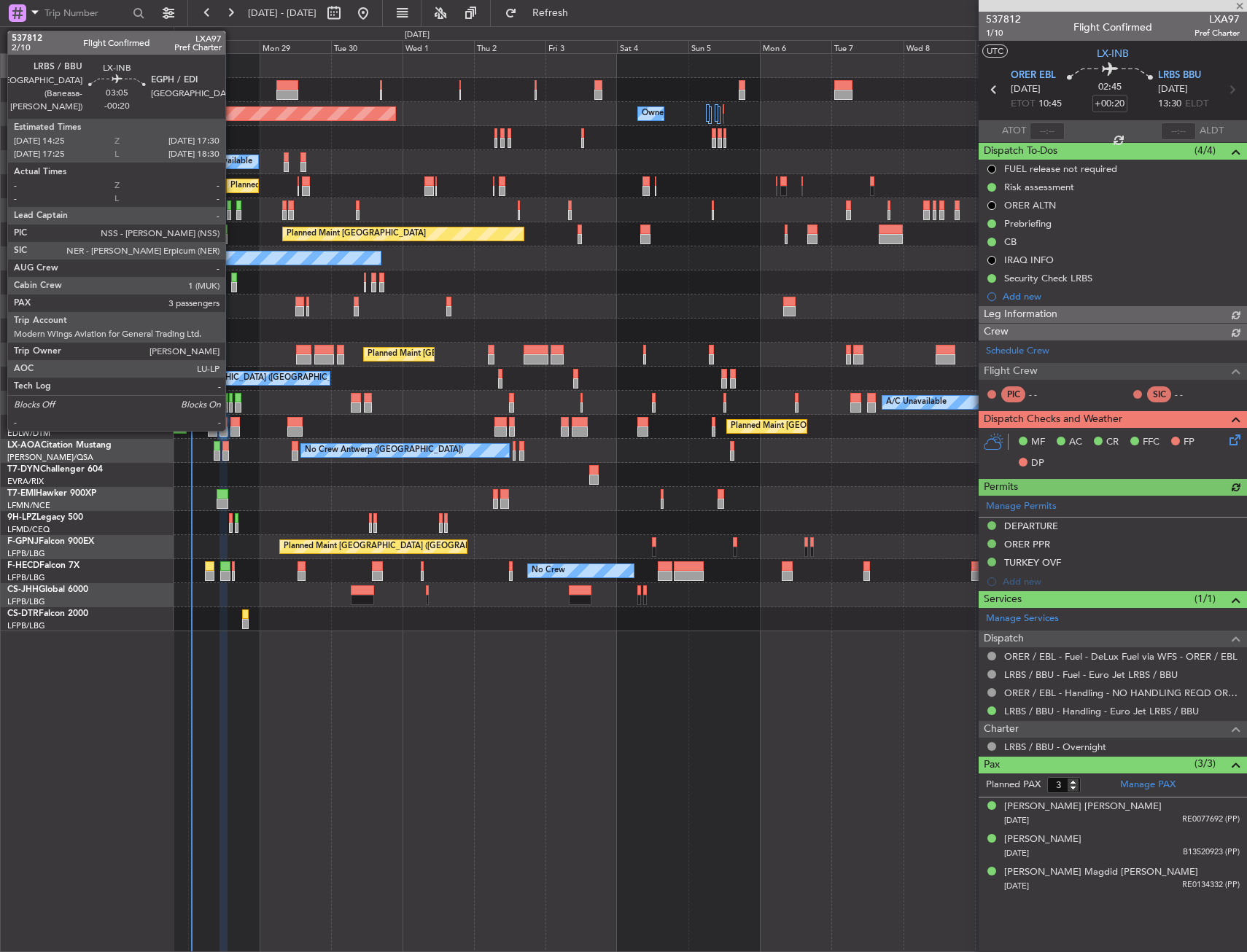
click at [232, 429] on div at bounding box center [234, 432] width 9 height 10
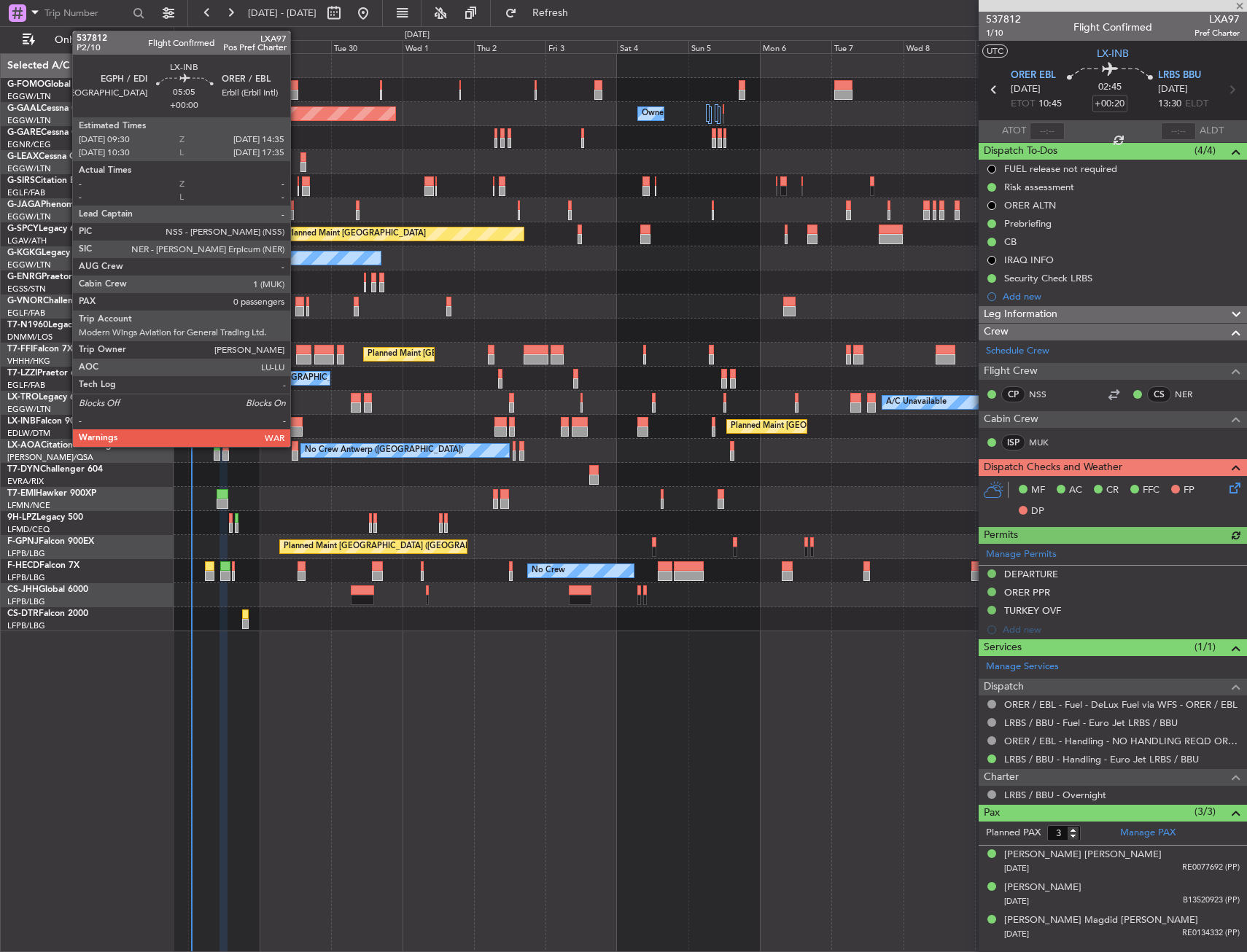
type input "-00:20"
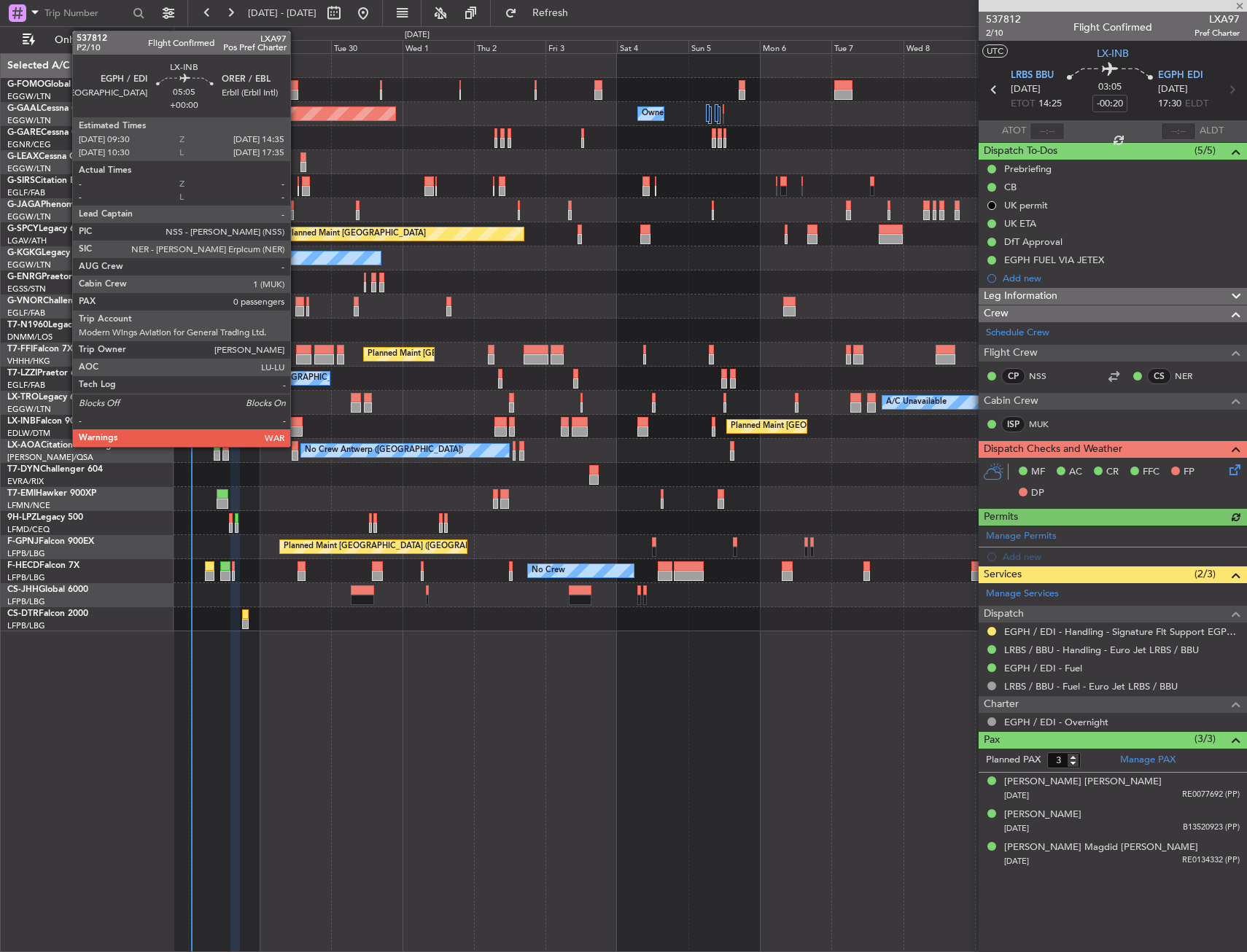
click at [297, 427] on div at bounding box center [295, 432] width 15 height 10
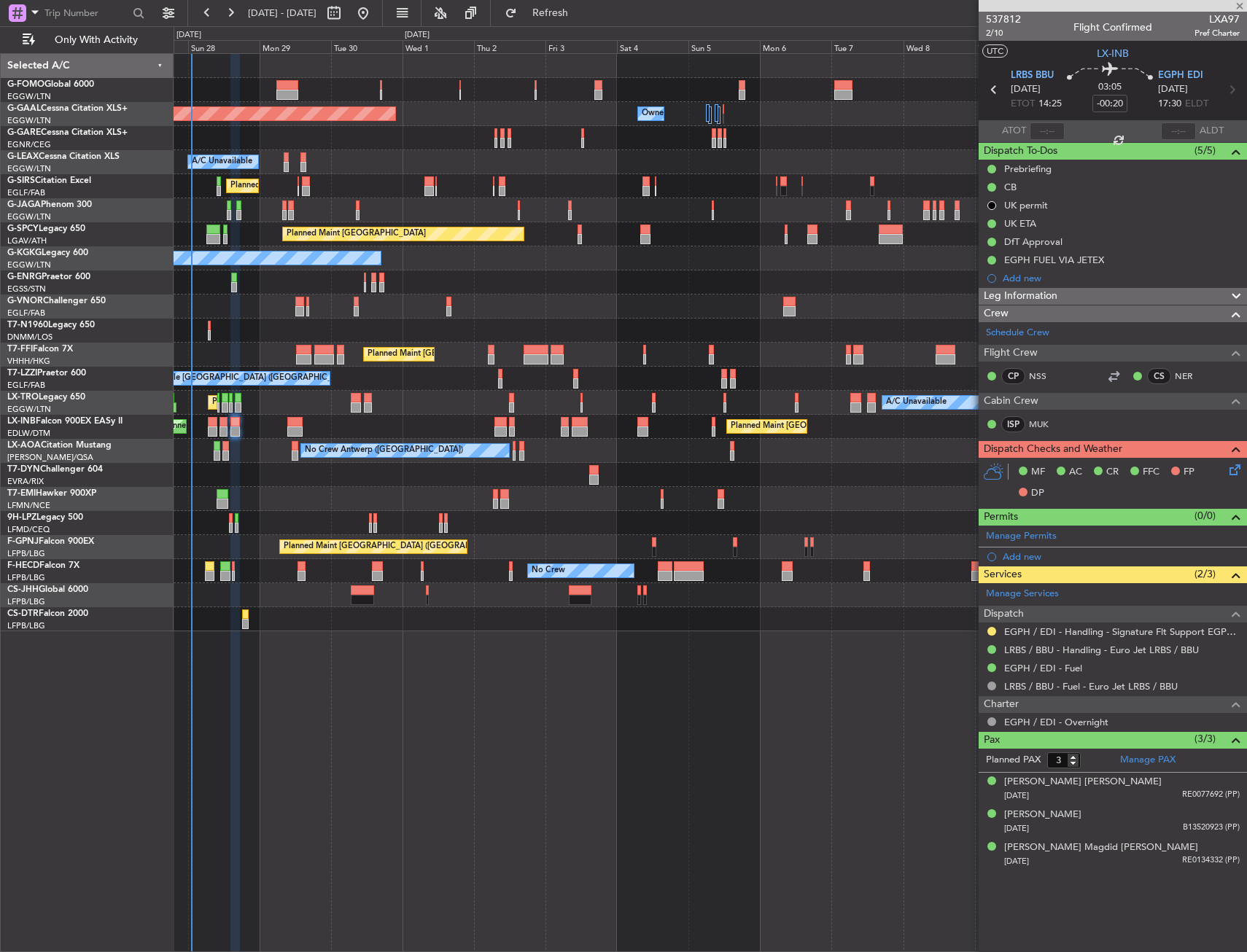
type input "0"
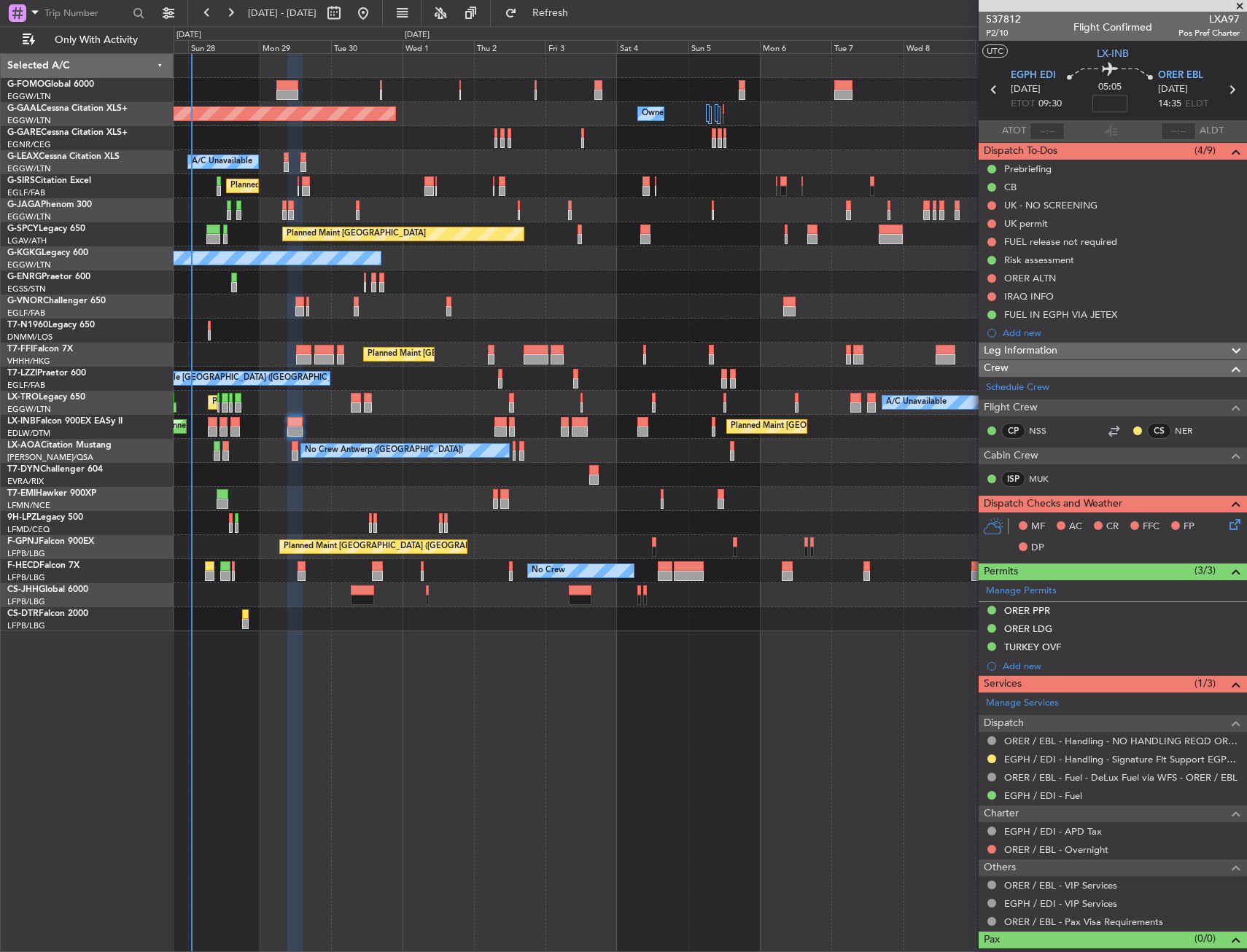
click at [1227, 519] on icon at bounding box center [1233, 523] width 12 height 12
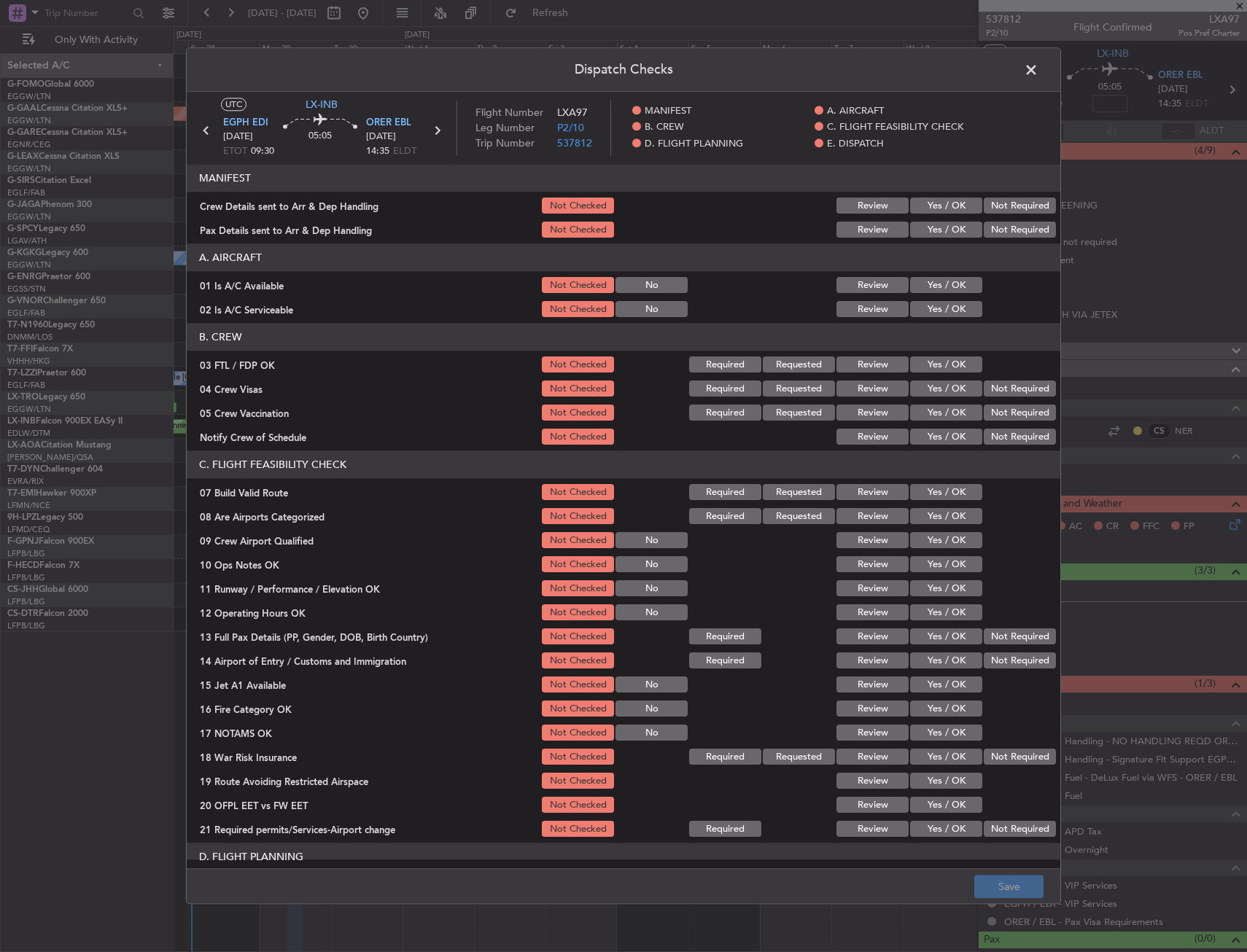
click at [929, 371] on button "Yes / OK" at bounding box center [946, 365] width 72 height 16
click at [1014, 390] on button "Not Required" at bounding box center [1019, 389] width 72 height 16
click at [1011, 413] on button "Not Required" at bounding box center [1019, 413] width 72 height 16
click at [945, 442] on button "Yes / OK" at bounding box center [946, 437] width 72 height 16
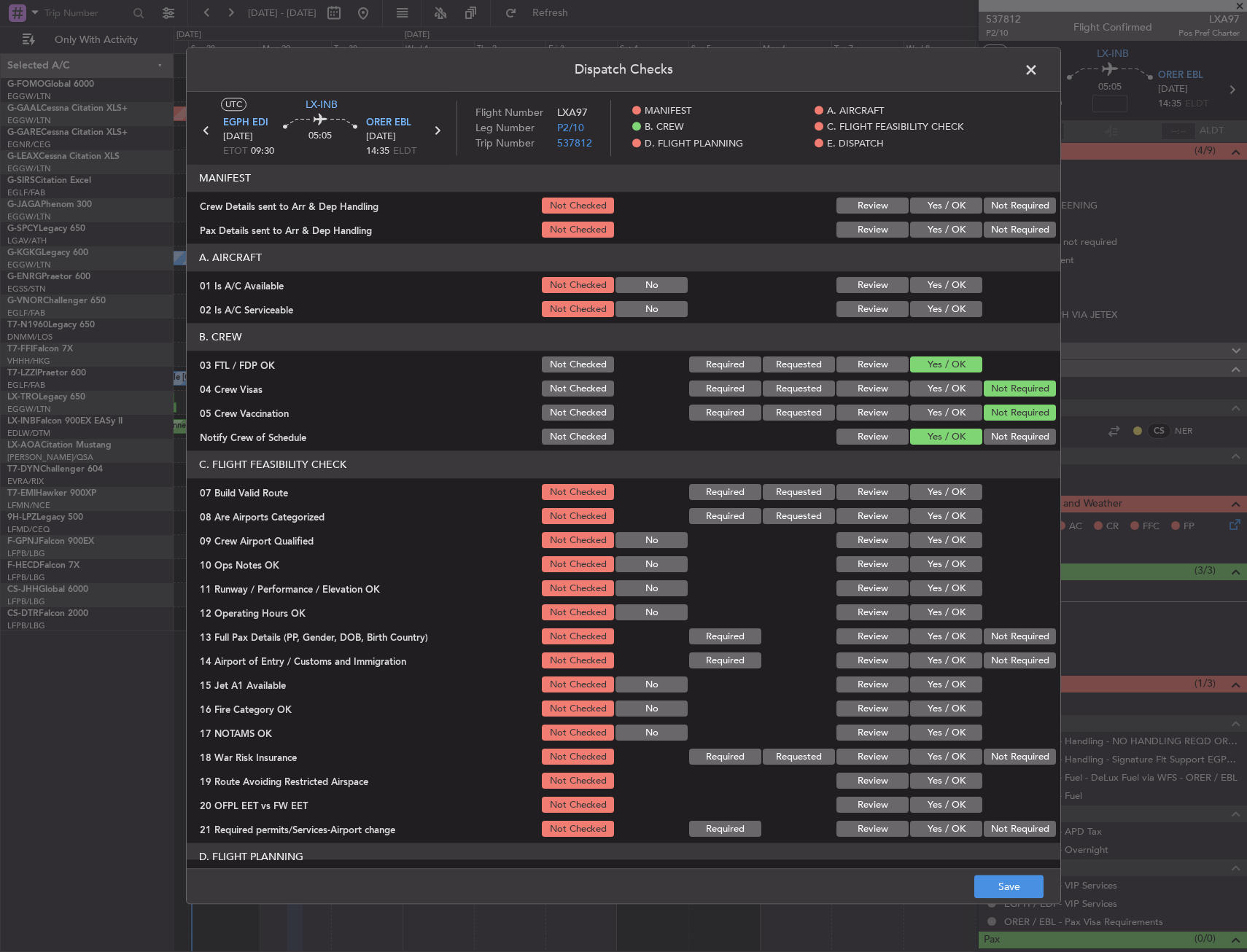
click at [940, 513] on button "Yes / OK" at bounding box center [946, 517] width 72 height 16
drag, startPoint x: 941, startPoint y: 534, endPoint x: 940, endPoint y: 547, distance: 13.0
click at [941, 535] on button "Yes / OK" at bounding box center [946, 541] width 72 height 16
click at [999, 881] on button "Save" at bounding box center [1009, 887] width 69 height 23
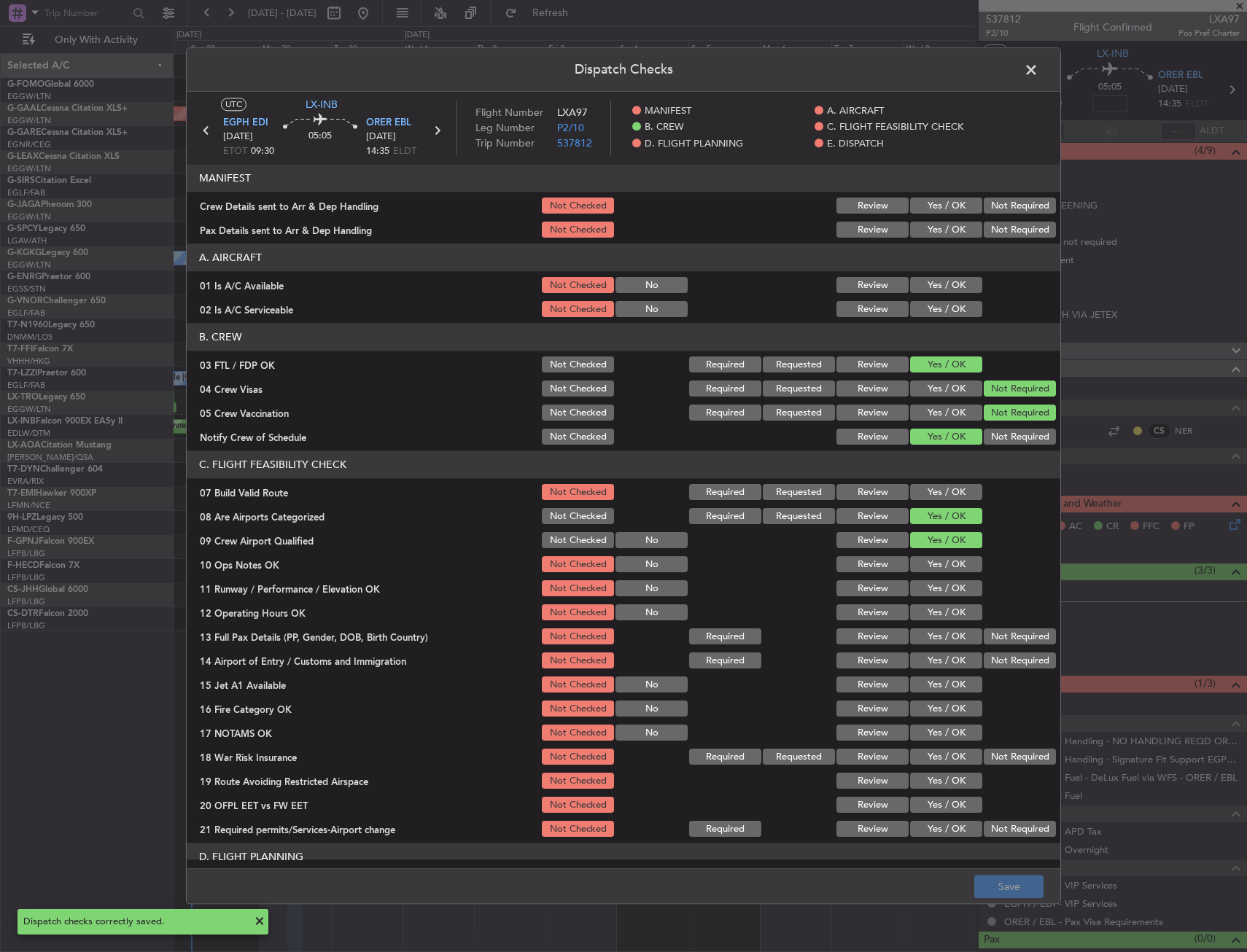
click at [1038, 74] on span at bounding box center [1038, 73] width 0 height 29
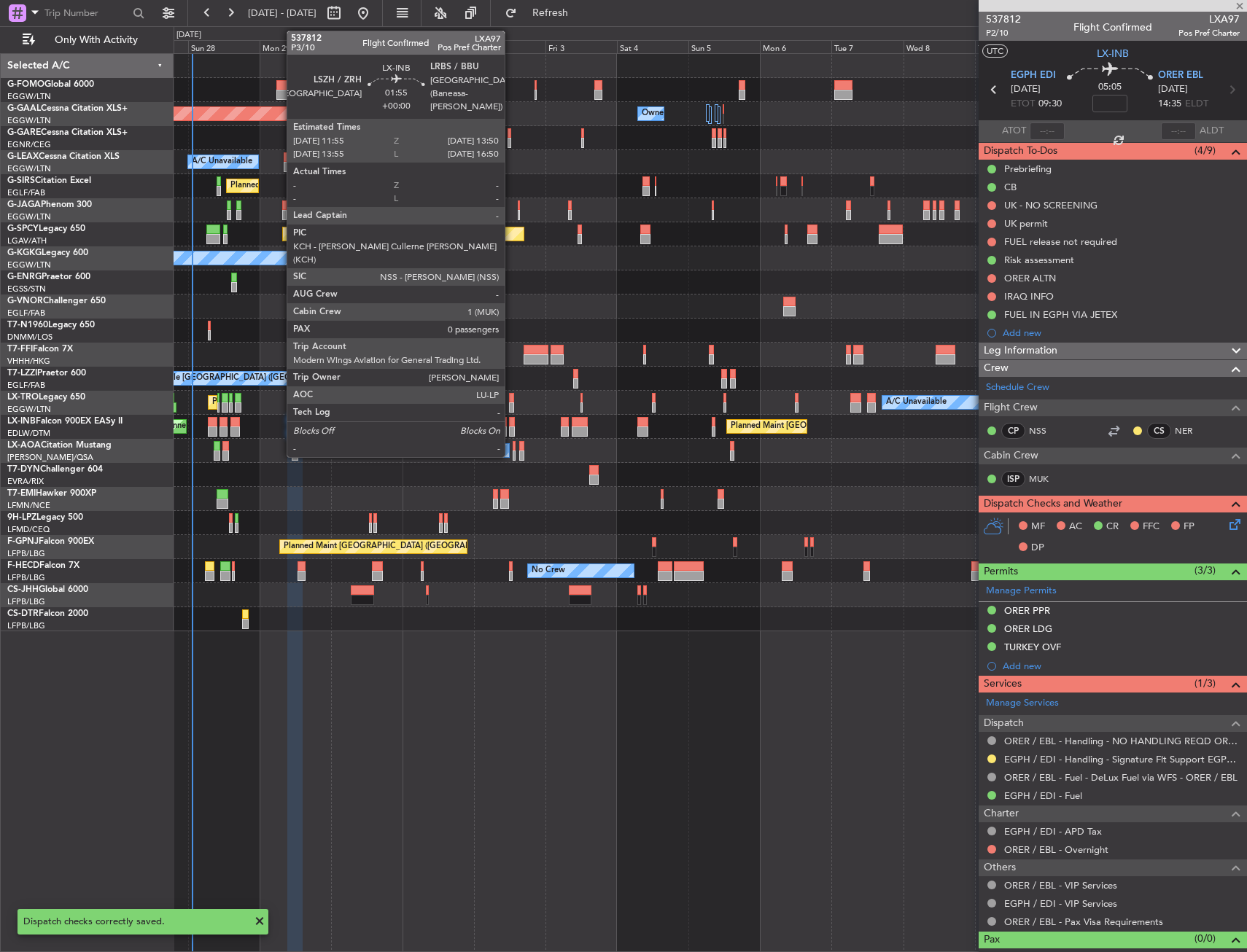
type input "-00:10"
type input "2"
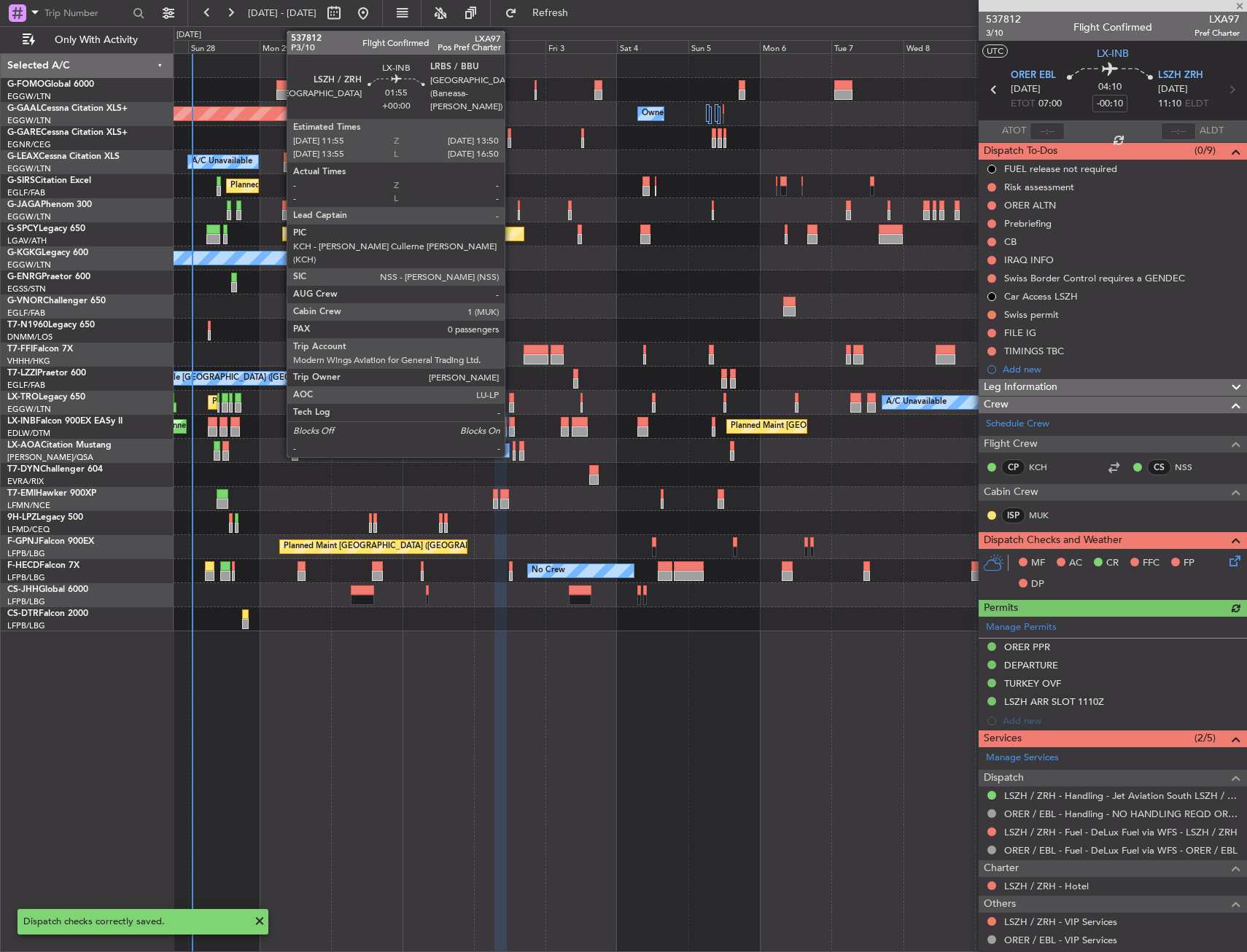
click at [511, 426] on div at bounding box center [512, 422] width 6 height 10
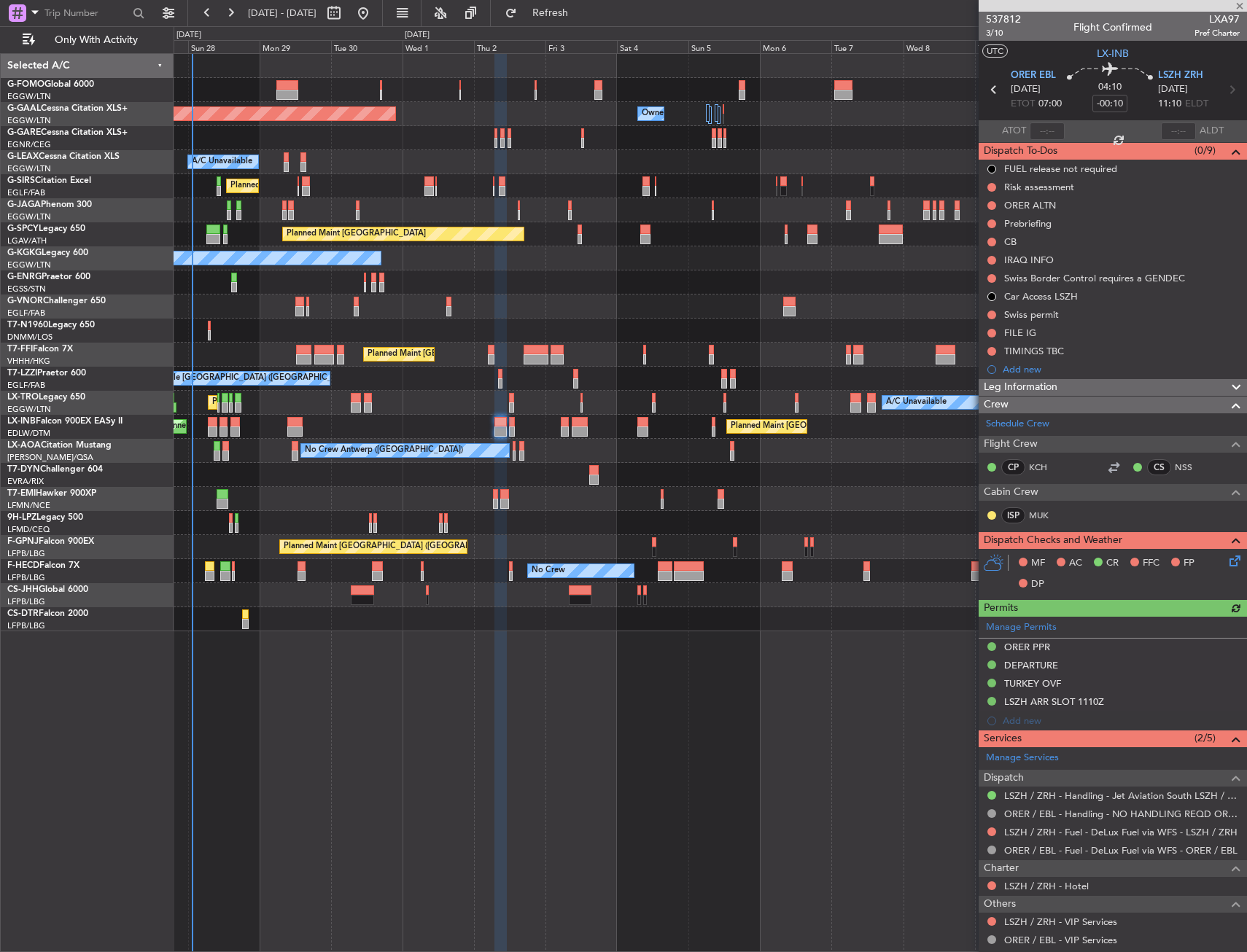
type input "0"
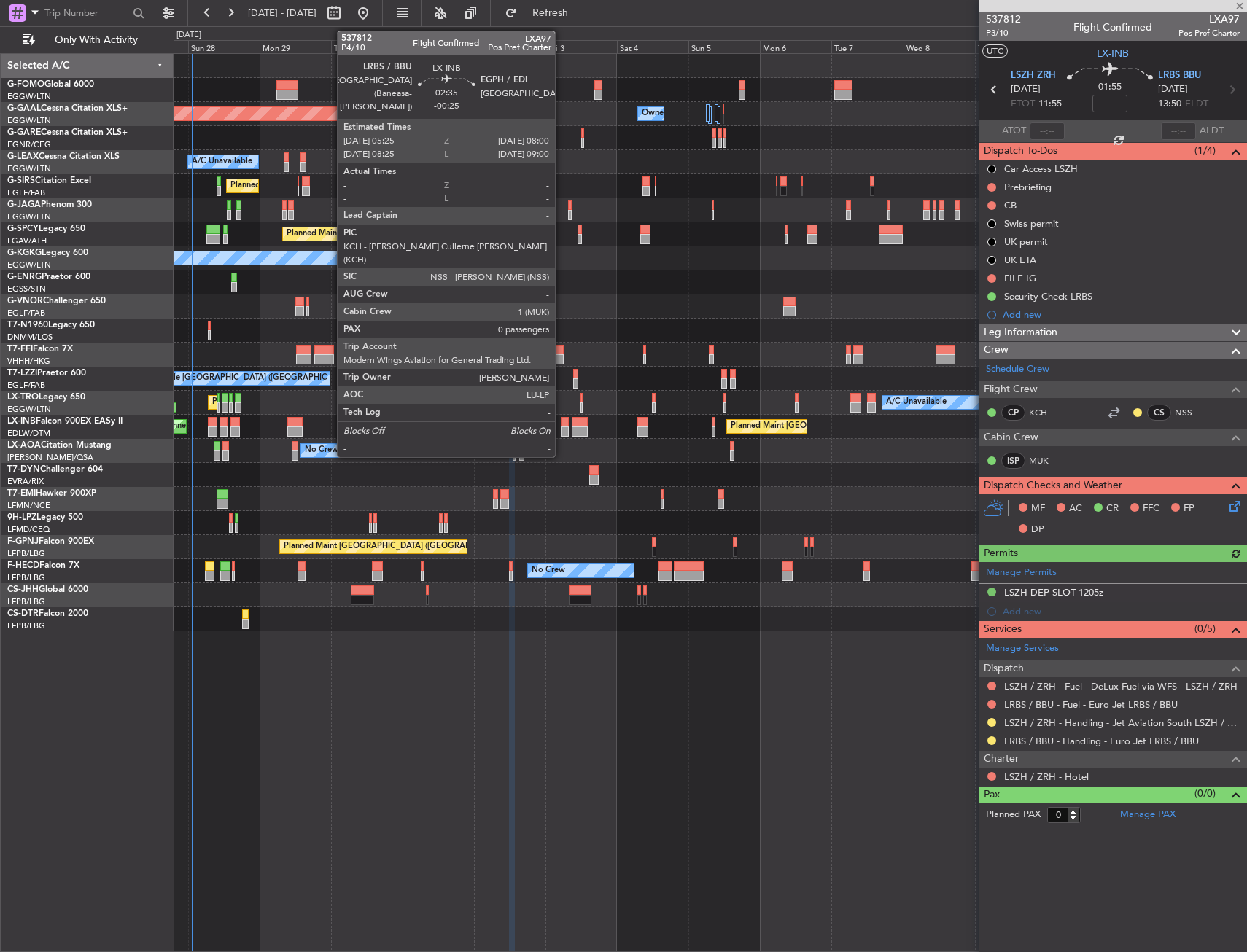
click at [562, 427] on div at bounding box center [565, 432] width 8 height 10
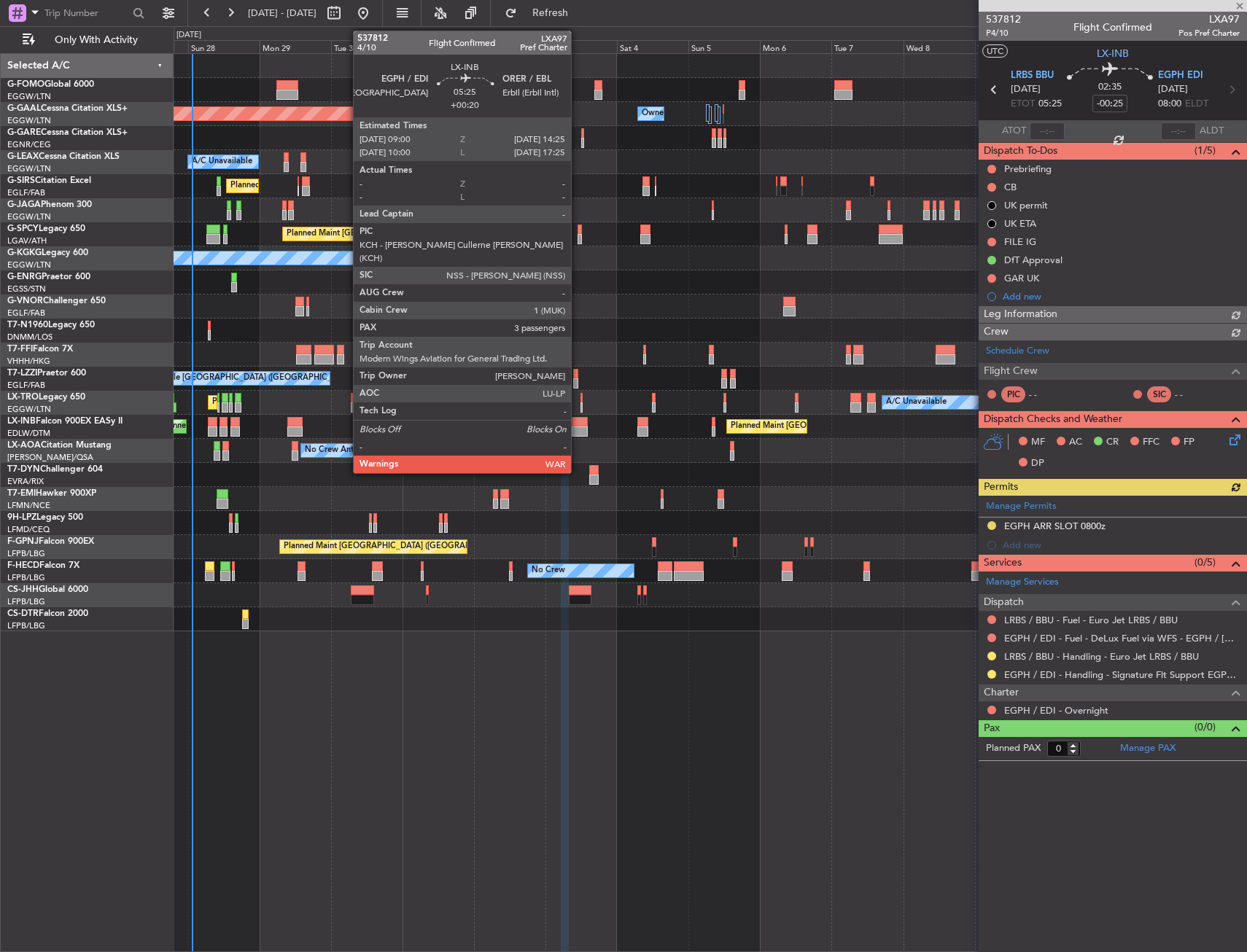
click at [577, 427] on div at bounding box center [580, 432] width 17 height 10
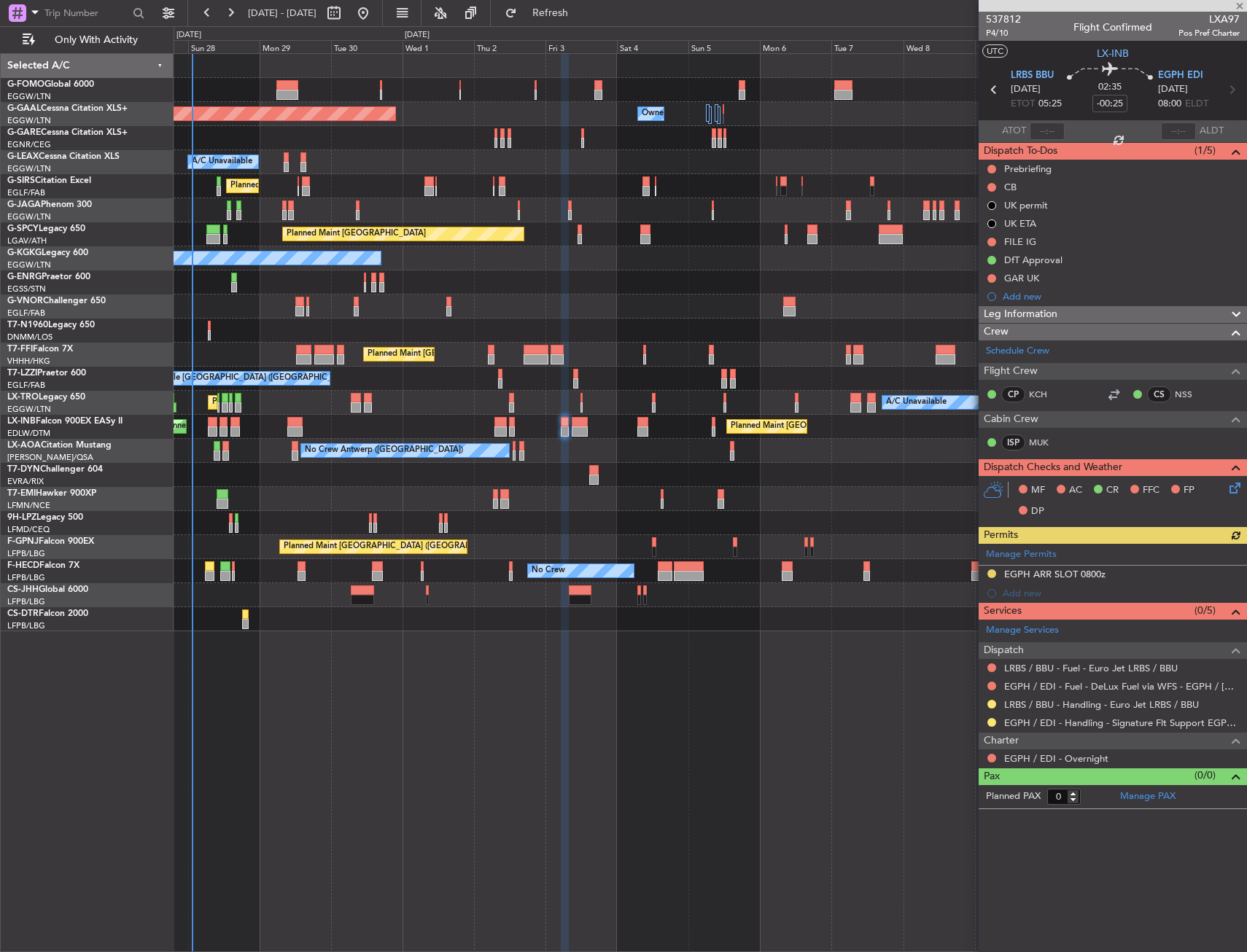
type input "+00:20"
type input "3"
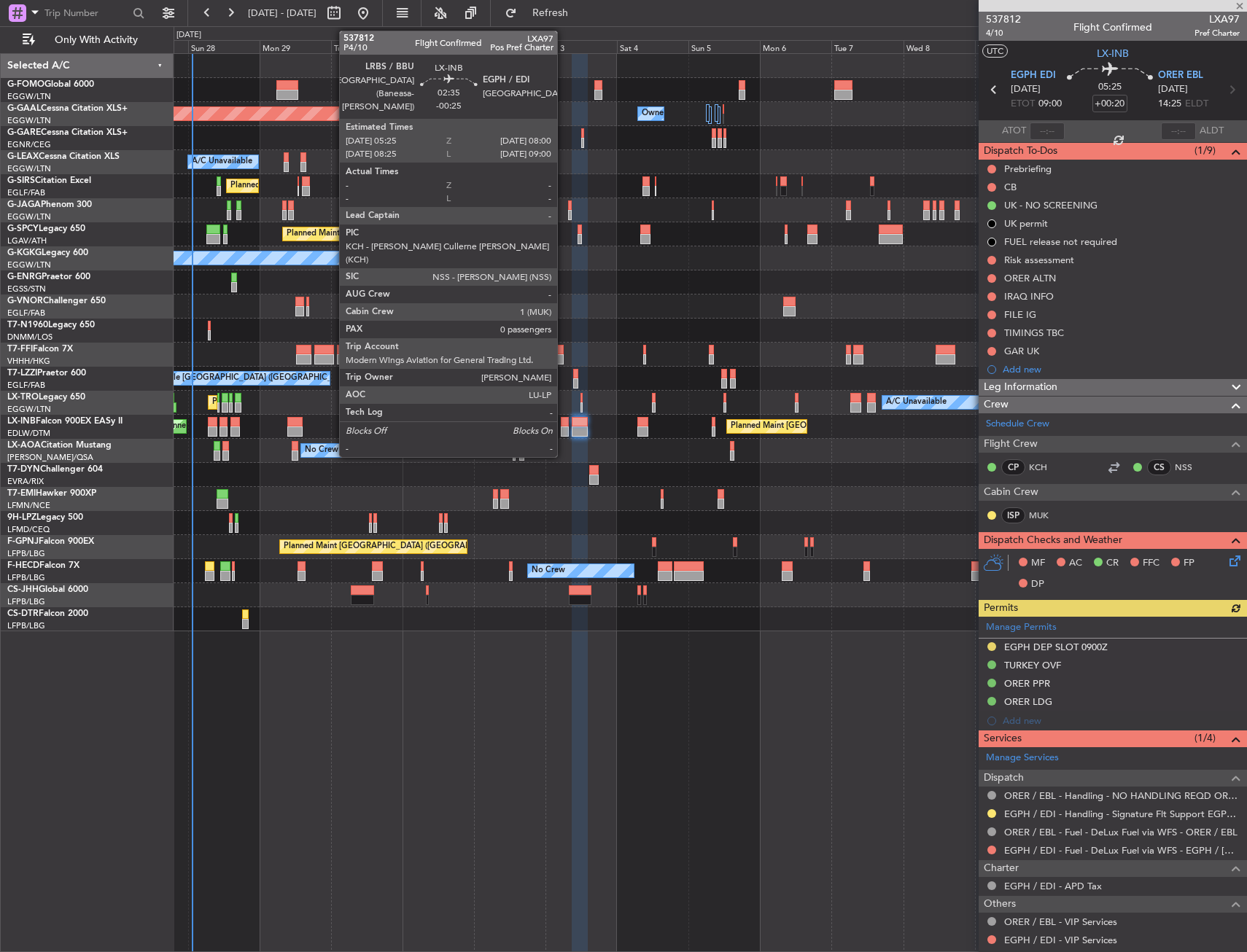
click at [564, 429] on div at bounding box center [565, 432] width 8 height 10
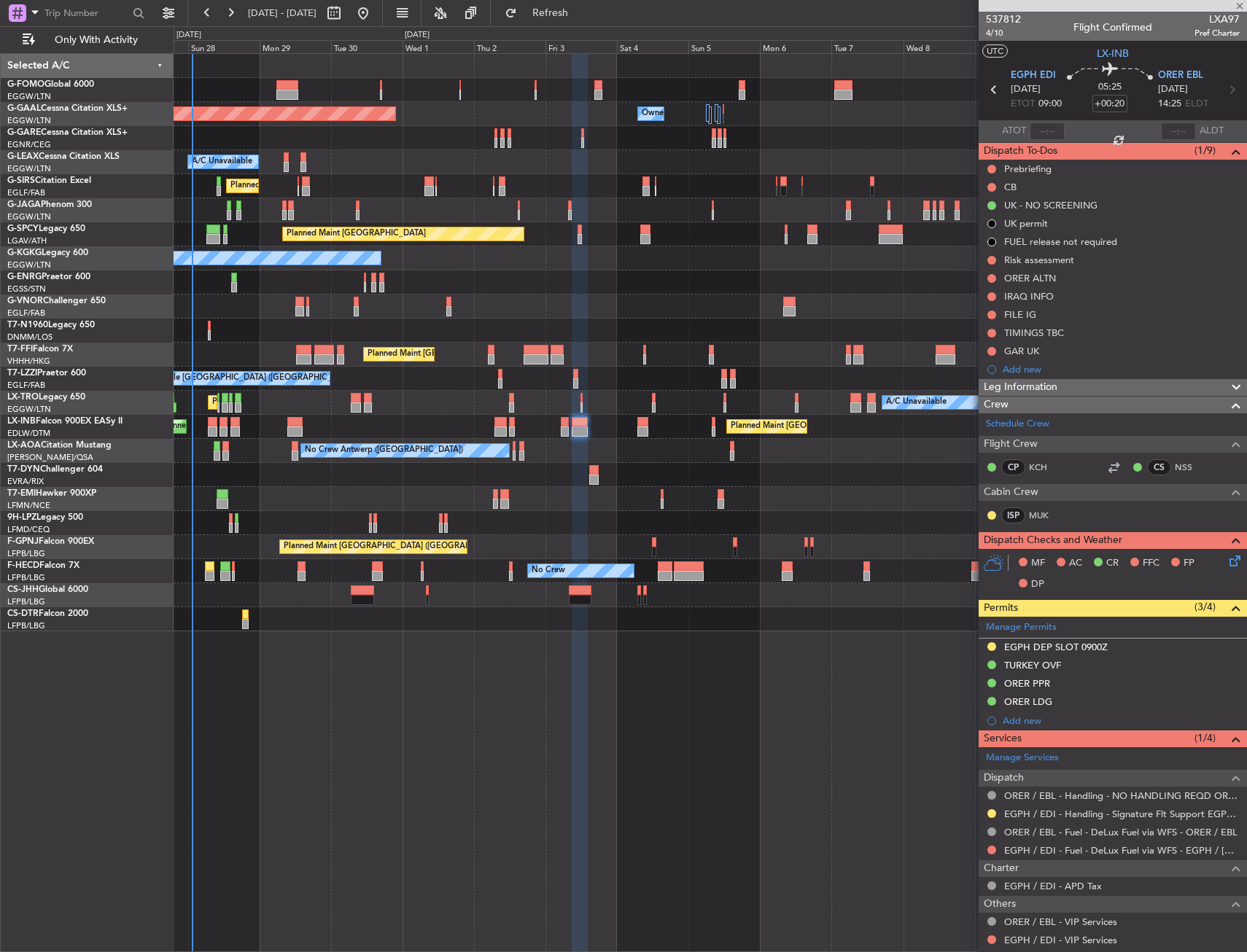
type input "-00:25"
type input "0"
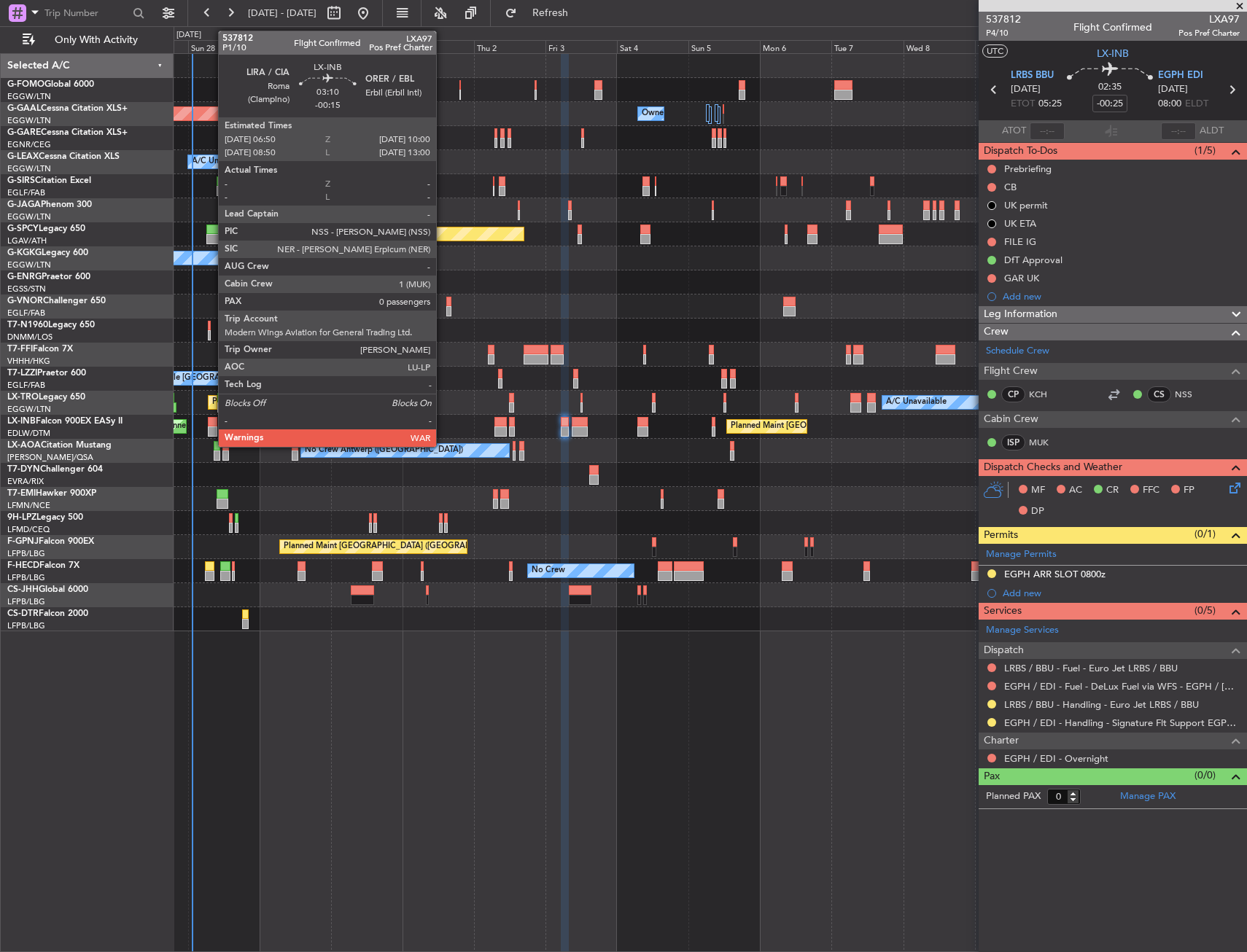
click at [211, 428] on div at bounding box center [212, 432] width 9 height 10
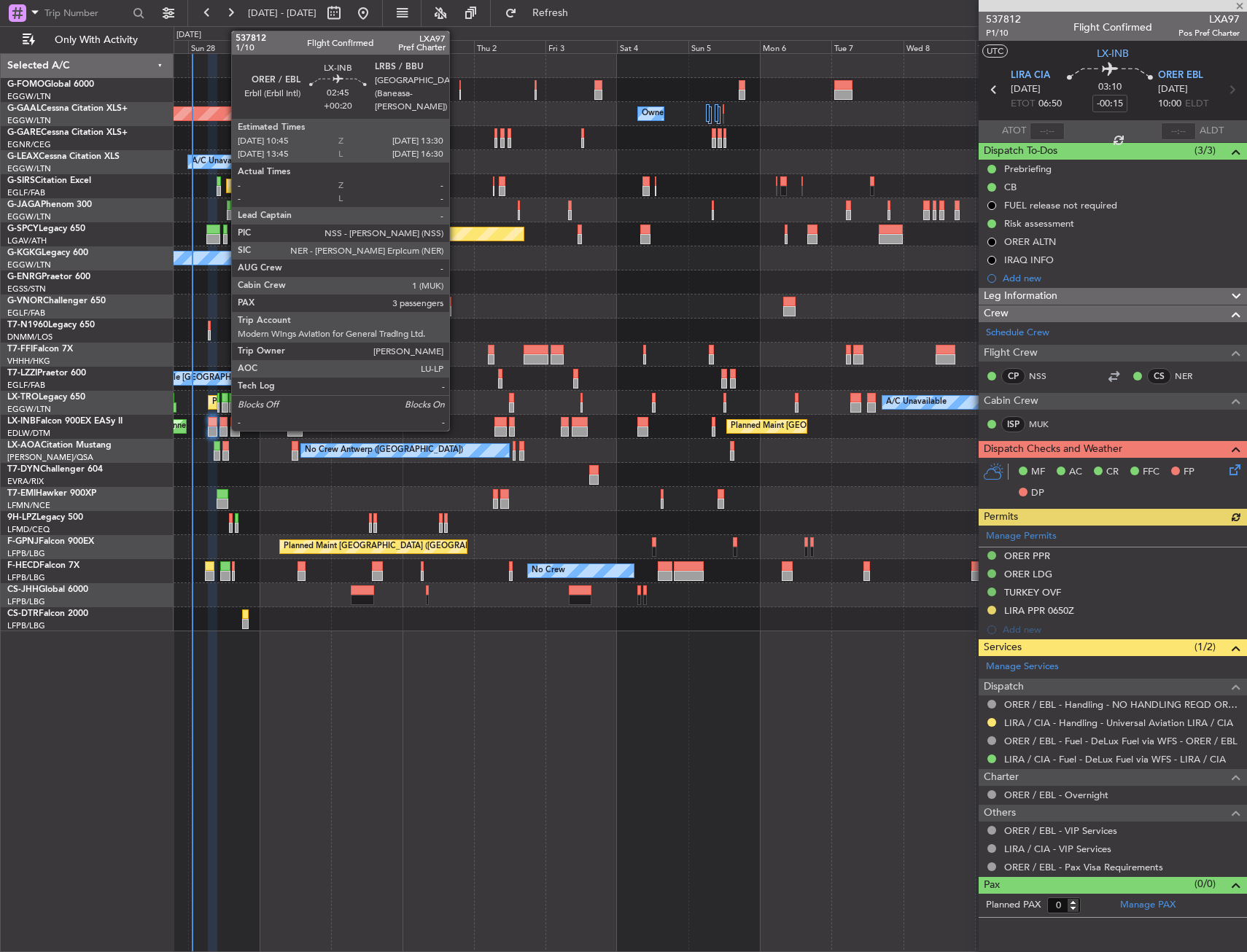
click at [224, 423] on div at bounding box center [223, 422] width 9 height 10
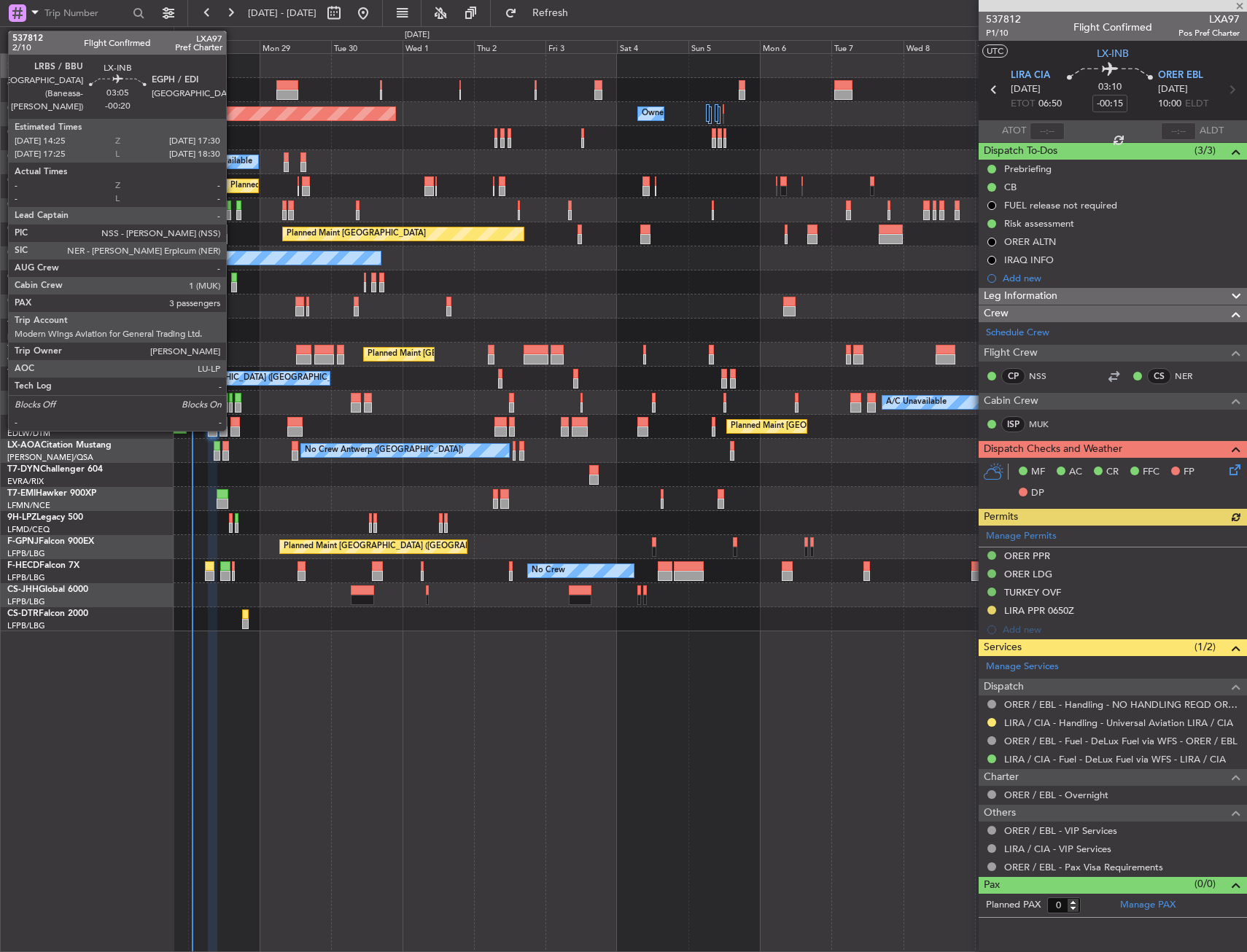
type input "+00:20"
type input "3"
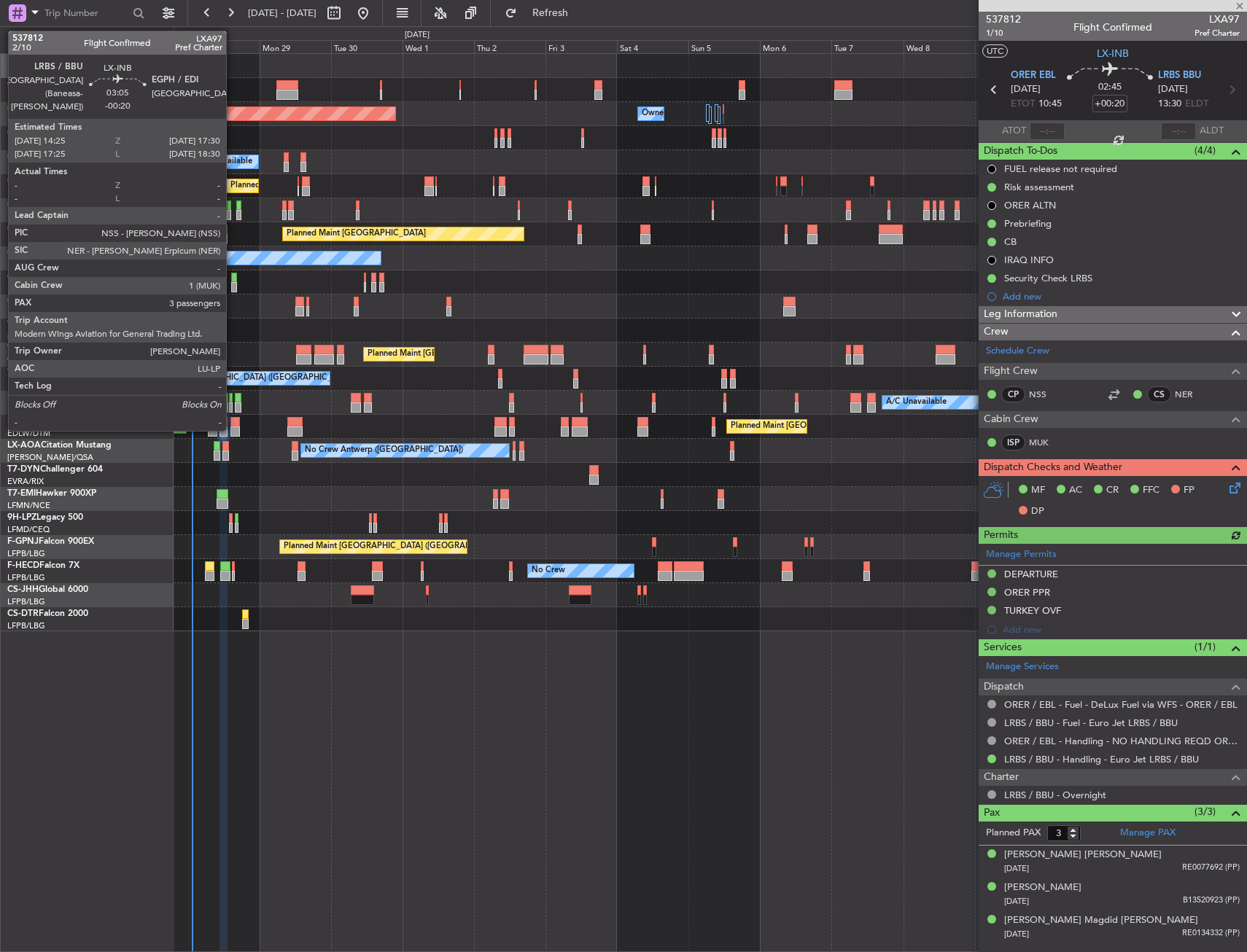
click at [233, 423] on div at bounding box center [234, 422] width 9 height 10
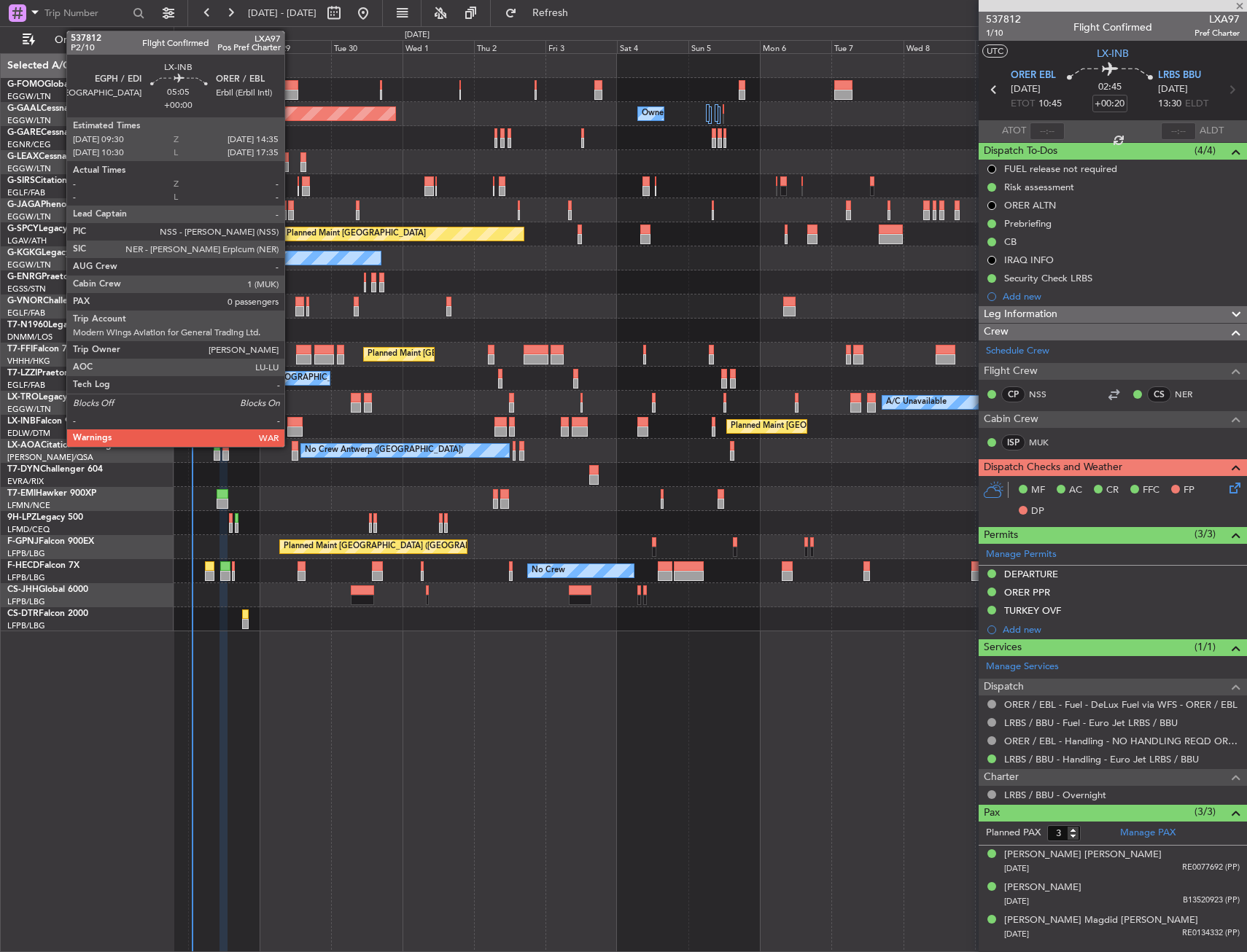
type input "-00:20"
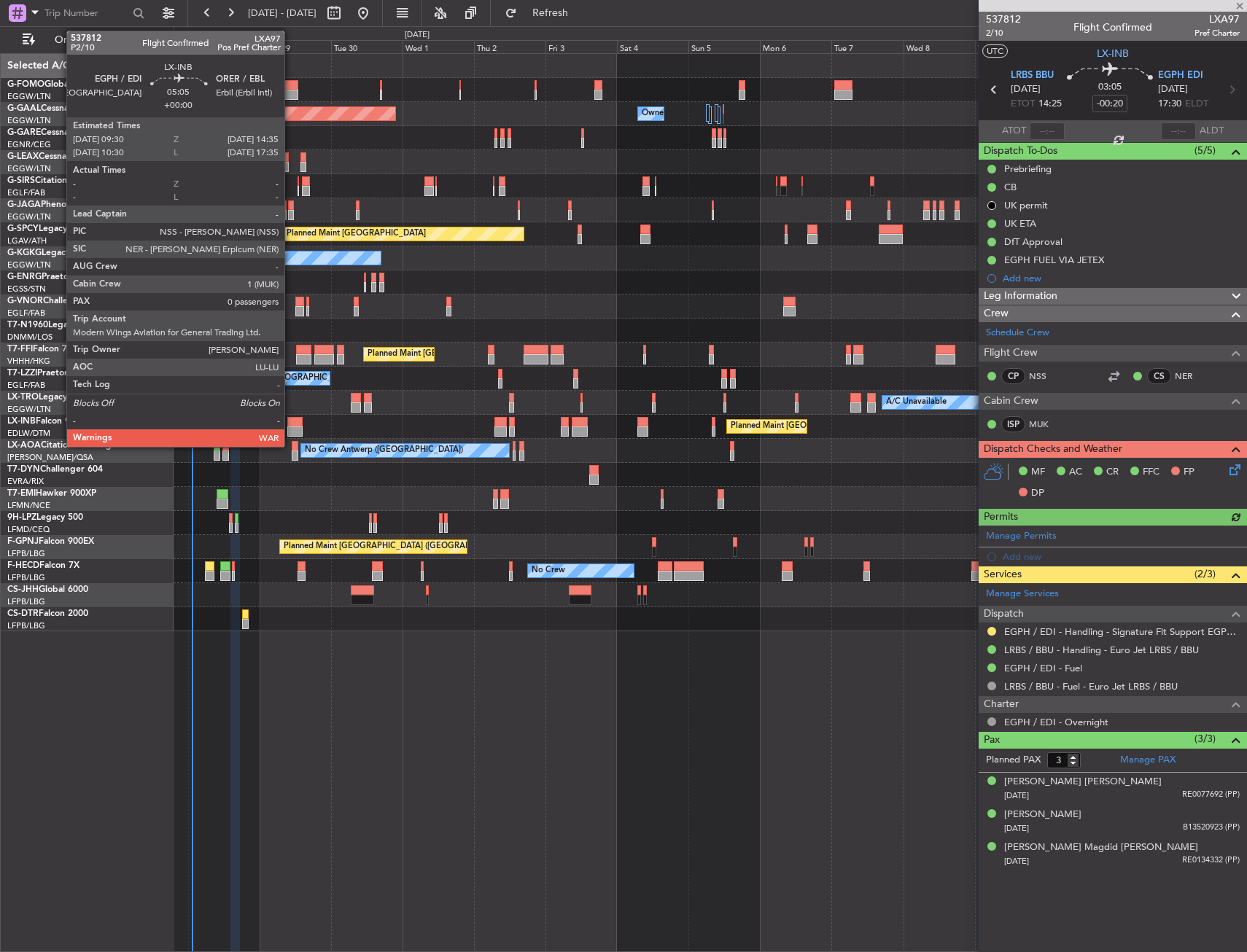
click at [291, 429] on div at bounding box center [295, 432] width 15 height 10
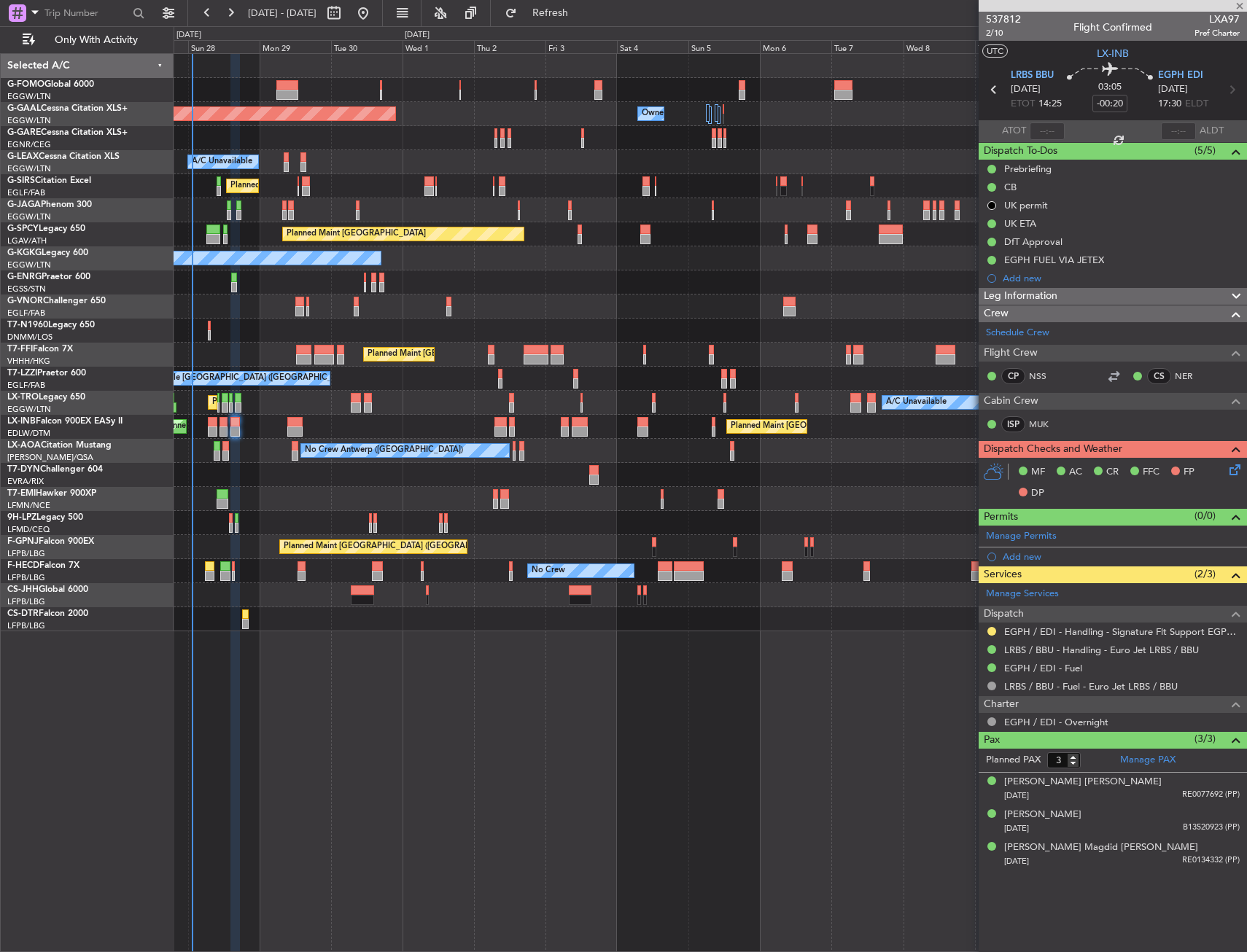
type input "0"
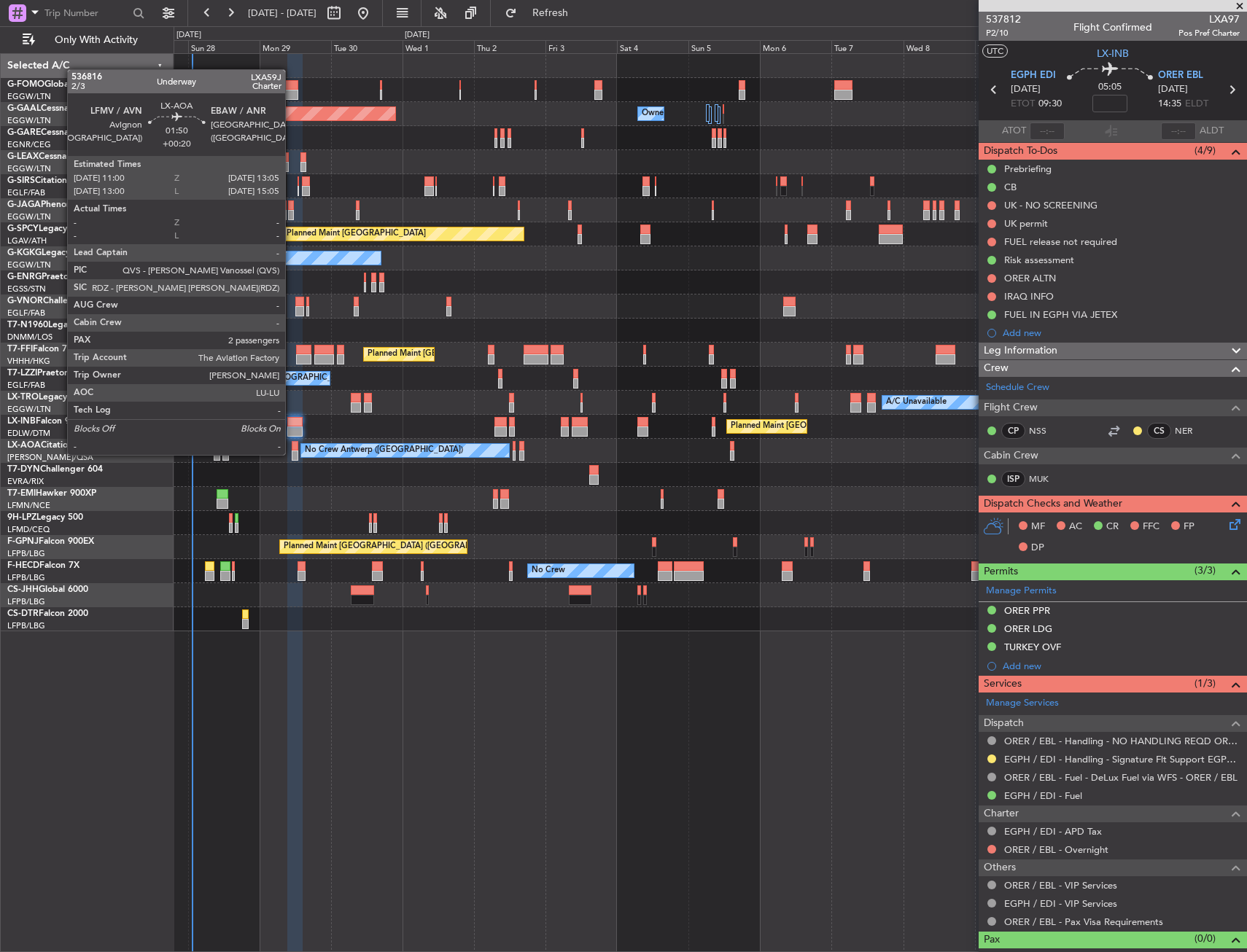
click at [292, 454] on div at bounding box center [295, 456] width 7 height 10
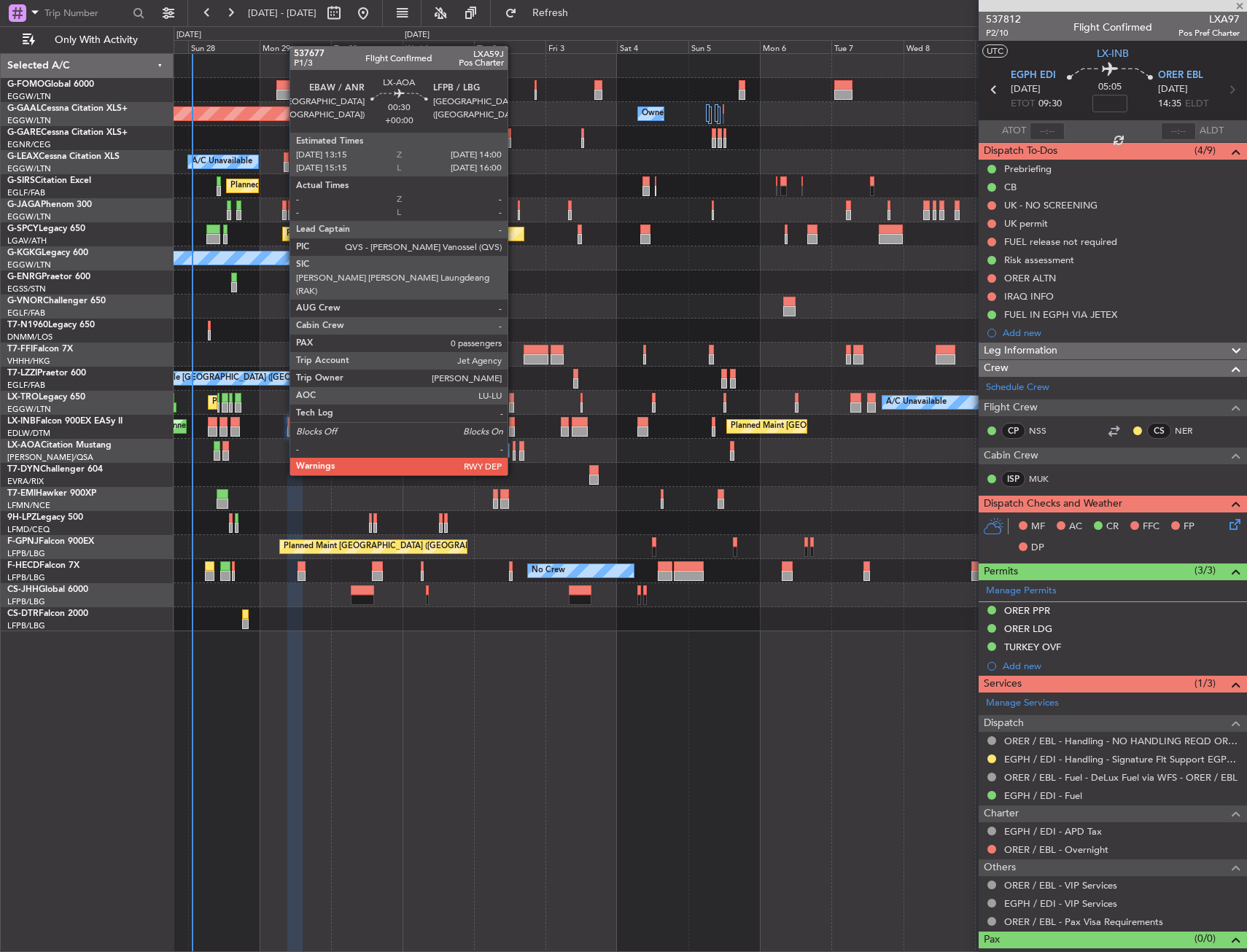
type input "+00:20"
type input "2"
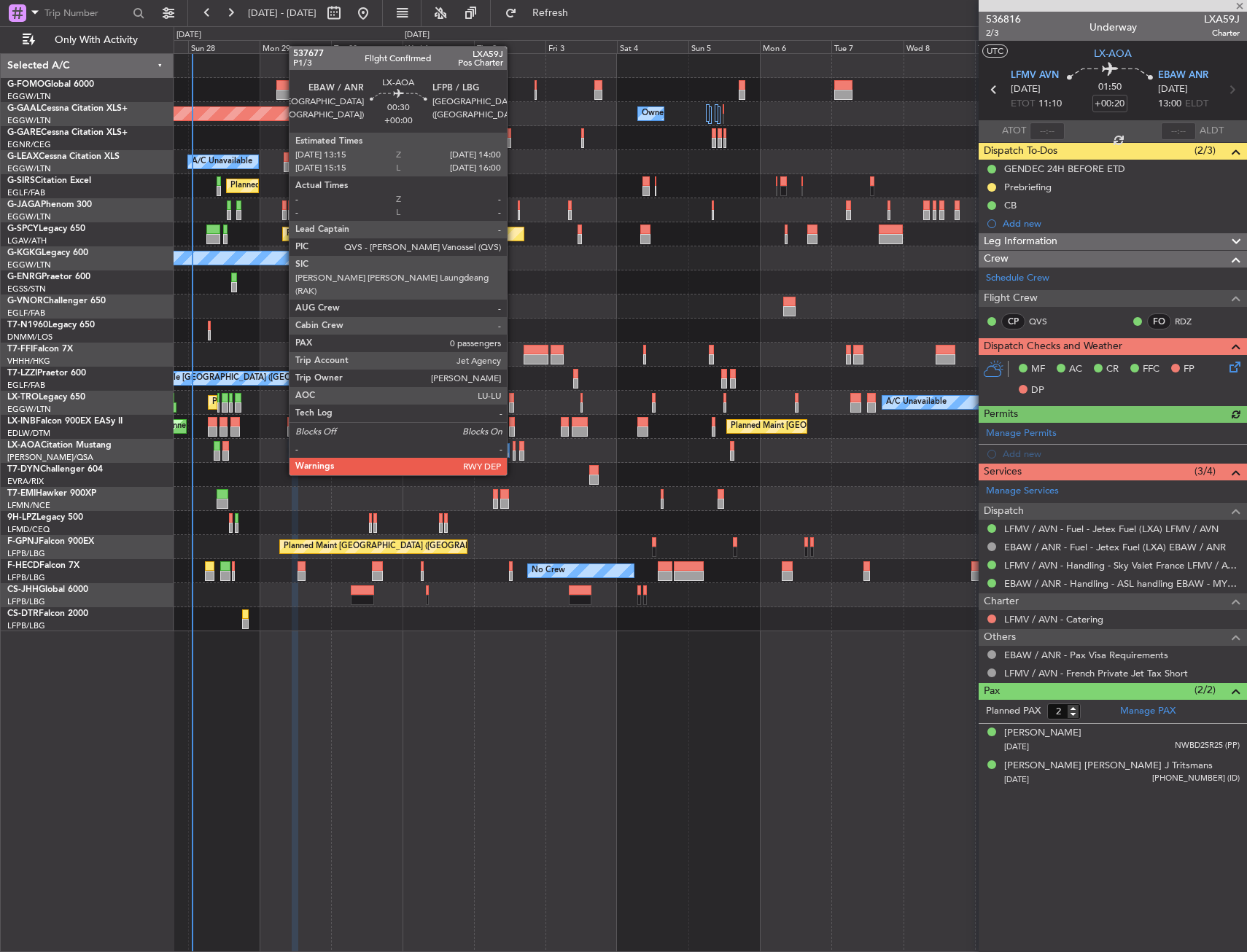
click at [513, 448] on div at bounding box center [514, 446] width 3 height 10
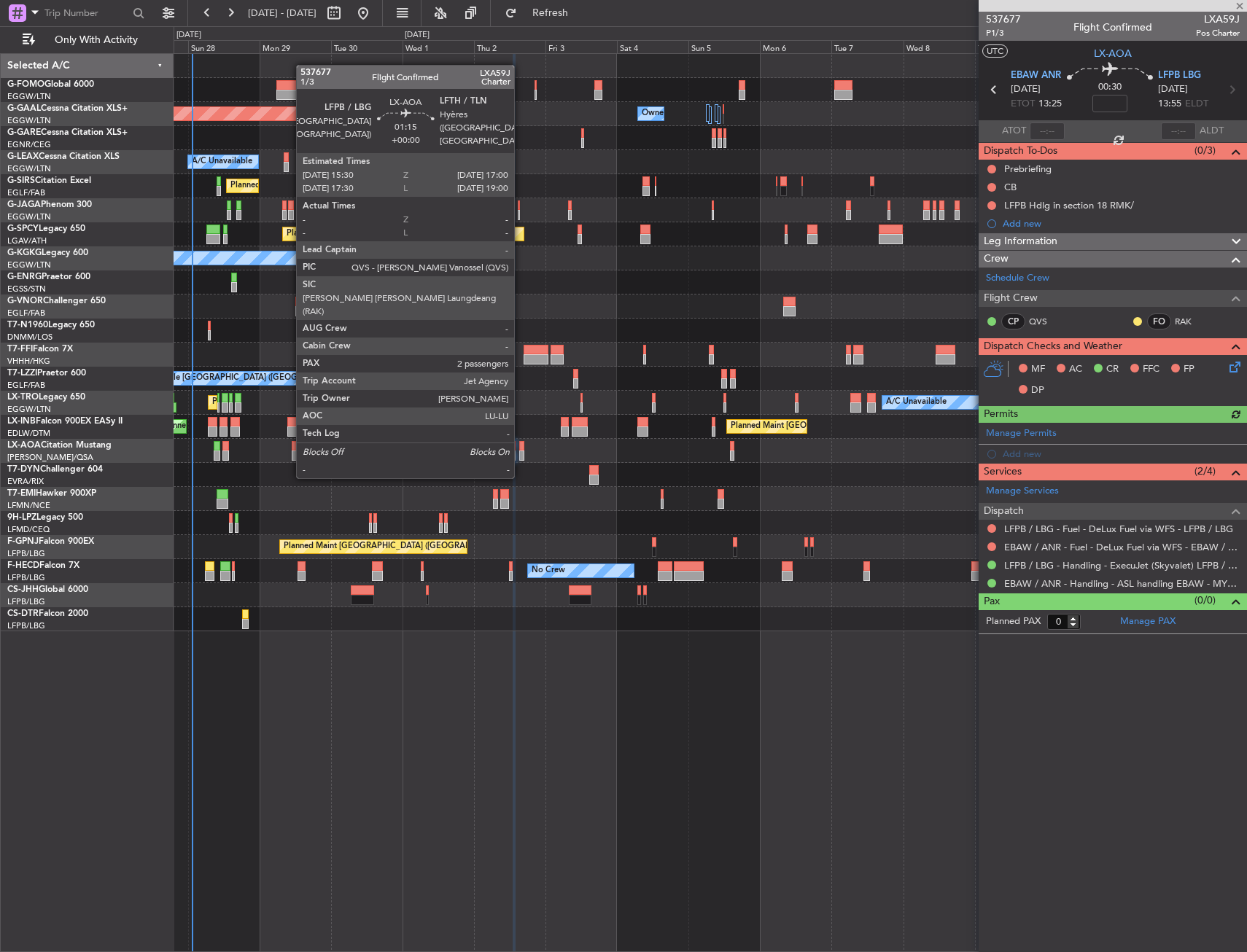
click at [521, 449] on div at bounding box center [522, 446] width 5 height 10
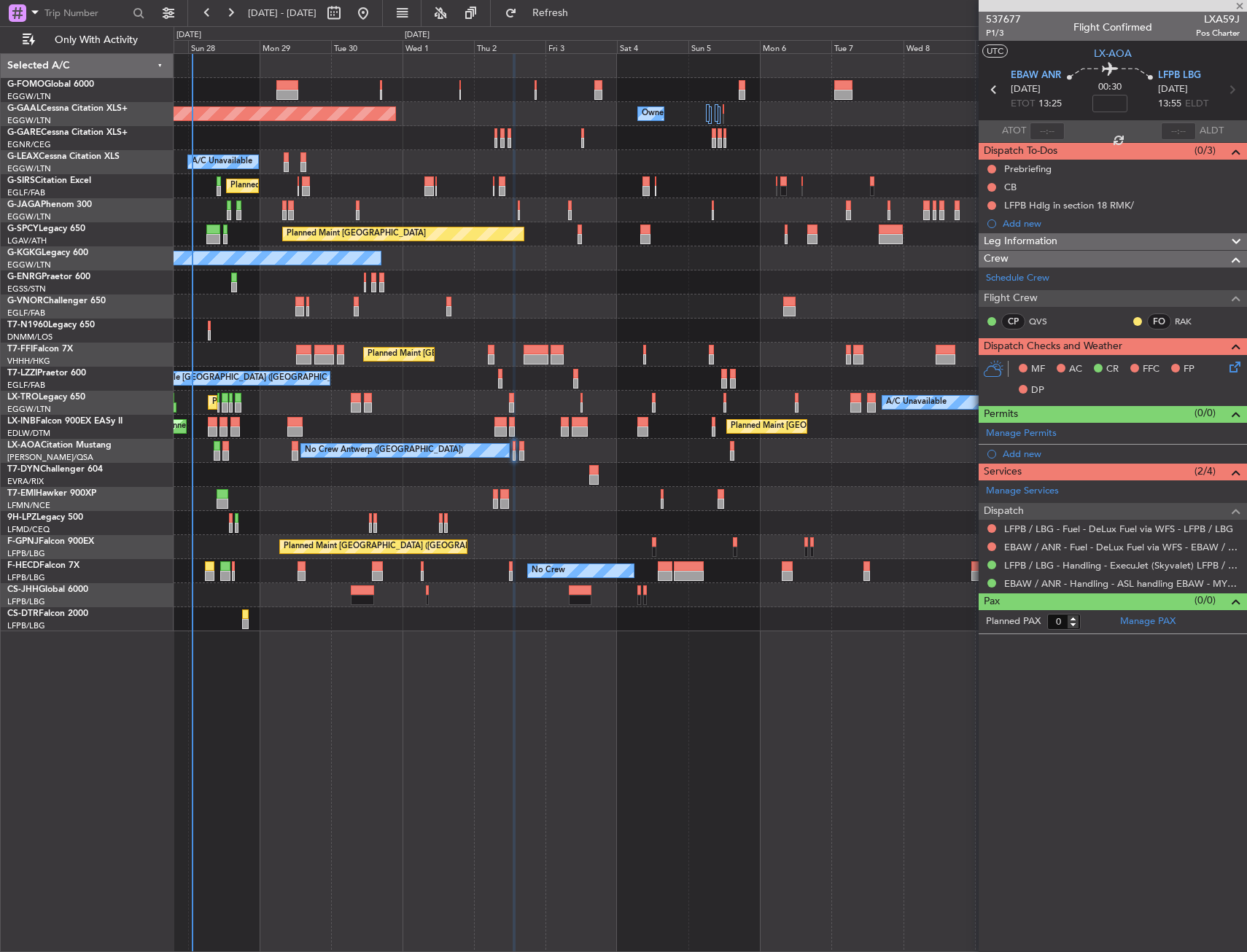
type input "2"
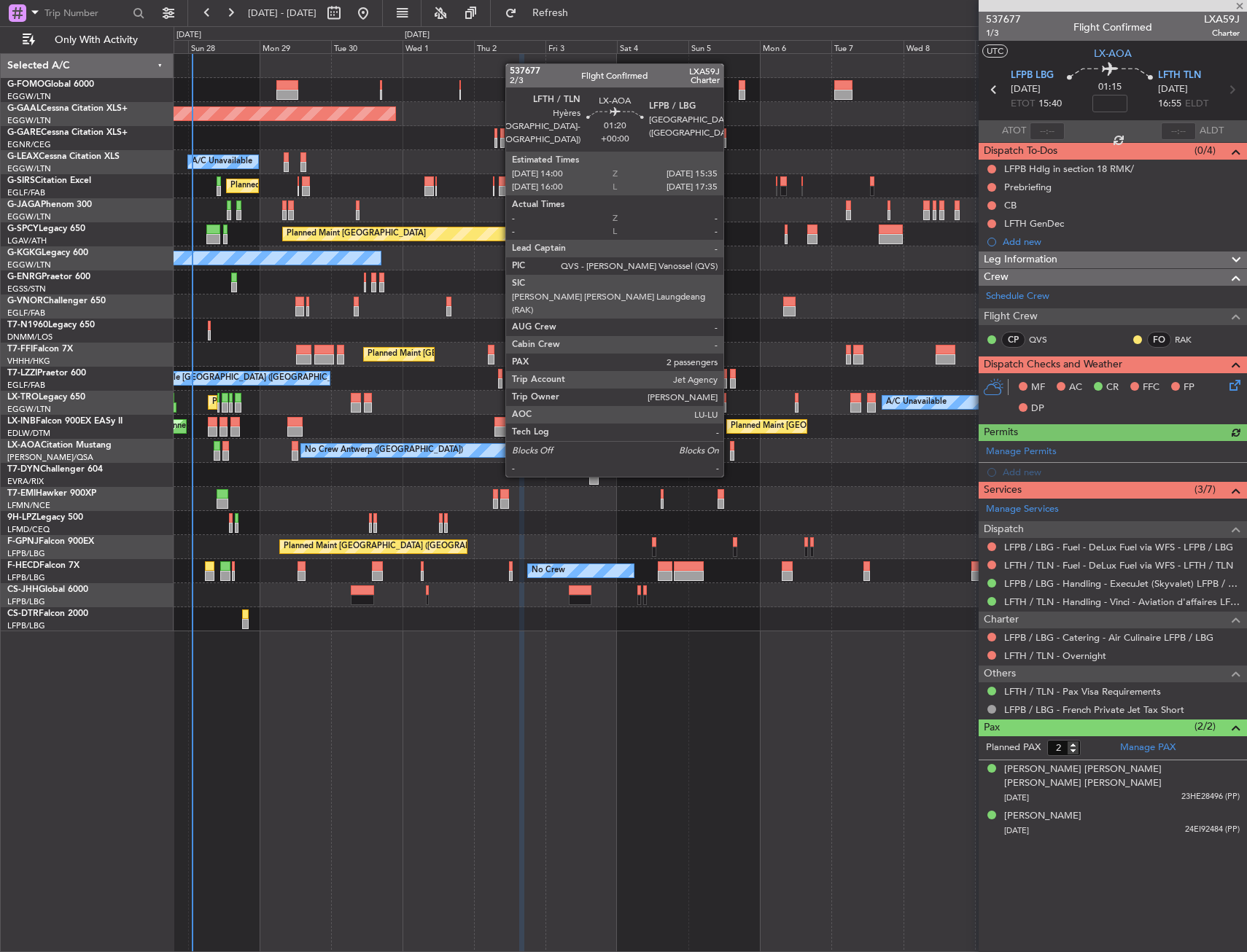
click at [730, 448] on div at bounding box center [733, 446] width 5 height 10
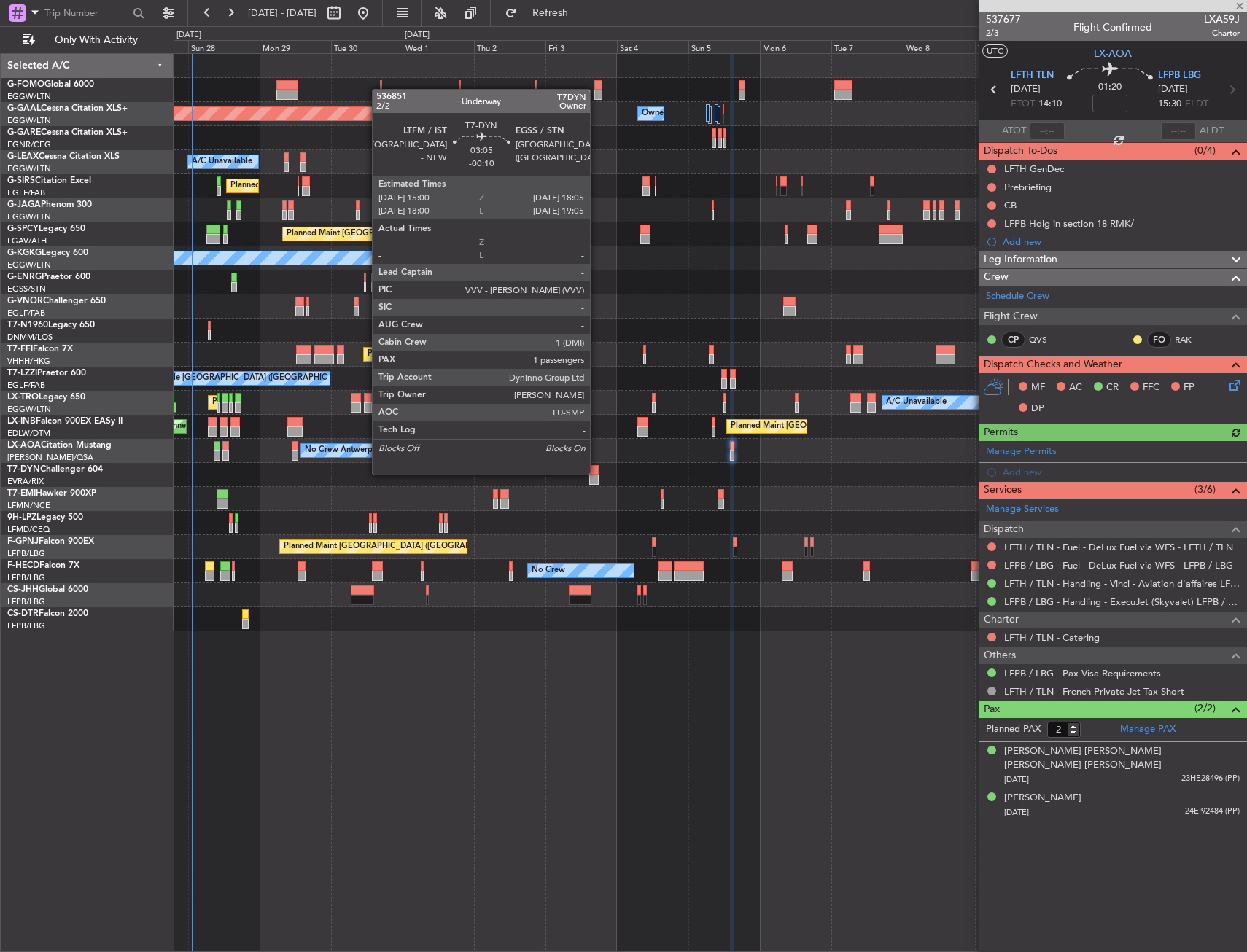
click at [596, 474] on div at bounding box center [593, 470] width 9 height 10
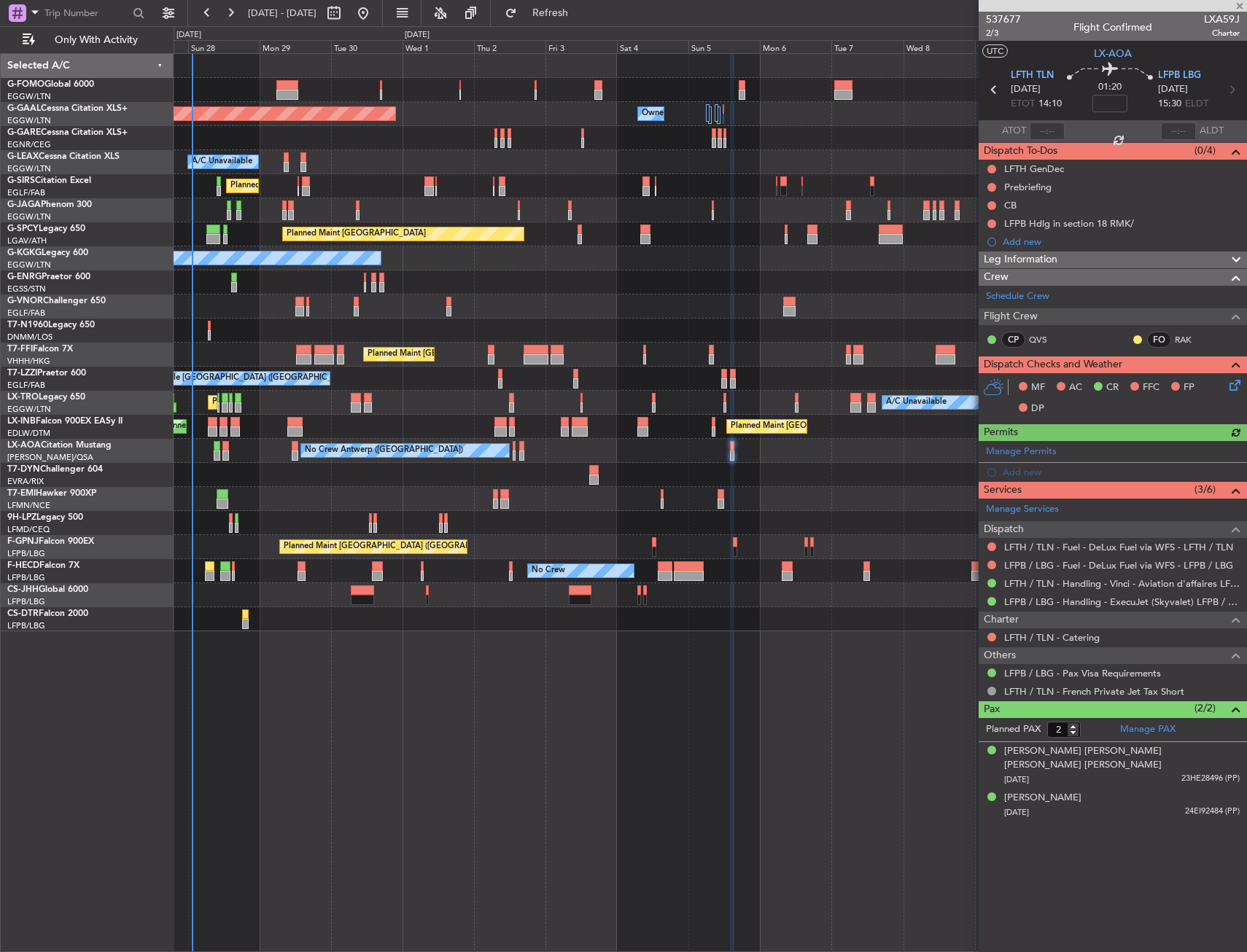
type input "-00:10"
type input "1"
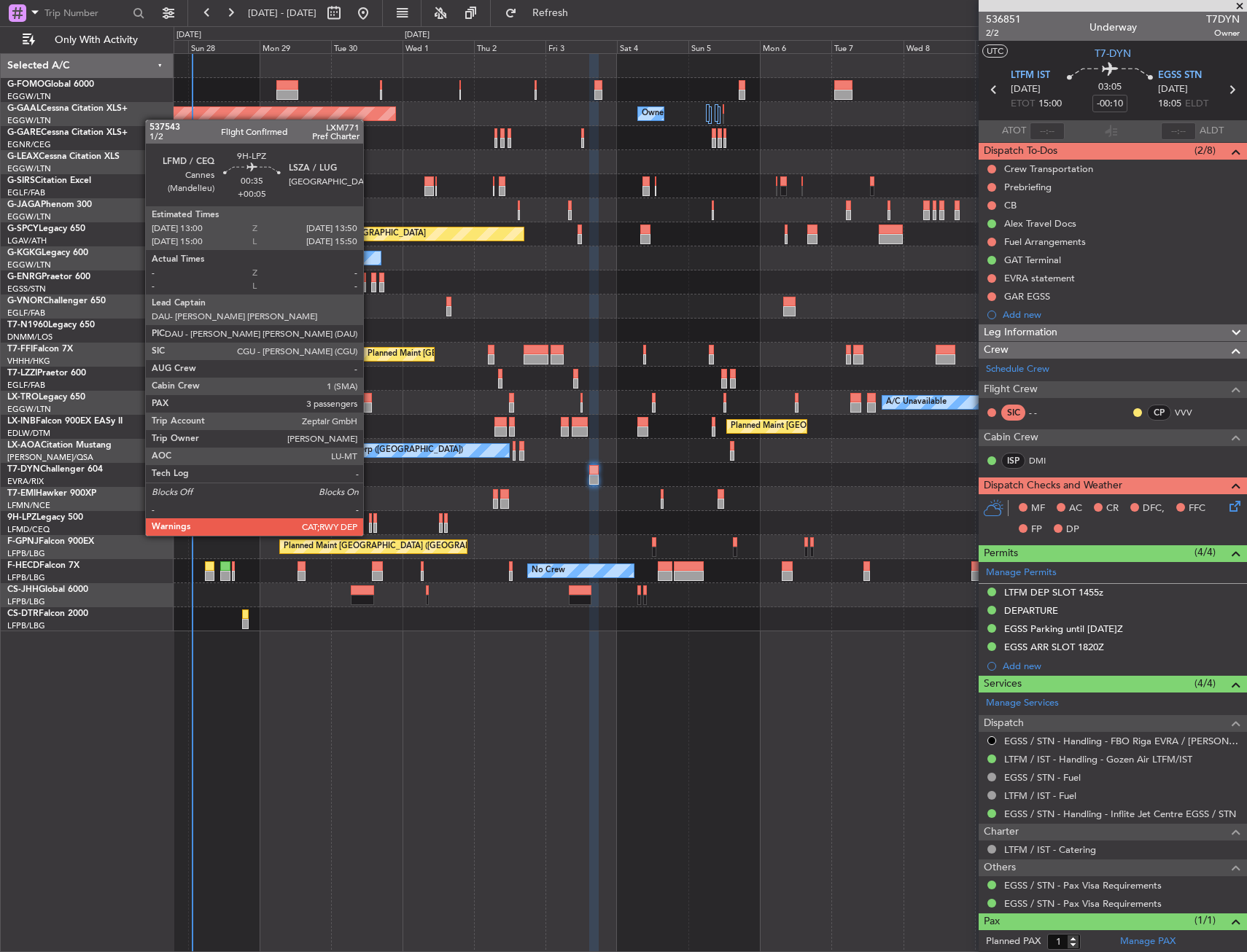
click at [370, 522] on div at bounding box center [371, 518] width 3 height 10
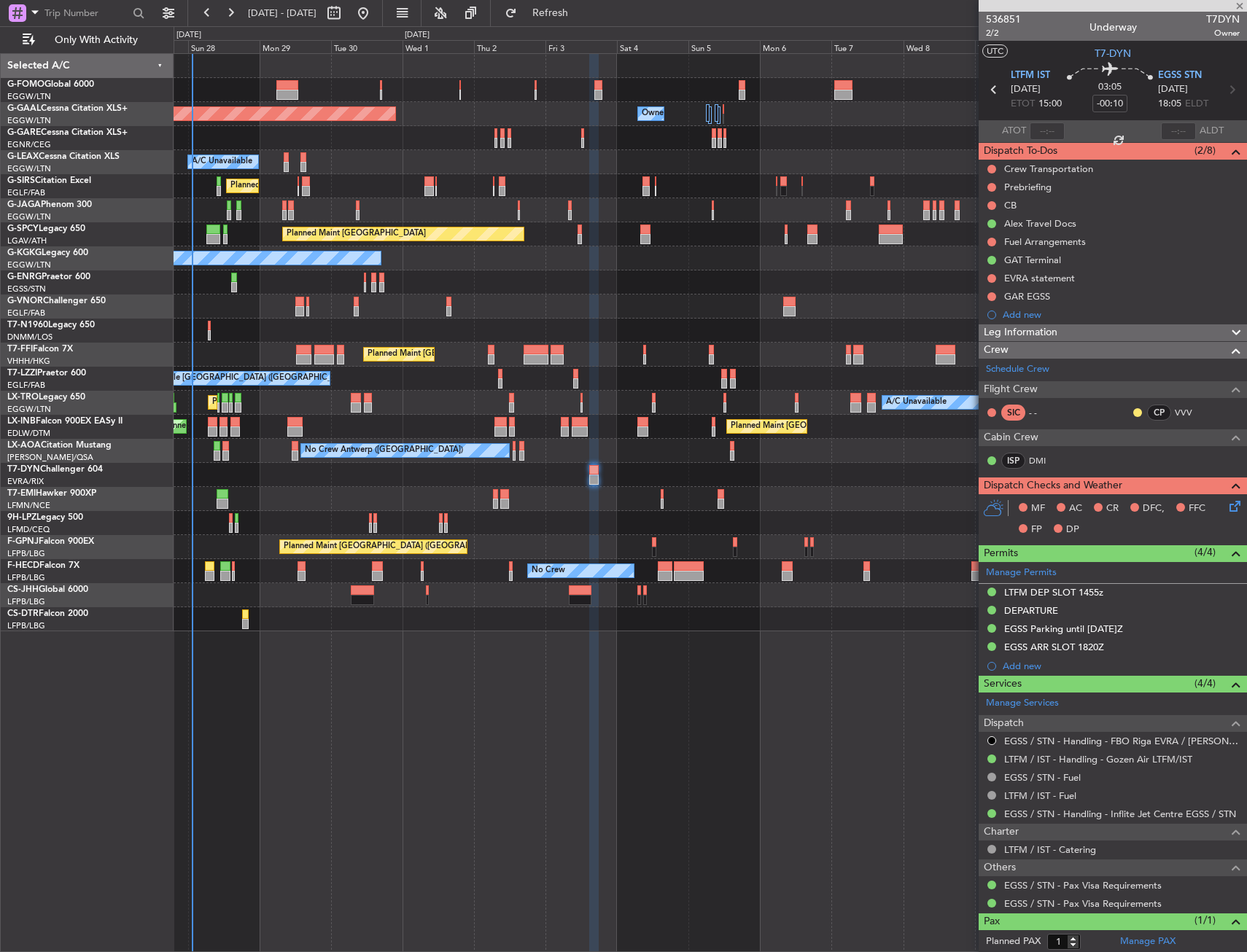
type input "+00:05"
type input "3"
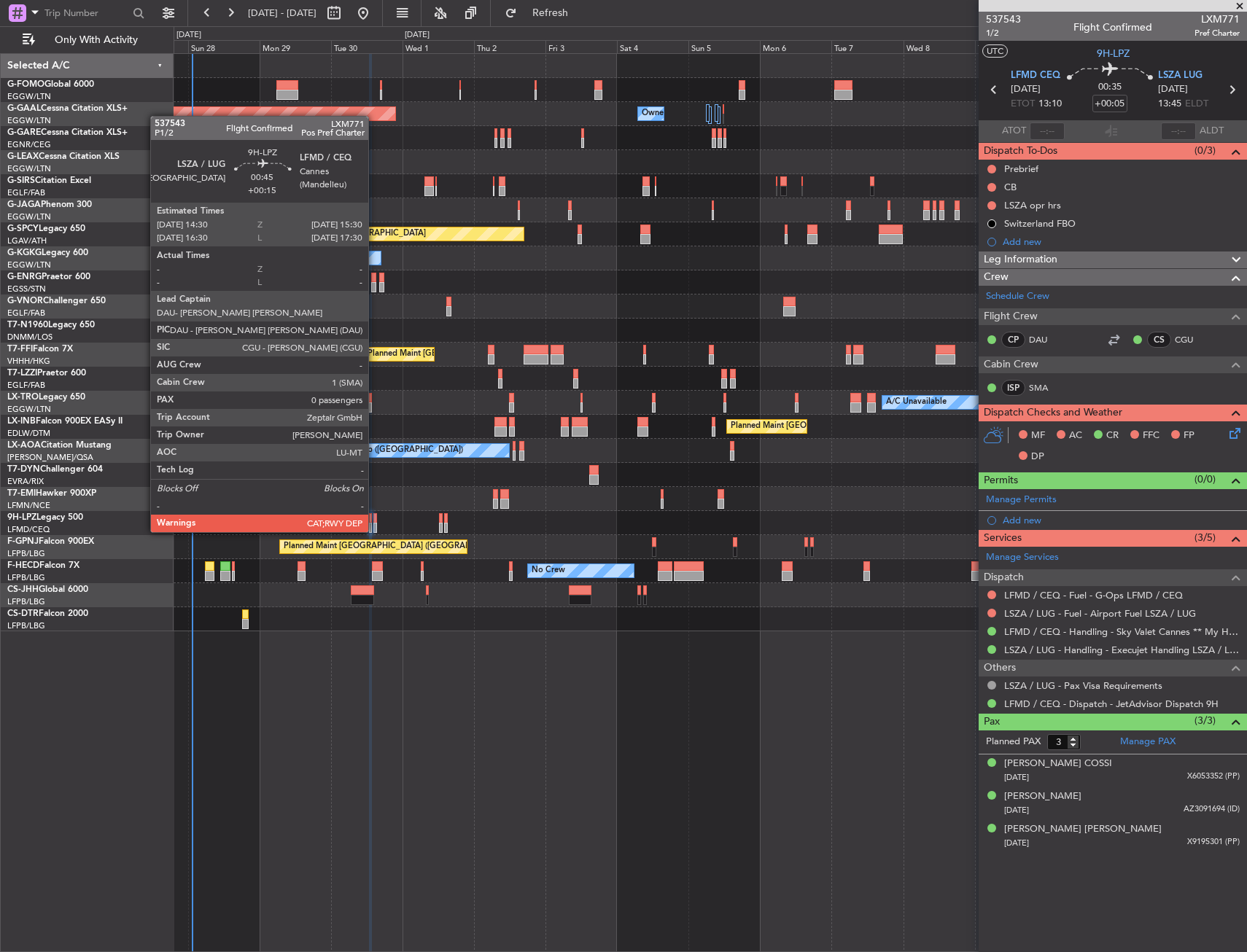
click at [375, 518] on div at bounding box center [375, 518] width 3 height 10
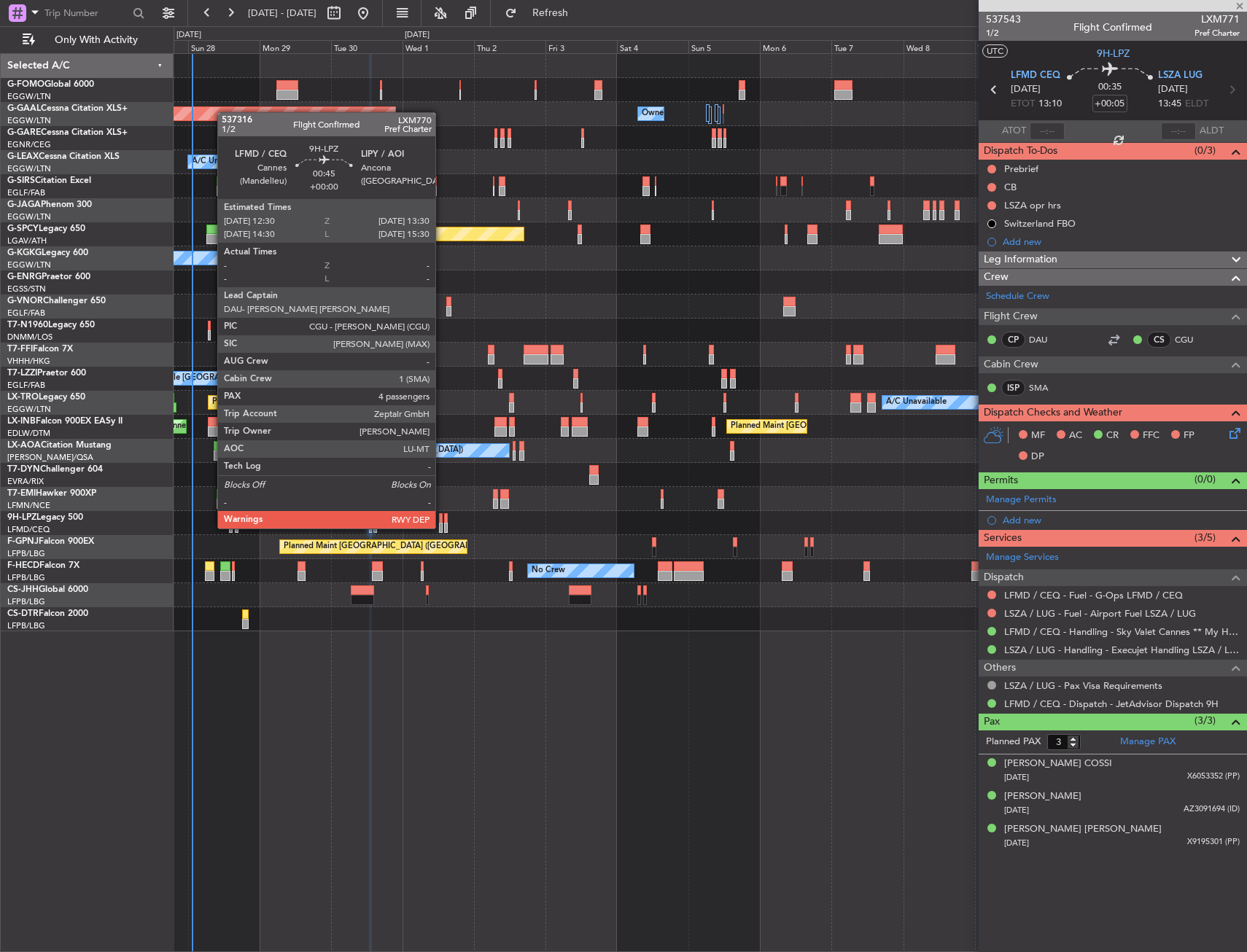
type input "+00:15"
type input "0"
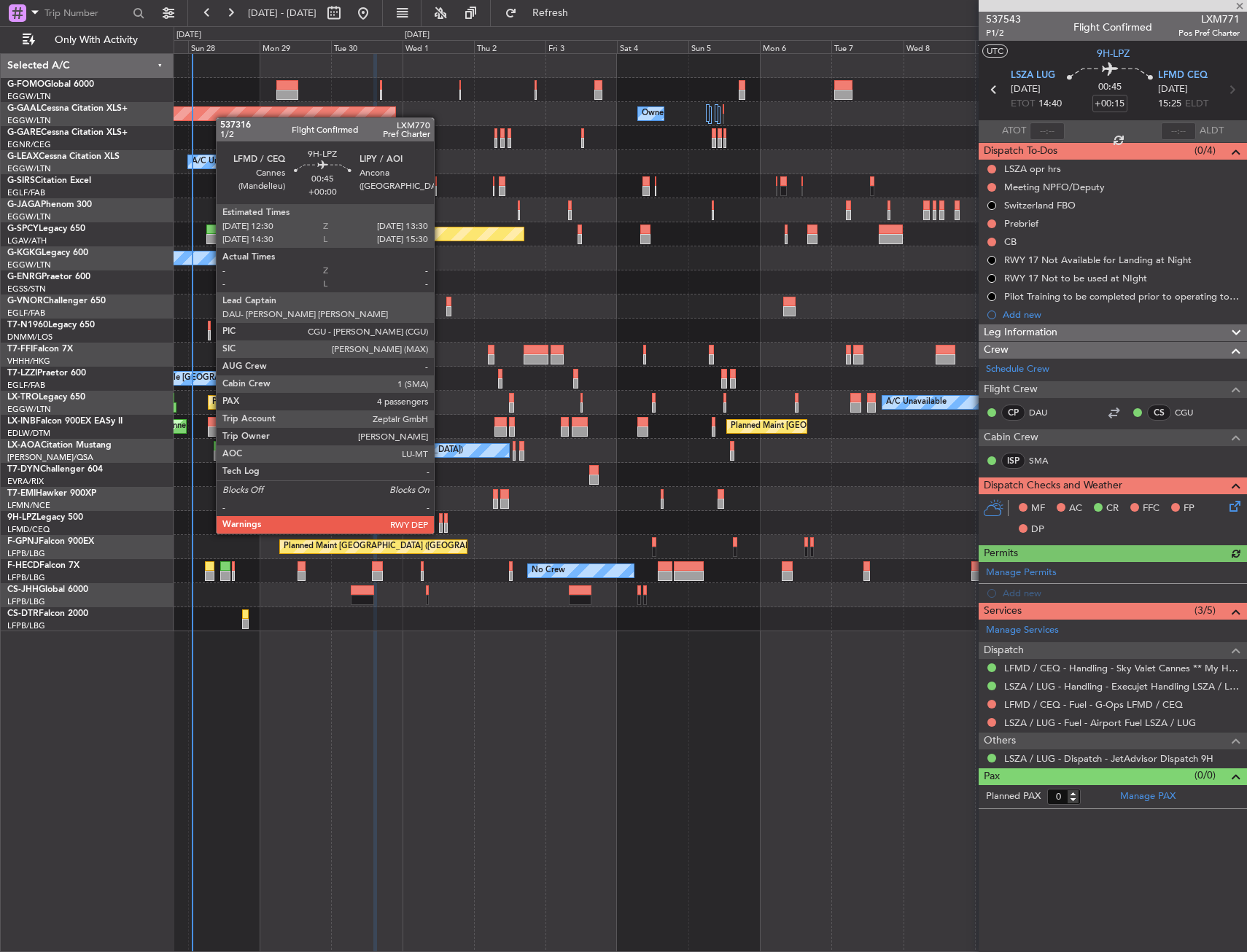
click at [440, 519] on div at bounding box center [440, 518] width 3 height 10
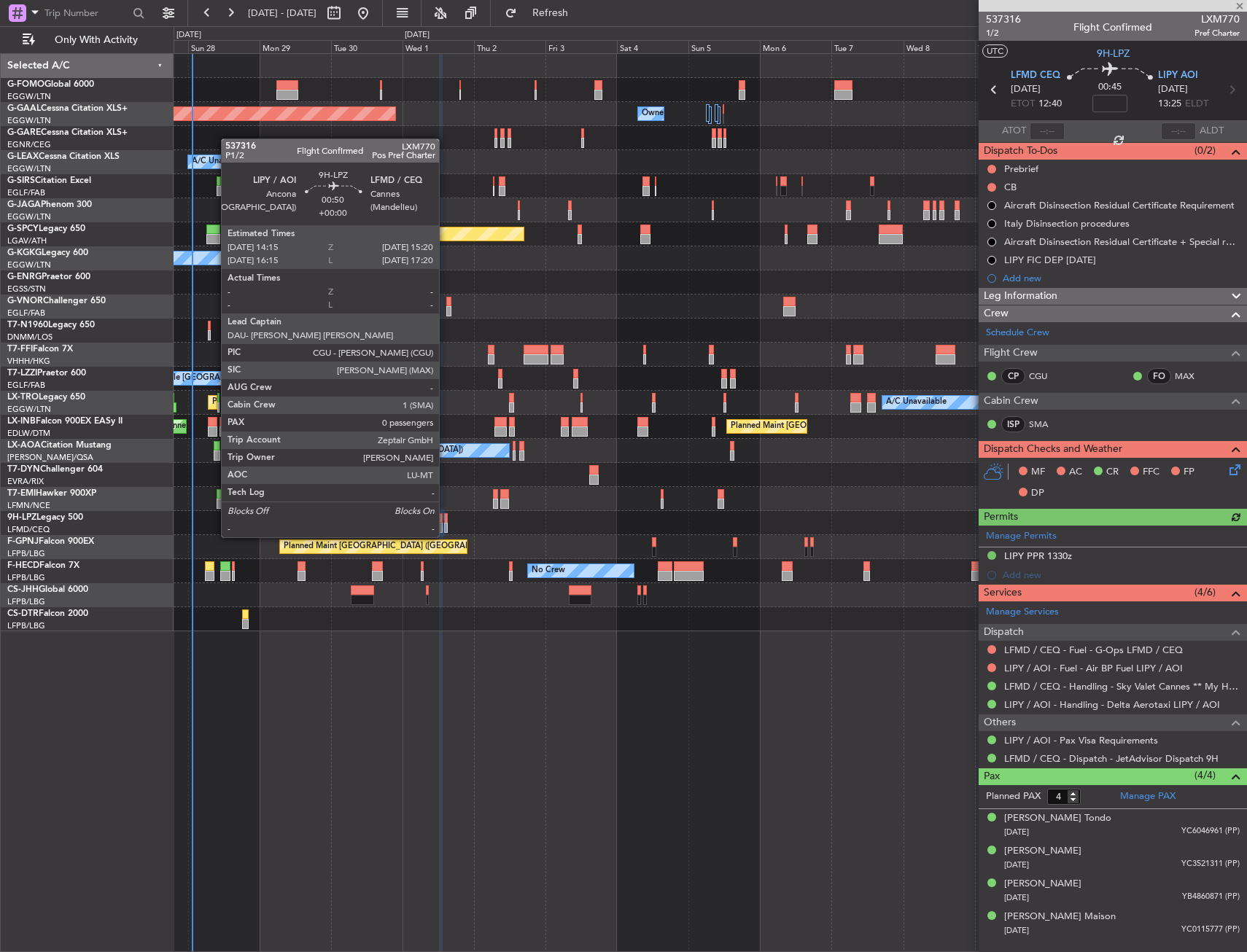
click at [445, 523] on div at bounding box center [446, 528] width 3 height 10
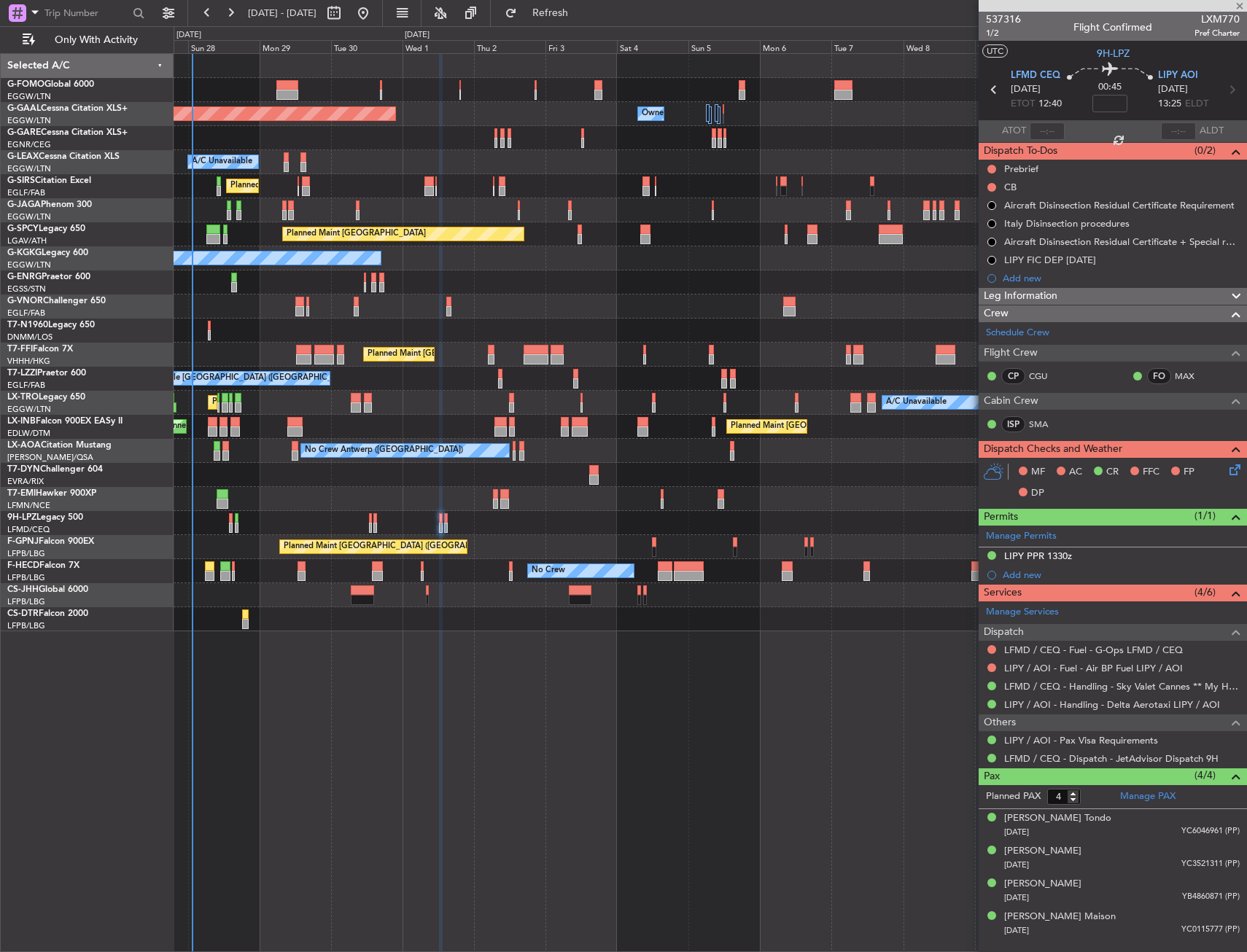
type input "0"
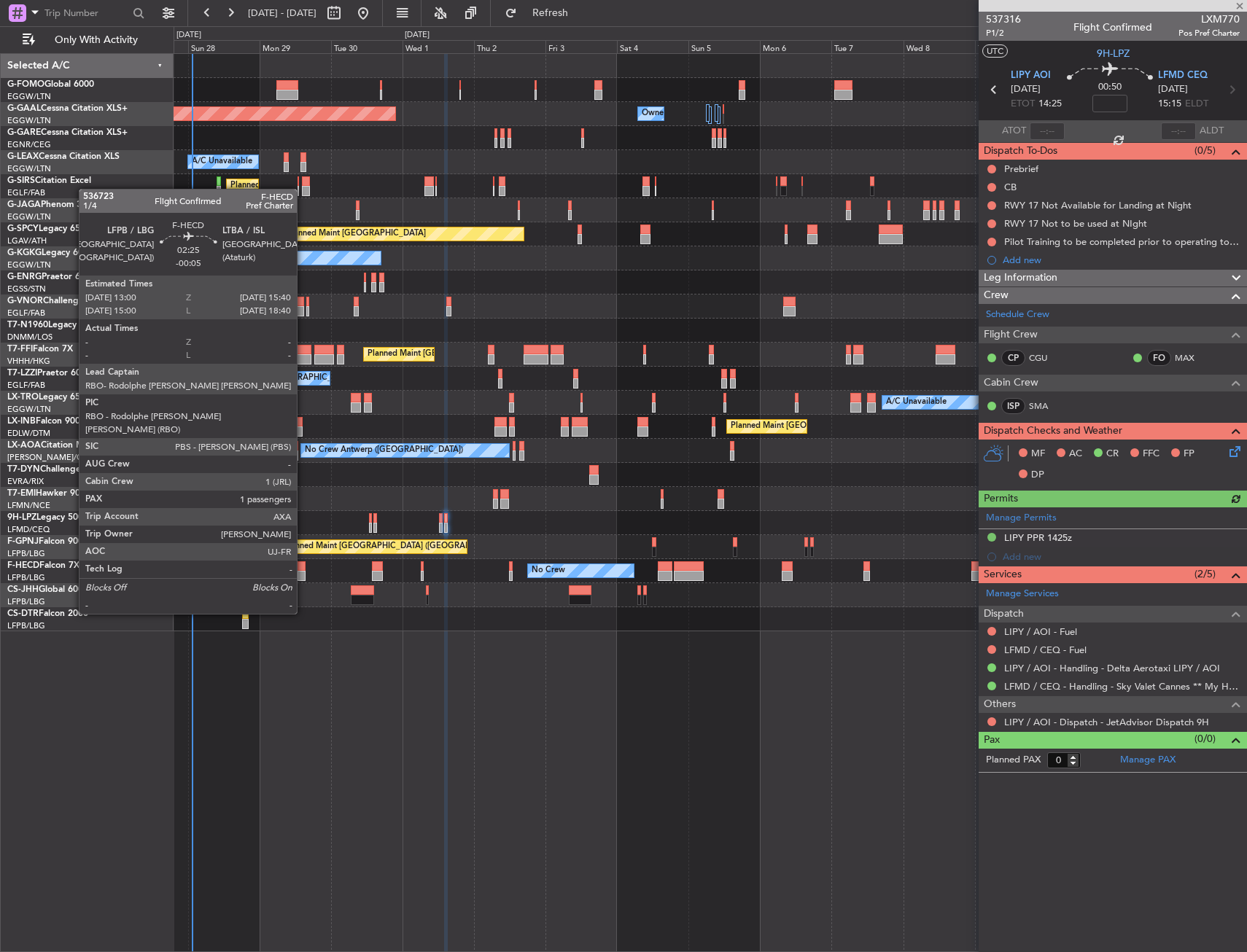
click at [303, 573] on div at bounding box center [302, 576] width 8 height 10
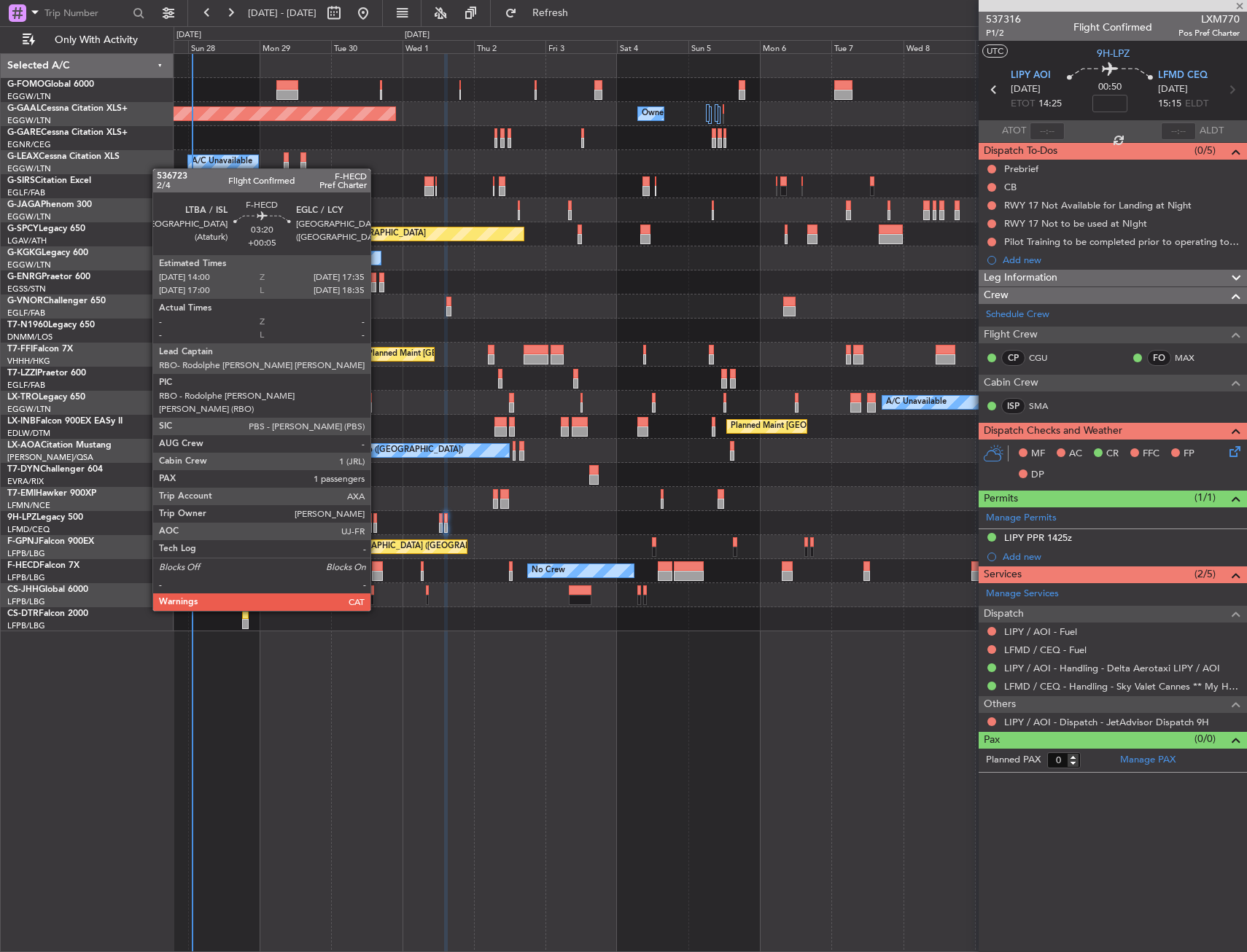
type input "-00:05"
type input "1"
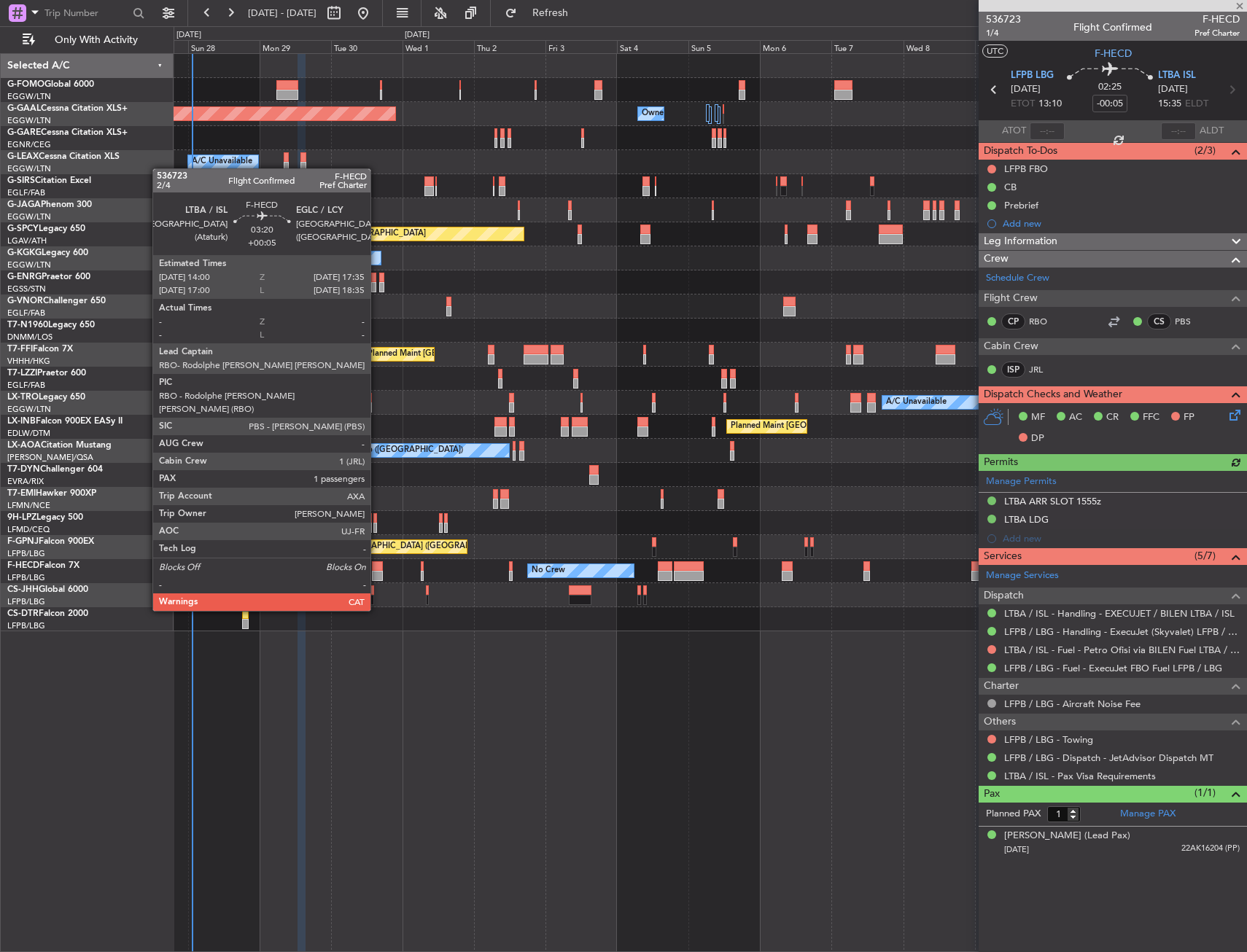
click at [377, 570] on div at bounding box center [377, 567] width 11 height 10
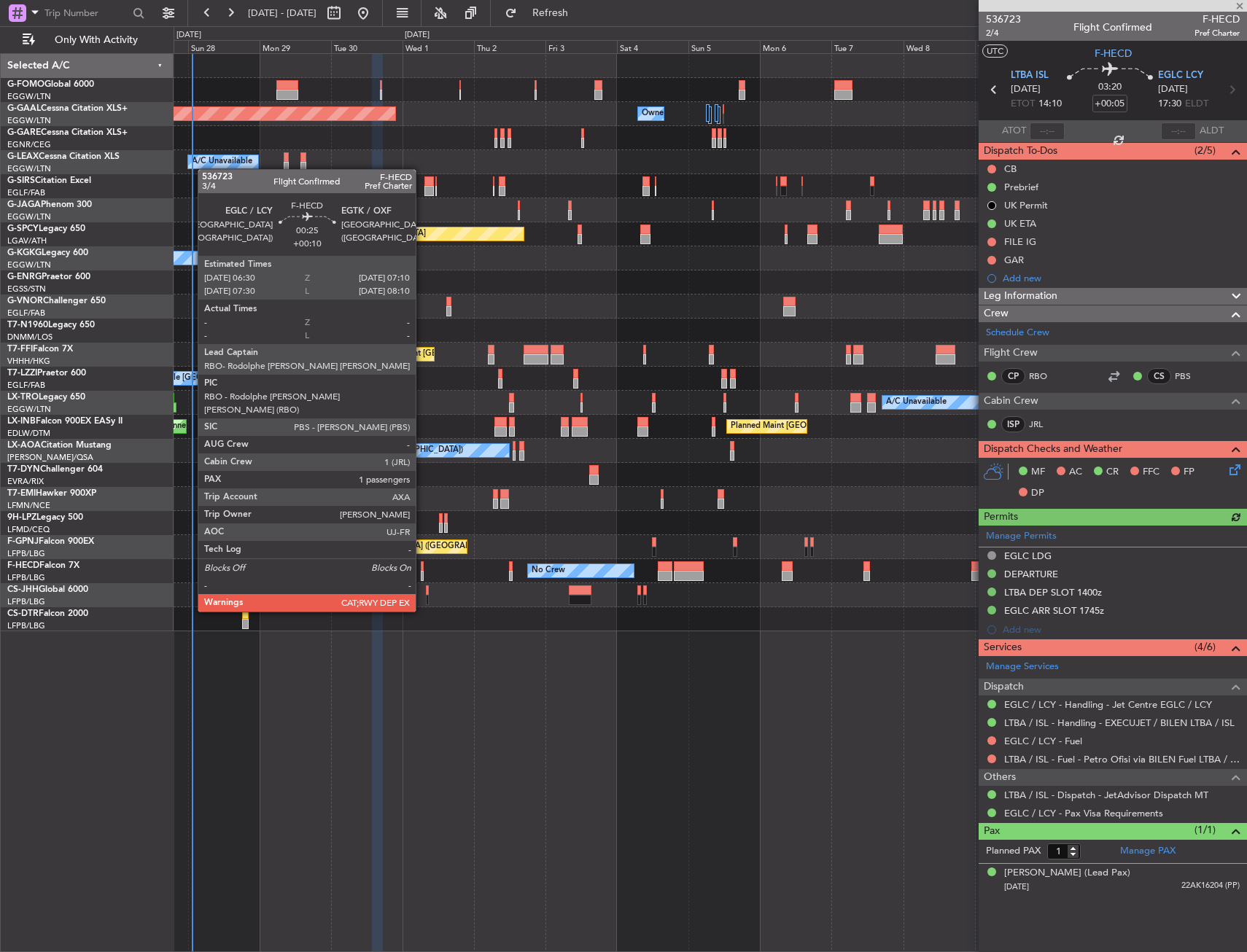
click at [422, 571] on div at bounding box center [422, 576] width 2 height 10
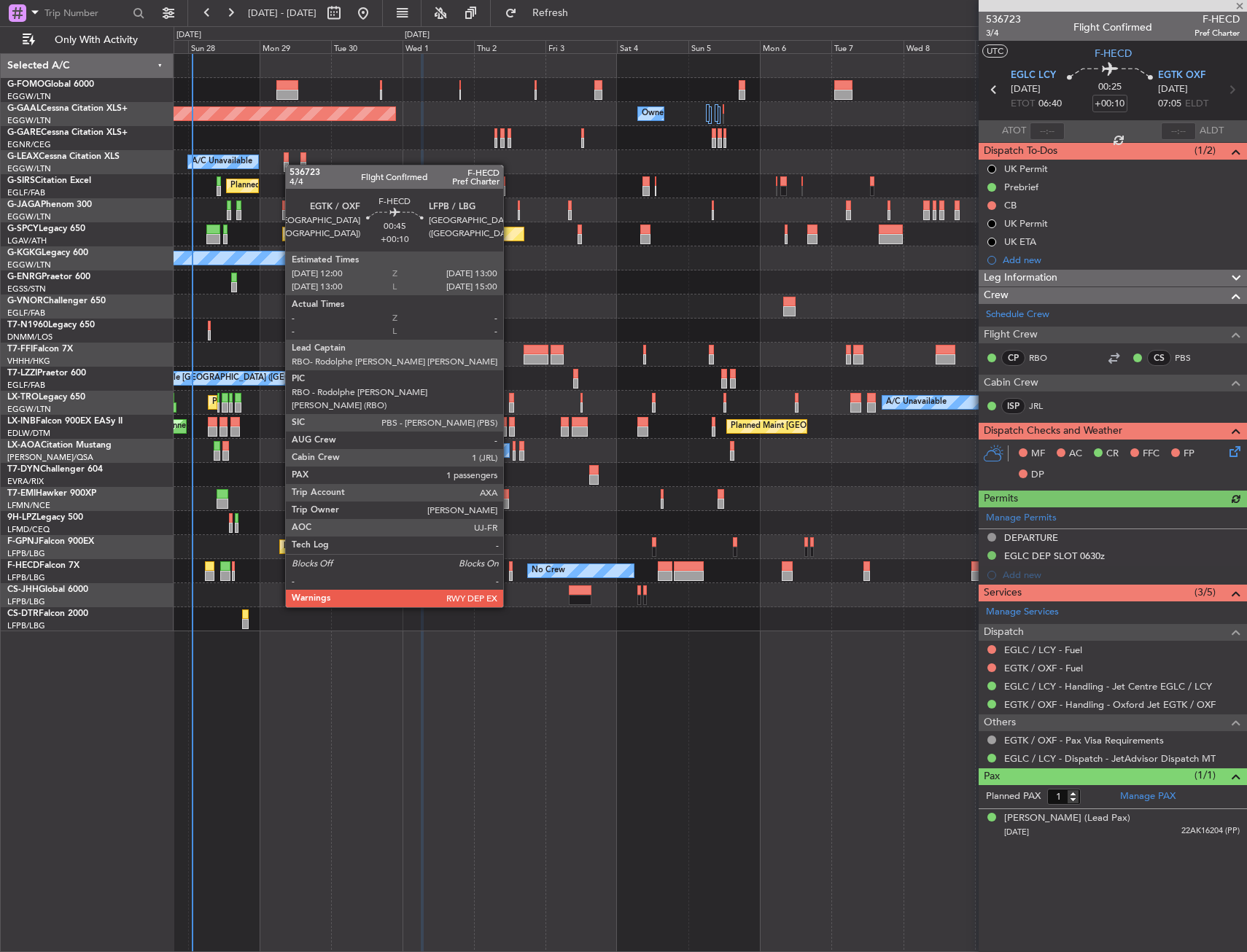
click at [510, 567] on div at bounding box center [511, 567] width 3 height 10
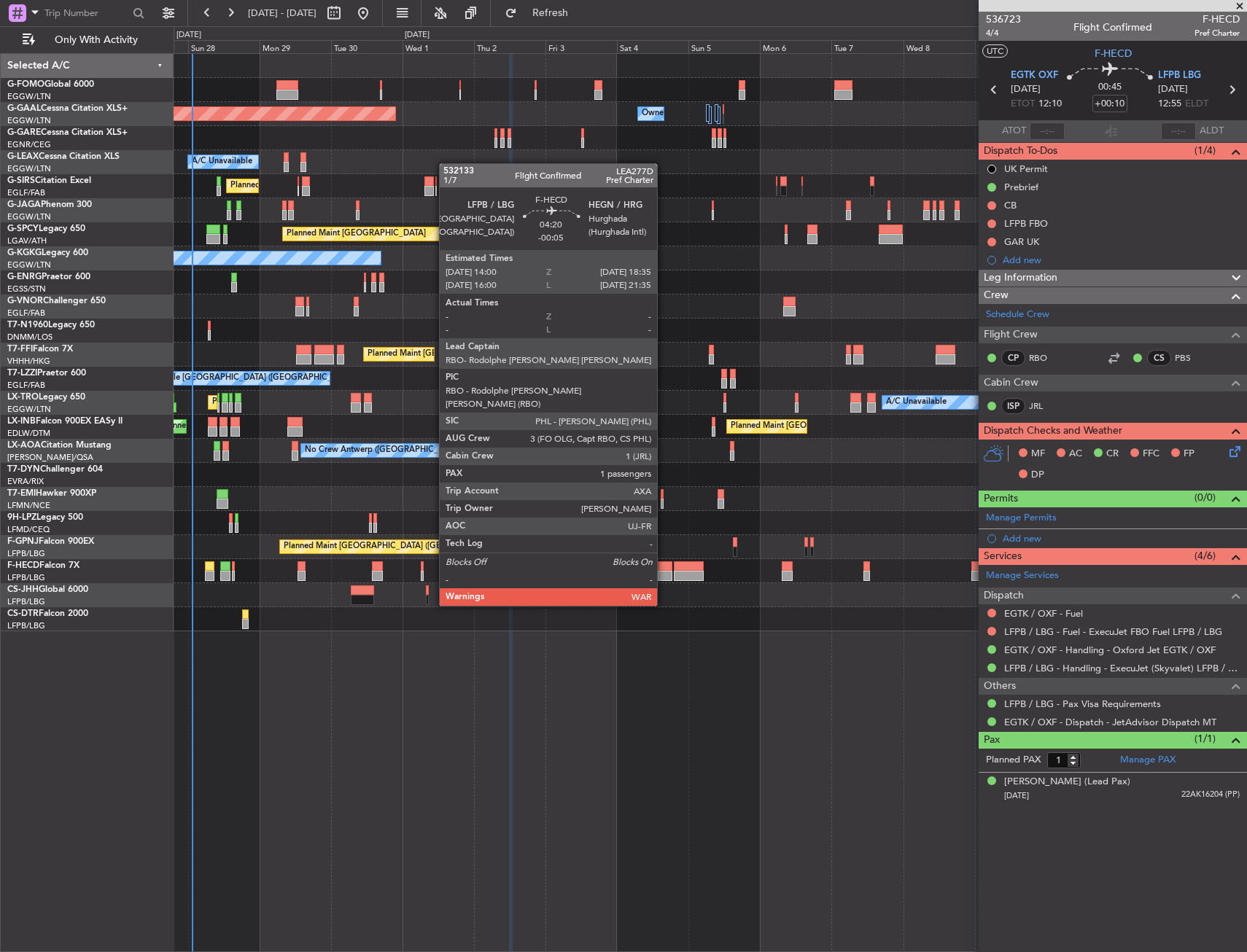
click at [664, 565] on div at bounding box center [665, 567] width 14 height 10
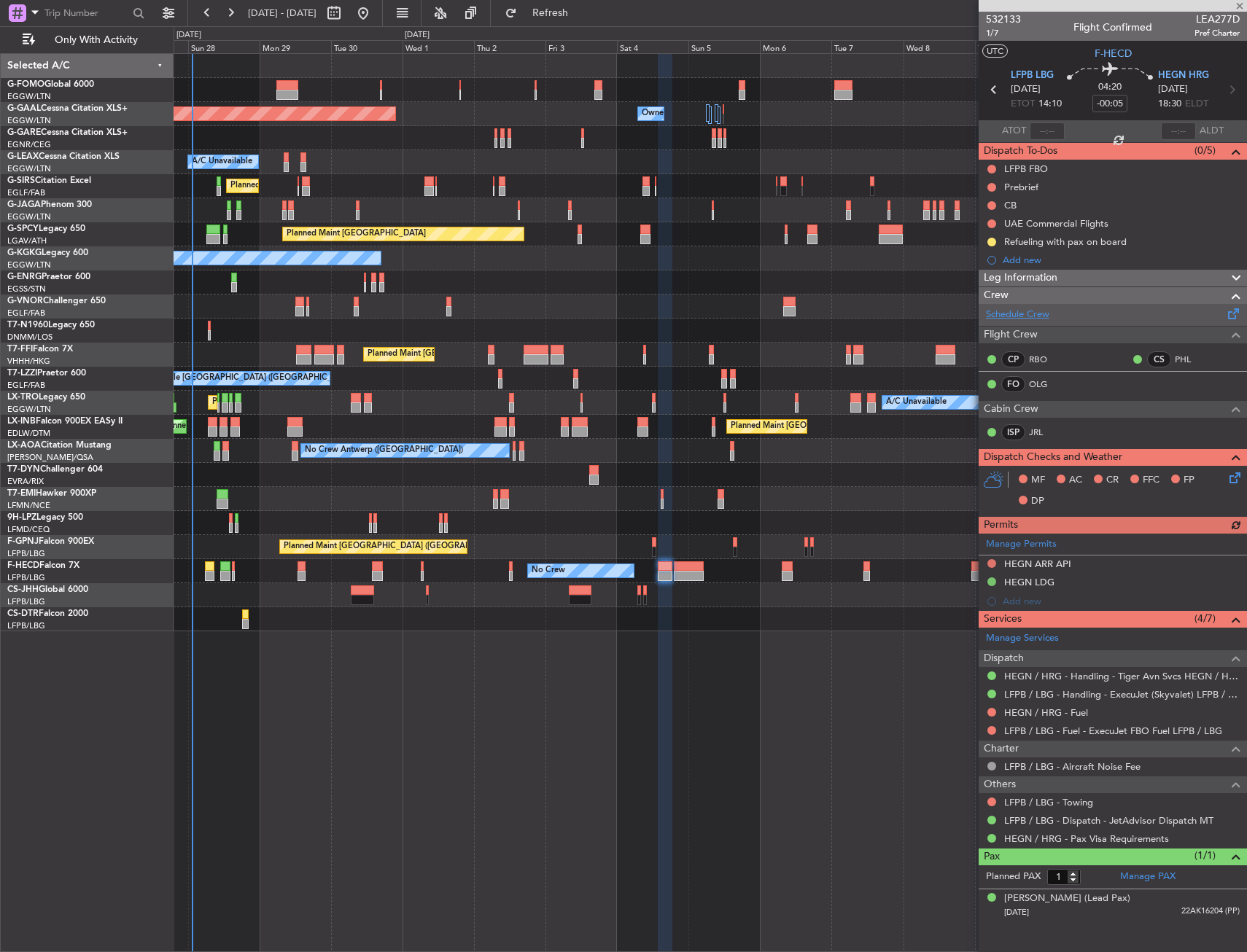
click at [1019, 321] on link "Schedule Crew" at bounding box center [1018, 315] width 63 height 15
click at [1166, 76] on span "HEGN HRG" at bounding box center [1183, 76] width 51 height 15
click at [1239, 476] on icon at bounding box center [1233, 475] width 12 height 12
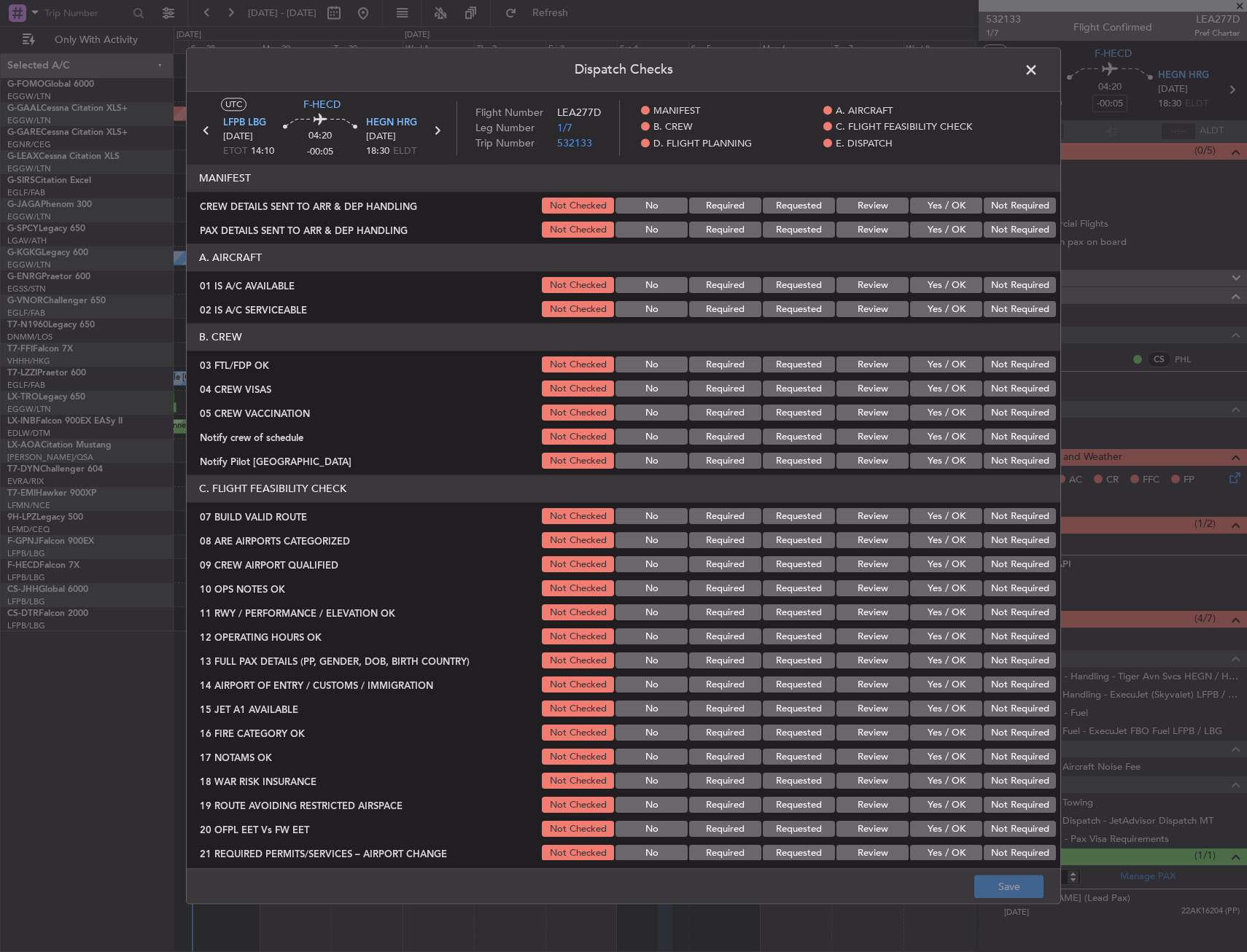
click at [939, 359] on button "Yes / OK" at bounding box center [946, 365] width 72 height 16
click at [998, 397] on div "Not Required" at bounding box center [1019, 389] width 74 height 21
click at [996, 391] on button "Not Required" at bounding box center [1019, 389] width 72 height 16
click at [997, 417] on button "Not Required" at bounding box center [1019, 413] width 72 height 16
click at [997, 439] on button "Not Required" at bounding box center [1019, 437] width 72 height 16
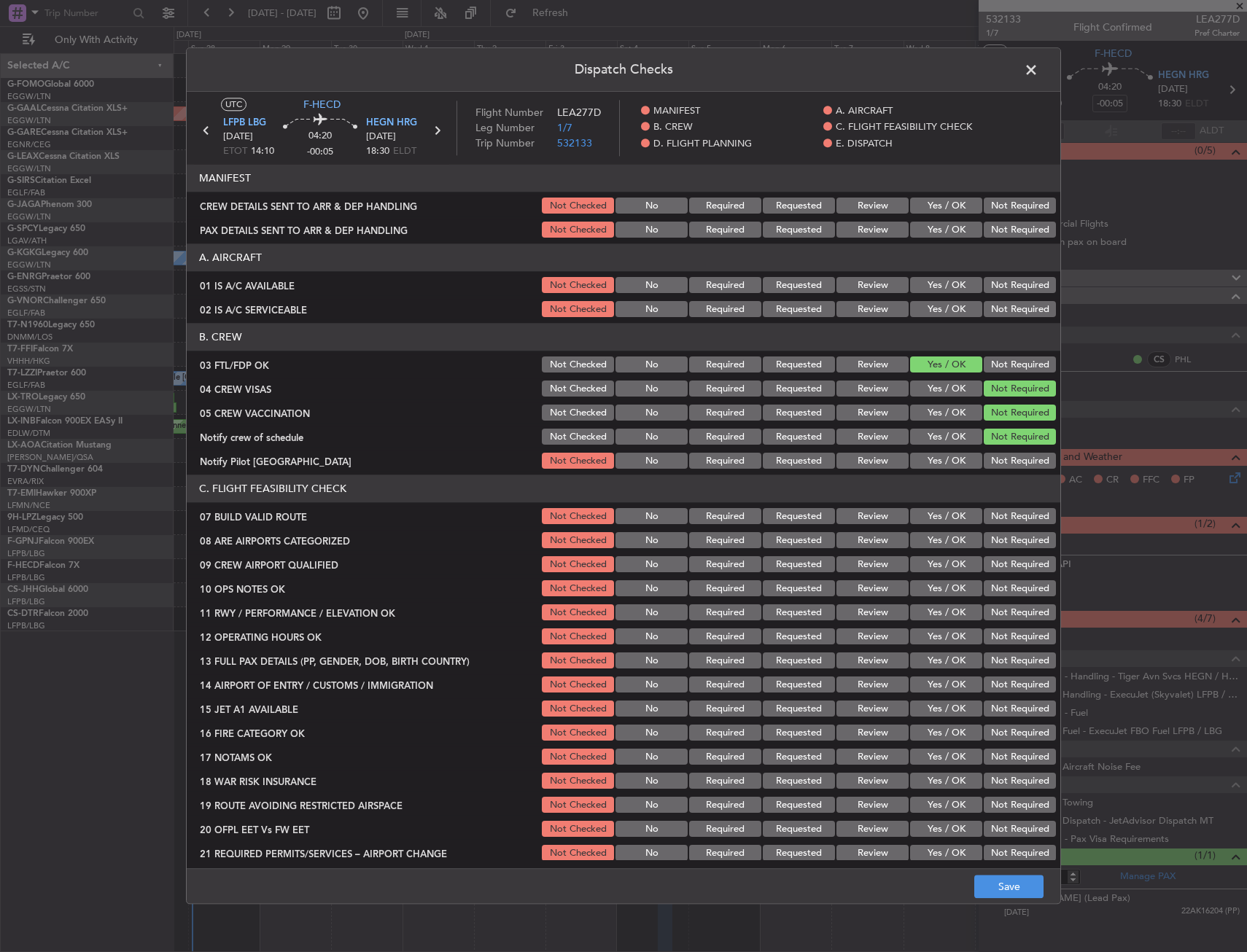
click at [952, 464] on button "Yes / OK" at bounding box center [946, 461] width 72 height 16
click at [940, 547] on button "Yes / OK" at bounding box center [946, 541] width 72 height 16
drag, startPoint x: 943, startPoint y: 562, endPoint x: 940, endPoint y: 629, distance: 67.1
click at [944, 564] on button "Yes / OK" at bounding box center [946, 565] width 72 height 16
click at [996, 886] on button "Save" at bounding box center [1009, 887] width 69 height 23
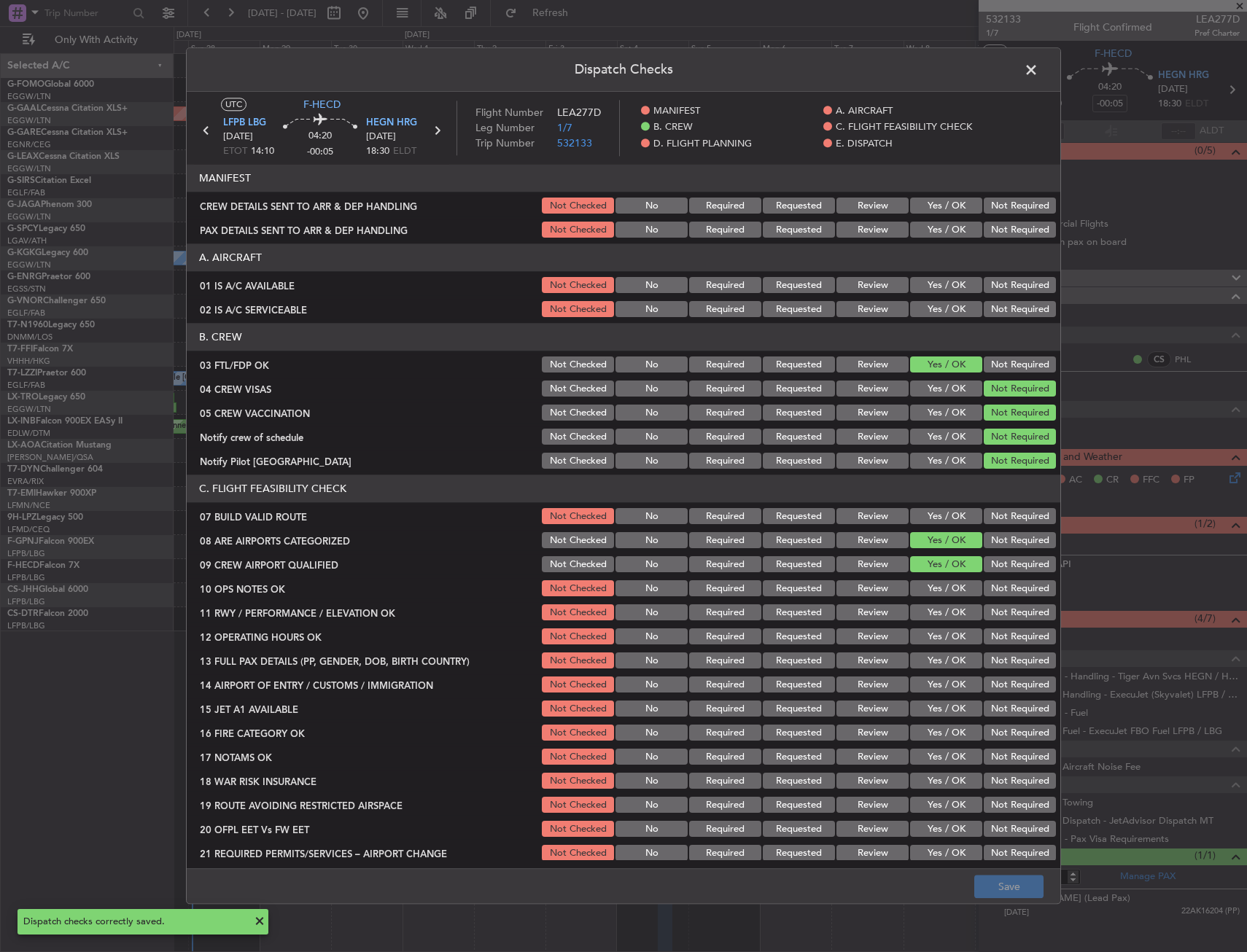
click at [1038, 71] on span at bounding box center [1038, 73] width 0 height 29
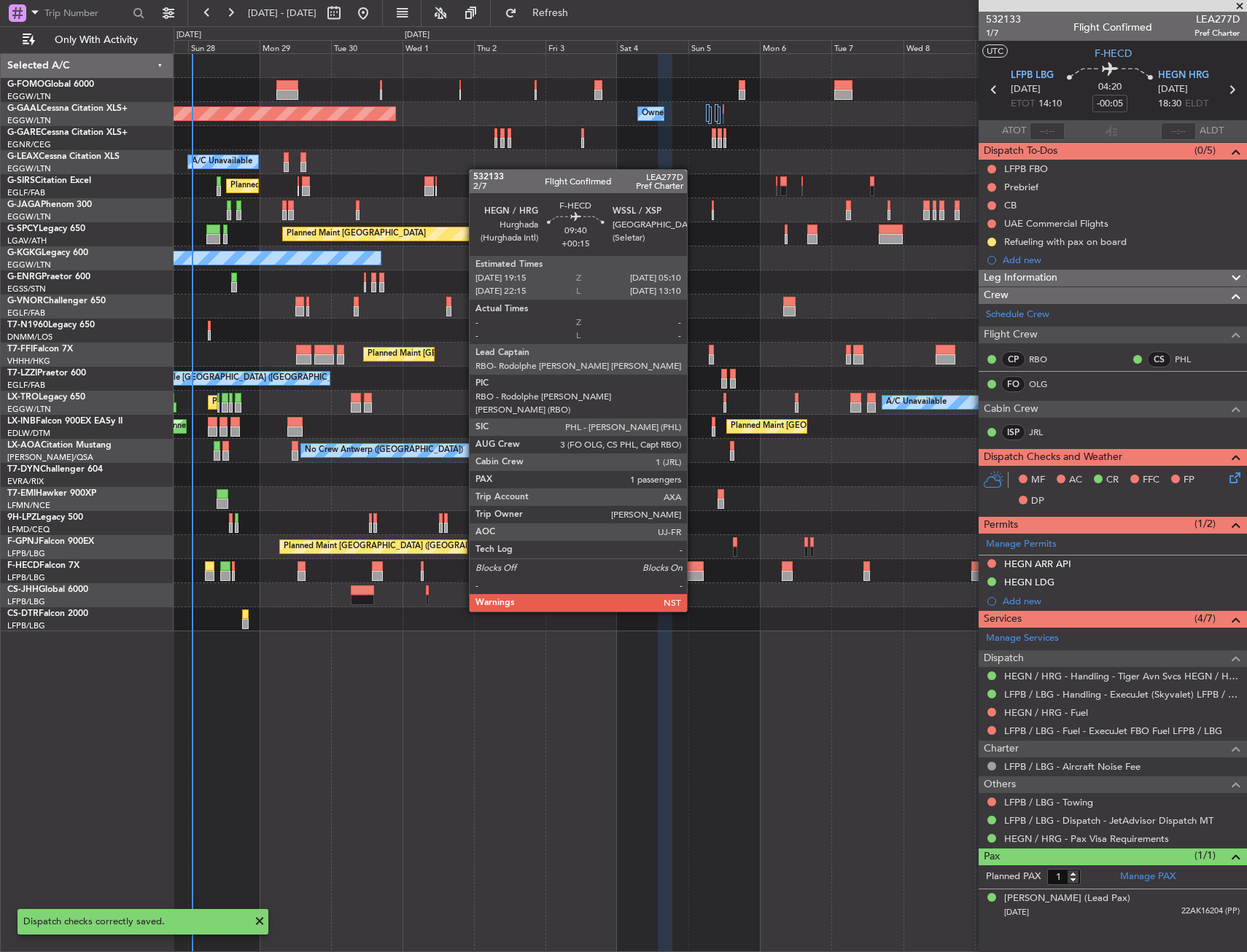
click at [694, 571] on div at bounding box center [689, 576] width 30 height 10
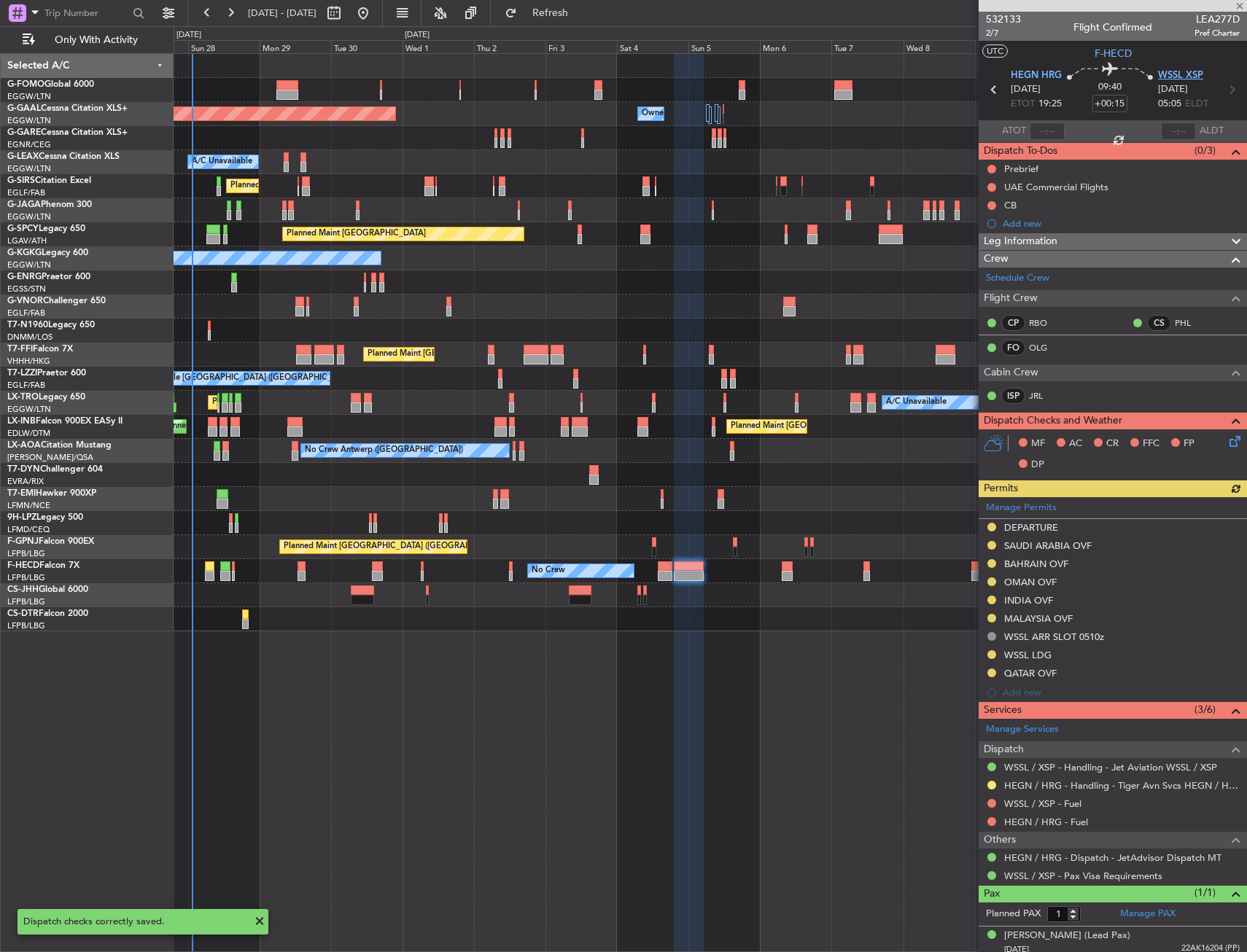
click at [1158, 72] on span "WSSL XSP" at bounding box center [1181, 76] width 45 height 15
click at [1227, 439] on icon at bounding box center [1233, 439] width 12 height 12
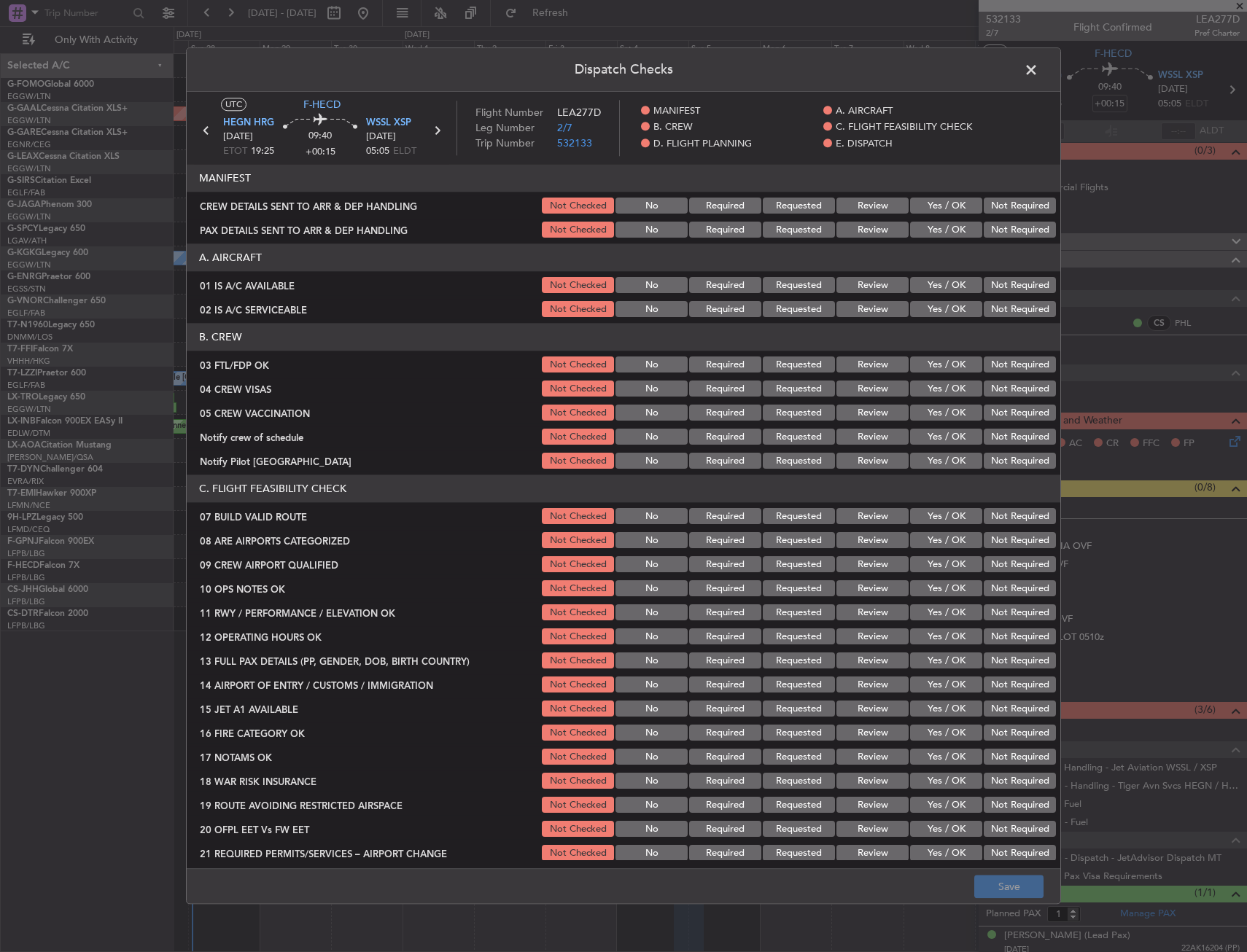
click at [939, 367] on button "Yes / OK" at bounding box center [946, 365] width 72 height 16
drag, startPoint x: 1003, startPoint y: 389, endPoint x: 1004, endPoint y: 404, distance: 15.0
click at [1003, 390] on button "Not Required" at bounding box center [1019, 389] width 72 height 16
click at [1004, 409] on button "Not Required" at bounding box center [1019, 413] width 72 height 16
click at [1005, 429] on button "Not Required" at bounding box center [1019, 437] width 72 height 16
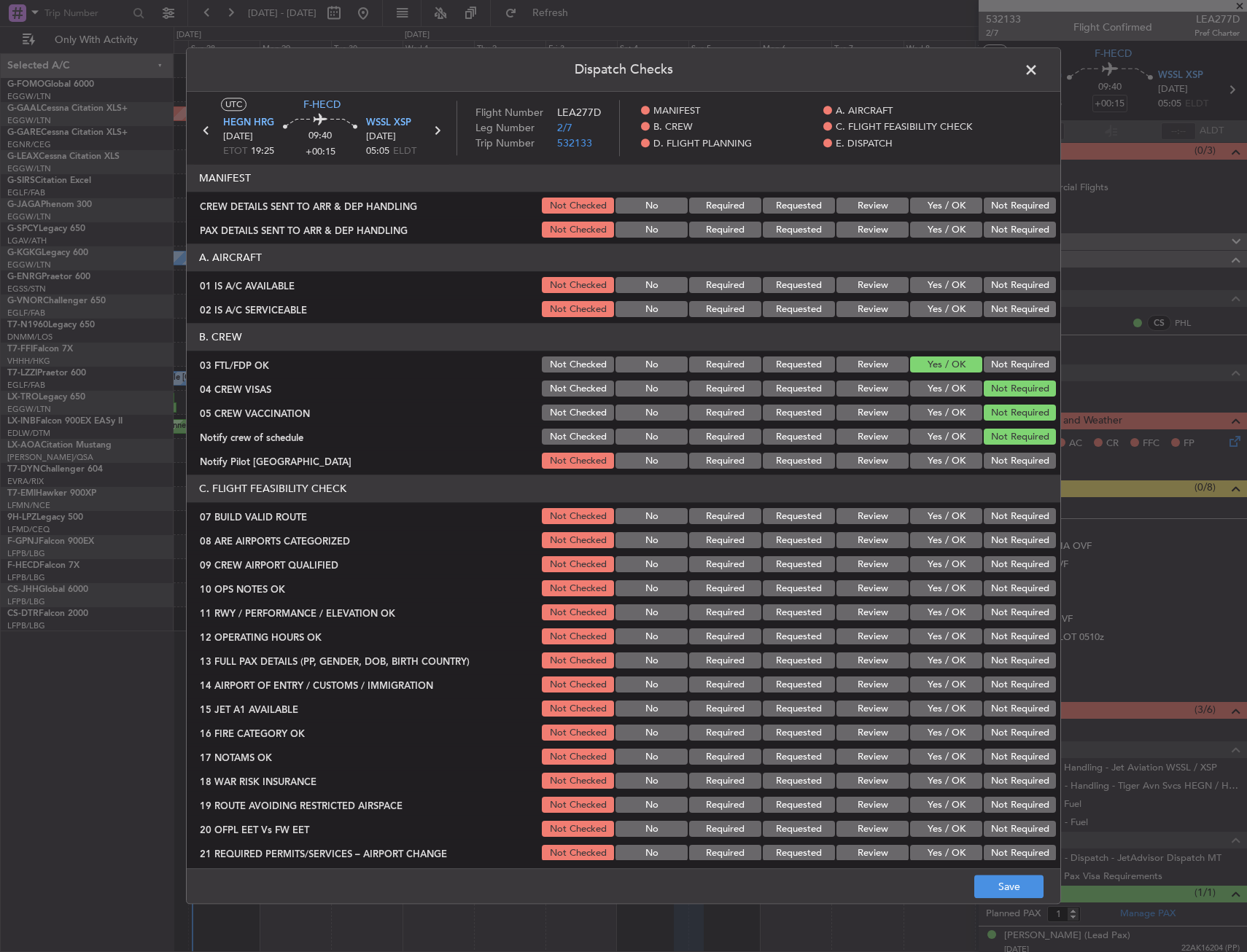
click at [947, 462] on button "Yes / OK" at bounding box center [946, 461] width 72 height 16
click at [939, 541] on button "Yes / OK" at bounding box center [946, 541] width 72 height 16
click at [947, 564] on button "Yes / OK" at bounding box center [946, 565] width 72 height 16
click at [992, 881] on button "Save" at bounding box center [1009, 887] width 69 height 23
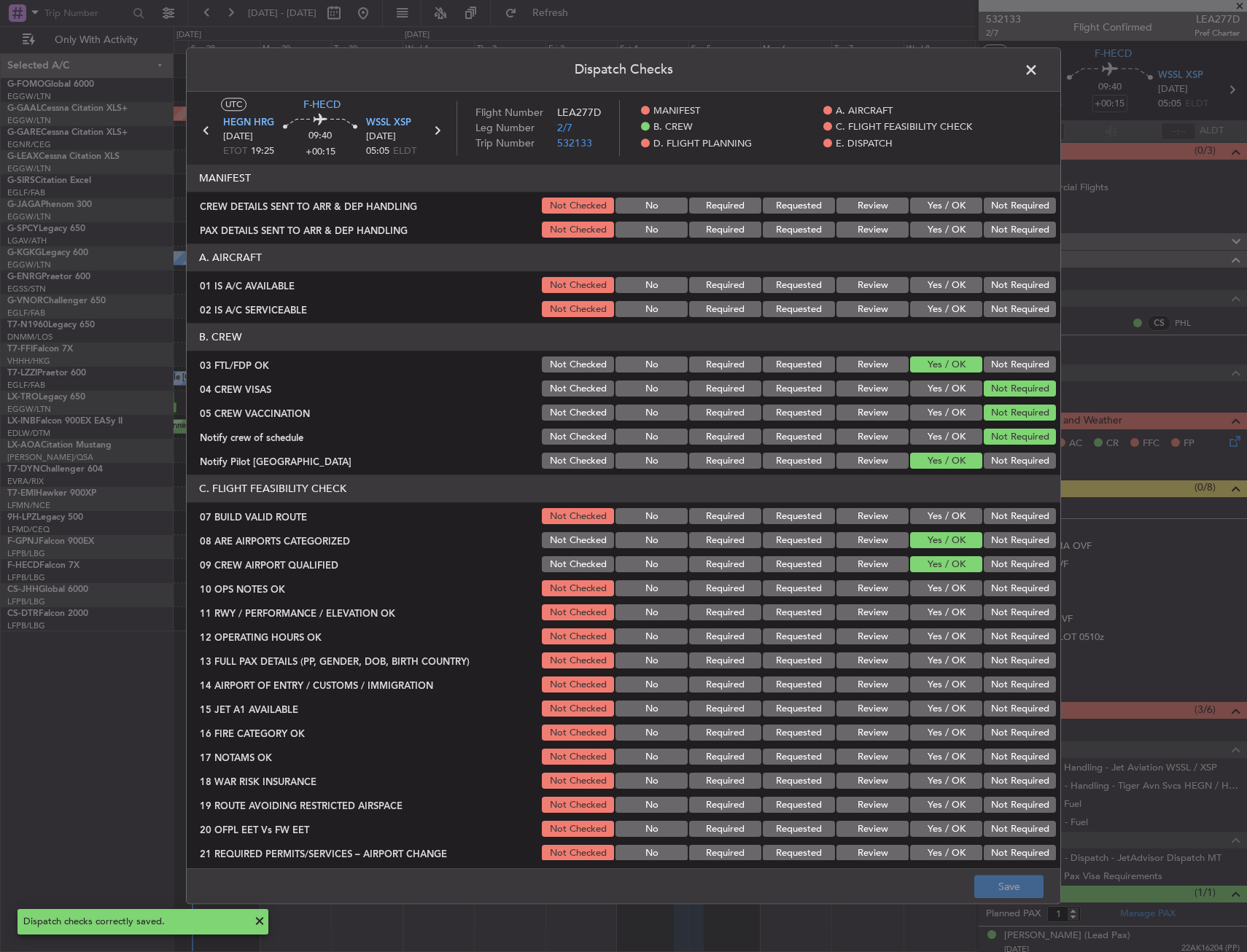
click at [1038, 69] on span at bounding box center [1038, 73] width 0 height 29
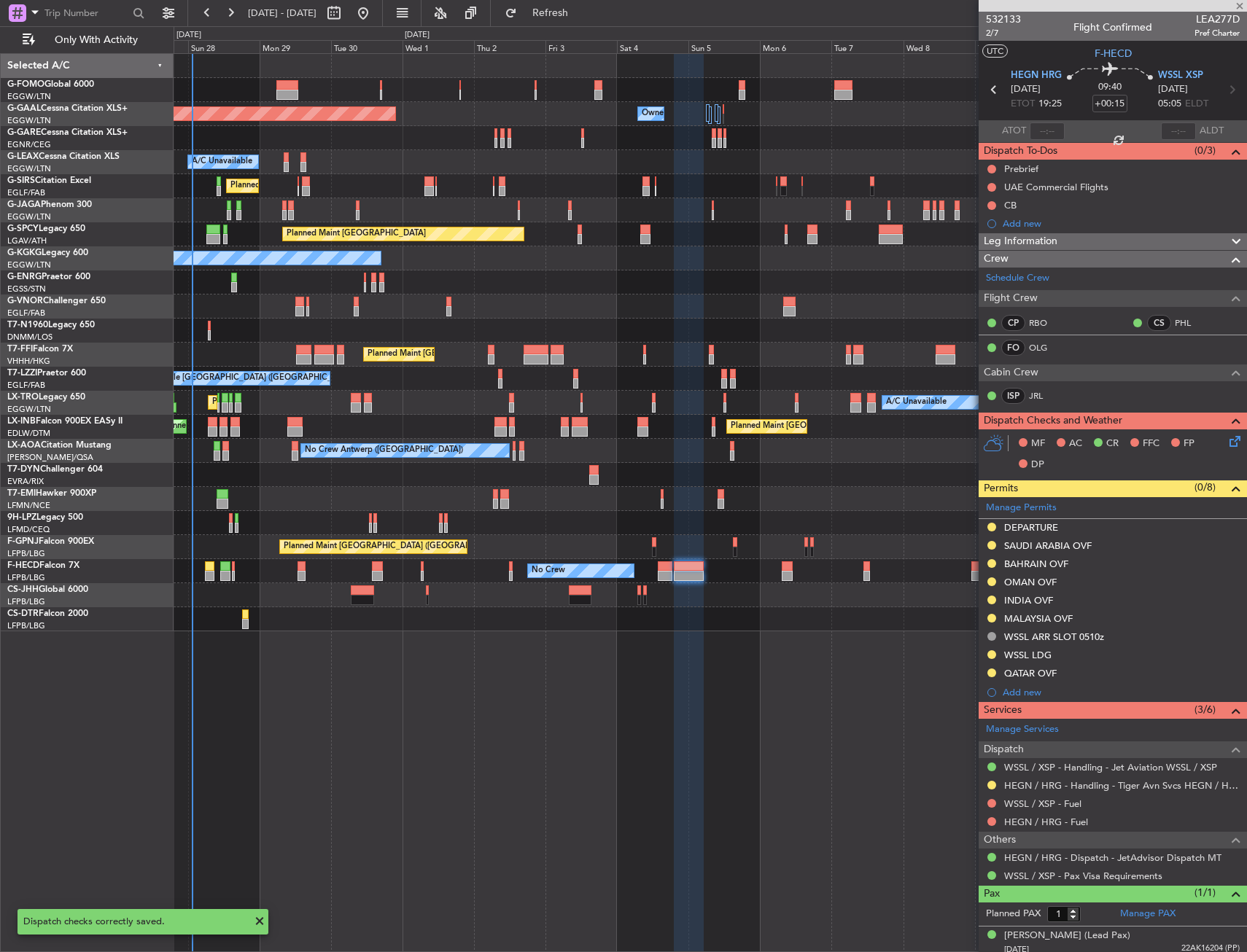
type input "+00:20"
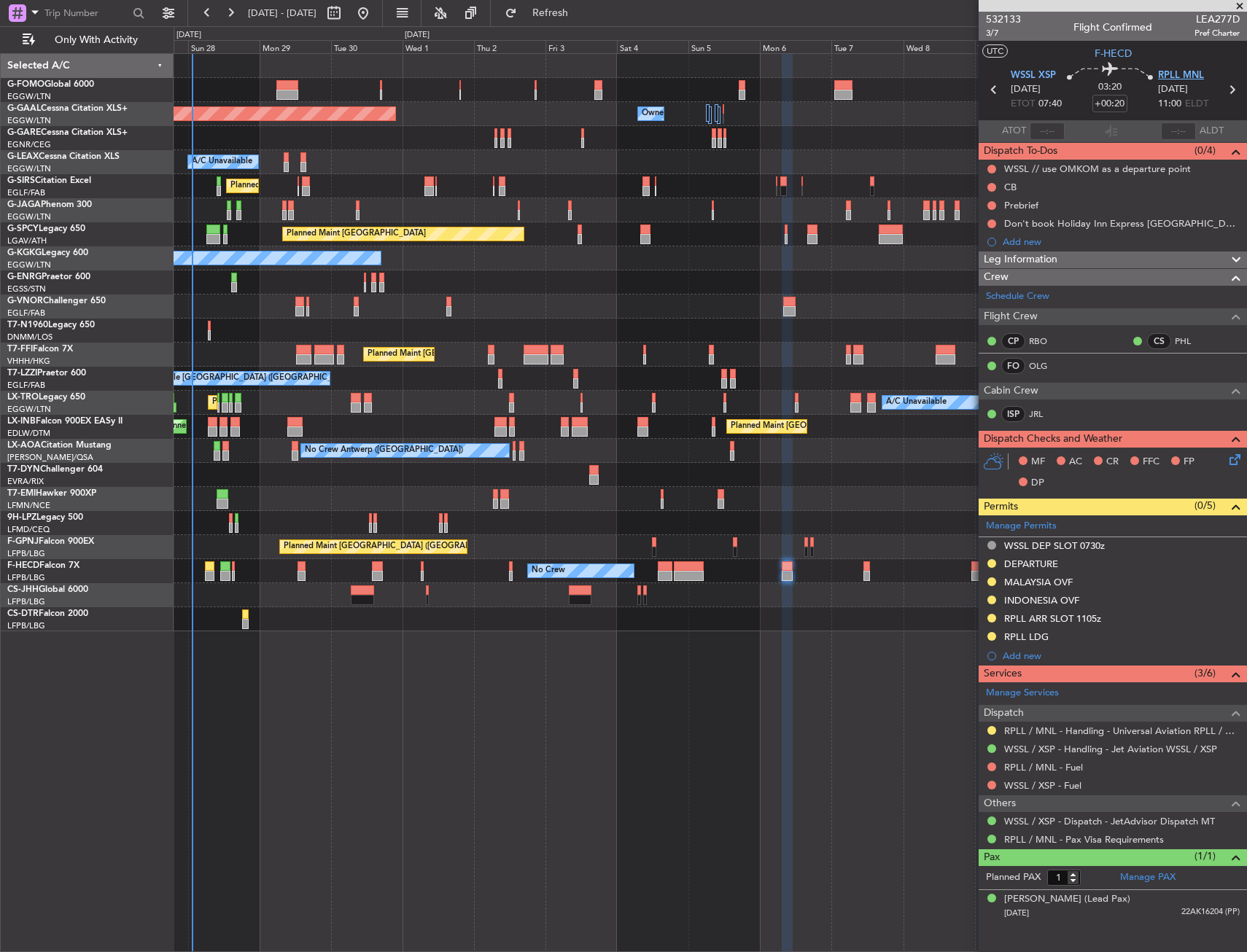
click at [1166, 74] on span "RPLL MNL" at bounding box center [1181, 76] width 46 height 15
click at [1021, 303] on div "Schedule Crew" at bounding box center [1112, 297] width 268 height 22
click at [1233, 461] on icon at bounding box center [1233, 457] width 12 height 12
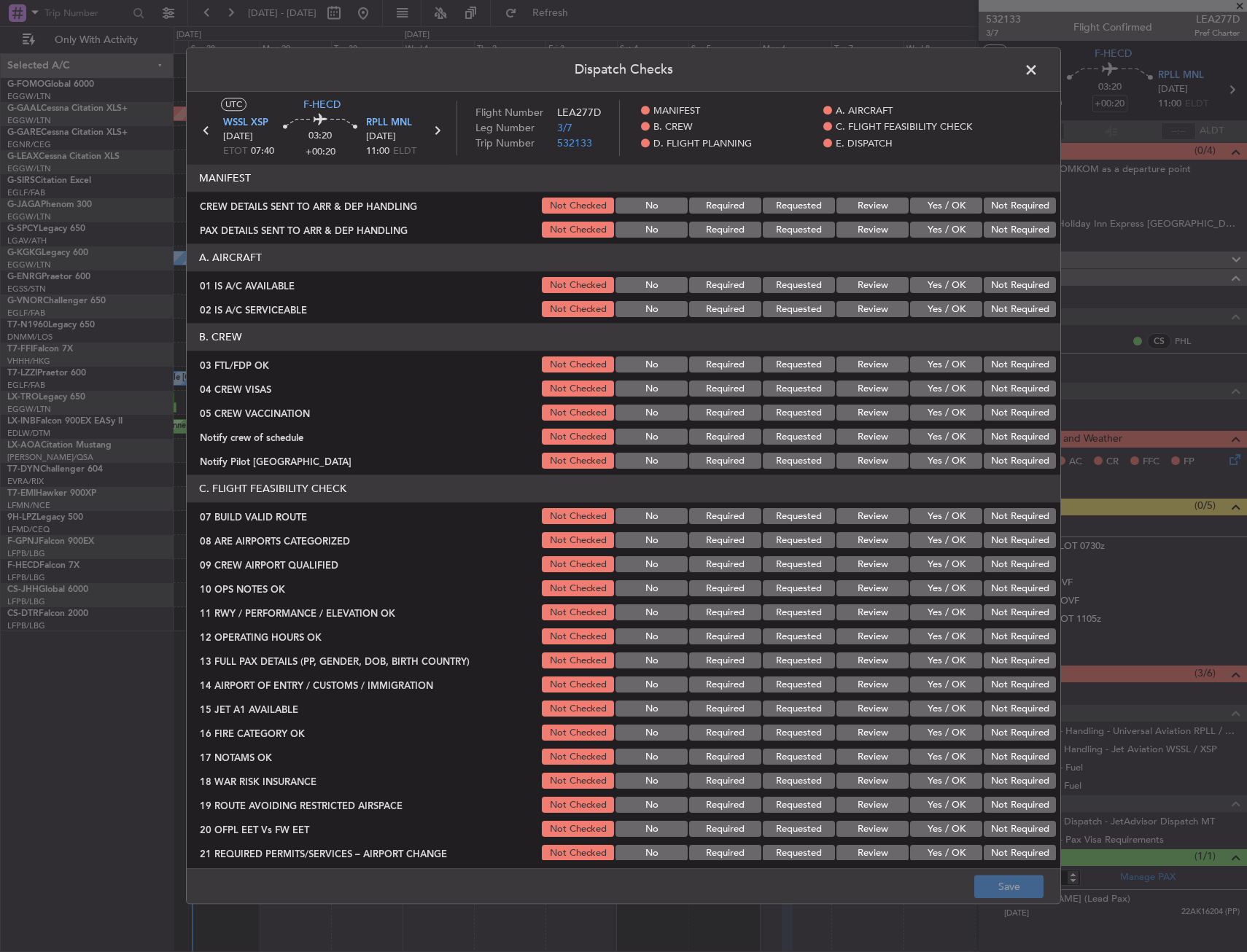
drag, startPoint x: 930, startPoint y: 370, endPoint x: 970, endPoint y: 388, distance: 43.9
click at [930, 370] on button "Yes / OK" at bounding box center [946, 365] width 72 height 16
click at [984, 390] on button "Not Required" at bounding box center [1019, 389] width 72 height 16
click at [988, 415] on button "Not Required" at bounding box center [1019, 413] width 72 height 16
drag, startPoint x: 983, startPoint y: 430, endPoint x: 956, endPoint y: 455, distance: 36.8
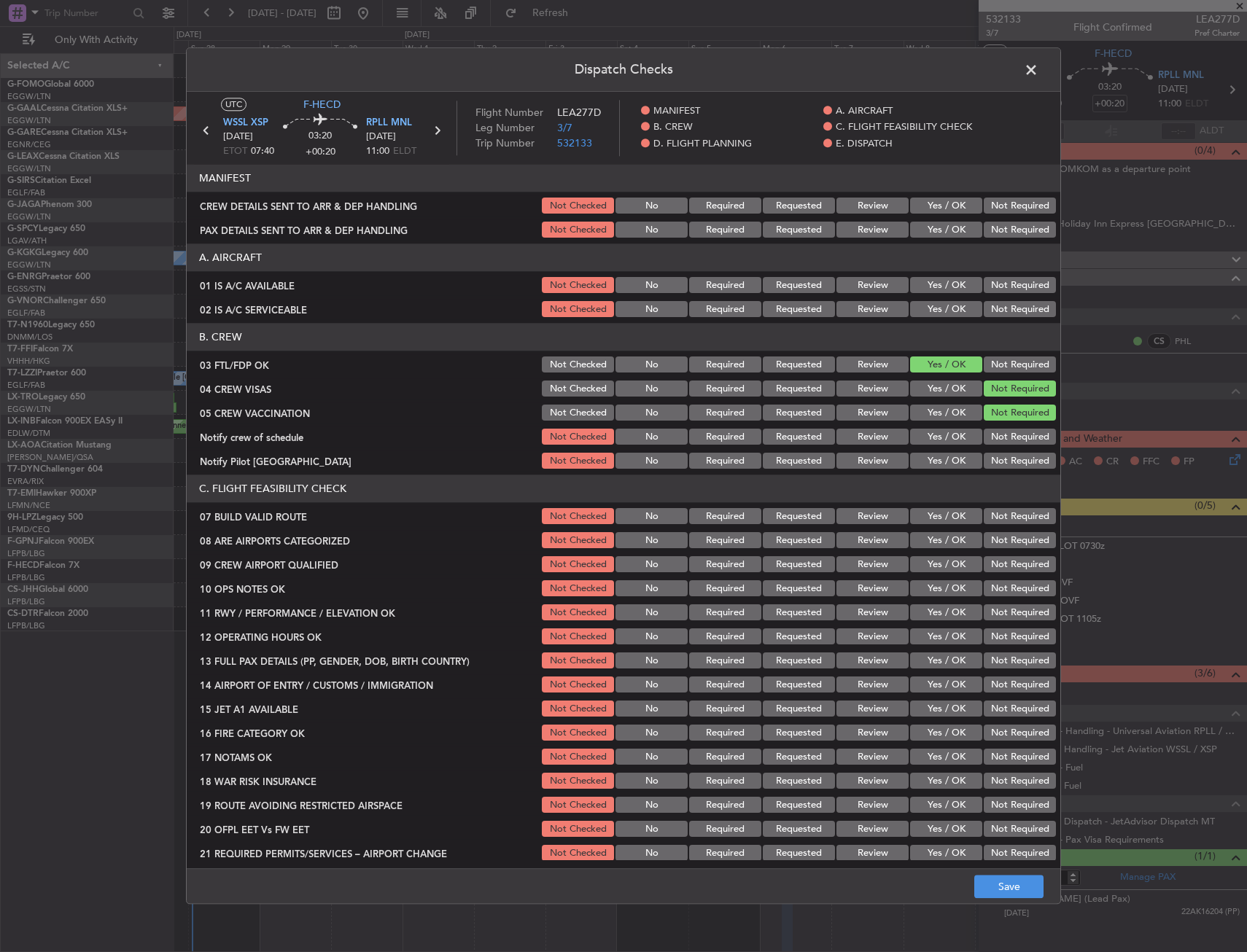
click at [984, 434] on button "Not Required" at bounding box center [1019, 437] width 72 height 16
click at [955, 456] on button "Yes / OK" at bounding box center [946, 461] width 72 height 16
click at [953, 542] on button "Yes / OK" at bounding box center [946, 541] width 72 height 16
click at [955, 566] on button "Yes / OK" at bounding box center [946, 565] width 72 height 16
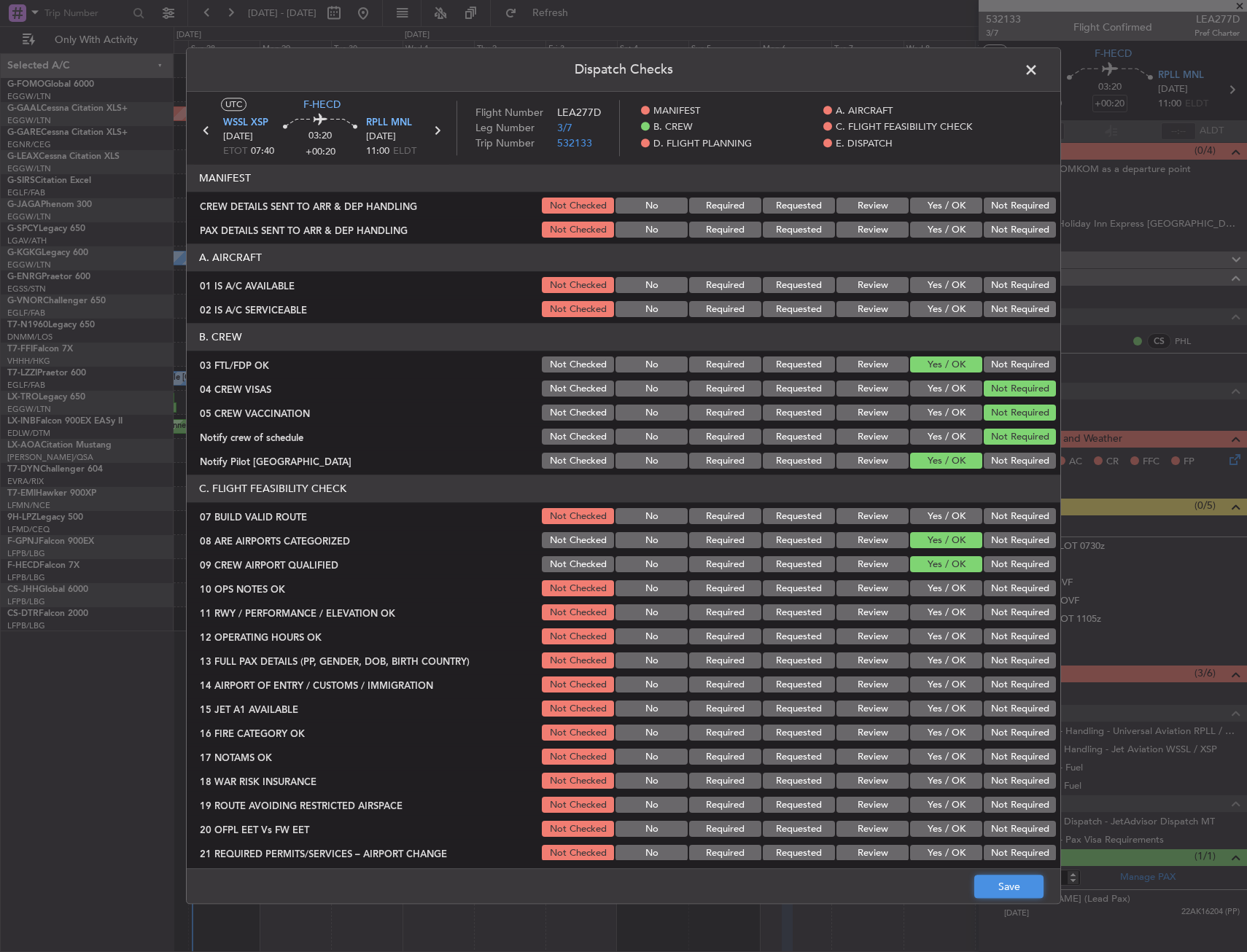
drag, startPoint x: 1009, startPoint y: 896, endPoint x: 1009, endPoint y: 888, distance: 8.0
click at [1009, 896] on button "Save" at bounding box center [1009, 887] width 69 height 23
click at [1038, 69] on span at bounding box center [1038, 73] width 0 height 29
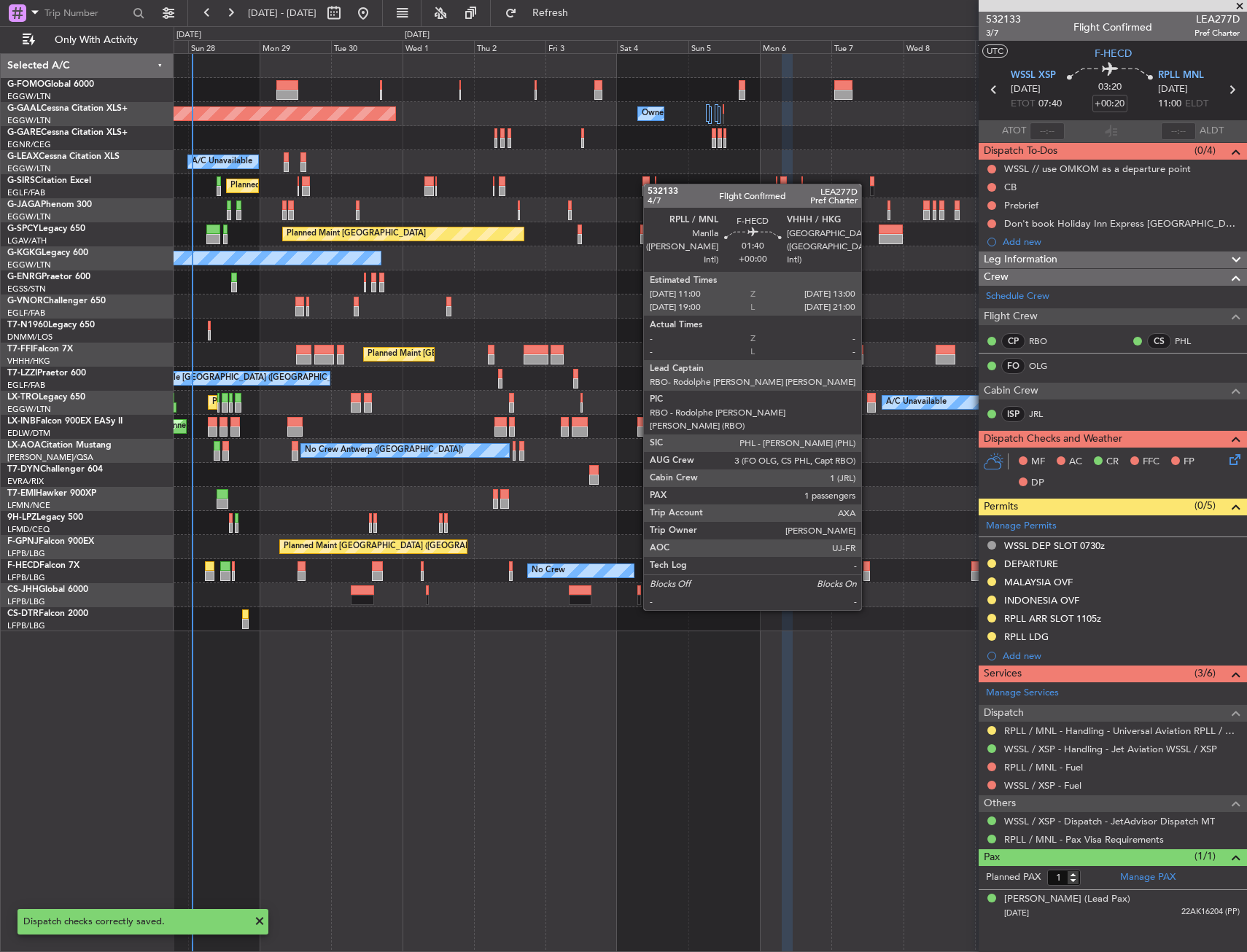
click at [868, 570] on div at bounding box center [867, 567] width 7 height 10
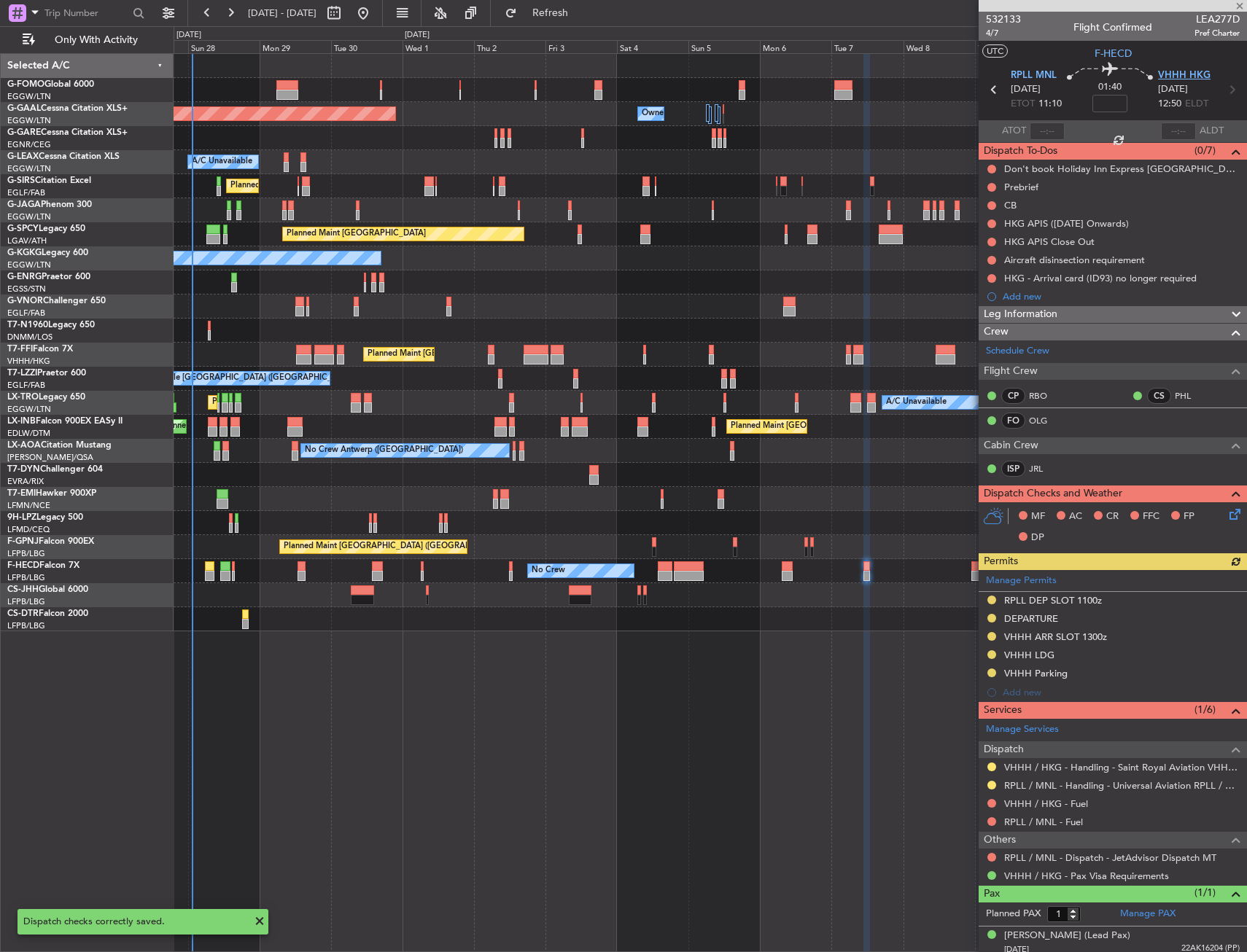
click at [1168, 76] on span "VHHH HKG" at bounding box center [1184, 76] width 52 height 15
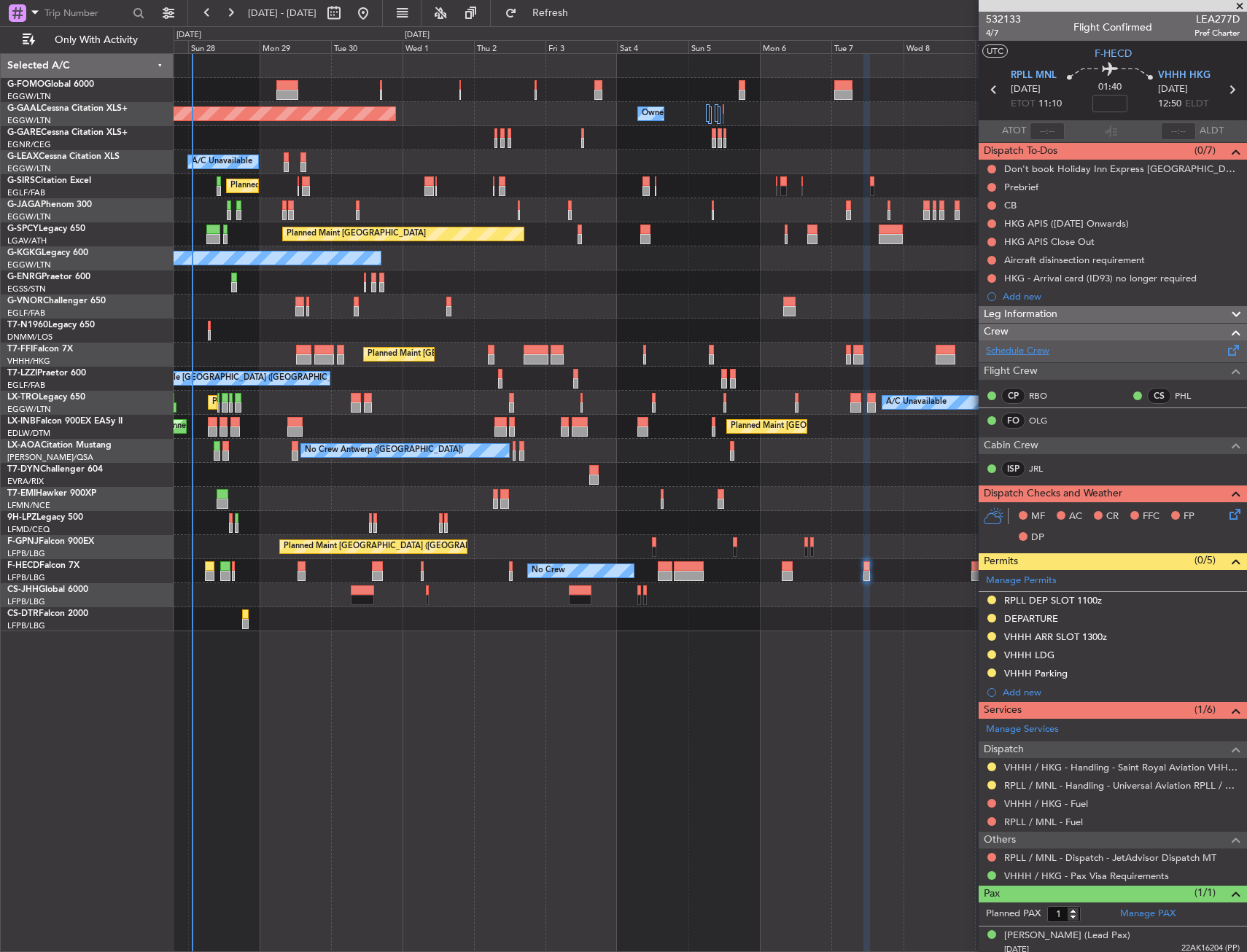
click at [1024, 351] on link "Schedule Crew" at bounding box center [1018, 351] width 63 height 15
click at [1227, 510] on icon at bounding box center [1233, 512] width 12 height 12
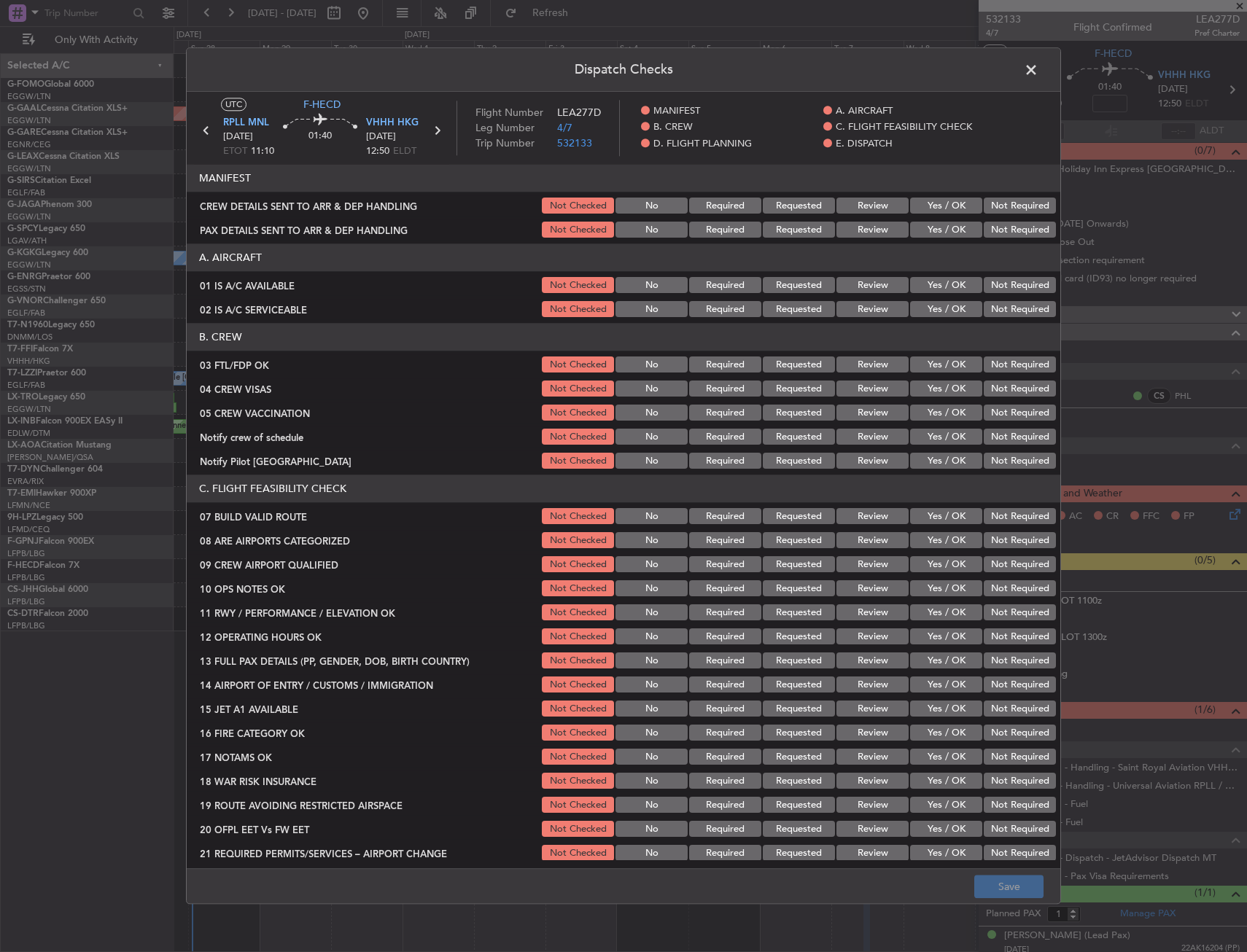
click at [935, 369] on button "Yes / OK" at bounding box center [946, 365] width 72 height 16
click at [992, 399] on div "Not Required" at bounding box center [1019, 389] width 74 height 21
click at [992, 394] on button "Not Required" at bounding box center [1019, 389] width 72 height 16
click at [995, 413] on button "Not Required" at bounding box center [1019, 413] width 72 height 16
click at [997, 433] on button "Not Required" at bounding box center [1019, 437] width 72 height 16
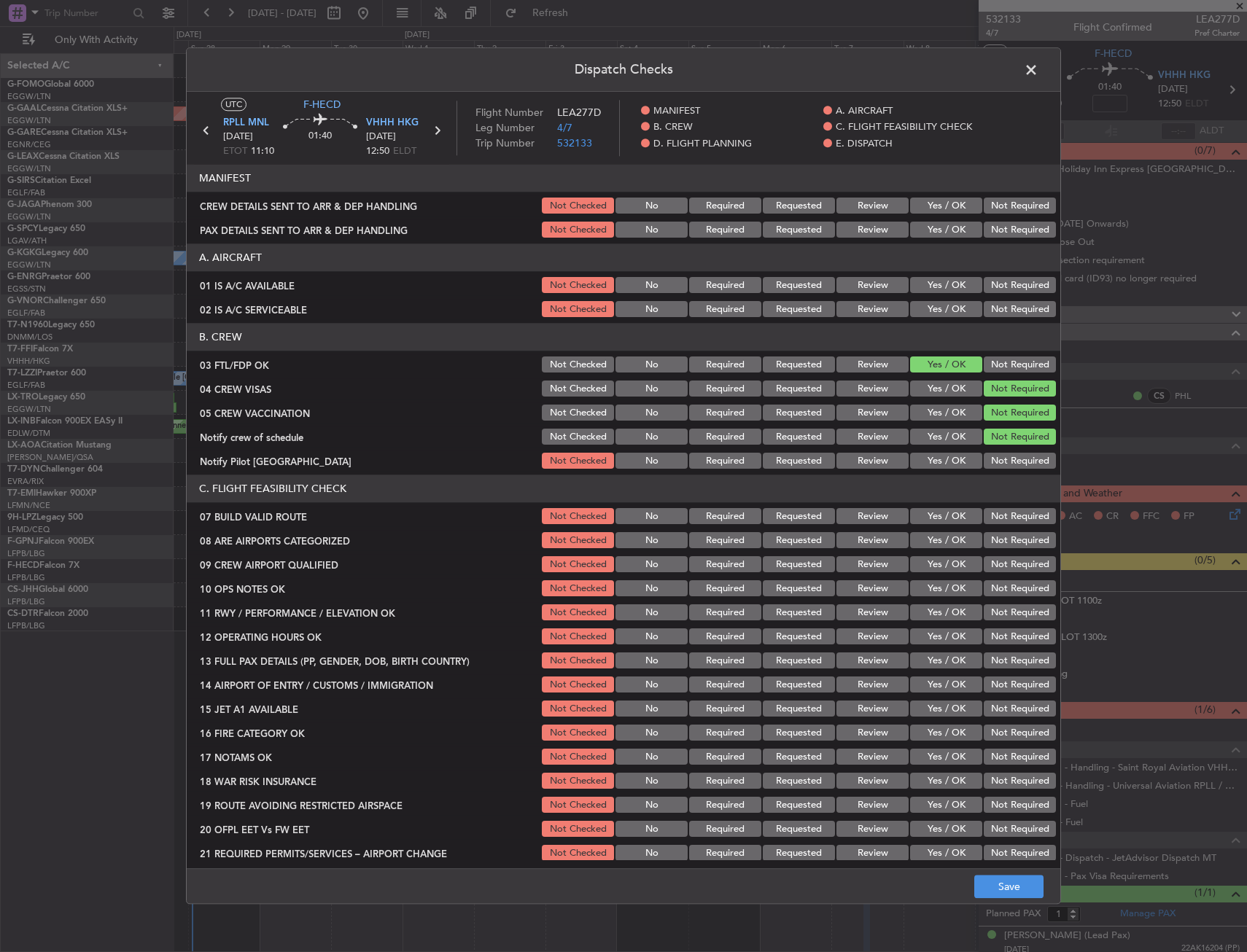
drag, startPoint x: 962, startPoint y: 459, endPoint x: 942, endPoint y: 493, distance: 39.4
click at [961, 460] on button "Yes / OK" at bounding box center [946, 461] width 72 height 16
click at [941, 540] on button "Yes / OK" at bounding box center [946, 541] width 72 height 16
drag, startPoint x: 945, startPoint y: 562, endPoint x: 942, endPoint y: 618, distance: 56.1
click at [945, 563] on button "Yes / OK" at bounding box center [946, 565] width 72 height 16
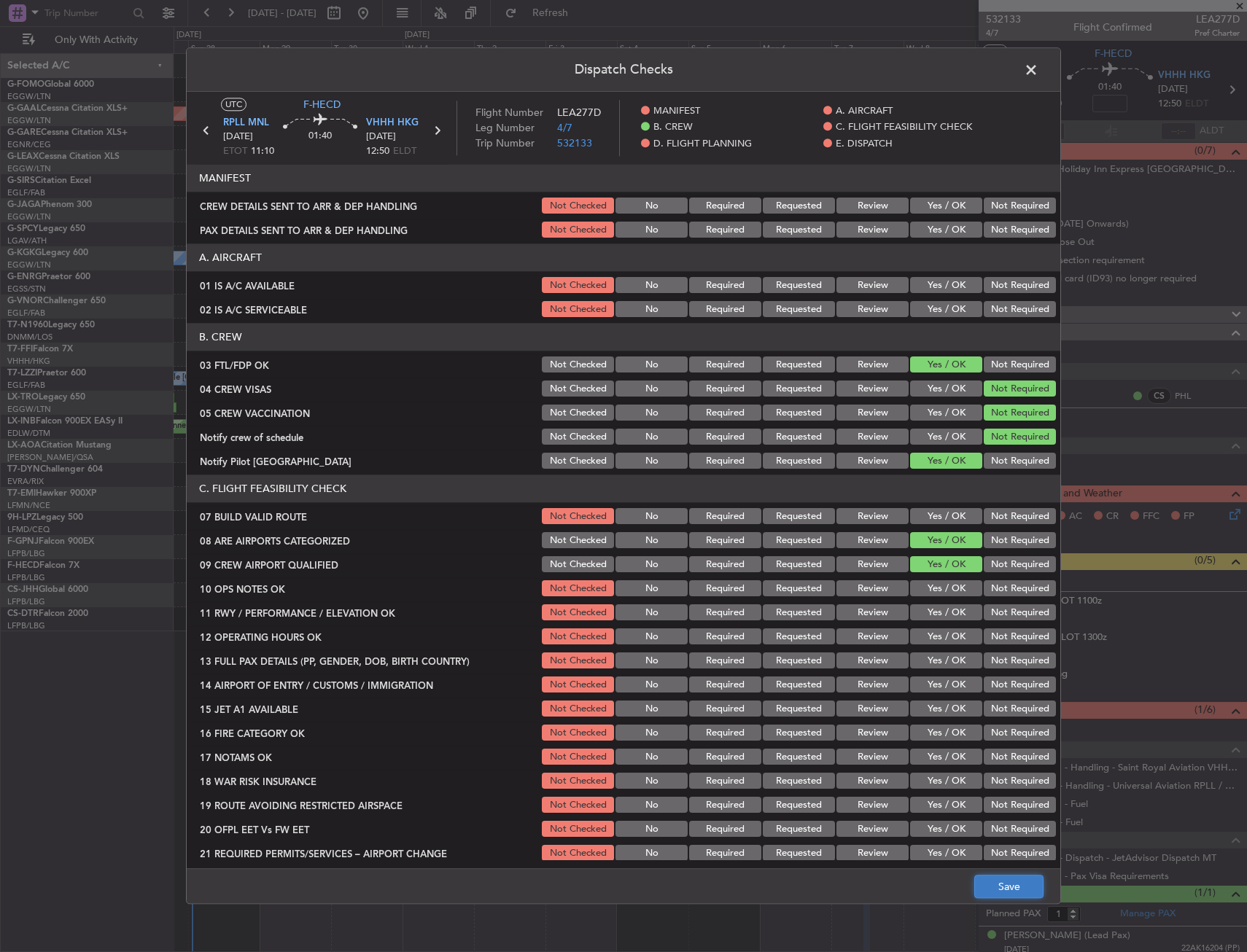
click at [984, 881] on button "Save" at bounding box center [1009, 887] width 69 height 23
click at [1038, 67] on span at bounding box center [1038, 73] width 0 height 29
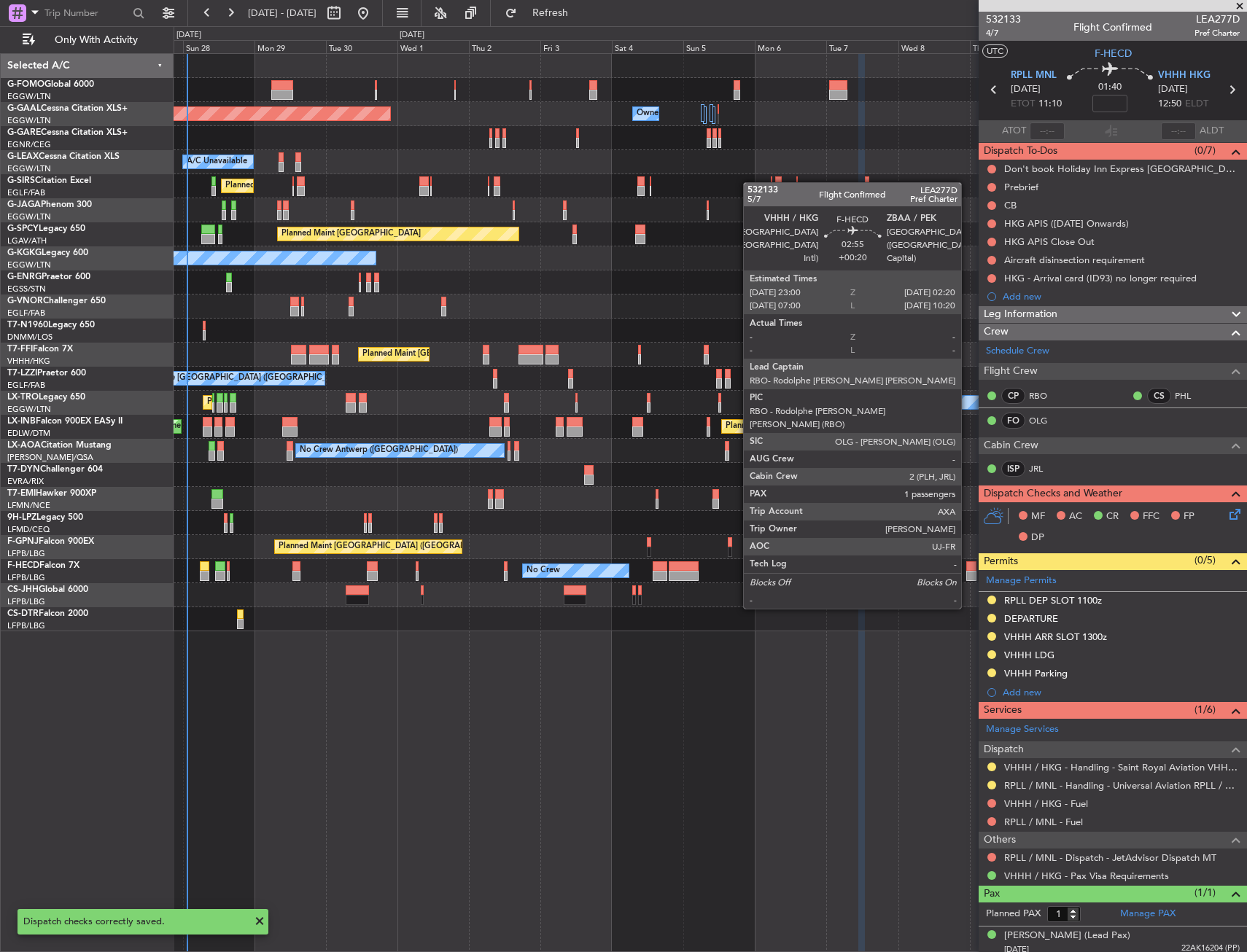
click at [968, 568] on div at bounding box center [971, 567] width 10 height 10
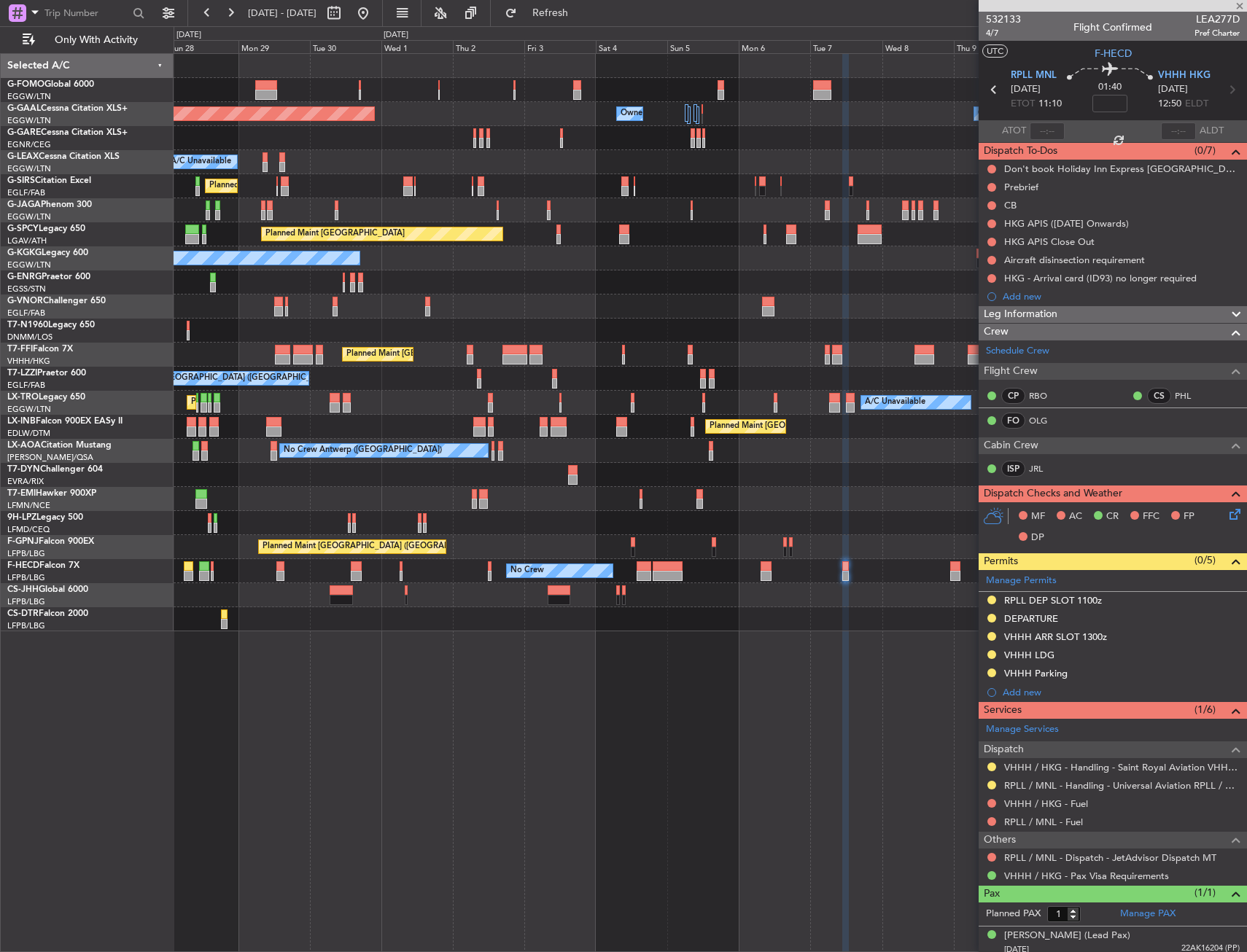
click at [925, 580] on div "No Crew No Crew No Crew Planned Maint Paris (Le Bourget) No Crew Planned Maint …" at bounding box center [709, 571] width 1073 height 24
type input "+00:20"
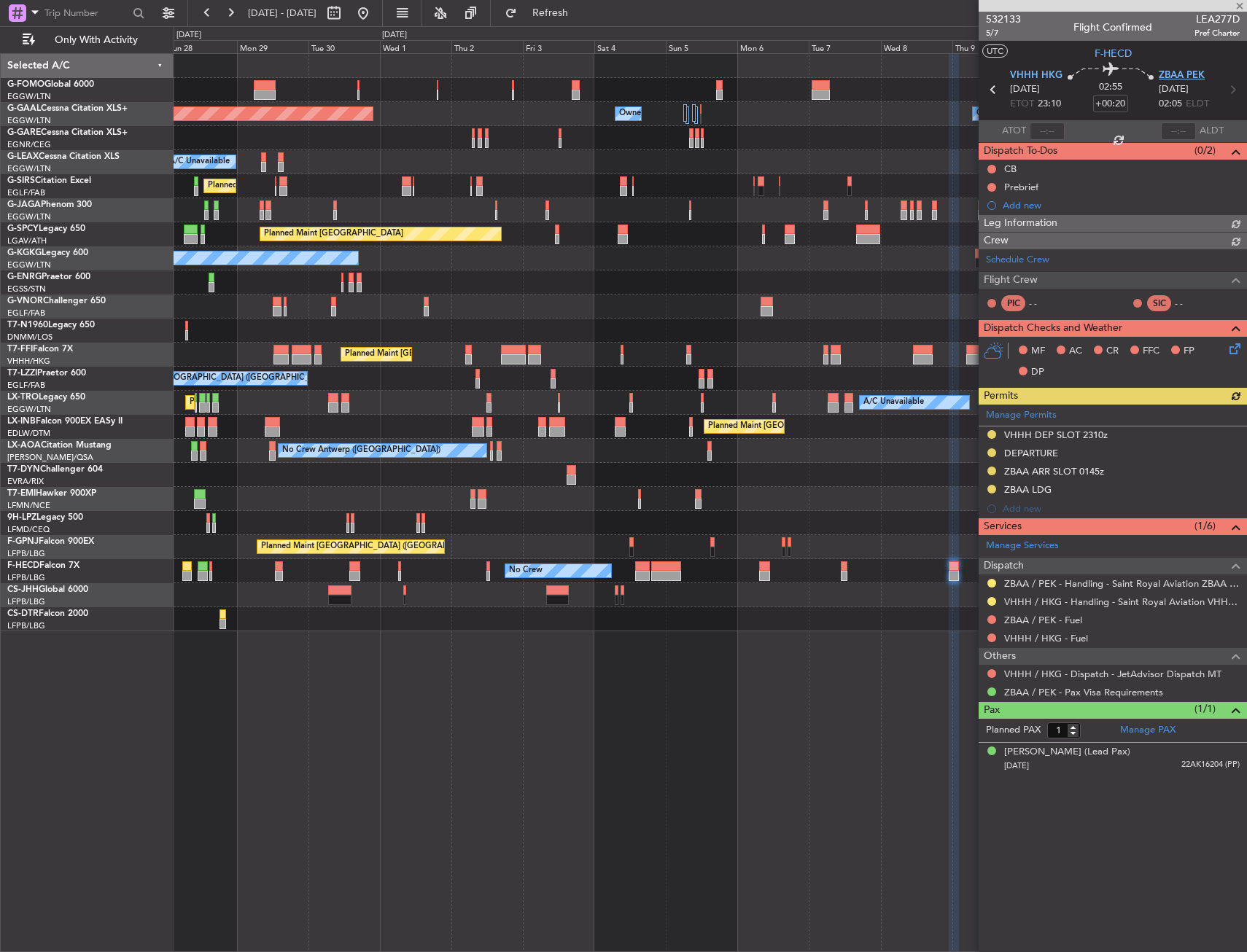
click at [1186, 72] on span "ZBAA PEK" at bounding box center [1181, 76] width 46 height 15
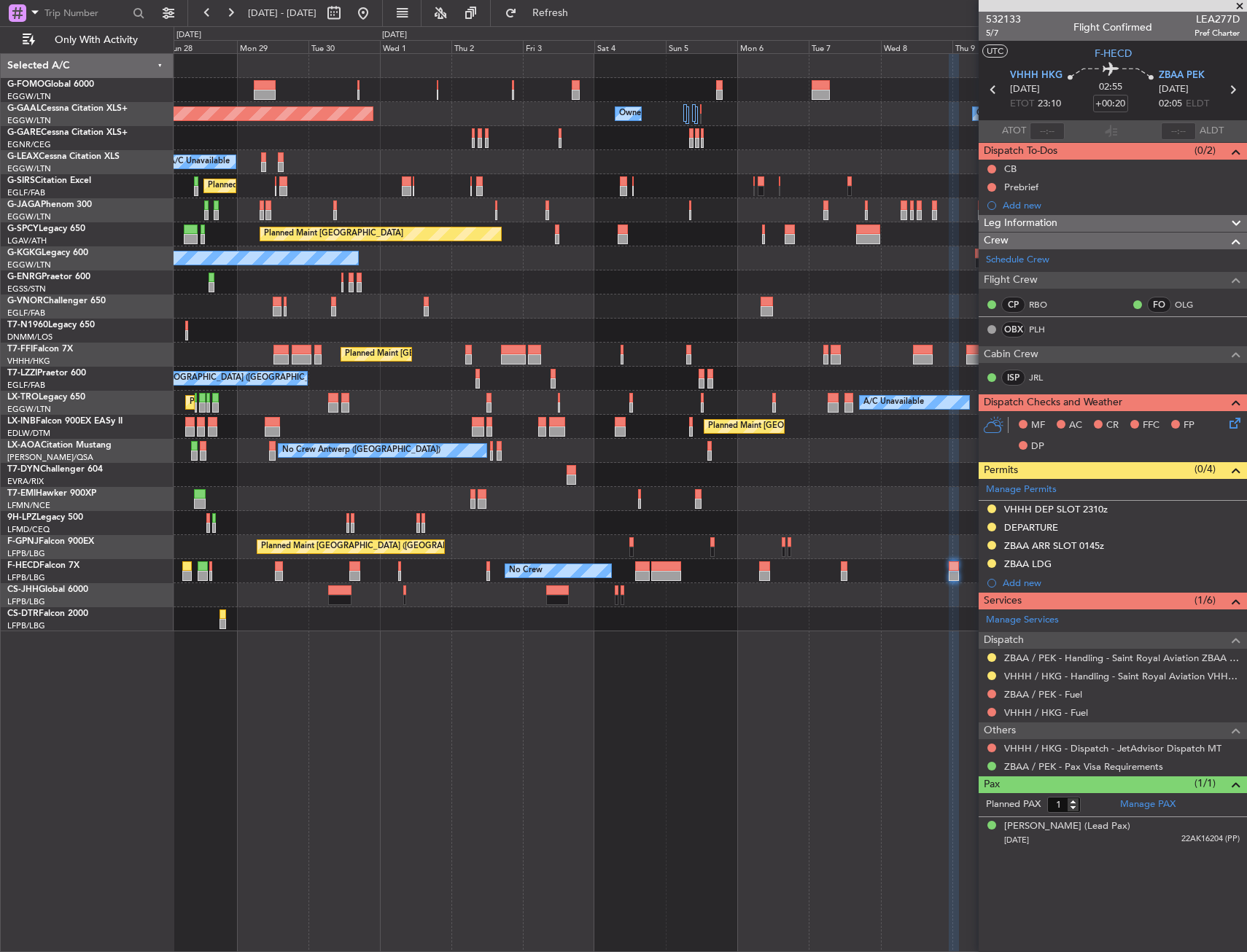
click at [1232, 424] on icon at bounding box center [1233, 420] width 12 height 12
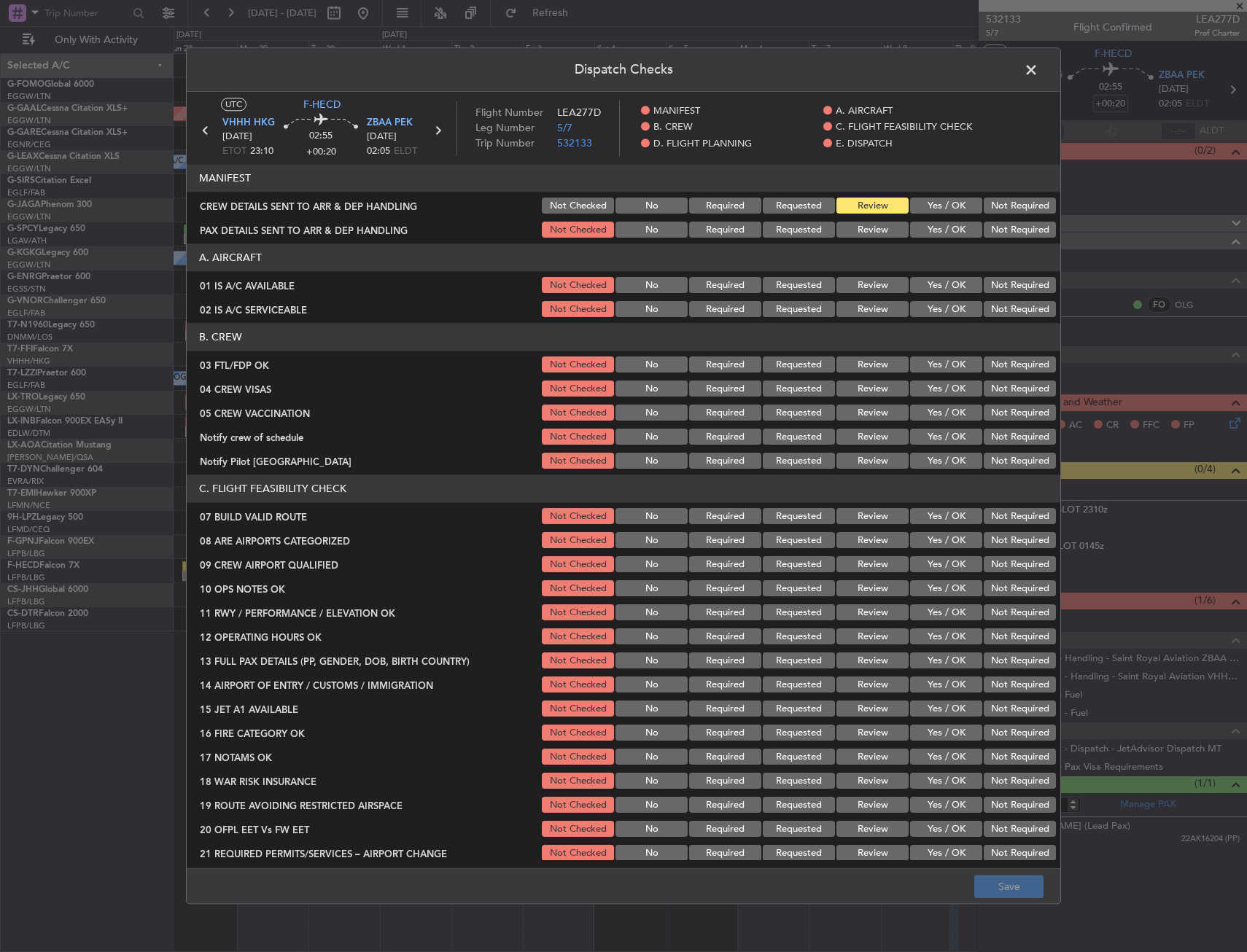
click at [939, 356] on div "Yes / OK" at bounding box center [945, 366] width 74 height 21
click at [940, 366] on button "Yes / OK" at bounding box center [946, 365] width 72 height 16
click at [998, 392] on button "Not Required" at bounding box center [1019, 389] width 72 height 16
drag, startPoint x: 999, startPoint y: 409, endPoint x: 999, endPoint y: 417, distance: 8.0
click at [999, 409] on button "Not Required" at bounding box center [1019, 413] width 72 height 16
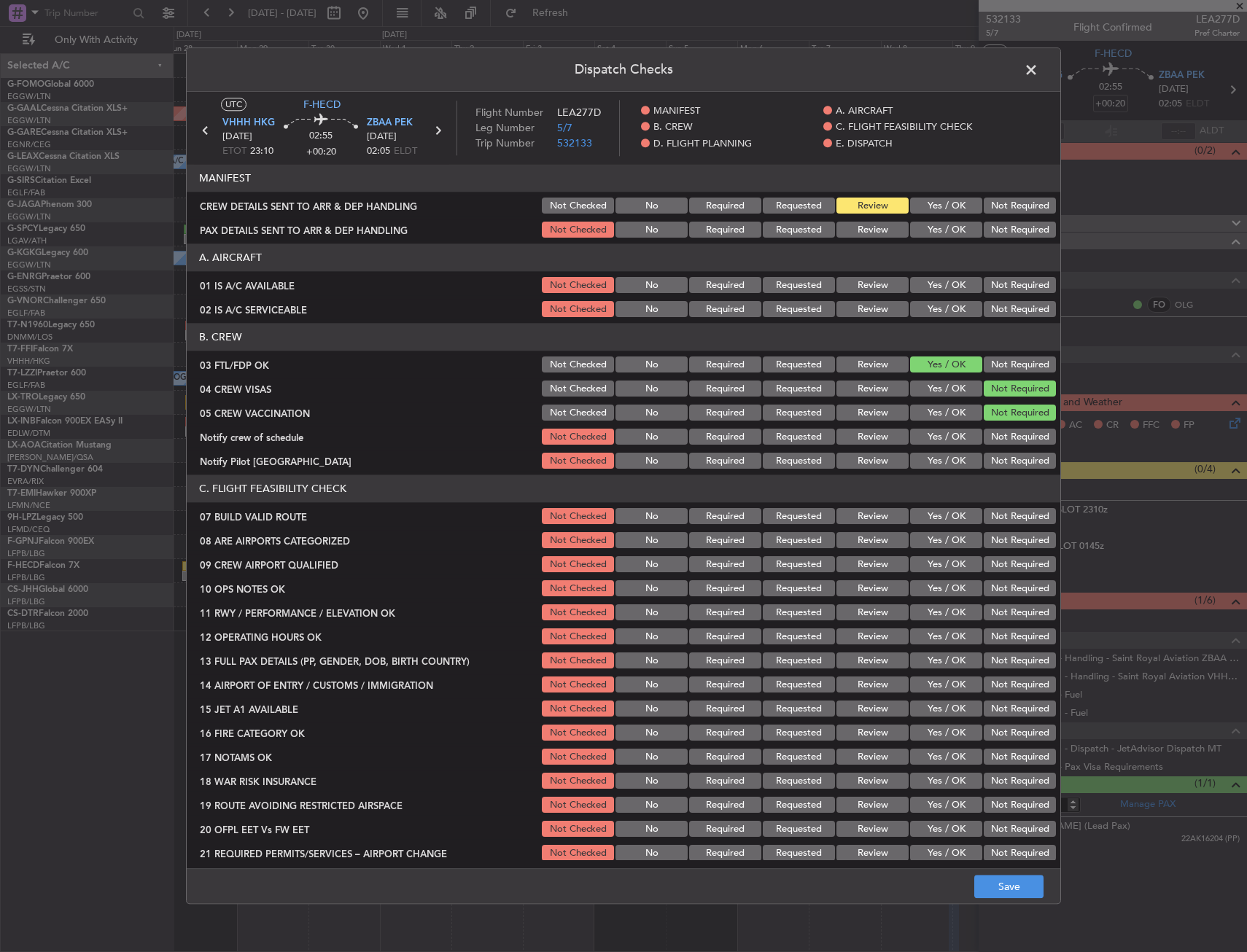
click at [1000, 436] on button "Not Required" at bounding box center [1019, 437] width 72 height 16
click at [941, 471] on div "Yes / OK" at bounding box center [945, 461] width 74 height 21
click at [940, 465] on button "Yes / OK" at bounding box center [946, 461] width 72 height 16
click at [944, 542] on button "Yes / OK" at bounding box center [946, 541] width 72 height 16
click at [940, 570] on button "Yes / OK" at bounding box center [946, 565] width 72 height 16
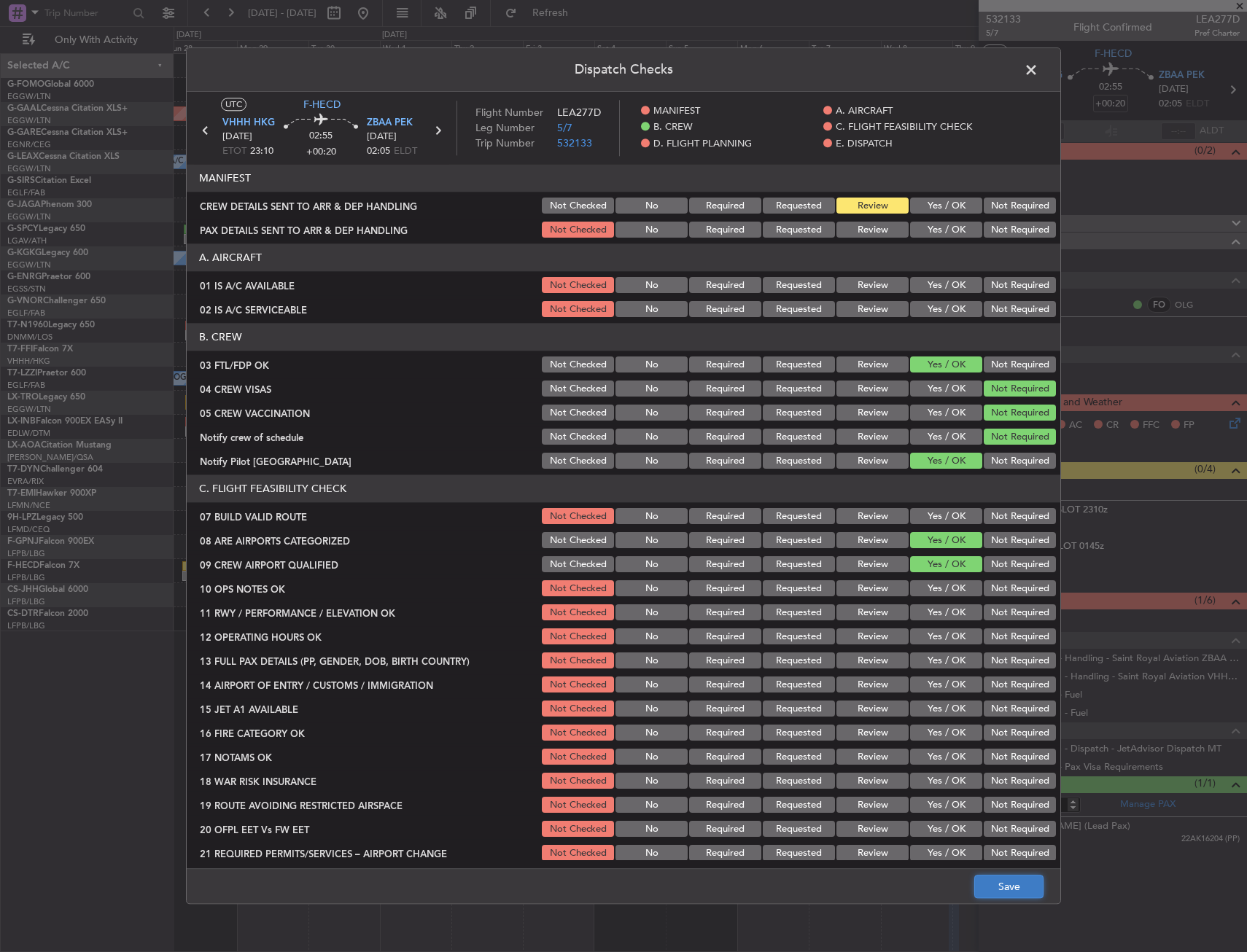
click at [999, 891] on button "Save" at bounding box center [1009, 887] width 69 height 23
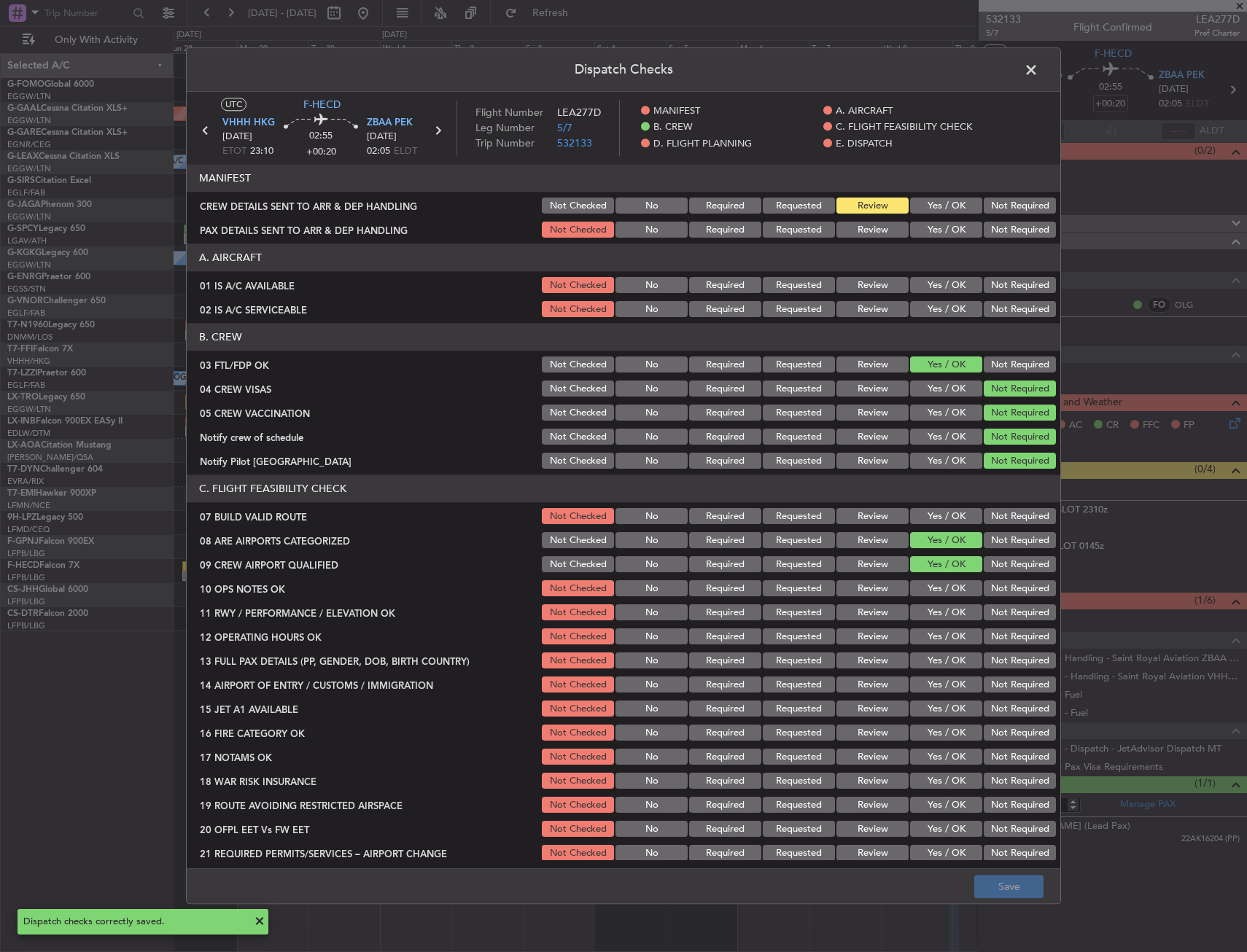
click at [1038, 66] on span at bounding box center [1038, 73] width 0 height 29
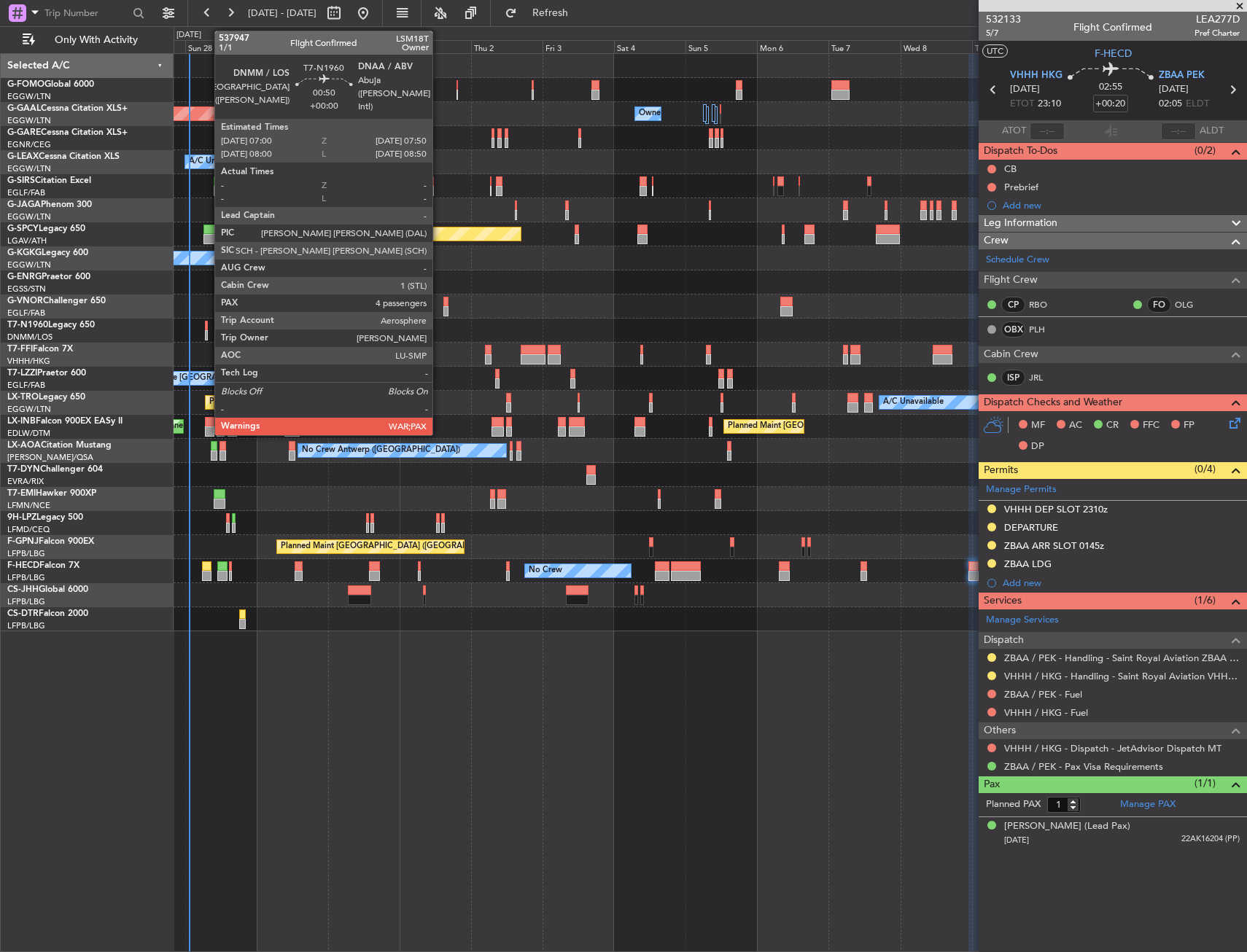
click at [207, 331] on div at bounding box center [207, 336] width 3 height 10
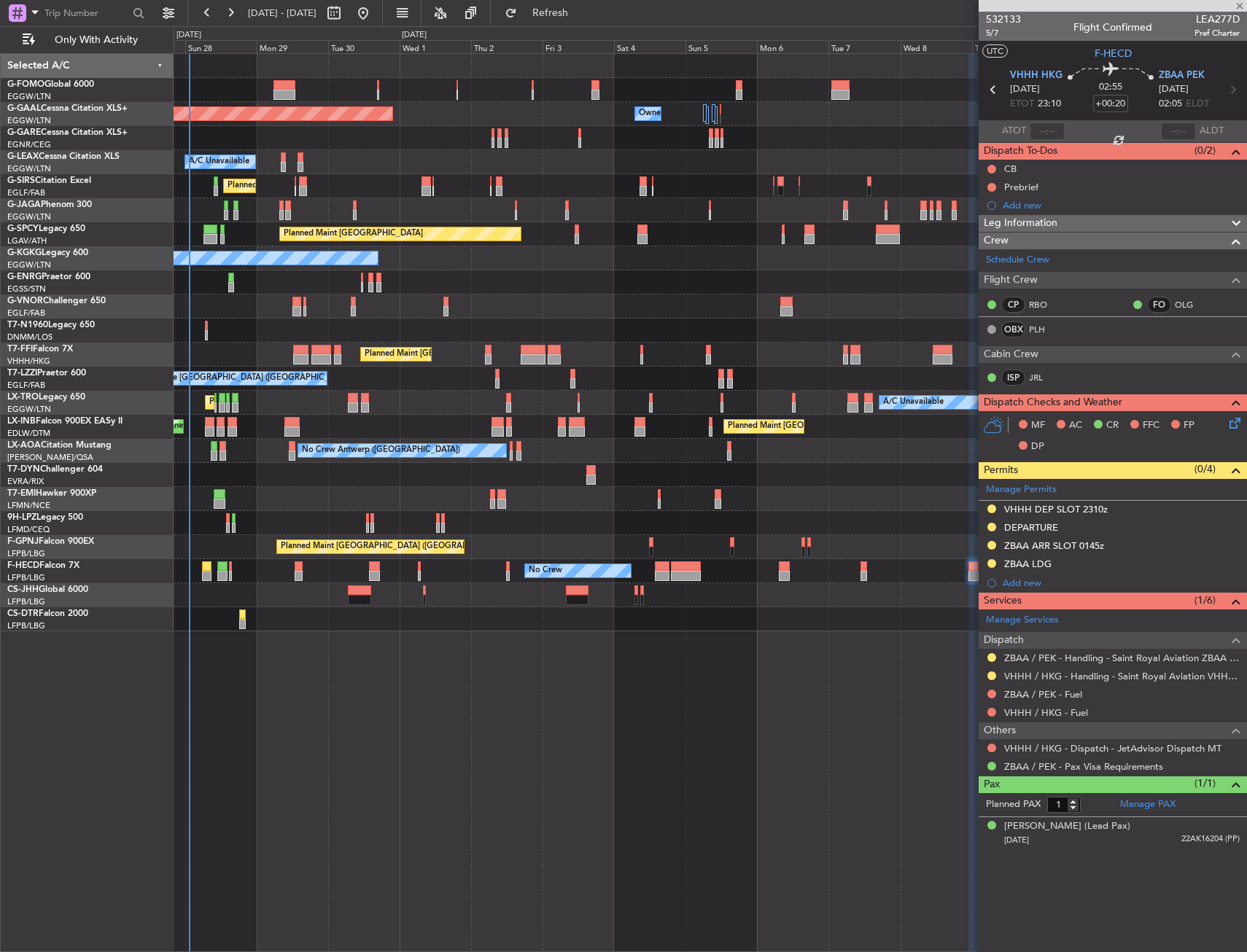
type input "4"
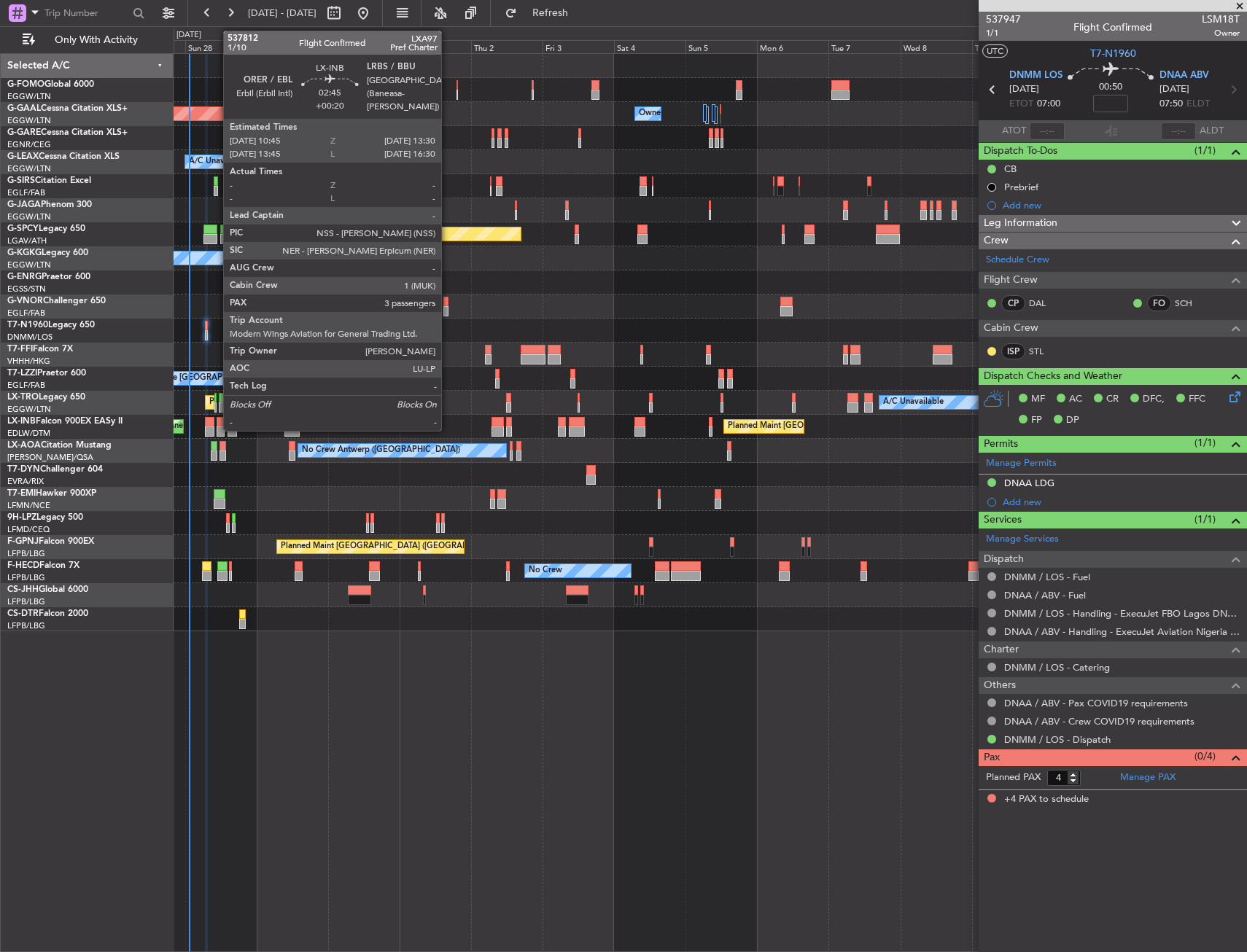
click at [217, 429] on div at bounding box center [221, 432] width 9 height 10
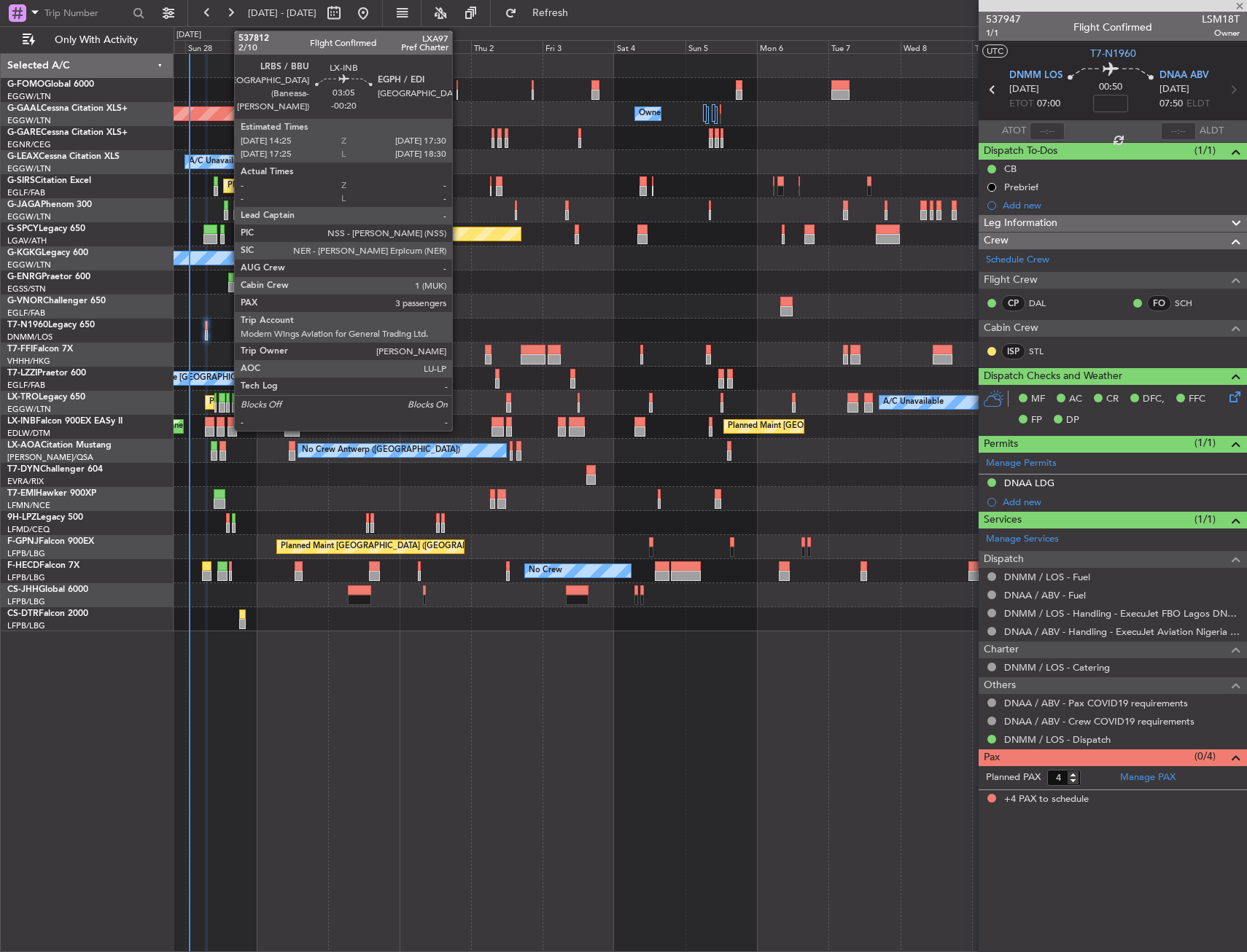
type input "+00:20"
type input "3"
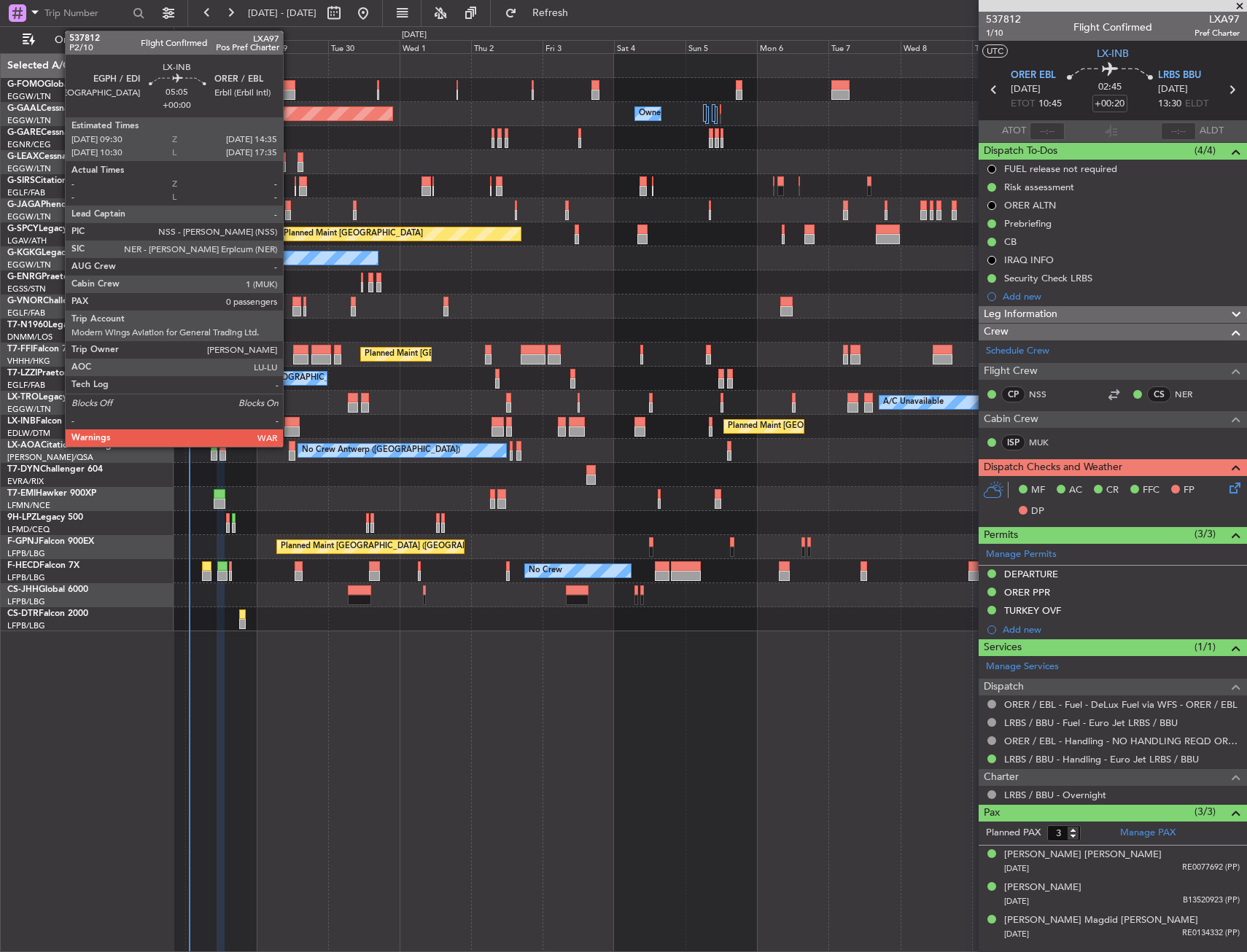
click at [290, 427] on div at bounding box center [292, 432] width 15 height 10
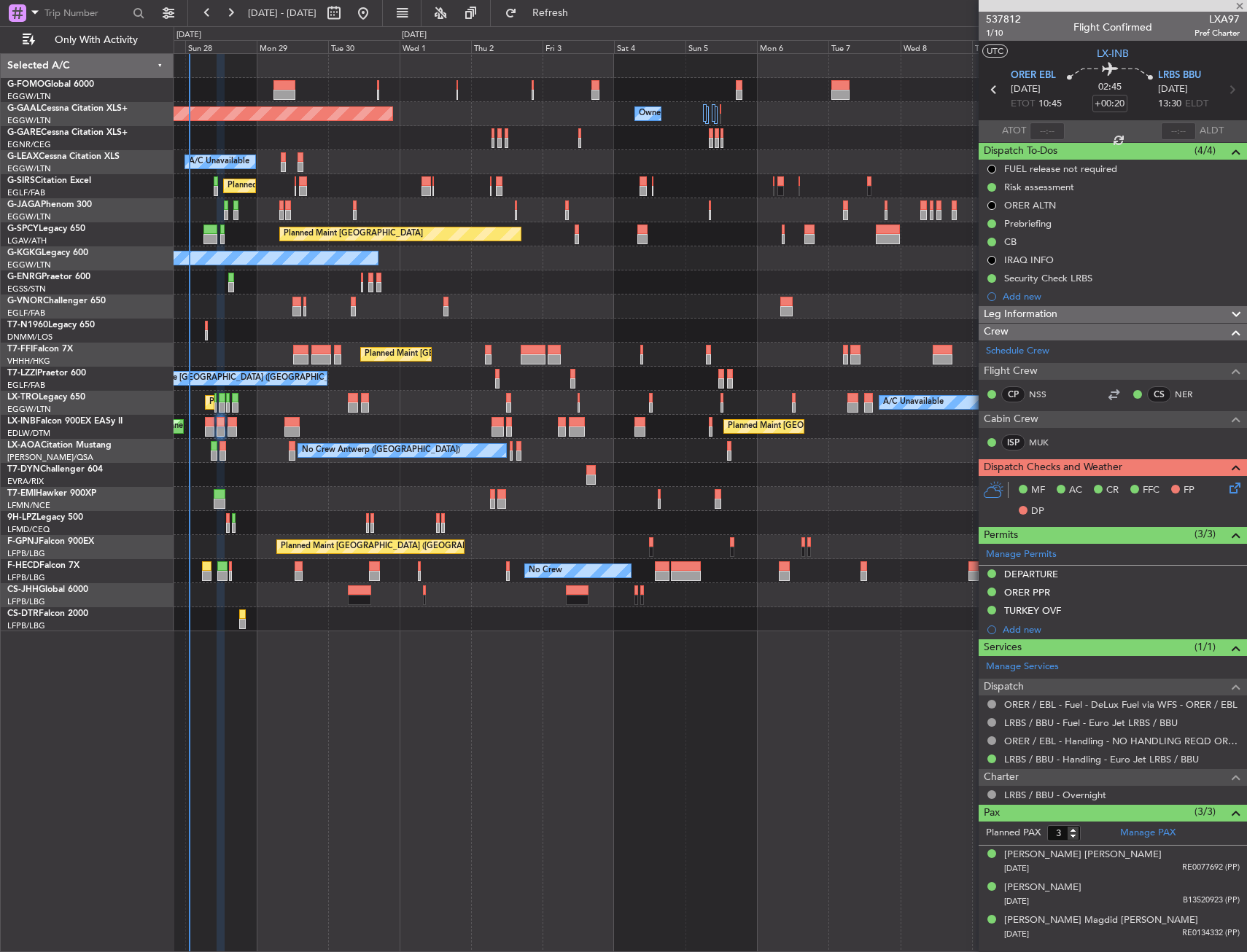
type input "0"
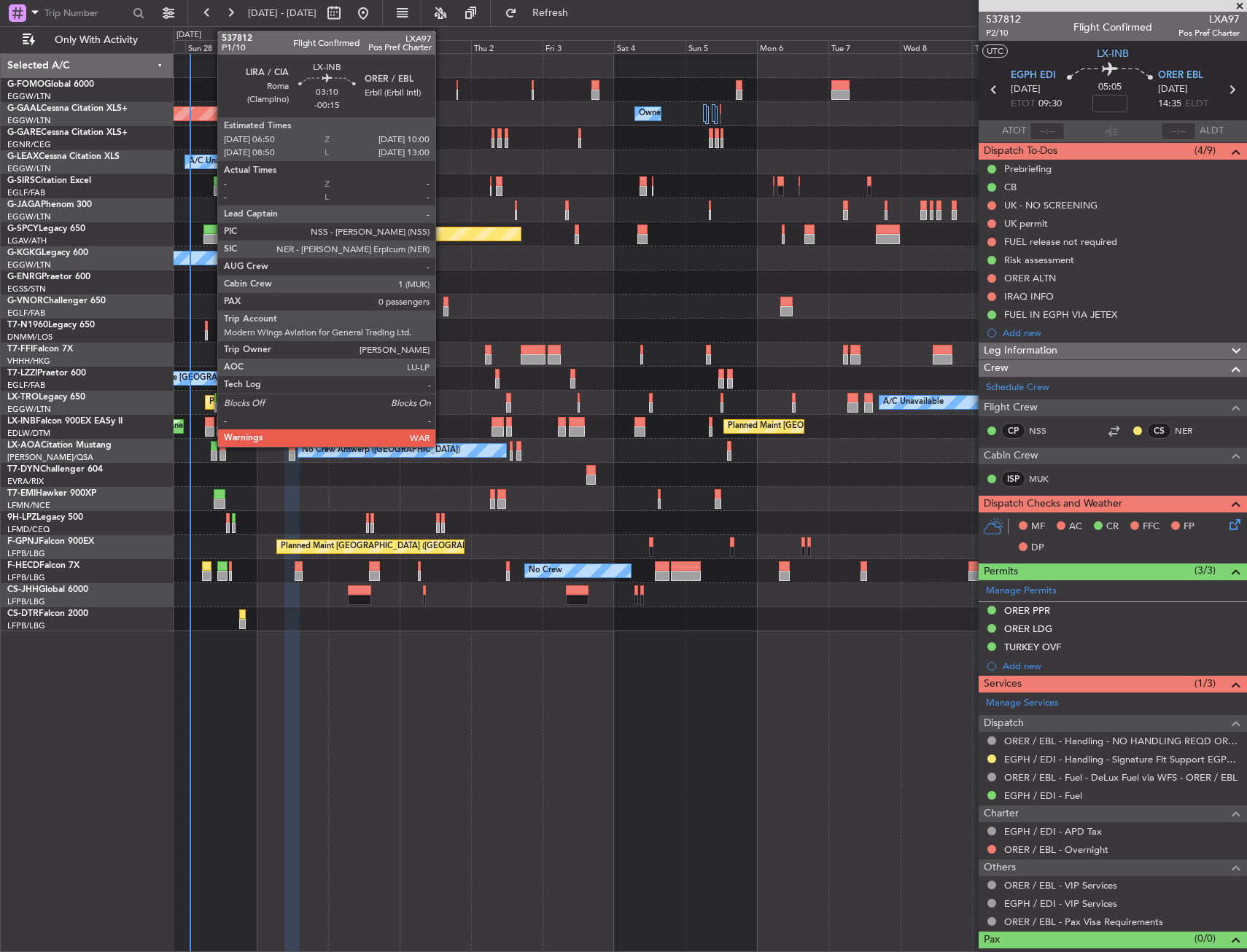
click at [210, 424] on div at bounding box center [209, 422] width 9 height 10
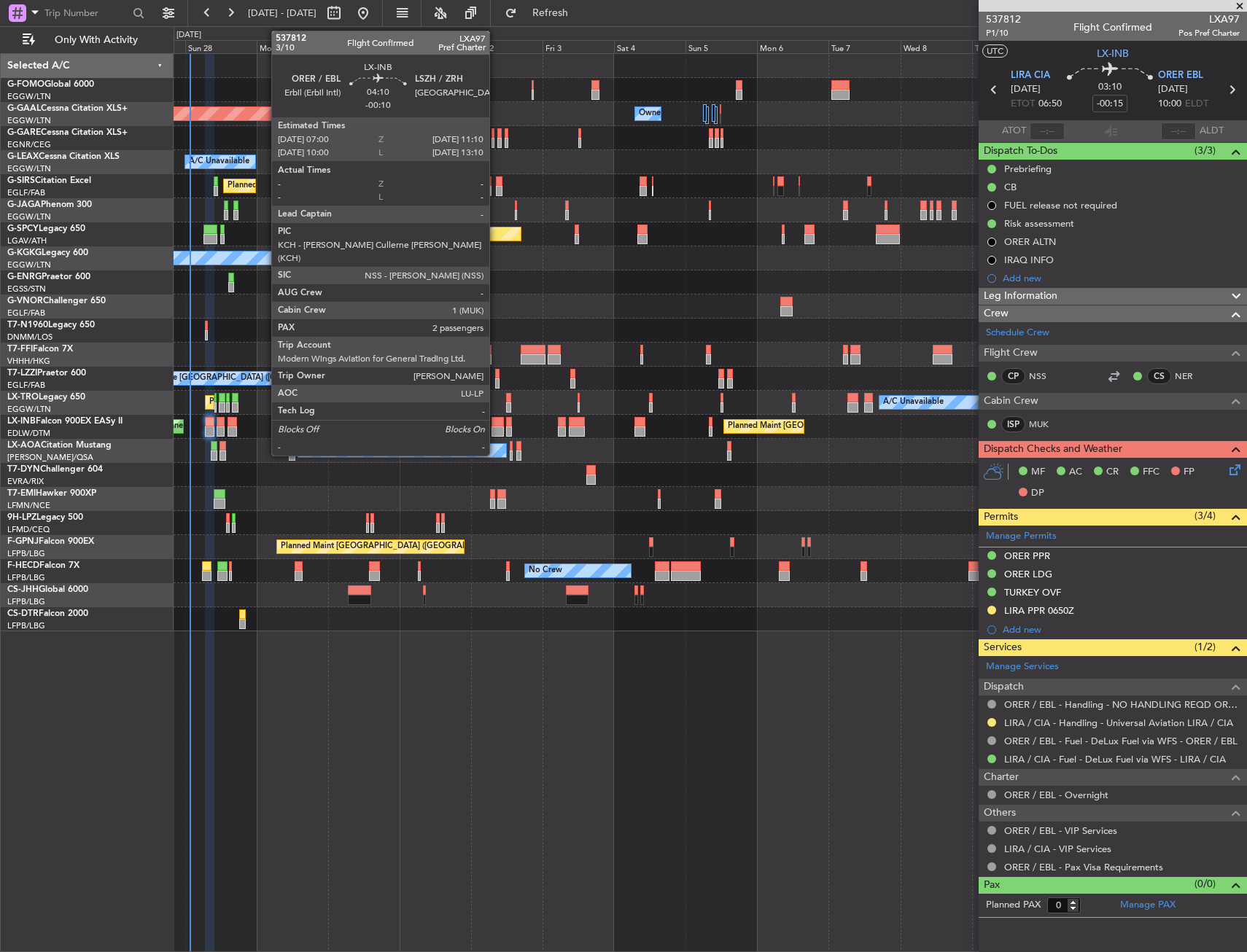
click at [496, 422] on div at bounding box center [498, 422] width 13 height 10
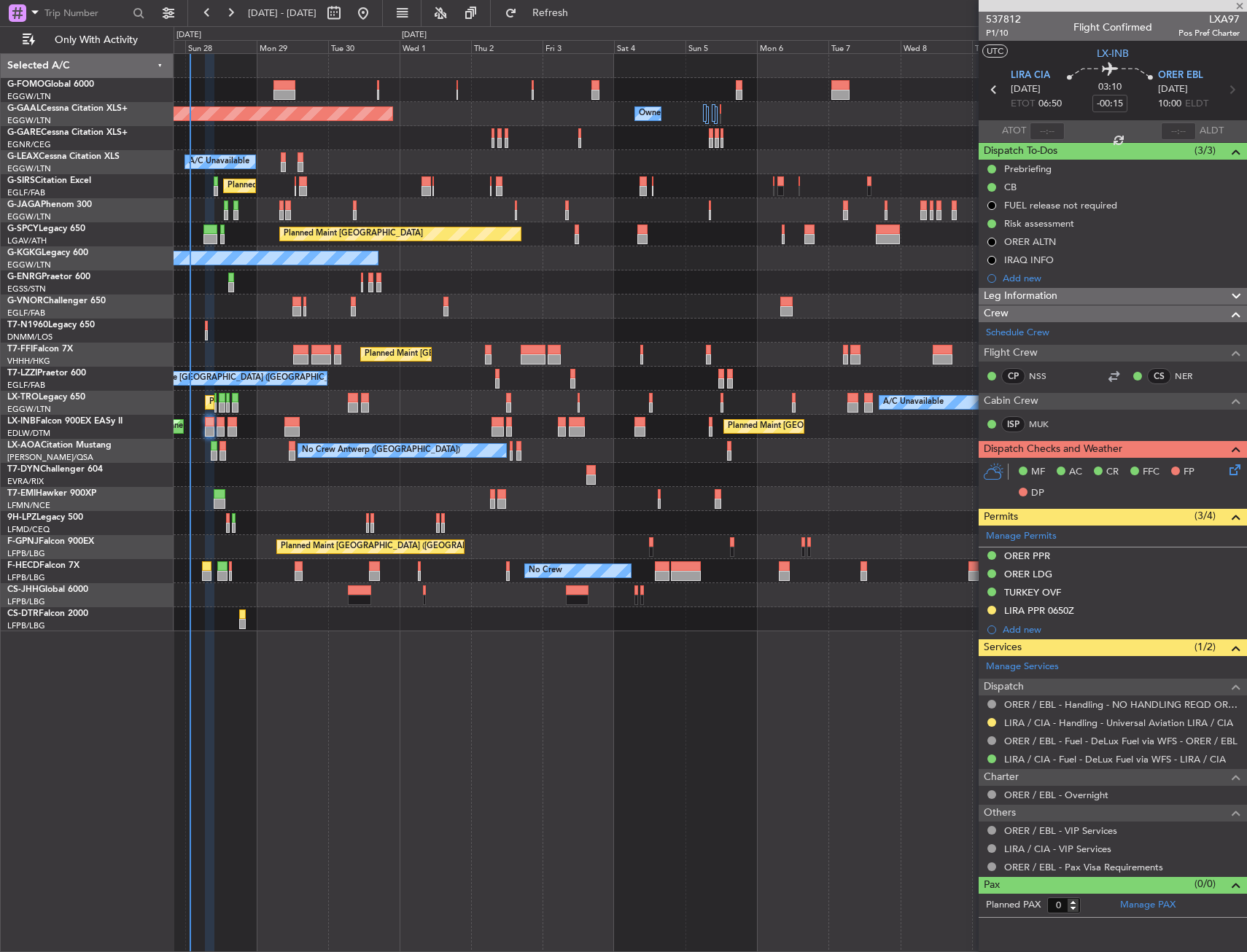
type input "-00:10"
type input "2"
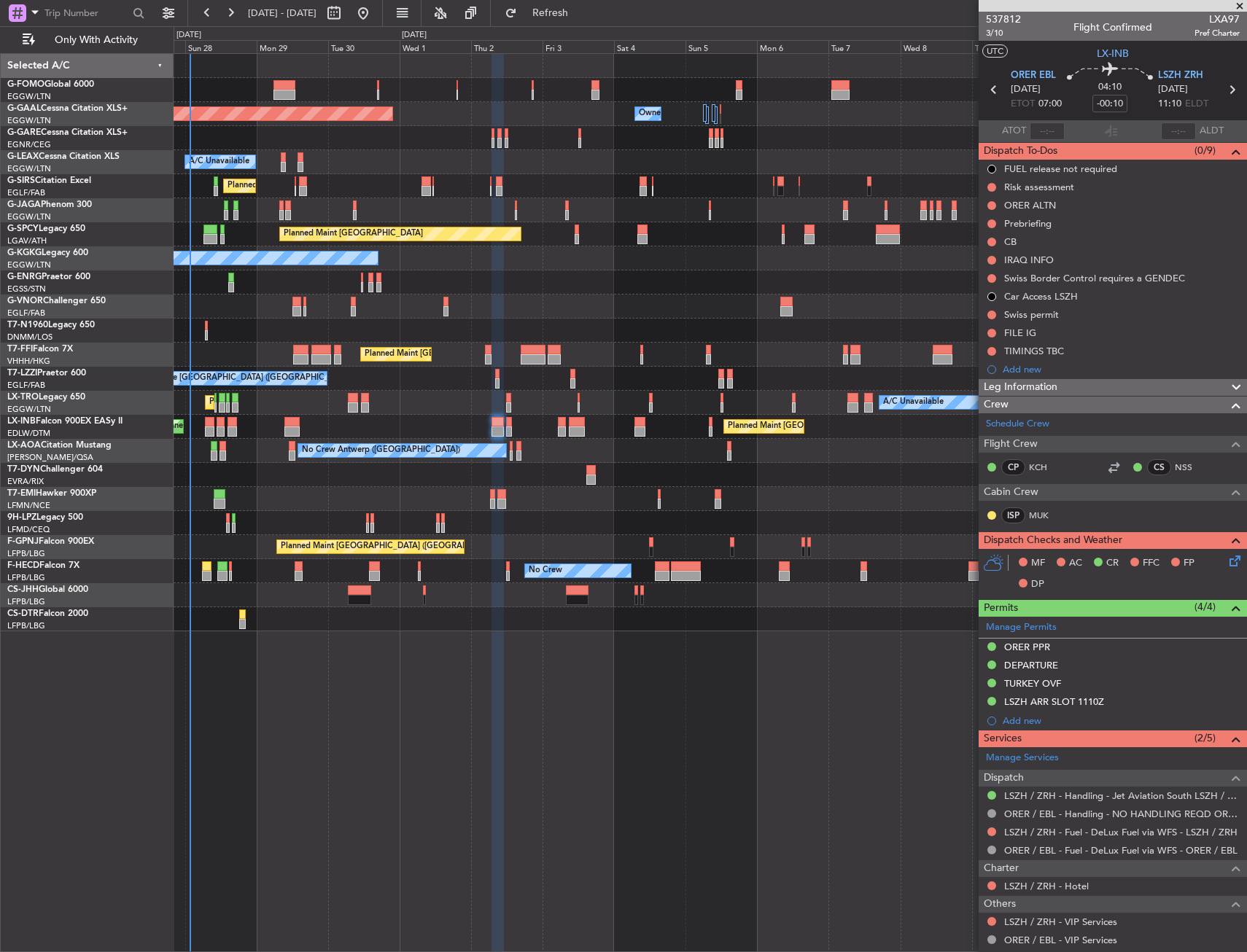
click at [914, 844] on div "Planned Maint [GEOGRAPHIC_DATA] ([GEOGRAPHIC_DATA]) Planned [GEOGRAPHIC_DATA] O…" at bounding box center [710, 503] width 1073 height 899
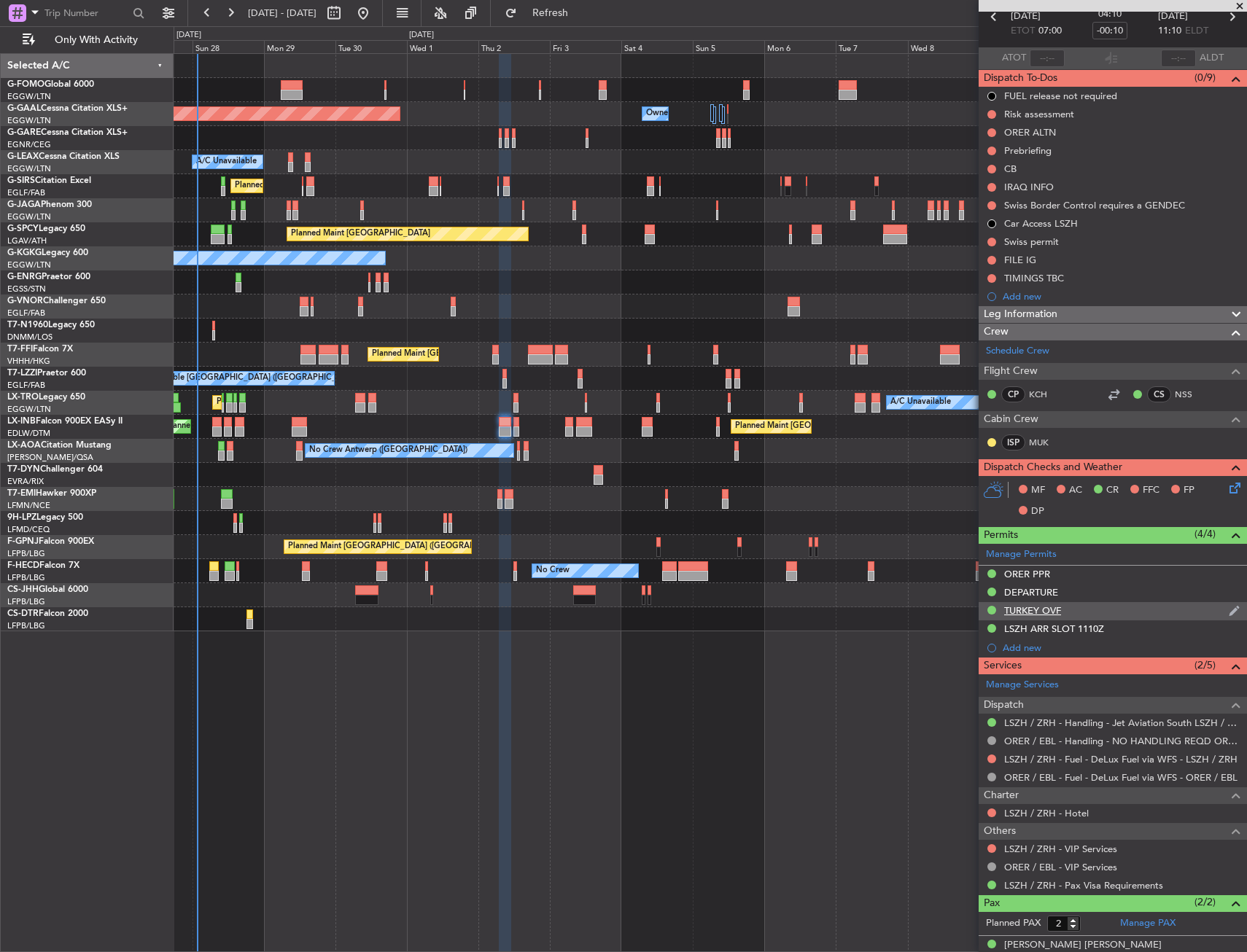
scroll to position [122, 0]
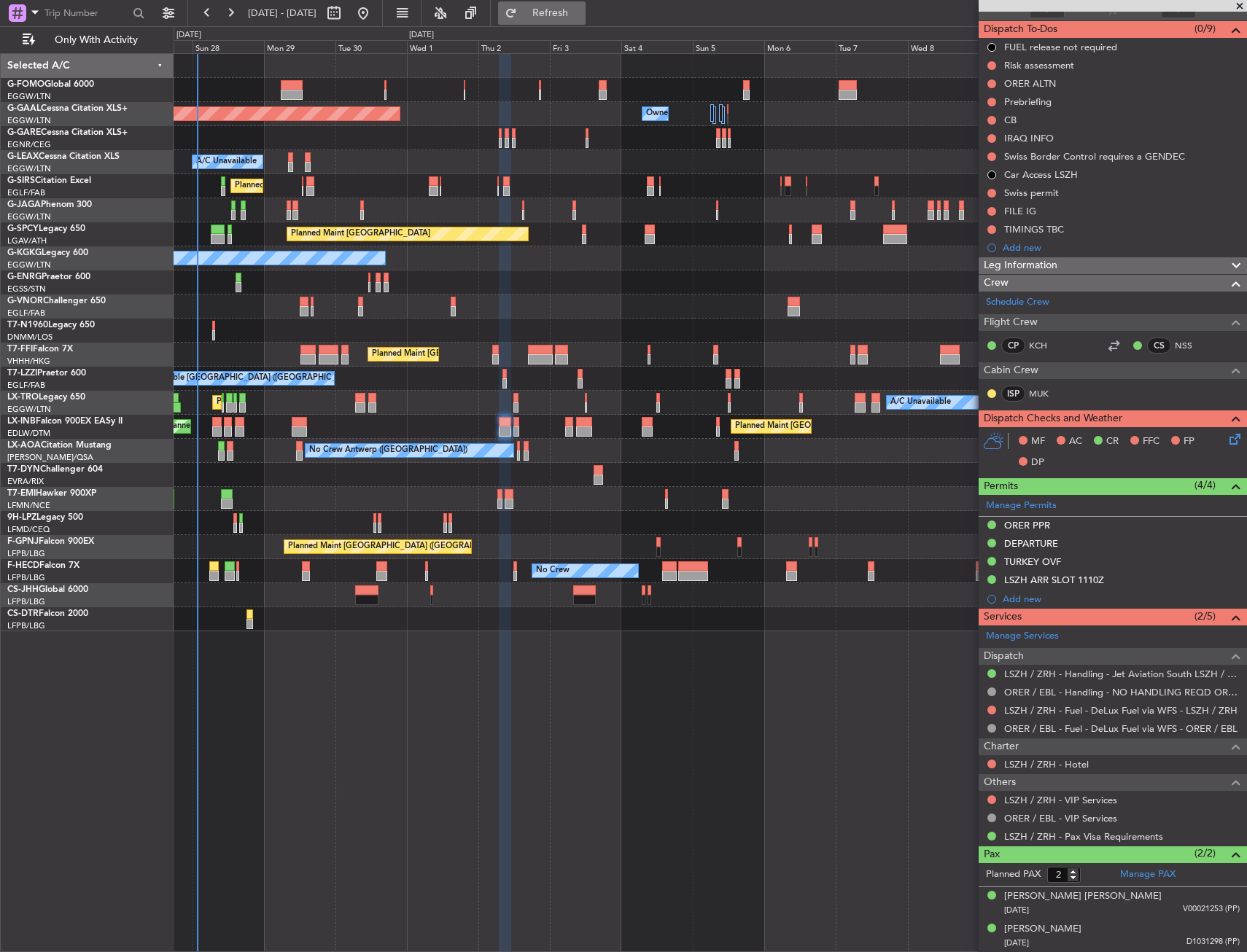
drag, startPoint x: 571, startPoint y: 4, endPoint x: 570, endPoint y: 12, distance: 8.1
click at [571, 4] on button "Refresh" at bounding box center [542, 13] width 87 height 23
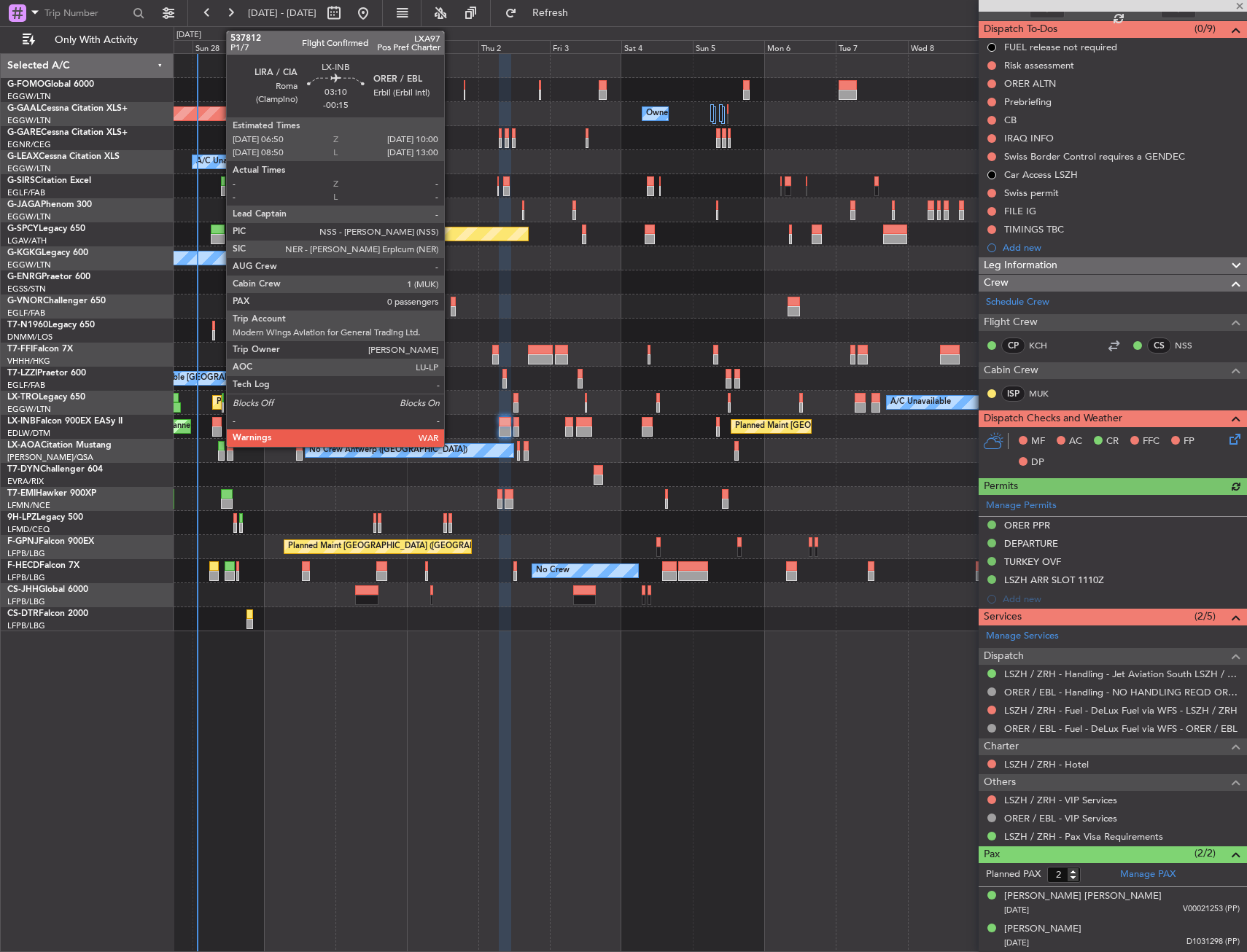
click at [218, 426] on div at bounding box center [216, 422] width 9 height 10
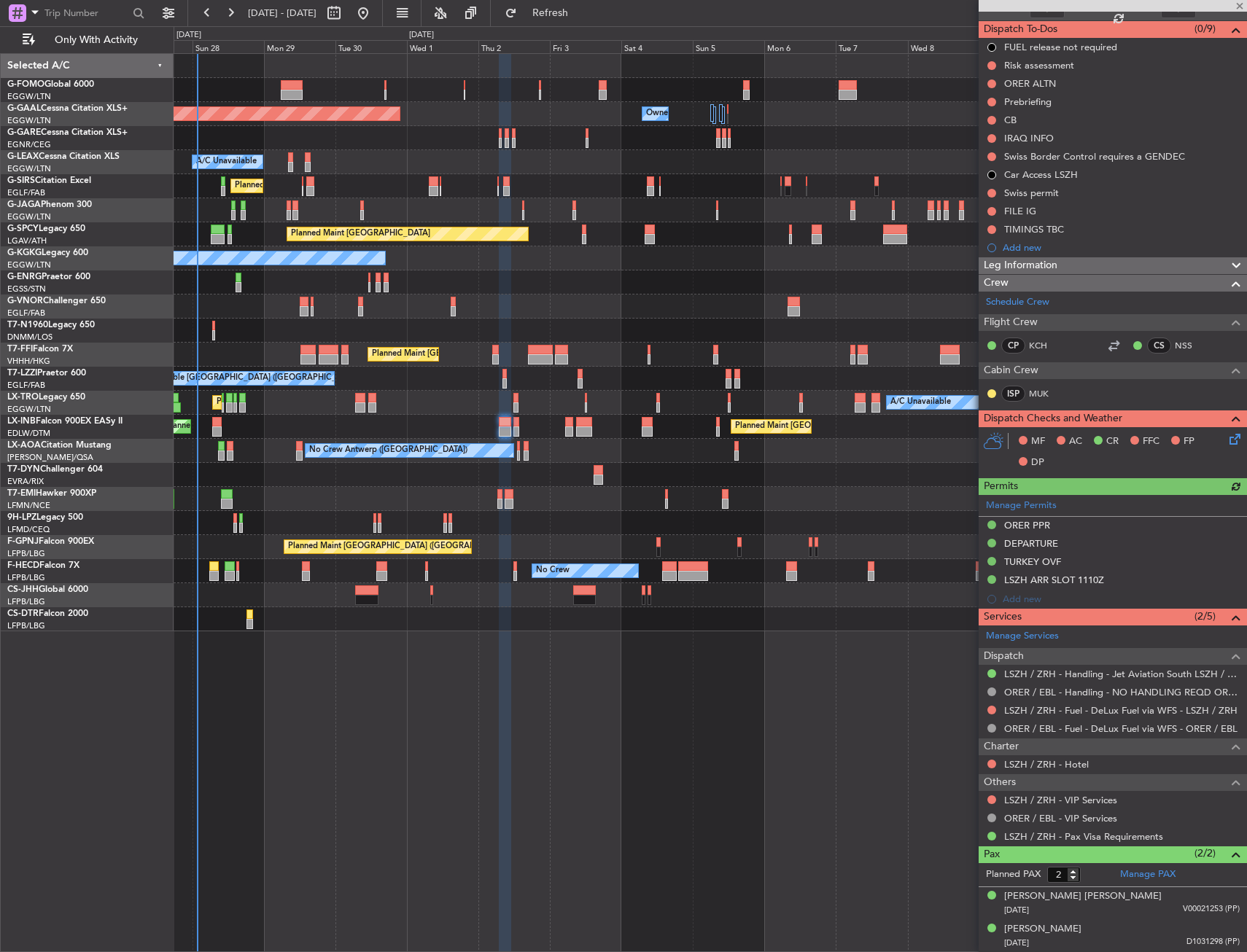
type input "-00:15"
type input "0"
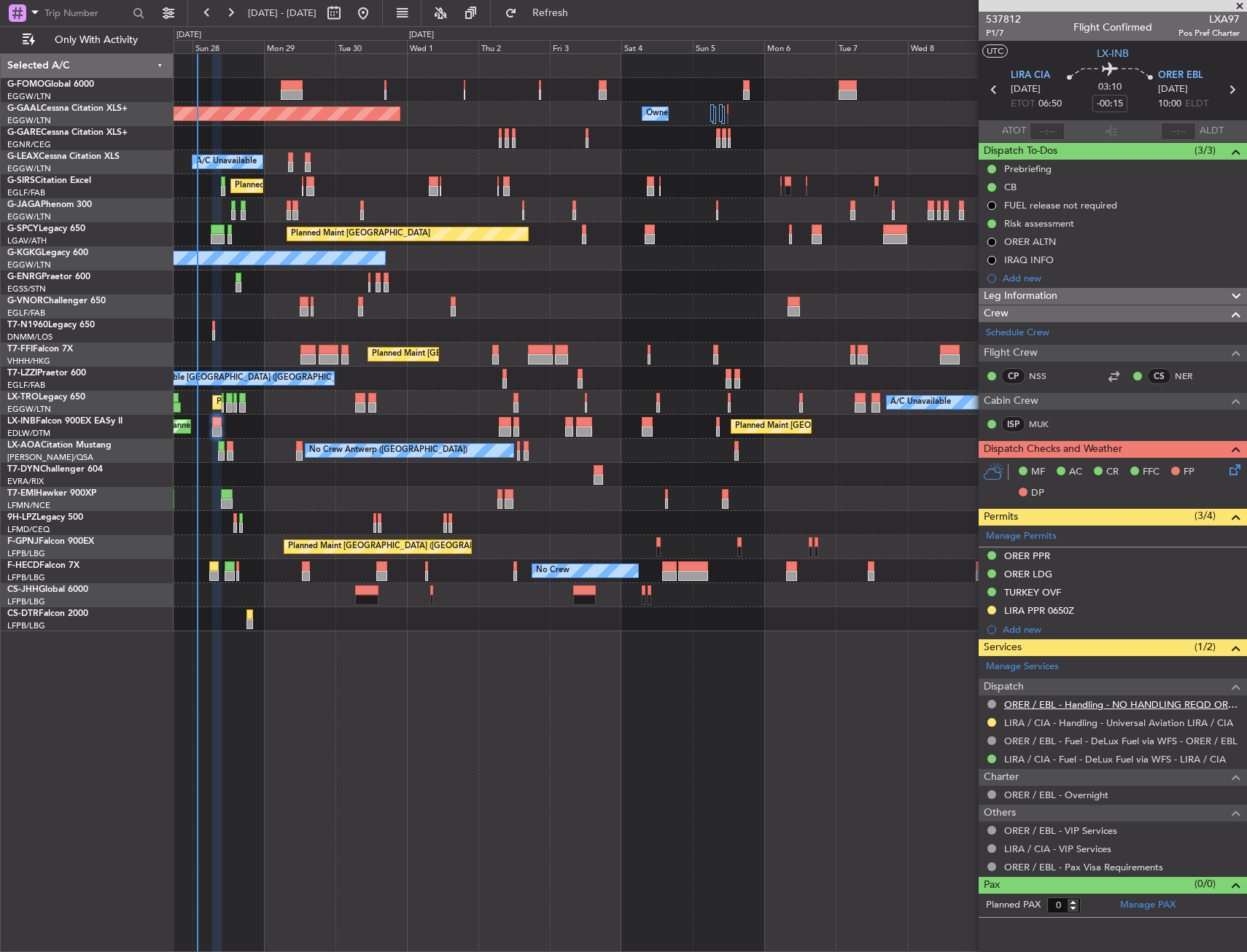
click at [1035, 704] on link "ORER / EBL - Handling - NO HANDLING REQD ORER/EBL" at bounding box center [1122, 704] width 236 height 12
click at [992, 557] on button at bounding box center [992, 556] width 9 height 9
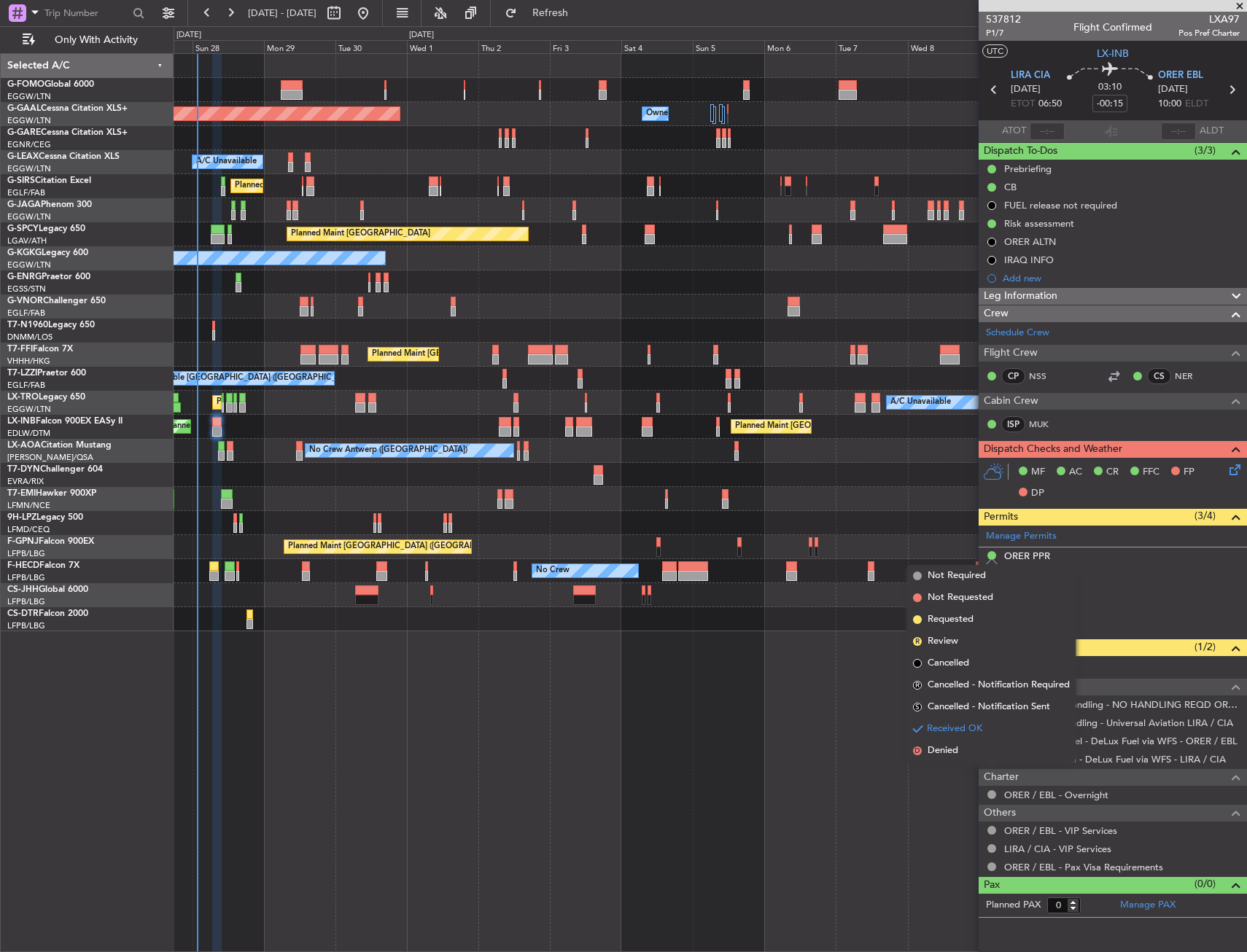
click at [948, 618] on span "Requested" at bounding box center [950, 620] width 46 height 15
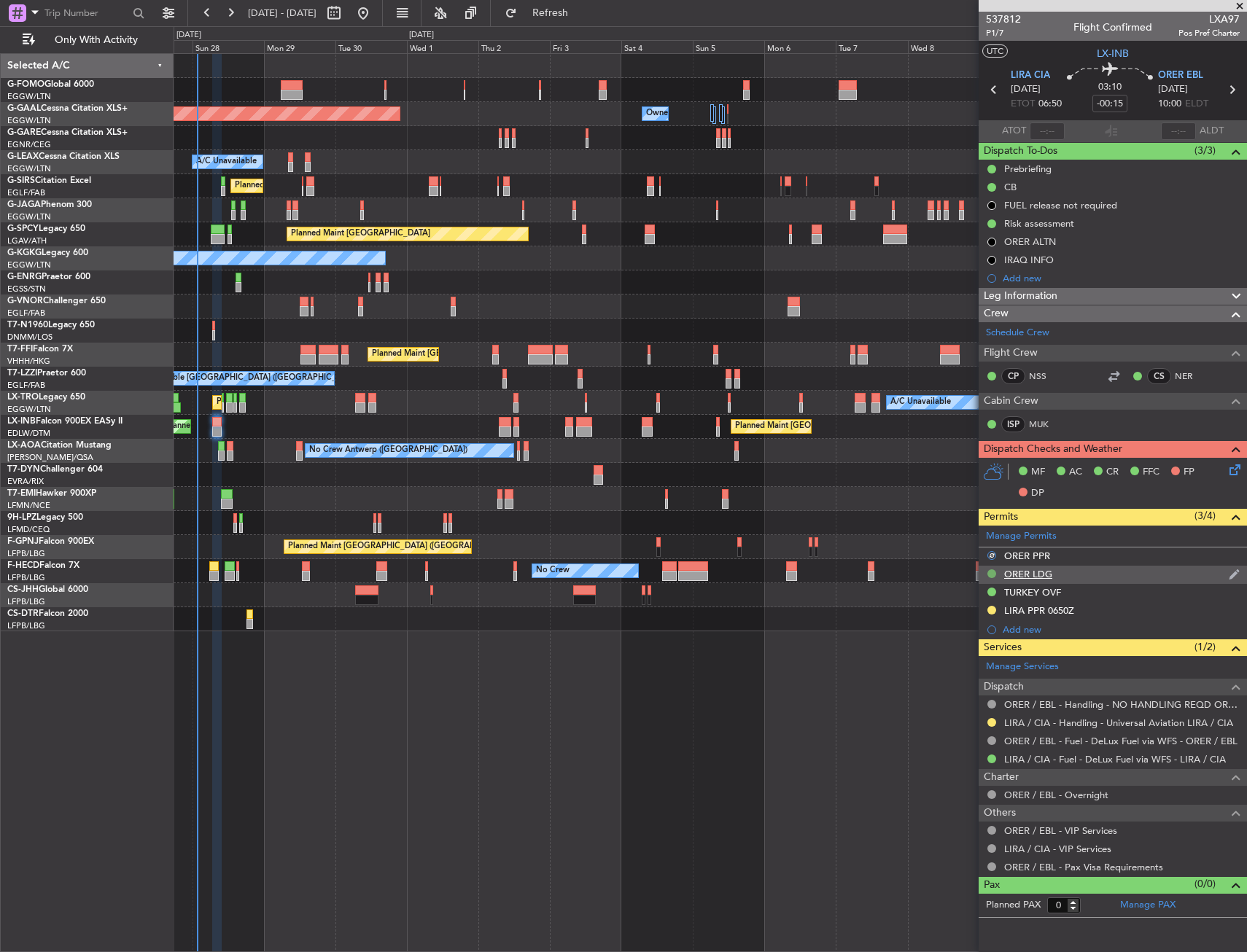
click at [992, 572] on button at bounding box center [992, 574] width 9 height 9
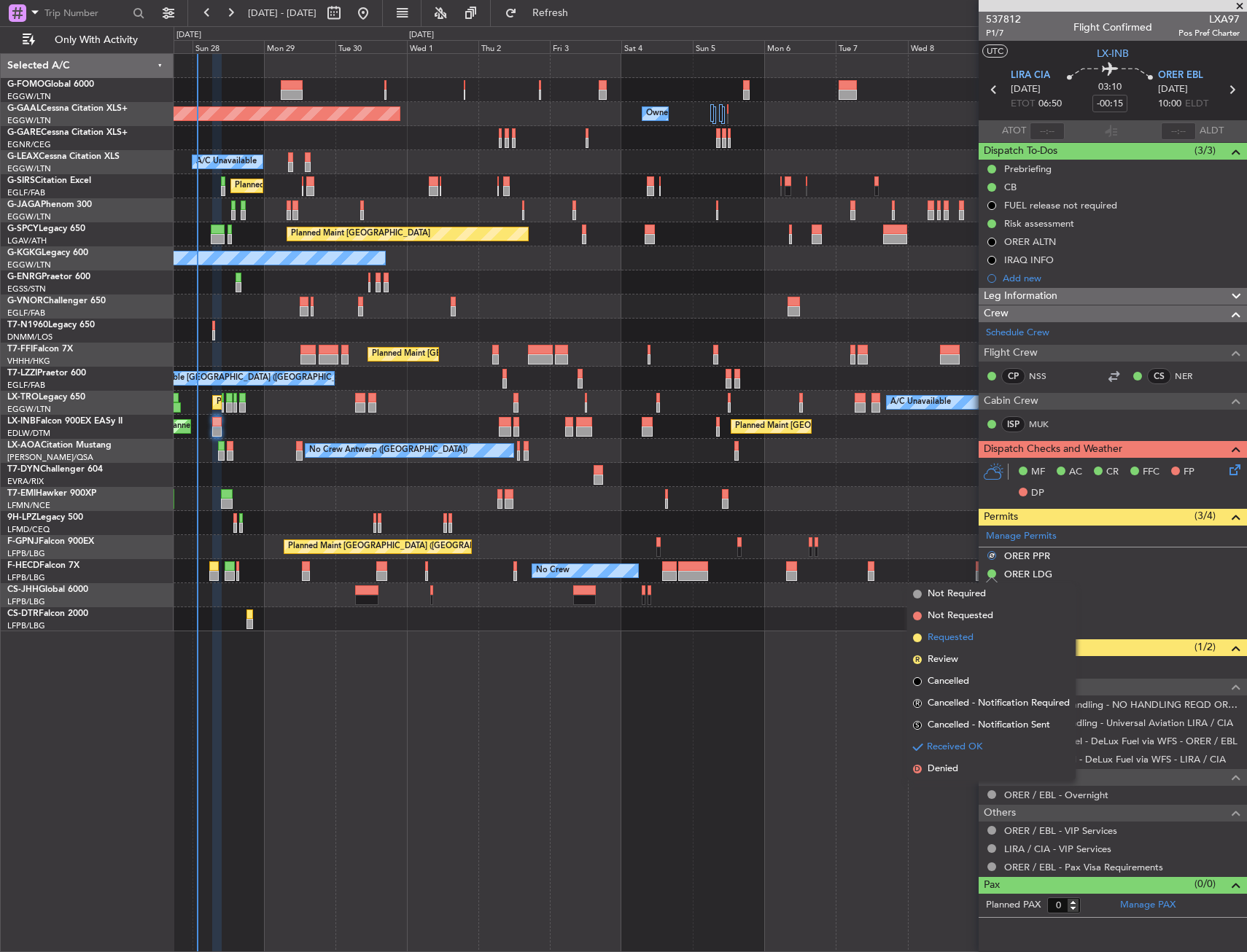
click at [945, 635] on span "Requested" at bounding box center [950, 638] width 46 height 15
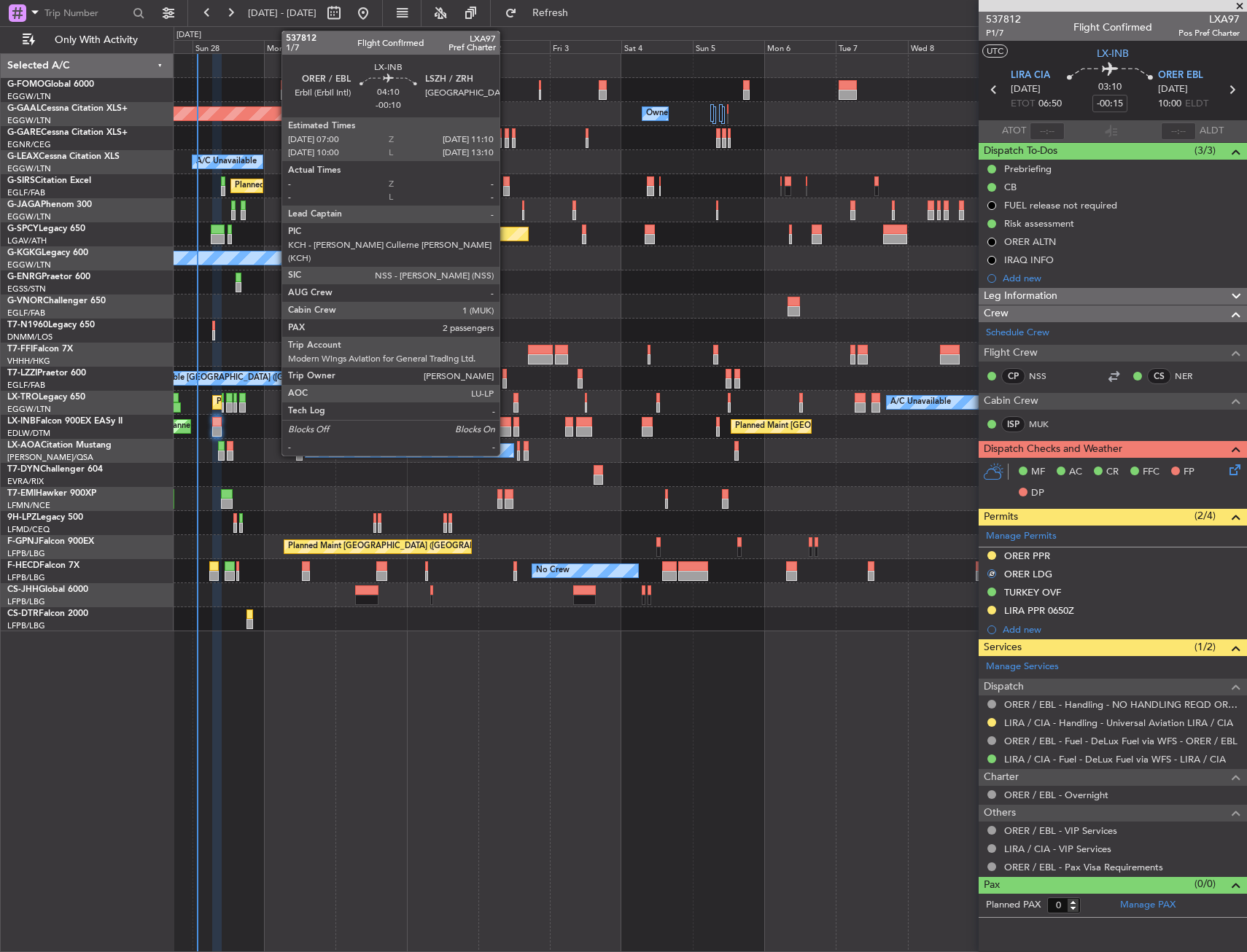
click at [506, 424] on div at bounding box center [505, 422] width 13 height 10
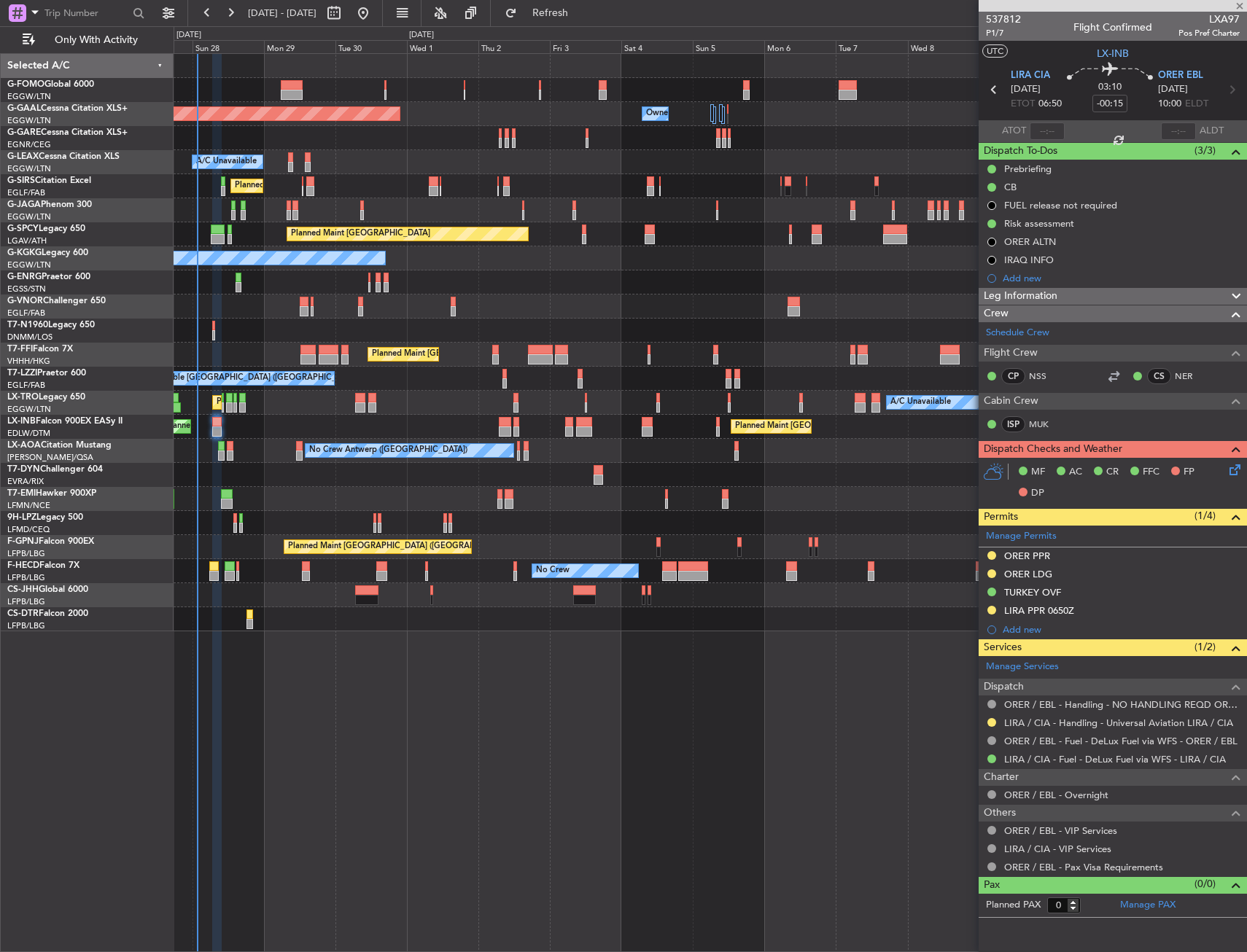
type input "-00:10"
type input "2"
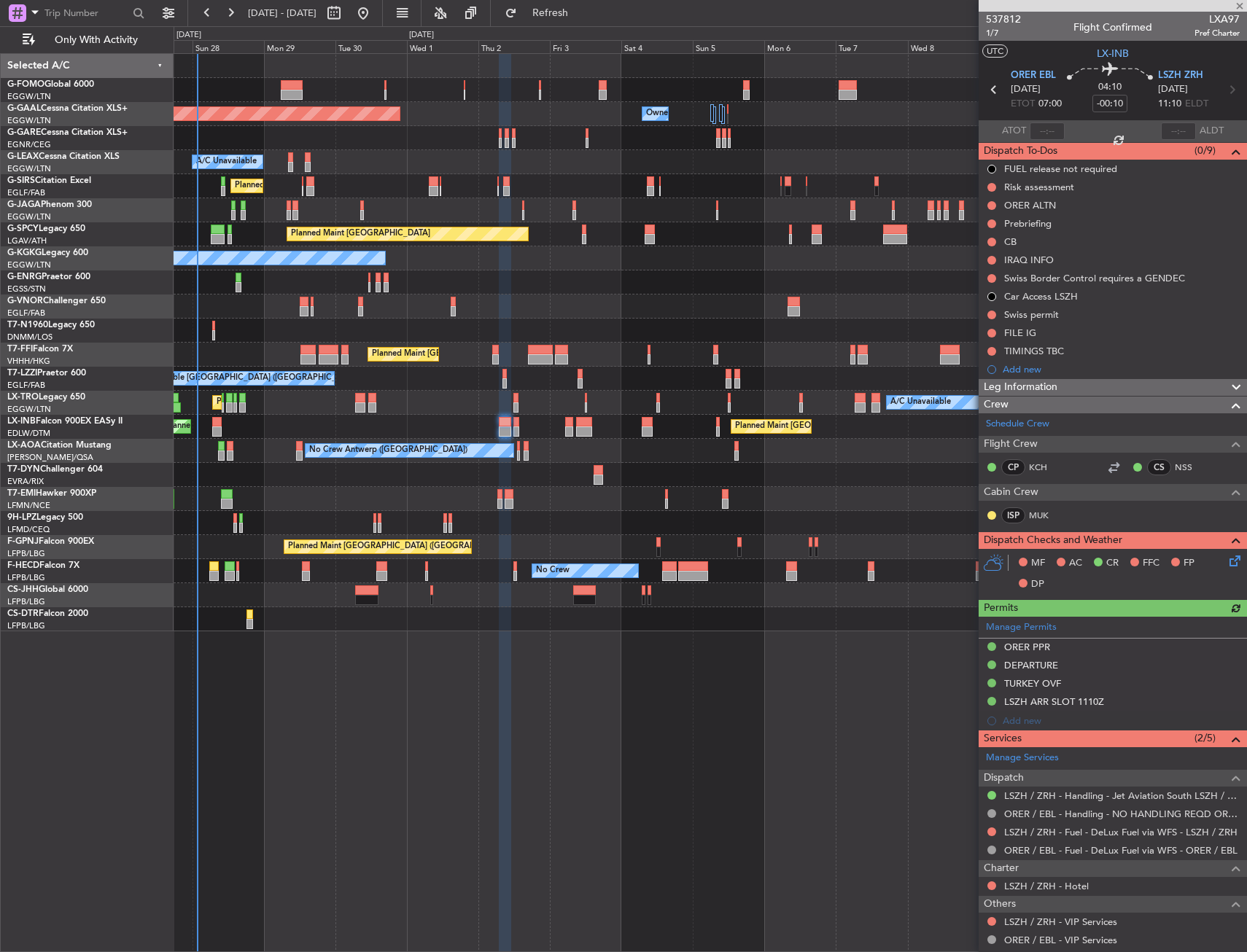
click at [990, 646] on div "Manage Permits ORER PPR DEPARTURE TURKEY OVF LSZH ARR SLOT 1110Z Add new" at bounding box center [1112, 674] width 268 height 114
click at [990, 645] on button at bounding box center [992, 646] width 9 height 9
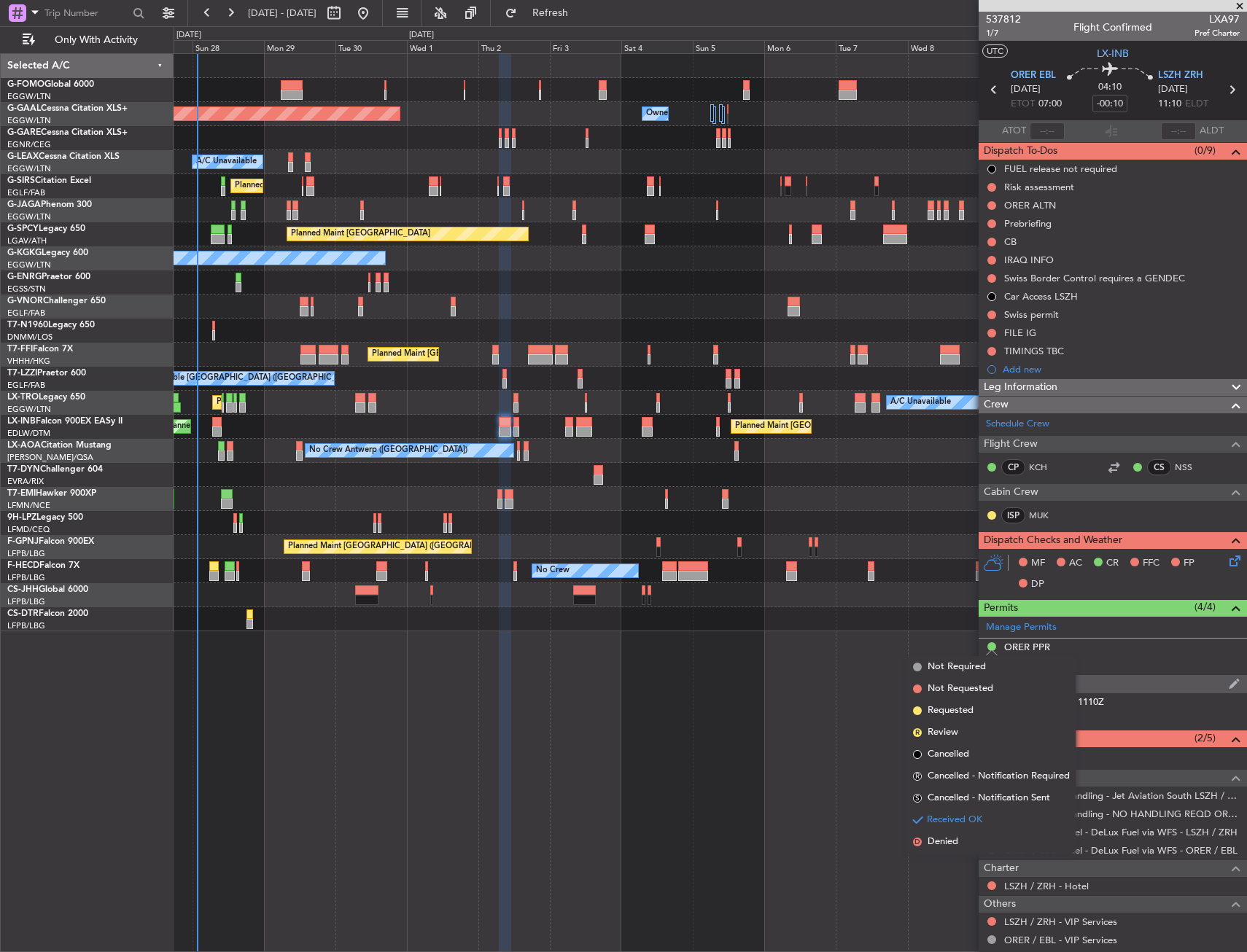
drag, startPoint x: 958, startPoint y: 707, endPoint x: 996, endPoint y: 687, distance: 42.9
click at [959, 707] on span "Requested" at bounding box center [950, 711] width 46 height 15
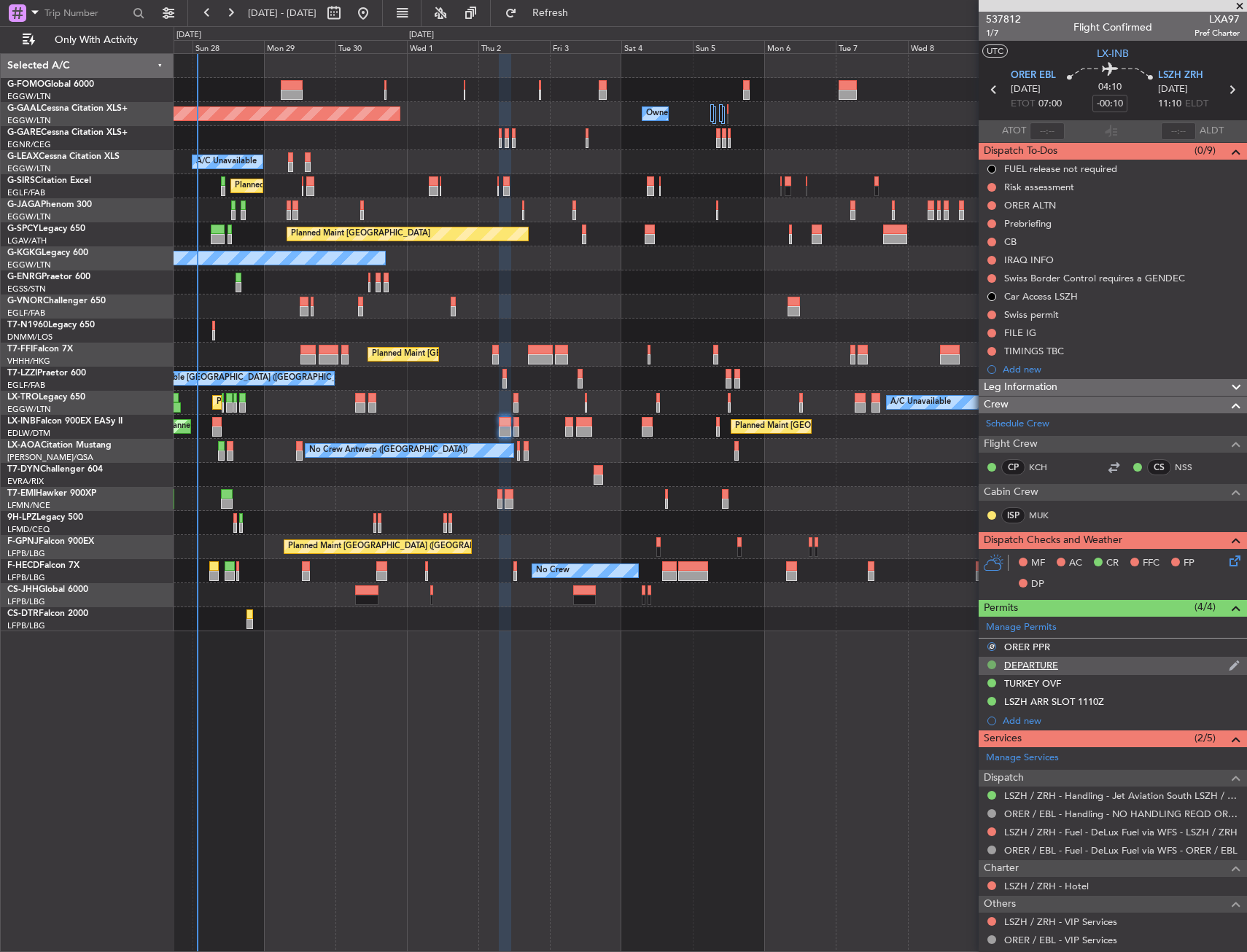
click at [991, 664] on button at bounding box center [992, 665] width 9 height 9
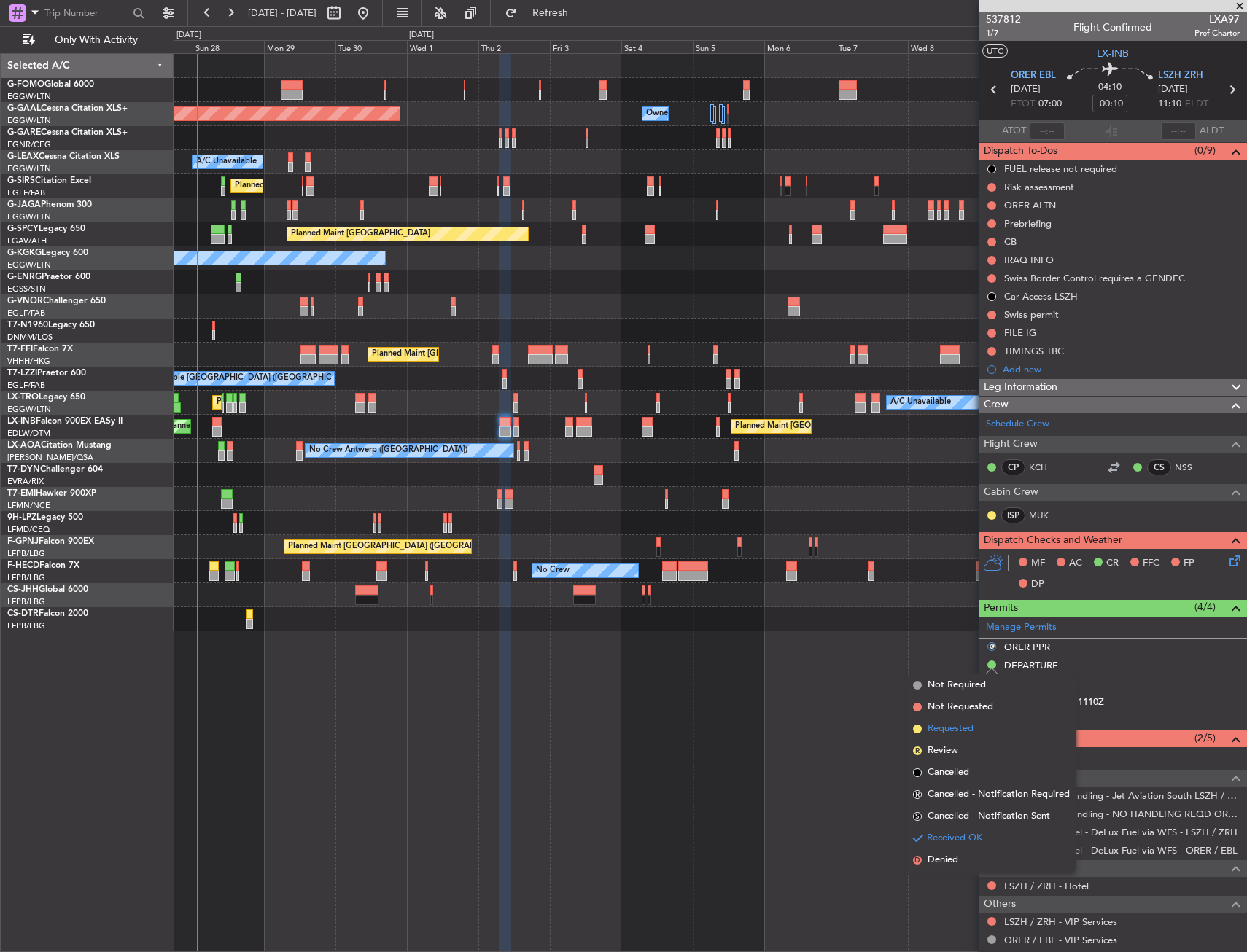
click at [959, 729] on span "Requested" at bounding box center [950, 729] width 46 height 15
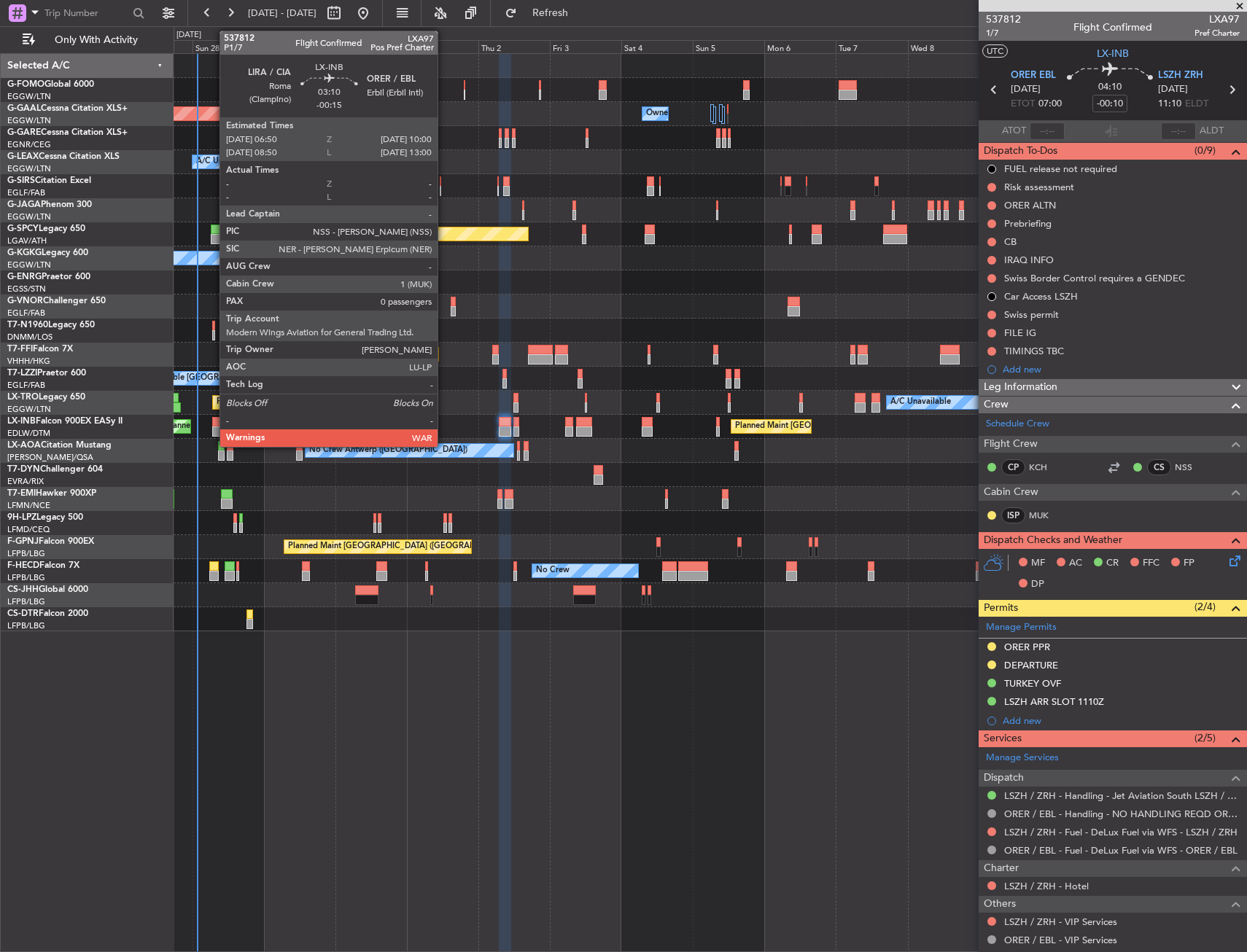
click at [214, 426] on div at bounding box center [216, 422] width 9 height 10
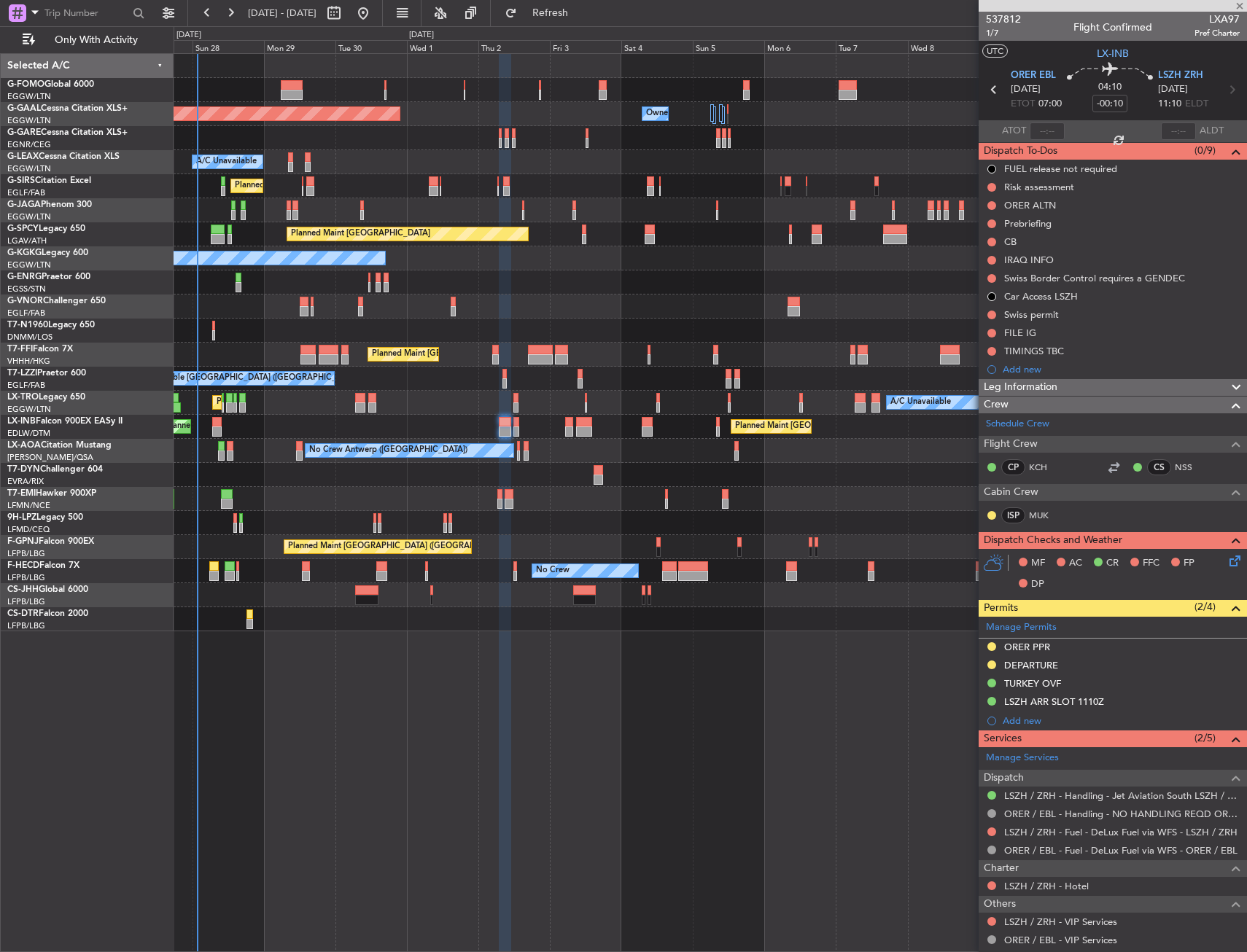
type input "-00:15"
type input "0"
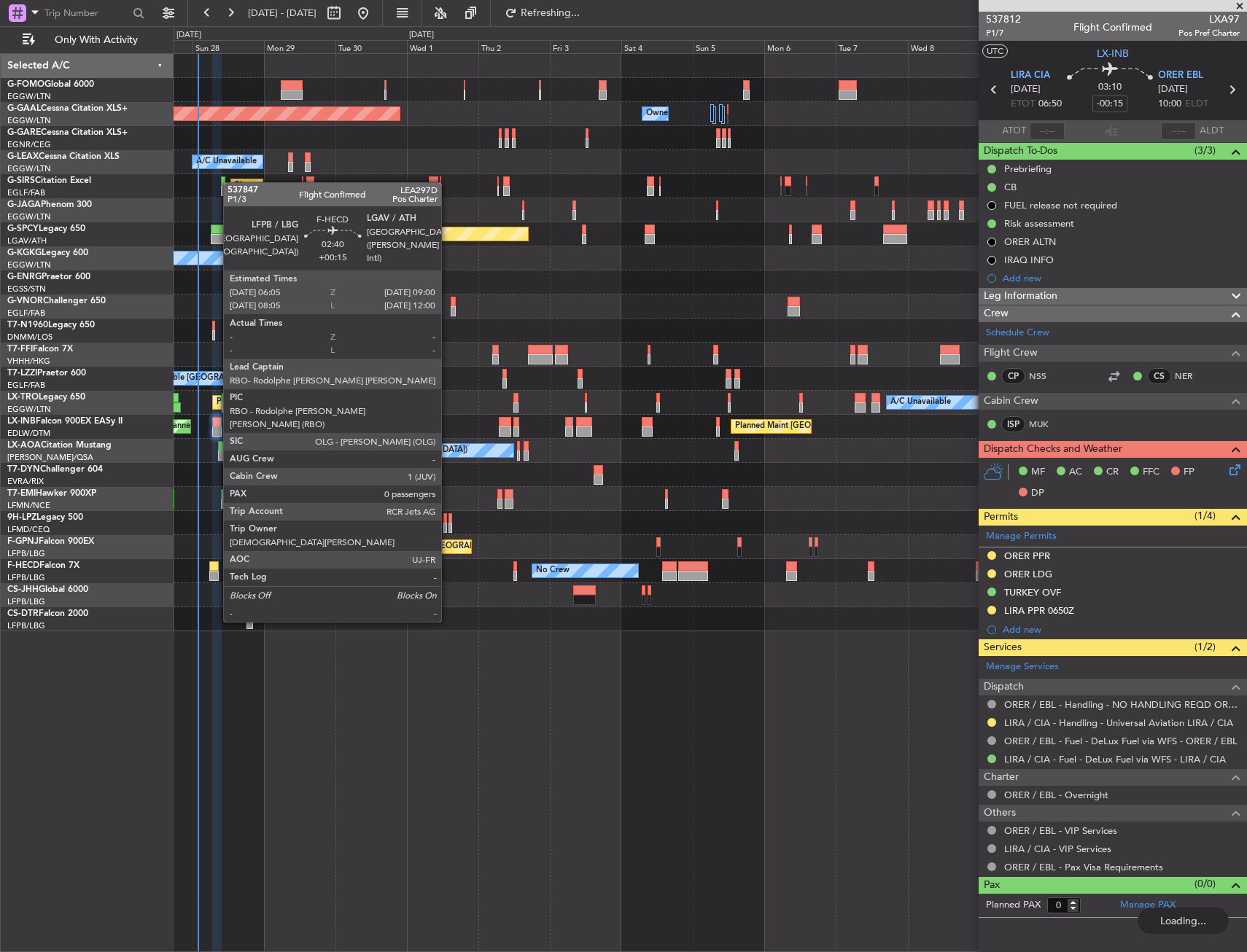
click at [216, 568] on div at bounding box center [214, 567] width 9 height 10
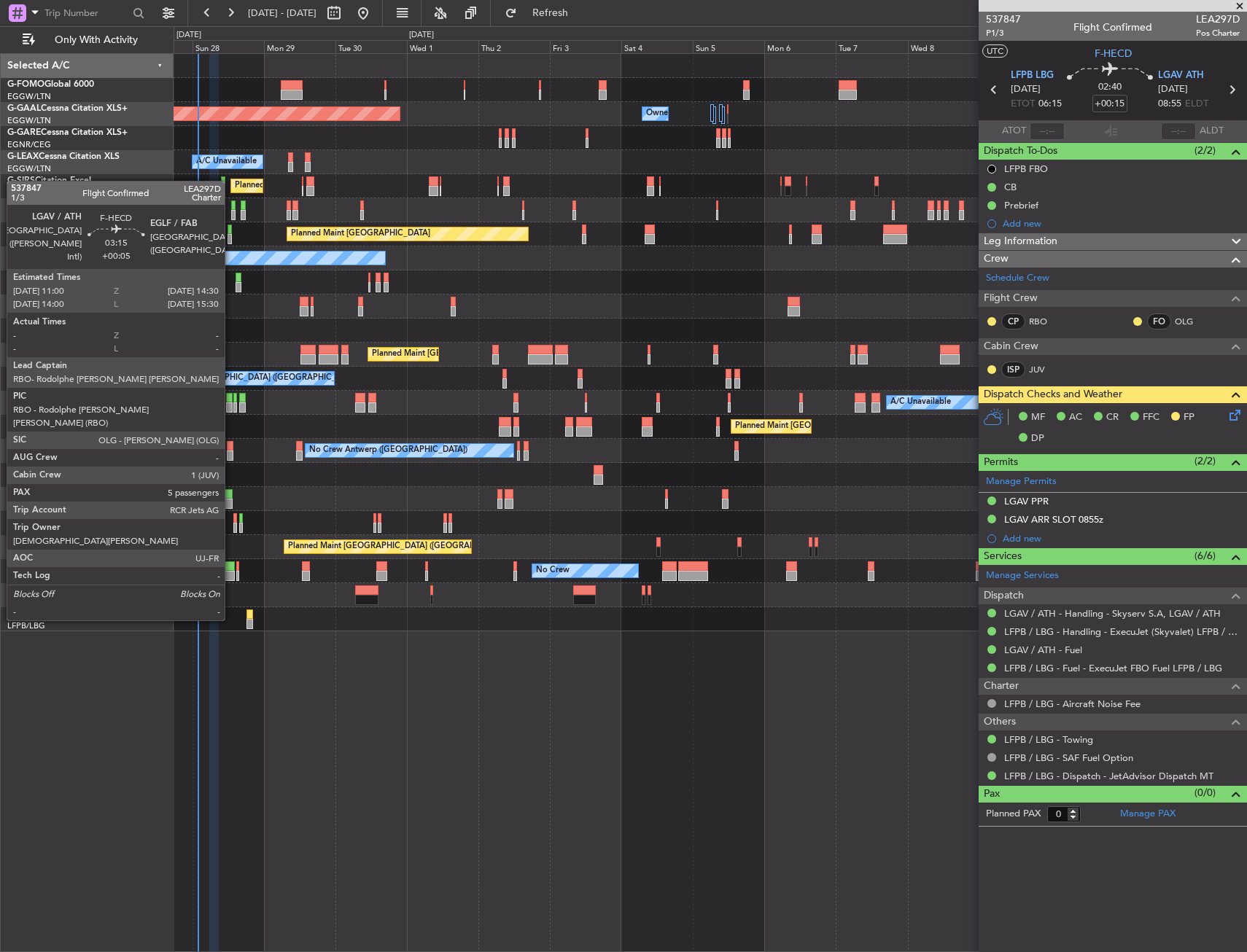
click at [231, 567] on div at bounding box center [229, 567] width 11 height 10
type input "+00:05"
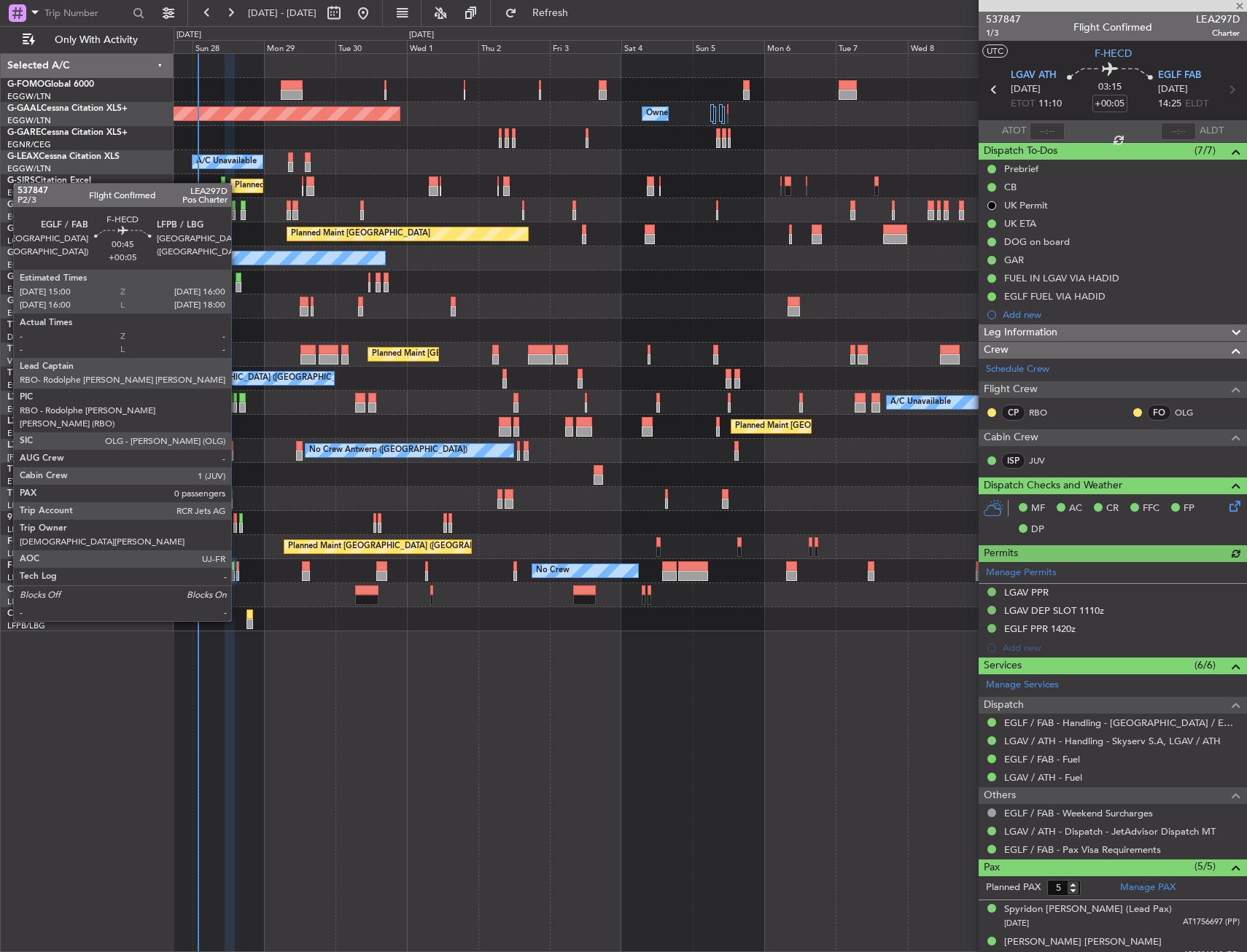
click at [238, 567] on div at bounding box center [238, 567] width 3 height 10
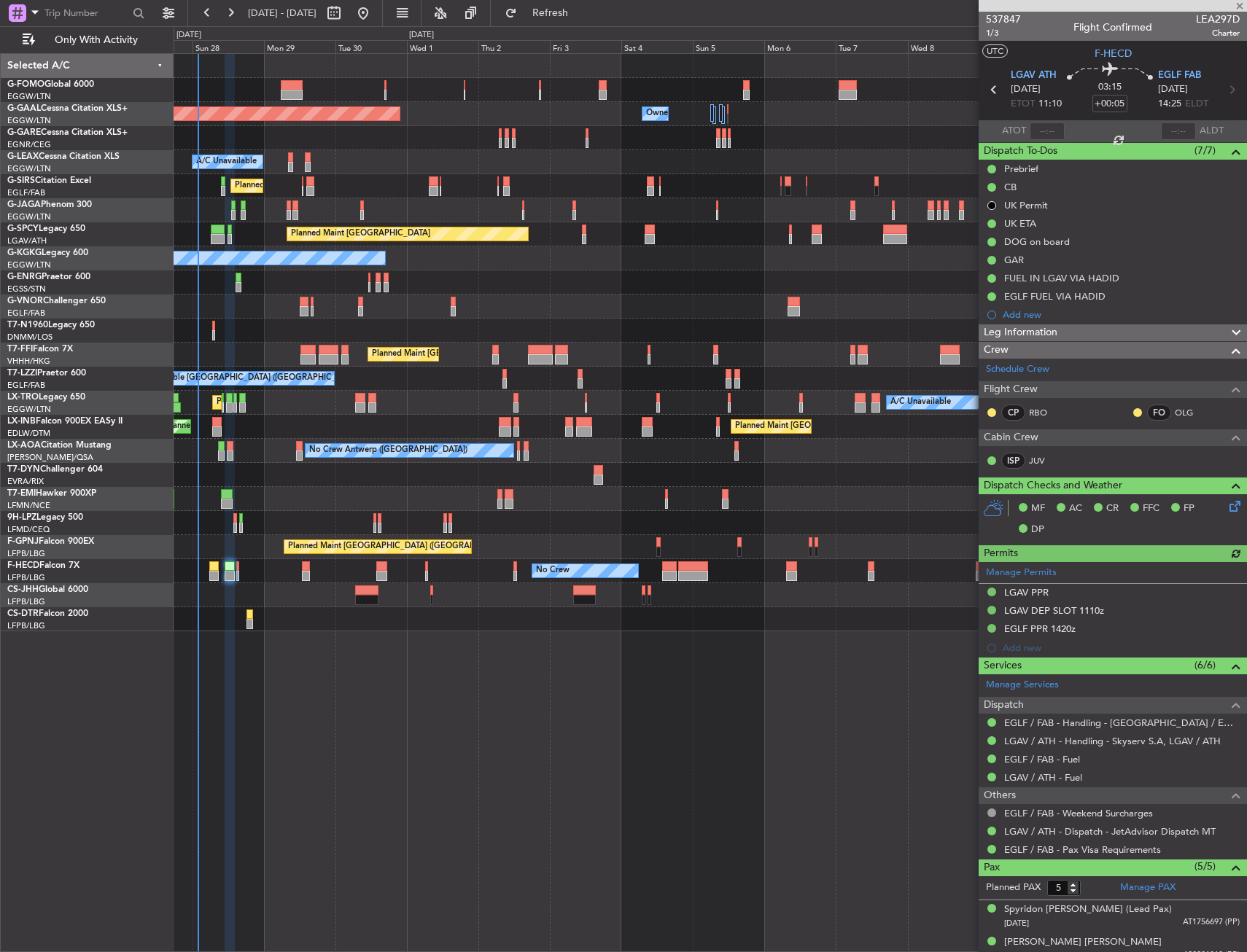
type input "0"
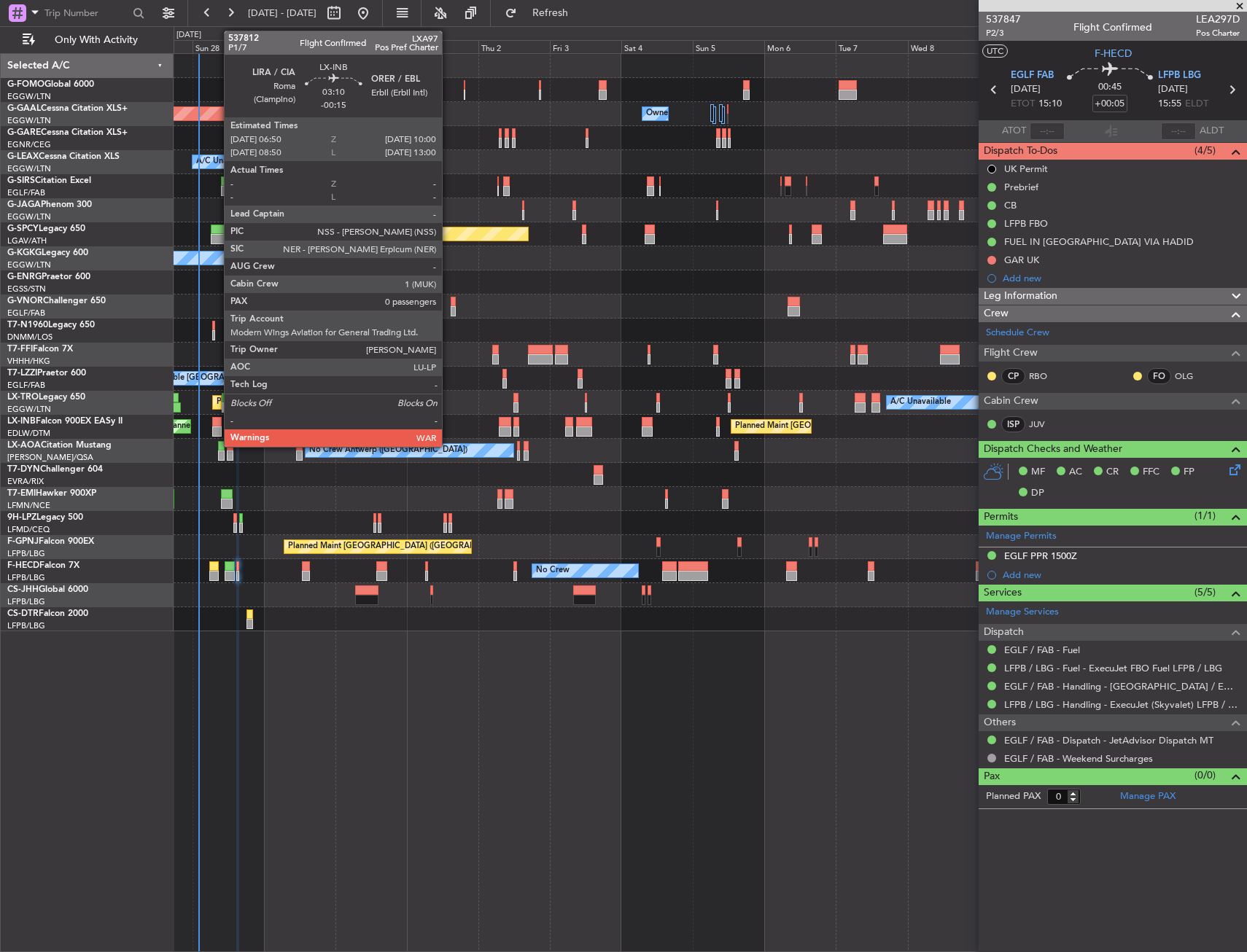
click at [217, 425] on div at bounding box center [216, 422] width 9 height 10
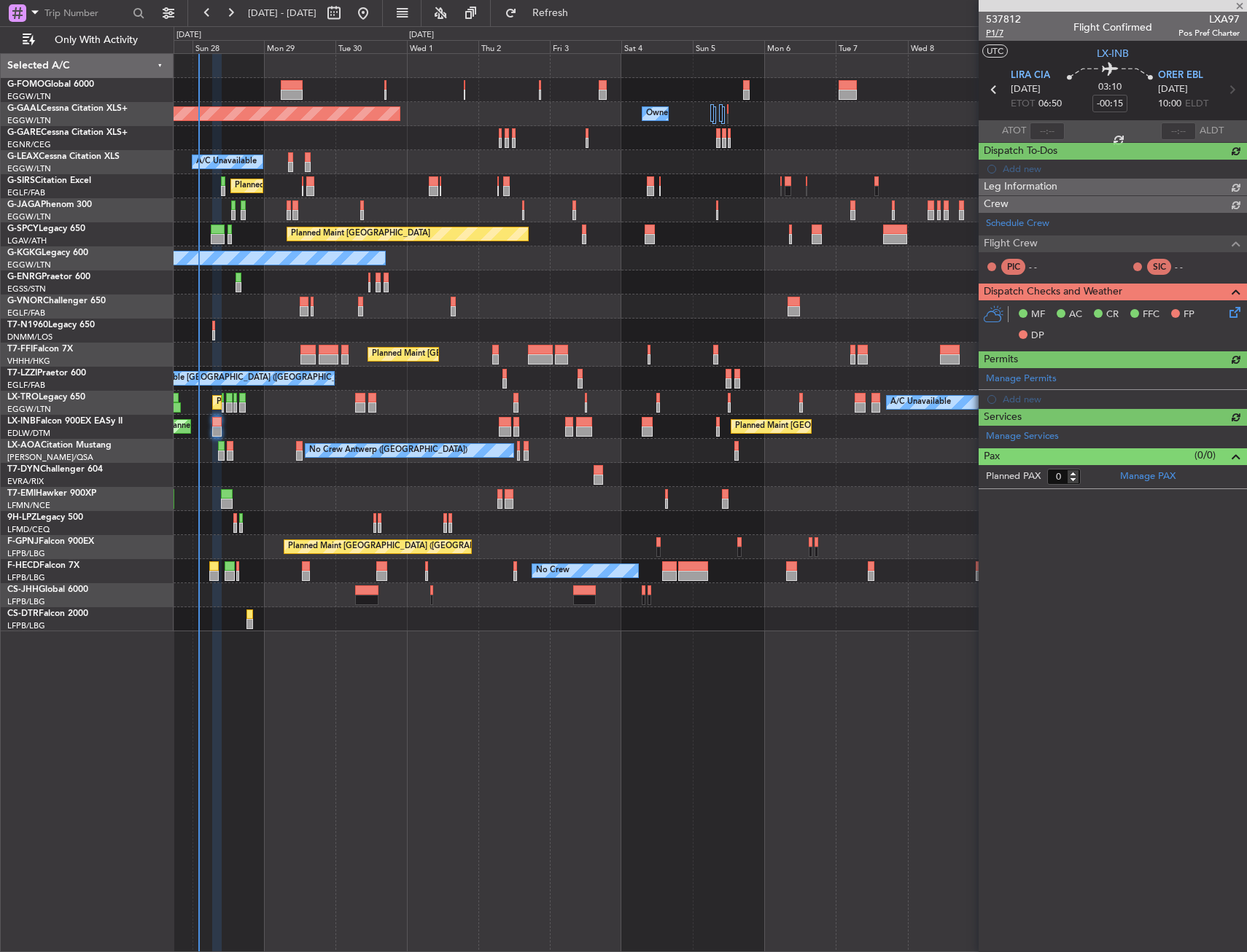
click at [990, 37] on span "P1/7" at bounding box center [1004, 32] width 35 height 12
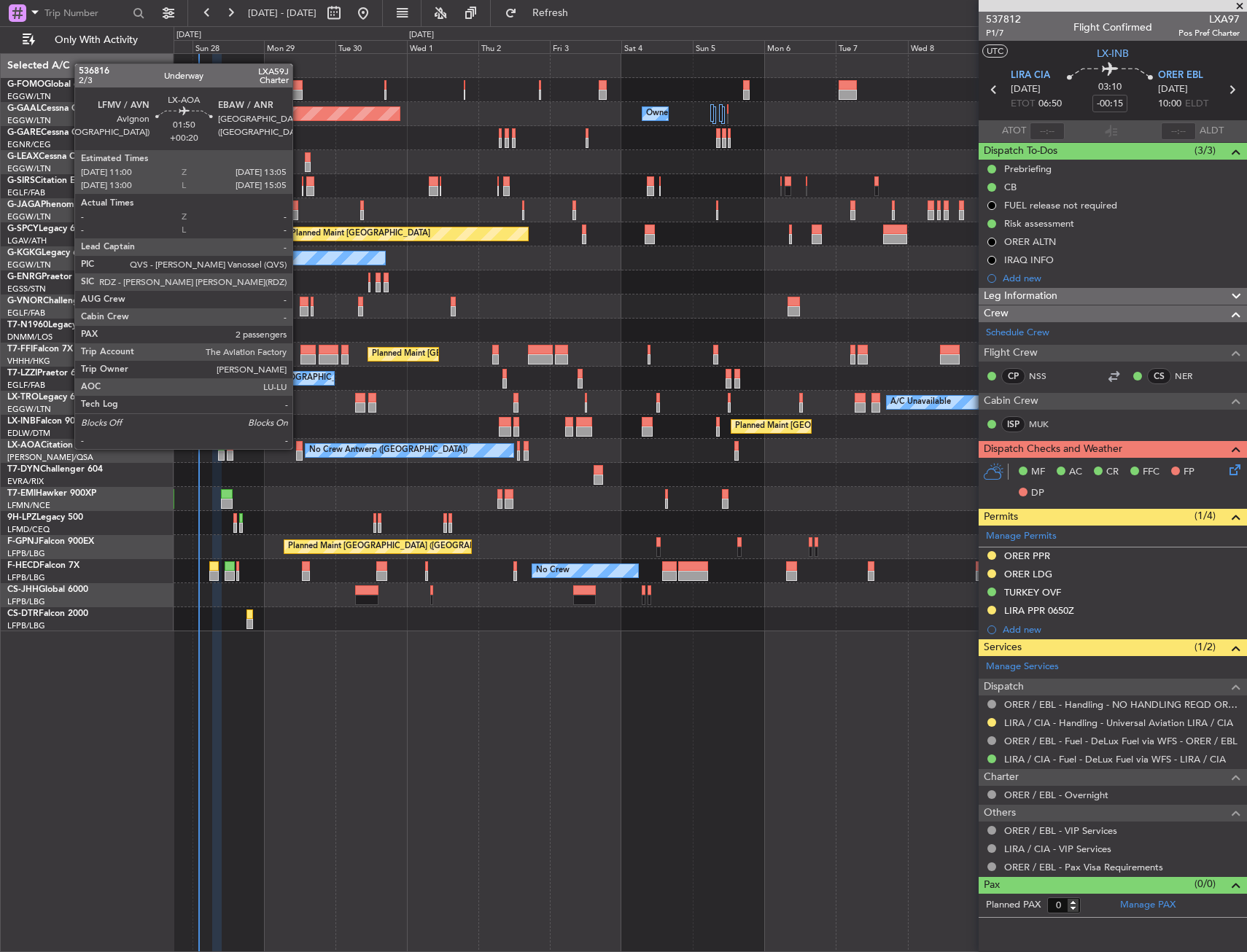
click at [299, 448] on div at bounding box center [299, 446] width 7 height 10
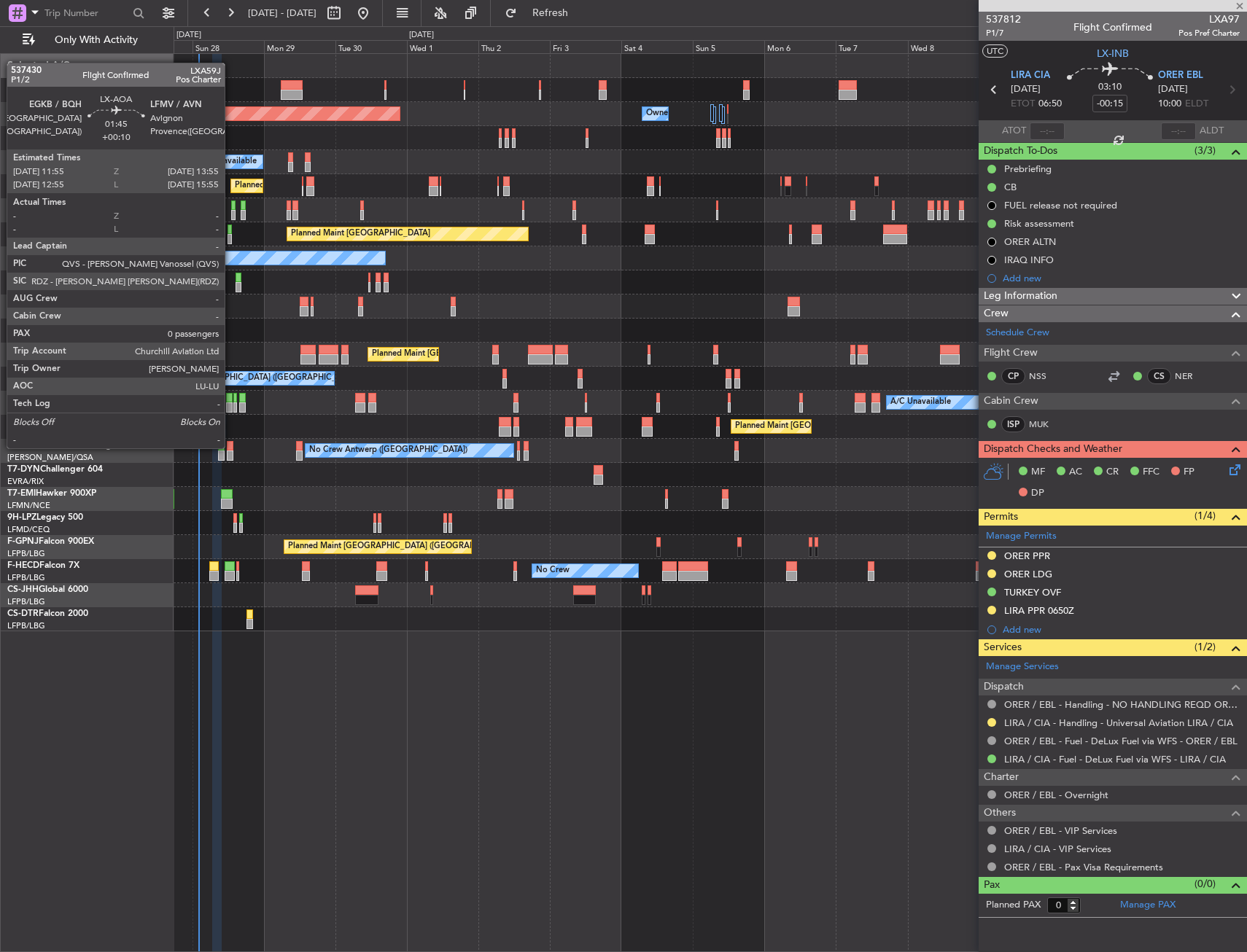
type input "+00:20"
type input "2"
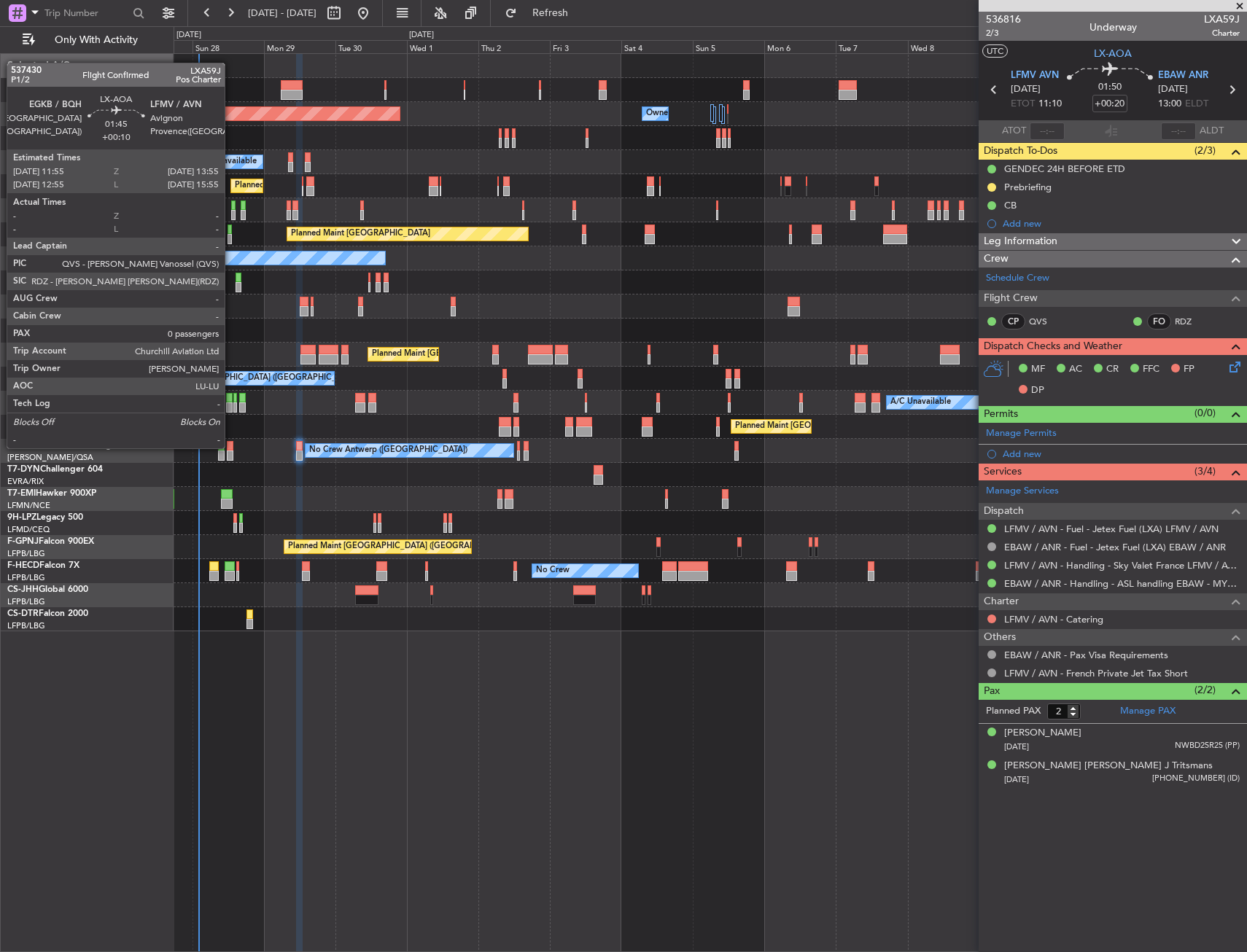
click at [231, 447] on div at bounding box center [230, 446] width 7 height 10
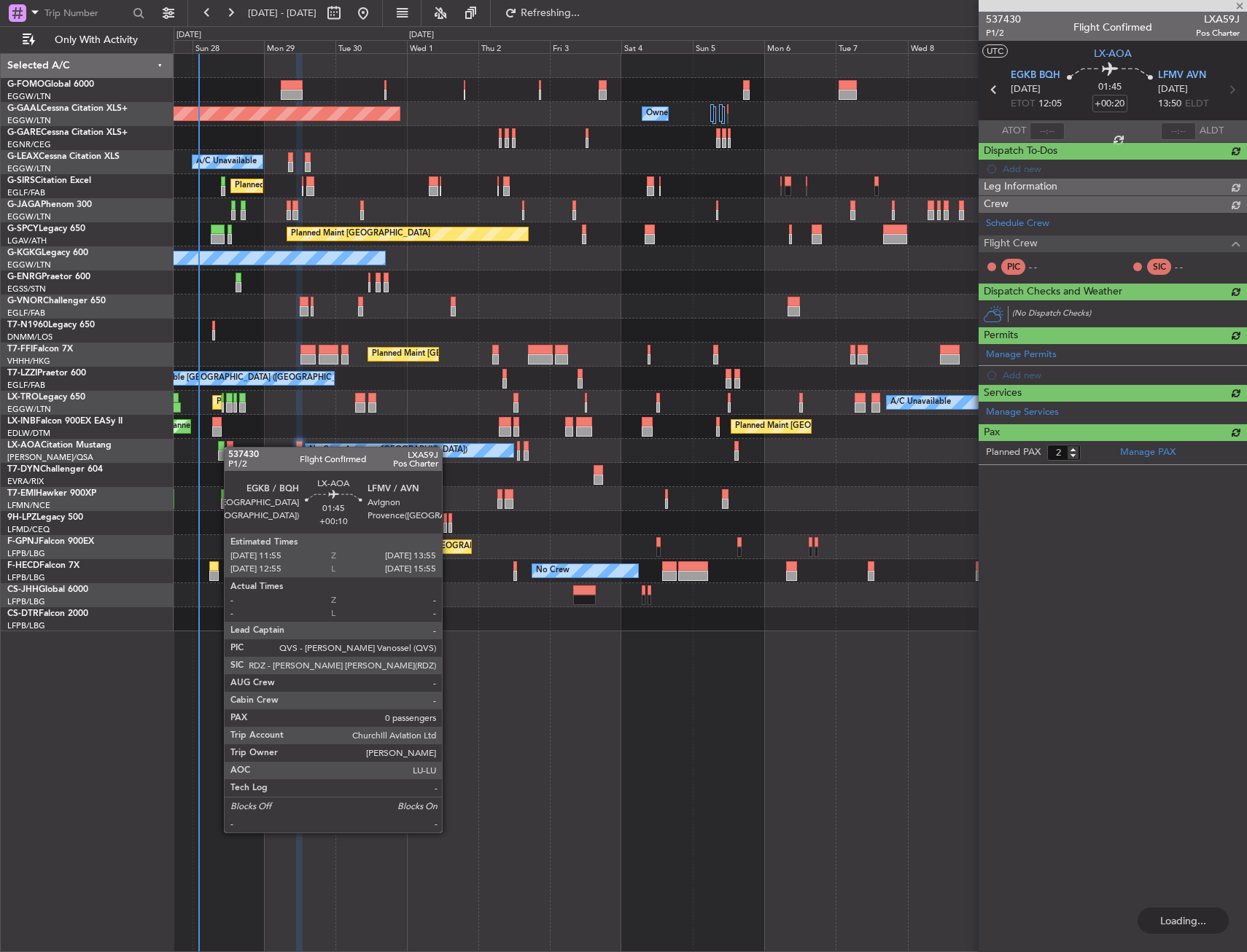
type input "+00:10"
type input "0"
type input "+00:20"
type input "2"
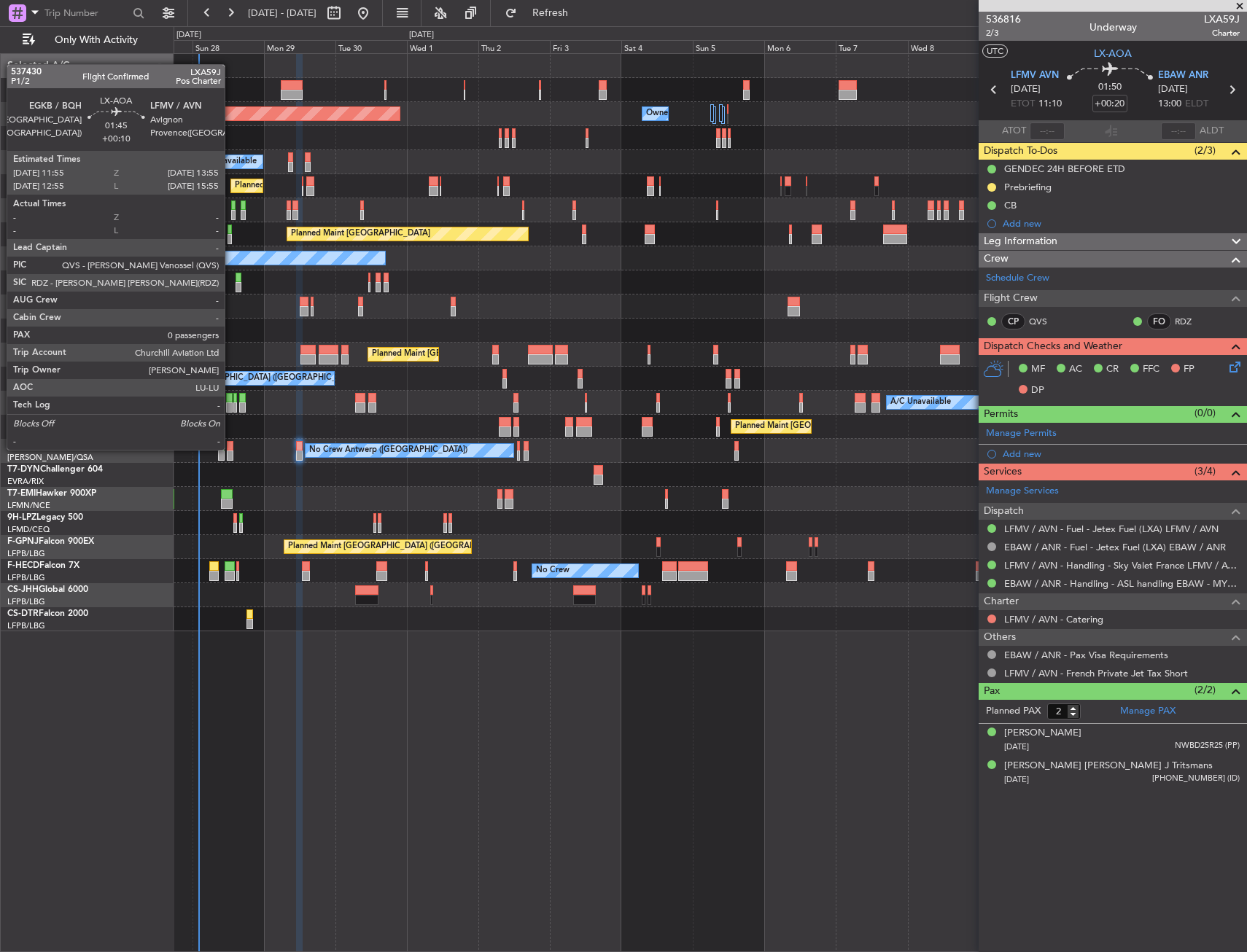
click at [230, 449] on div at bounding box center [230, 446] width 7 height 10
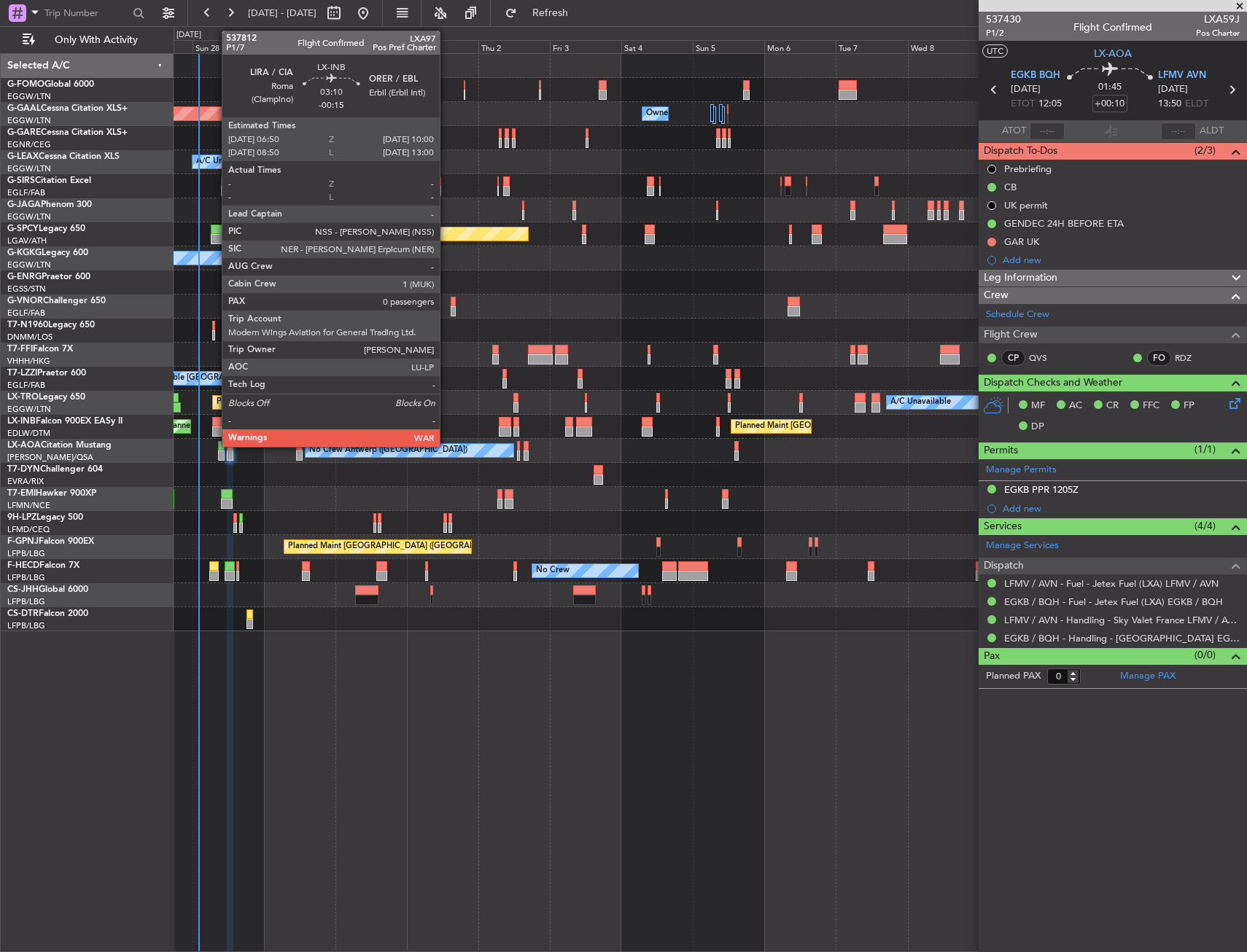
click at [214, 426] on div at bounding box center [216, 422] width 9 height 10
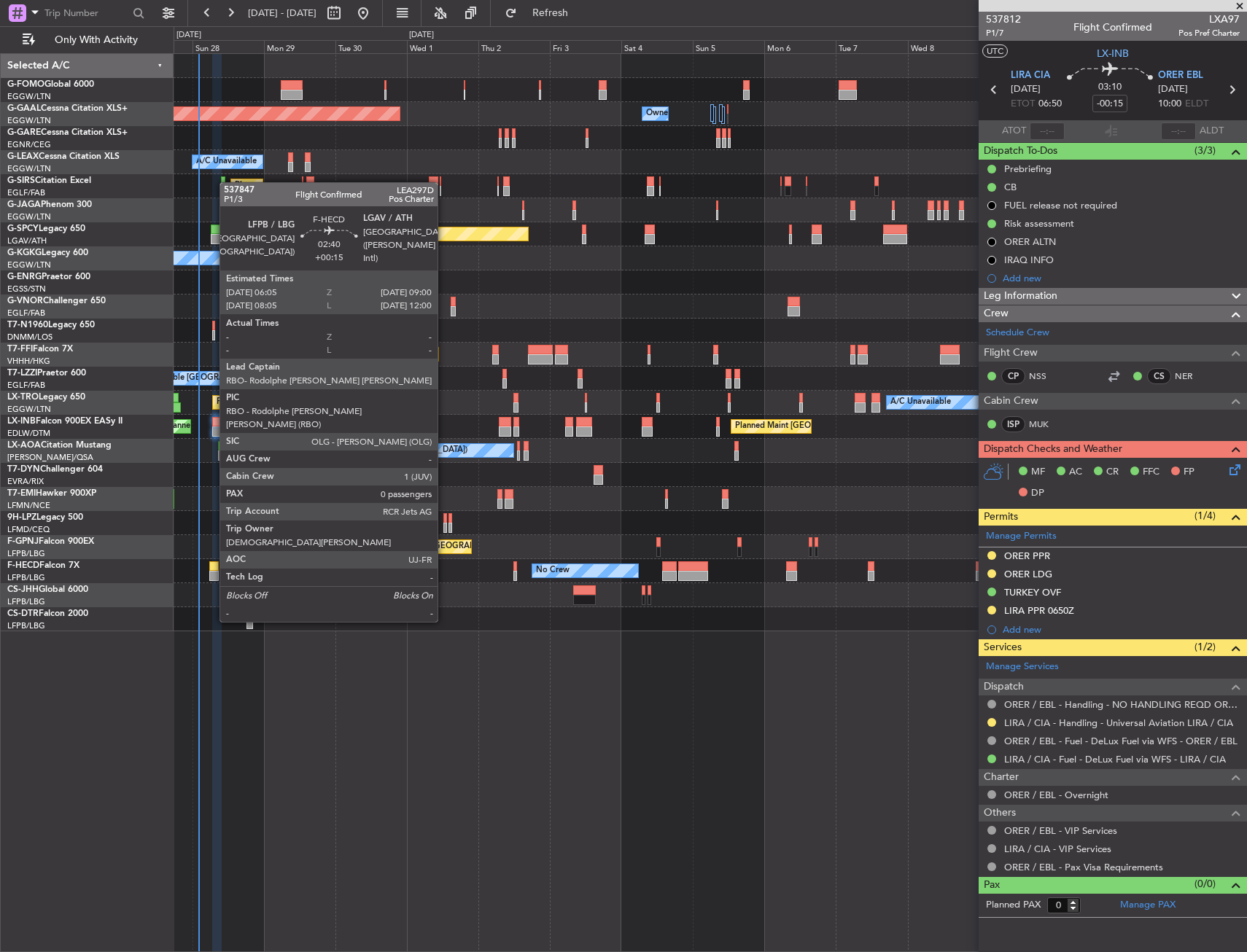
click at [212, 568] on div at bounding box center [214, 567] width 9 height 10
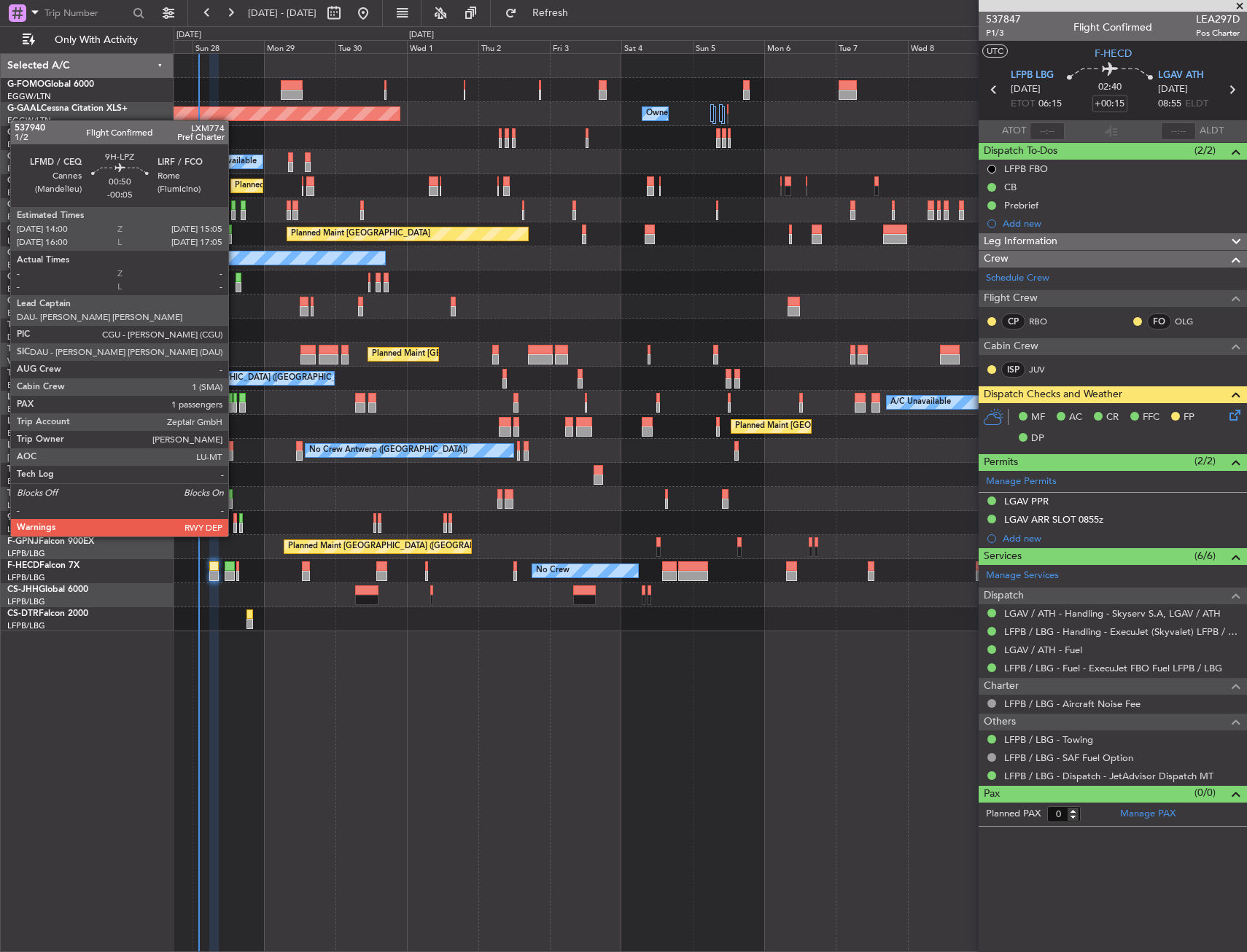
click at [235, 523] on div at bounding box center [235, 518] width 3 height 10
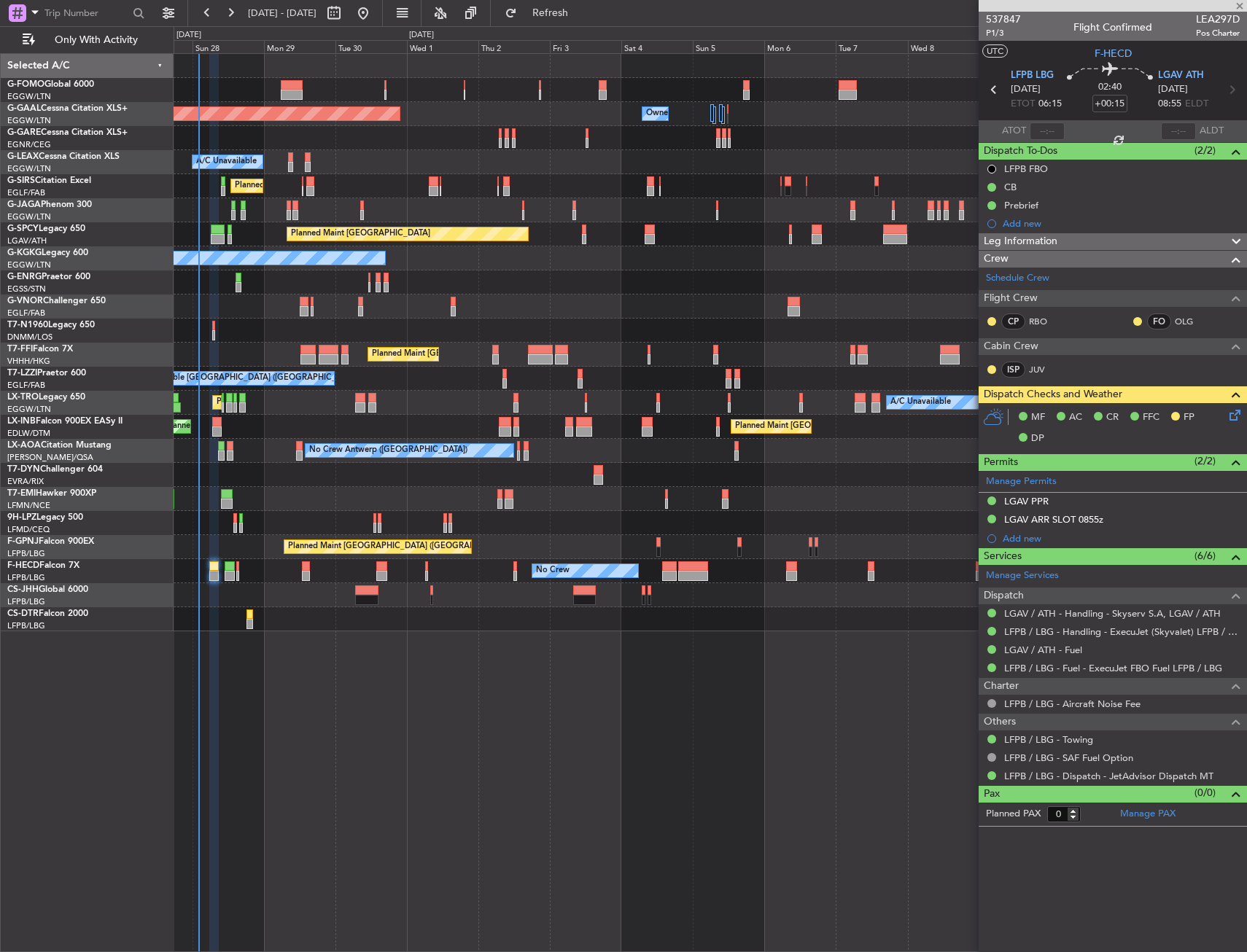
type input "-00:05"
type input "1"
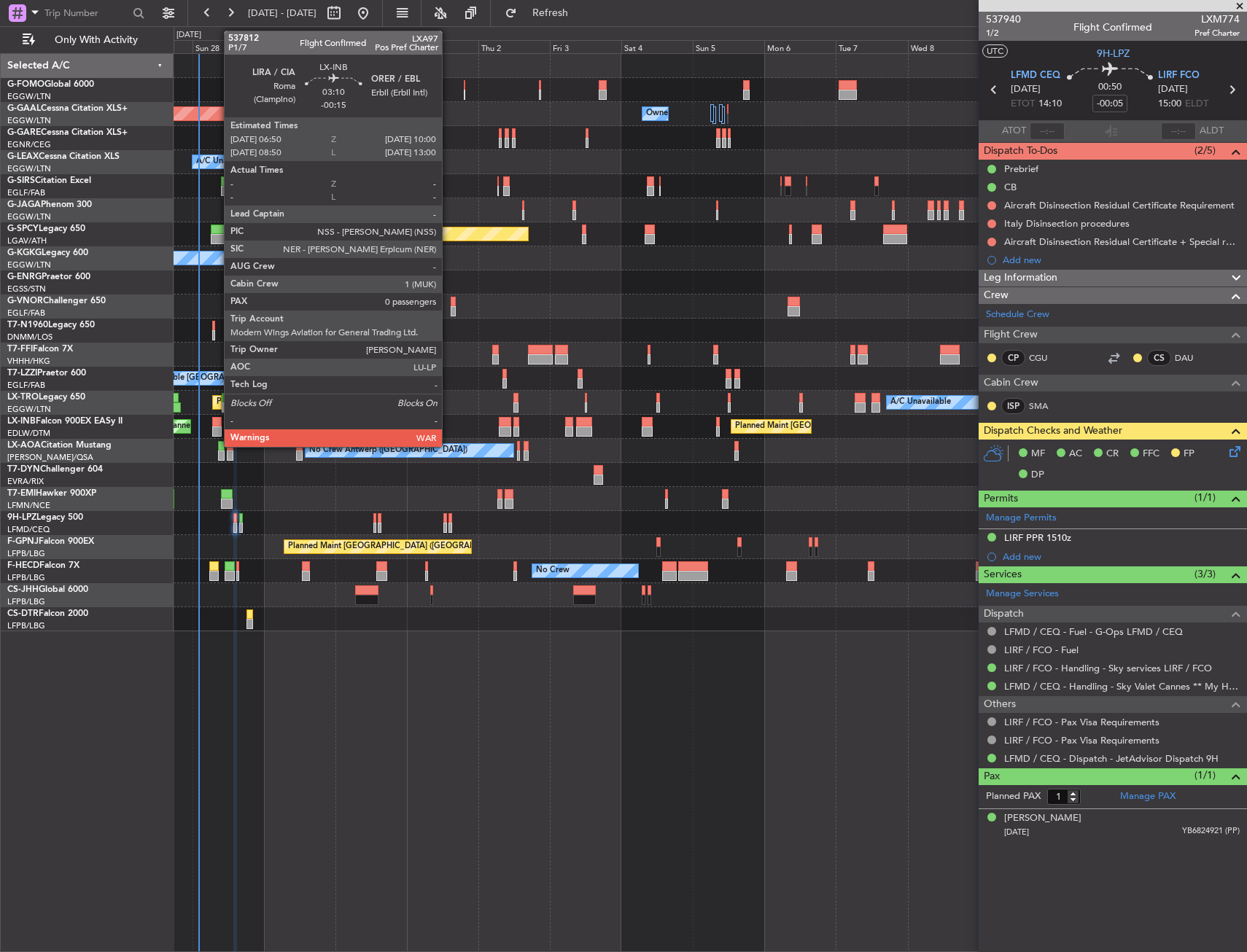
click at [217, 429] on div at bounding box center [216, 432] width 9 height 10
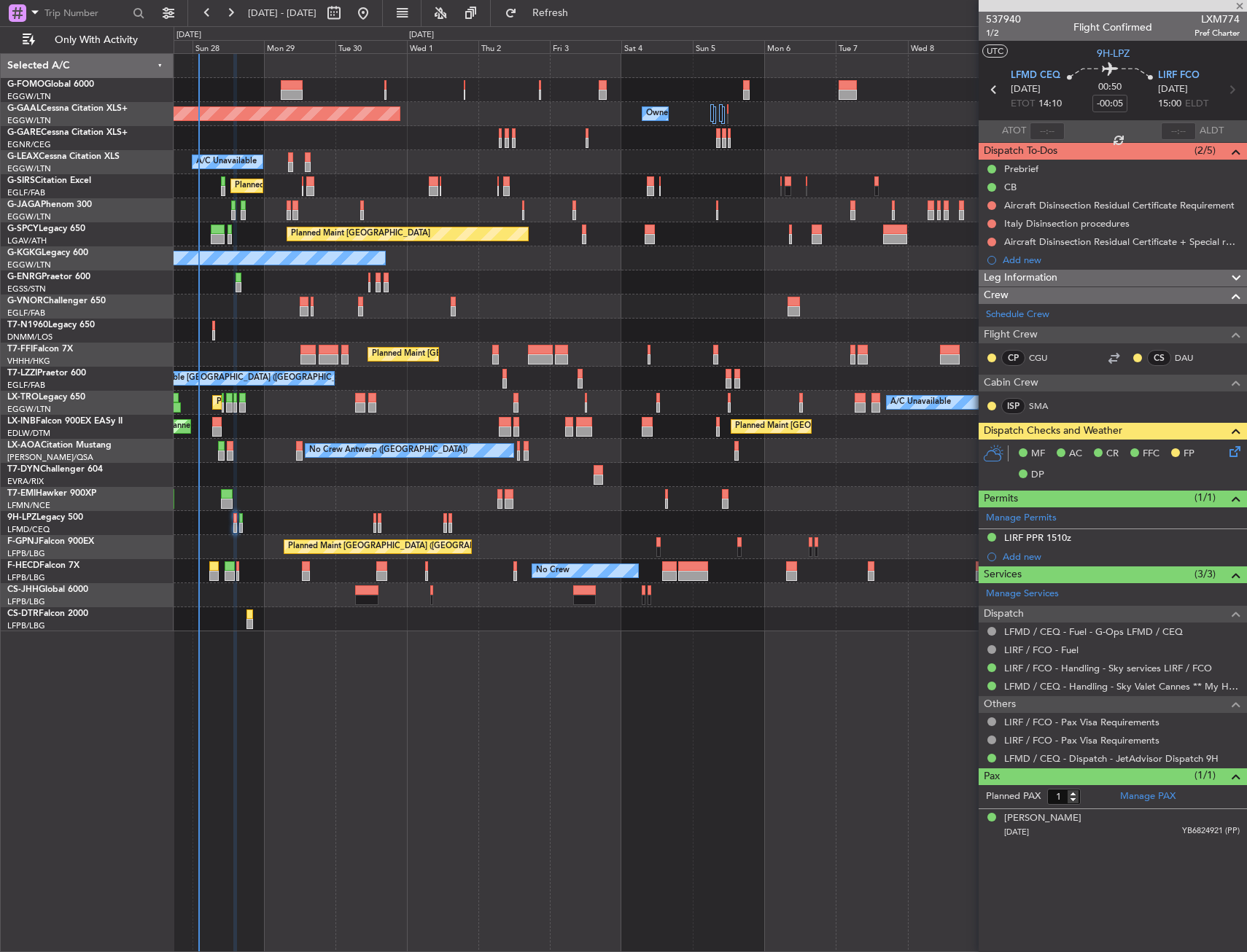
type input "-00:15"
type input "0"
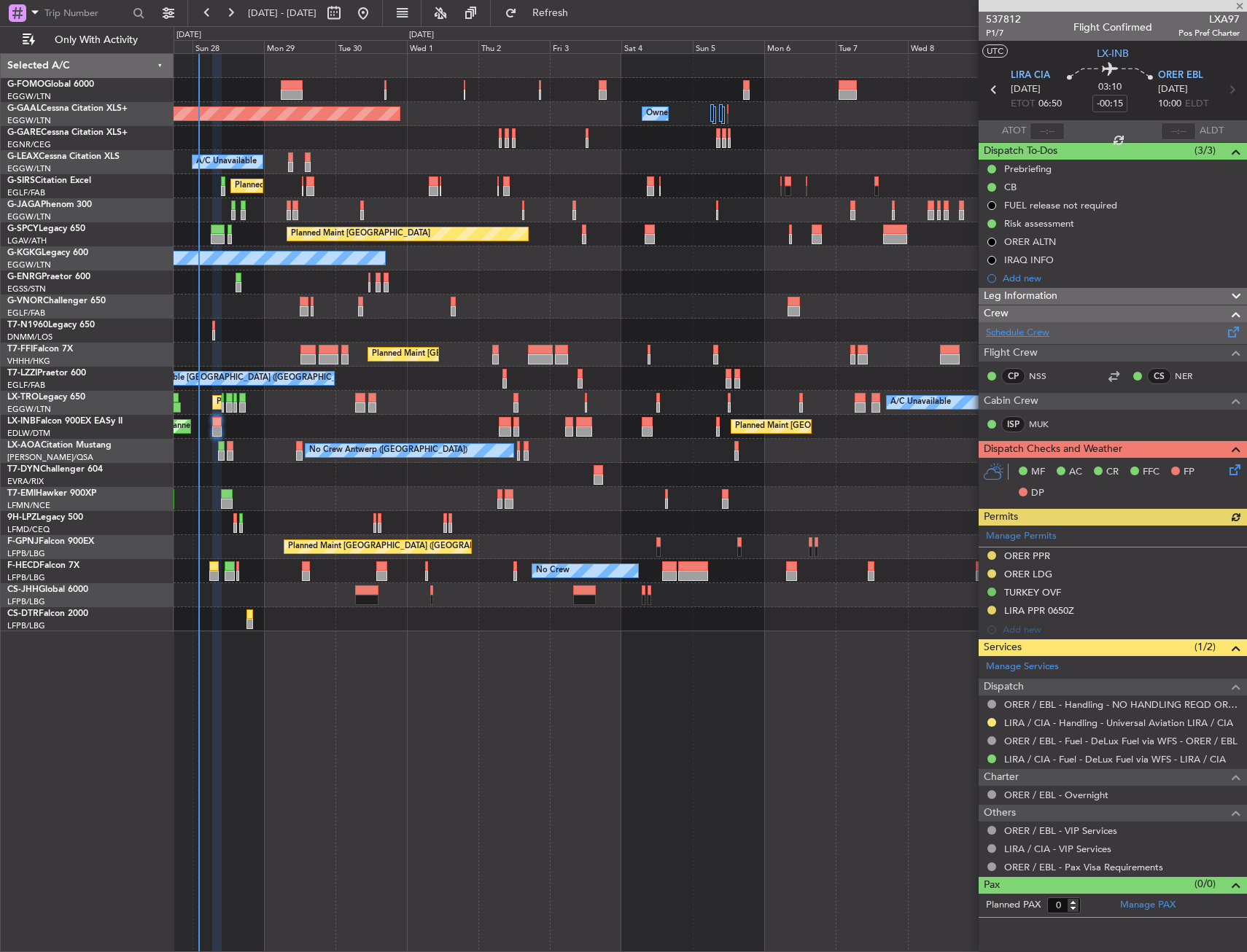
click at [1024, 331] on link "Schedule Crew" at bounding box center [1018, 333] width 63 height 15
click at [586, 3] on button "Refresh" at bounding box center [542, 13] width 87 height 23
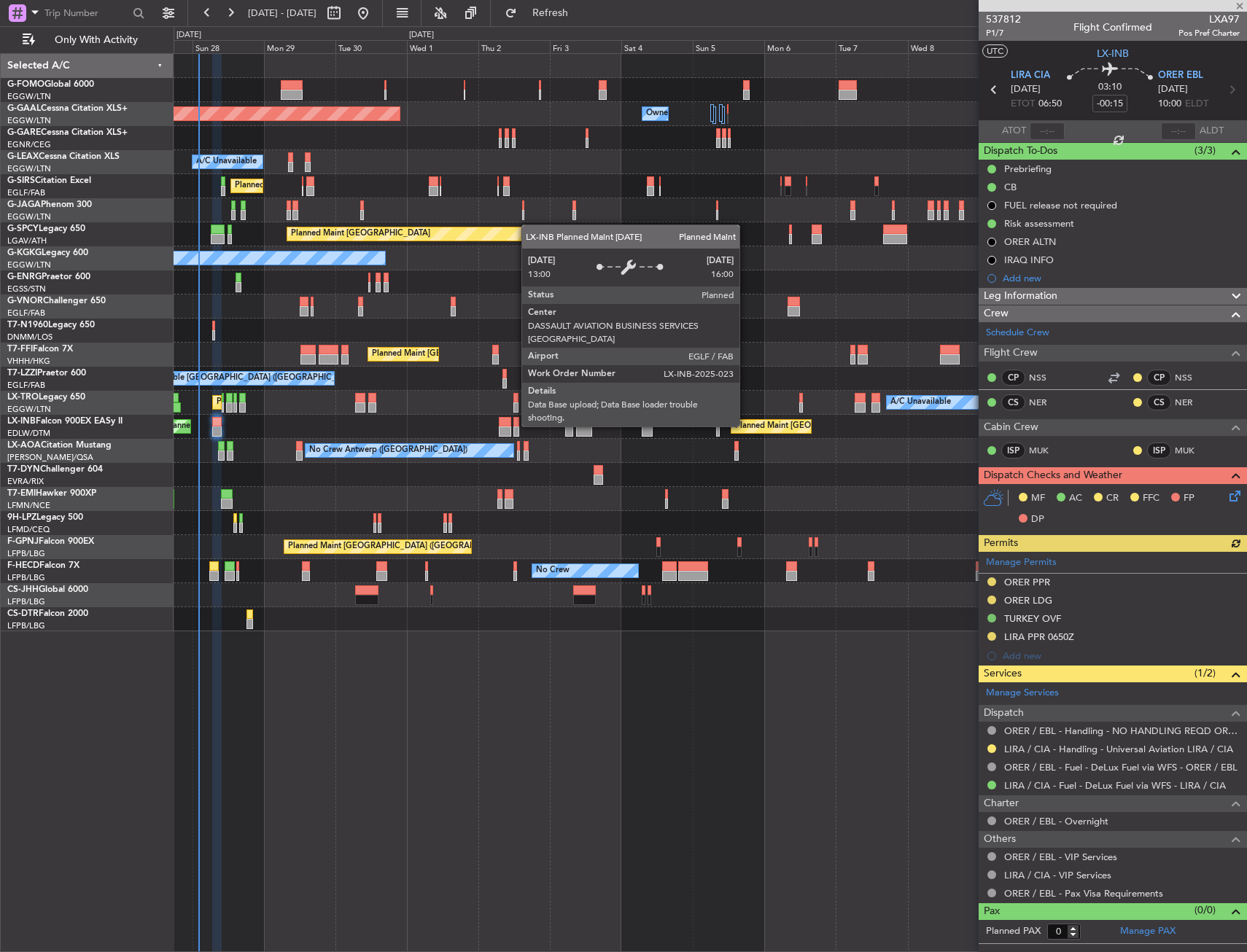
click at [1232, 495] on icon at bounding box center [1233, 493] width 12 height 12
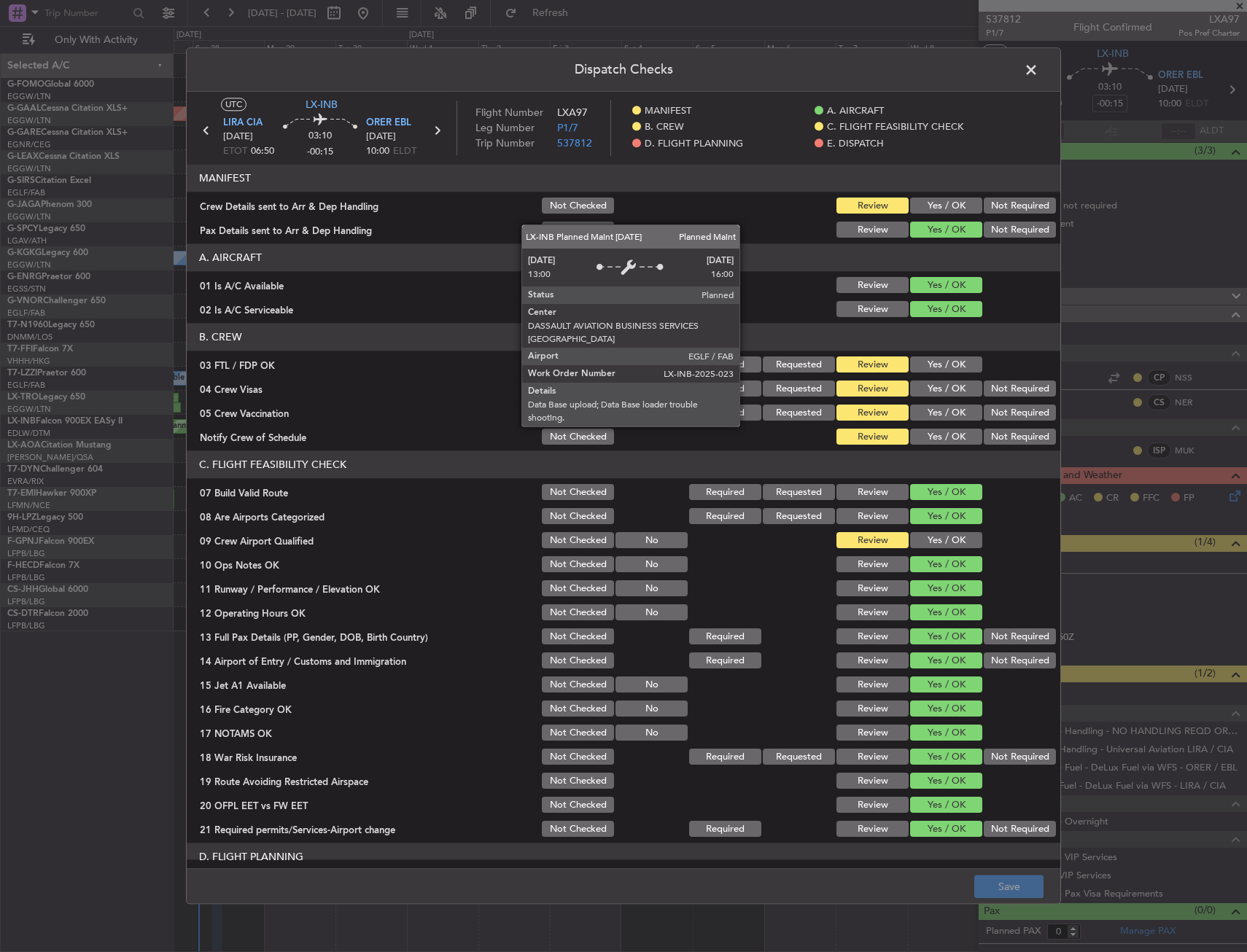
click at [925, 205] on button "Yes / OK" at bounding box center [946, 206] width 72 height 16
click at [939, 361] on button "Yes / OK" at bounding box center [946, 365] width 72 height 16
click at [1019, 391] on button "Not Required" at bounding box center [1019, 389] width 72 height 16
click at [1007, 410] on button "Not Required" at bounding box center [1019, 413] width 72 height 16
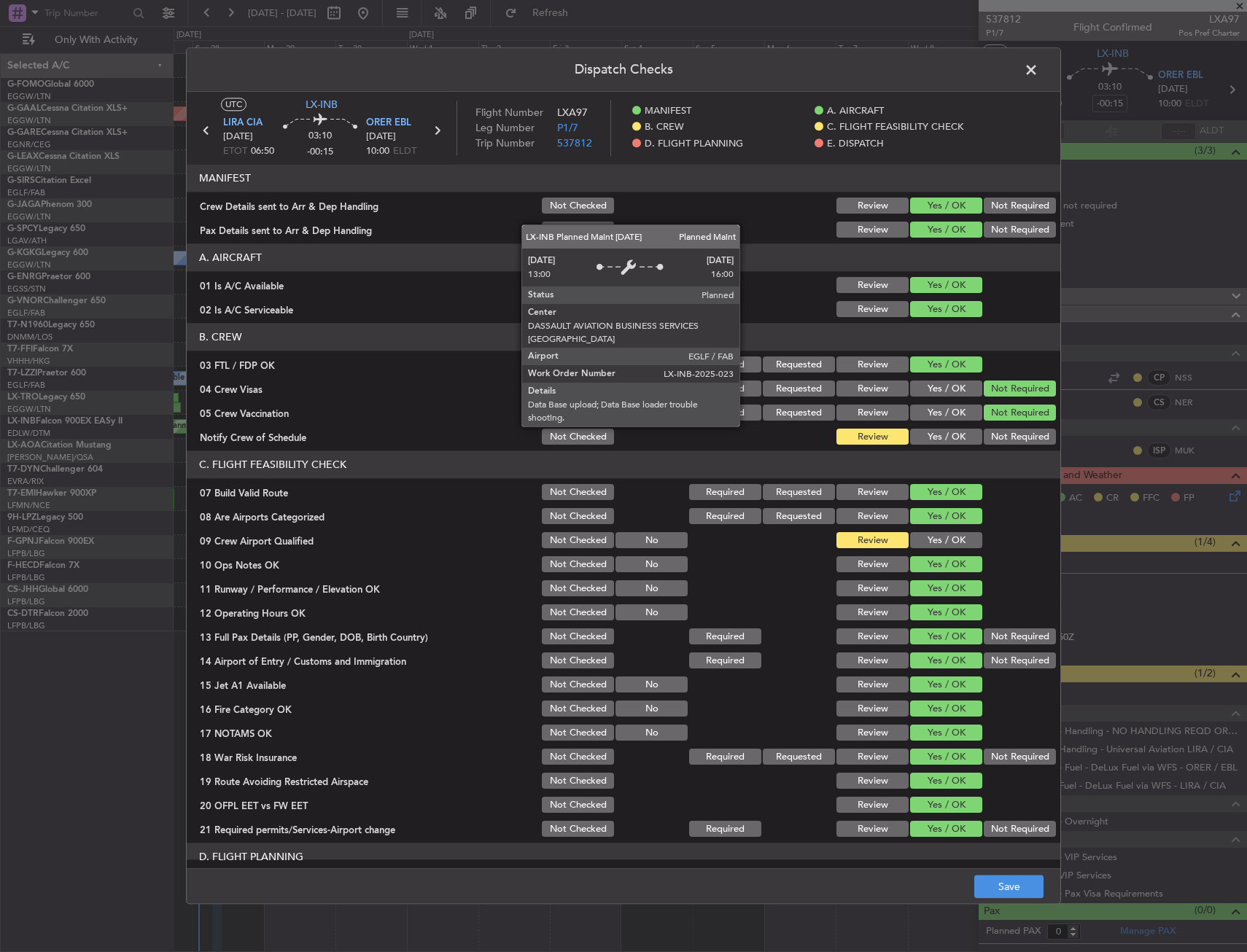
drag, startPoint x: 944, startPoint y: 429, endPoint x: 939, endPoint y: 443, distance: 14.9
click at [942, 433] on button "Yes / OK" at bounding box center [946, 437] width 72 height 16
click at [952, 533] on button "Yes / OK" at bounding box center [946, 541] width 72 height 16
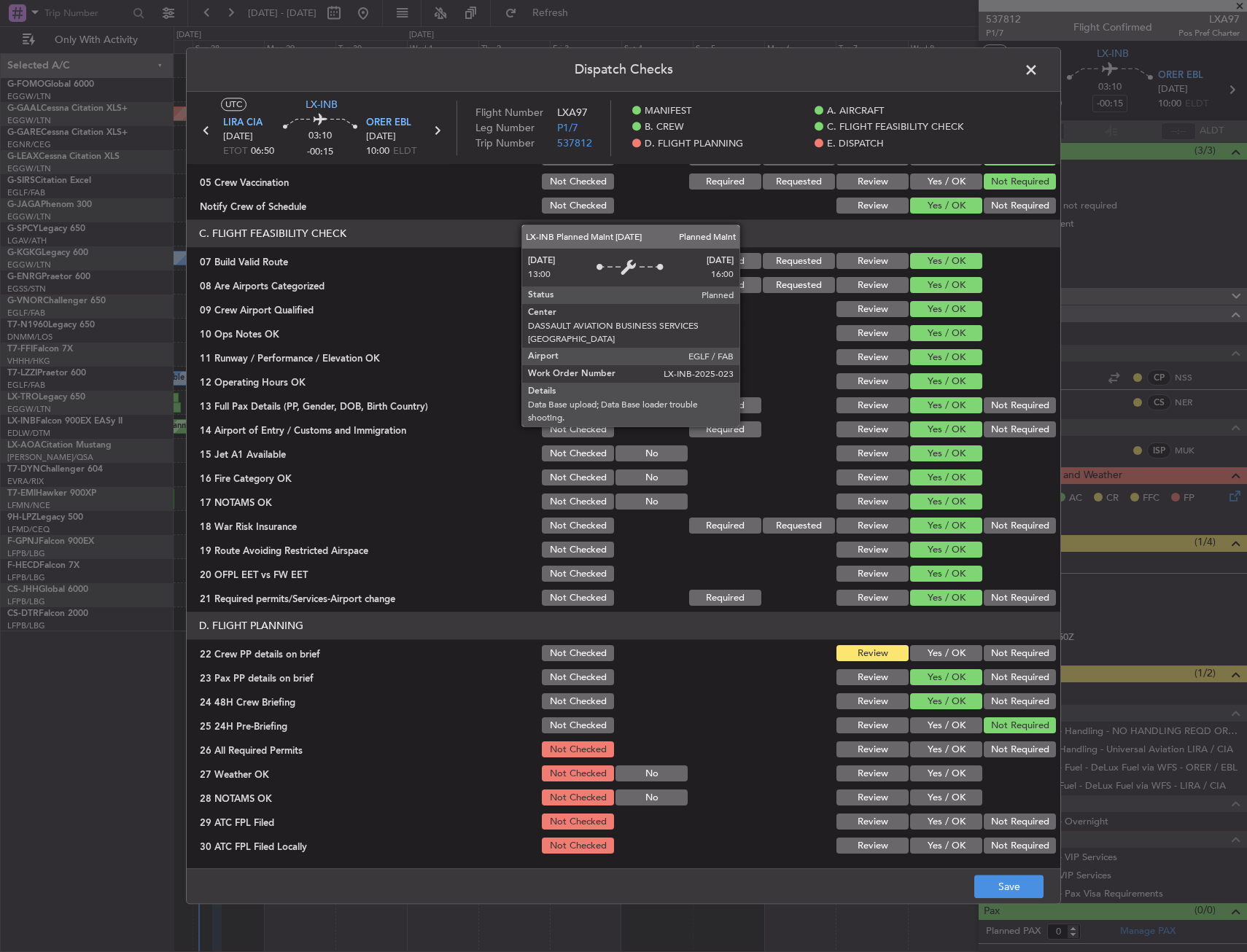
scroll to position [510, 0]
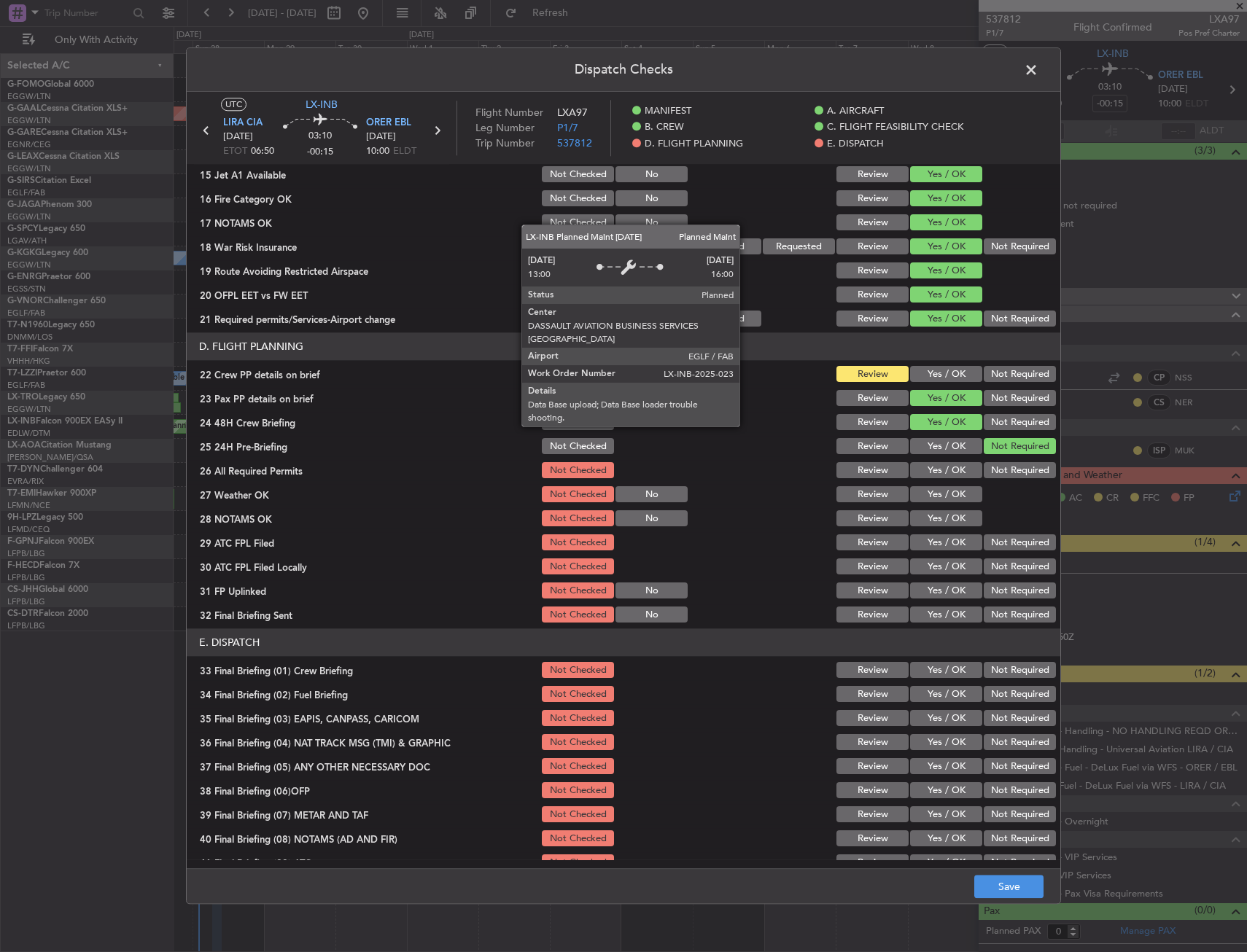
click at [929, 374] on button "Yes / OK" at bounding box center [946, 375] width 72 height 16
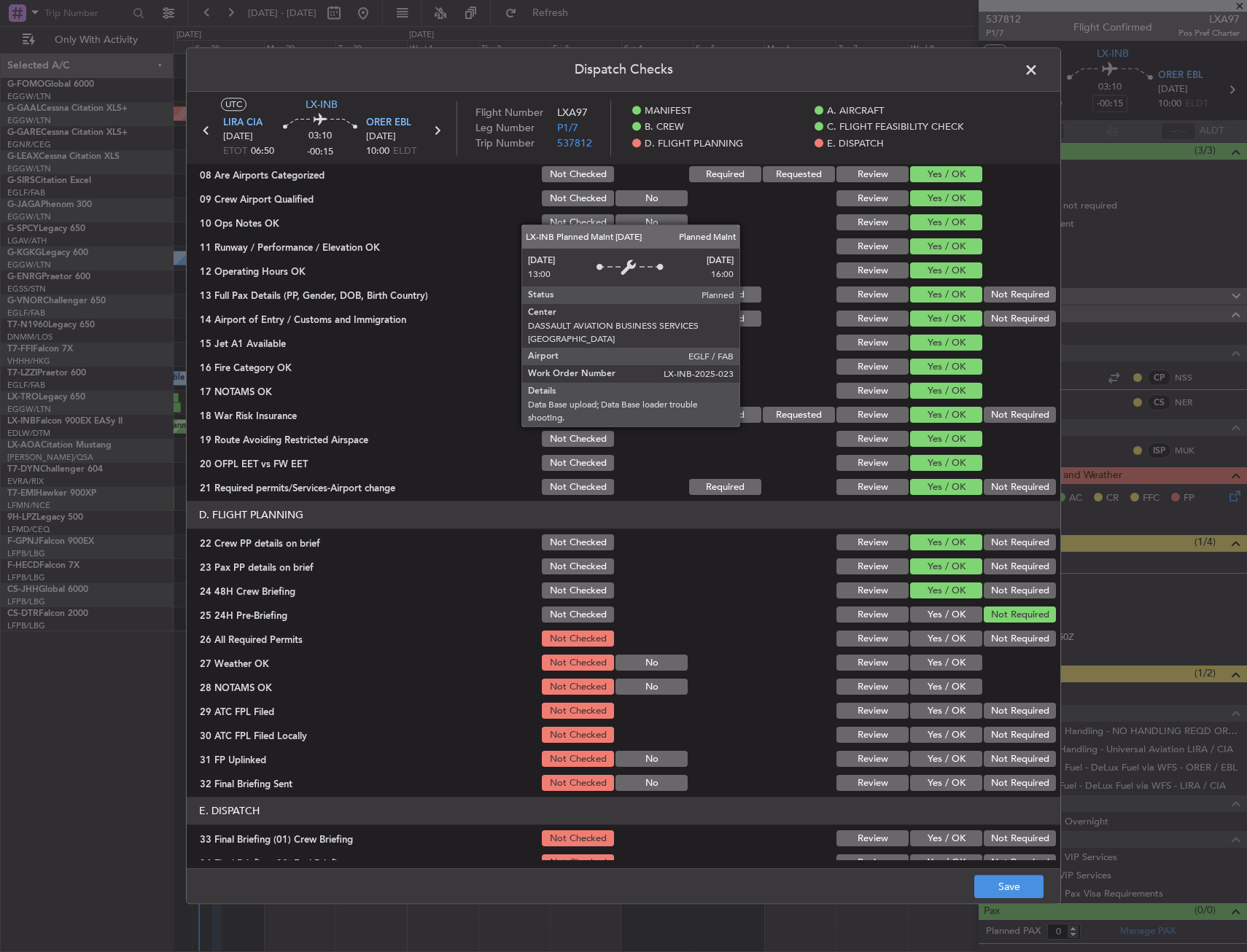
scroll to position [583, 0]
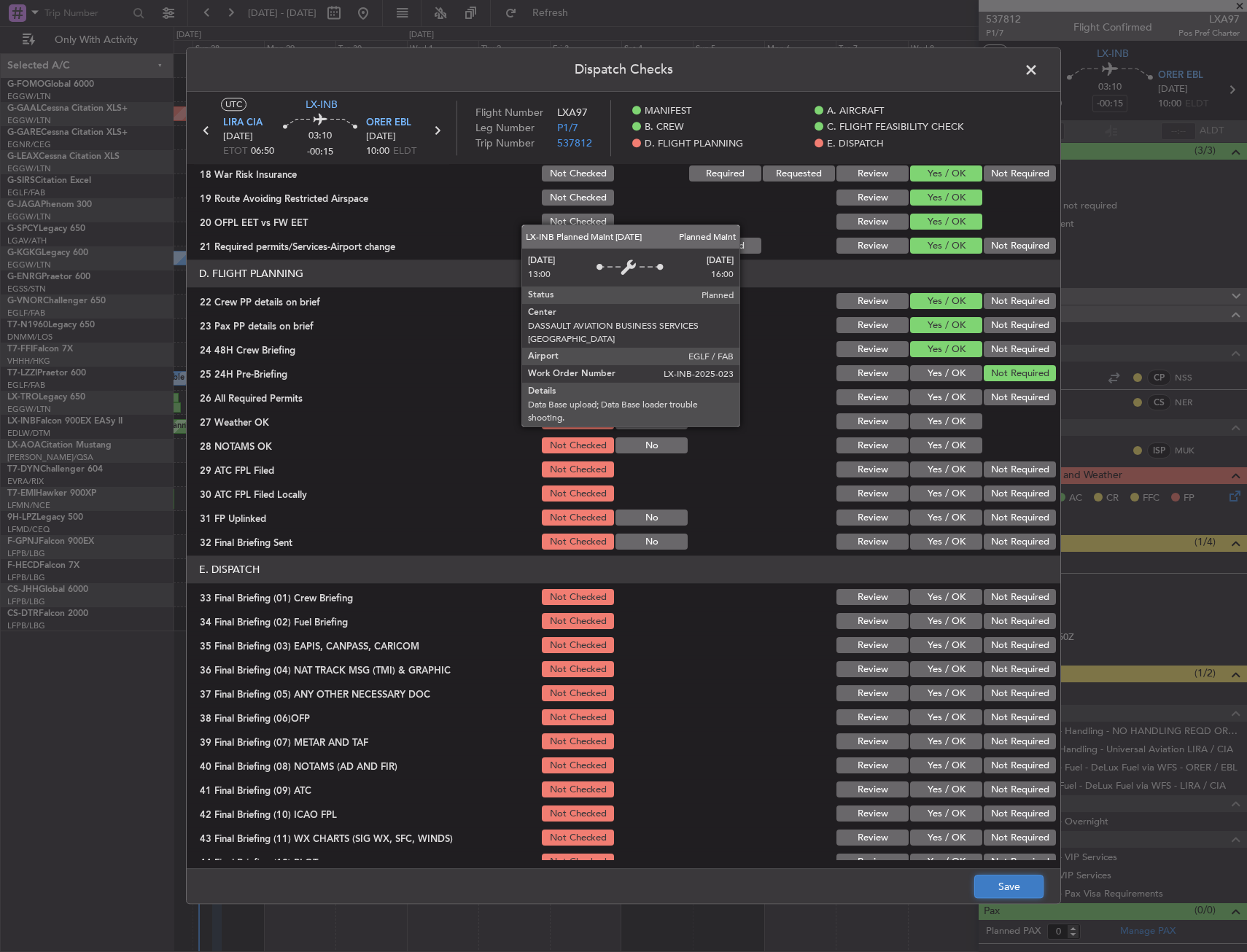
click at [1010, 876] on button "Save" at bounding box center [1009, 887] width 69 height 23
click at [1038, 71] on span at bounding box center [1038, 73] width 0 height 29
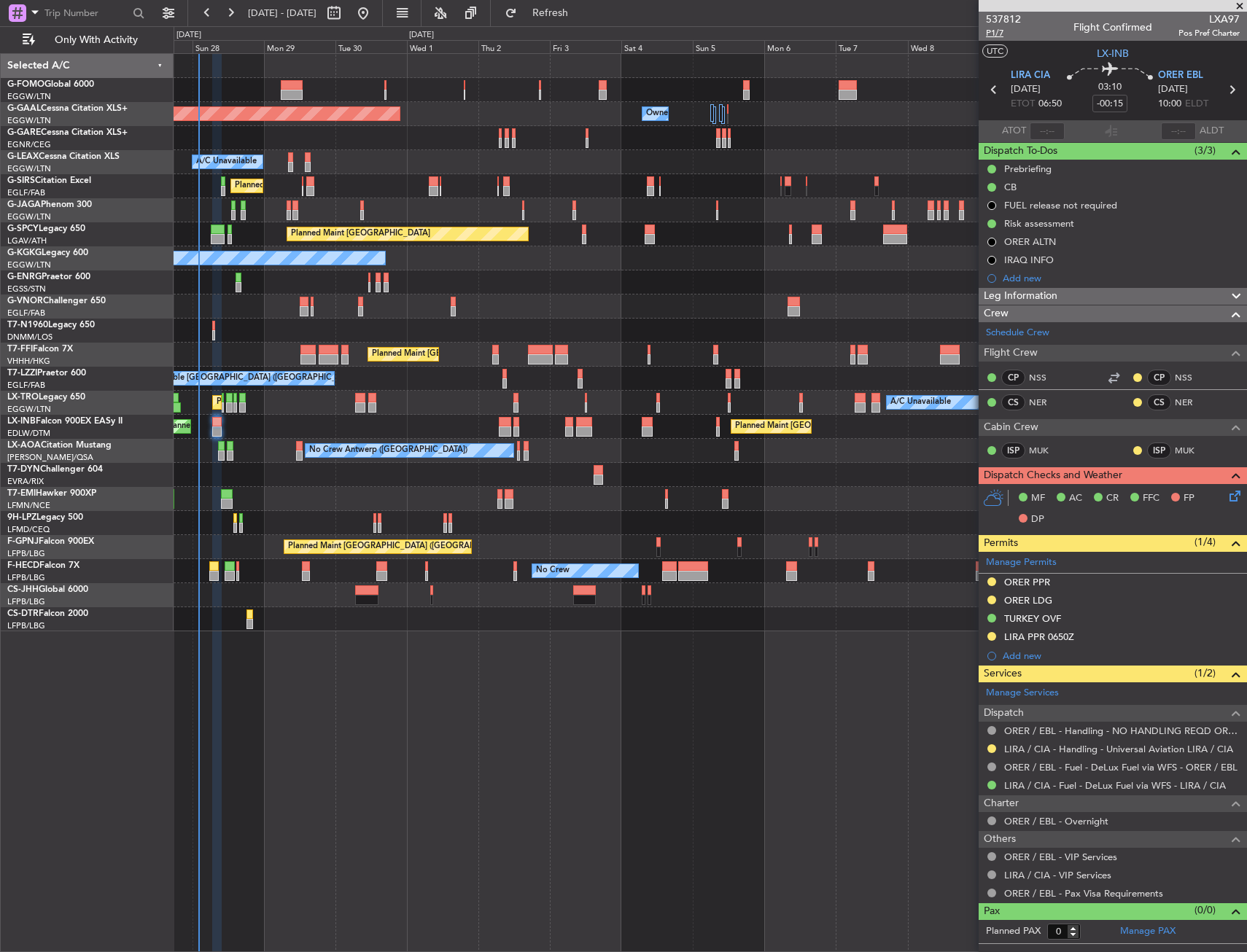
click at [995, 34] on span "P1/7" at bounding box center [1004, 32] width 35 height 12
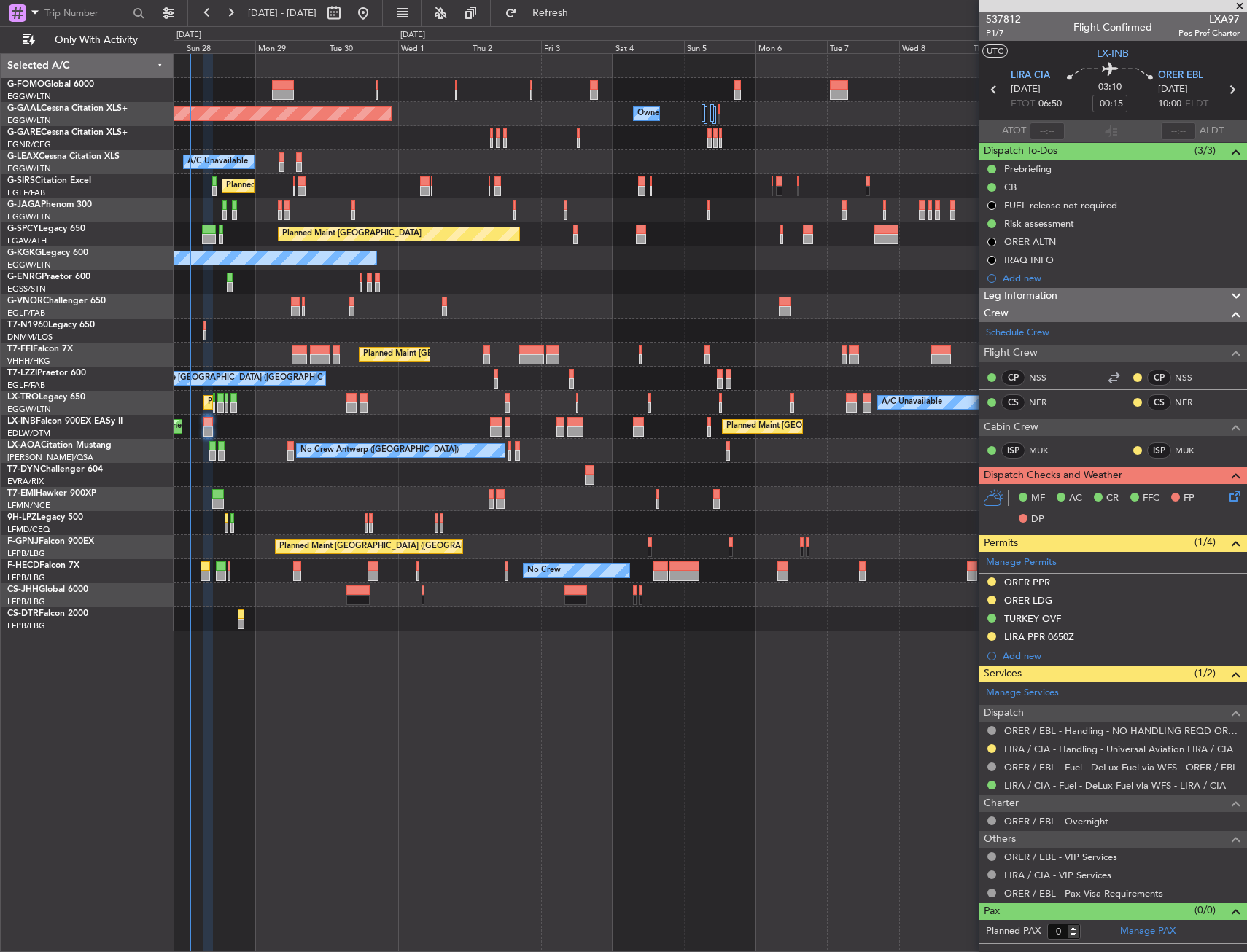
click at [444, 367] on div "Planned Maint London (Luton) Planned Maint Dusseldorf Owner Owner Owner Owner O…" at bounding box center [709, 342] width 1073 height 577
